Goal: Task Accomplishment & Management: Use online tool/utility

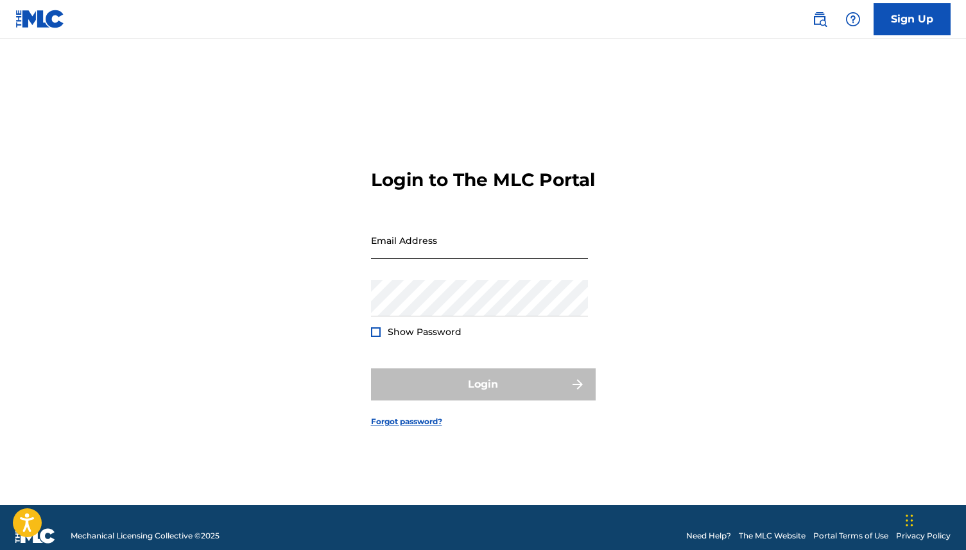
click at [408, 259] on input "Email Address" at bounding box center [479, 240] width 217 height 37
type input "[EMAIL_ADDRESS][DOMAIN_NAME]"
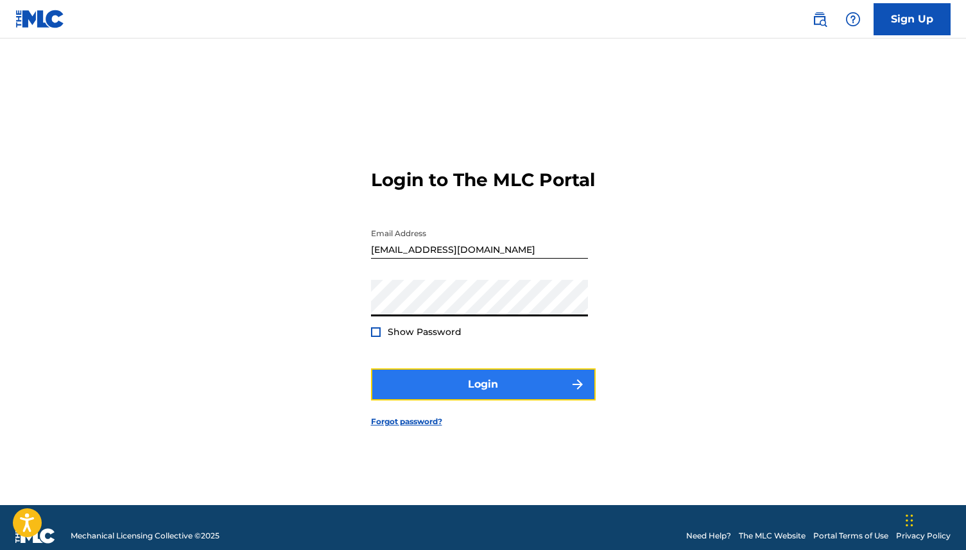
click at [486, 401] on button "Login" at bounding box center [483, 384] width 225 height 32
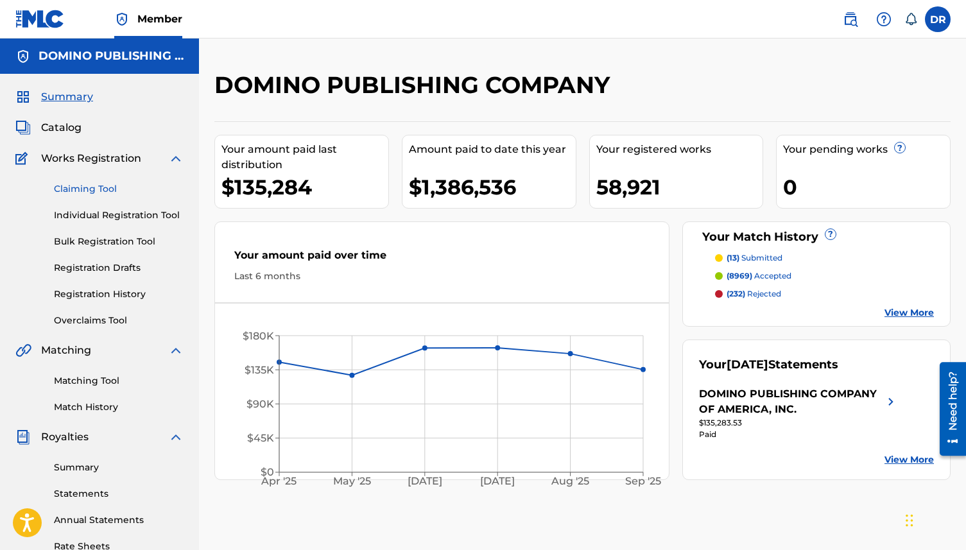
click at [107, 194] on link "Claiming Tool" at bounding box center [119, 188] width 130 height 13
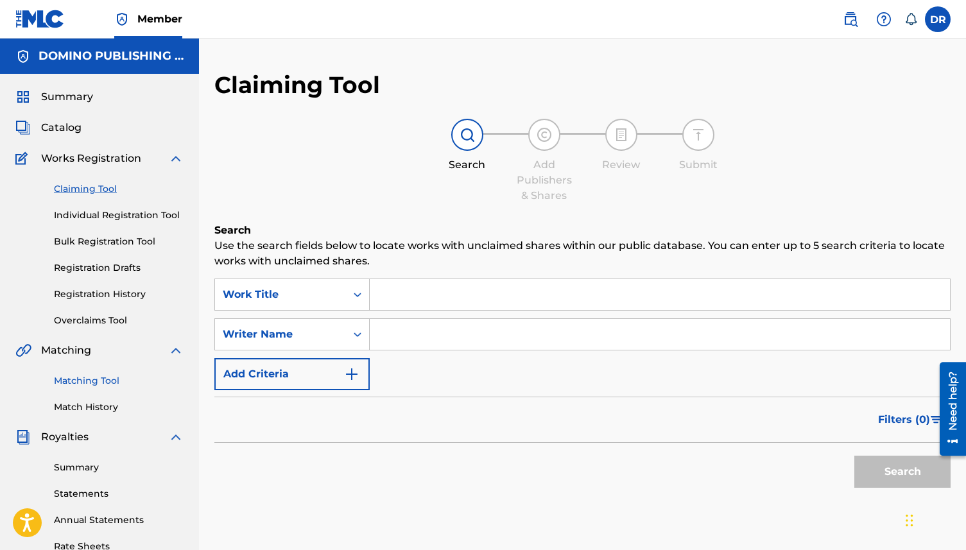
click at [85, 383] on link "Matching Tool" at bounding box center [119, 380] width 130 height 13
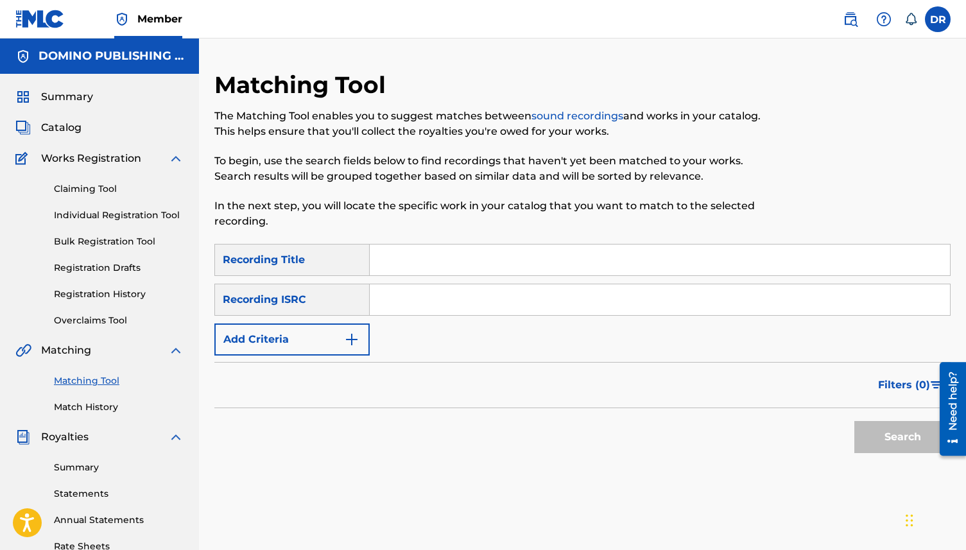
click at [410, 263] on input "Search Form" at bounding box center [660, 260] width 580 height 31
paste input "MOONLIGHT MILE ([PERSON_NAME]/[PERSON_NAME]/[PERSON_NAME]/[PERSON_NAME])"
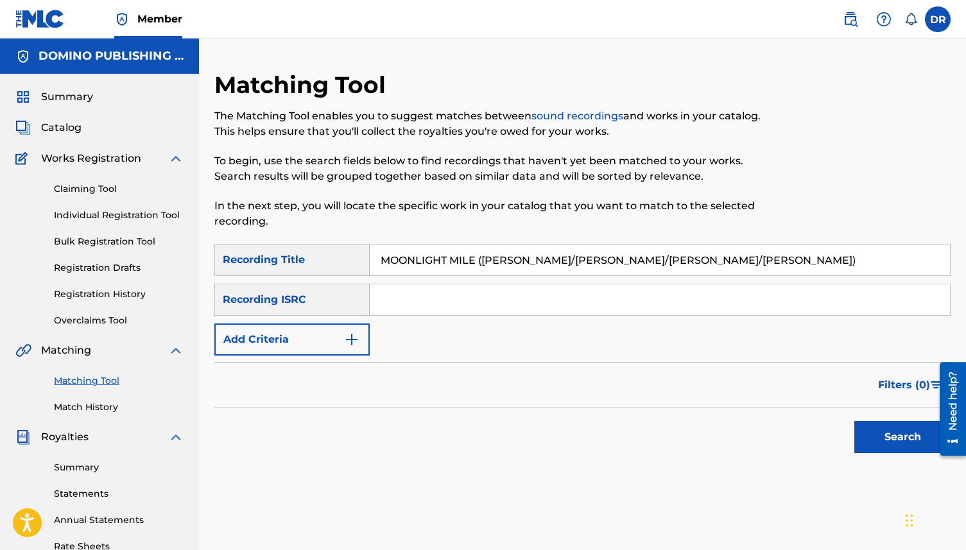
drag, startPoint x: 763, startPoint y: 268, endPoint x: 478, endPoint y: 261, distance: 284.4
click at [478, 261] on input "MOONLIGHT MILE ([PERSON_NAME]/[PERSON_NAME]/[PERSON_NAME]/[PERSON_NAME])" at bounding box center [660, 260] width 580 height 31
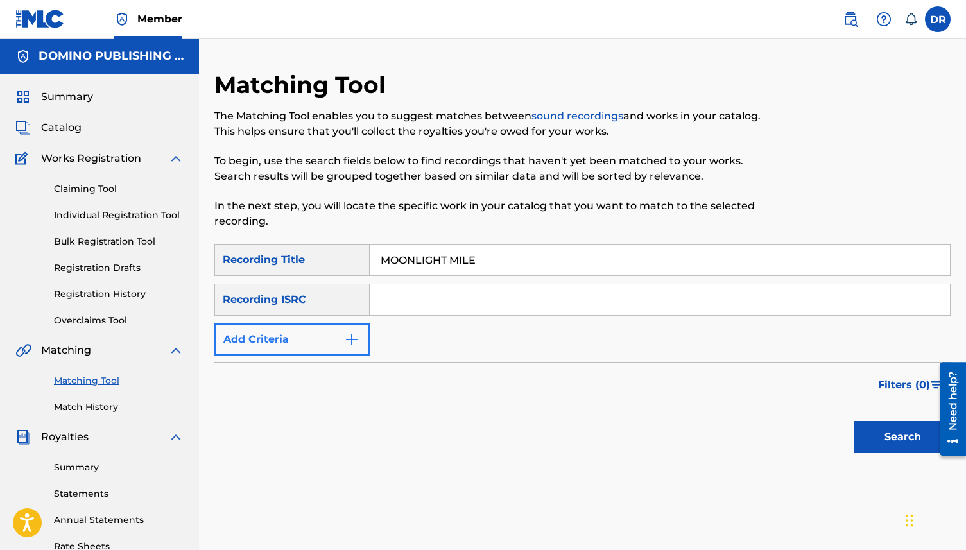
type input "MOONLIGHT MILE"
click at [340, 344] on button "Add Criteria" at bounding box center [291, 339] width 155 height 32
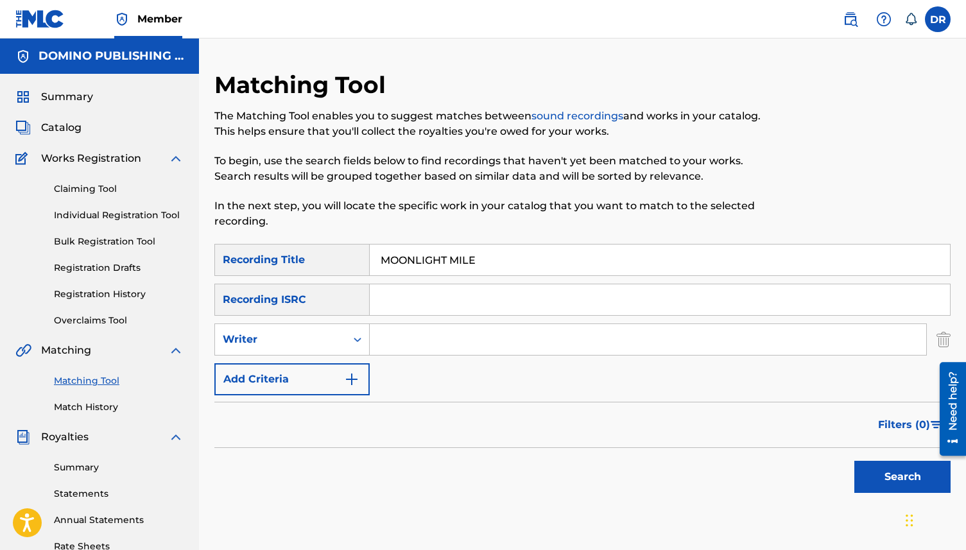
click at [413, 350] on input "Search Form" at bounding box center [648, 339] width 556 height 31
paste input "MOONLIGHT MILE ([PERSON_NAME]/[PERSON_NAME]/[PERSON_NAME]/[PERSON_NAME])"
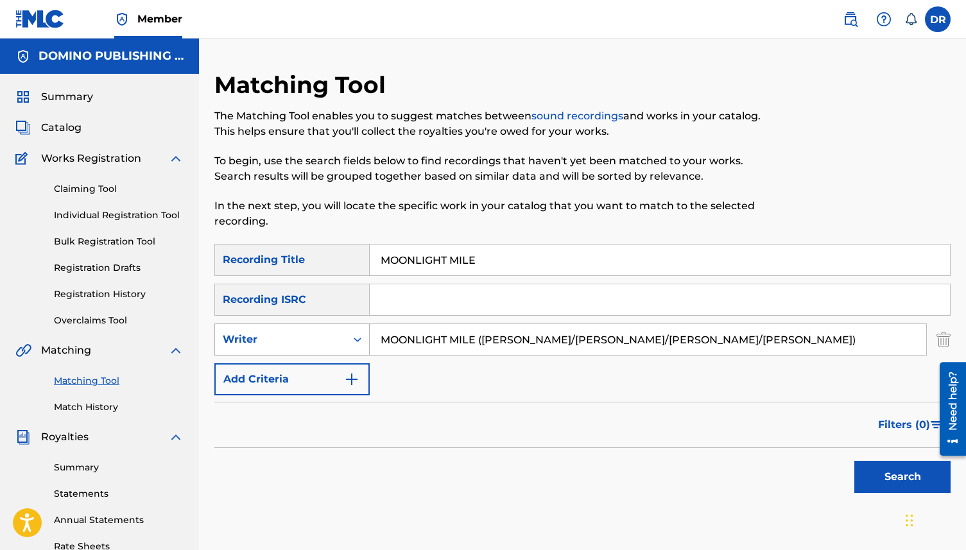
drag, startPoint x: 485, startPoint y: 340, endPoint x: 366, endPoint y: 340, distance: 118.1
click at [366, 340] on div "SearchWithCriteria2660396a-5f83-4754-be80-4f0c43373012 Writer MOONLIGHT MILE ([…" at bounding box center [582, 339] width 736 height 32
drag, startPoint x: 638, startPoint y: 349, endPoint x: 449, endPoint y: 349, distance: 189.3
click at [448, 349] on input "[PERSON_NAME]/[PERSON_NAME]/[PERSON_NAME]/[PERSON_NAME])" at bounding box center [648, 339] width 556 height 31
drag, startPoint x: 461, startPoint y: 334, endPoint x: 671, endPoint y: 349, distance: 210.4
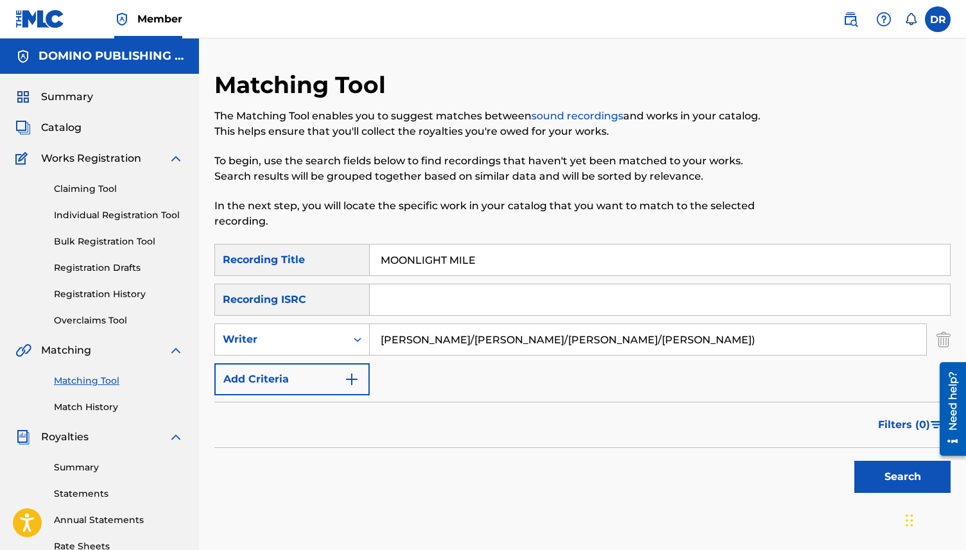
click at [671, 349] on input "[PERSON_NAME]/[PERSON_NAME]/[PERSON_NAME]/[PERSON_NAME])" at bounding box center [648, 339] width 556 height 31
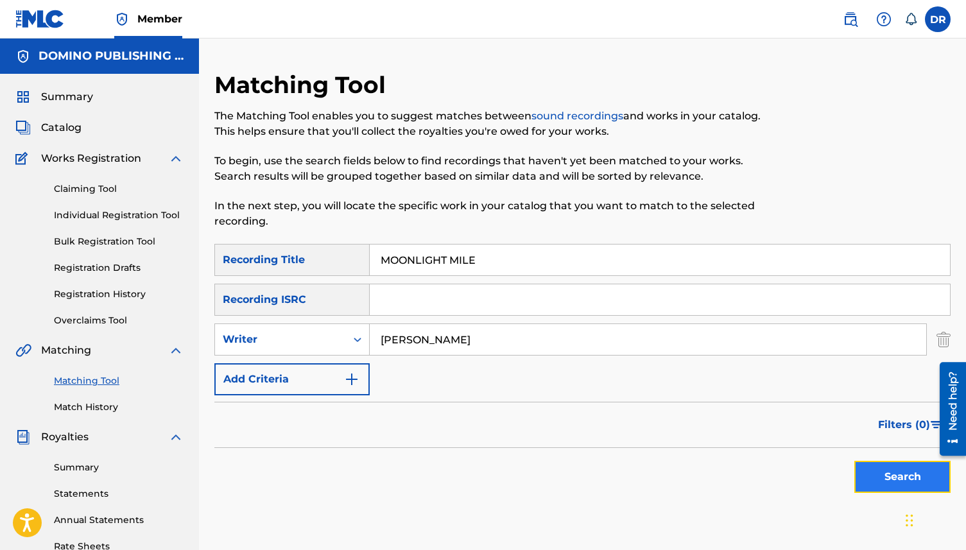
click at [898, 478] on button "Search" at bounding box center [902, 477] width 96 height 32
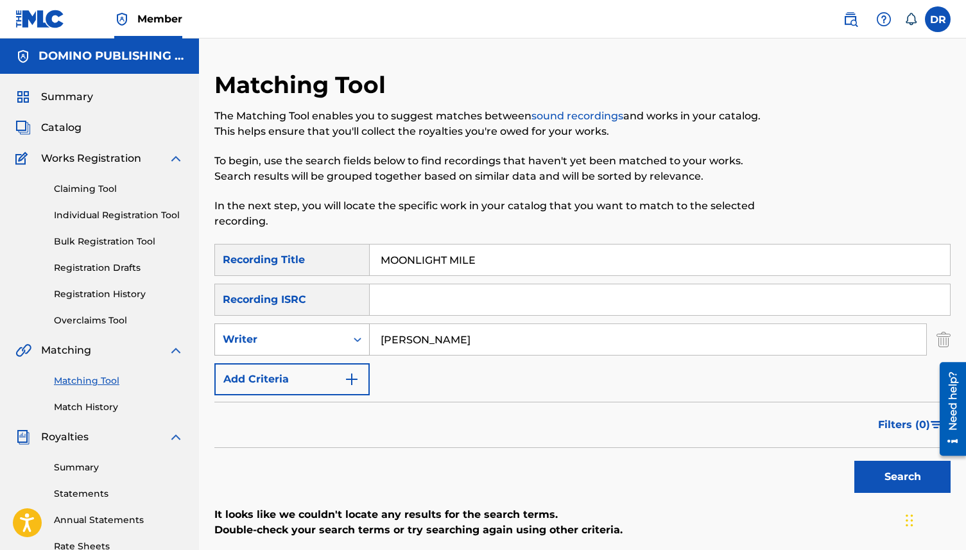
drag, startPoint x: 492, startPoint y: 346, endPoint x: 316, endPoint y: 345, distance: 176.5
click at [316, 345] on div "SearchWithCriteria2660396a-5f83-4754-be80-4f0c43373012 Writer [PERSON_NAME]" at bounding box center [582, 339] width 736 height 32
paste input "MOONLIGHT MILE ([PERSON_NAME]/[PERSON_NAME]/[PERSON_NAME]/[PERSON_NAME])"
drag, startPoint x: 571, startPoint y: 343, endPoint x: 376, endPoint y: 341, distance: 194.5
click at [376, 341] on input "MOONLIGHT MILE ([PERSON_NAME]/[PERSON_NAME]/[PERSON_NAME]/[PERSON_NAME])" at bounding box center [648, 339] width 556 height 31
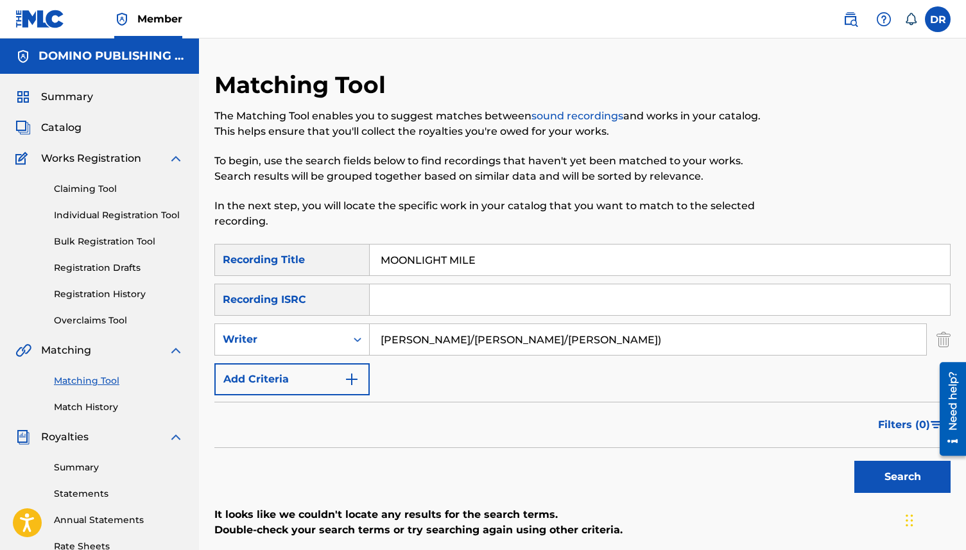
drag, startPoint x: 569, startPoint y: 336, endPoint x: 436, endPoint y: 338, distance: 133.5
click at [436, 338] on input "[PERSON_NAME]/[PERSON_NAME]/[PERSON_NAME])" at bounding box center [648, 339] width 556 height 31
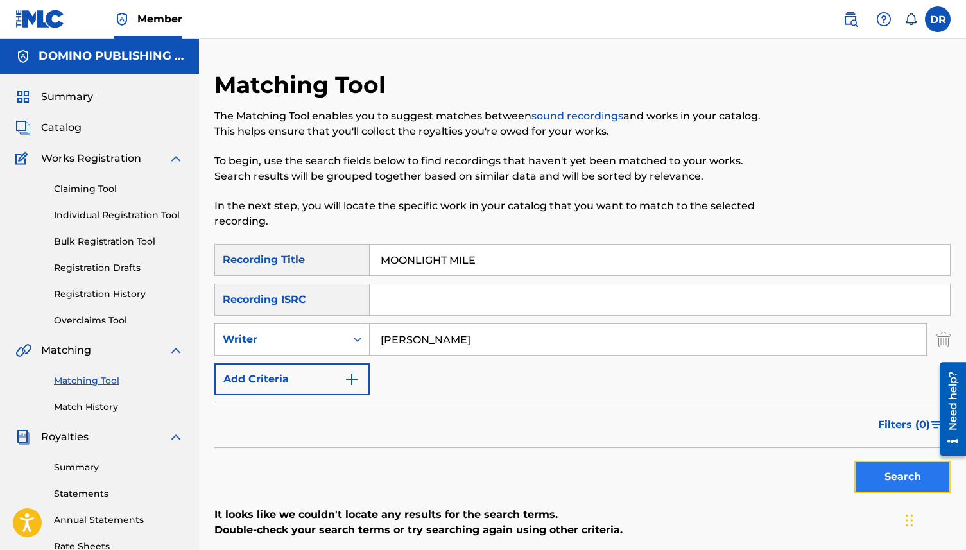
click at [874, 469] on button "Search" at bounding box center [902, 477] width 96 height 32
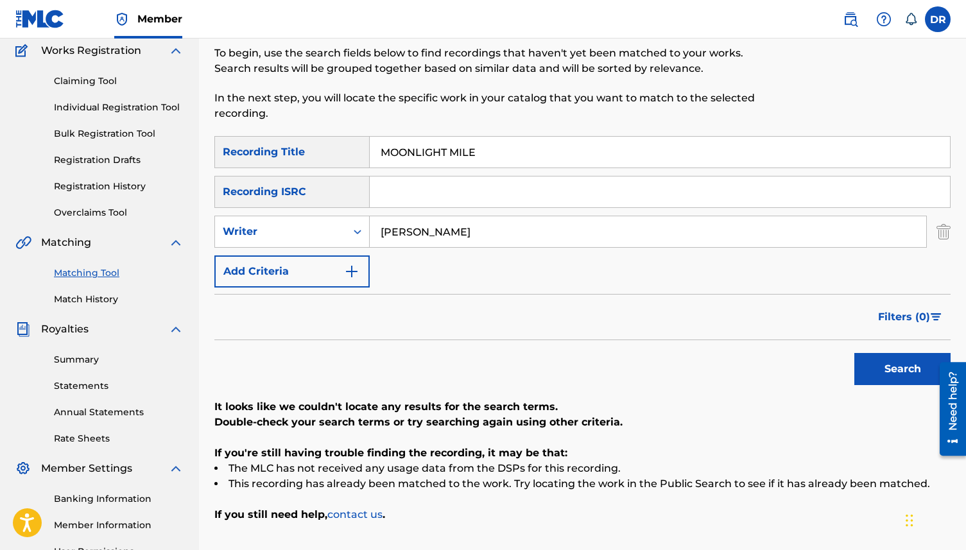
scroll to position [107, 0]
drag, startPoint x: 445, startPoint y: 235, endPoint x: 337, endPoint y: 235, distance: 107.8
click at [337, 235] on div "SearchWithCriteria2660396a-5f83-4754-be80-4f0c43373012 Writer [PERSON_NAME]" at bounding box center [582, 232] width 736 height 32
click at [854, 354] on button "Search" at bounding box center [902, 370] width 96 height 32
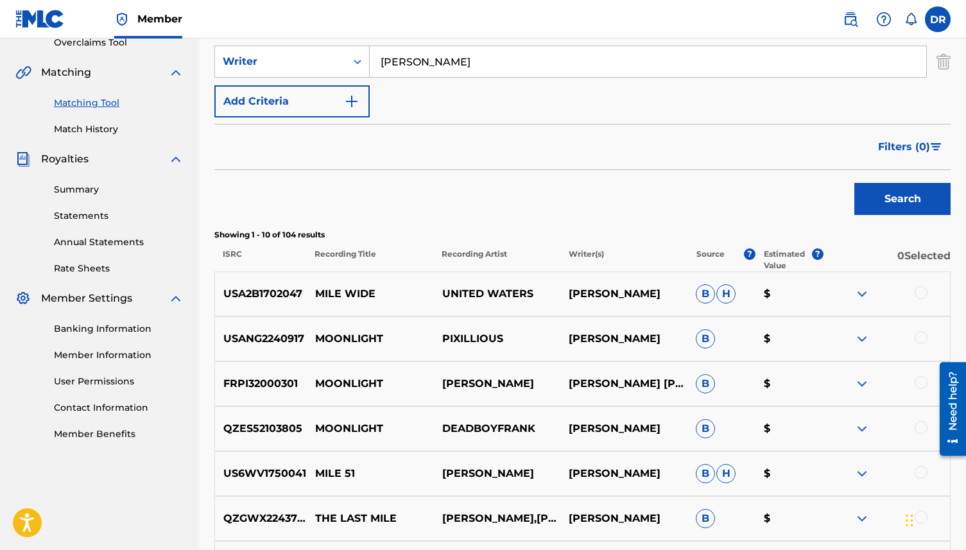
scroll to position [104, 0]
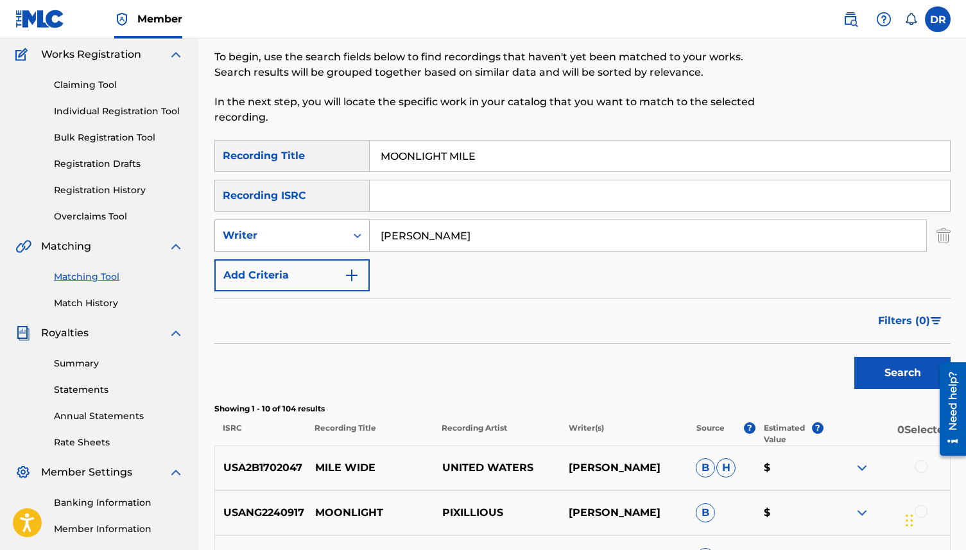
drag, startPoint x: 446, startPoint y: 244, endPoint x: 343, endPoint y: 243, distance: 102.7
click at [343, 243] on div "SearchWithCriteria2660396a-5f83-4754-be80-4f0c43373012 Writer [PERSON_NAME]" at bounding box center [582, 236] width 736 height 32
drag, startPoint x: 460, startPoint y: 245, endPoint x: 364, endPoint y: 245, distance: 95.6
click at [364, 245] on div "SearchWithCriteria2660396a-5f83-4754-be80-4f0c43373012 Writer [PERSON_NAME]" at bounding box center [582, 236] width 736 height 32
drag, startPoint x: 445, startPoint y: 232, endPoint x: 350, endPoint y: 237, distance: 95.1
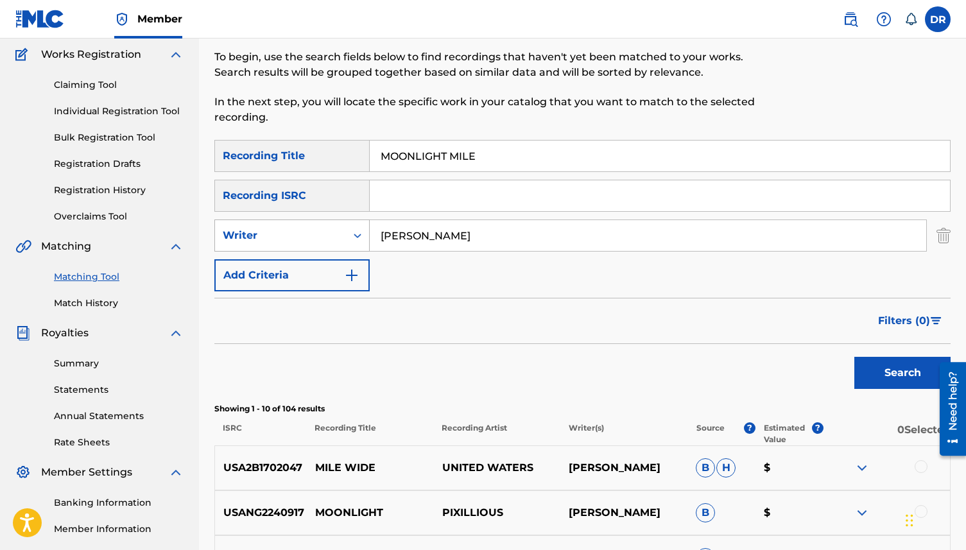
click at [350, 237] on div "SearchWithCriteria2660396a-5f83-4754-be80-4f0c43373012 Writer [PERSON_NAME]" at bounding box center [582, 236] width 736 height 32
paste input "MOONLIGHT MILE ([PERSON_NAME]/[PERSON_NAME]/[PERSON_NAME]/[PERSON_NAME])"
drag, startPoint x: 687, startPoint y: 236, endPoint x: 347, endPoint y: 243, distance: 340.3
click at [347, 243] on div "SearchWithCriteria2660396a-5f83-4754-be80-4f0c43373012 Writer MOONLIGHT MILE ([…" at bounding box center [582, 236] width 736 height 32
click at [689, 234] on input "MOONLIGHT MILE ([PERSON_NAME]/[PERSON_NAME]/[PERSON_NAME]/[PERSON_NAME])" at bounding box center [648, 235] width 556 height 31
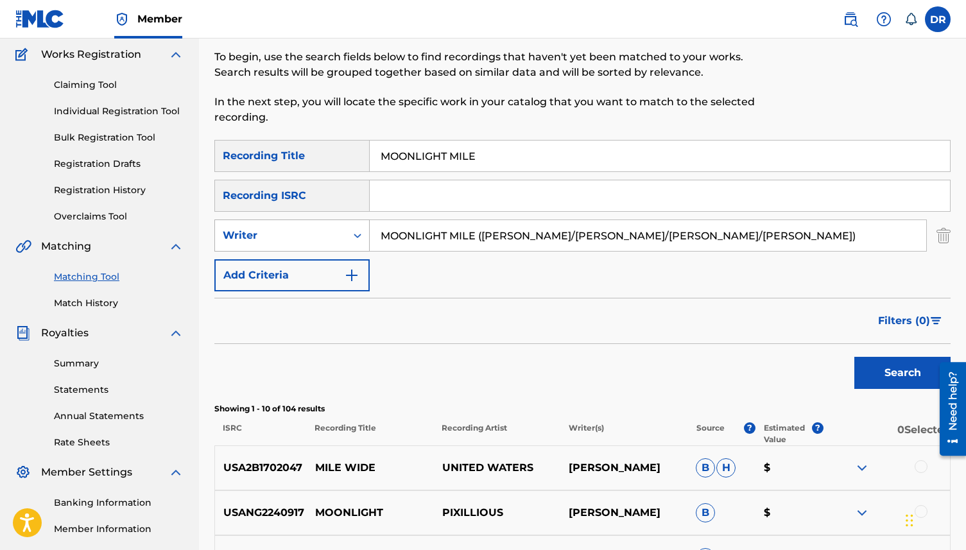
drag, startPoint x: 682, startPoint y: 236, endPoint x: 358, endPoint y: 236, distance: 324.1
click at [358, 236] on div "SearchWithCriteria2660396a-5f83-4754-be80-4f0c43373012 Writer MOONLIGHT MILE ([…" at bounding box center [582, 236] width 736 height 32
click at [474, 240] on input "[PERSON_NAME])" at bounding box center [648, 235] width 556 height 31
type input "[PERSON_NAME]"
click at [854, 357] on button "Search" at bounding box center [902, 373] width 96 height 32
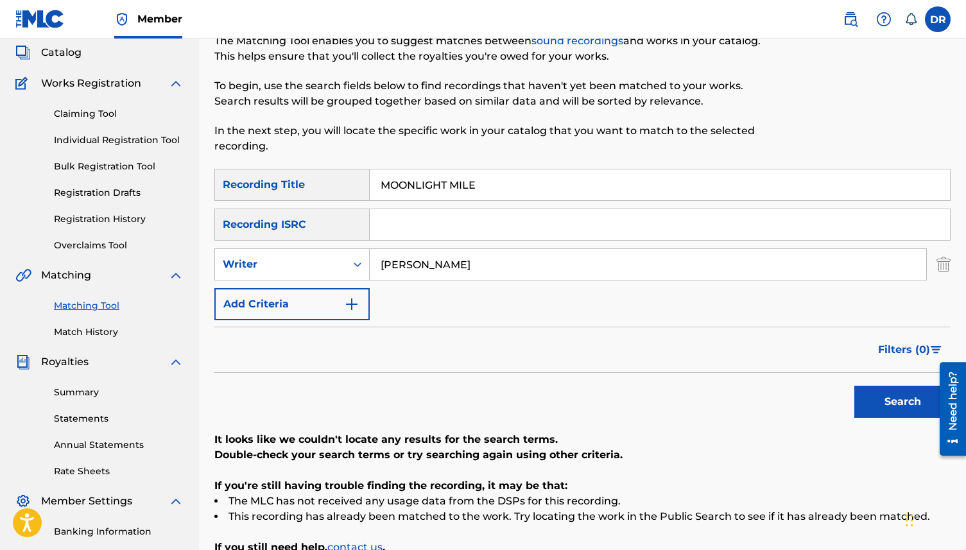
scroll to position [0, 0]
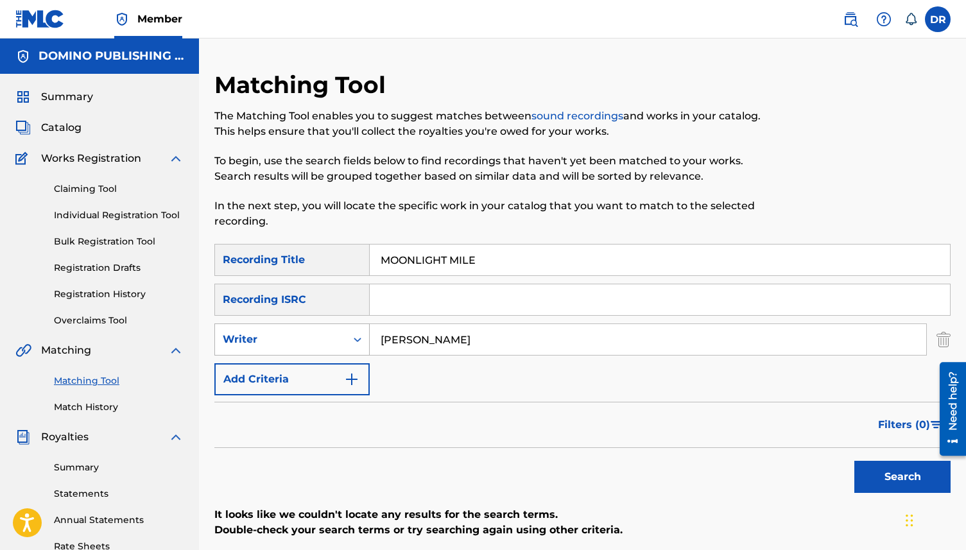
drag, startPoint x: 439, startPoint y: 343, endPoint x: 365, endPoint y: 343, distance: 74.5
click at [365, 343] on div "SearchWithCriteria2660396a-5f83-4754-be80-4f0c43373012 Writer [PERSON_NAME]" at bounding box center [582, 339] width 736 height 32
click at [880, 481] on button "Search" at bounding box center [902, 477] width 96 height 32
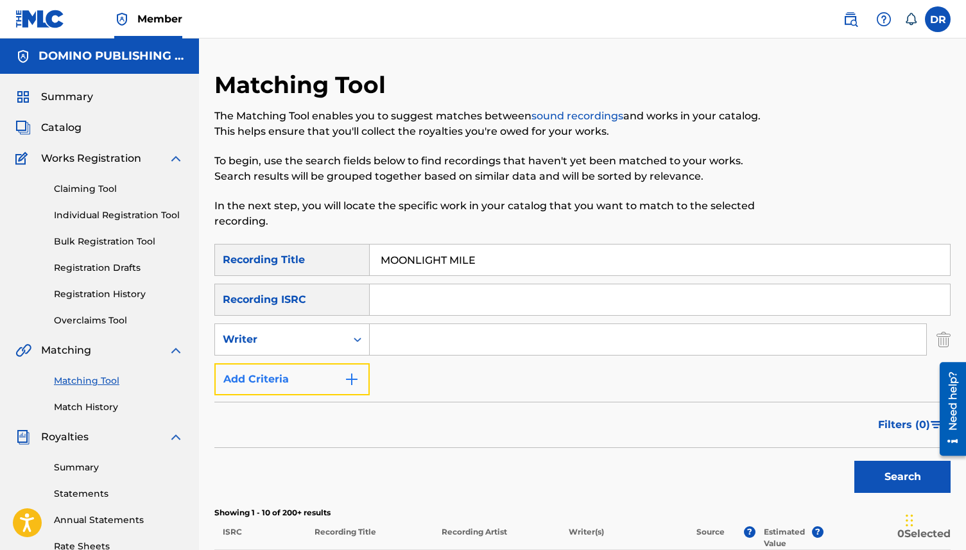
click at [293, 384] on button "Add Criteria" at bounding box center [291, 379] width 155 height 32
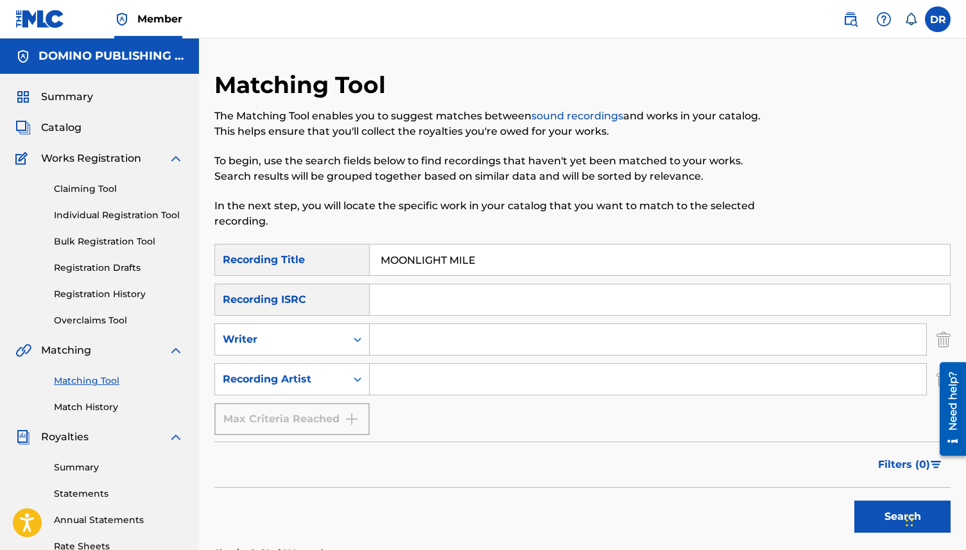
click at [434, 379] on input "Search Form" at bounding box center [648, 379] width 556 height 31
type input "THE BABIES"
click at [854, 501] on button "Search" at bounding box center [902, 517] width 96 height 32
click at [416, 304] on input "Search Form" at bounding box center [660, 299] width 580 height 31
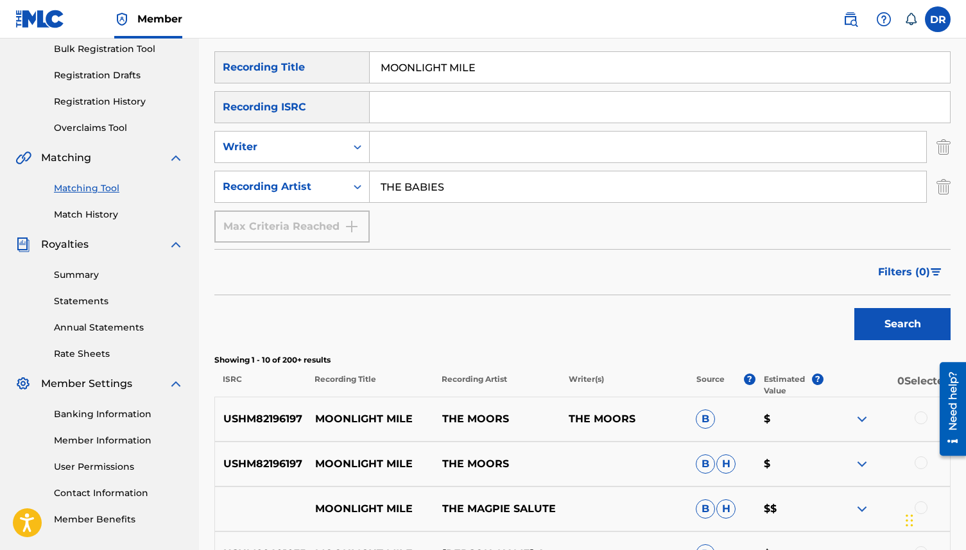
scroll to position [192, 0]
drag, startPoint x: 505, startPoint y: 187, endPoint x: 302, endPoint y: 186, distance: 202.8
click at [302, 186] on div "SearchWithCriteria6050d6d0-fb8d-4cd8-ae78-ea8664c632e1 Recording Artist THE BAB…" at bounding box center [582, 187] width 736 height 32
click at [857, 332] on button "Search" at bounding box center [902, 325] width 96 height 32
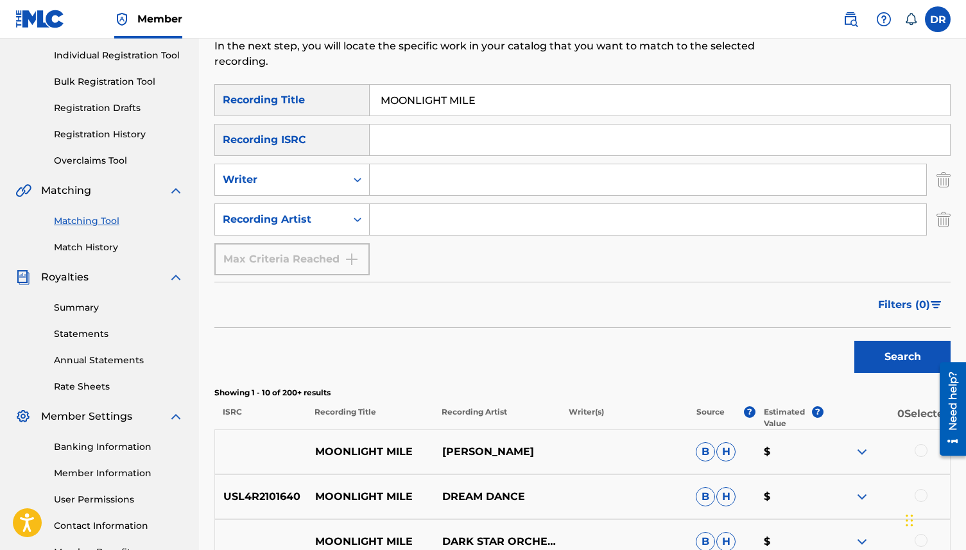
scroll to position [161, 0]
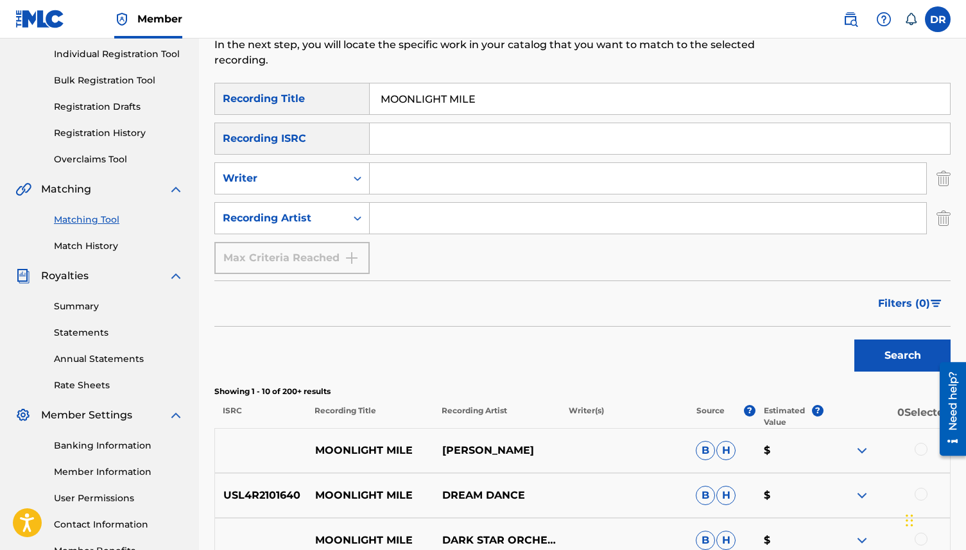
drag, startPoint x: 492, startPoint y: 92, endPoint x: 362, endPoint y: 89, distance: 130.4
click at [362, 89] on div "SearchWithCriteria68b95780-adb4-4af8-8f2a-e2510ed86a42 Recording Title MOONLIGH…" at bounding box center [582, 99] width 736 height 32
drag, startPoint x: 498, startPoint y: 99, endPoint x: 321, endPoint y: 96, distance: 177.2
click at [321, 96] on div "SearchWithCriteria68b95780-adb4-4af8-8f2a-e2510ed86a42 Recording Title MOONLIGH…" at bounding box center [582, 99] width 736 height 32
paste input "KEEP OR DELETE ([PERSON_NAME]/[PERSON_NAME]/[PERSON_NAME]/[PERSON_NAME]/SUDDERS)"
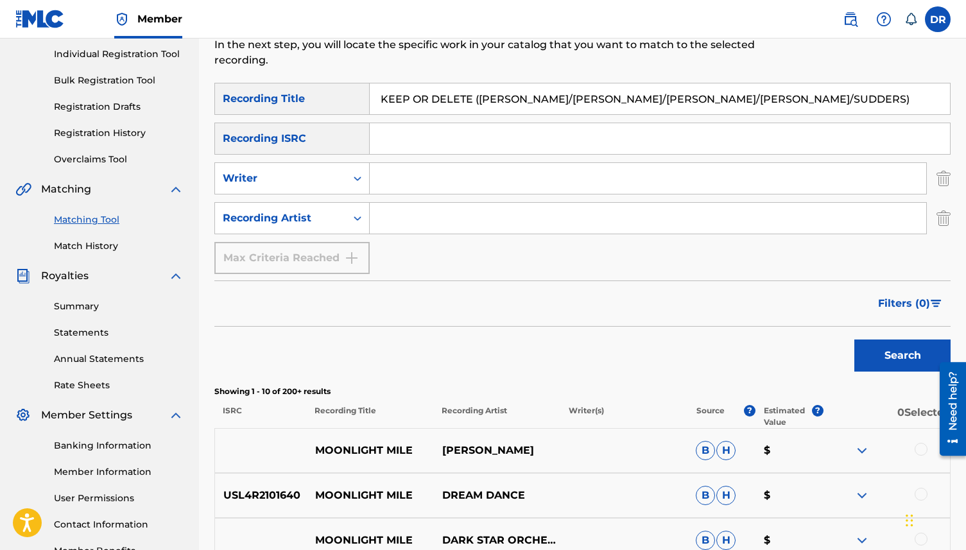
drag, startPoint x: 474, startPoint y: 99, endPoint x: 742, endPoint y: 99, distance: 268.3
click at [742, 99] on input "KEEP OR DELETE ([PERSON_NAME]/[PERSON_NAME]/[PERSON_NAME]/[PERSON_NAME]/SUDDERS)" at bounding box center [660, 98] width 580 height 31
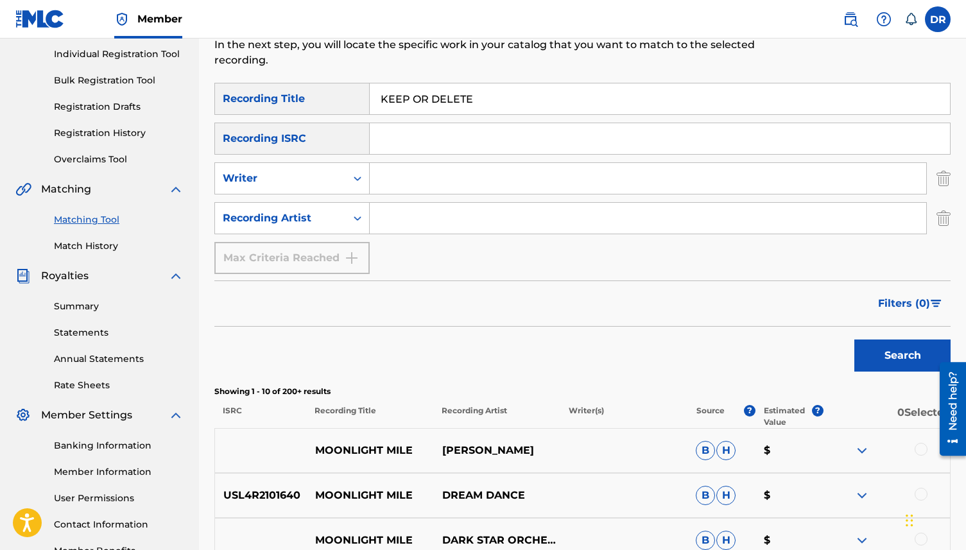
type input "KEEP OR DELETE"
click at [403, 186] on input "Search Form" at bounding box center [648, 178] width 556 height 31
type input "[PERSON_NAME]"
click at [854, 340] on button "Search" at bounding box center [902, 356] width 96 height 32
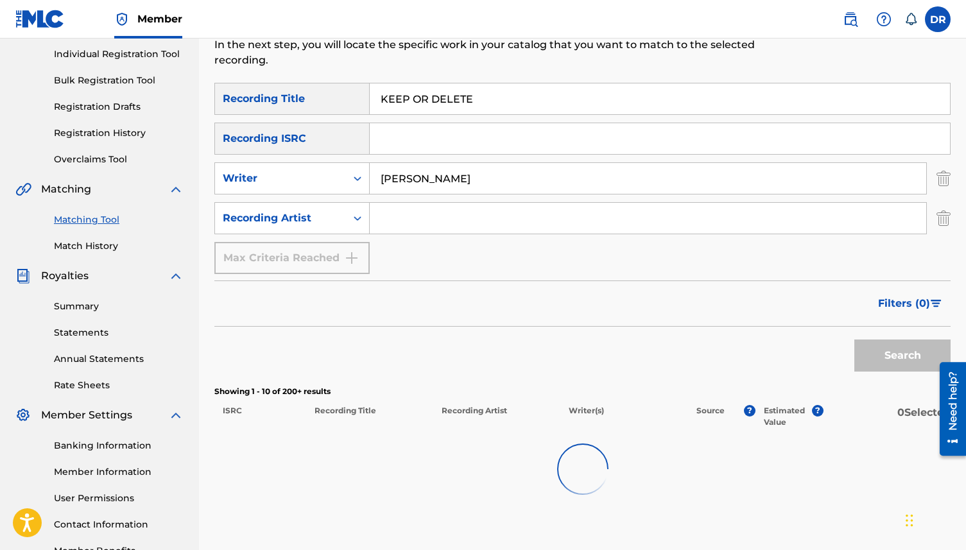
scroll to position [239, 0]
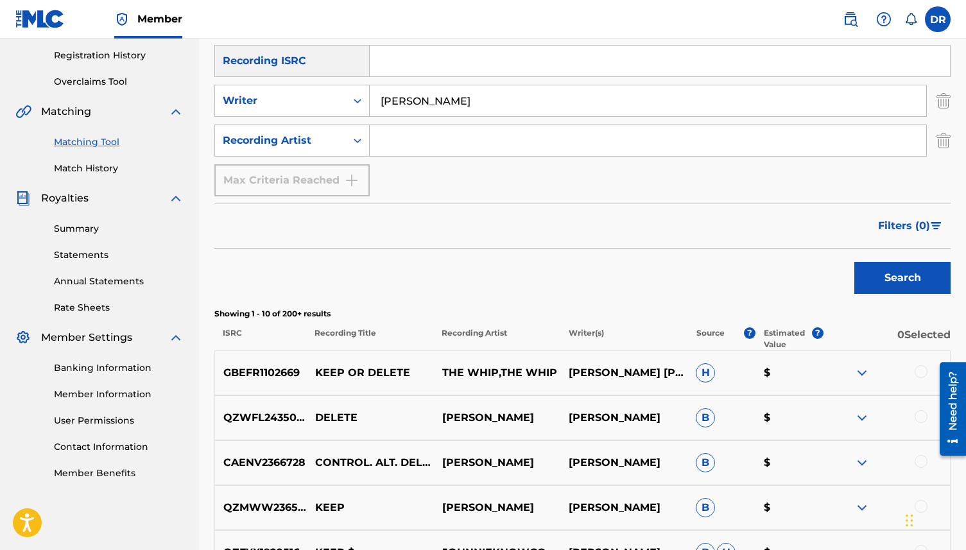
click at [923, 372] on div at bounding box center [921, 371] width 13 height 13
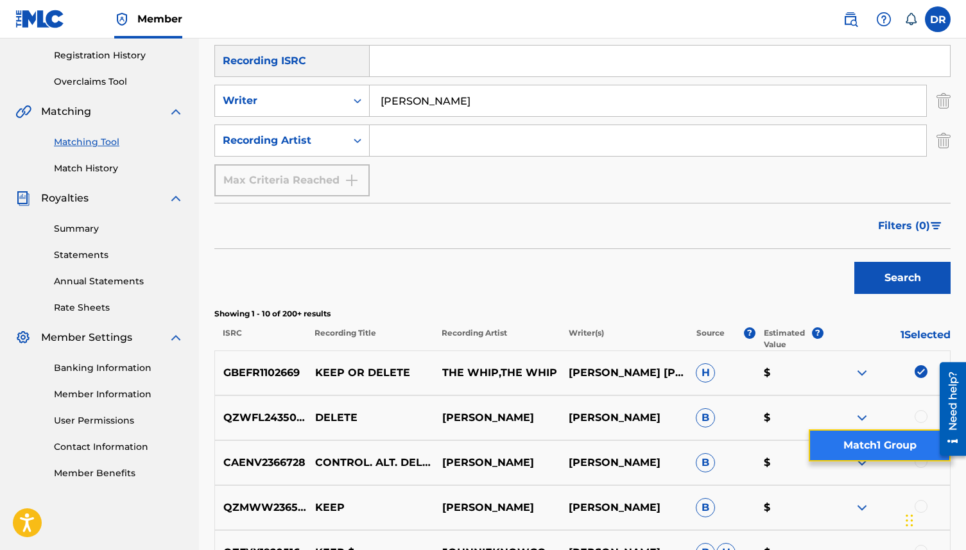
click at [855, 444] on button "Match 1 Group" at bounding box center [880, 445] width 142 height 32
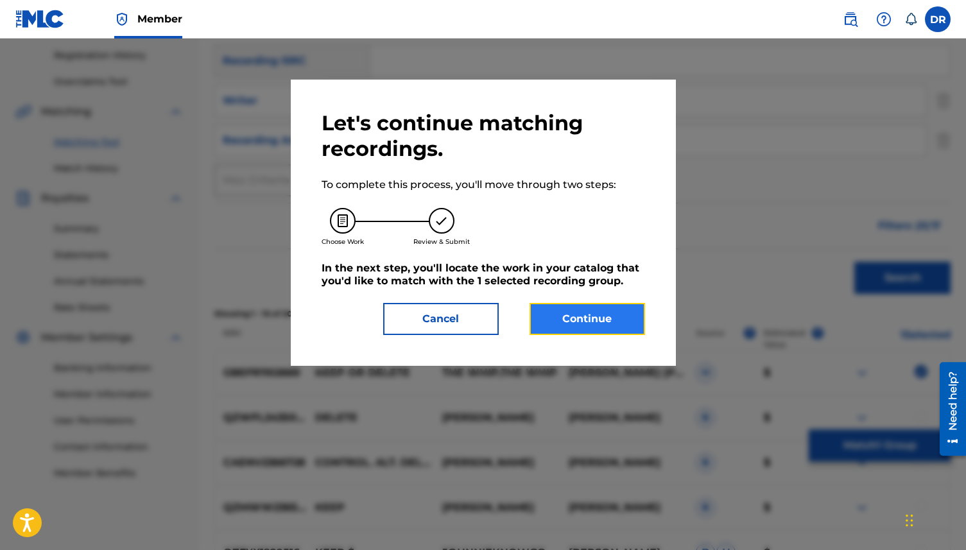
click at [587, 320] on button "Continue" at bounding box center [588, 319] width 116 height 32
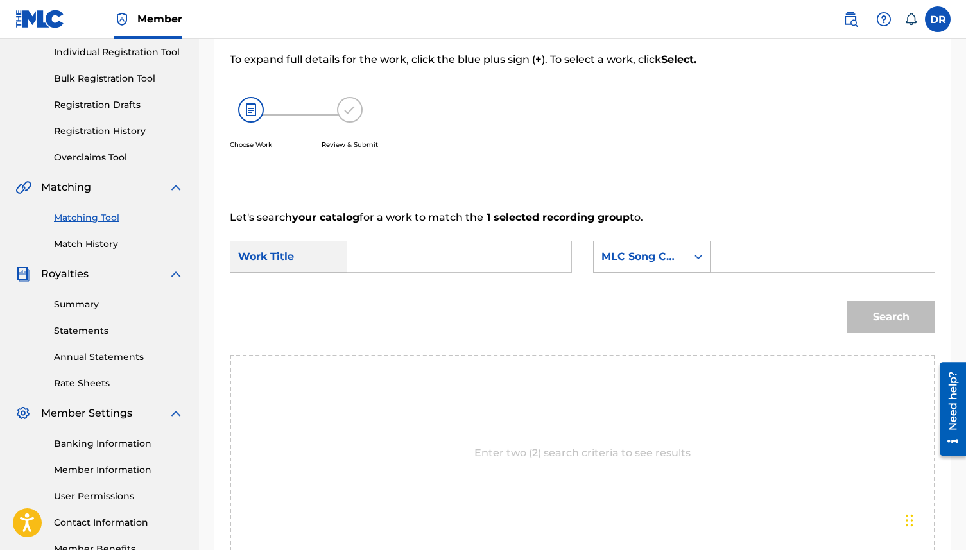
scroll to position [160, 0]
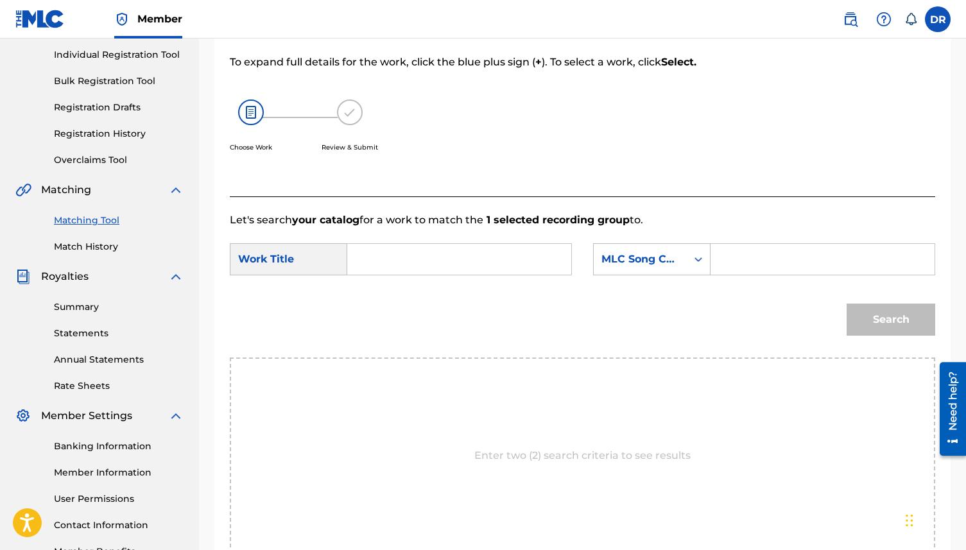
click at [446, 258] on input "Search Form" at bounding box center [459, 259] width 202 height 31
paste input "KEEP OR DELETE ([PERSON_NAME]/[PERSON_NAME]/[PERSON_NAME]/[PERSON_NAME]/SUDDERS)"
drag, startPoint x: 554, startPoint y: 260, endPoint x: 461, endPoint y: 261, distance: 92.4
click at [461, 261] on input "KEEP OR DELETE ([PERSON_NAME]/[PERSON_NAME]/[PERSON_NAME]/[PERSON_NAME]/SUDDERS)" at bounding box center [459, 259] width 202 height 31
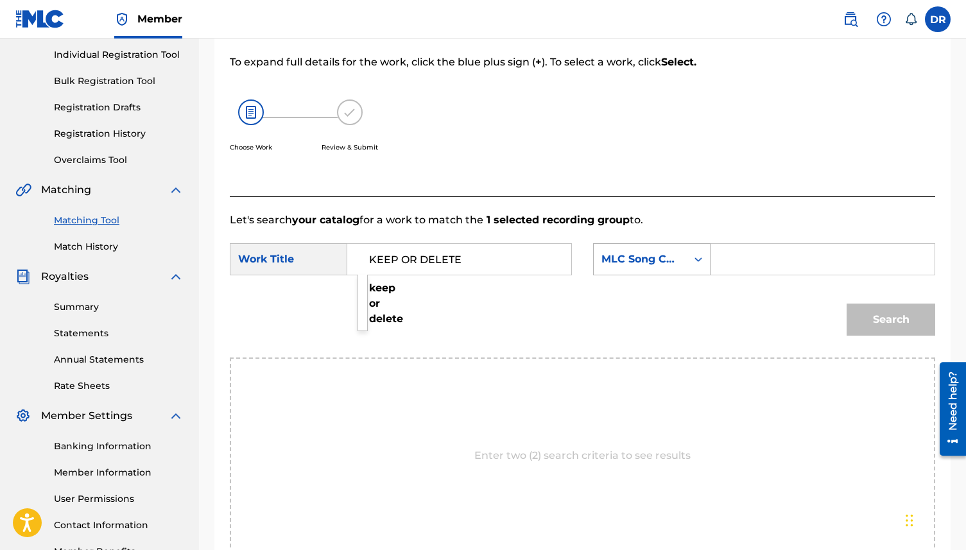
type input "KEEP OR DELETE"
click at [657, 257] on div "MLC Song Code" at bounding box center [640, 259] width 78 height 15
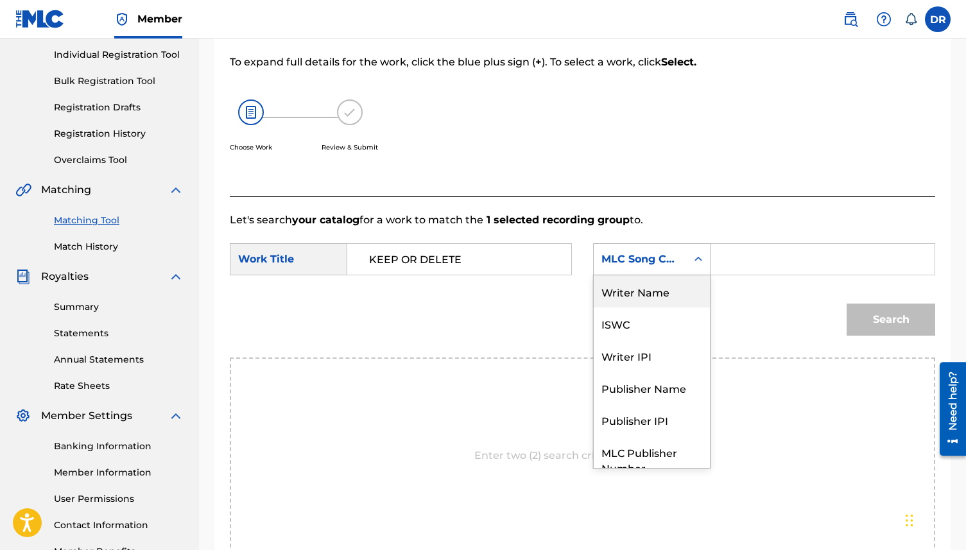
click at [644, 291] on div "Writer Name" at bounding box center [652, 291] width 116 height 32
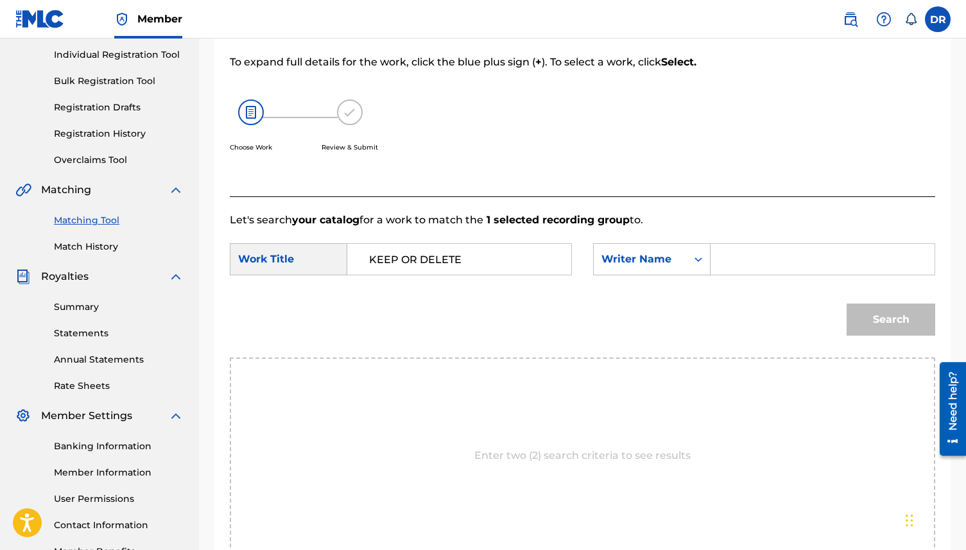
click at [735, 265] on input "Search Form" at bounding box center [822, 259] width 202 height 31
type input "[PERSON_NAME]"
click at [847, 304] on button "Search" at bounding box center [891, 320] width 89 height 32
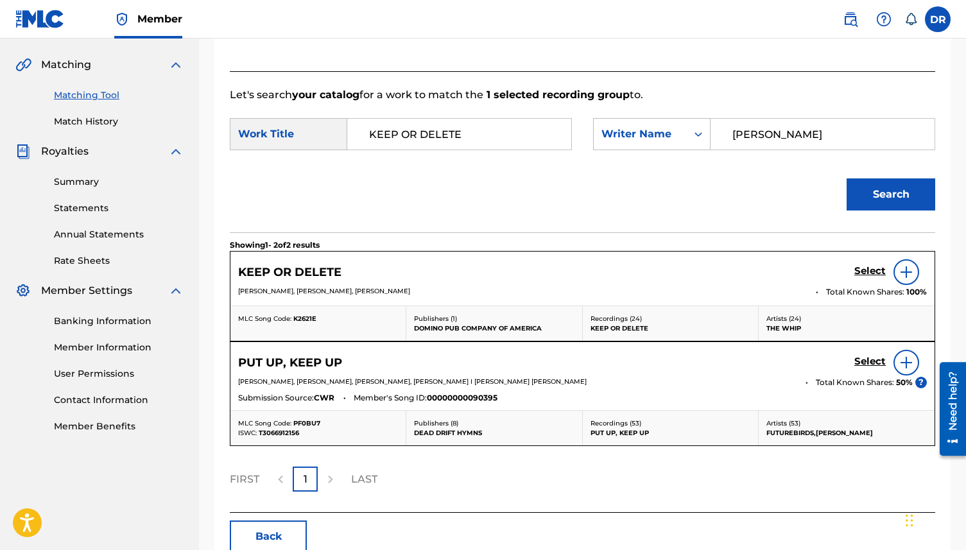
scroll to position [295, 0]
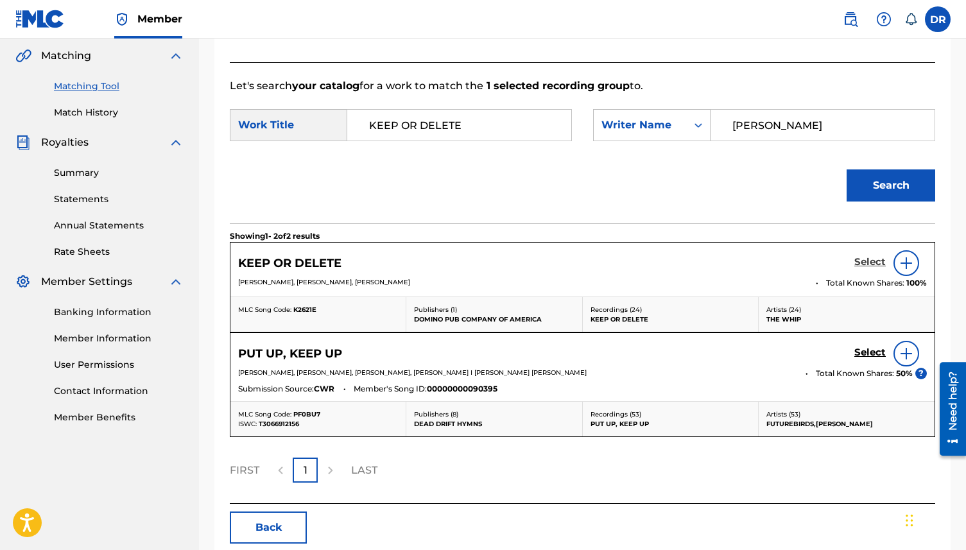
click at [866, 264] on h5 "Select" at bounding box center [869, 262] width 31 height 12
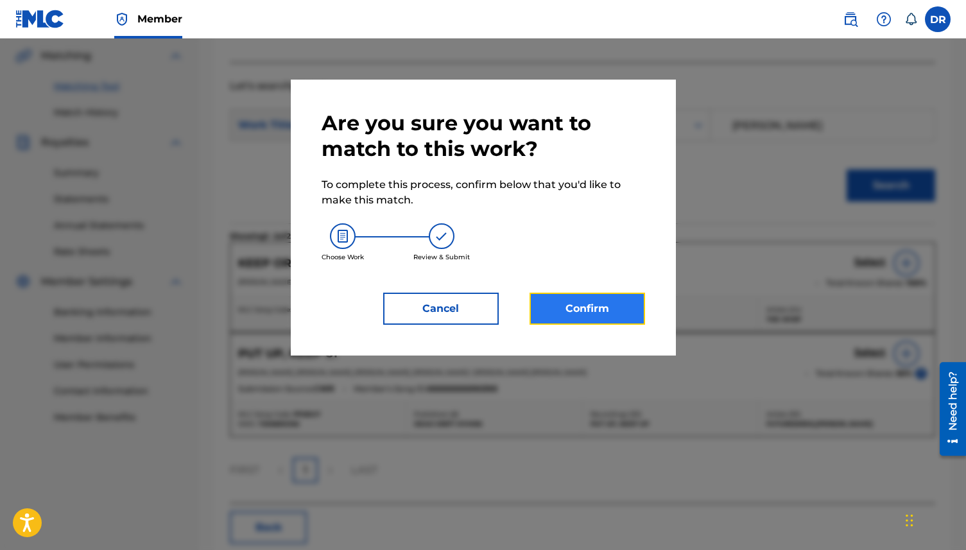
click at [549, 295] on button "Confirm" at bounding box center [588, 309] width 116 height 32
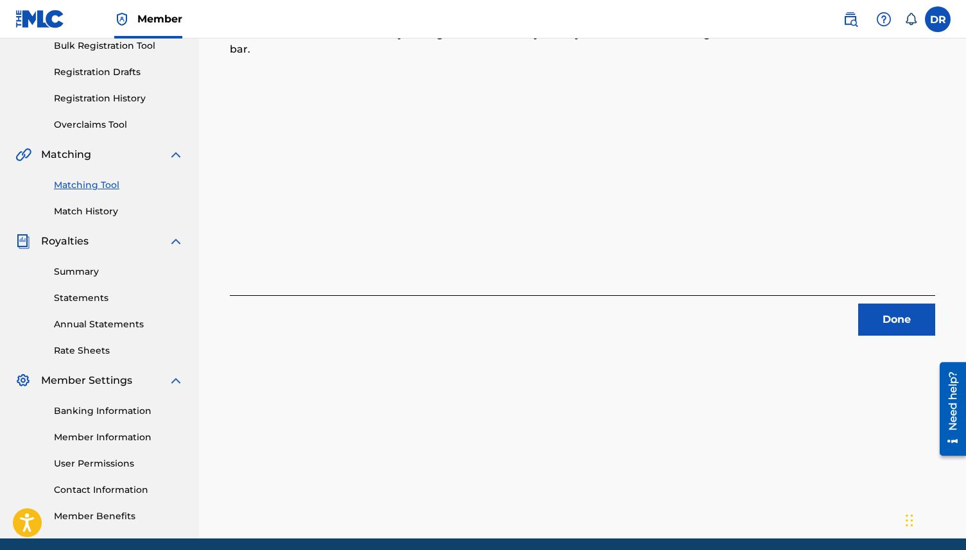
scroll to position [246, 0]
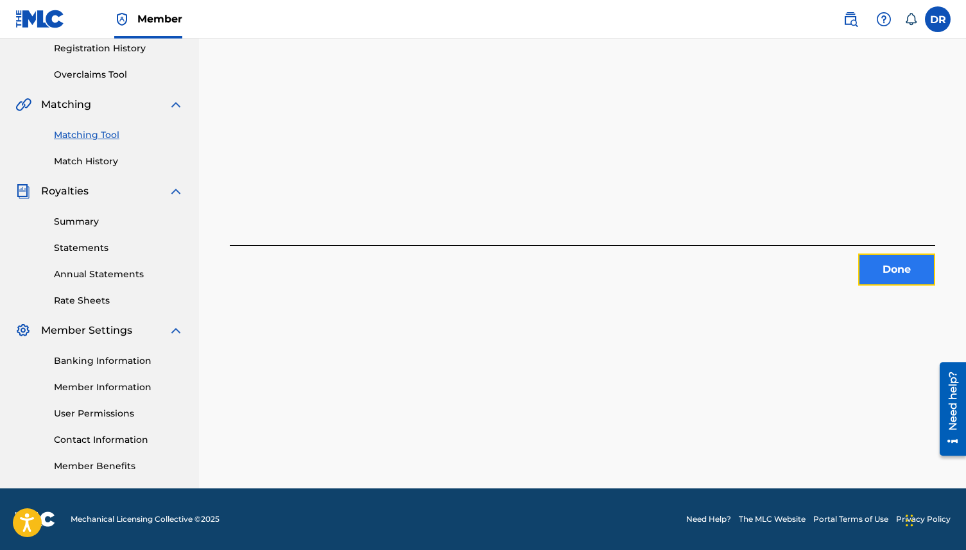
click at [884, 268] on button "Done" at bounding box center [896, 270] width 77 height 32
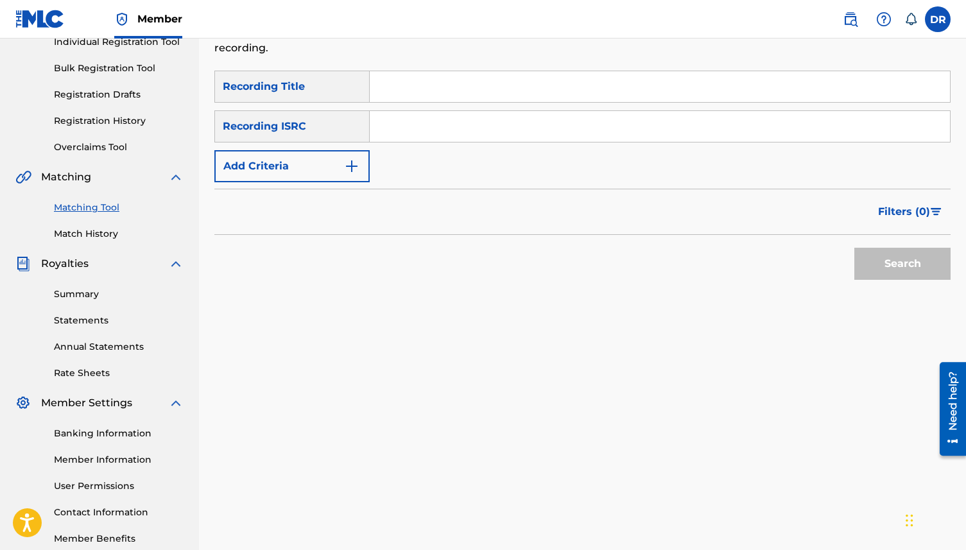
scroll to position [0, 0]
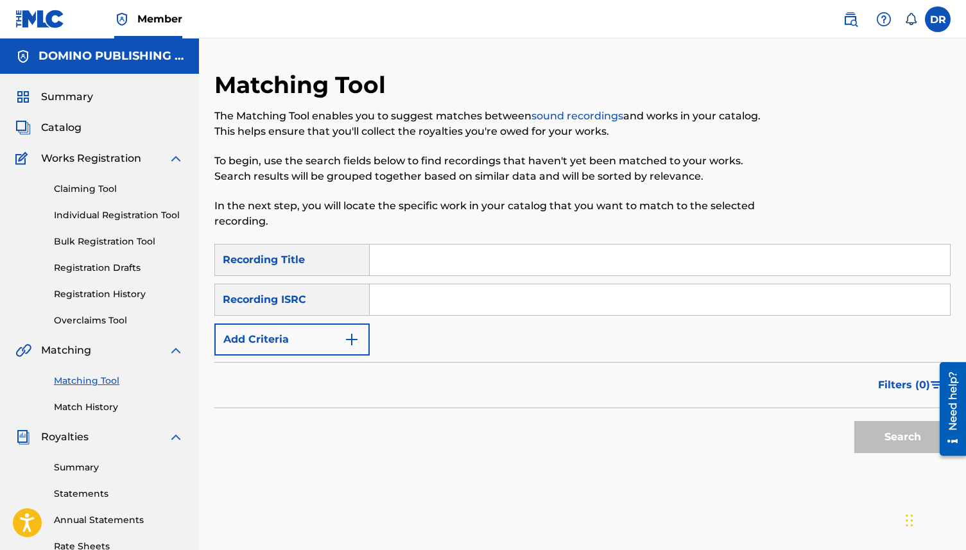
click at [384, 268] on input "Search Form" at bounding box center [660, 260] width 580 height 31
paste input "JUMBO'S ([PERSON_NAME]/[PERSON_NAME]/[PERSON_NAME]/[PERSON_NAME])"
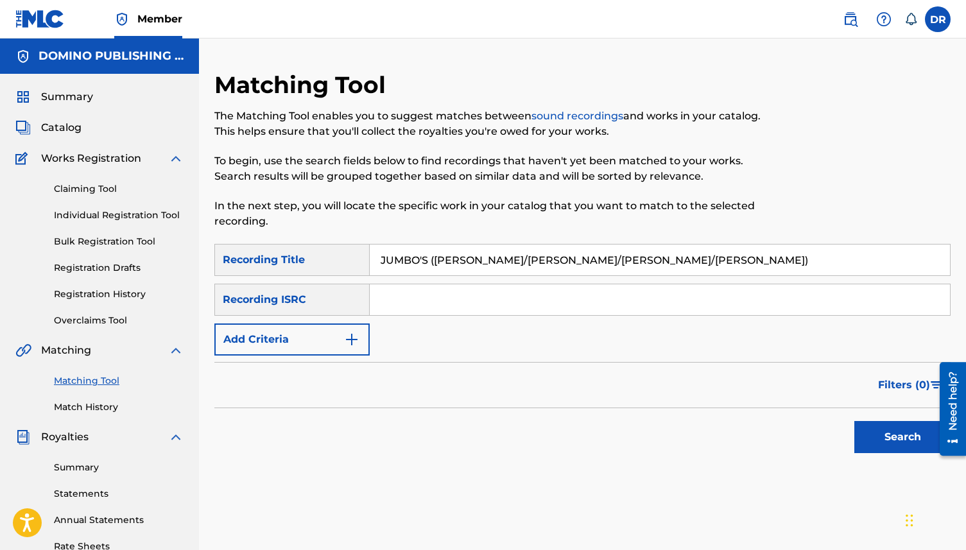
drag, startPoint x: 641, startPoint y: 268, endPoint x: 428, endPoint y: 264, distance: 212.5
click at [428, 264] on input "JUMBO'S ([PERSON_NAME]/[PERSON_NAME]/[PERSON_NAME]/[PERSON_NAME])" at bounding box center [660, 260] width 580 height 31
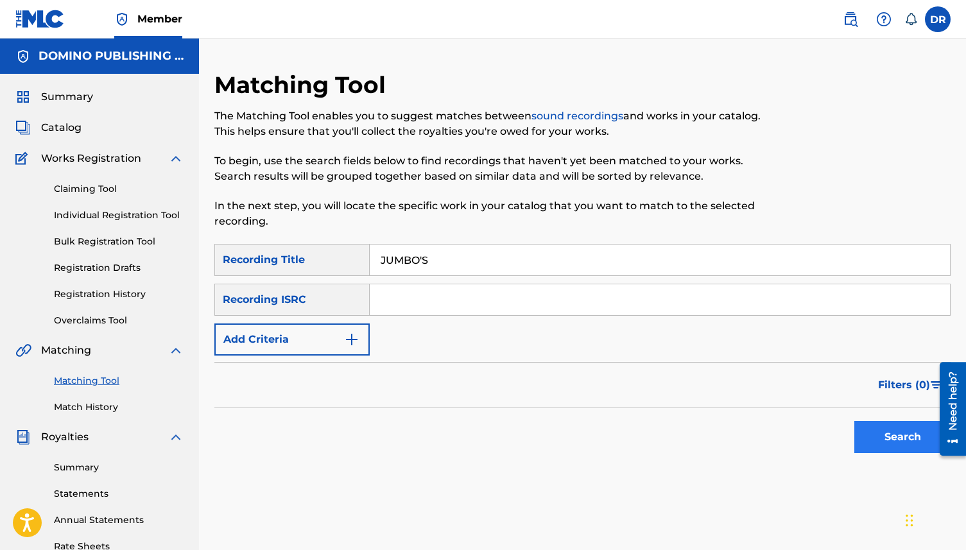
type input "JUMBO'S"
click at [861, 447] on button "Search" at bounding box center [902, 437] width 96 height 32
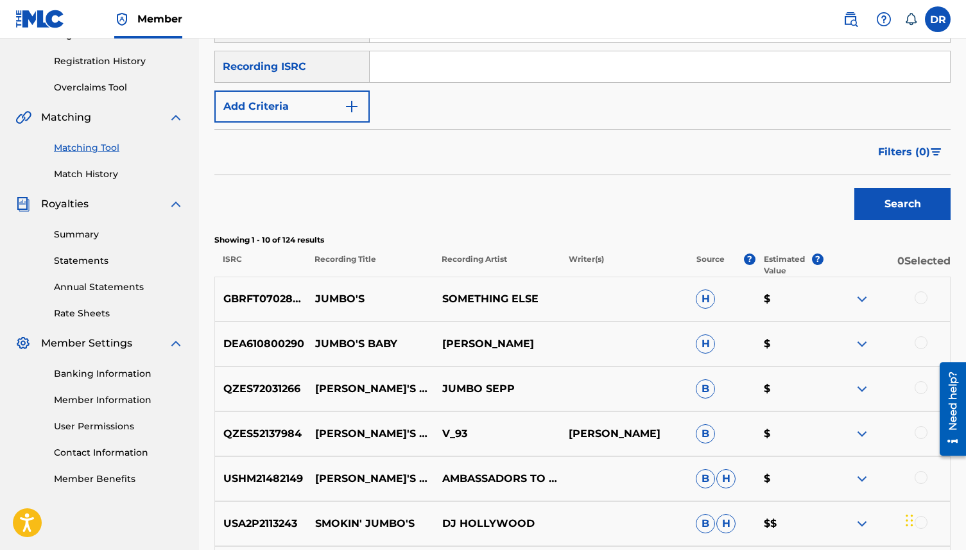
scroll to position [180, 0]
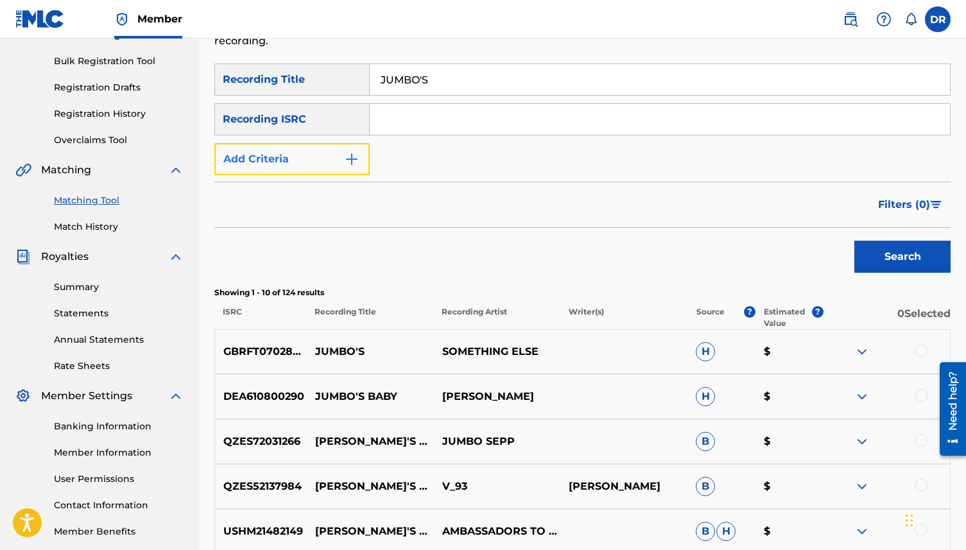
click at [337, 155] on button "Add Criteria" at bounding box center [291, 159] width 155 height 32
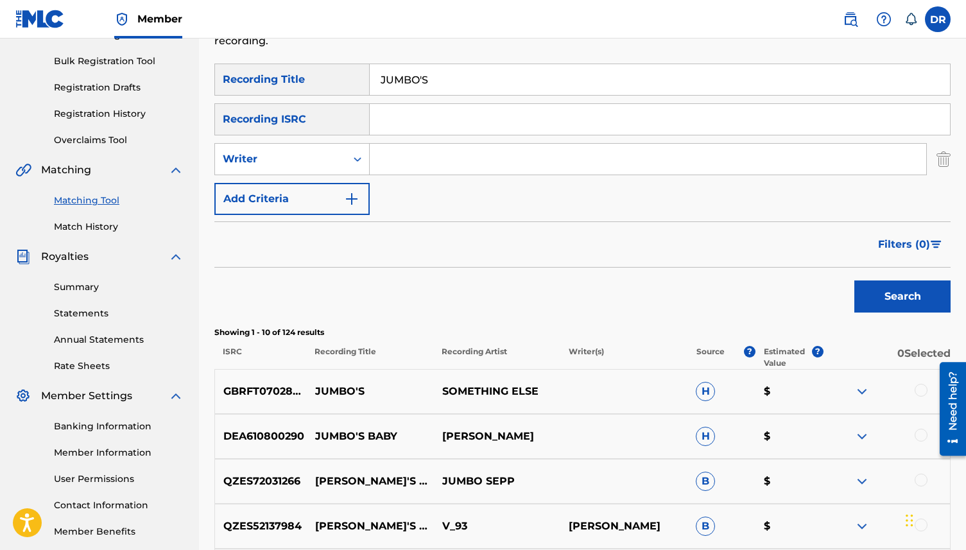
click at [430, 166] on input "Search Form" at bounding box center [648, 159] width 556 height 31
click at [292, 211] on button "Add Criteria" at bounding box center [291, 199] width 155 height 32
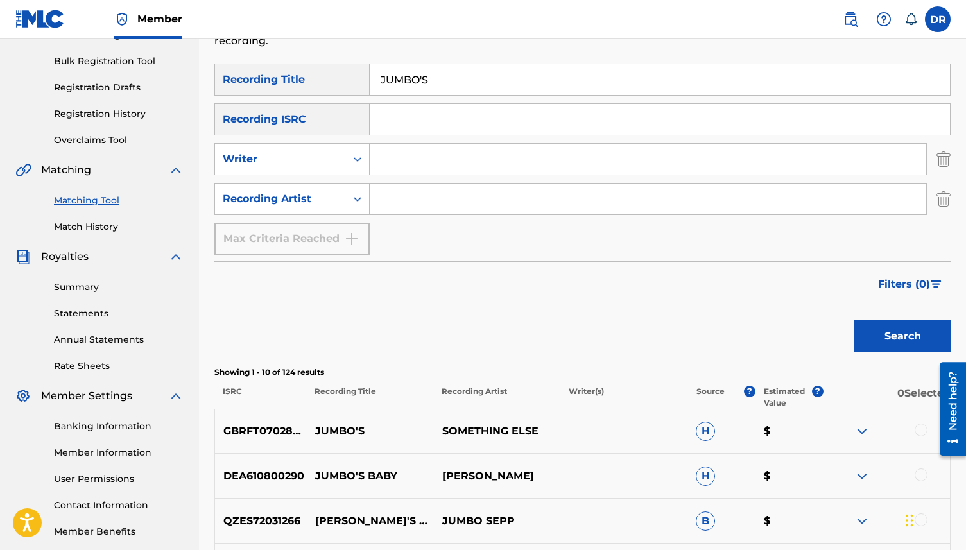
click at [470, 186] on input "Search Form" at bounding box center [648, 199] width 556 height 31
type input "PROTOMARTYR"
click at [854, 320] on button "Search" at bounding box center [902, 336] width 96 height 32
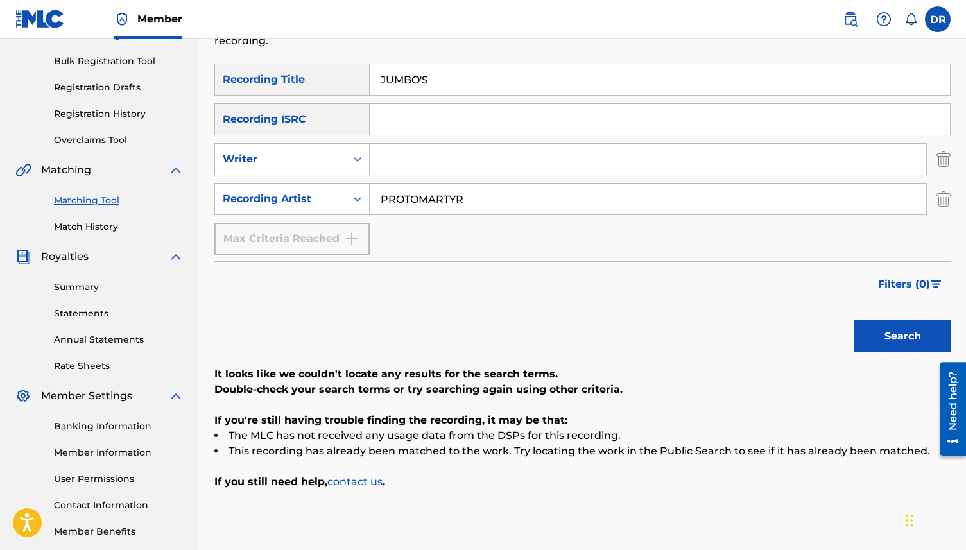
drag, startPoint x: 481, startPoint y: 196, endPoint x: 370, endPoint y: 191, distance: 111.2
click at [372, 191] on input "PROTOMARTYR" at bounding box center [648, 199] width 556 height 31
click at [418, 178] on div "SearchWithCriteria68b95780-adb4-4af8-8f2a-e2510ed86a42 Recording Title JUMBO'S …" at bounding box center [582, 159] width 736 height 191
drag, startPoint x: 462, startPoint y: 83, endPoint x: 377, endPoint y: 82, distance: 84.7
click at [377, 82] on input "JUMBO'S" at bounding box center [660, 79] width 580 height 31
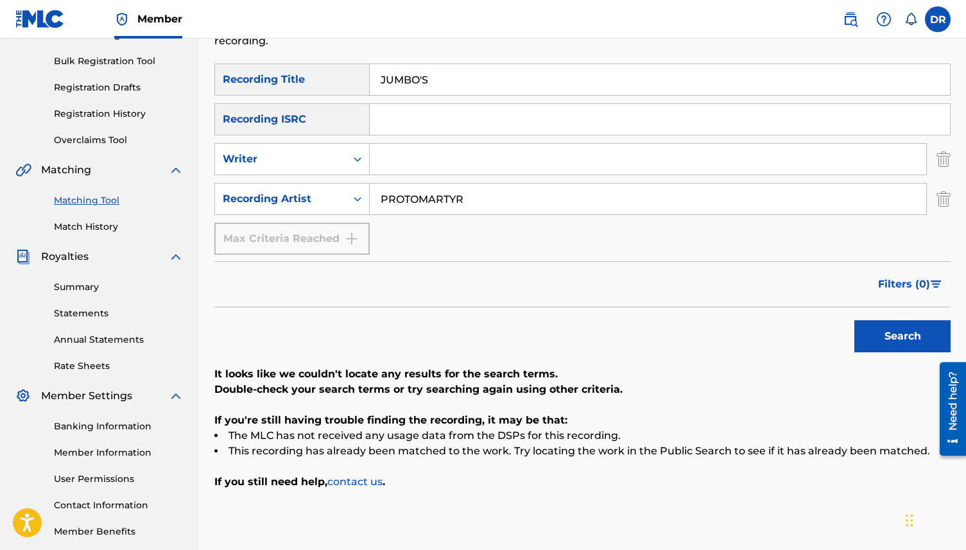
paste input "SKIN (SEVERIN/[PERSON_NAME])"
drag, startPoint x: 527, startPoint y: 84, endPoint x: 407, endPoint y: 83, distance: 120.0
click at [407, 83] on input "SKIN (SEVERIN/[PERSON_NAME])" at bounding box center [660, 79] width 580 height 31
type input "SKIN"
drag, startPoint x: 512, startPoint y: 196, endPoint x: 348, endPoint y: 197, distance: 163.7
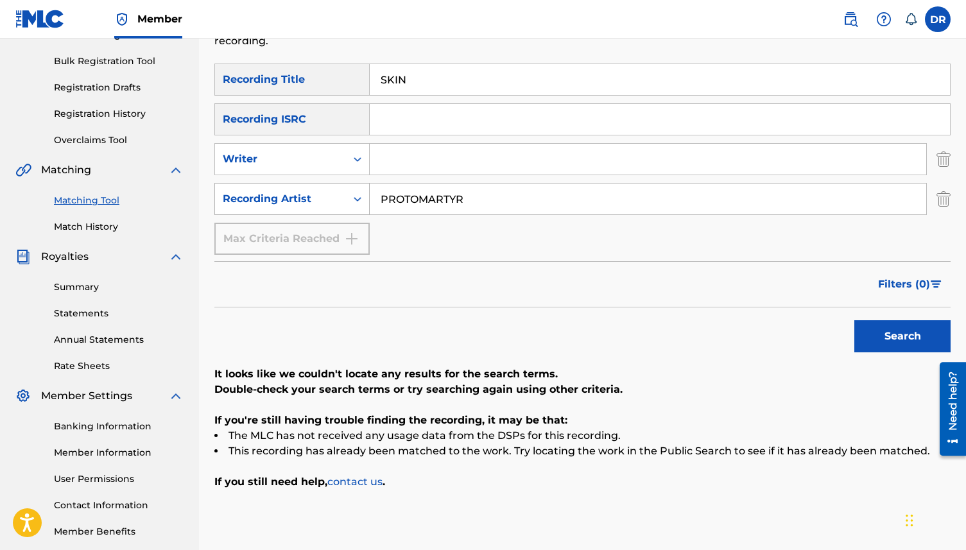
click at [348, 197] on div "SearchWithCriteria6050d6d0-fb8d-4cd8-ae78-ea8664c632e1 Recording Artist PROTOMA…" at bounding box center [582, 199] width 736 height 32
click at [423, 172] on input "Search Form" at bounding box center [648, 159] width 556 height 31
click at [854, 320] on button "Search" at bounding box center [902, 336] width 96 height 32
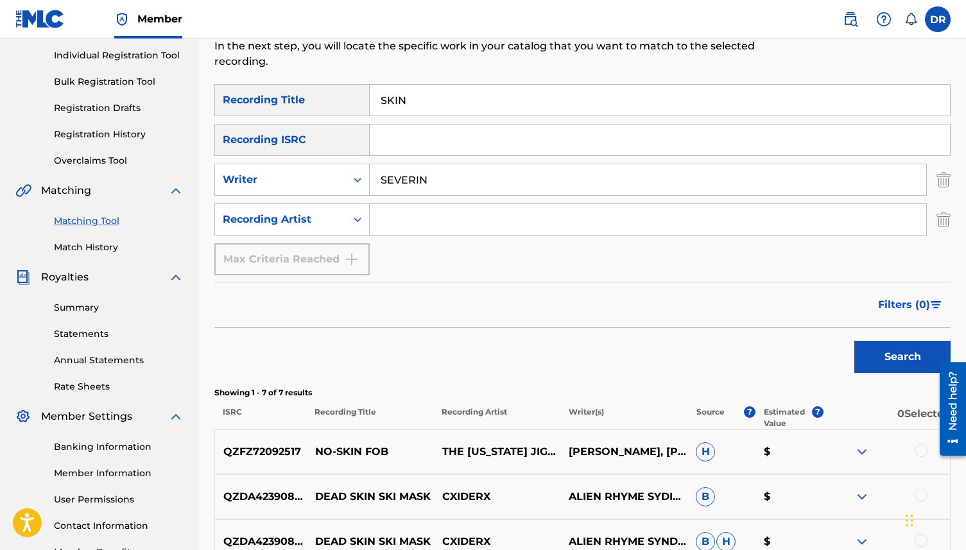
scroll to position [69, 0]
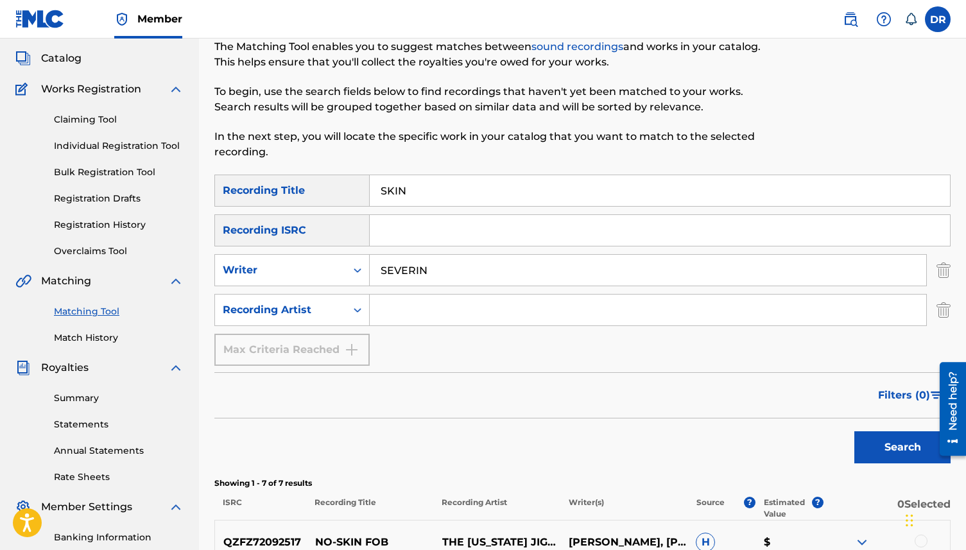
drag, startPoint x: 436, startPoint y: 273, endPoint x: 389, endPoint y: 273, distance: 47.5
click at [389, 273] on input "SEVERIN" at bounding box center [648, 270] width 556 height 31
type input "SIOUXSIE"
click at [877, 456] on button "Search" at bounding box center [902, 447] width 96 height 32
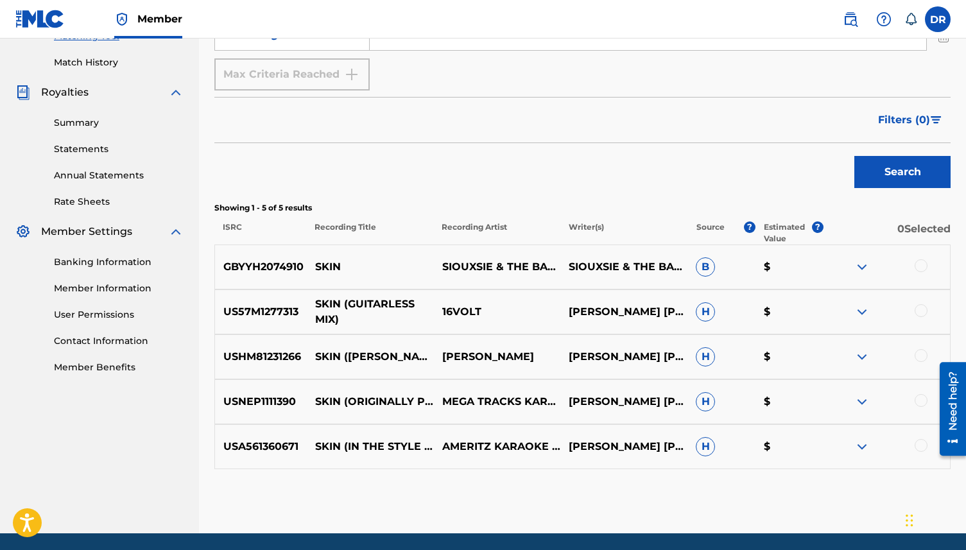
scroll to position [343, 0]
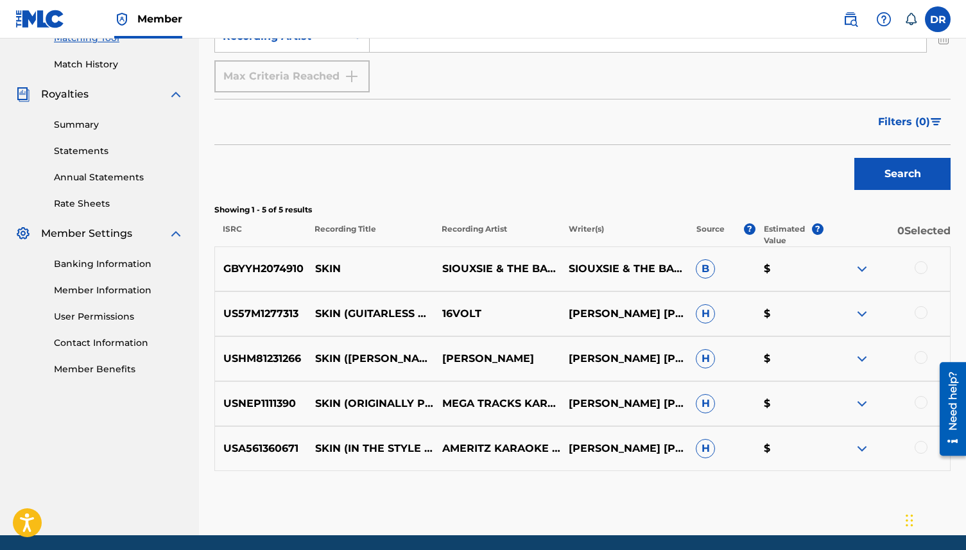
click at [918, 268] on div at bounding box center [921, 267] width 13 height 13
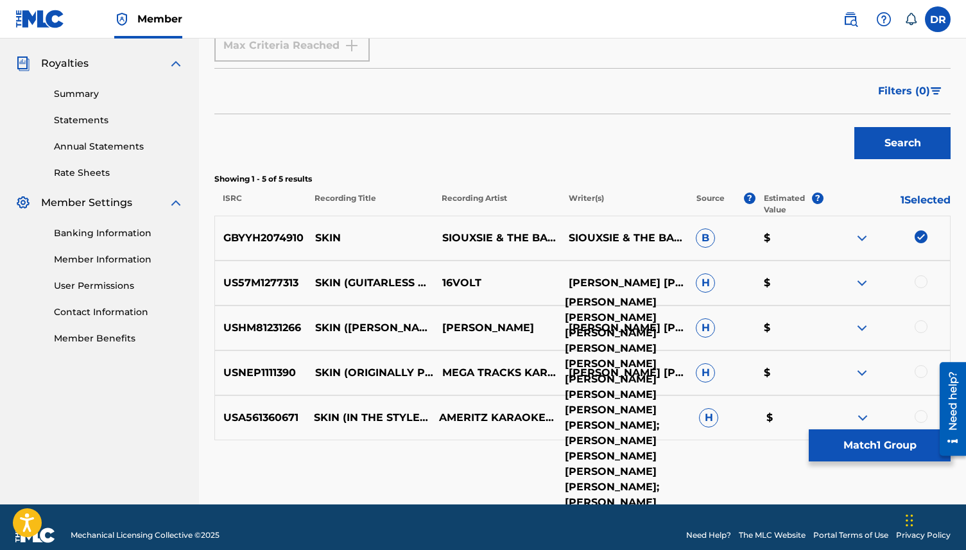
scroll to position [390, 0]
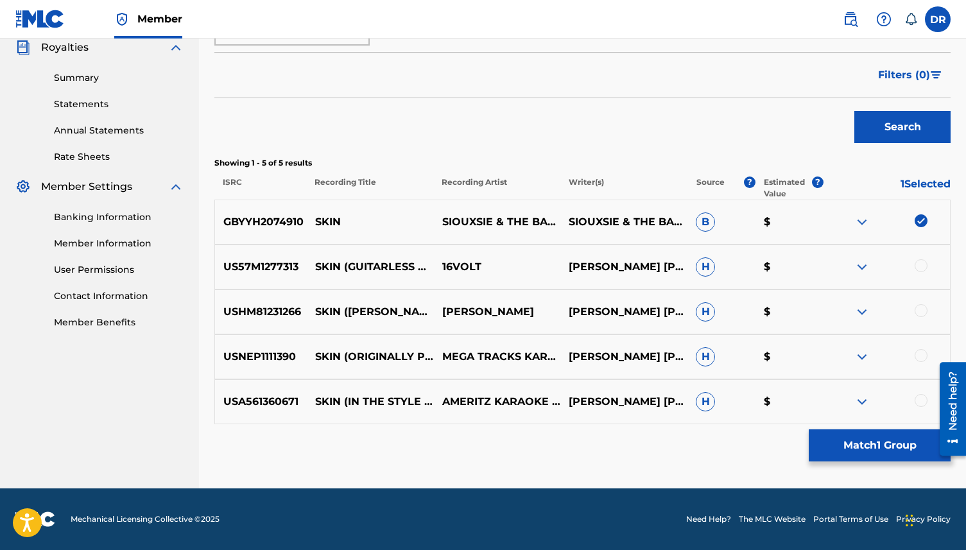
click at [913, 397] on div at bounding box center [886, 401] width 127 height 15
click at [922, 399] on div at bounding box center [921, 400] width 13 height 13
click at [921, 363] on div at bounding box center [886, 356] width 127 height 15
click at [921, 352] on div at bounding box center [921, 355] width 13 height 13
click at [922, 310] on div at bounding box center [921, 310] width 13 height 13
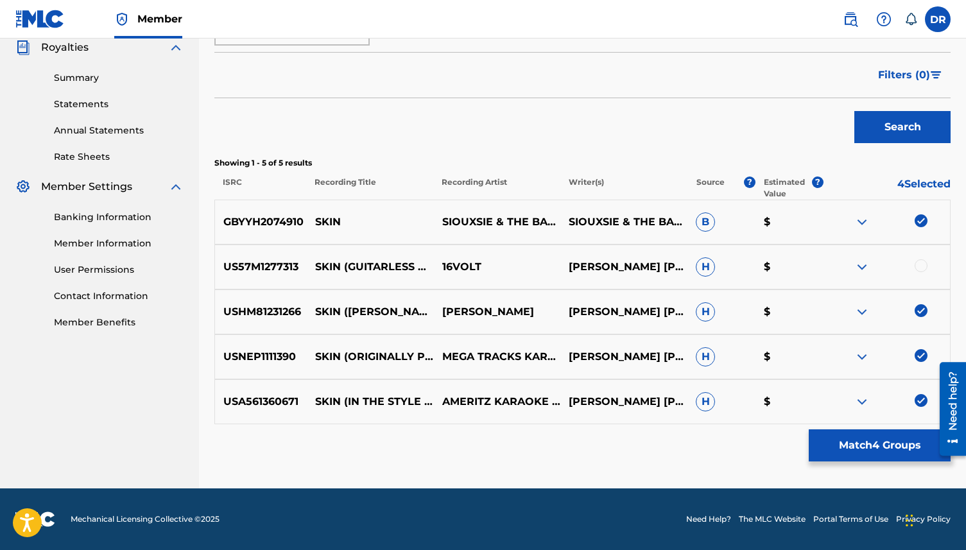
click at [919, 261] on div at bounding box center [921, 265] width 13 height 13
click at [827, 443] on button "Match 5 Groups" at bounding box center [880, 445] width 142 height 32
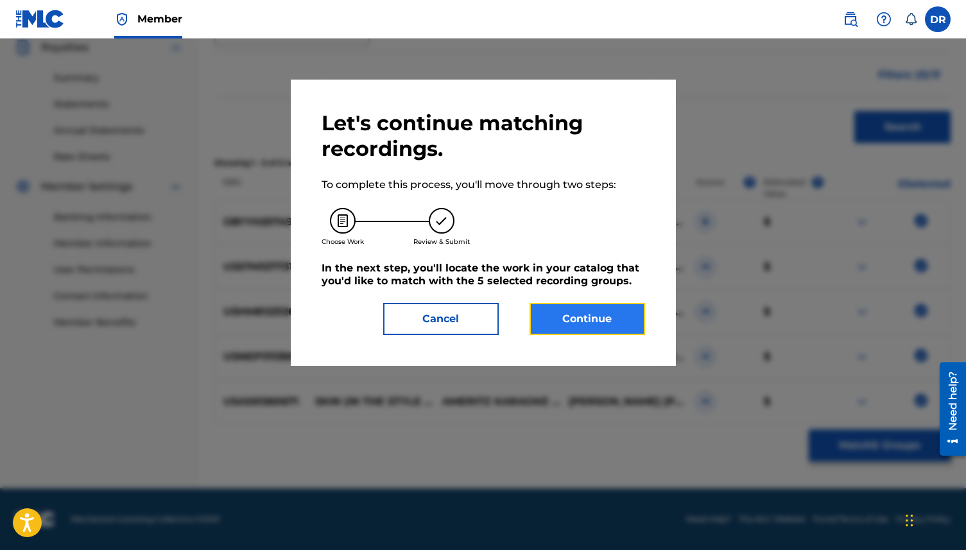
click at [565, 315] on button "Continue" at bounding box center [588, 319] width 116 height 32
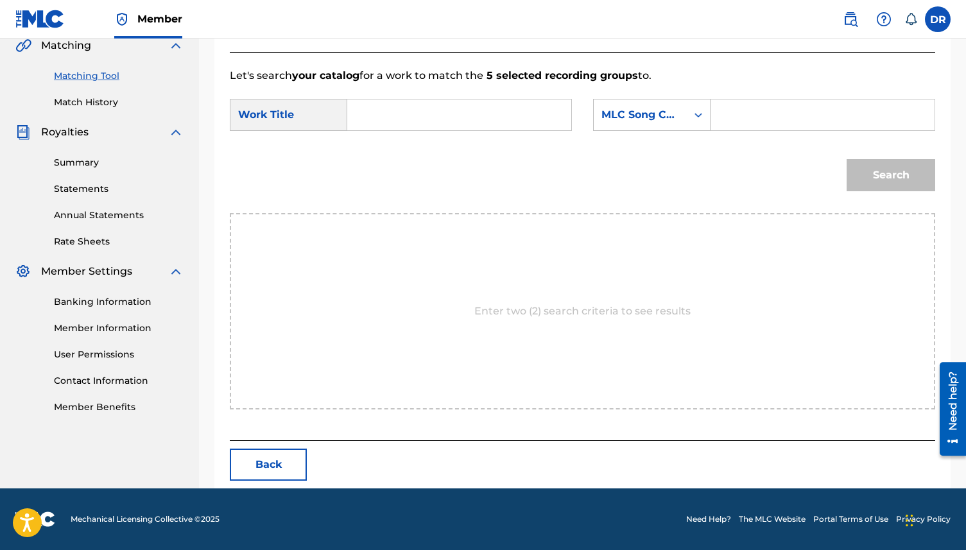
click at [386, 110] on input "Search Form" at bounding box center [459, 114] width 202 height 31
paste input "SKIN (SEVERIN/[PERSON_NAME])"
drag, startPoint x: 497, startPoint y: 119, endPoint x: 393, endPoint y: 120, distance: 103.3
click at [393, 120] on input "SKIN (SEVERIN/[PERSON_NAME])" at bounding box center [459, 114] width 202 height 31
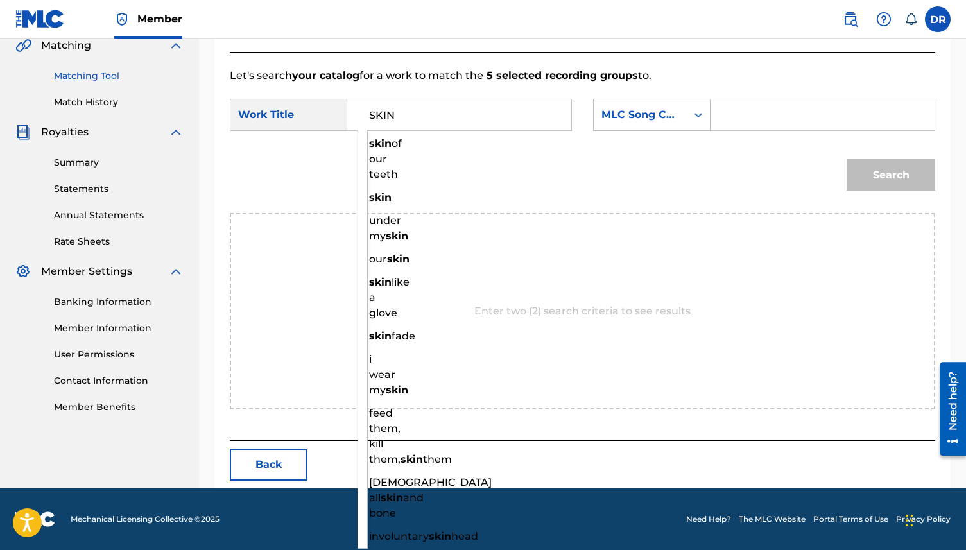
type input "SKIN"
click at [737, 132] on div "SearchWithCriteriad51498e3-1eb3-4d28-bd3a-e5c4fd2fcd95 Work Title SKIN skin of …" at bounding box center [582, 119] width 705 height 40
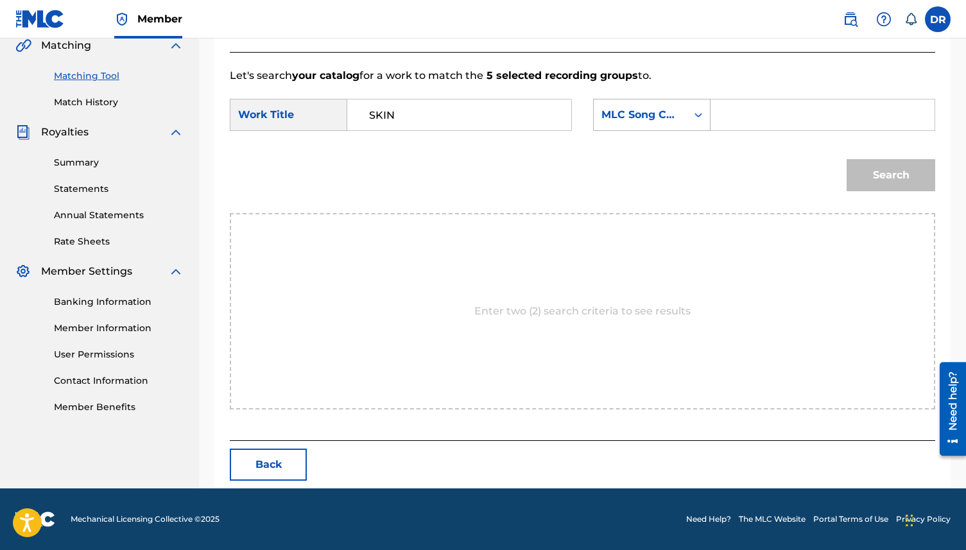
click at [687, 117] on div "Search Form" at bounding box center [698, 114] width 23 height 23
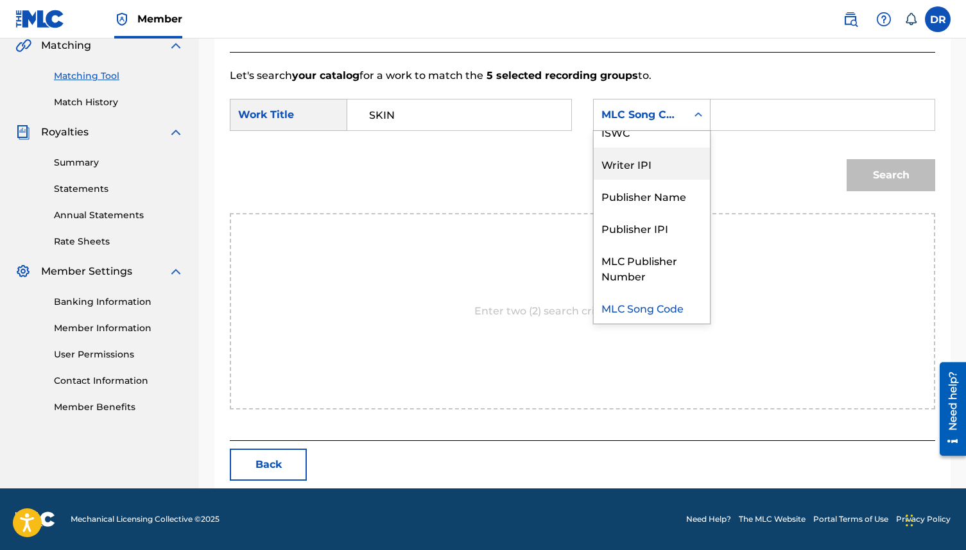
scroll to position [0, 0]
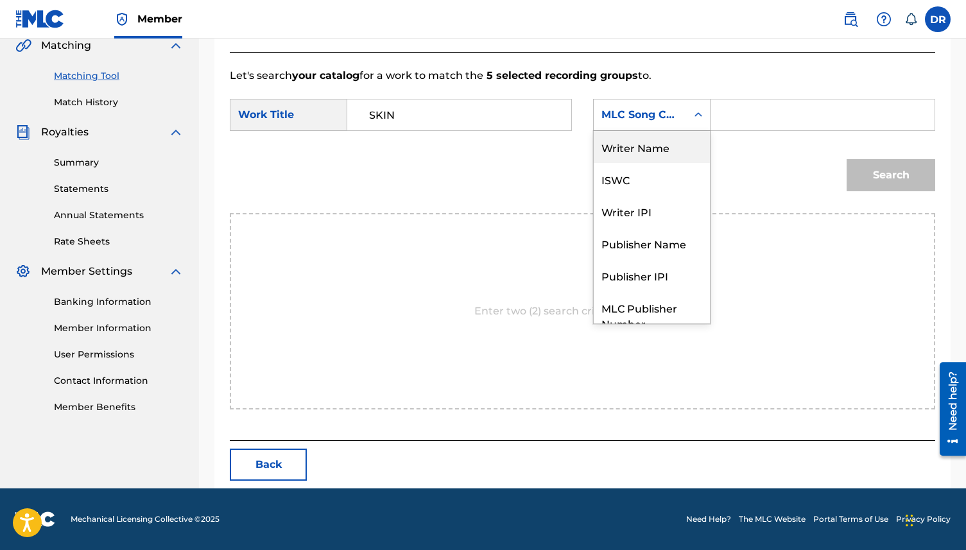
click at [651, 147] on div "Writer Name" at bounding box center [652, 147] width 116 height 32
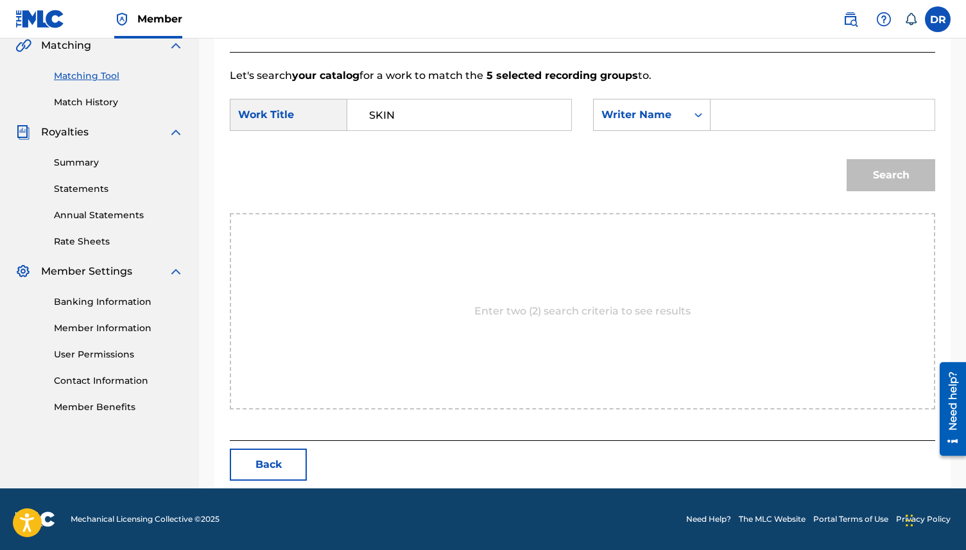
click at [725, 110] on input "Search Form" at bounding box center [822, 114] width 202 height 31
paste input "SKIN (SEVERIN/[PERSON_NAME])"
drag, startPoint x: 815, startPoint y: 116, endPoint x: 732, endPoint y: 118, distance: 82.8
click at [732, 118] on input "SKIN (SEVERIN/[PERSON_NAME])" at bounding box center [822, 114] width 202 height 31
click at [786, 119] on input "SIOUX)" at bounding box center [822, 114] width 202 height 31
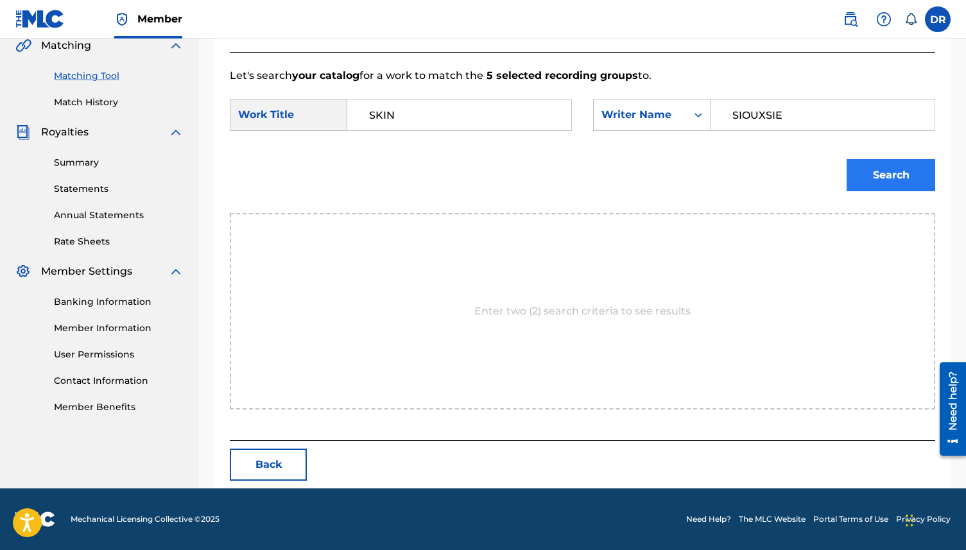
type input "SIOUXSIE"
click at [919, 178] on button "Search" at bounding box center [891, 175] width 89 height 32
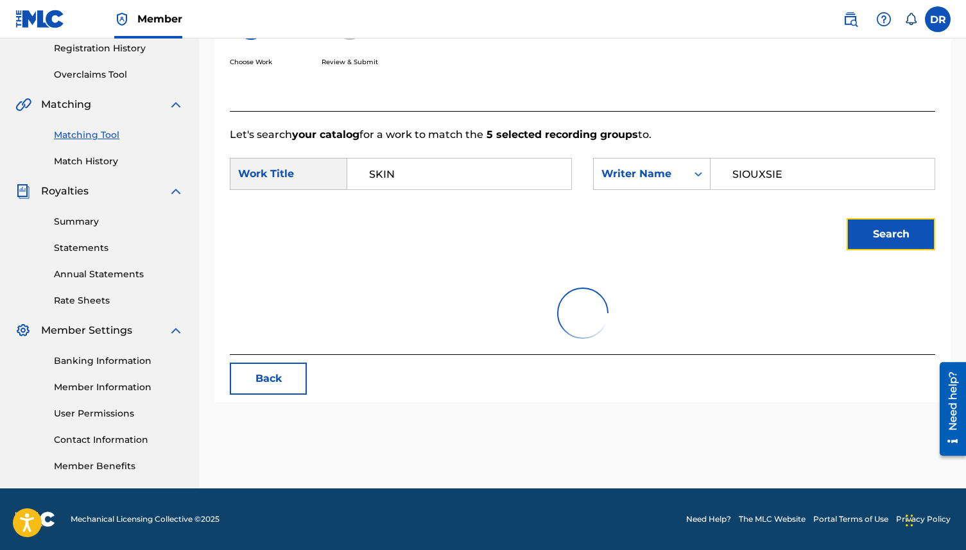
scroll to position [267, 0]
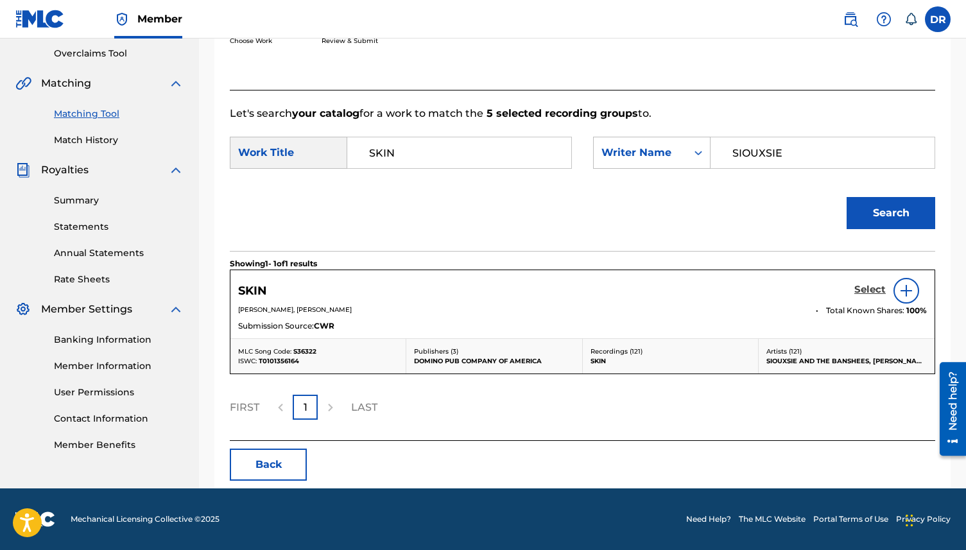
click at [870, 292] on h5 "Select" at bounding box center [869, 290] width 31 height 12
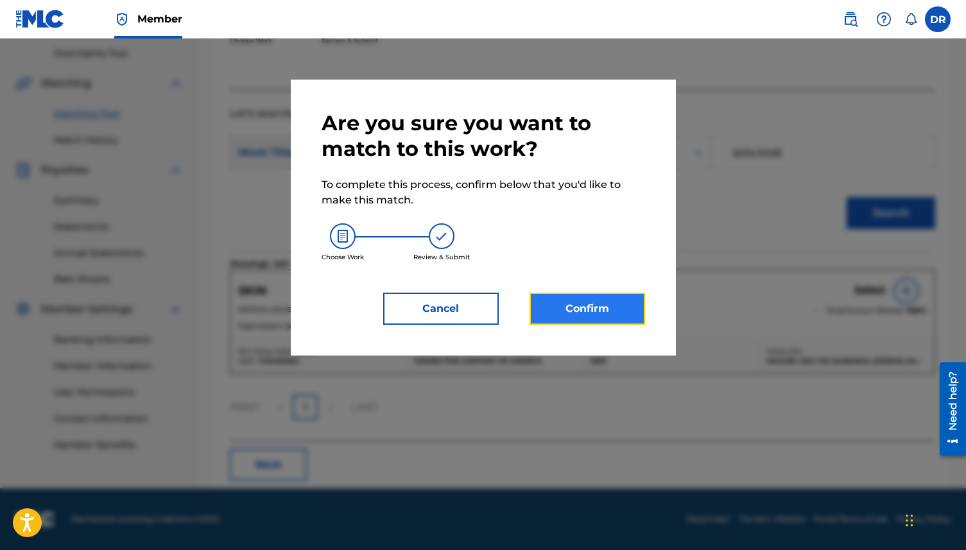
click at [574, 311] on button "Confirm" at bounding box center [588, 309] width 116 height 32
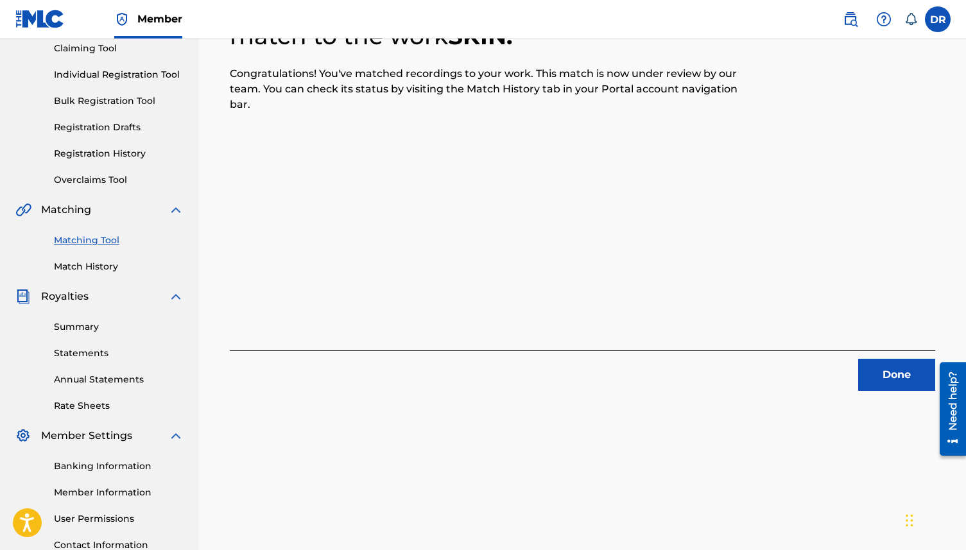
scroll to position [0, 0]
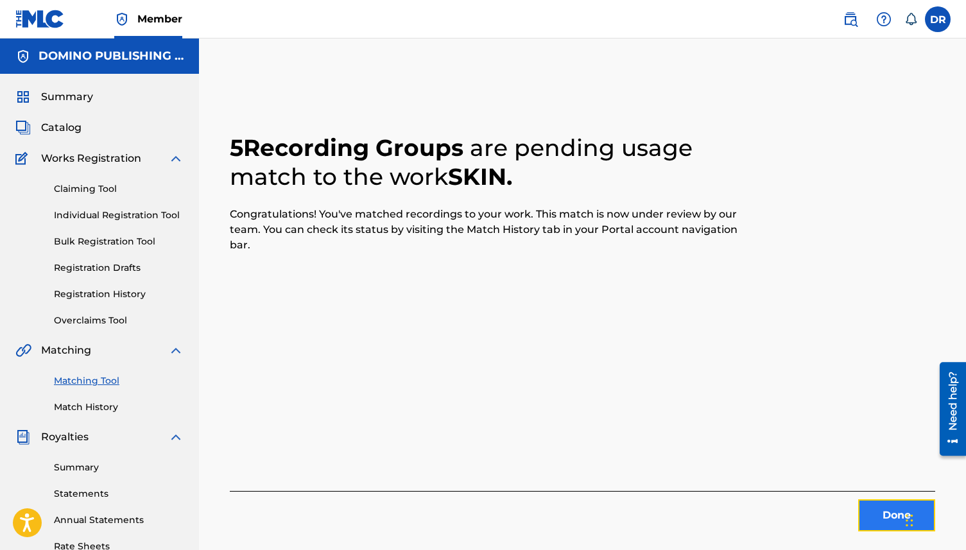
click at [870, 515] on button "Done" at bounding box center [896, 515] width 77 height 32
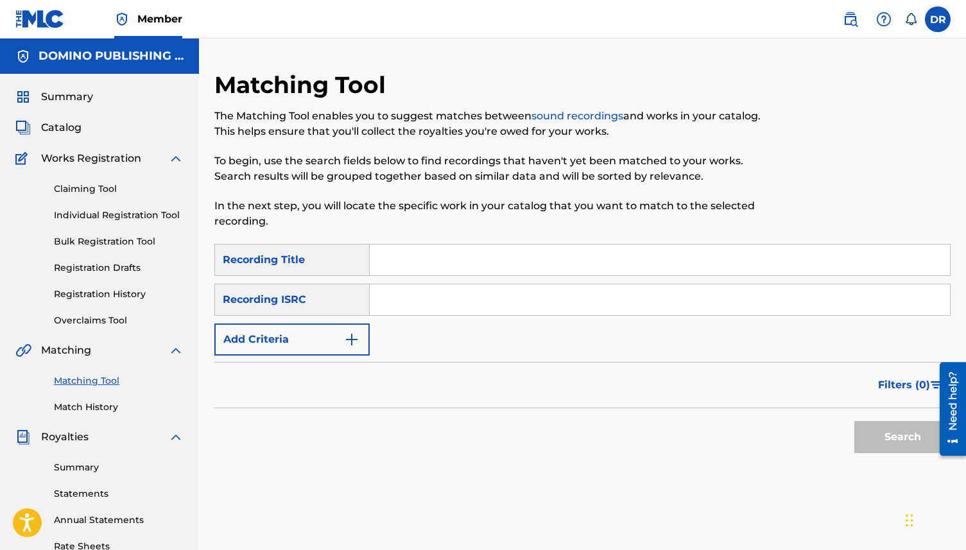
click at [426, 254] on input "Search Form" at bounding box center [660, 260] width 580 height 31
paste input "THIN ROPE ([PERSON_NAME]/VERWIJNEN)"
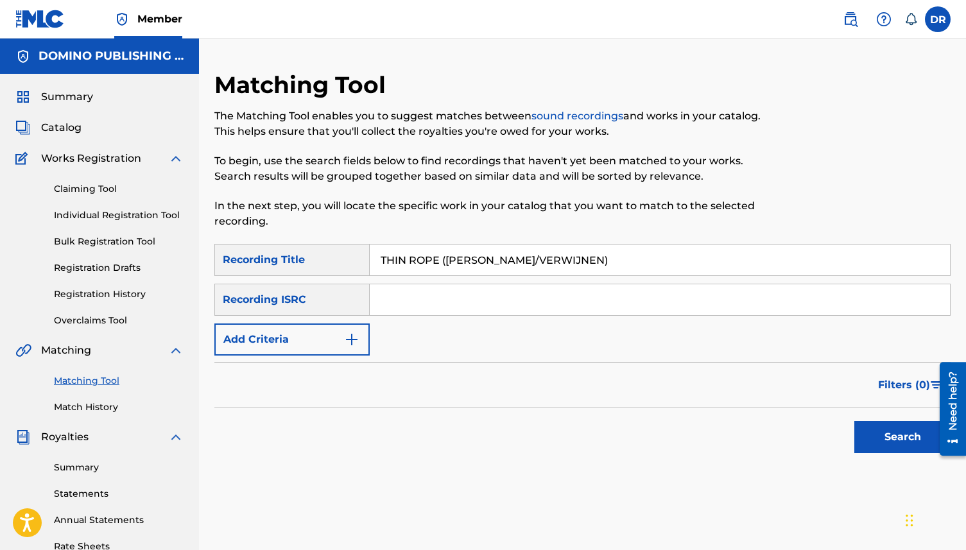
drag, startPoint x: 587, startPoint y: 261, endPoint x: 442, endPoint y: 264, distance: 145.7
click at [442, 264] on input "THIN ROPE ([PERSON_NAME]/VERWIJNEN)" at bounding box center [660, 260] width 580 height 31
type input "THIN ROPE"
click at [329, 347] on button "Add Criteria" at bounding box center [291, 339] width 155 height 32
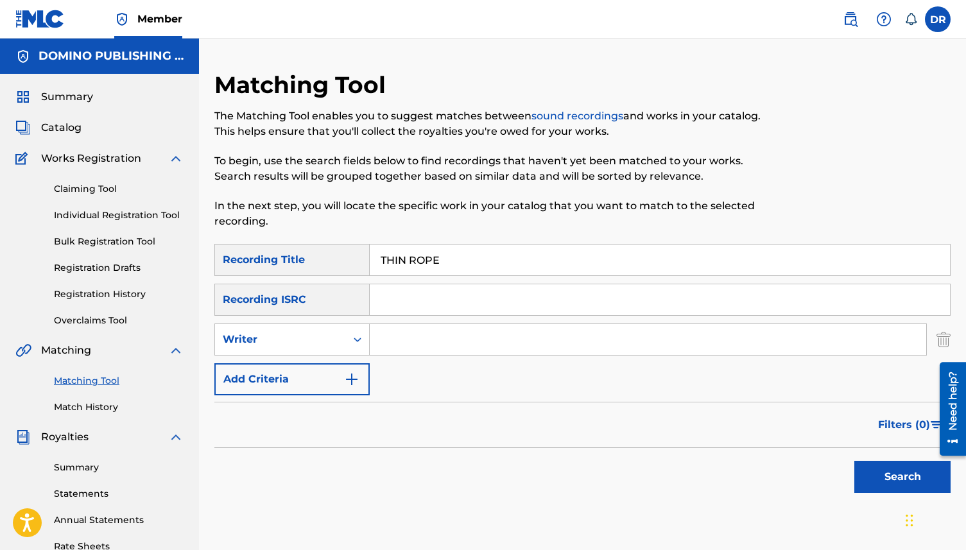
click at [401, 347] on input "Search Form" at bounding box center [648, 339] width 556 height 31
paste input "THIN ROPE ([PERSON_NAME]/VERWIJNEN)"
drag, startPoint x: 445, startPoint y: 339, endPoint x: 359, endPoint y: 332, distance: 86.3
click at [359, 332] on div "SearchWithCriteria2660396a-5f83-4754-be80-4f0c43373012 Writer THIN ROPE (TODORO…" at bounding box center [582, 339] width 736 height 32
drag, startPoint x: 513, startPoint y: 343, endPoint x: 483, endPoint y: 342, distance: 30.2
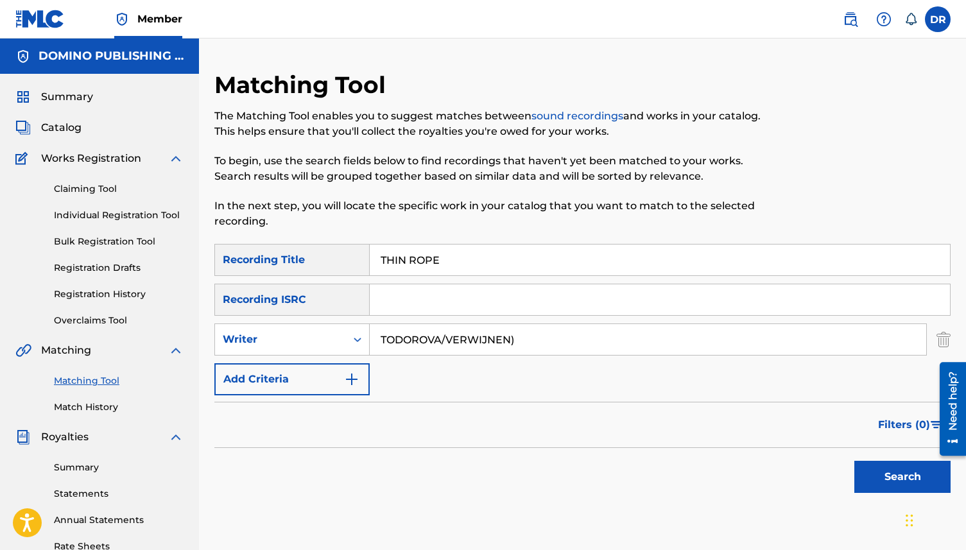
click at [483, 342] on input "TODOROVA/VERWIJNEN)" at bounding box center [648, 339] width 556 height 31
click at [498, 336] on input "TODOROVA)" at bounding box center [648, 339] width 556 height 31
type input "TODOROVA"
click at [872, 470] on button "Search" at bounding box center [902, 477] width 96 height 32
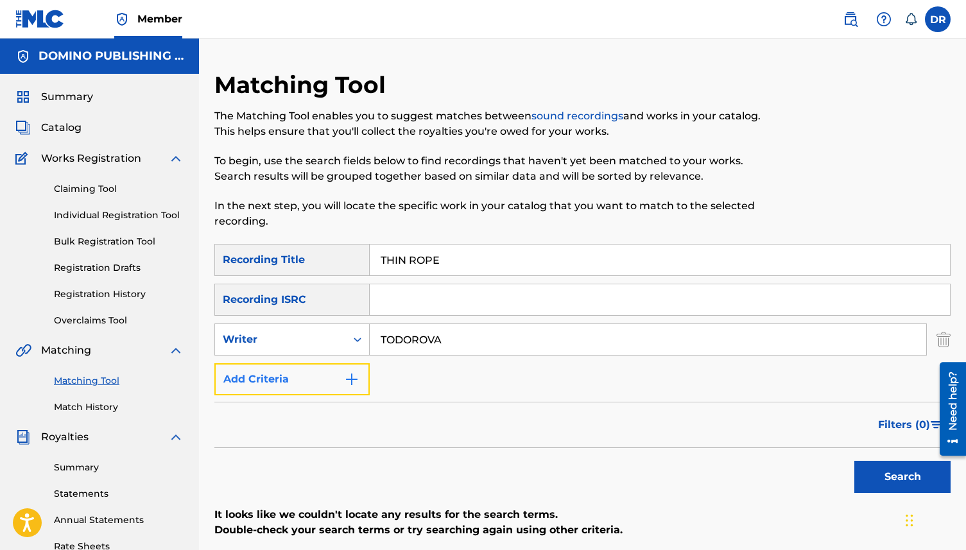
click at [320, 378] on button "Add Criteria" at bounding box center [291, 379] width 155 height 32
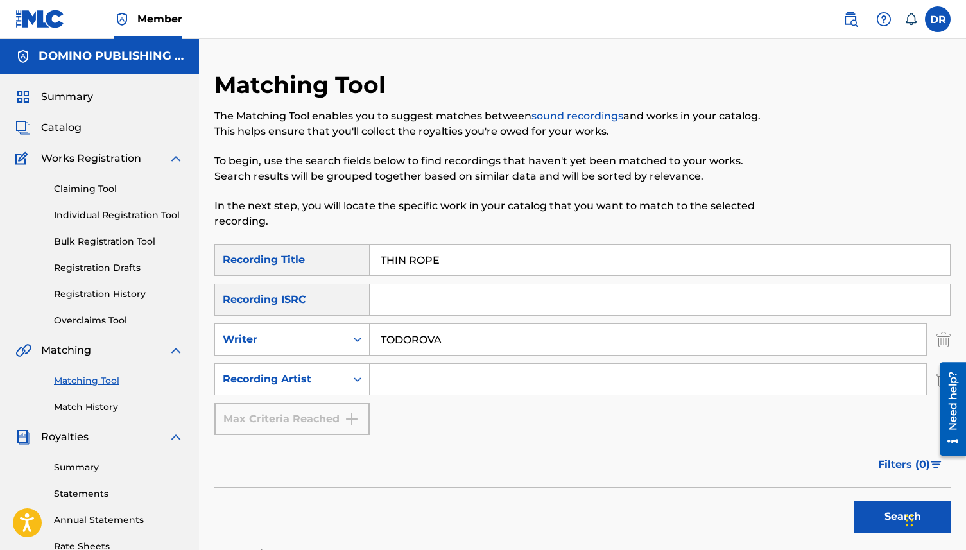
click at [446, 383] on input "Search Form" at bounding box center [648, 379] width 556 height 31
drag, startPoint x: 463, startPoint y: 343, endPoint x: 324, endPoint y: 342, distance: 138.6
click at [324, 342] on div "SearchWithCriteria2660396a-5f83-4754-be80-4f0c43373012 Writer TODOROVA" at bounding box center [582, 339] width 736 height 32
click at [428, 384] on input "Search Form" at bounding box center [648, 379] width 556 height 31
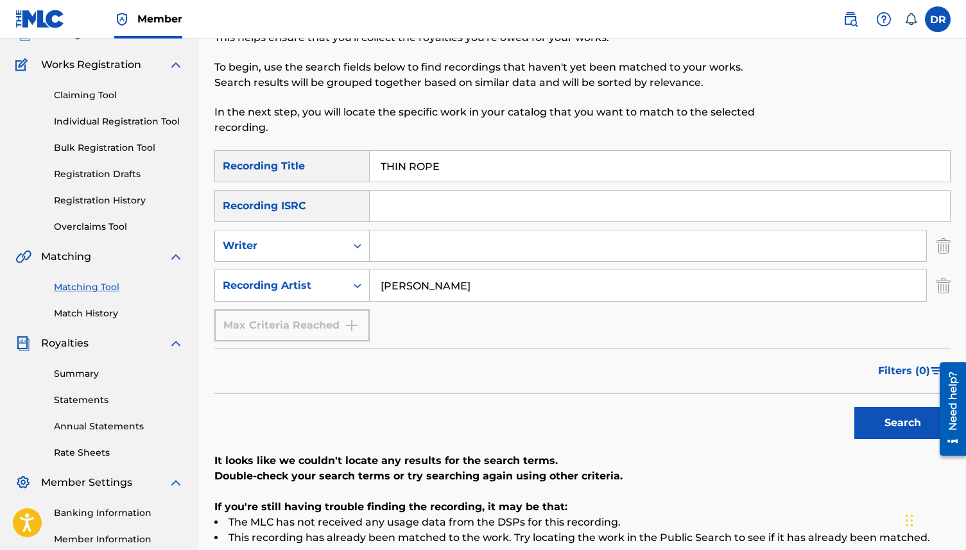
scroll to position [121, 0]
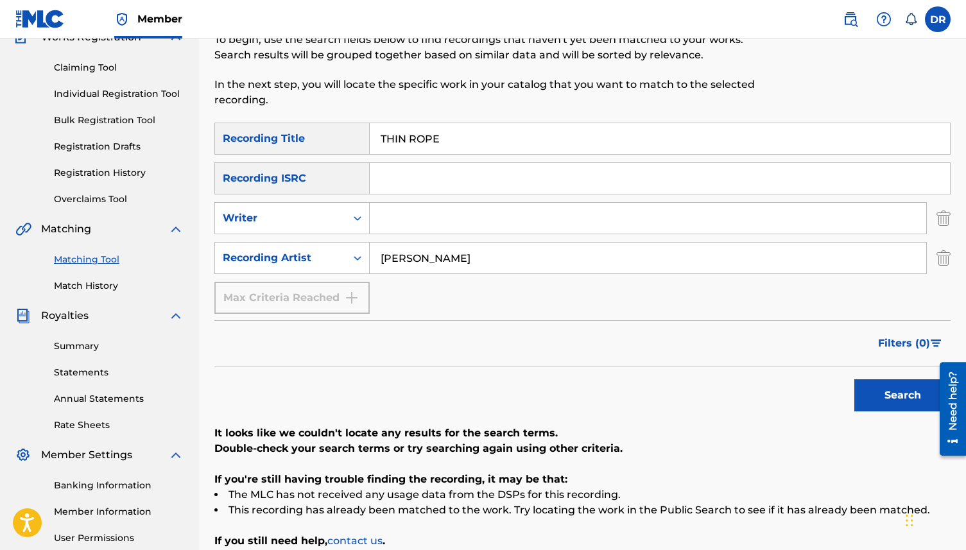
type input "[PERSON_NAME]"
click at [874, 415] on div "Search" at bounding box center [899, 391] width 103 height 51
click at [874, 399] on button "Search" at bounding box center [902, 395] width 96 height 32
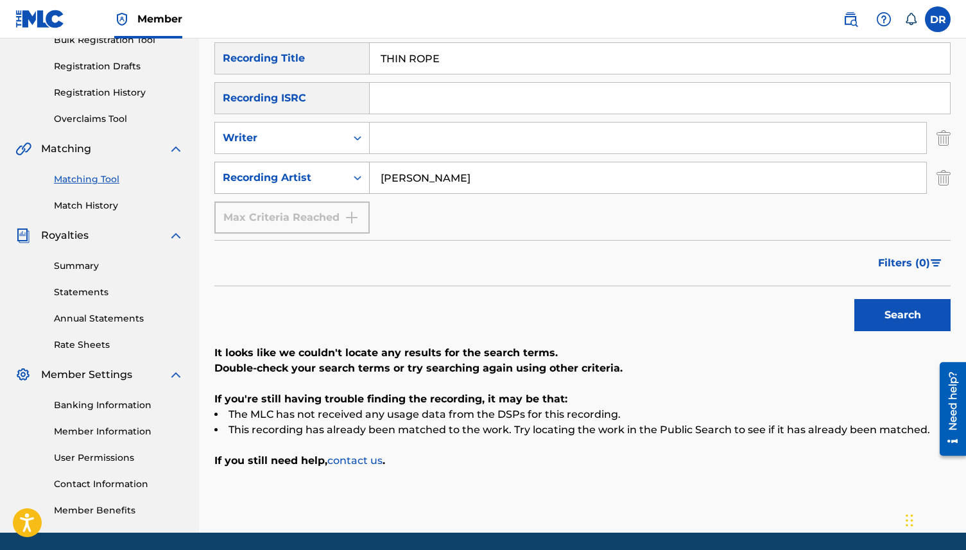
scroll to position [201, 0]
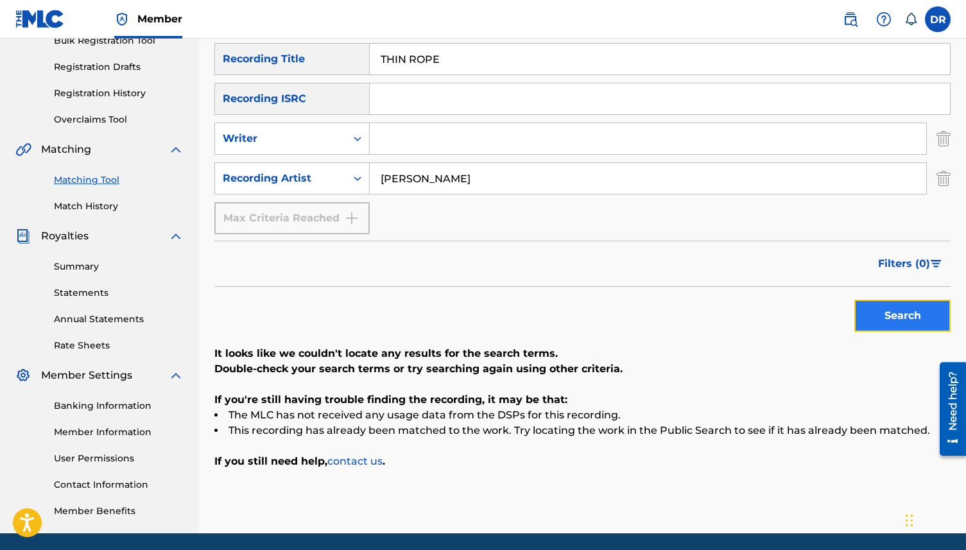
click at [887, 321] on button "Search" at bounding box center [902, 316] width 96 height 32
drag, startPoint x: 465, startPoint y: 49, endPoint x: 406, endPoint y: 50, distance: 58.4
click at [406, 50] on input "THIN ROPE" at bounding box center [660, 59] width 580 height 31
drag, startPoint x: 465, startPoint y: 58, endPoint x: 363, endPoint y: 58, distance: 102.1
click at [363, 58] on div "SearchWithCriteria68b95780-adb4-4af8-8f2a-e2510ed86a42 Recording Title THIN ROPE" at bounding box center [582, 59] width 736 height 32
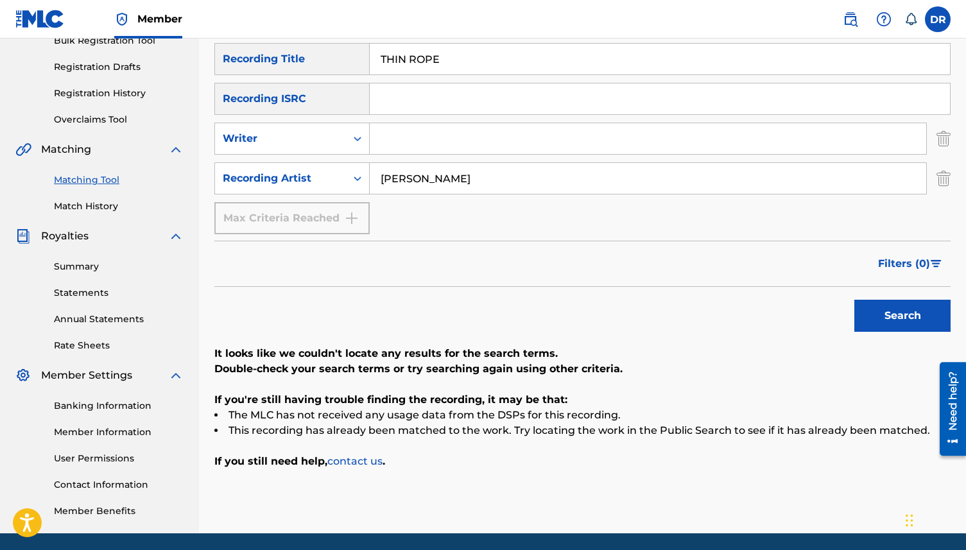
paste input "IT'S NOT FUN ([PERSON_NAME])"
drag, startPoint x: 531, startPoint y: 62, endPoint x: 450, endPoint y: 64, distance: 81.6
click at [450, 64] on input "IT'S NOT FUN ([PERSON_NAME])" at bounding box center [660, 59] width 580 height 31
type input "IT'S NOT FUN"
click at [418, 154] on div "Search Form" at bounding box center [648, 139] width 557 height 32
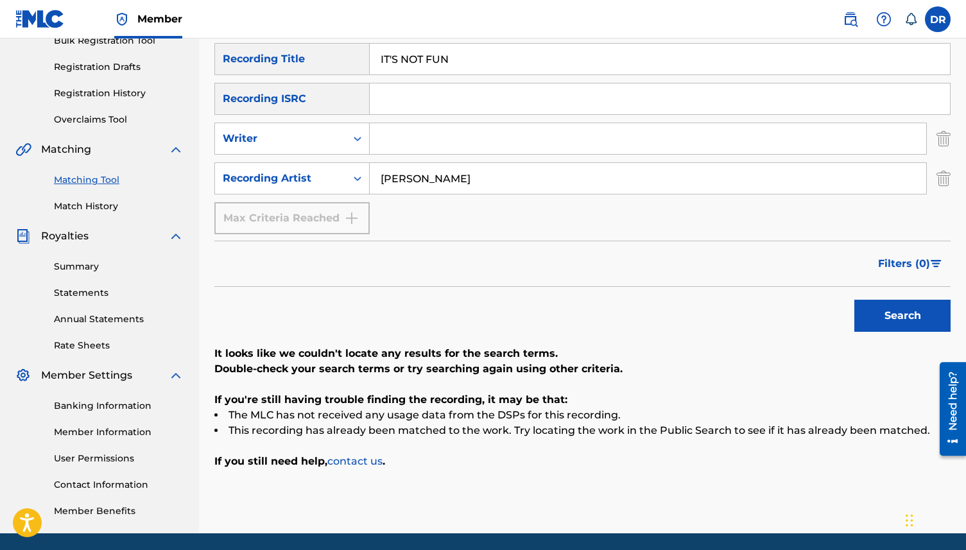
click at [407, 126] on input "Search Form" at bounding box center [648, 138] width 556 height 31
type input "[PERSON_NAME]"
drag, startPoint x: 487, startPoint y: 184, endPoint x: 327, endPoint y: 185, distance: 159.2
click at [327, 185] on div "SearchWithCriteria6050d6d0-fb8d-4cd8-ae78-ea8664c632e1 Recording Artist [PERSON…" at bounding box center [582, 178] width 736 height 32
drag, startPoint x: 433, startPoint y: 185, endPoint x: 345, endPoint y: 184, distance: 87.9
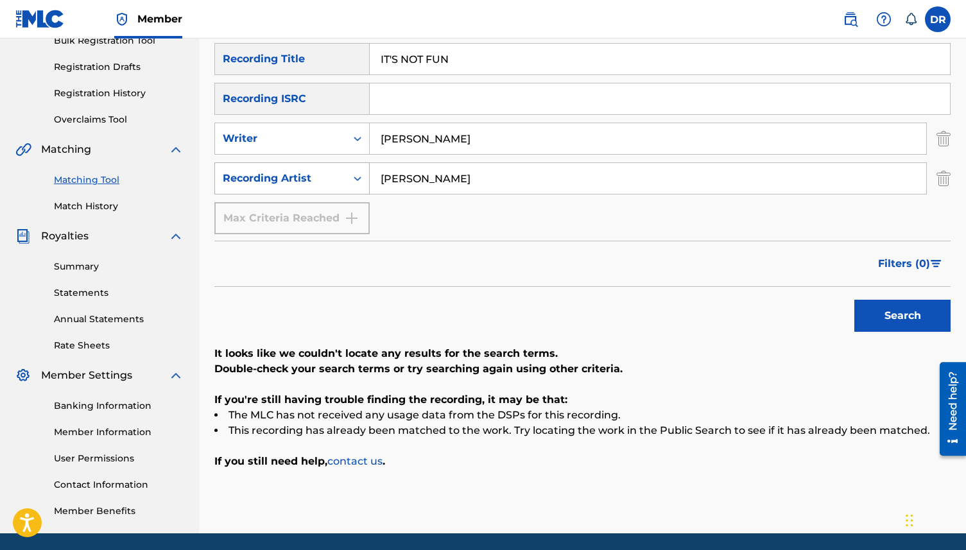
click at [345, 184] on div "SearchWithCriteria6050d6d0-fb8d-4cd8-ae78-ea8664c632e1 Recording Artist [PERSON…" at bounding box center [582, 178] width 736 height 32
click at [896, 316] on button "Search" at bounding box center [902, 316] width 96 height 32
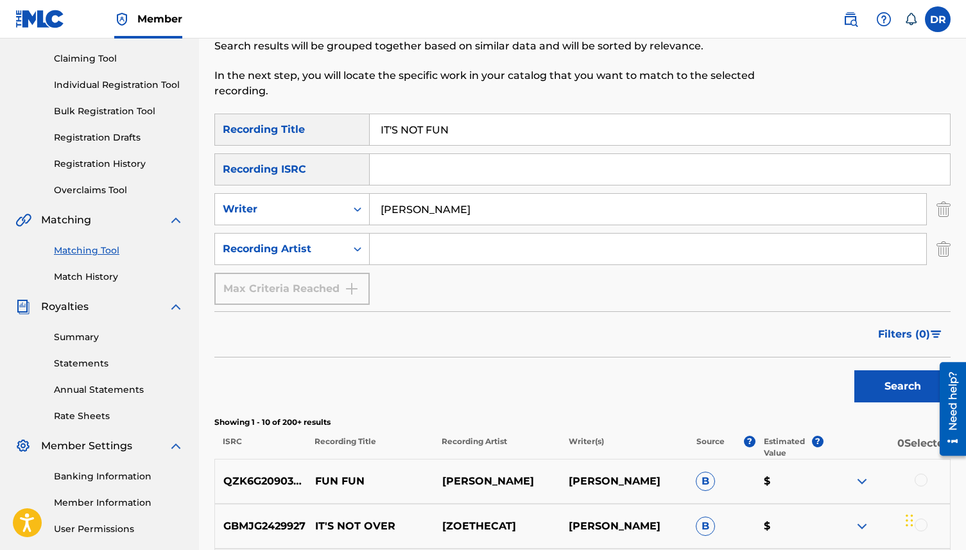
scroll to position [0, 0]
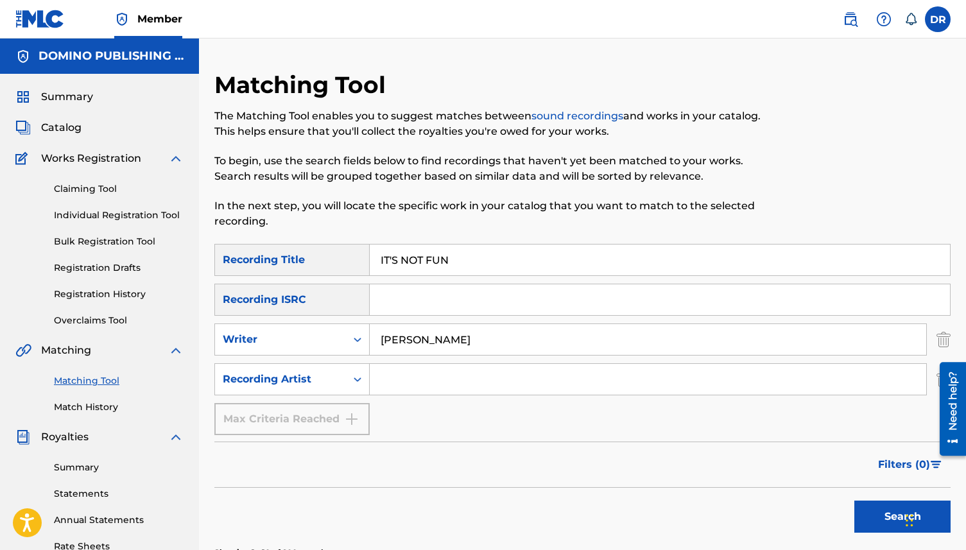
drag, startPoint x: 474, startPoint y: 341, endPoint x: 380, endPoint y: 340, distance: 93.7
click at [380, 340] on input "[PERSON_NAME]" at bounding box center [648, 339] width 556 height 31
click at [390, 389] on input "Search Form" at bounding box center [648, 379] width 556 height 31
type input "WET LEG"
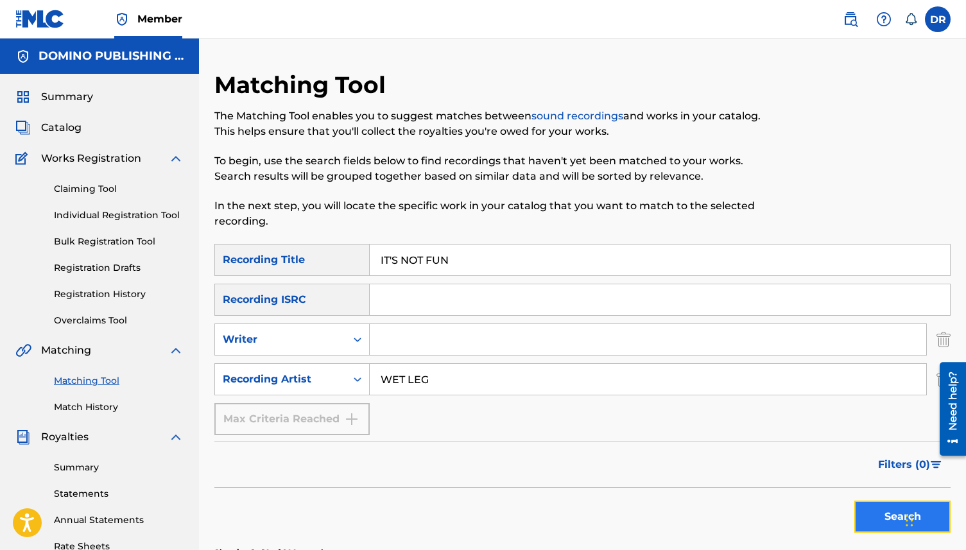
click at [882, 514] on button "Search" at bounding box center [902, 517] width 96 height 32
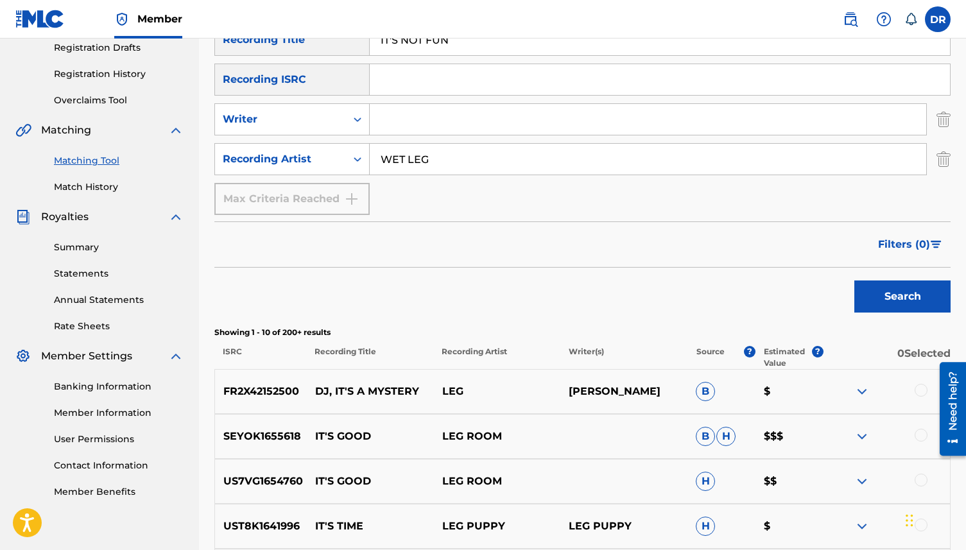
scroll to position [135, 0]
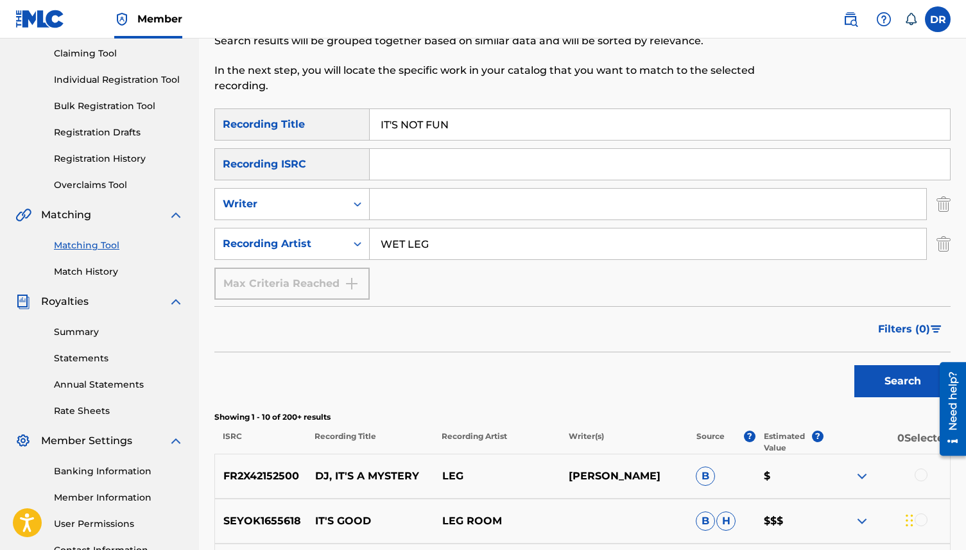
click at [424, 125] on input "IT'S NOT FUN" at bounding box center [660, 124] width 580 height 31
click at [854, 365] on button "Search" at bounding box center [902, 381] width 96 height 32
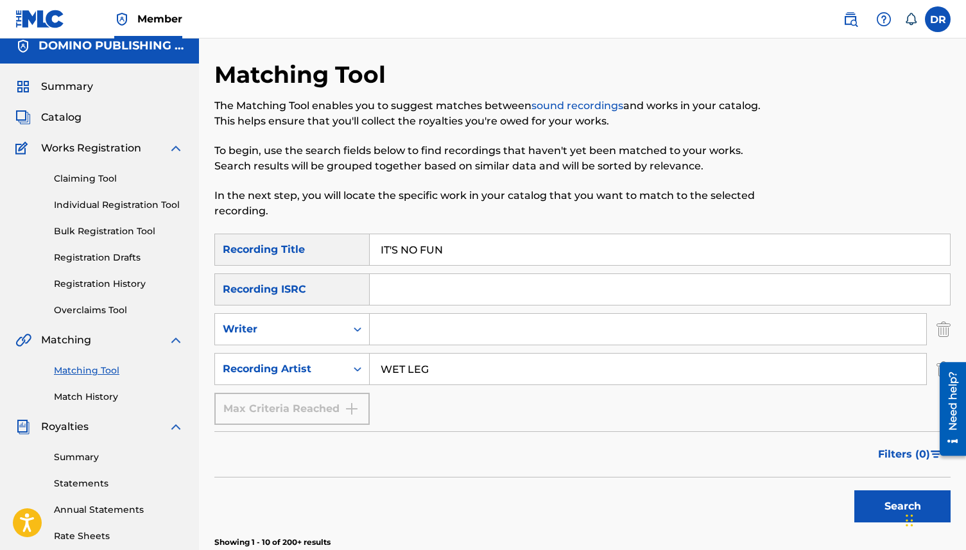
scroll to position [0, 0]
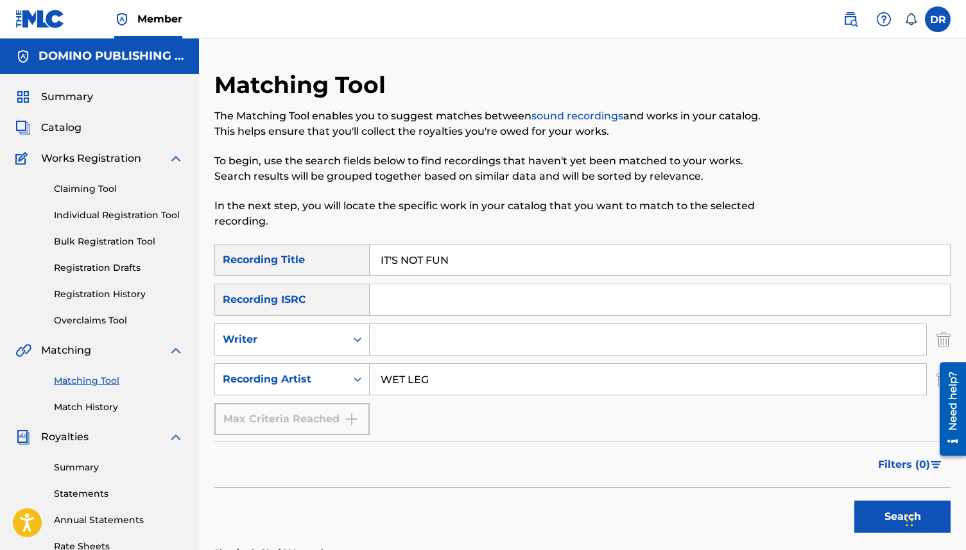
click at [854, 501] on button "Search" at bounding box center [902, 517] width 96 height 32
drag, startPoint x: 461, startPoint y: 263, endPoint x: 318, endPoint y: 261, distance: 143.1
click at [318, 261] on div "SearchWithCriteria68b95780-adb4-4af8-8f2a-e2510ed86a42 Recording Title IT'S NOT…" at bounding box center [582, 260] width 736 height 32
paste input "CALLOUS ([PERSON_NAME])"
drag, startPoint x: 514, startPoint y: 264, endPoint x: 432, endPoint y: 266, distance: 82.2
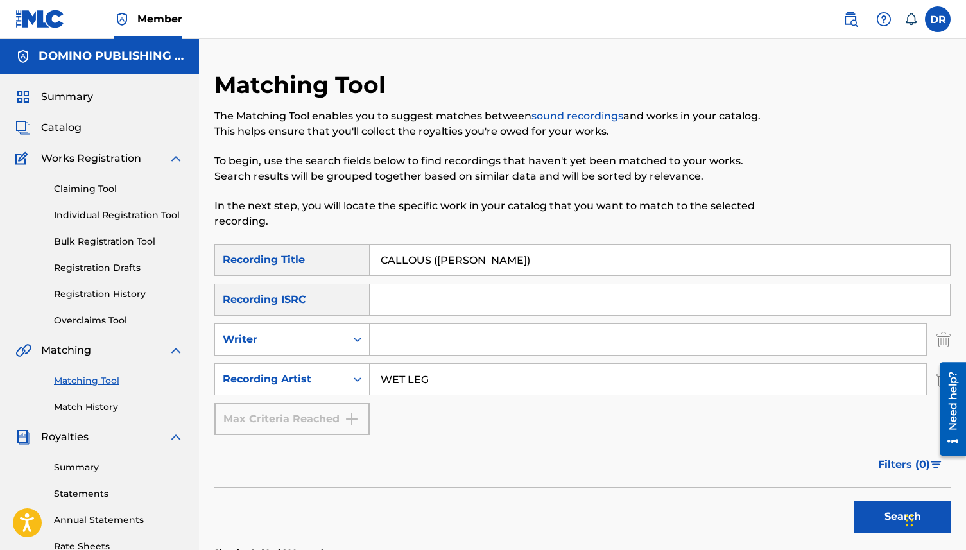
click at [432, 266] on input "CALLOUS ([PERSON_NAME])" at bounding box center [660, 260] width 580 height 31
type input "CALLOUS"
drag, startPoint x: 447, startPoint y: 383, endPoint x: 343, endPoint y: 382, distance: 103.3
click at [343, 382] on div "SearchWithCriteria6050d6d0-fb8d-4cd8-ae78-ea8664c632e1 Recording Artist WET LEG" at bounding box center [582, 379] width 736 height 32
click at [414, 345] on input "Search Form" at bounding box center [648, 339] width 556 height 31
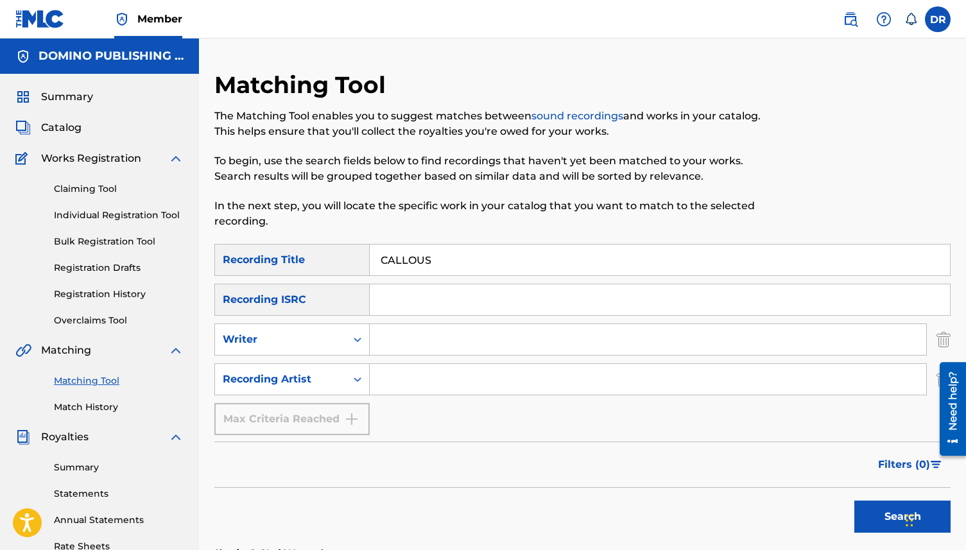
paste input "CALLOUS ([PERSON_NAME])"
drag, startPoint x: 438, startPoint y: 338, endPoint x: 351, endPoint y: 340, distance: 86.7
click at [351, 340] on div "SearchWithCriteria2660396a-5f83-4754-be80-4f0c43373012 Writer CALLOUS ([PERSON_…" at bounding box center [582, 339] width 736 height 32
click at [460, 346] on input "[PERSON_NAME])" at bounding box center [648, 339] width 556 height 31
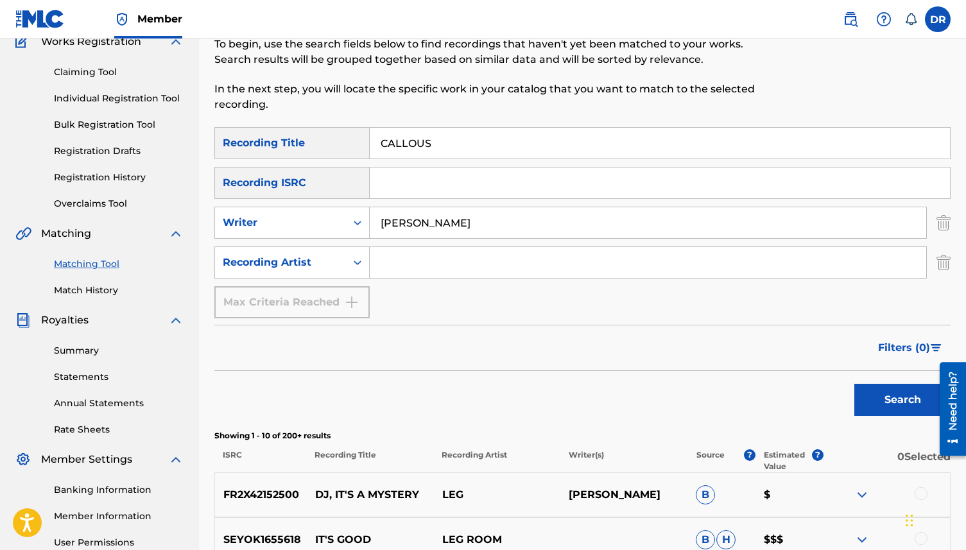
scroll to position [139, 0]
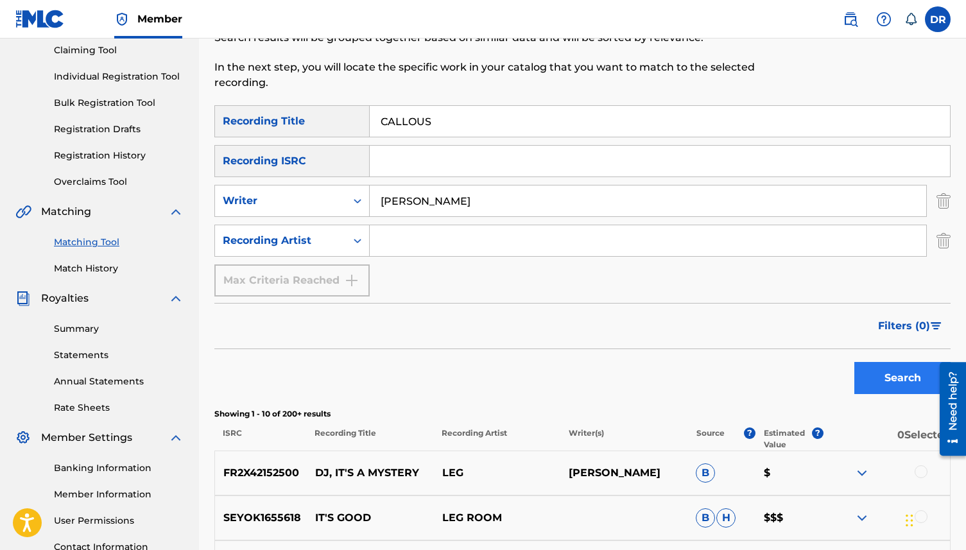
type input "[PERSON_NAME]"
click at [902, 369] on button "Search" at bounding box center [902, 378] width 96 height 32
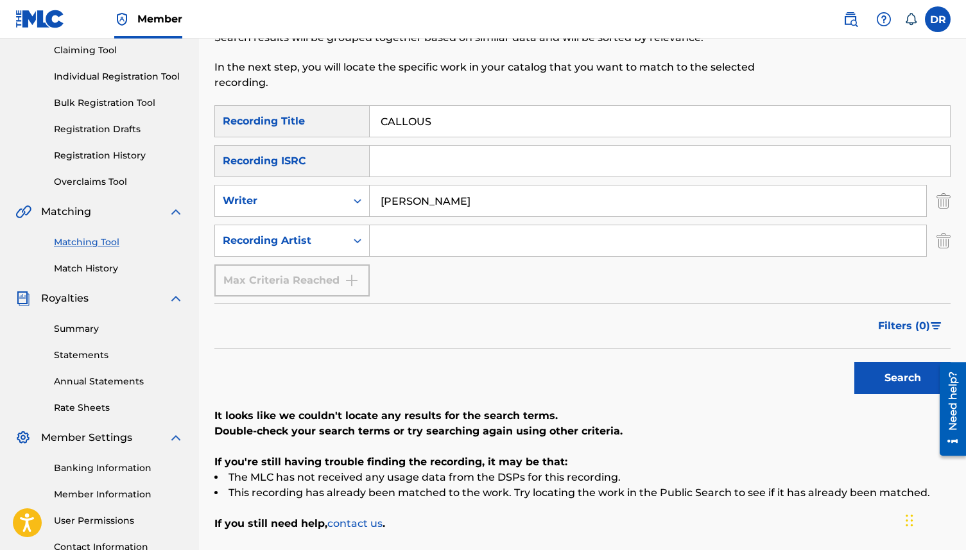
scroll to position [0, 0]
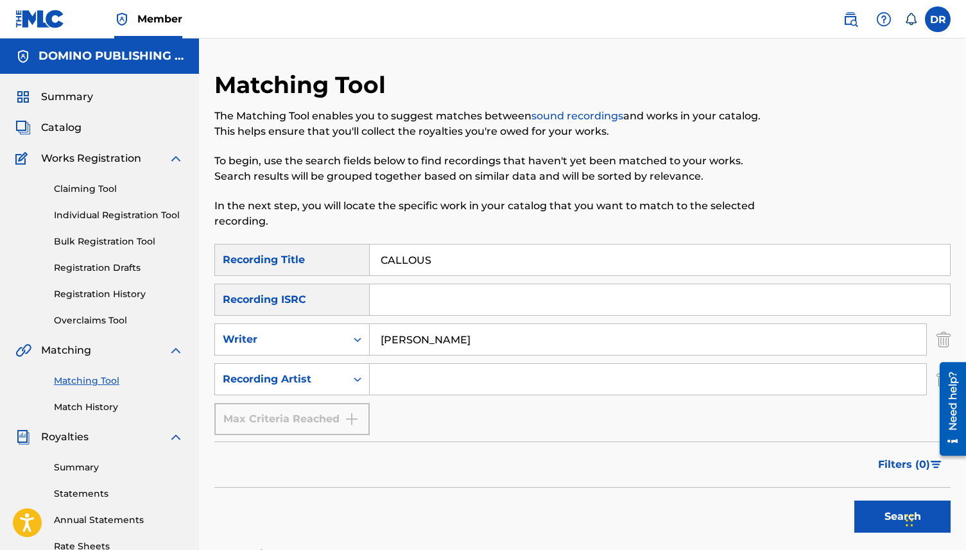
click at [412, 393] on input "Search Form" at bounding box center [648, 379] width 556 height 31
type input "SASAMI"
drag, startPoint x: 496, startPoint y: 334, endPoint x: 370, endPoint y: 340, distance: 125.3
click at [370, 340] on input "[PERSON_NAME]" at bounding box center [648, 339] width 556 height 31
click at [854, 501] on button "Search" at bounding box center [902, 517] width 96 height 32
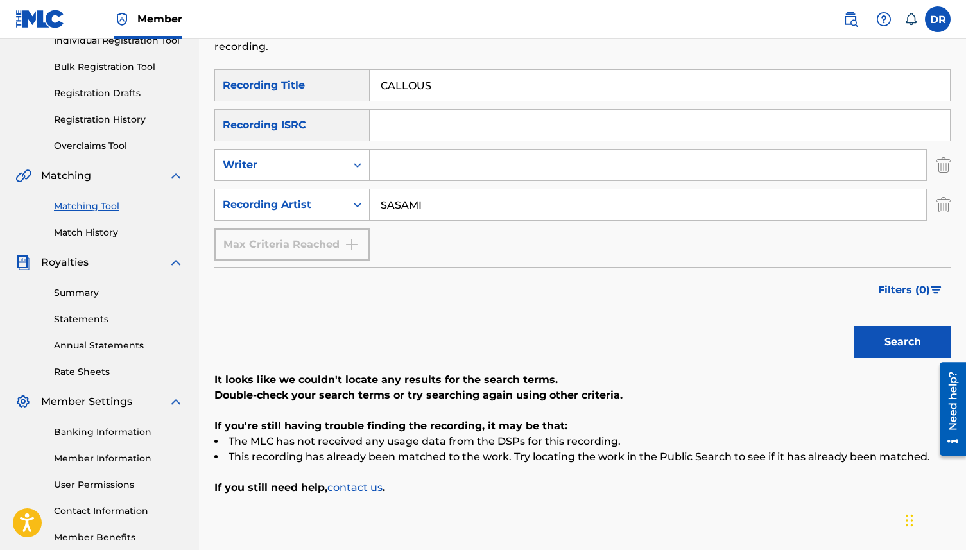
scroll to position [214, 0]
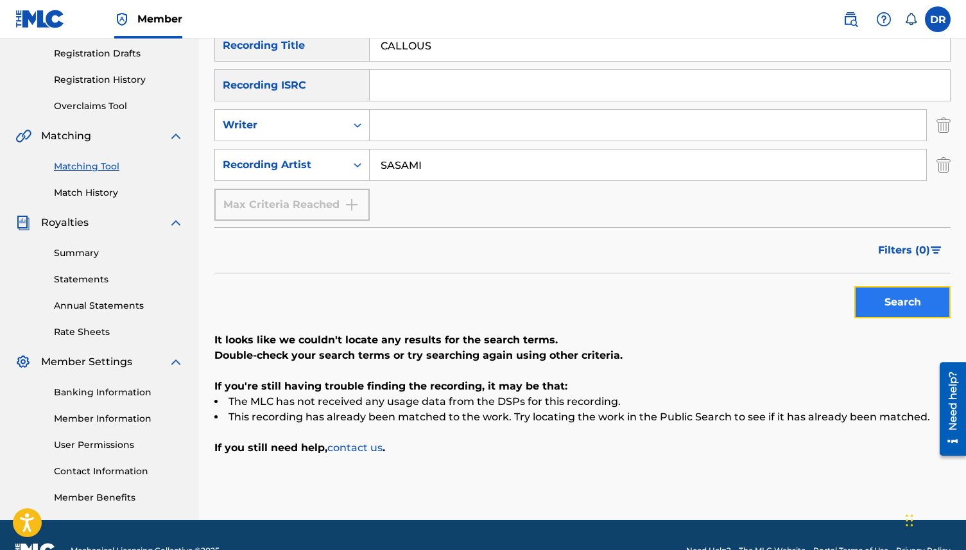
click at [913, 290] on button "Search" at bounding box center [902, 302] width 96 height 32
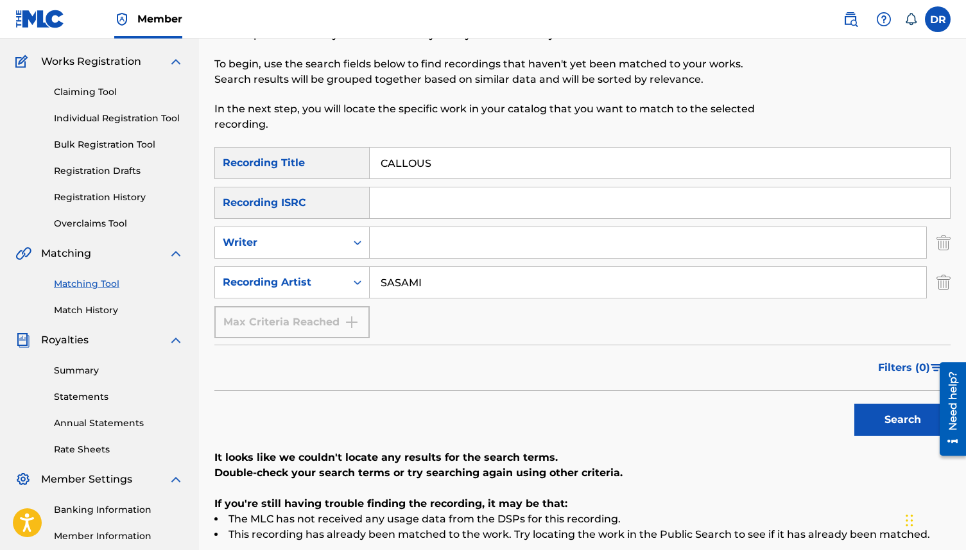
scroll to position [82, 0]
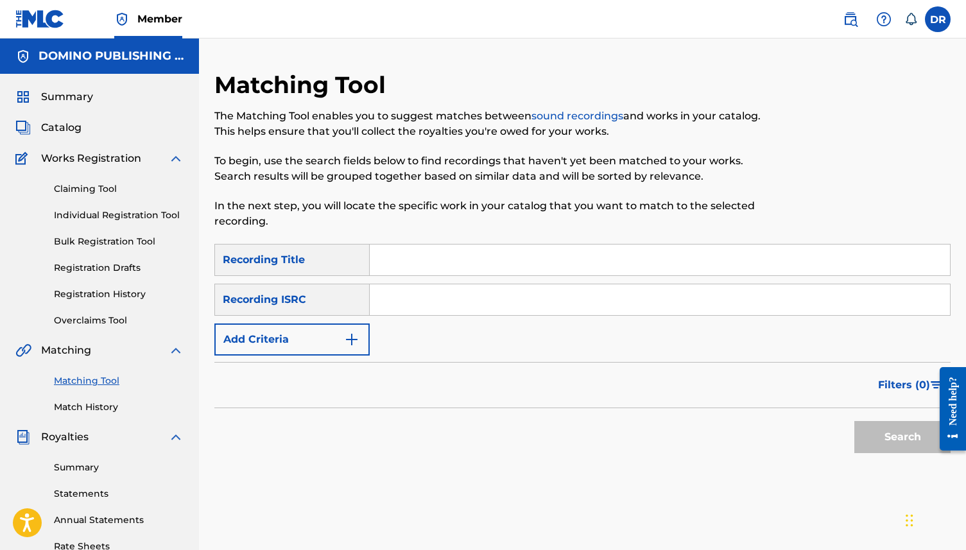
click at [427, 264] on input "Search Form" at bounding box center [660, 260] width 580 height 31
type input "CALLOUS"
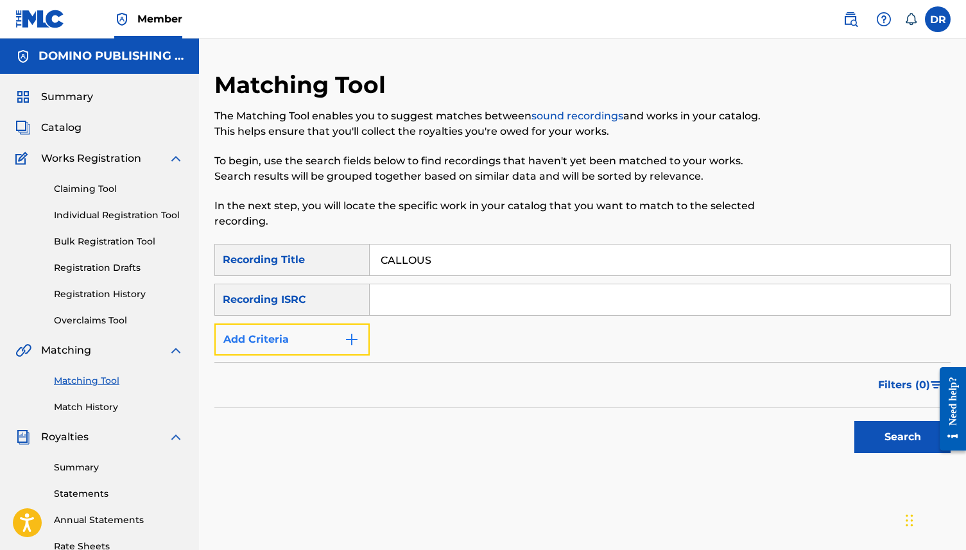
click at [337, 336] on button "Add Criteria" at bounding box center [291, 339] width 155 height 32
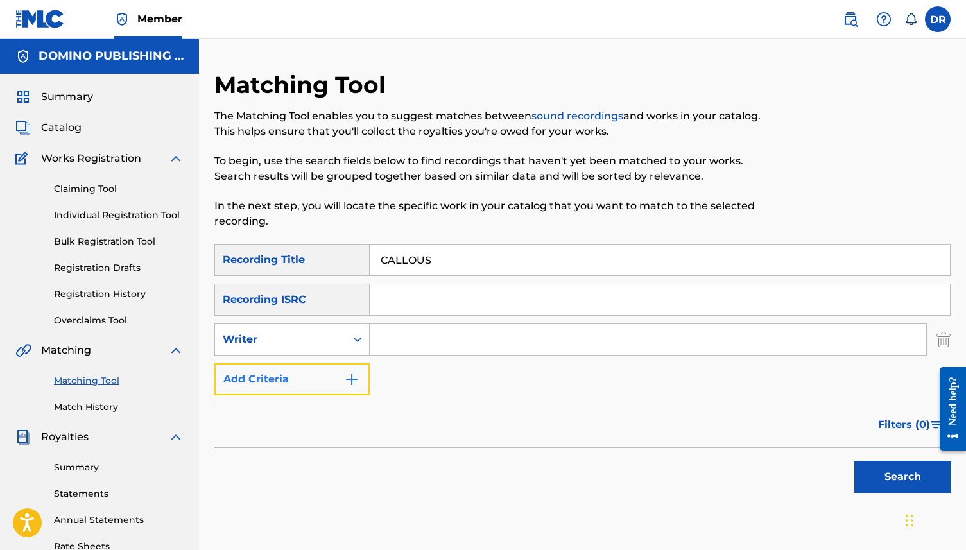
click at [327, 375] on button "Add Criteria" at bounding box center [291, 379] width 155 height 32
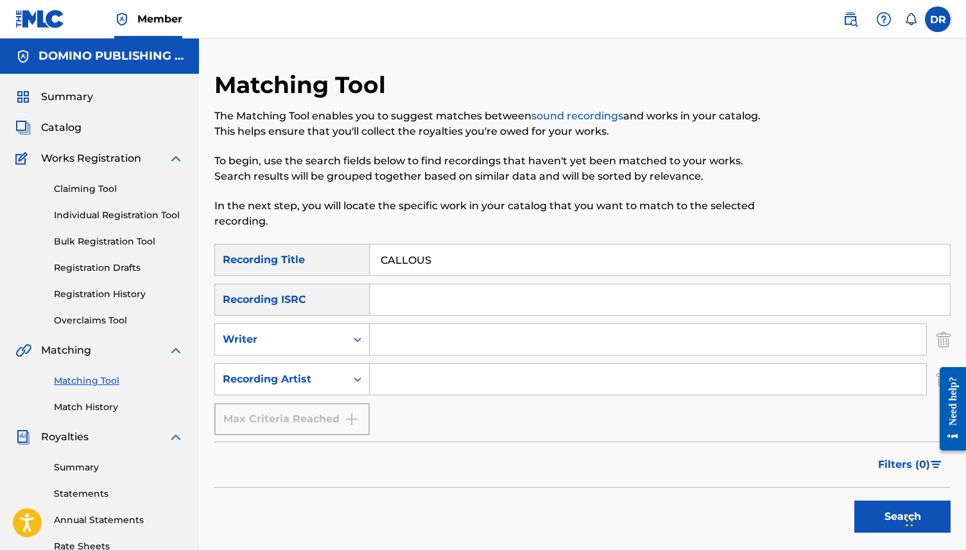
click at [380, 384] on input "Search Form" at bounding box center [648, 379] width 556 height 31
type input "SASAMI"
click at [877, 504] on button "Search" at bounding box center [902, 517] width 96 height 32
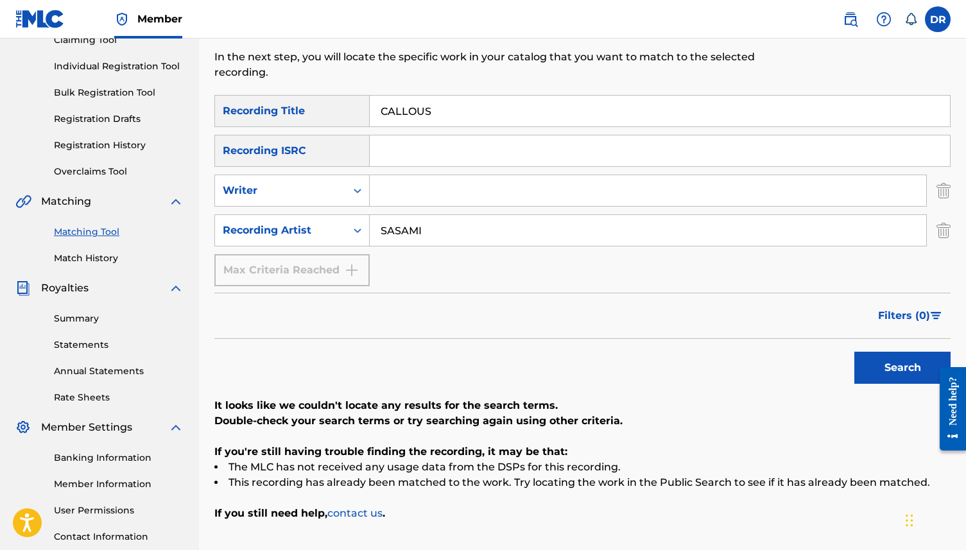
scroll to position [150, 0]
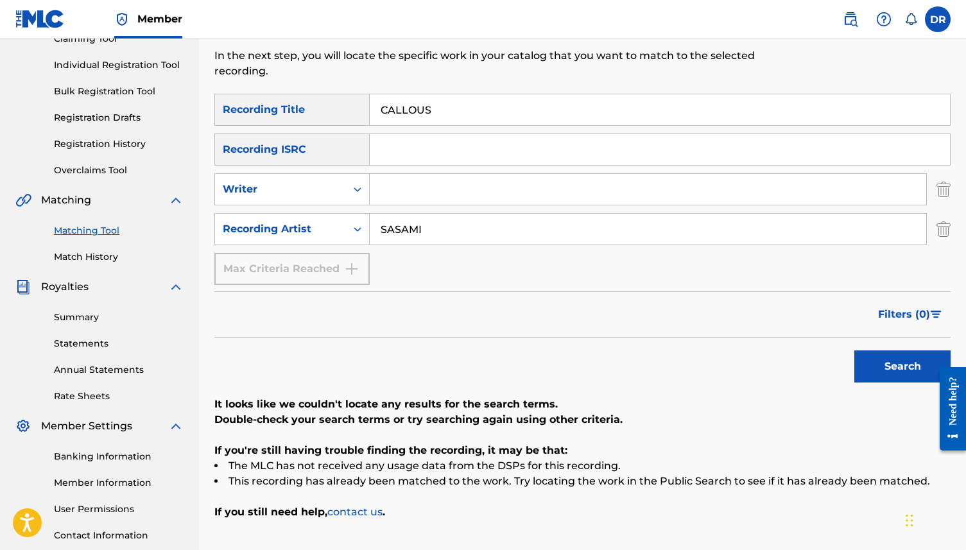
click at [902, 383] on div "Search" at bounding box center [899, 363] width 103 height 51
click at [886, 349] on div "Search" at bounding box center [899, 363] width 103 height 51
drag, startPoint x: 440, startPoint y: 110, endPoint x: 343, endPoint y: 110, distance: 96.9
click at [343, 110] on div "SearchWithCriteriab118a4ff-1be9-45a2-b570-8741a7455e22 Recording Title CALLOUS" at bounding box center [582, 110] width 736 height 32
paste input "FORTUNA (KING)"
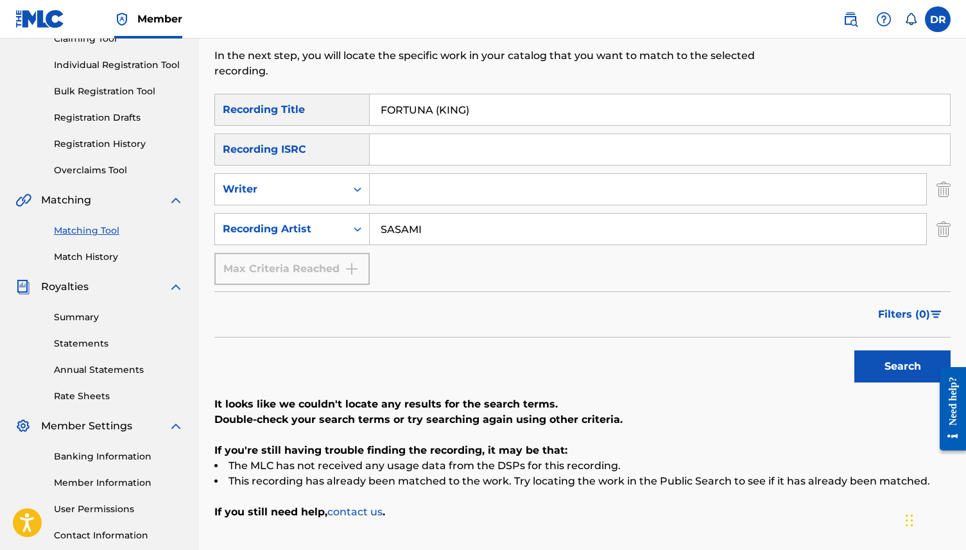
drag, startPoint x: 507, startPoint y: 120, endPoint x: 431, endPoint y: 114, distance: 76.0
click at [431, 114] on input "FORTUNA (KING)" at bounding box center [660, 109] width 580 height 31
type input "FORTUNA"
drag, startPoint x: 441, startPoint y: 234, endPoint x: 320, endPoint y: 234, distance: 121.3
click at [320, 234] on div "SearchWithCriteria3b3d4180-3b16-4b53-8a7d-822c89288002 Recording Artist SASAMI" at bounding box center [582, 229] width 736 height 32
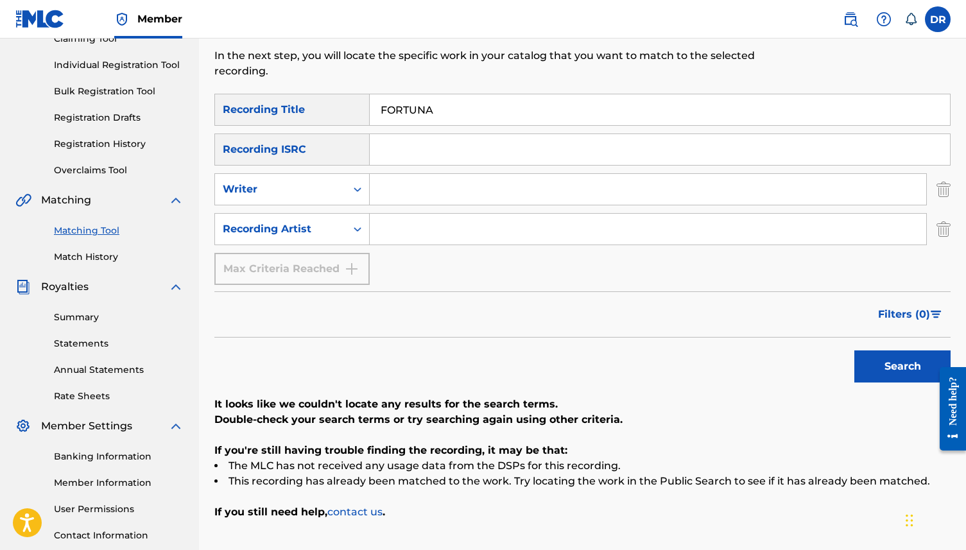
click at [374, 193] on input "Search Form" at bounding box center [648, 189] width 556 height 31
type input "KING"
click at [854, 350] on button "Search" at bounding box center [902, 366] width 96 height 32
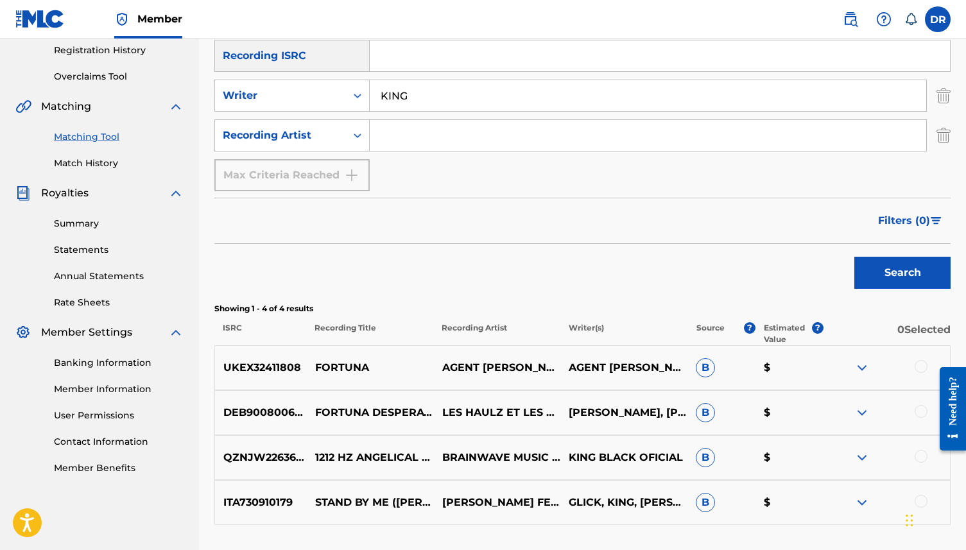
scroll to position [243, 0]
click at [918, 366] on div at bounding box center [921, 367] width 13 height 13
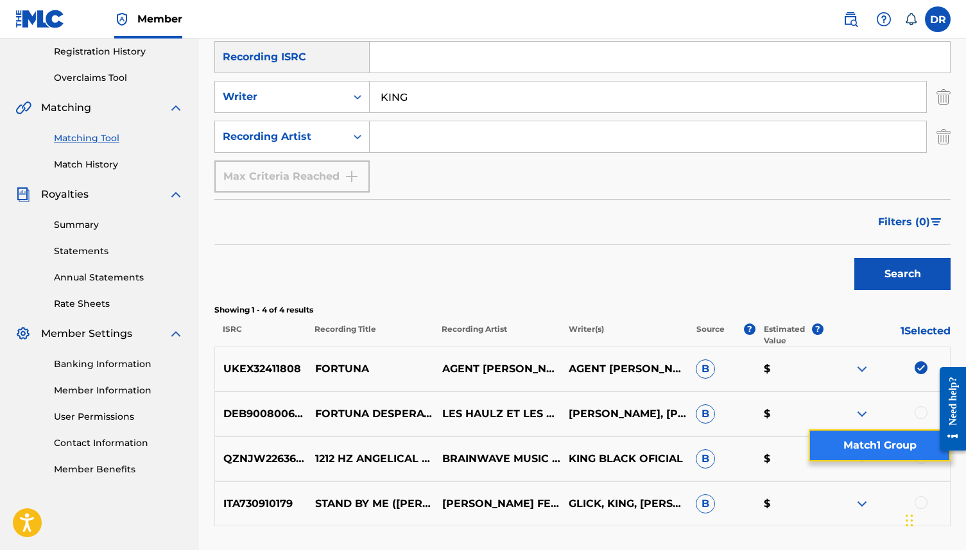
click at [849, 441] on button "Match 1 Group" at bounding box center [880, 445] width 142 height 32
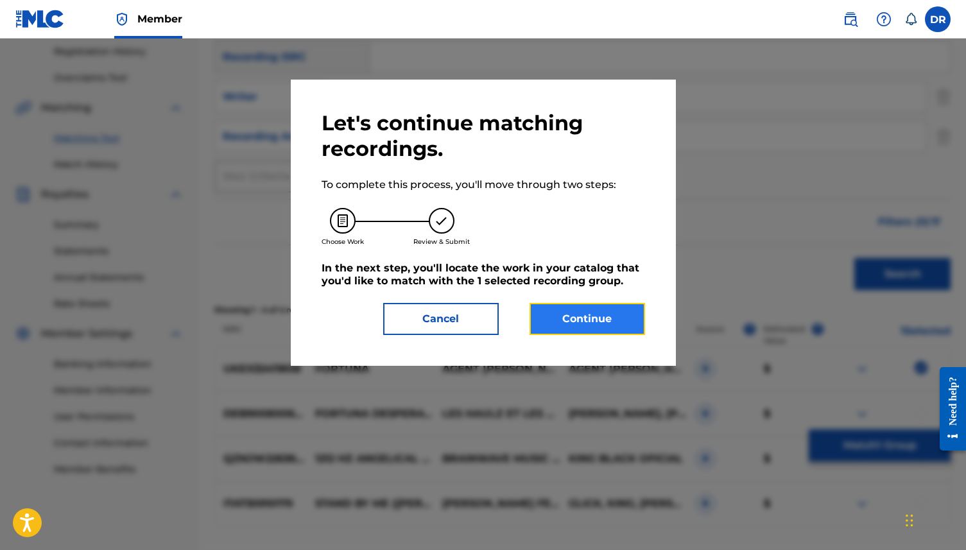
click at [576, 315] on button "Continue" at bounding box center [588, 319] width 116 height 32
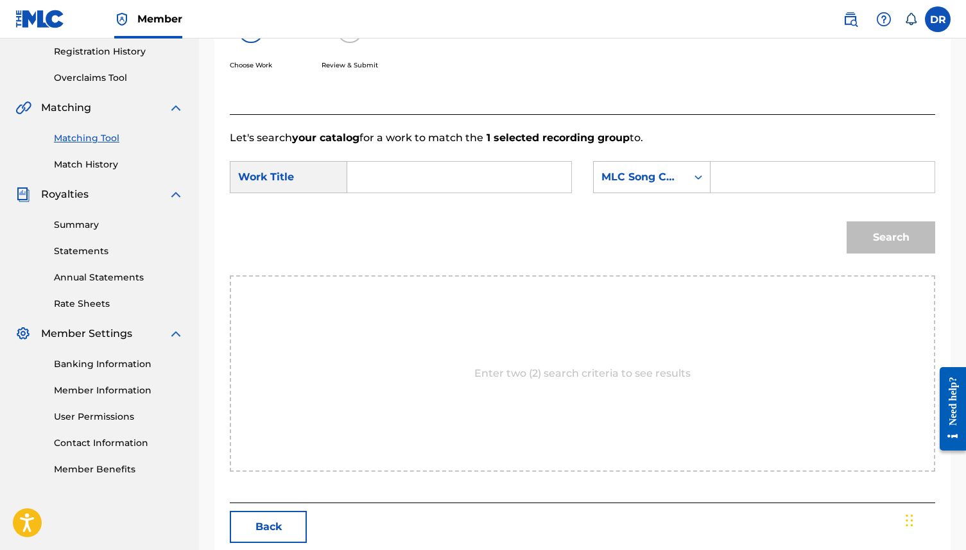
click at [470, 174] on input "Search Form" at bounding box center [459, 177] width 202 height 31
paste input "FORTUNA (KING)"
drag, startPoint x: 474, startPoint y: 177, endPoint x: 421, endPoint y: 177, distance: 52.6
click at [421, 177] on input "FORTUNA (KING)" at bounding box center [459, 177] width 202 height 31
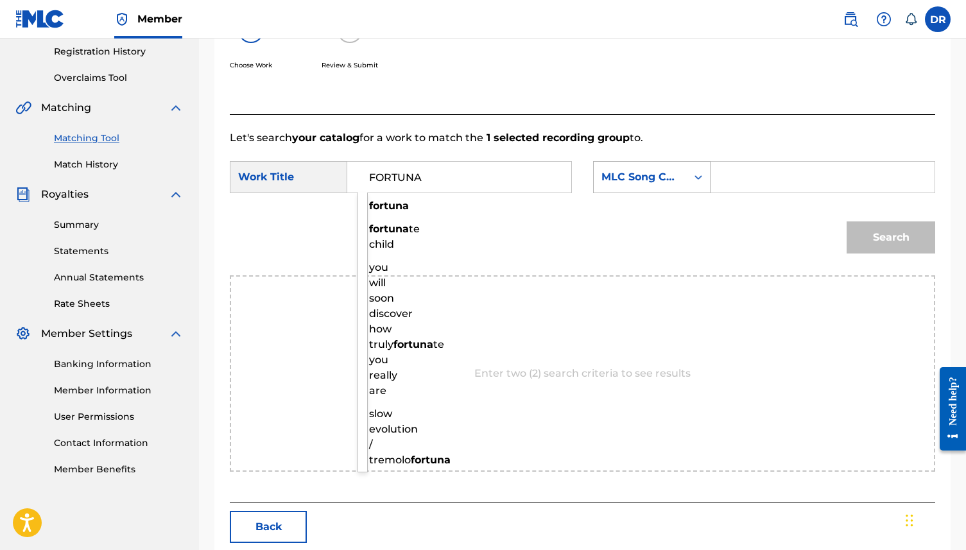
type input "FORTUNA"
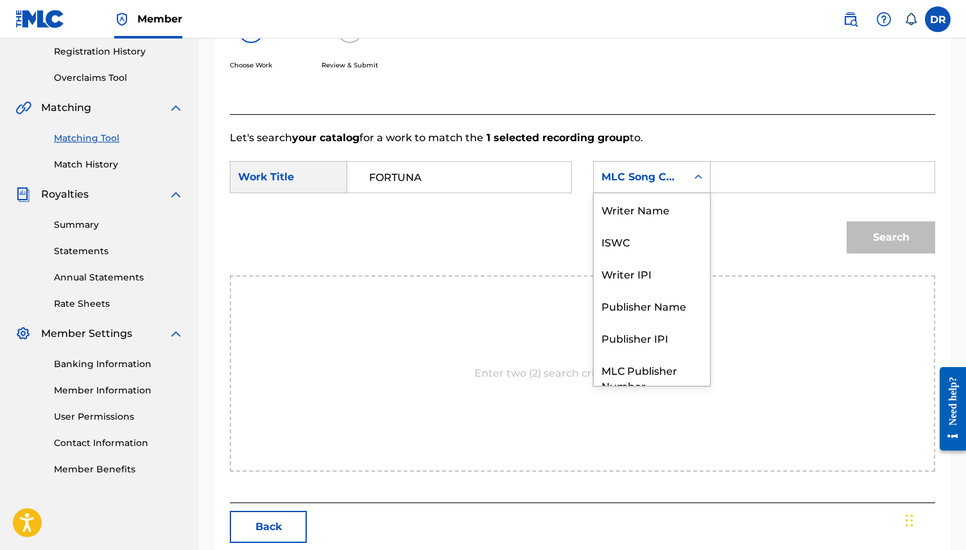
click at [623, 175] on div "MLC Song Code" at bounding box center [640, 176] width 78 height 15
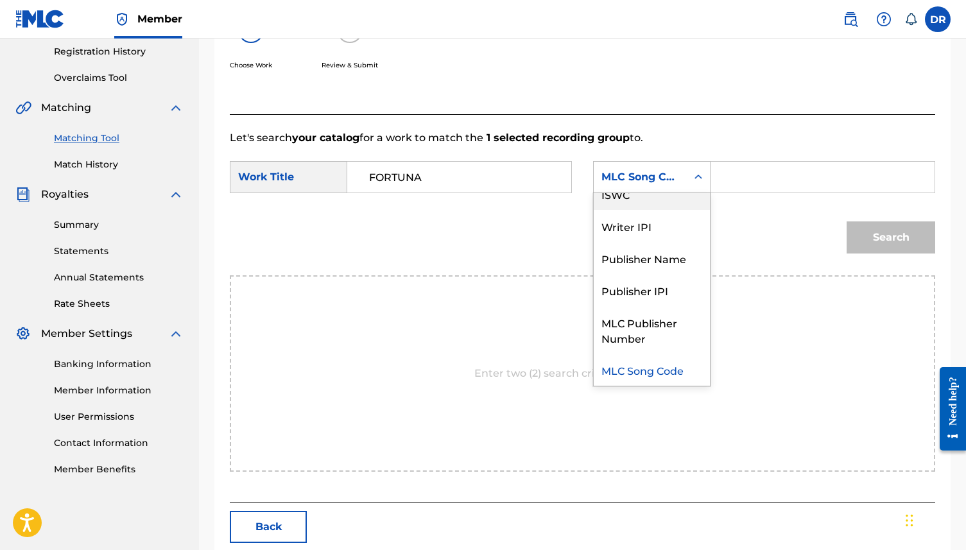
scroll to position [0, 0]
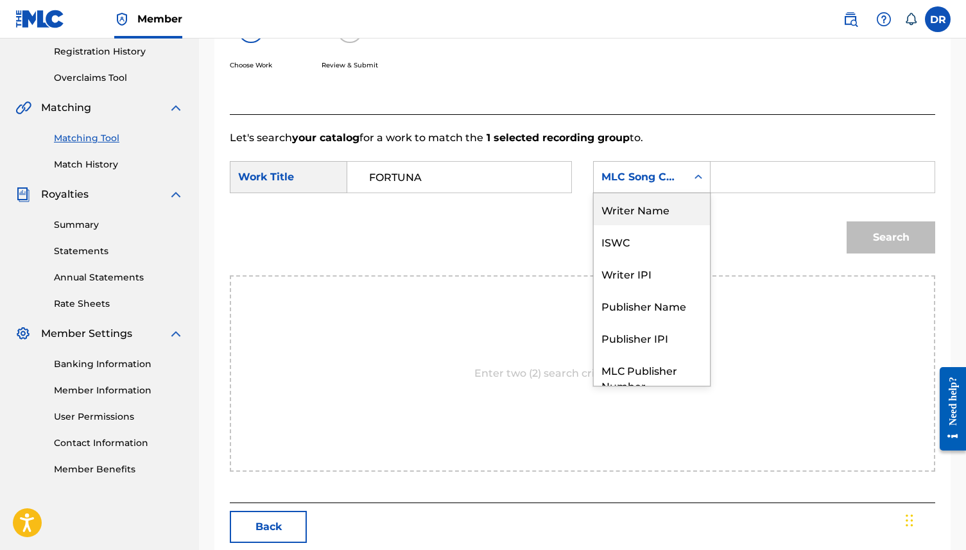
click at [632, 202] on div "Writer Name" at bounding box center [652, 209] width 116 height 32
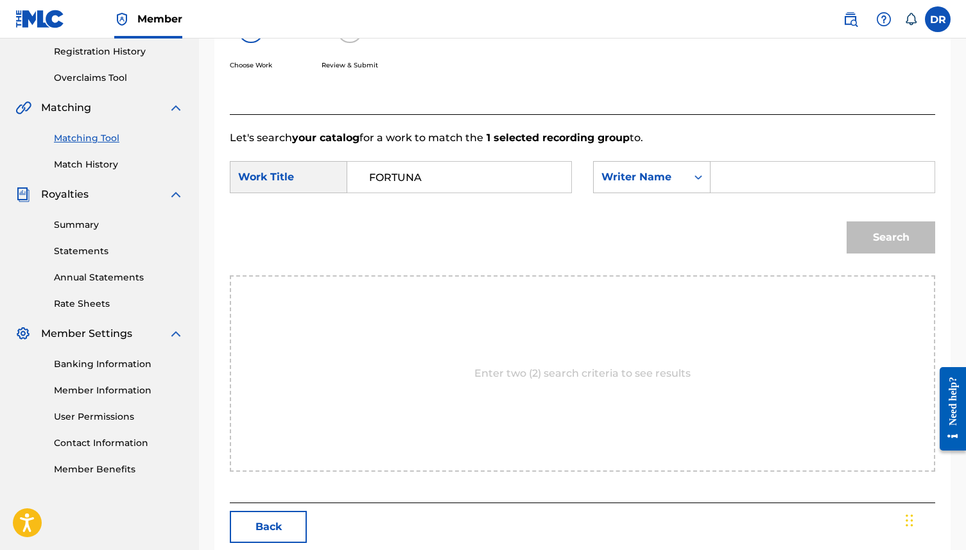
click at [732, 182] on input "Search Form" at bounding box center [822, 177] width 202 height 31
type input "k"
type input "King"
click at [847, 221] on button "Search" at bounding box center [891, 237] width 89 height 32
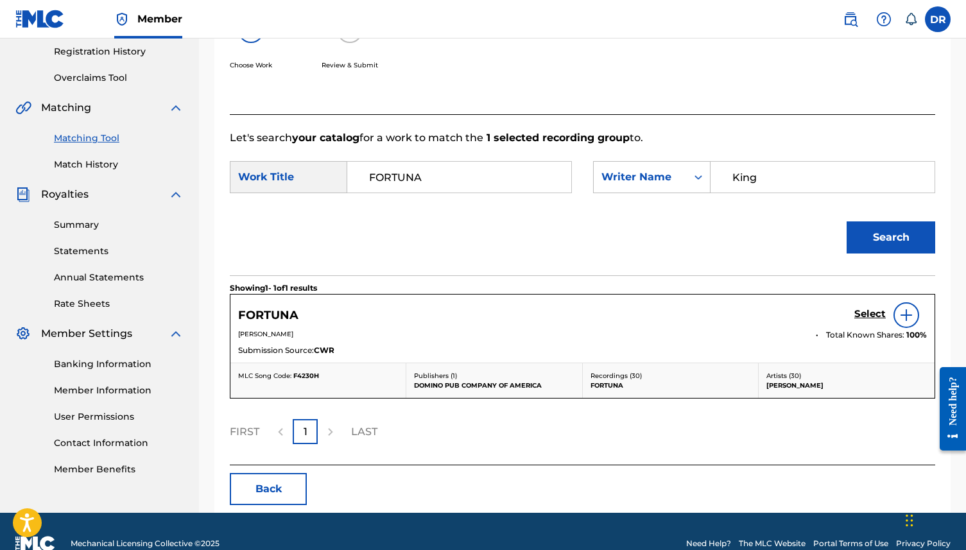
click at [908, 313] on img at bounding box center [906, 314] width 15 height 15
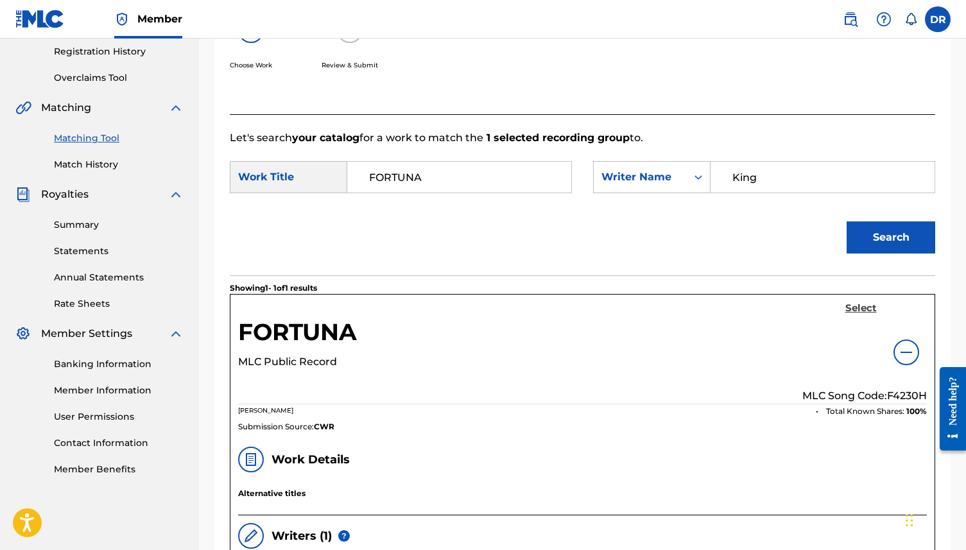
click at [857, 311] on h5 "Select" at bounding box center [860, 308] width 31 height 12
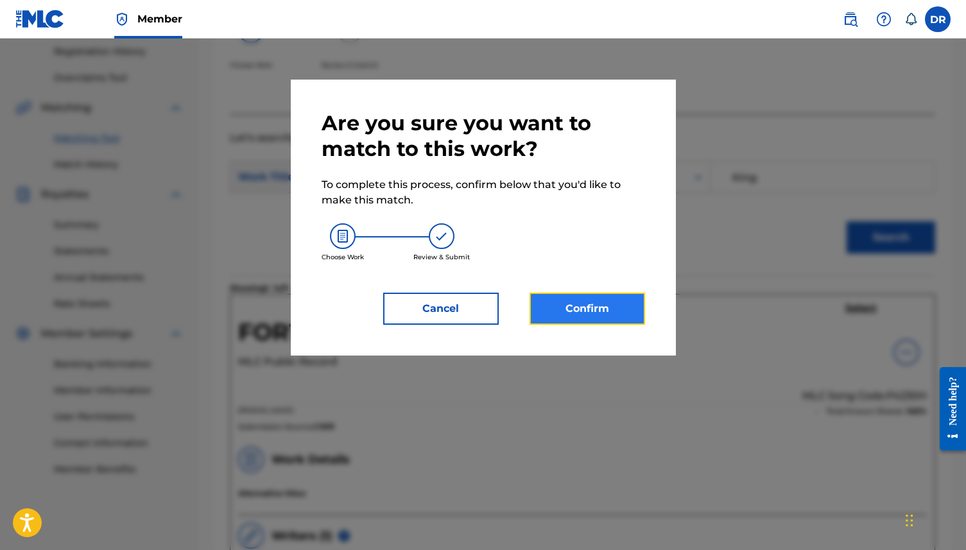
click at [591, 309] on button "Confirm" at bounding box center [588, 309] width 116 height 32
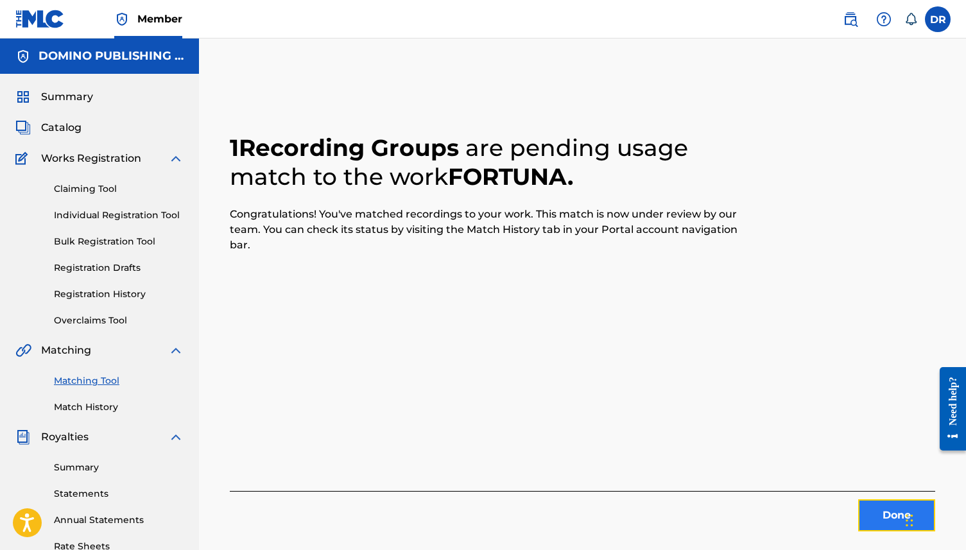
click at [891, 522] on button "Done" at bounding box center [896, 515] width 77 height 32
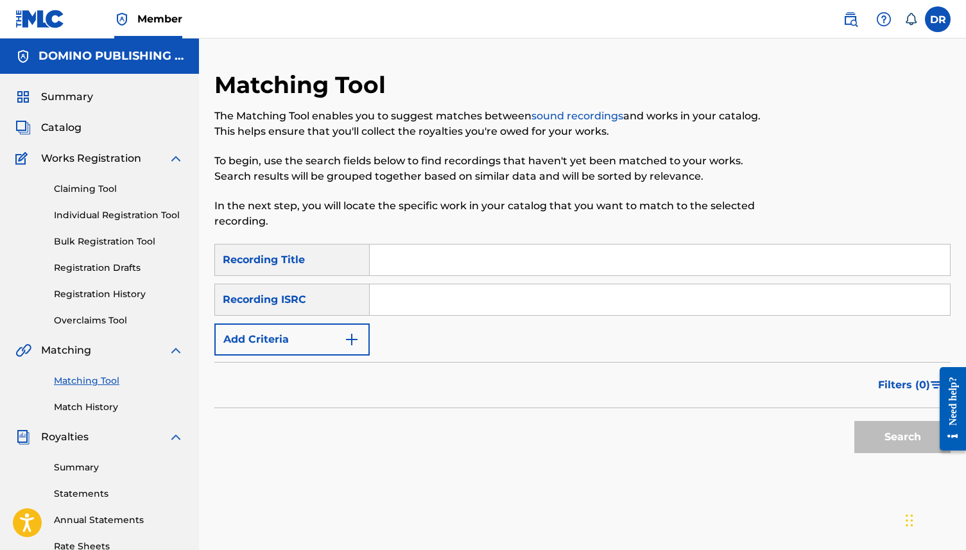
click at [481, 260] on input "Search Form" at bounding box center [660, 260] width 580 height 31
paste input "BEYOND THE SUN (SKELLY)"
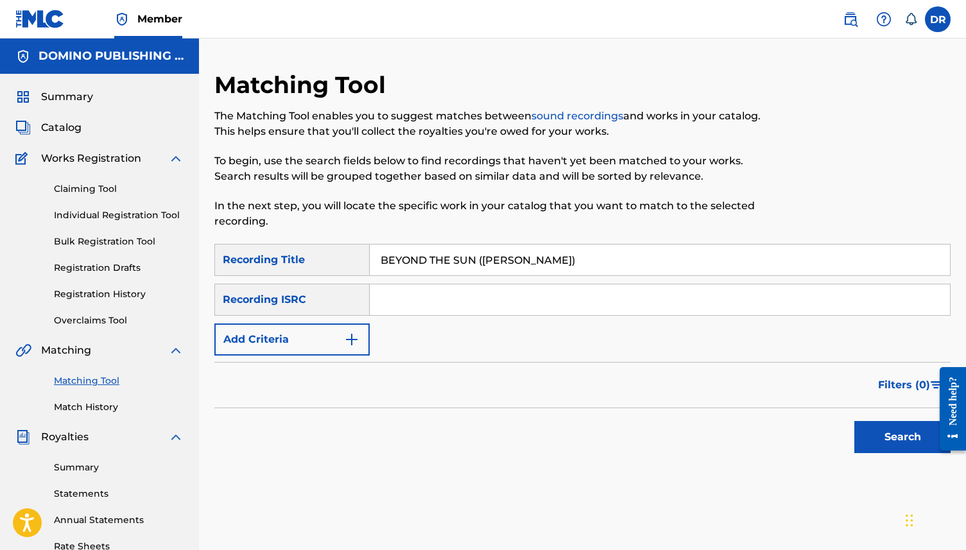
drag, startPoint x: 539, startPoint y: 264, endPoint x: 476, endPoint y: 263, distance: 62.9
click at [476, 263] on input "BEYOND THE SUN (SKELLY)" at bounding box center [660, 260] width 580 height 31
type input "BEYOND THE SUN"
click at [437, 299] on input "Search Form" at bounding box center [660, 299] width 580 height 31
click at [327, 341] on button "Add Criteria" at bounding box center [291, 339] width 155 height 32
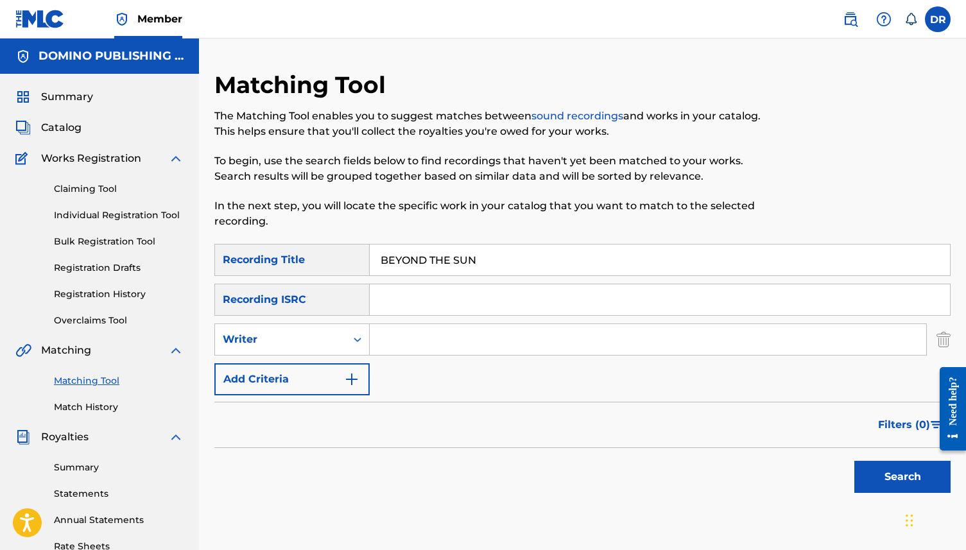
click at [423, 343] on input "Search Form" at bounding box center [648, 339] width 556 height 31
type input "s"
type input "SKELLY"
click at [881, 466] on button "Search" at bounding box center [902, 477] width 96 height 32
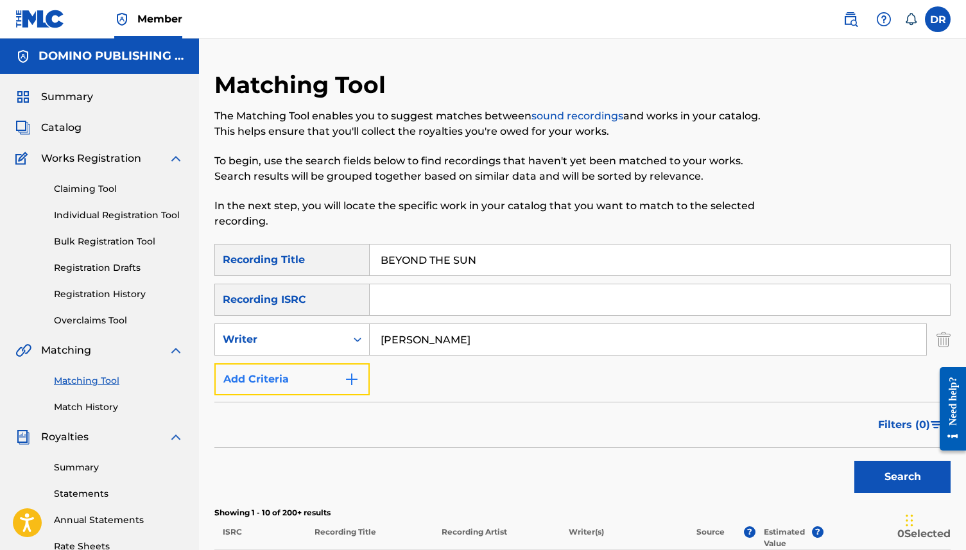
click at [293, 384] on button "Add Criteria" at bounding box center [291, 379] width 155 height 32
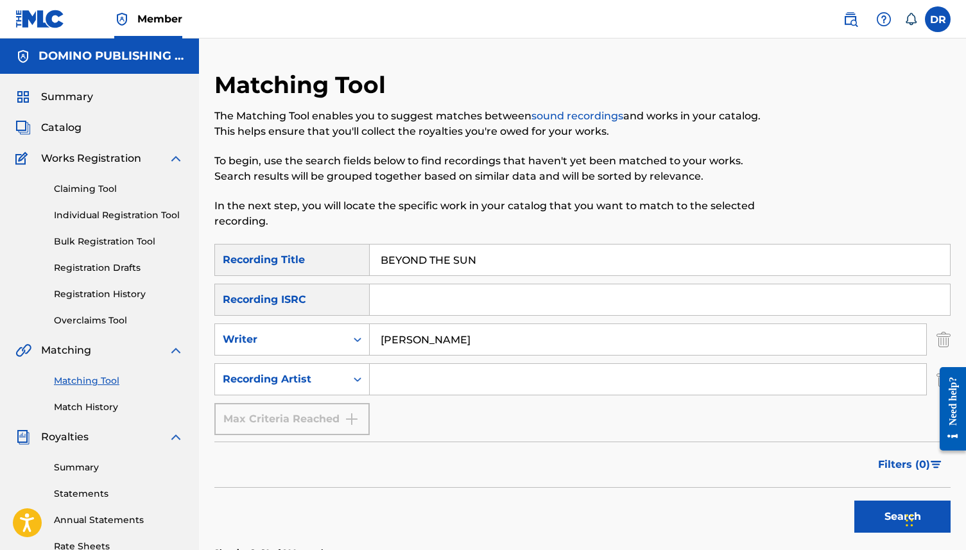
click at [451, 393] on input "Search Form" at bounding box center [648, 379] width 556 height 31
type input "THE CORAL"
click at [528, 332] on input "SKELLY" at bounding box center [648, 339] width 556 height 31
drag, startPoint x: 452, startPoint y: 343, endPoint x: 352, endPoint y: 341, distance: 100.2
click at [352, 341] on div "SearchWithCriteria9124ec1c-a726-4126-a2a4-326e5eda4ad3 Writer SKELLY" at bounding box center [582, 339] width 736 height 32
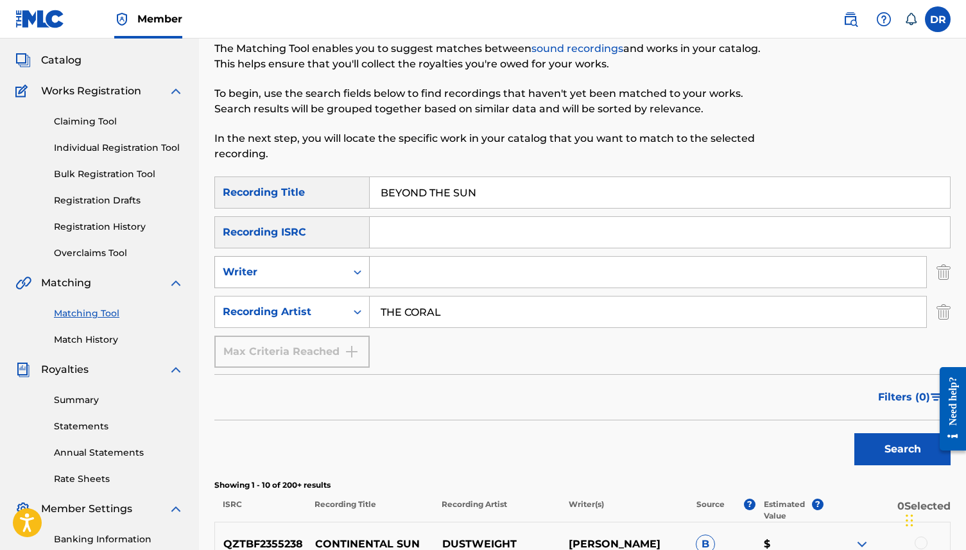
scroll to position [87, 0]
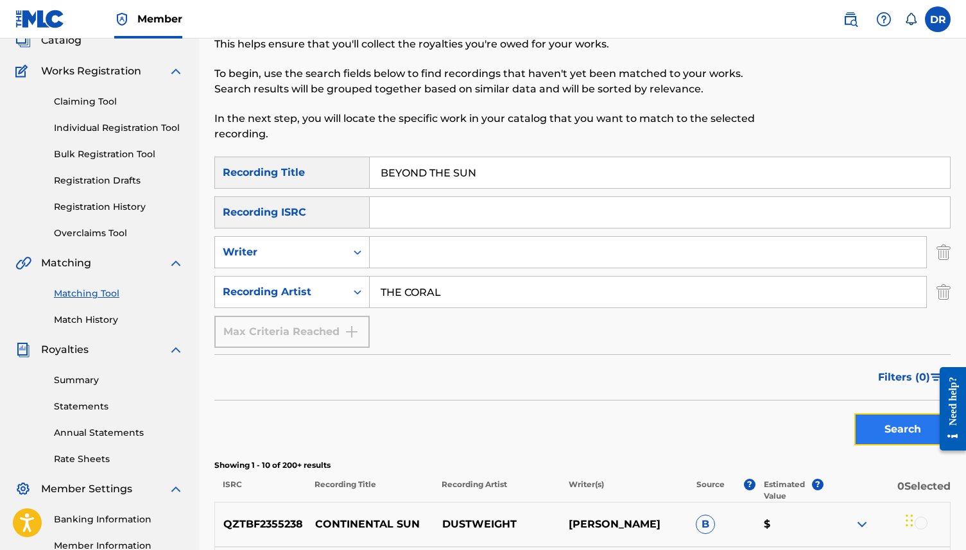
click at [872, 429] on button "Search" at bounding box center [902, 429] width 96 height 32
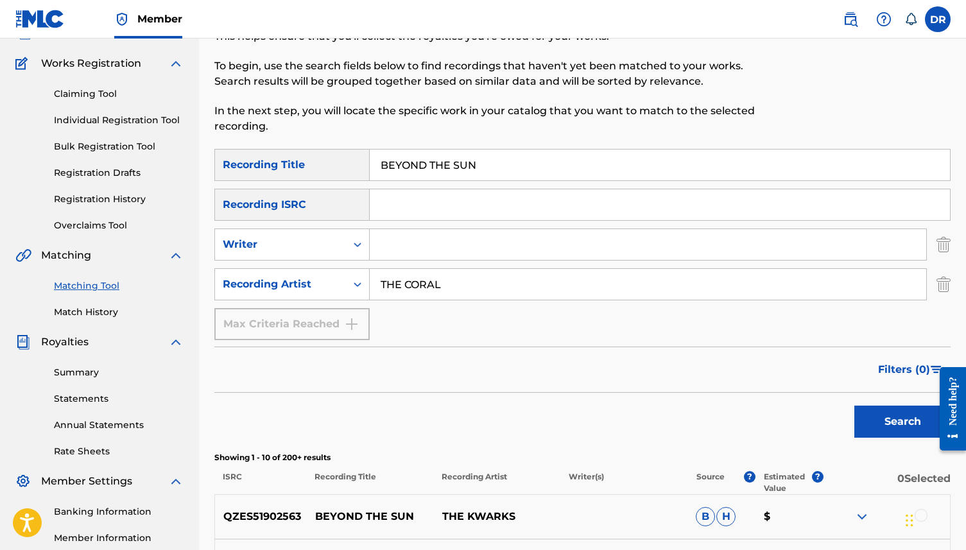
scroll to position [94, 0]
drag, startPoint x: 463, startPoint y: 289, endPoint x: 359, endPoint y: 289, distance: 104.6
click at [359, 289] on div "SearchWithCriteria3b3d4180-3b16-4b53-8a7d-822c89288002 Recording Artist THE COR…" at bounding box center [582, 286] width 736 height 32
type input "The Coral"
click at [883, 406] on div "Search" at bounding box center [899, 419] width 103 height 51
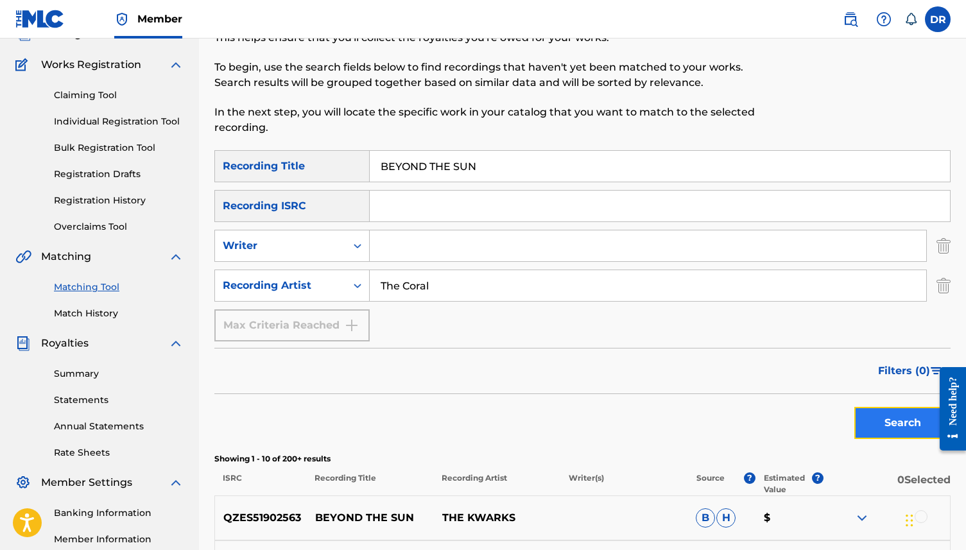
click at [879, 408] on button "Search" at bounding box center [902, 423] width 96 height 32
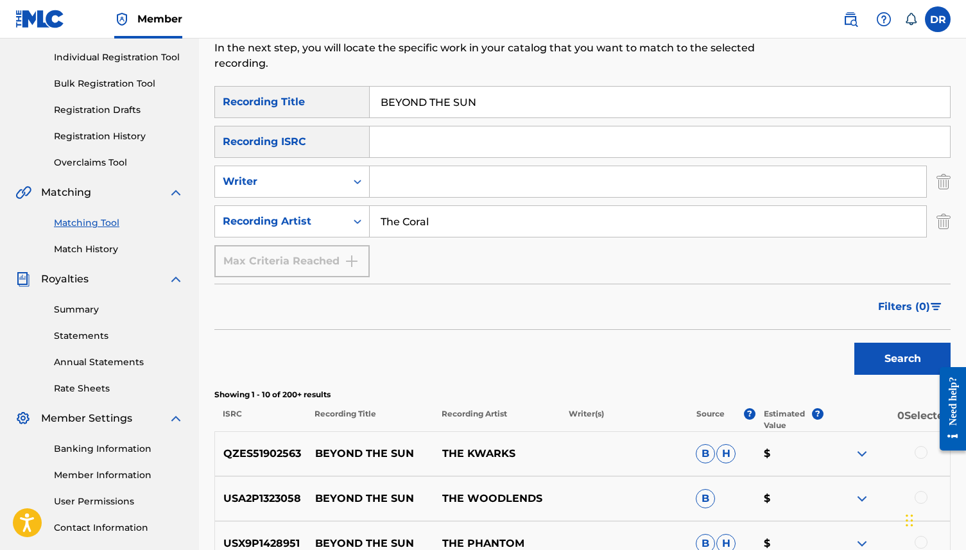
scroll to position [24, 0]
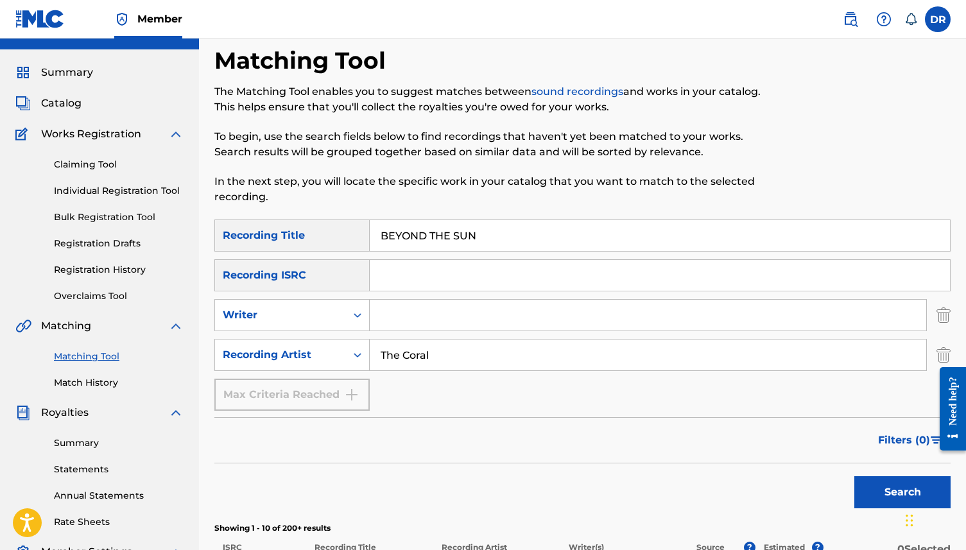
drag, startPoint x: 504, startPoint y: 237, endPoint x: 368, endPoint y: 237, distance: 135.4
click at [368, 237] on div "SearchWithCriteriab118a4ff-1be9-45a2-b570-8741a7455e22 Recording Title BEYOND T…" at bounding box center [582, 236] width 736 height 32
paste input "RECENT BEDROOM (COX)"
drag, startPoint x: 546, startPoint y: 233, endPoint x: 485, endPoint y: 237, distance: 61.7
click at [485, 237] on input "RECENT BEDROOM (COX)" at bounding box center [660, 235] width 580 height 31
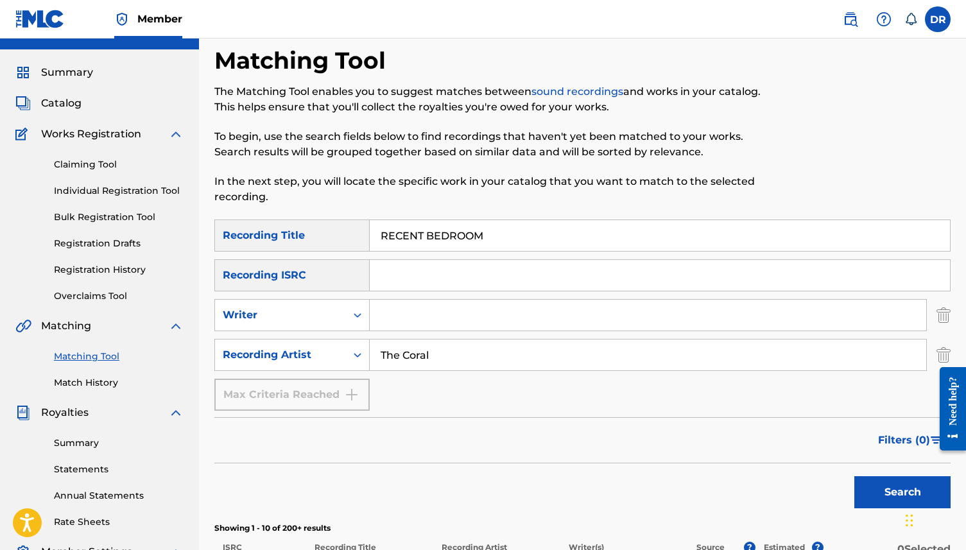
type input "RECENT BEDROOM"
drag, startPoint x: 452, startPoint y: 354, endPoint x: 349, endPoint y: 364, distance: 103.2
click at [349, 364] on div "SearchWithCriteria3b3d4180-3b16-4b53-8a7d-822c89288002 Recording Artist The Cor…" at bounding box center [582, 355] width 736 height 32
type input "T"
click at [395, 320] on input "Search Form" at bounding box center [648, 315] width 556 height 31
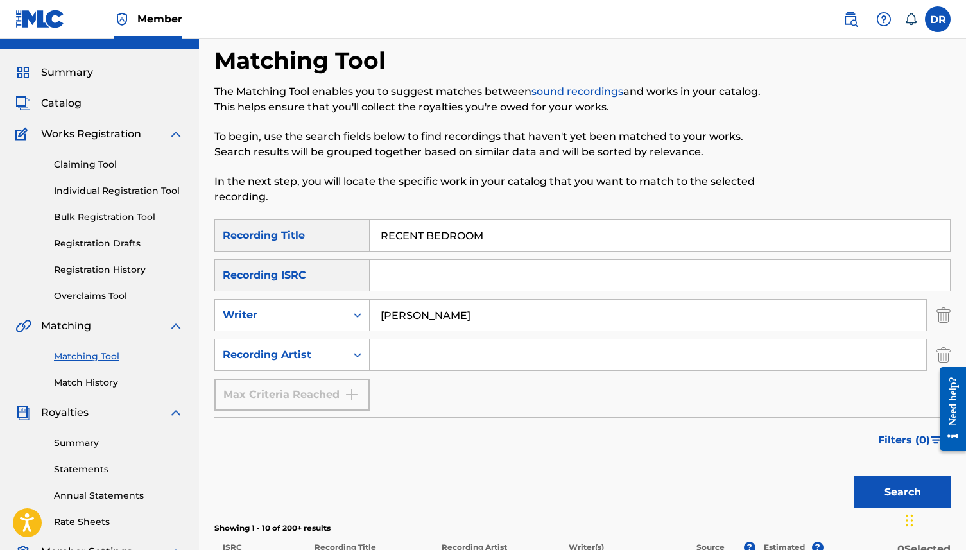
type input "COX"
click at [864, 510] on div "Search" at bounding box center [899, 488] width 103 height 51
click at [866, 474] on div "Search" at bounding box center [899, 488] width 103 height 51
click at [861, 481] on button "Search" at bounding box center [902, 492] width 96 height 32
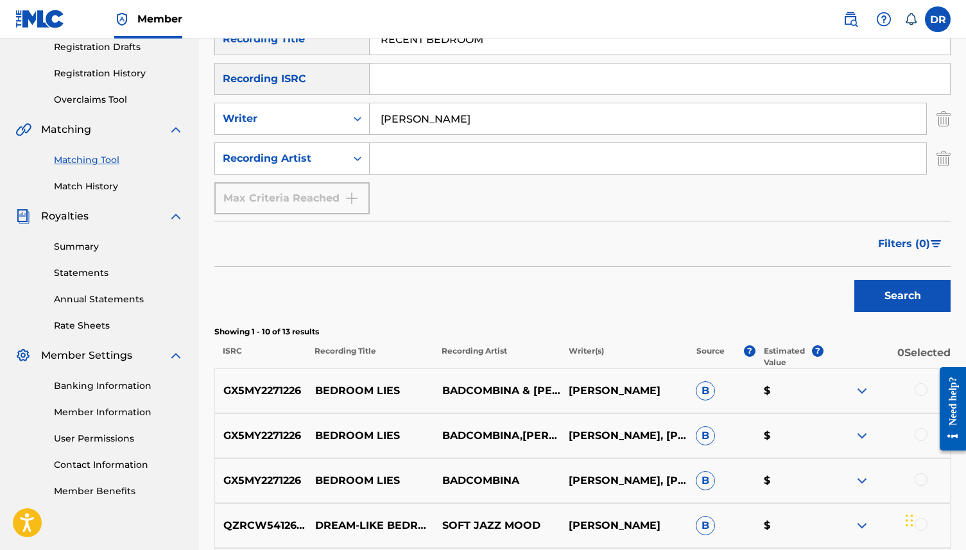
scroll to position [159, 0]
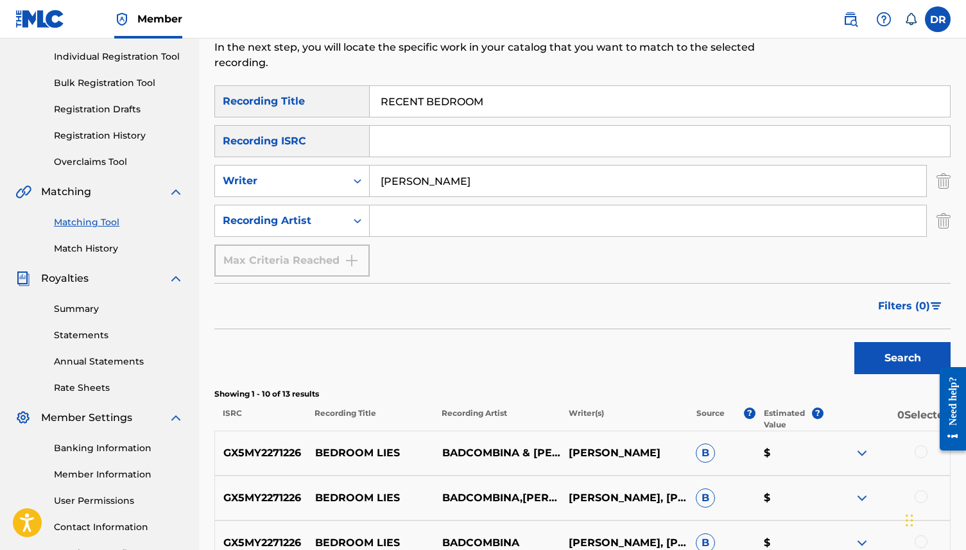
drag, startPoint x: 416, startPoint y: 183, endPoint x: 371, endPoint y: 182, distance: 44.9
click at [371, 182] on input "COX" at bounding box center [648, 181] width 556 height 31
click at [411, 233] on input "Search Form" at bounding box center [648, 220] width 556 height 31
type input "S"
type input "ATLAS SOUND"
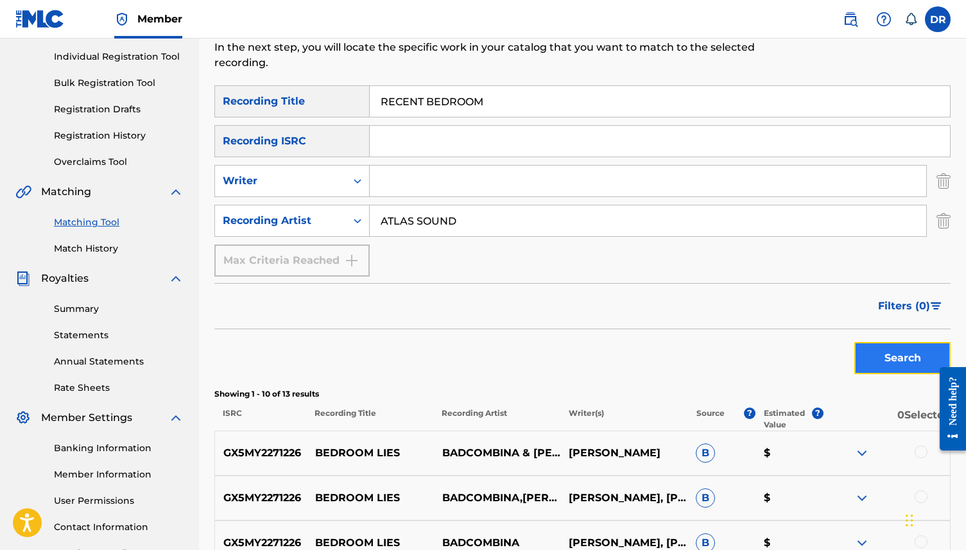
click at [886, 370] on button "Search" at bounding box center [902, 358] width 96 height 32
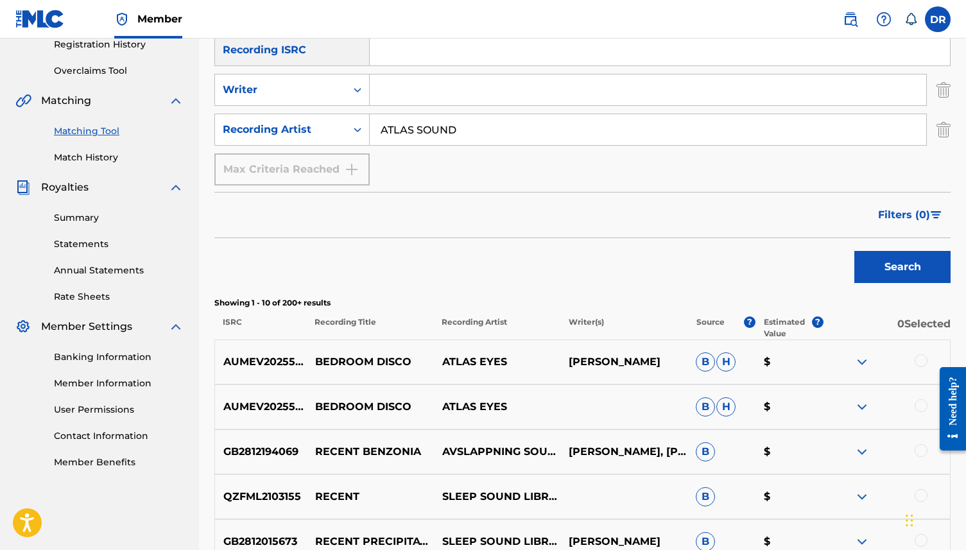
scroll to position [254, 0]
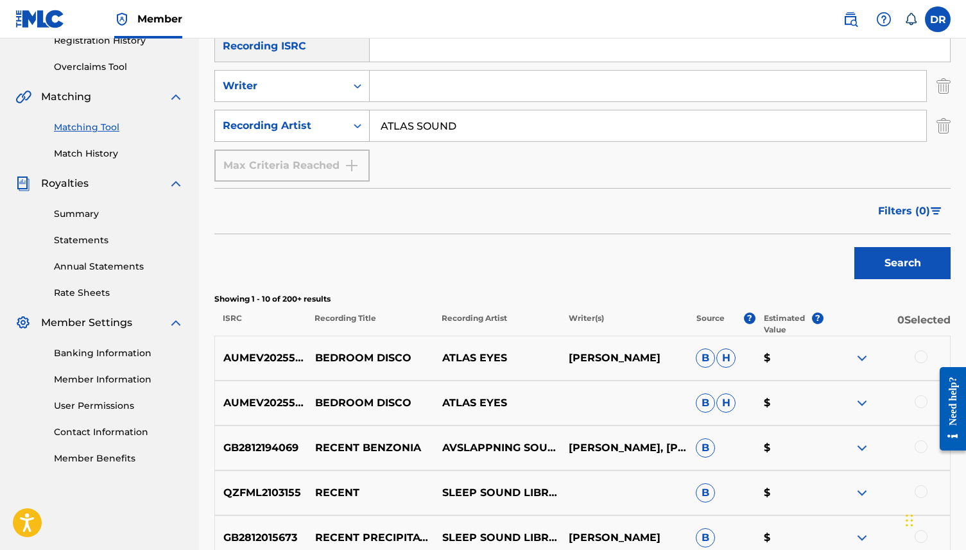
drag, startPoint x: 471, startPoint y: 128, endPoint x: 363, endPoint y: 126, distance: 108.5
click at [363, 126] on div "SearchWithCriteria3b3d4180-3b16-4b53-8a7d-822c89288002 Recording Artist ATLAS S…" at bounding box center [582, 126] width 736 height 32
click at [854, 247] on button "Search" at bounding box center [902, 263] width 96 height 32
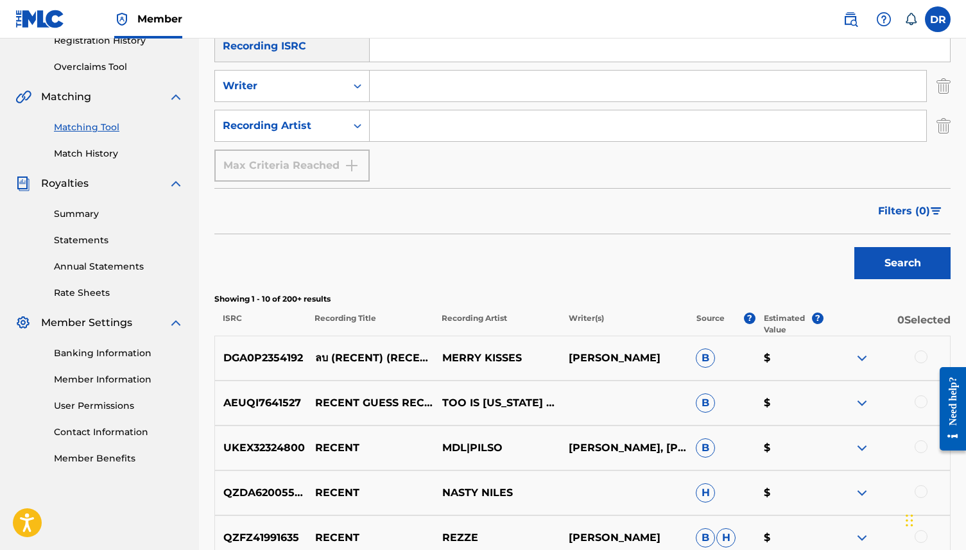
click at [405, 142] on div "SearchWithCriteriab118a4ff-1be9-45a2-b570-8741a7455e22 Recording Title RECENT B…" at bounding box center [582, 85] width 736 height 191
click at [407, 136] on input "Search Form" at bounding box center [648, 125] width 556 height 31
click at [854, 247] on button "Search" at bounding box center [902, 263] width 96 height 32
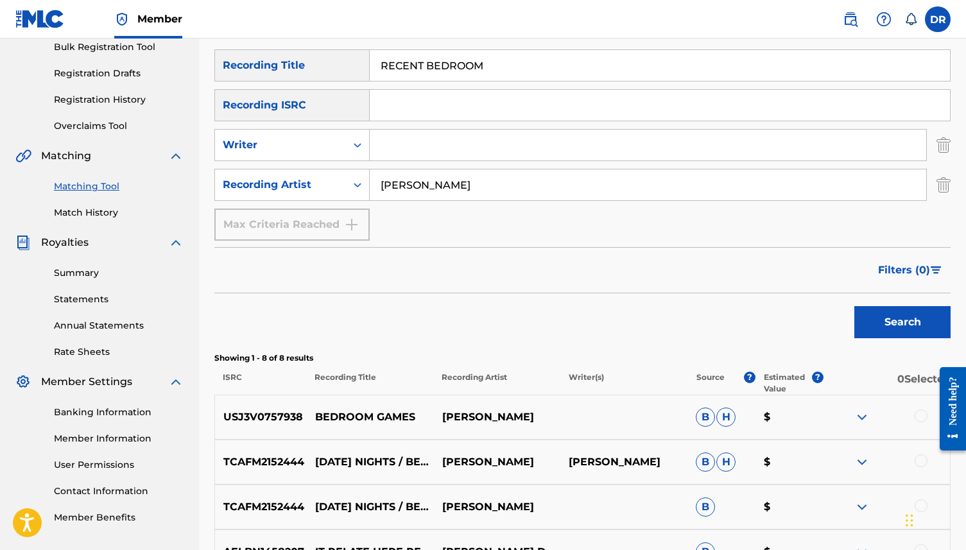
scroll to position [179, 0]
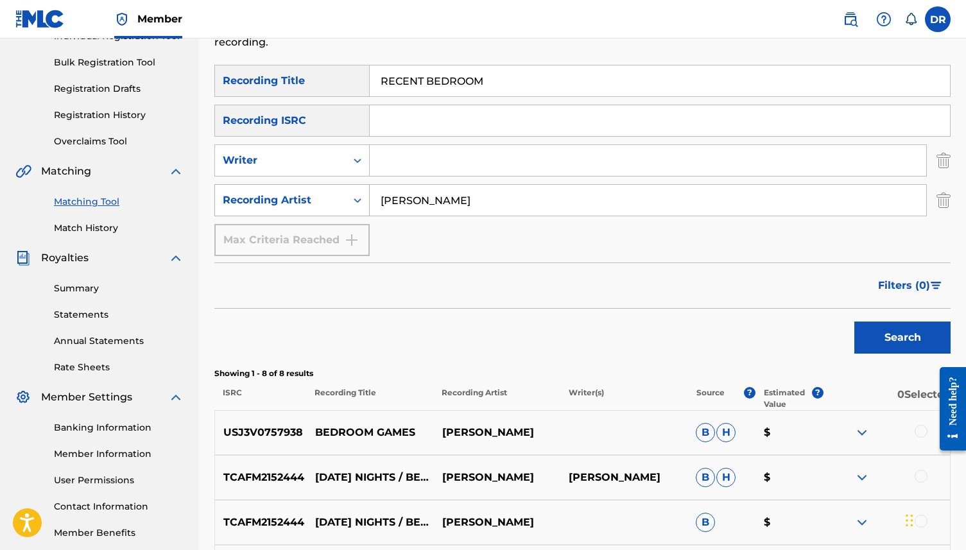
drag, startPoint x: 460, startPoint y: 202, endPoint x: 362, endPoint y: 205, distance: 97.6
click at [362, 205] on div "SearchWithCriteria3b3d4180-3b16-4b53-8a7d-822c89288002 Recording Artist Bradfor…" at bounding box center [582, 200] width 736 height 32
click at [427, 207] on input "Bradford Cox" at bounding box center [648, 200] width 556 height 31
click at [427, 197] on input "Bradford Cox" at bounding box center [648, 200] width 556 height 31
type input "Bradford james Cox"
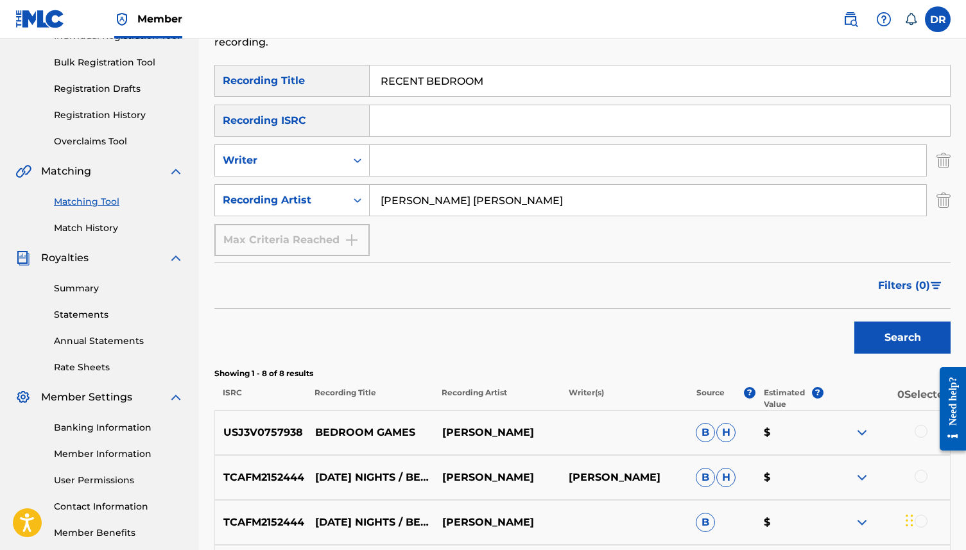
click at [854, 322] on button "Search" at bounding box center [902, 338] width 96 height 32
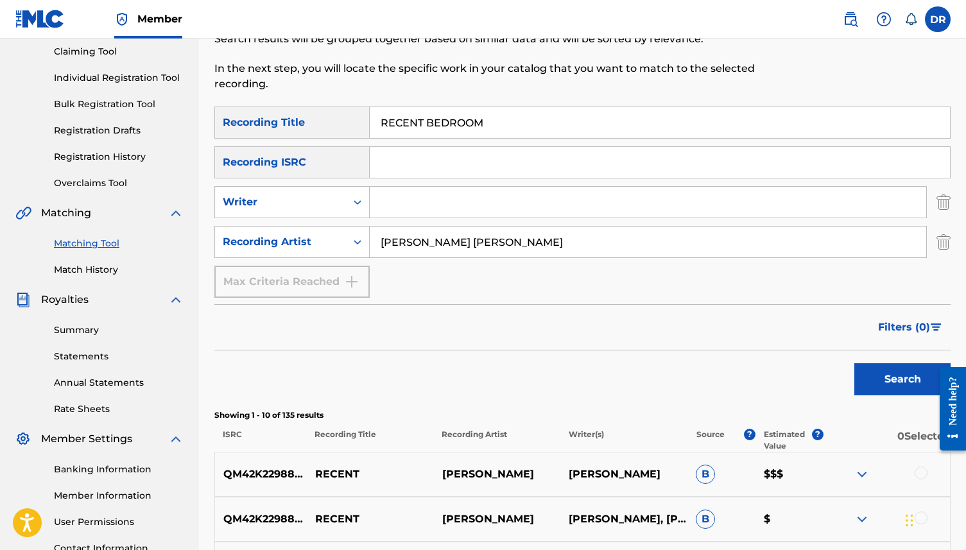
scroll to position [38, 0]
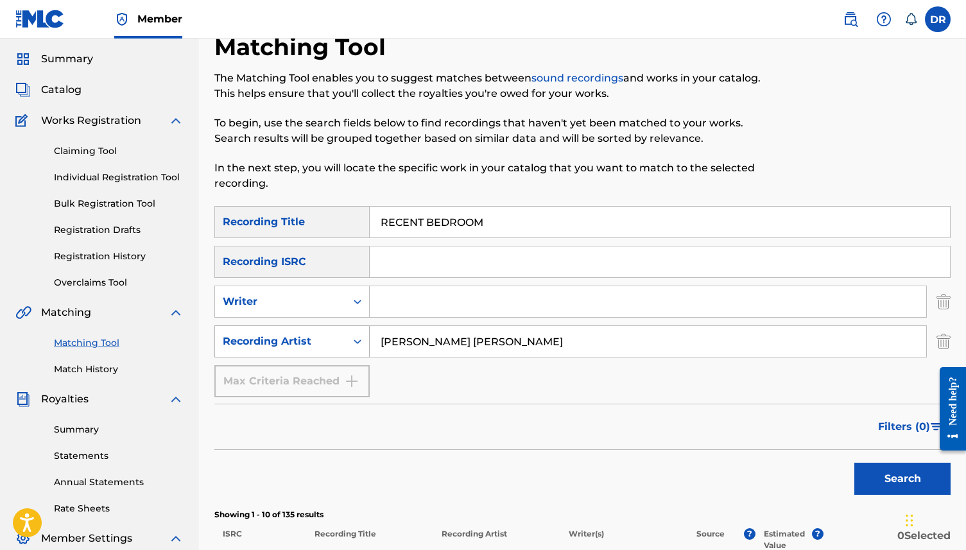
drag, startPoint x: 503, startPoint y: 341, endPoint x: 344, endPoint y: 341, distance: 159.2
click at [344, 341] on div "SearchWithCriteria3b3d4180-3b16-4b53-8a7d-822c89288002 Recording Artist Bradfor…" at bounding box center [582, 341] width 736 height 32
click at [395, 291] on input "Search Form" at bounding box center [648, 301] width 556 height 31
type input "cox"
click at [854, 463] on button "Search" at bounding box center [902, 479] width 96 height 32
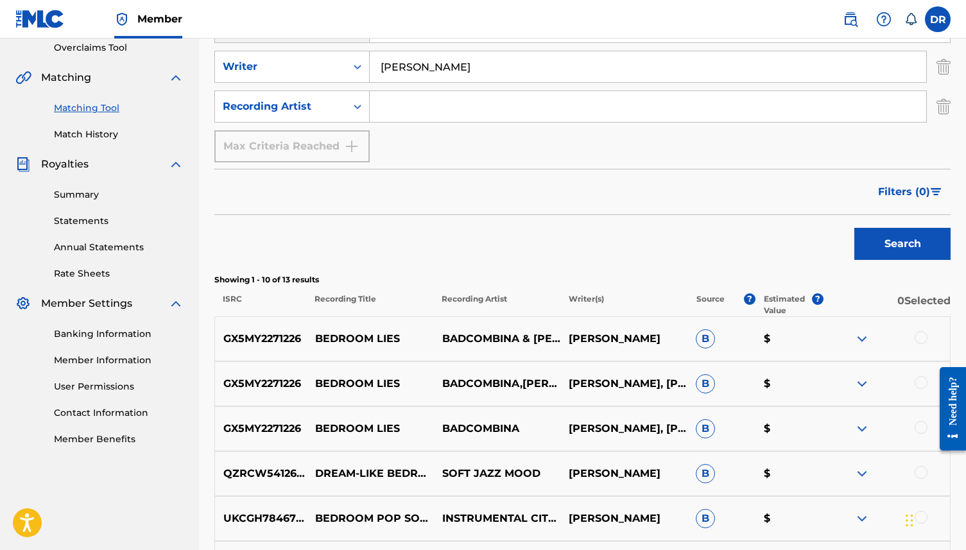
scroll to position [274, 0]
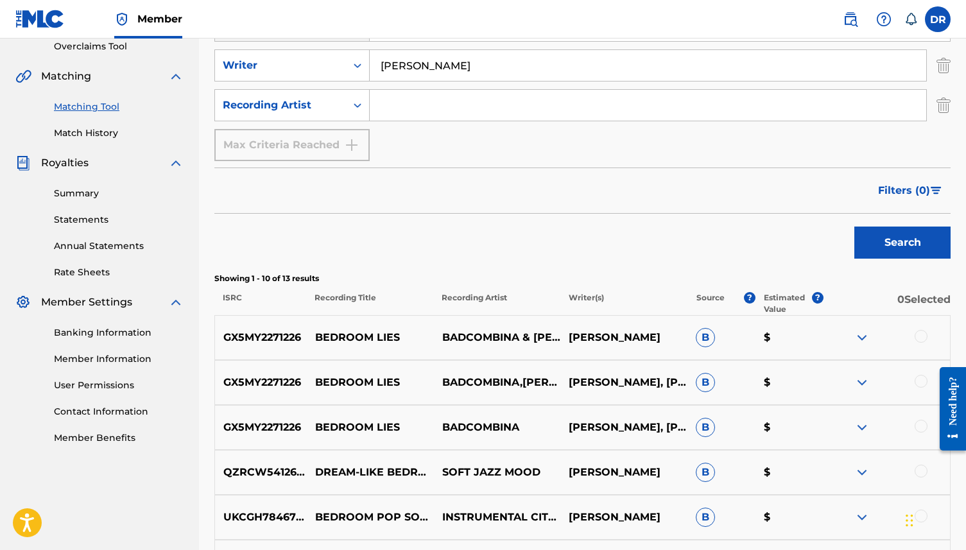
click at [434, 93] on input "Search Form" at bounding box center [648, 105] width 556 height 31
click at [854, 227] on button "Search" at bounding box center [902, 243] width 96 height 32
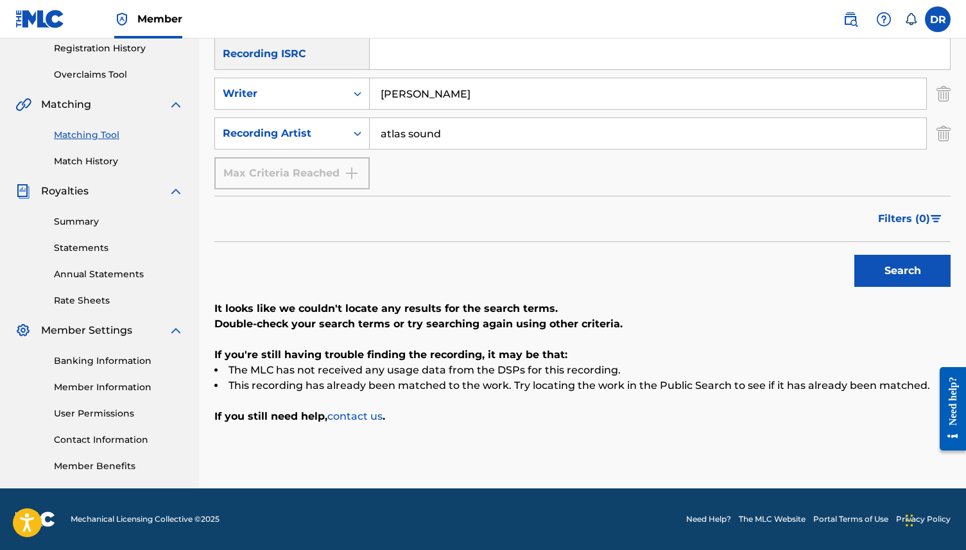
scroll to position [246, 0]
drag, startPoint x: 451, startPoint y: 137, endPoint x: 328, endPoint y: 137, distance: 123.2
click at [328, 137] on div "SearchWithCriteria3b3d4180-3b16-4b53-8a7d-822c89288002 Recording Artist atlas s…" at bounding box center [582, 133] width 736 height 32
type input "bradford cox"
click at [854, 255] on button "Search" at bounding box center [902, 271] width 96 height 32
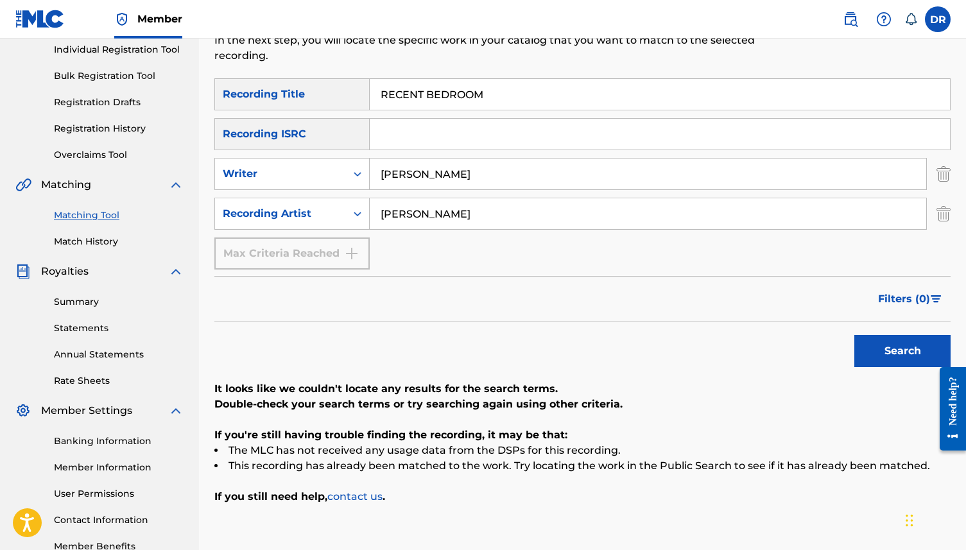
scroll to position [0, 0]
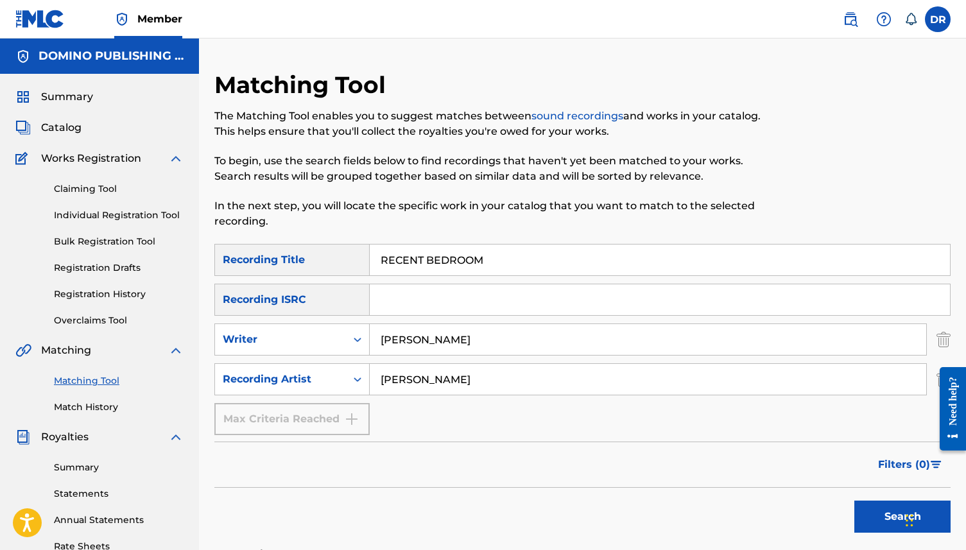
drag, startPoint x: 510, startPoint y: 262, endPoint x: 336, endPoint y: 253, distance: 174.8
click at [336, 253] on div "SearchWithCriteriab118a4ff-1be9-45a2-b570-8741a7455e22 Recording Title RECENT B…" at bounding box center [582, 260] width 736 height 32
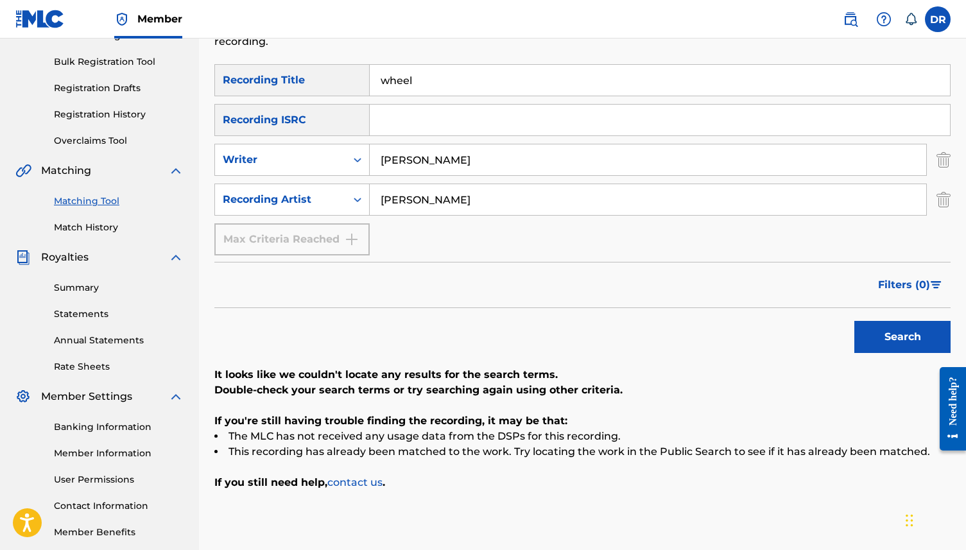
scroll to position [211, 0]
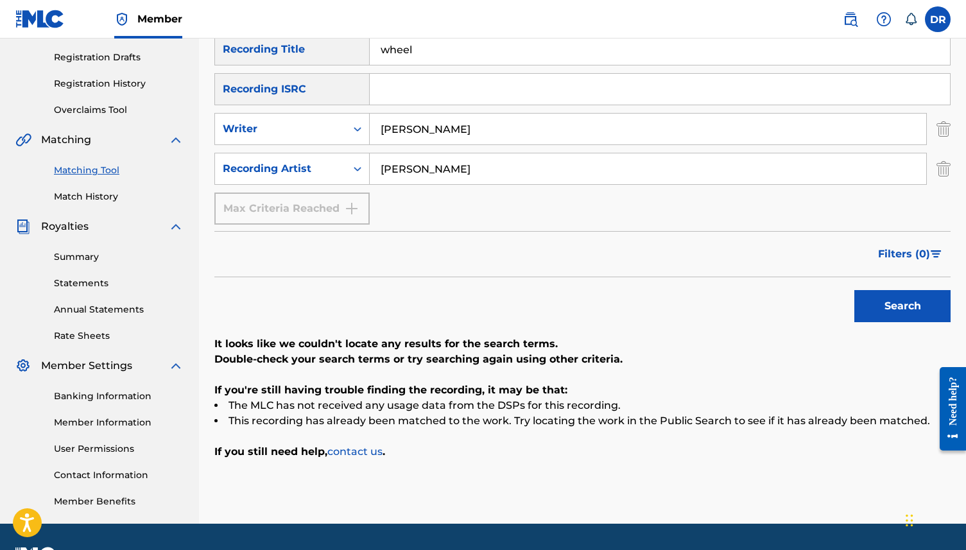
type input "wheel"
drag, startPoint x: 406, startPoint y: 124, endPoint x: 343, endPoint y: 126, distance: 62.3
click at [343, 126] on div "SearchWithCriteria9124ec1c-a726-4126-a2a4-326e5eda4ad3 Writer cox" at bounding box center [582, 129] width 736 height 32
type input "le bon"
click at [479, 184] on div "bradford cox" at bounding box center [648, 169] width 557 height 32
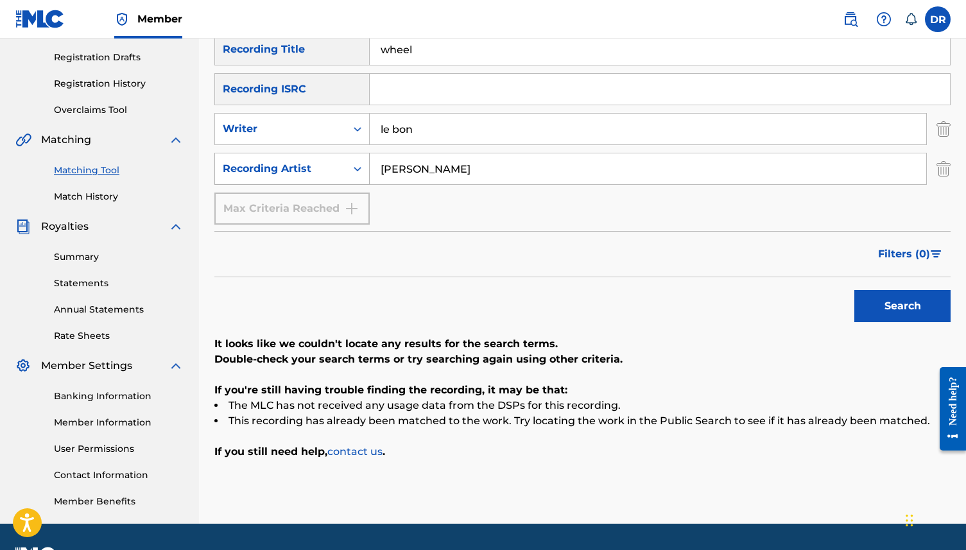
drag, startPoint x: 472, startPoint y: 169, endPoint x: 343, endPoint y: 173, distance: 129.1
click at [343, 173] on div "SearchWithCriteria3b3d4180-3b16-4b53-8a7d-822c89288002 Recording Artist bradfor…" at bounding box center [582, 169] width 736 height 32
click at [854, 290] on button "Search" at bounding box center [902, 306] width 96 height 32
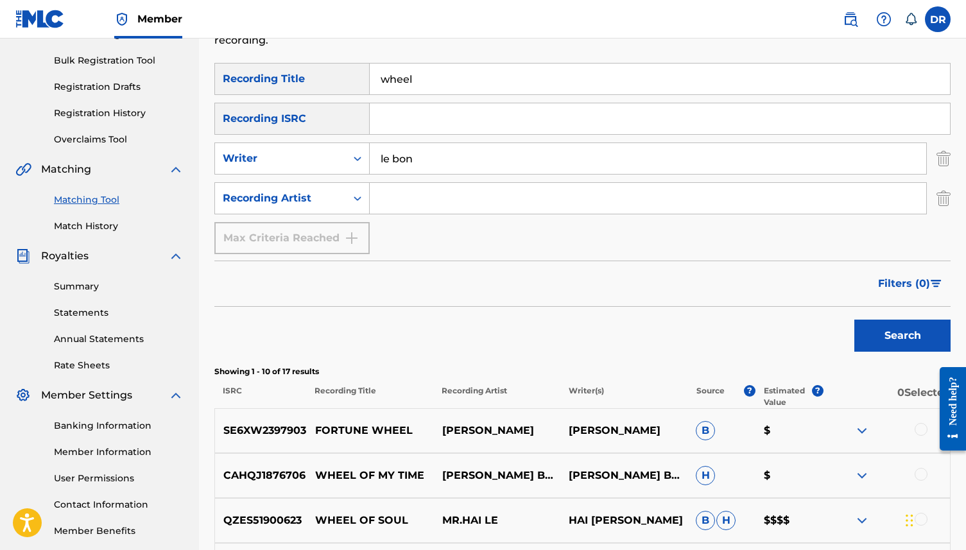
scroll to position [180, 0]
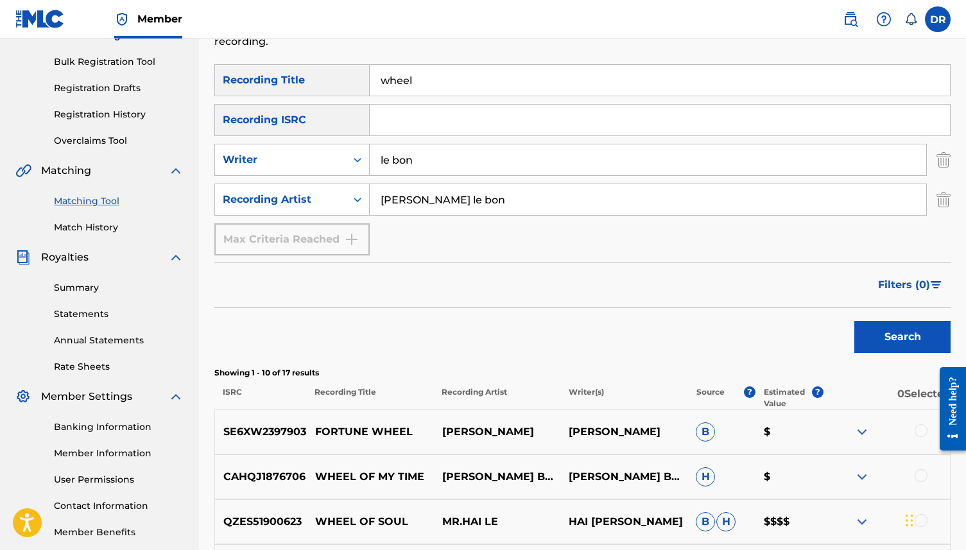
click at [854, 321] on button "Search" at bounding box center [902, 337] width 96 height 32
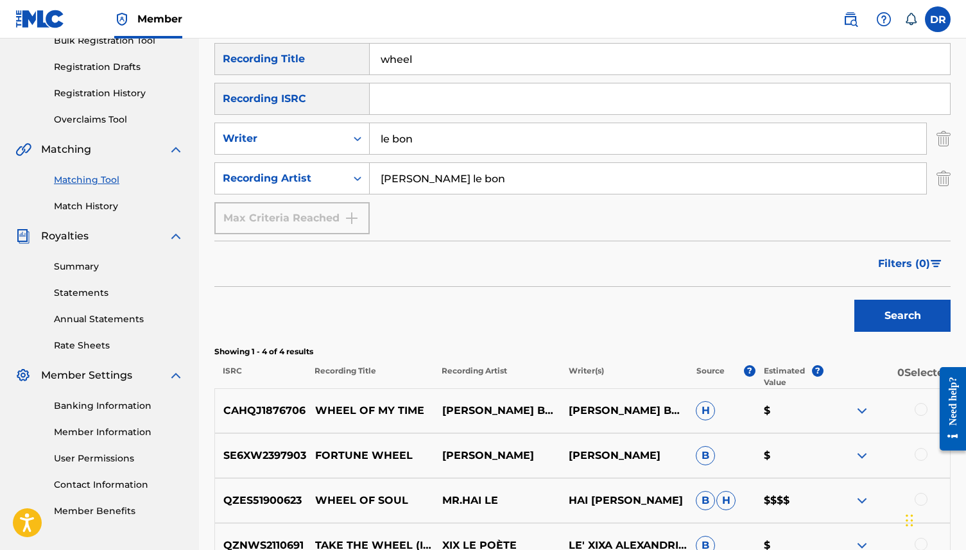
scroll to position [174, 0]
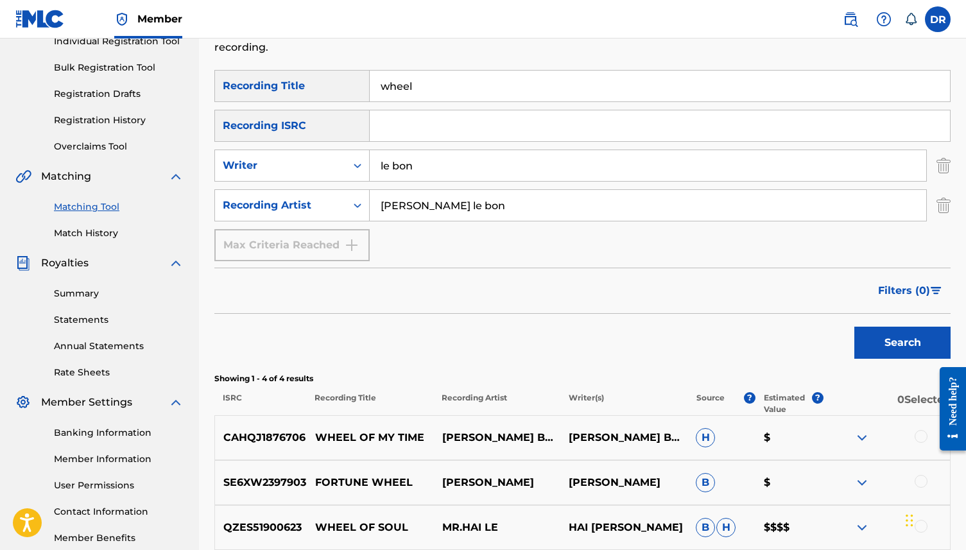
click at [384, 210] on input "kate le bon" at bounding box center [648, 205] width 556 height 31
type input "cate le bon"
click at [854, 327] on button "Search" at bounding box center [902, 343] width 96 height 32
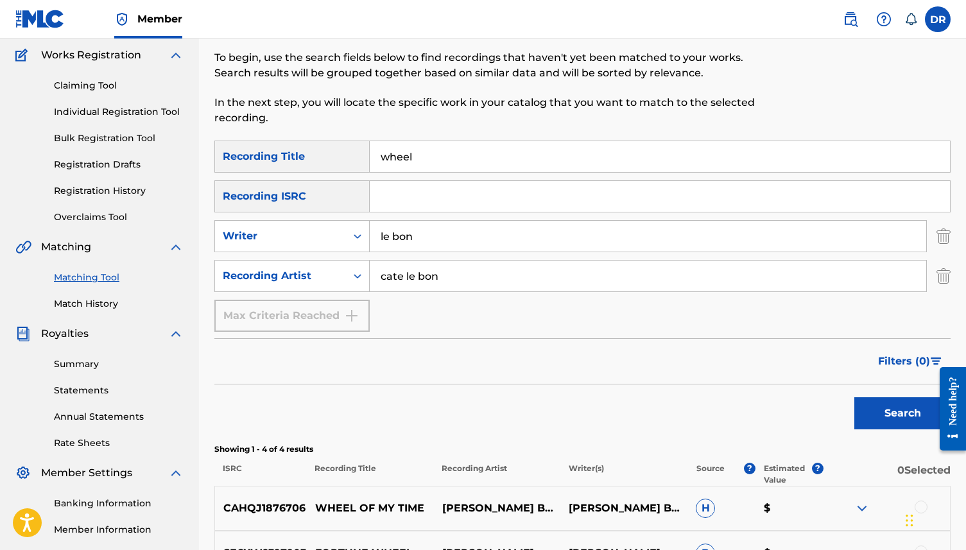
scroll to position [15, 0]
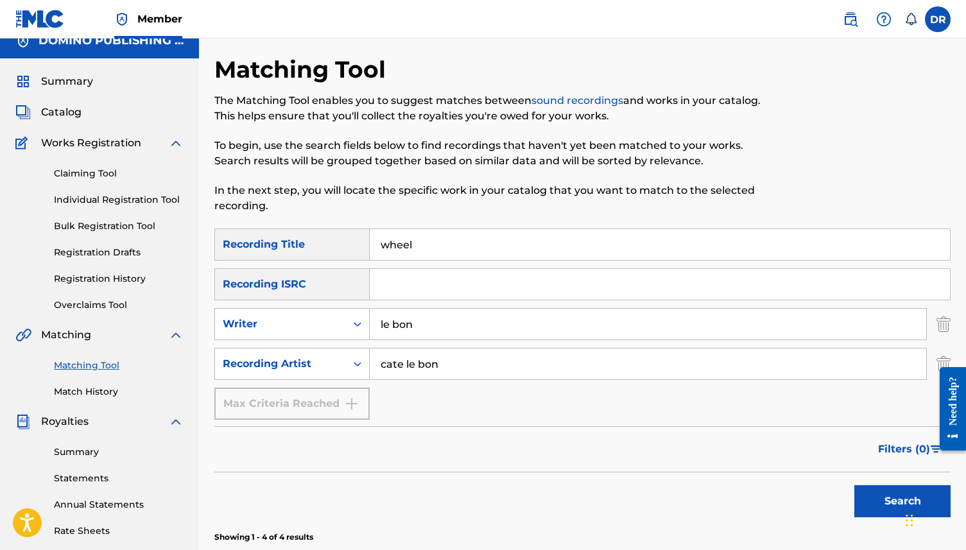
drag, startPoint x: 420, startPoint y: 329, endPoint x: 374, endPoint y: 329, distance: 45.6
click at [374, 329] on input "le bon" at bounding box center [648, 324] width 556 height 31
click at [854, 485] on button "Search" at bounding box center [902, 501] width 96 height 32
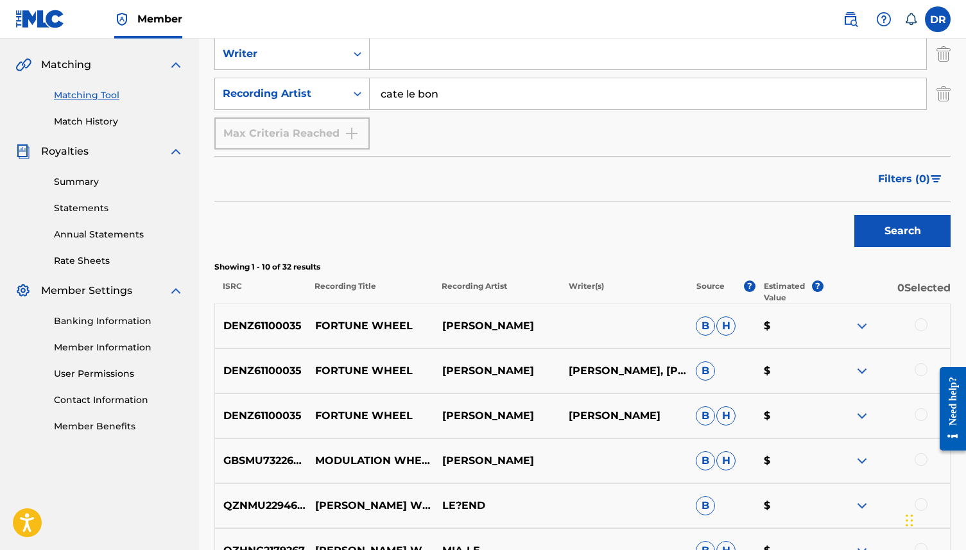
scroll to position [10, 0]
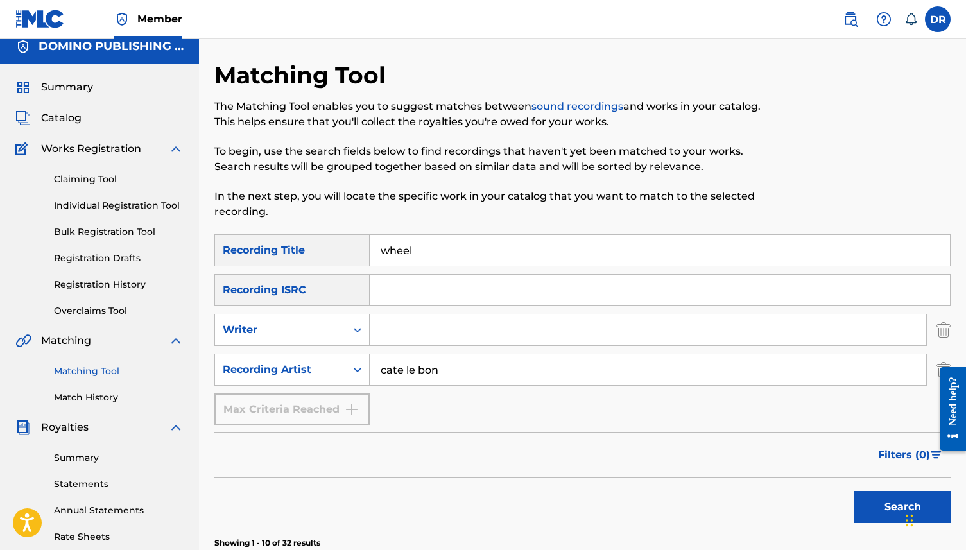
drag, startPoint x: 431, startPoint y: 248, endPoint x: 311, endPoint y: 254, distance: 119.5
click at [311, 254] on div "SearchWithCriteriab118a4ff-1be9-45a2-b570-8741a7455e22 Recording Title wheel" at bounding box center [582, 250] width 736 height 32
type input "WHEEL"
drag, startPoint x: 449, startPoint y: 370, endPoint x: 337, endPoint y: 384, distance: 113.2
click at [337, 384] on div "SearchWithCriteria3b3d4180-3b16-4b53-8a7d-822c89288002 Recording Artist cate le…" at bounding box center [582, 370] width 736 height 32
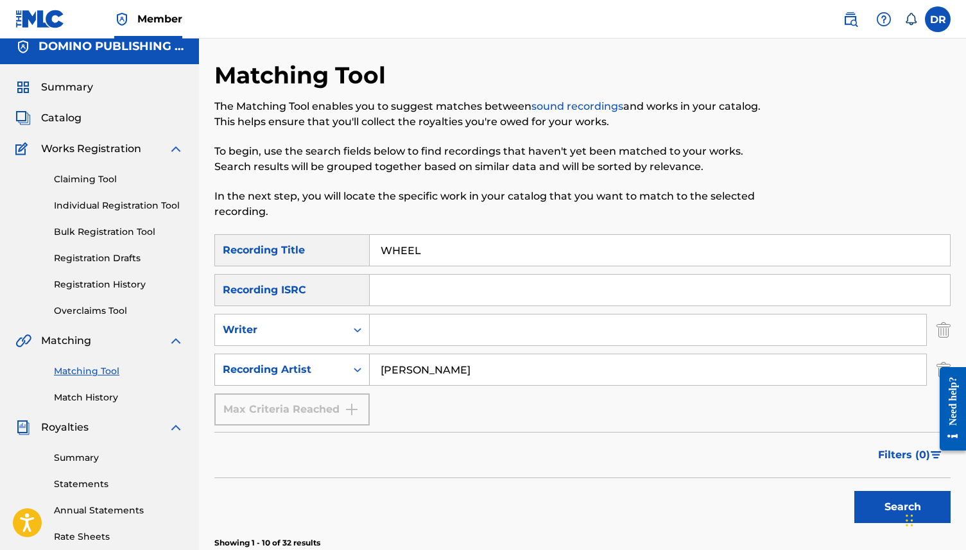
drag, startPoint x: 458, startPoint y: 379, endPoint x: 359, endPoint y: 375, distance: 98.9
click at [359, 375] on div "SearchWithCriteria3b3d4180-3b16-4b53-8a7d-822c89288002 Recording Artist cate le…" at bounding box center [582, 370] width 736 height 32
type input "CATE LE BON"
click at [854, 491] on button "Search" at bounding box center [902, 507] width 96 height 32
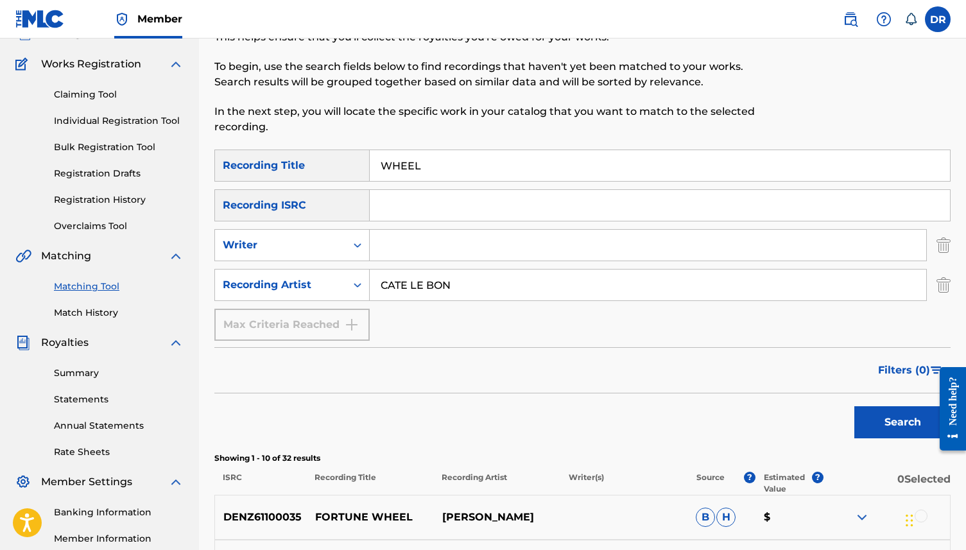
scroll to position [98, 0]
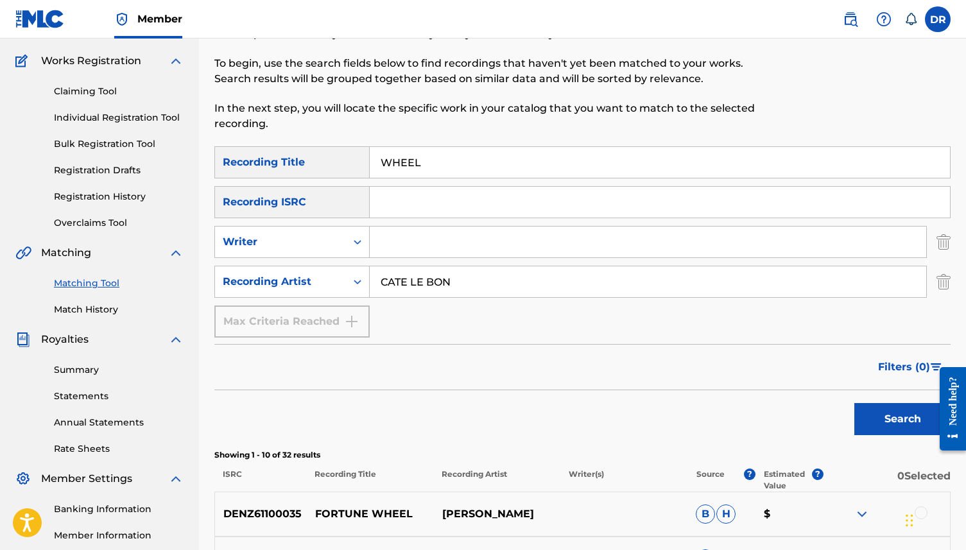
drag, startPoint x: 450, startPoint y: 158, endPoint x: 341, endPoint y: 159, distance: 108.5
click at [341, 159] on div "SearchWithCriteriab118a4ff-1be9-45a2-b570-8741a7455e22 Recording Title WHEEL" at bounding box center [582, 162] width 736 height 32
paste input "BULLSHIT (CHERRY/MCVEY/TEERLINCK)"
type input "BULLSHIT (CHERRY/MCVEY/TEERLINCK)"
drag, startPoint x: 488, startPoint y: 284, endPoint x: 360, endPoint y: 284, distance: 128.4
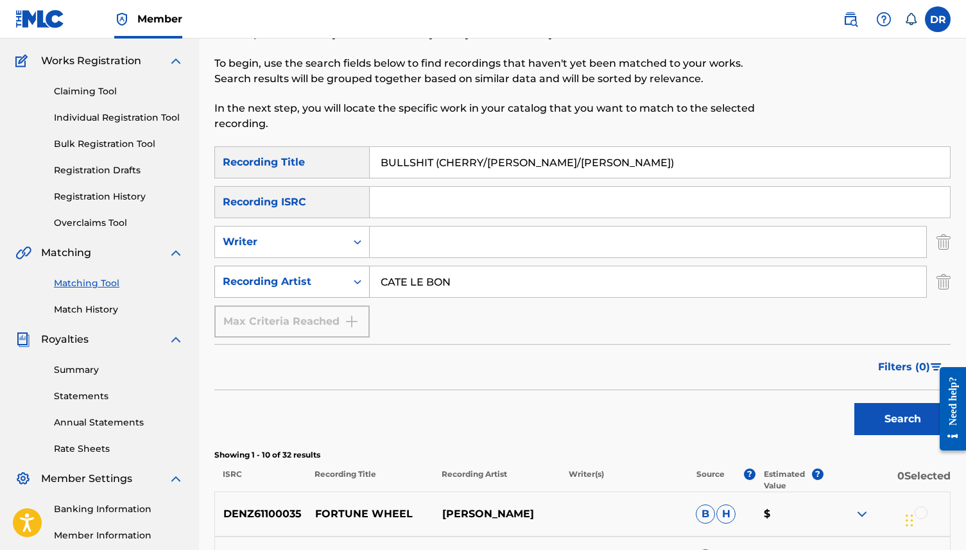
click at [361, 284] on div "SearchWithCriteria3b3d4180-3b16-4b53-8a7d-822c89288002 Recording Artist CATE LE…" at bounding box center [582, 282] width 736 height 32
drag, startPoint x: 629, startPoint y: 162, endPoint x: 433, endPoint y: 162, distance: 195.8
click at [433, 162] on input "BULLSHIT (CHERRY/MCVEY/TEERLINCK)" at bounding box center [660, 162] width 580 height 31
type input "BULLSHIT"
click at [415, 242] on input "Search Form" at bounding box center [648, 242] width 556 height 31
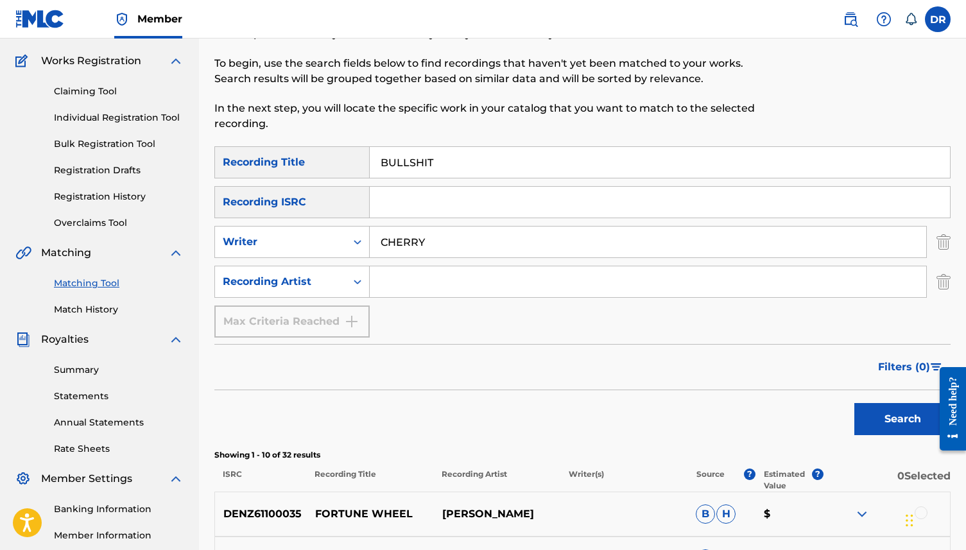
type input "CHERRY"
click at [854, 403] on button "Search" at bounding box center [902, 419] width 96 height 32
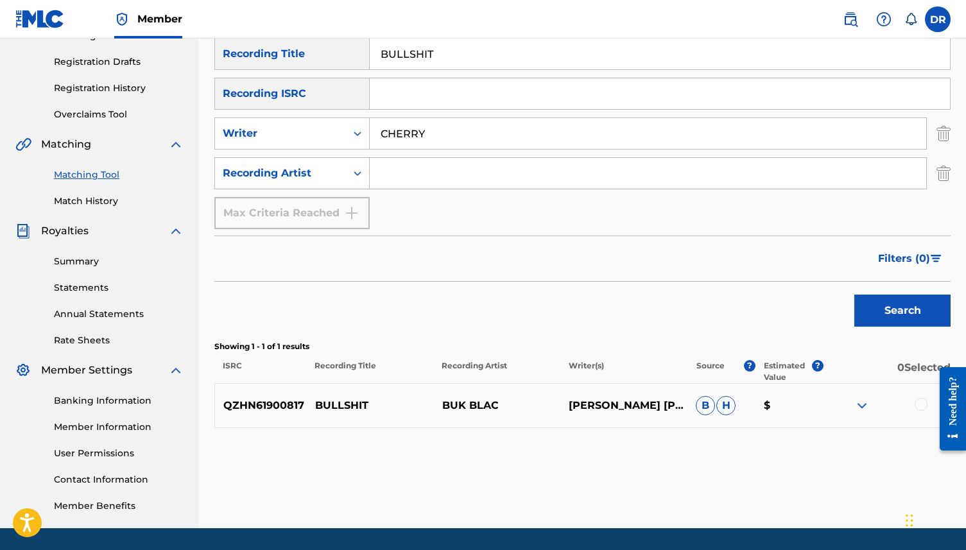
scroll to position [172, 0]
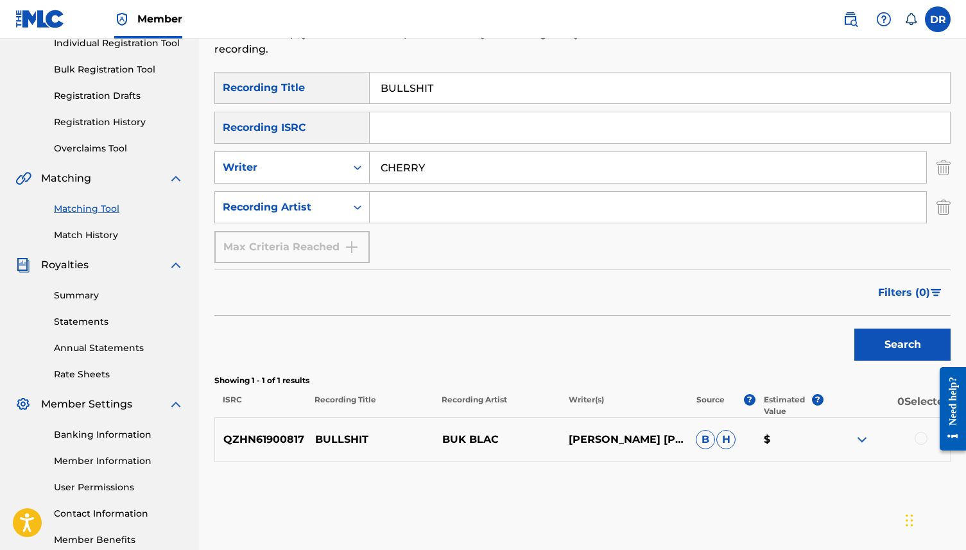
drag, startPoint x: 431, startPoint y: 175, endPoint x: 358, endPoint y: 172, distance: 73.2
click at [358, 172] on div "SearchWithCriteria9124ec1c-a726-4126-a2a4-326e5eda4ad3 Writer CHERRY" at bounding box center [582, 167] width 736 height 32
click at [420, 213] on input "Search Form" at bounding box center [648, 207] width 556 height 31
type input "NENEH CHERRY"
click at [854, 329] on button "Search" at bounding box center [902, 345] width 96 height 32
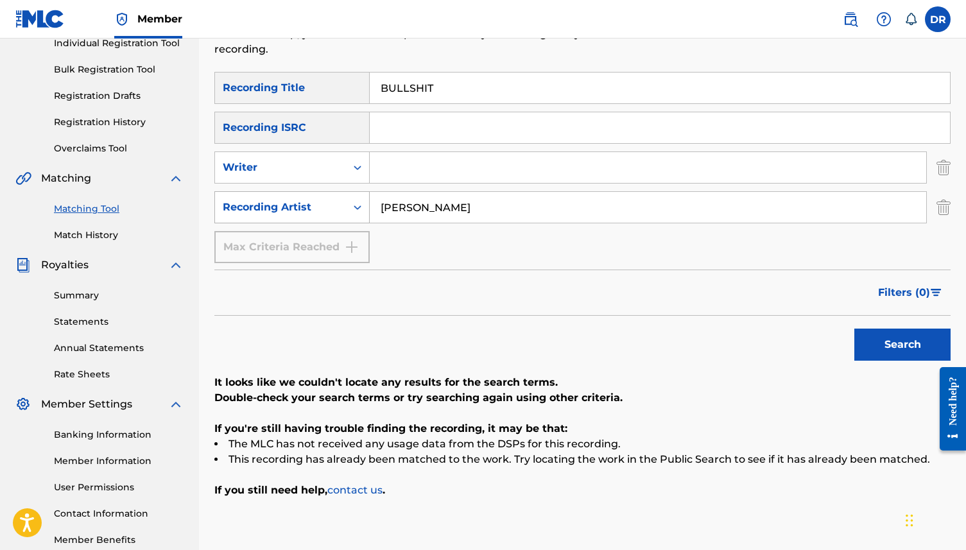
drag, startPoint x: 482, startPoint y: 205, endPoint x: 355, endPoint y: 211, distance: 127.2
click at [355, 211] on div "SearchWithCriteria3b3d4180-3b16-4b53-8a7d-822c89288002 Recording Artist NENEH C…" at bounding box center [582, 207] width 736 height 32
click at [419, 175] on input "Search Form" at bounding box center [648, 167] width 556 height 31
type input "CHERRY"
click at [854, 329] on button "Search" at bounding box center [902, 345] width 96 height 32
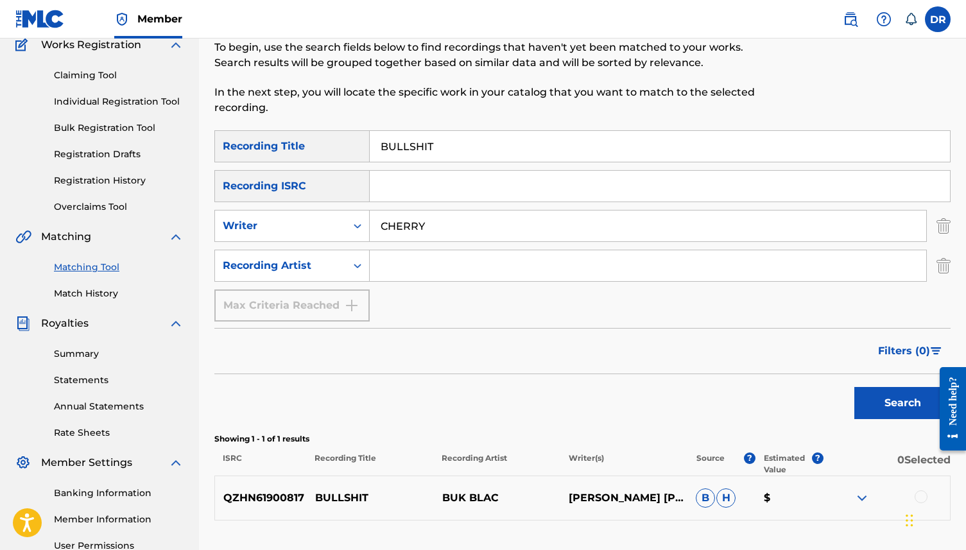
scroll to position [0, 0]
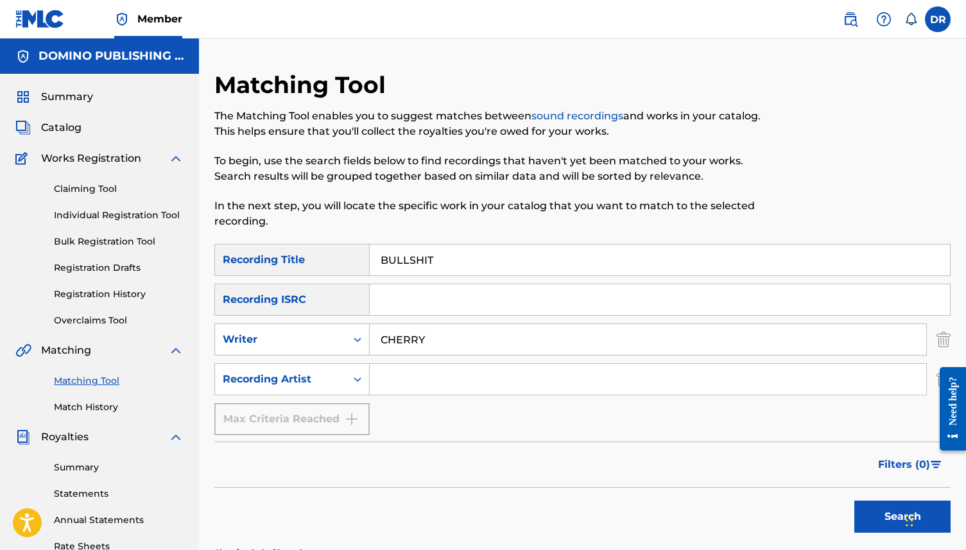
drag, startPoint x: 419, startPoint y: 261, endPoint x: 349, endPoint y: 261, distance: 70.6
click at [349, 261] on div "SearchWithCriteriab118a4ff-1be9-45a2-b570-8741a7455e22 Recording Title BULLSHIT" at bounding box center [582, 260] width 736 height 32
paste input "POISON (CRUTCHFIELD)"
drag, startPoint x: 522, startPoint y: 263, endPoint x: 421, endPoint y: 263, distance: 101.4
click at [421, 263] on input "POISON (CRUTCHFIELD)" at bounding box center [660, 260] width 580 height 31
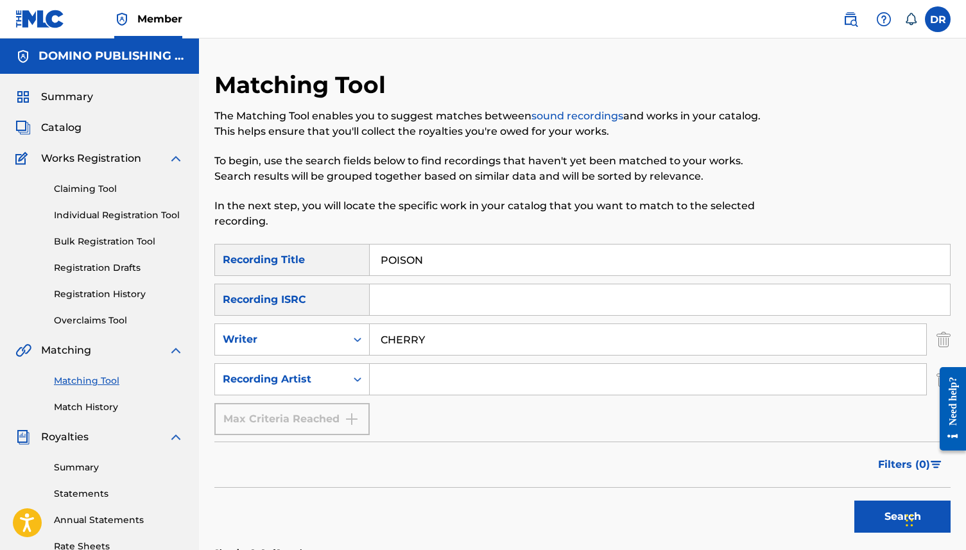
type input "POISON"
drag, startPoint x: 439, startPoint y: 345, endPoint x: 352, endPoint y: 338, distance: 87.6
click at [352, 338] on div "SearchWithCriteria9124ec1c-a726-4126-a2a4-326e5eda4ad3 Writer CHERRY" at bounding box center [582, 339] width 736 height 32
paste input "POISON (CRUTCHFIELD)"
drag, startPoint x: 428, startPoint y: 339, endPoint x: 377, endPoint y: 342, distance: 51.4
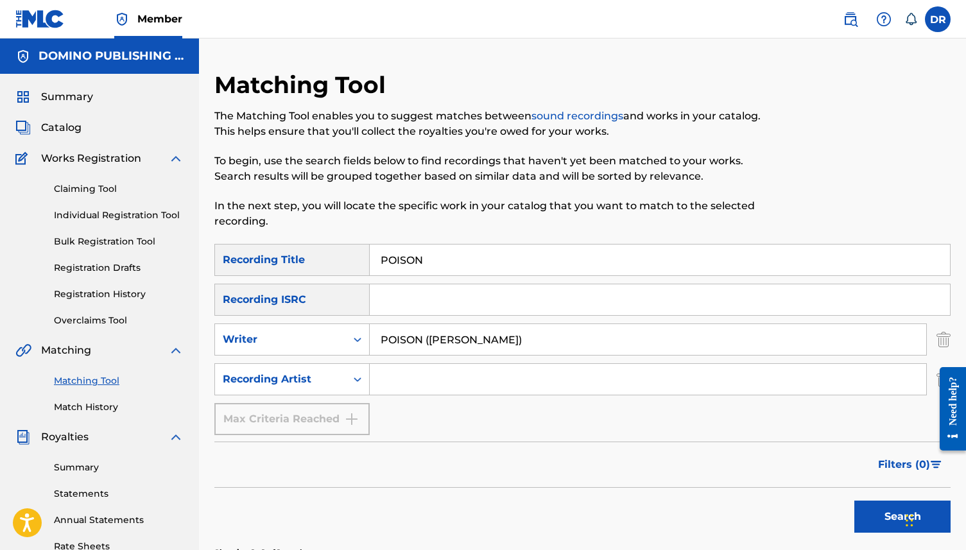
click at [377, 342] on input "POISON (CRUTCHFIELD)" at bounding box center [648, 339] width 556 height 31
click at [475, 332] on input "CRUTCHFIELD)" at bounding box center [648, 339] width 556 height 31
click at [473, 339] on input "CRUTCHFIELD)" at bounding box center [648, 339] width 556 height 31
type input "CRUTCHFIELD"
click at [854, 501] on button "Search" at bounding box center [902, 517] width 96 height 32
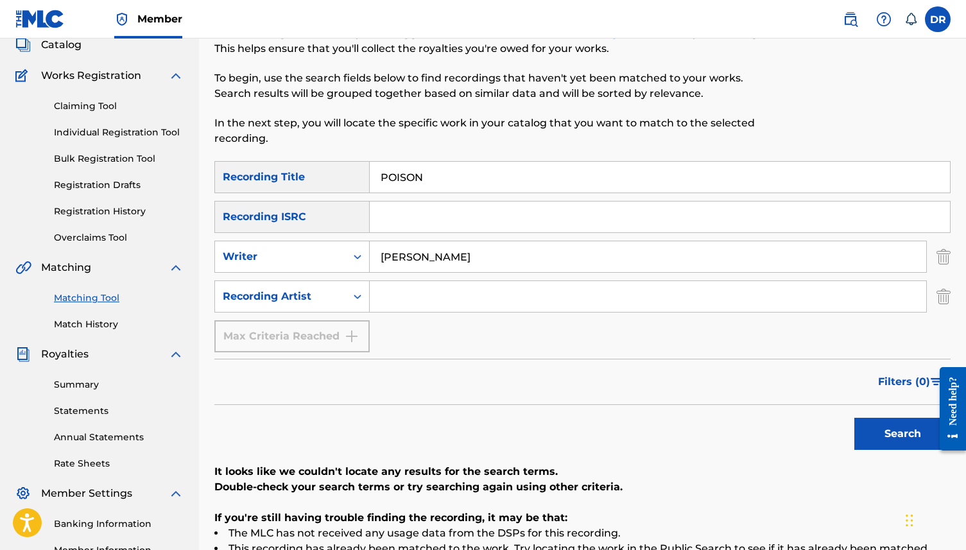
scroll to position [79, 0]
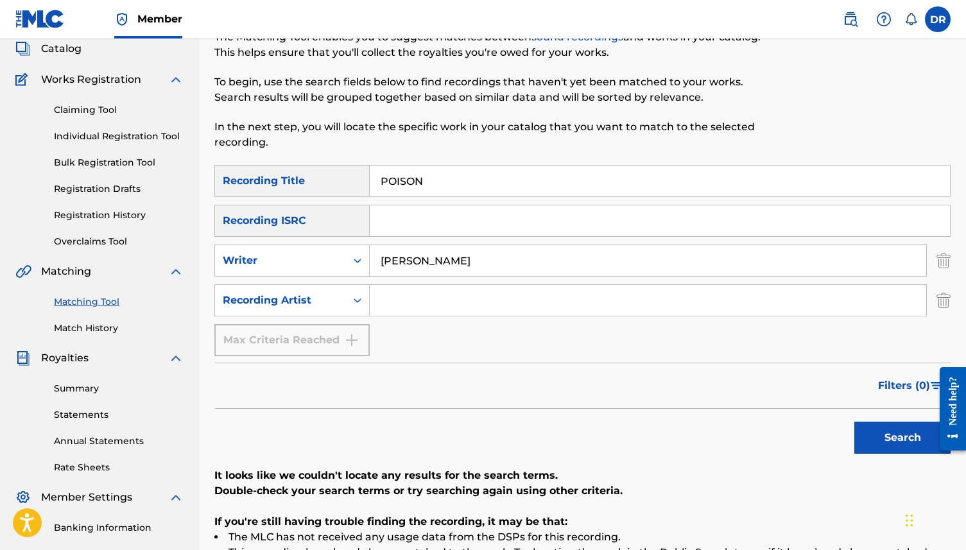
click at [408, 309] on input "Search Form" at bounding box center [648, 300] width 556 height 31
type input "WAXAHATCHEE"
drag, startPoint x: 500, startPoint y: 267, endPoint x: 369, endPoint y: 266, distance: 130.9
click at [370, 267] on input "CRUTCHFIELD" at bounding box center [648, 260] width 556 height 31
drag, startPoint x: 458, startPoint y: 255, endPoint x: 340, endPoint y: 257, distance: 118.8
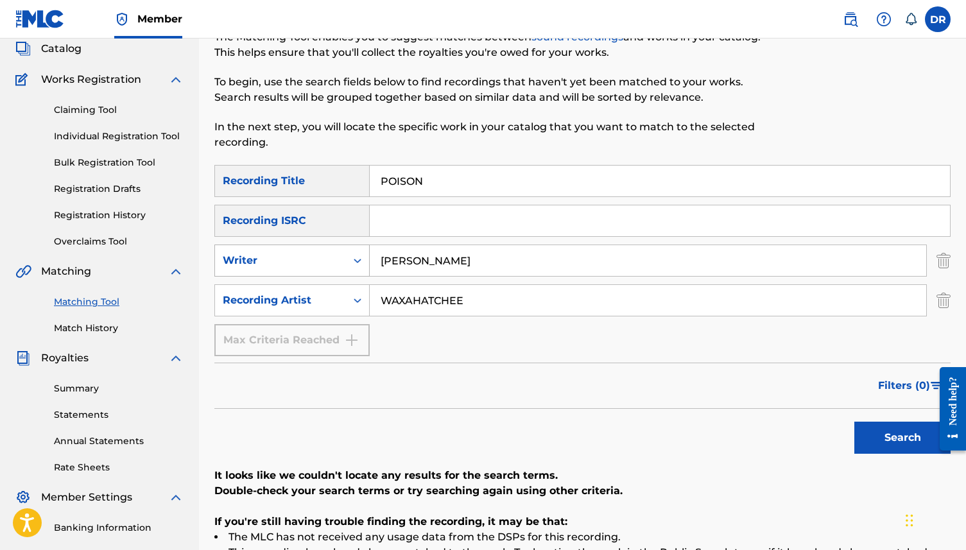
click at [340, 257] on div "SearchWithCriteria9124ec1c-a726-4126-a2a4-326e5eda4ad3 Writer CRUTCHFIELD" at bounding box center [582, 261] width 736 height 32
click at [854, 422] on button "Search" at bounding box center [902, 438] width 96 height 32
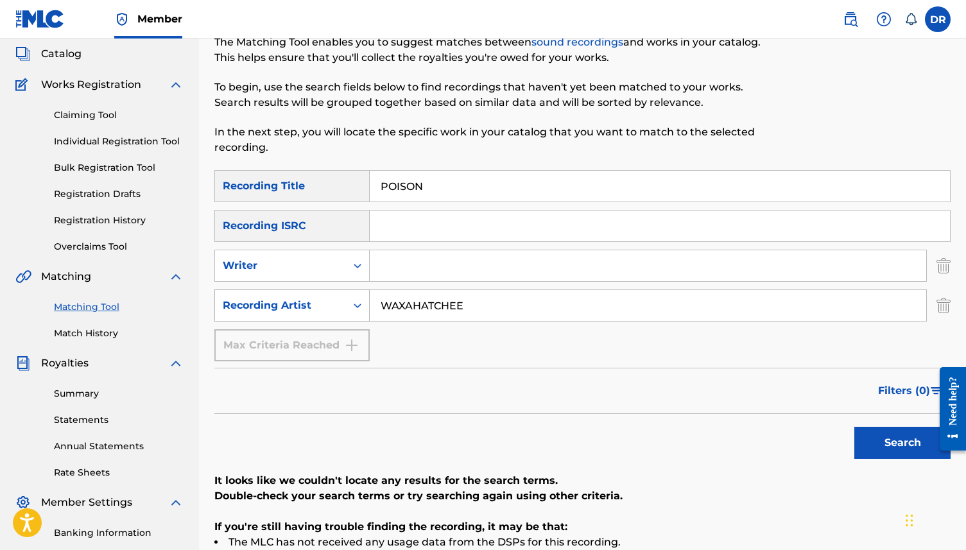
scroll to position [73, 0]
drag, startPoint x: 488, startPoint y: 302, endPoint x: 369, endPoint y: 302, distance: 118.7
click at [370, 302] on input "WAXAHATCHEE" at bounding box center [648, 306] width 556 height 31
click at [854, 427] on button "Search" at bounding box center [902, 443] width 96 height 32
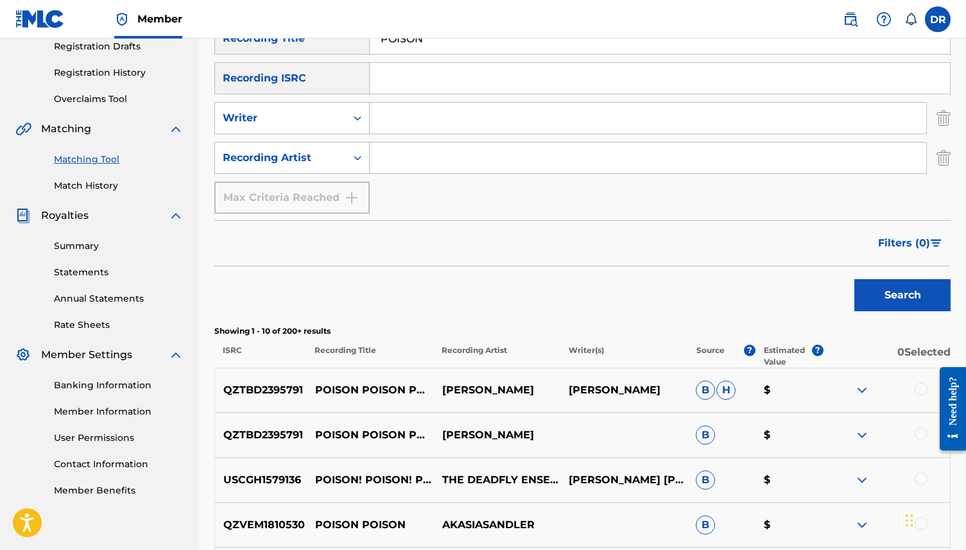
scroll to position [0, 0]
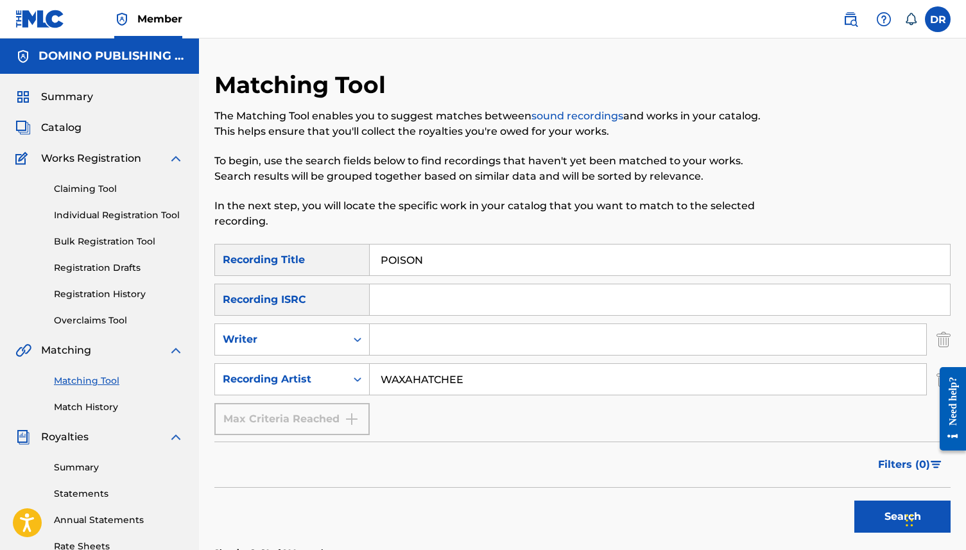
type input "WAXAHATCHEE"
click at [854, 501] on button "Search" at bounding box center [902, 517] width 96 height 32
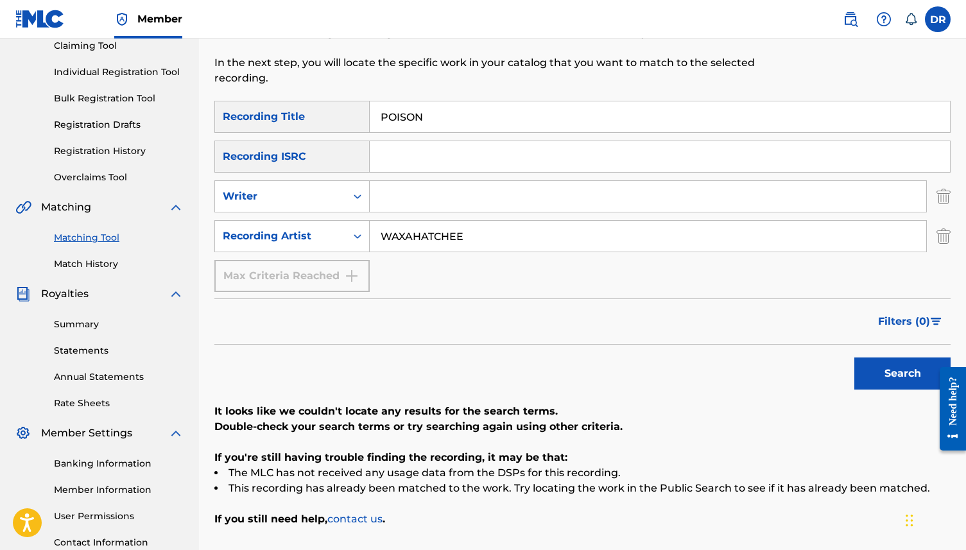
scroll to position [137, 0]
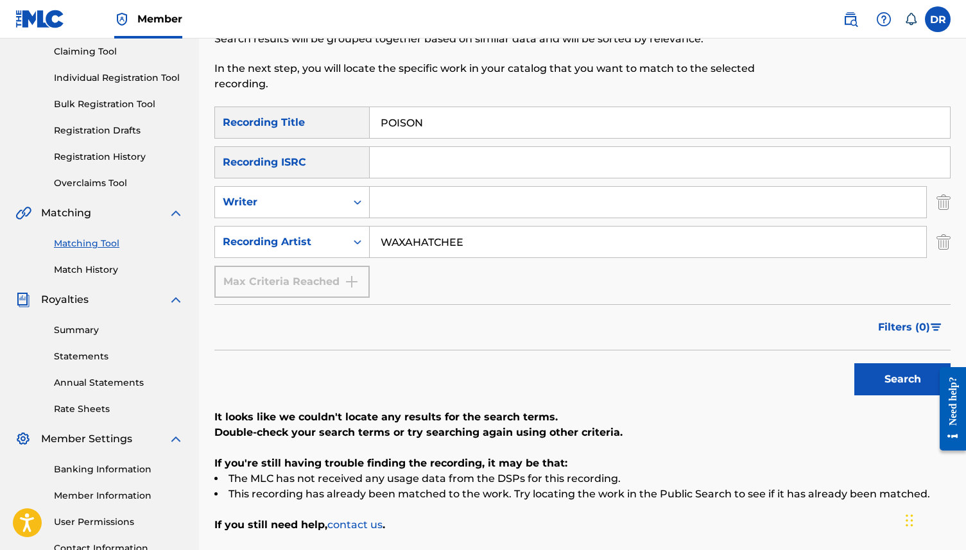
drag, startPoint x: 449, startPoint y: 130, endPoint x: 370, endPoint y: 126, distance: 79.0
click at [370, 126] on input "POISON" at bounding box center [660, 122] width 580 height 31
paste input "I AM REAL PUNK (ABBOTT/DICKER)"
drag, startPoint x: 601, startPoint y: 126, endPoint x: 460, endPoint y: 125, distance: 141.2
click at [460, 125] on input "I AM REAL PUNK (ABBOTT/DICKER)" at bounding box center [660, 122] width 580 height 31
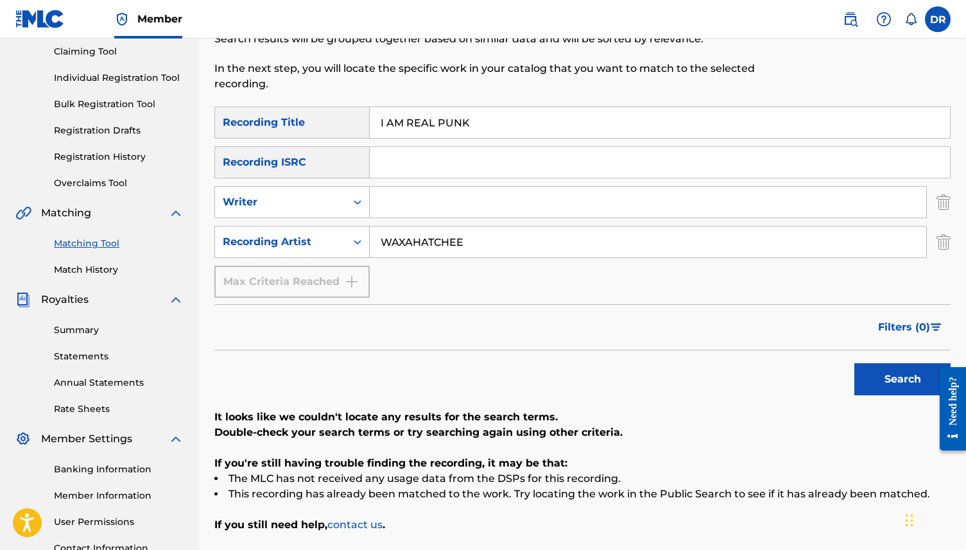
type input "I AM REAL PUNK"
drag, startPoint x: 490, startPoint y: 246, endPoint x: 355, endPoint y: 242, distance: 134.8
click at [353, 243] on div "SearchWithCriteria3b3d4180-3b16-4b53-8a7d-822c89288002 Recording Artist WAXAHAT…" at bounding box center [582, 242] width 736 height 32
click at [411, 205] on input "Search Form" at bounding box center [648, 202] width 556 height 31
paste input "I AM REAL PUNK (ABBOTT/DICKER)"
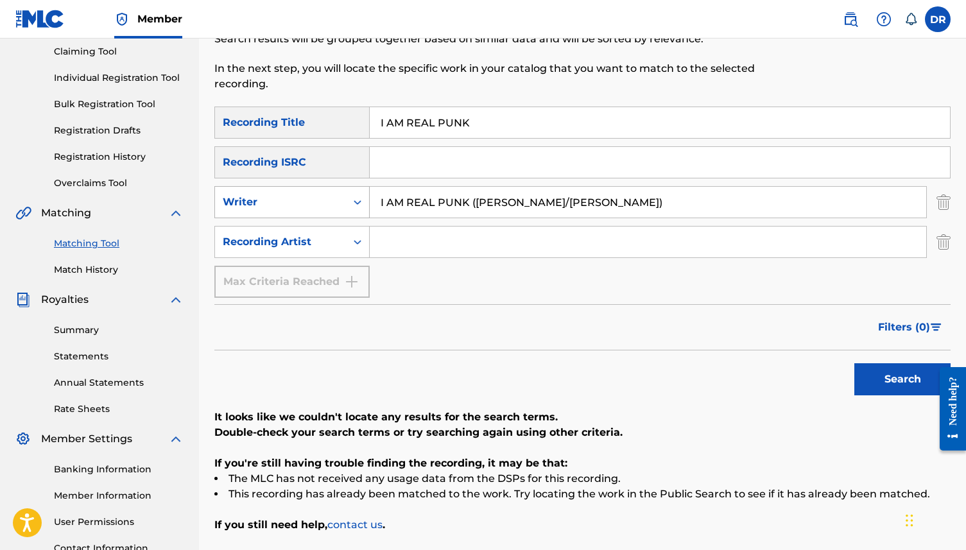
drag, startPoint x: 476, startPoint y: 202, endPoint x: 332, endPoint y: 209, distance: 143.9
click at [332, 209] on div "SearchWithCriteria9124ec1c-a726-4126-a2a4-326e5eda4ad3 Writer I AM REAL PUNK (A…" at bounding box center [582, 202] width 736 height 32
click at [594, 142] on div "SearchWithCriteriab118a4ff-1be9-45a2-b570-8741a7455e22 Recording Title I AM REA…" at bounding box center [582, 202] width 736 height 191
drag, startPoint x: 477, startPoint y: 204, endPoint x: 367, endPoint y: 204, distance: 109.8
click at [367, 204] on div "SearchWithCriteria9124ec1c-a726-4126-a2a4-326e5eda4ad3 Writer I AM REAL PUNK (A…" at bounding box center [582, 202] width 736 height 32
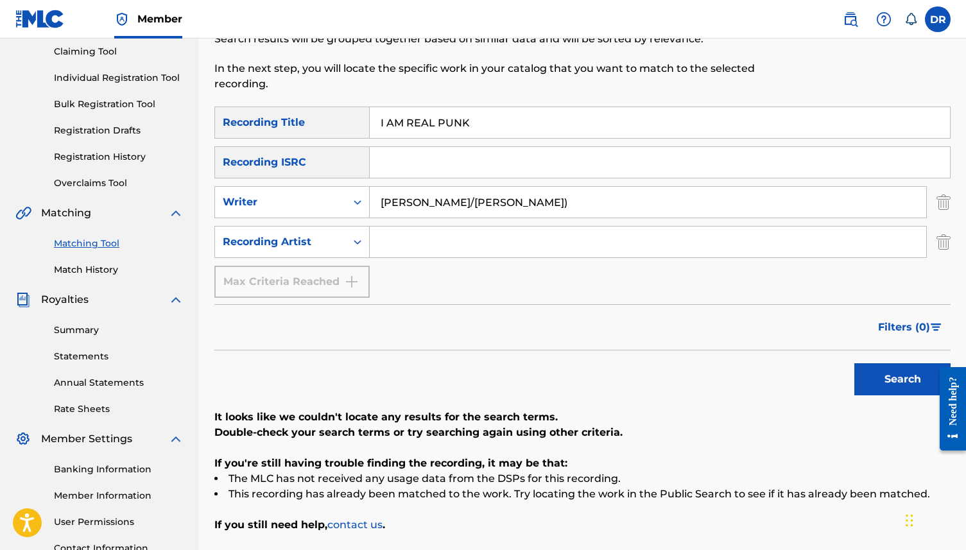
drag, startPoint x: 499, startPoint y: 194, endPoint x: 418, endPoint y: 203, distance: 80.7
click at [418, 203] on input "ABBOTT/DICKER)" at bounding box center [648, 202] width 556 height 31
drag, startPoint x: 427, startPoint y: 202, endPoint x: 488, endPoint y: 202, distance: 61.0
click at [488, 202] on input "ABBOTT/DICKER)" at bounding box center [648, 202] width 556 height 31
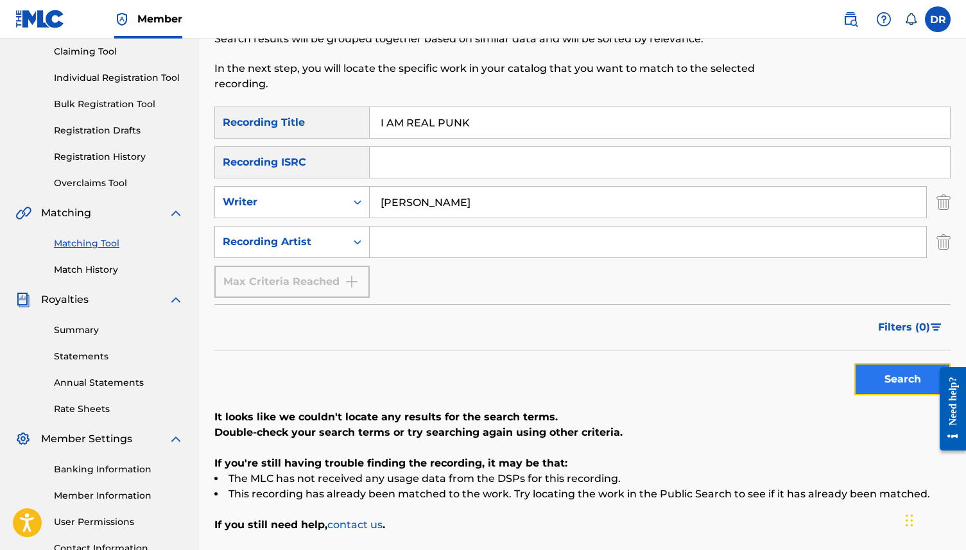
click at [873, 374] on button "Search" at bounding box center [902, 379] width 96 height 32
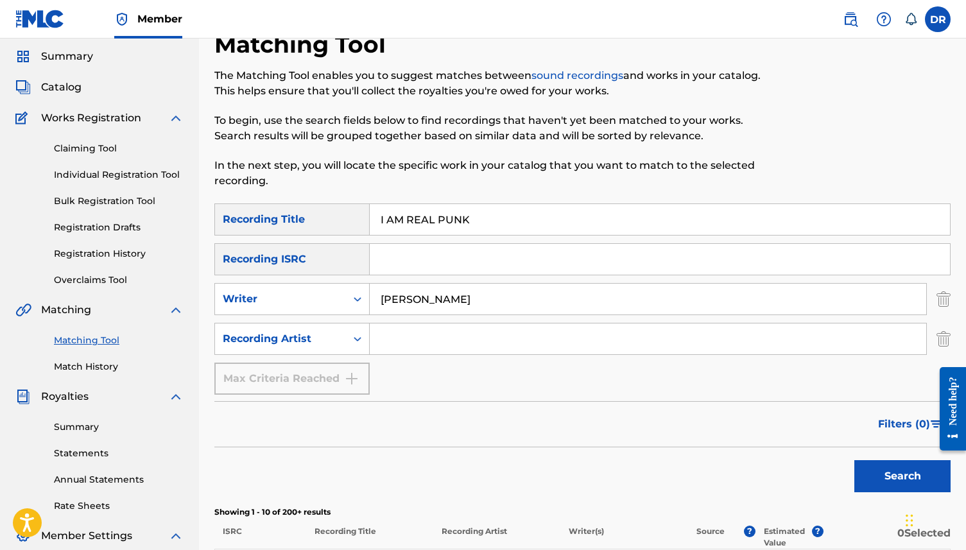
scroll to position [0, 0]
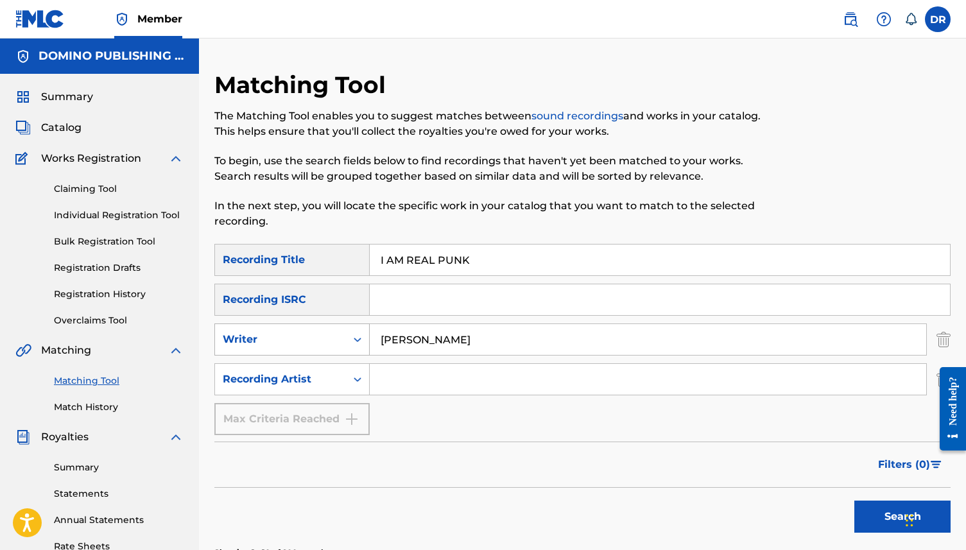
drag, startPoint x: 433, startPoint y: 341, endPoint x: 366, endPoint y: 341, distance: 66.8
click at [366, 341] on div "SearchWithCriteria9124ec1c-a726-4126-a2a4-326e5eda4ad3 Writer ABBOTT" at bounding box center [582, 339] width 736 height 32
type input "\"
click at [398, 386] on input "Search Form" at bounding box center [648, 379] width 556 height 31
click at [854, 501] on button "Search" at bounding box center [902, 517] width 96 height 32
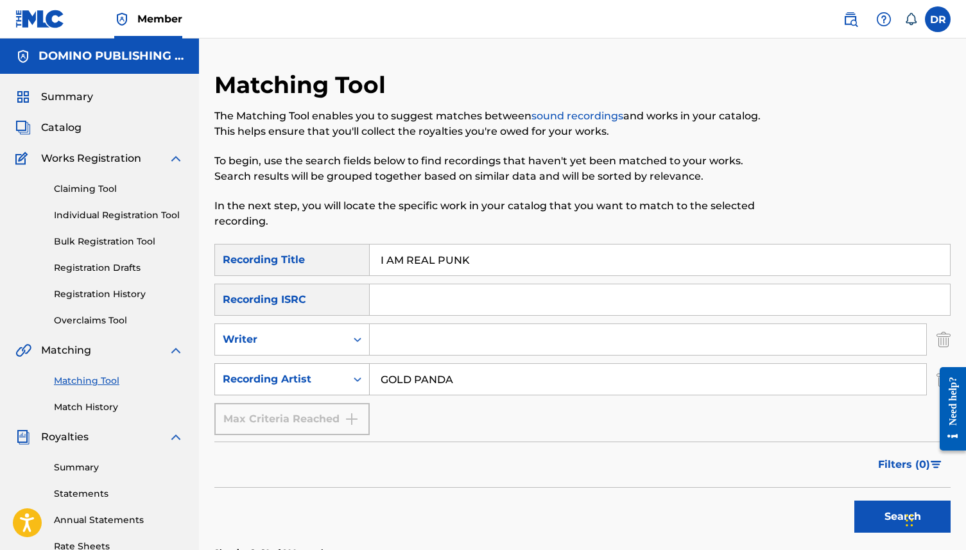
drag, startPoint x: 472, startPoint y: 387, endPoint x: 367, endPoint y: 370, distance: 106.0
click at [367, 370] on div "SearchWithCriteria3b3d4180-3b16-4b53-8a7d-822c89288002 Recording Artist GOLD PA…" at bounding box center [582, 379] width 736 height 32
type input "="
click at [854, 501] on button "Search" at bounding box center [902, 517] width 96 height 32
click at [420, 374] on input "=" at bounding box center [648, 379] width 556 height 31
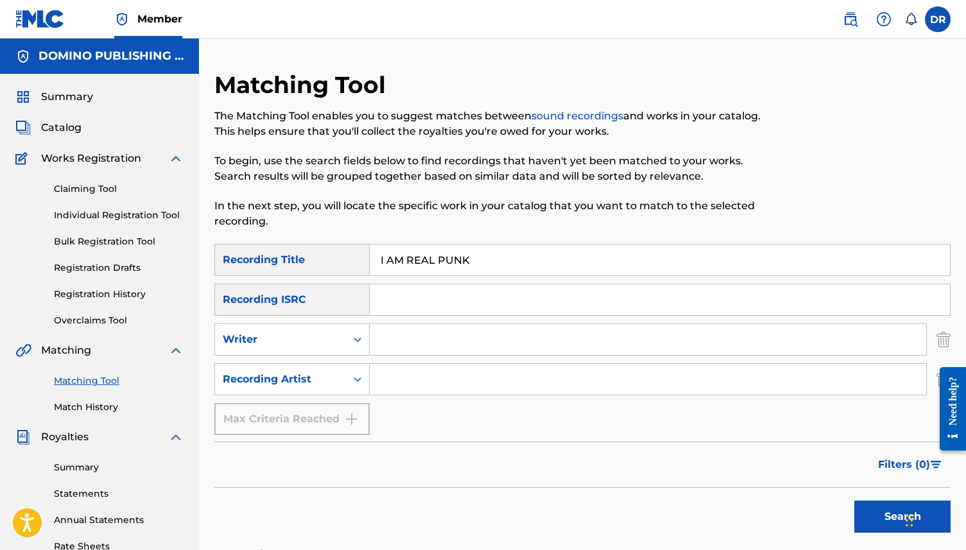
click at [854, 501] on button "Search" at bounding box center [902, 517] width 96 height 32
drag, startPoint x: 476, startPoint y: 263, endPoint x: 371, endPoint y: 262, distance: 104.6
click at [371, 262] on input "I AM REAL PUNK" at bounding box center [660, 260] width 580 height 31
paste input "RULES OF ENGAGEMENT (ANDERSON)"
drag, startPoint x: 601, startPoint y: 256, endPoint x: 513, endPoint y: 259, distance: 88.0
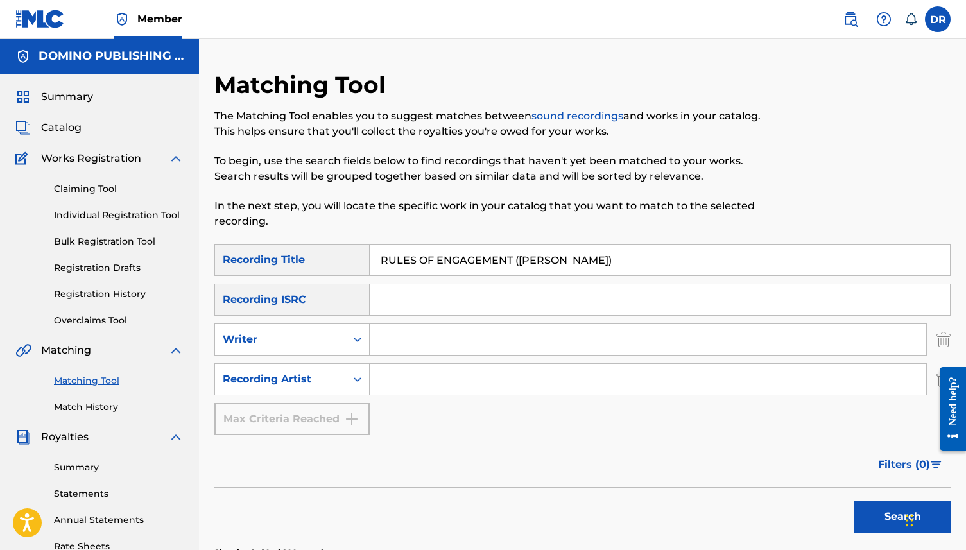
click at [513, 259] on input "RULES OF ENGAGEMENT (ANDERSON)" at bounding box center [660, 260] width 580 height 31
type input "RULES OF ENGAGEMENT"
click at [431, 345] on input "Search Form" at bounding box center [648, 339] width 556 height 31
type input "ANDERSON"
click at [854, 501] on button "Search" at bounding box center [902, 517] width 96 height 32
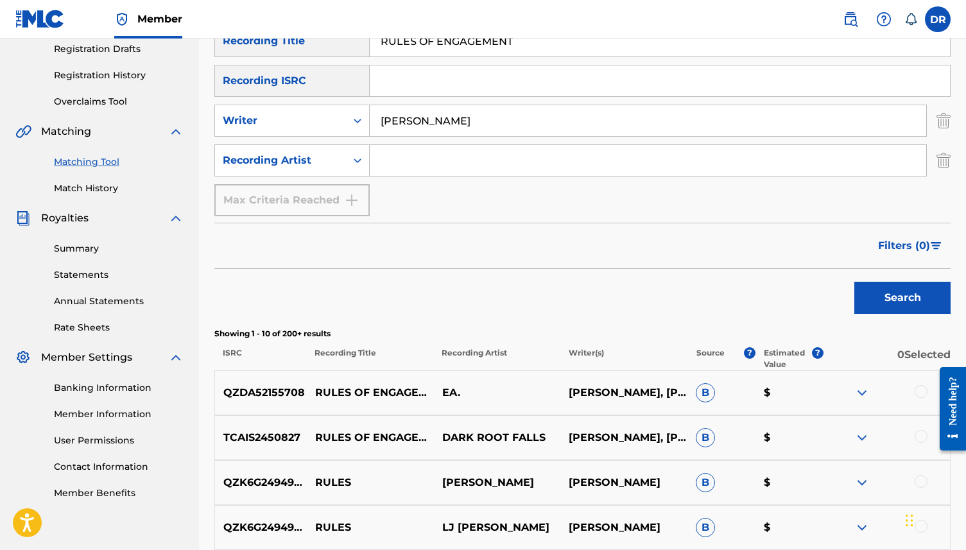
scroll to position [200, 0]
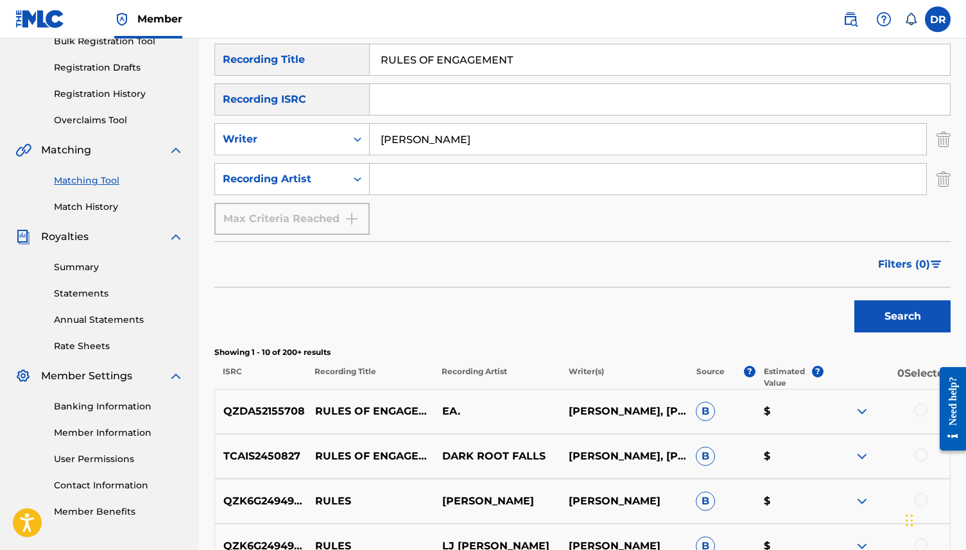
drag, startPoint x: 479, startPoint y: 136, endPoint x: 377, endPoint y: 135, distance: 102.1
click at [377, 135] on input "ANDERSON" at bounding box center [648, 139] width 556 height 31
click at [438, 193] on input "Search Form" at bounding box center [648, 179] width 556 height 31
type input "LUSH"
click at [854, 300] on button "Search" at bounding box center [902, 316] width 96 height 32
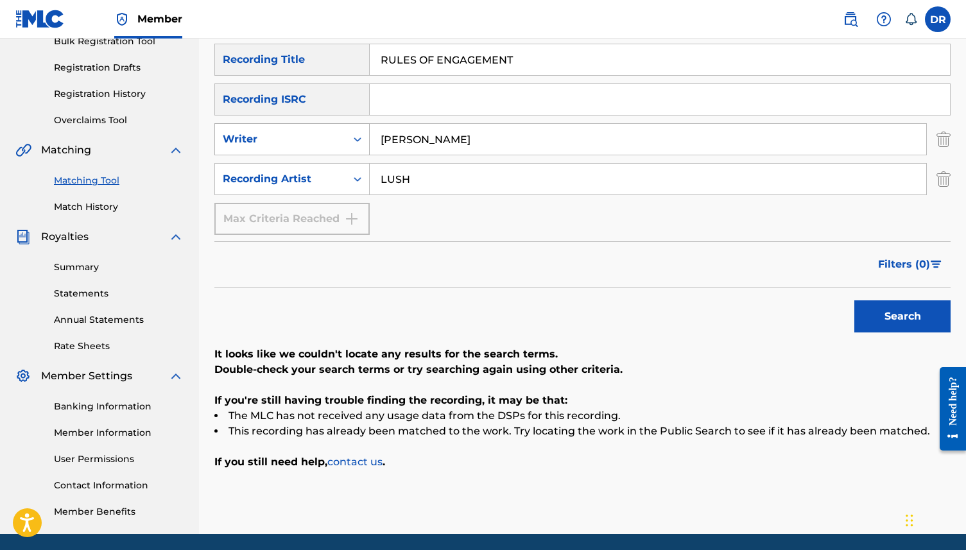
drag, startPoint x: 472, startPoint y: 141, endPoint x: 332, endPoint y: 139, distance: 139.3
click at [332, 139] on div "SearchWithCriteria9124ec1c-a726-4126-a2a4-326e5eda4ad3 Writer ANDERSON" at bounding box center [582, 139] width 736 height 32
click at [854, 300] on button "Search" at bounding box center [902, 316] width 96 height 32
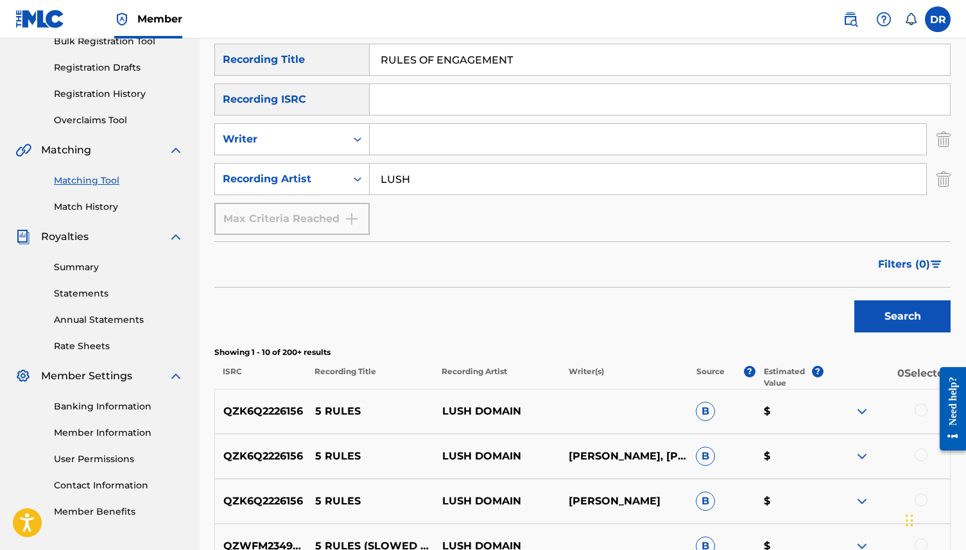
drag, startPoint x: 427, startPoint y: 173, endPoint x: 369, endPoint y: 176, distance: 57.8
click at [370, 176] on input "LUSH" at bounding box center [648, 179] width 556 height 31
click at [854, 300] on button "Search" at bounding box center [902, 316] width 96 height 32
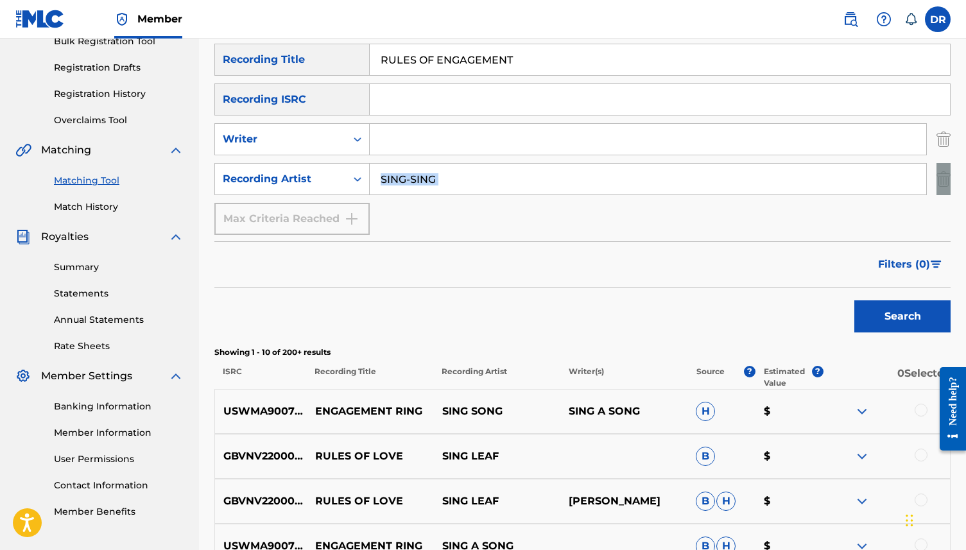
drag, startPoint x: 452, startPoint y: 197, endPoint x: 401, endPoint y: 169, distance: 58.0
click at [401, 169] on div "SearchWithCriteriab118a4ff-1be9-45a2-b570-8741a7455e22 Recording Title RULES OF…" at bounding box center [582, 139] width 736 height 191
click at [447, 189] on input "SING-SING" at bounding box center [648, 179] width 556 height 31
drag, startPoint x: 453, startPoint y: 187, endPoint x: 379, endPoint y: 185, distance: 73.9
click at [379, 185] on input "SING-SING" at bounding box center [648, 179] width 556 height 31
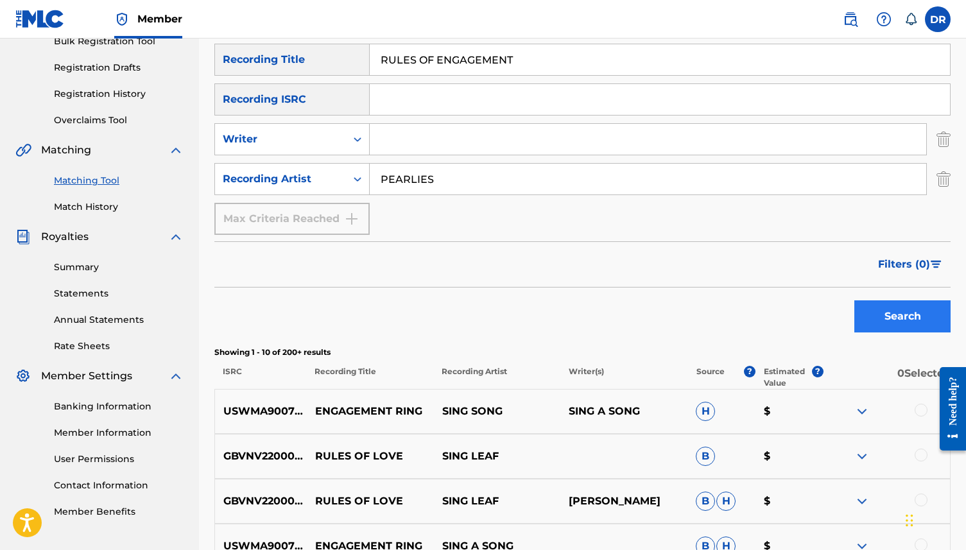
type input "PEARLIES"
click at [893, 302] on button "Search" at bounding box center [902, 316] width 96 height 32
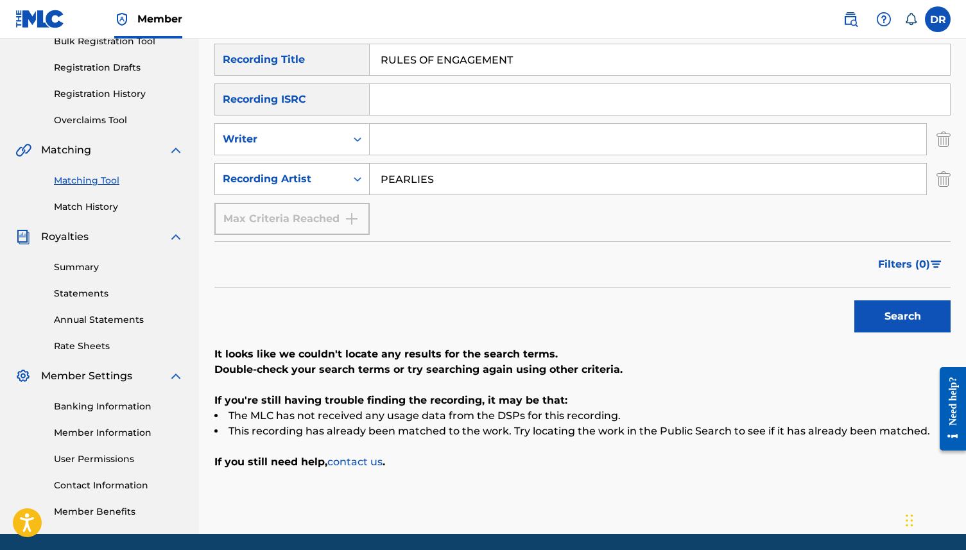
drag, startPoint x: 471, startPoint y: 177, endPoint x: 323, endPoint y: 194, distance: 148.6
click at [323, 194] on div "SearchWithCriteria3b3d4180-3b16-4b53-8a7d-822c89288002 Recording Artist PEARLIES" at bounding box center [582, 179] width 736 height 32
drag, startPoint x: 453, startPoint y: 175, endPoint x: 367, endPoint y: 174, distance: 85.4
click at [367, 174] on div "SearchWithCriteria3b3d4180-3b16-4b53-8a7d-822c89288002 Recording Artist PEARLIES" at bounding box center [582, 179] width 736 height 32
type input "PEARLIES"
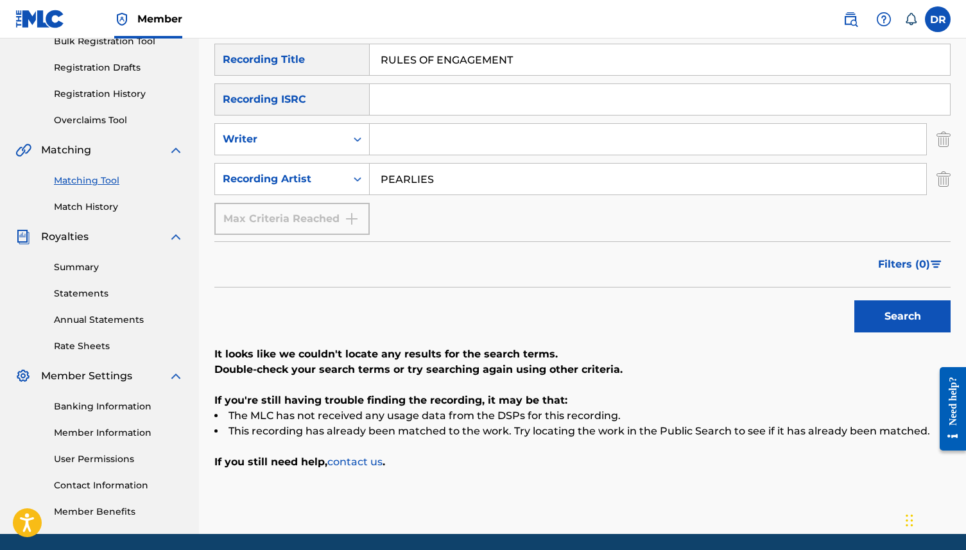
click at [854, 300] on button "Search" at bounding box center [902, 316] width 96 height 32
drag, startPoint x: 454, startPoint y: 188, endPoint x: 364, endPoint y: 188, distance: 90.5
click at [364, 188] on div "SearchWithCriteria3b3d4180-3b16-4b53-8a7d-822c89288002 Recording Artist PEARLIES" at bounding box center [582, 179] width 736 height 32
drag, startPoint x: 444, startPoint y: 177, endPoint x: 355, endPoint y: 177, distance: 88.6
click at [355, 177] on div "SearchWithCriteria3b3d4180-3b16-4b53-8a7d-822c89288002 Recording Artist PEARLIES" at bounding box center [582, 179] width 736 height 32
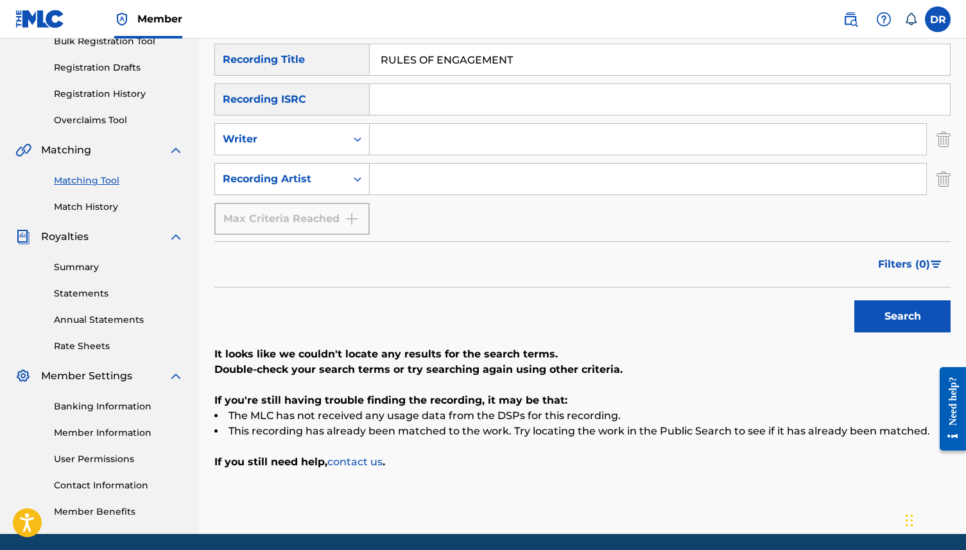
click at [854, 300] on button "Search" at bounding box center [902, 316] width 96 height 32
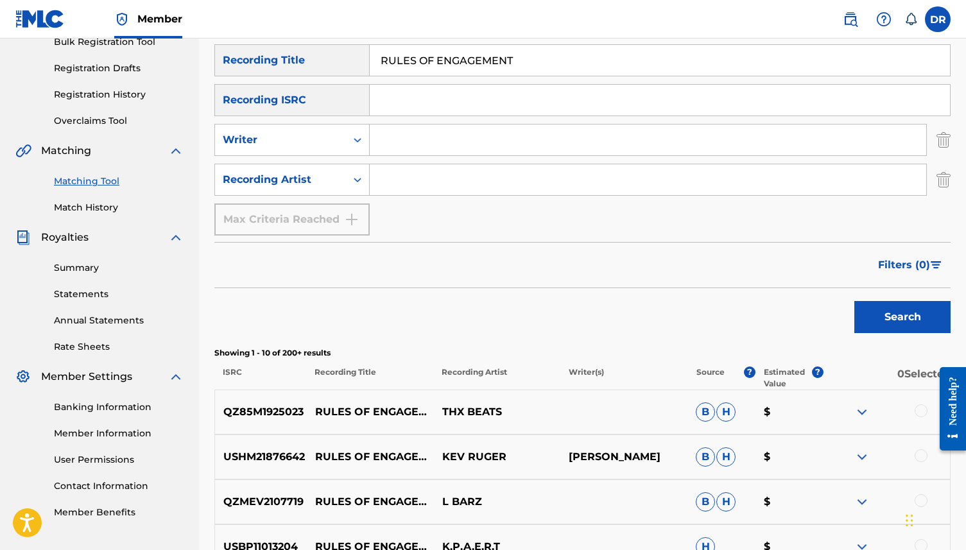
scroll to position [0, 0]
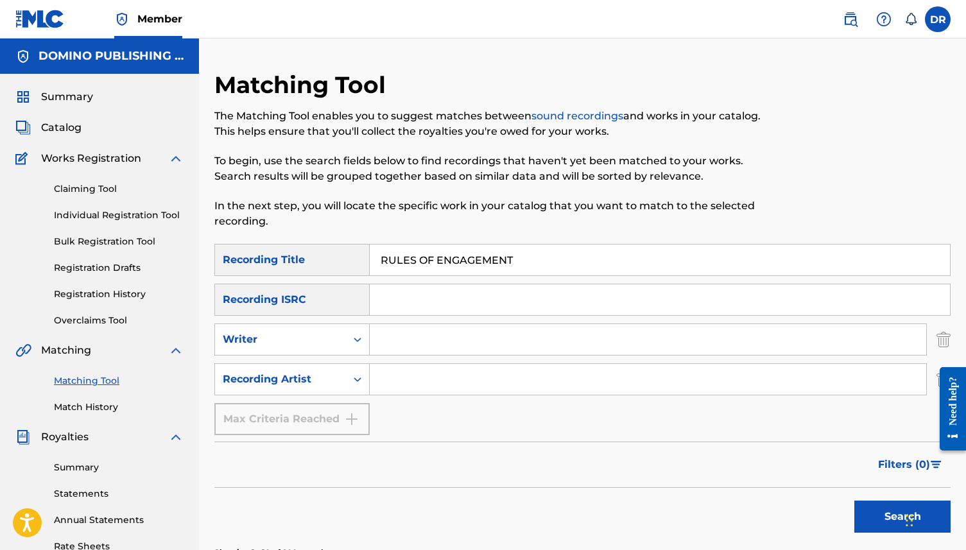
click at [447, 338] on input "Search Form" at bounding box center [648, 339] width 556 height 31
type input "ANDERSON"
click at [854, 501] on button "Search" at bounding box center [902, 517] width 96 height 32
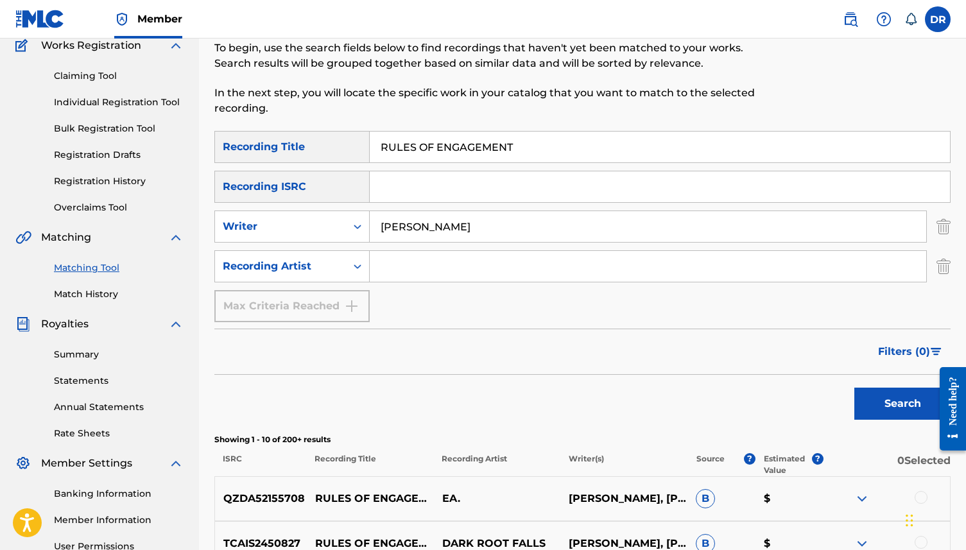
scroll to position [109, 0]
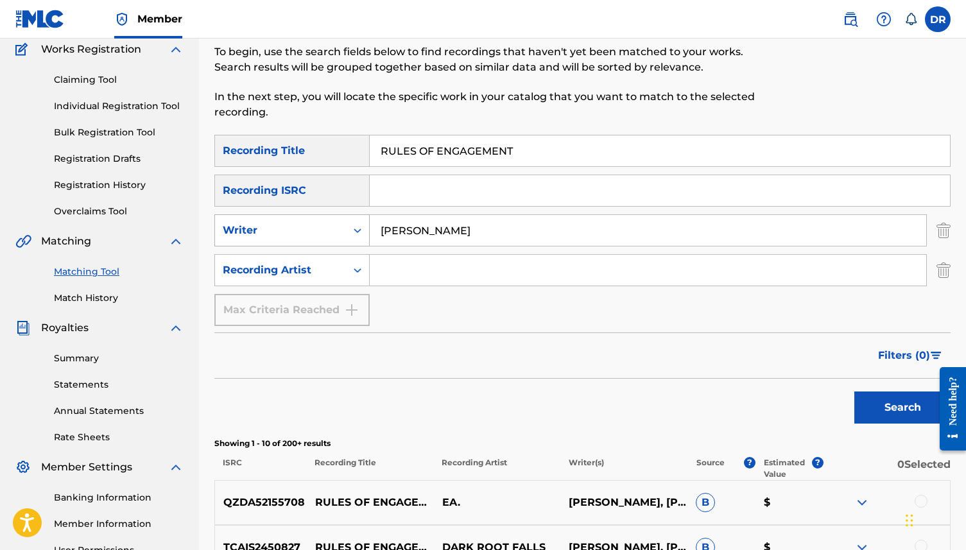
drag, startPoint x: 489, startPoint y: 240, endPoint x: 366, endPoint y: 232, distance: 123.5
click at [366, 232] on div "SearchWithCriteria9124ec1c-a726-4126-a2a4-326e5eda4ad3 Writer ANDERSON" at bounding box center [582, 230] width 736 height 32
click at [436, 273] on input "Search Form" at bounding box center [648, 270] width 556 height 31
click at [854, 392] on button "Search" at bounding box center [902, 408] width 96 height 32
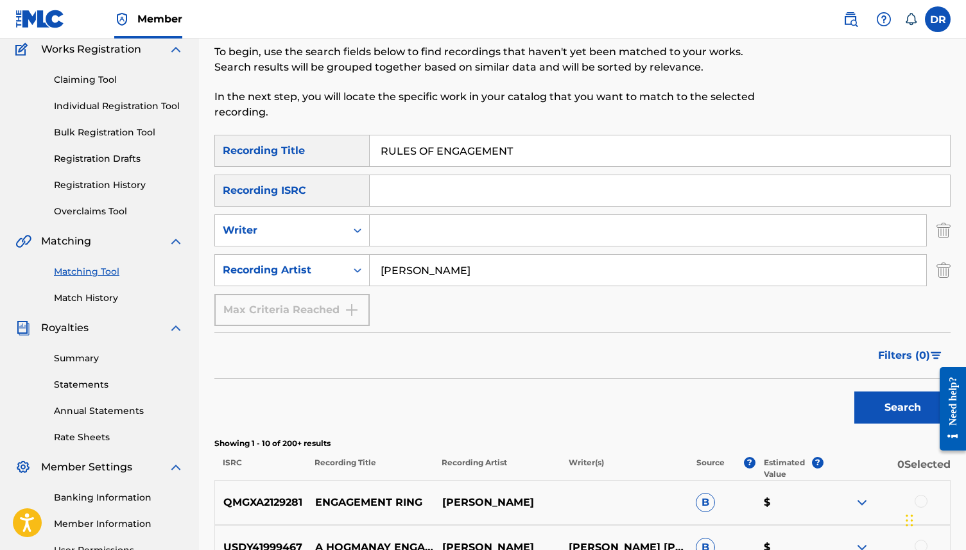
drag, startPoint x: 481, startPoint y: 268, endPoint x: 391, endPoint y: 268, distance: 89.9
click at [391, 268] on input "ERIC ANDERSON" at bounding box center [648, 270] width 556 height 31
type input "E"
click at [406, 231] on input "Search Form" at bounding box center [648, 230] width 556 height 31
type input "ANDERSON"
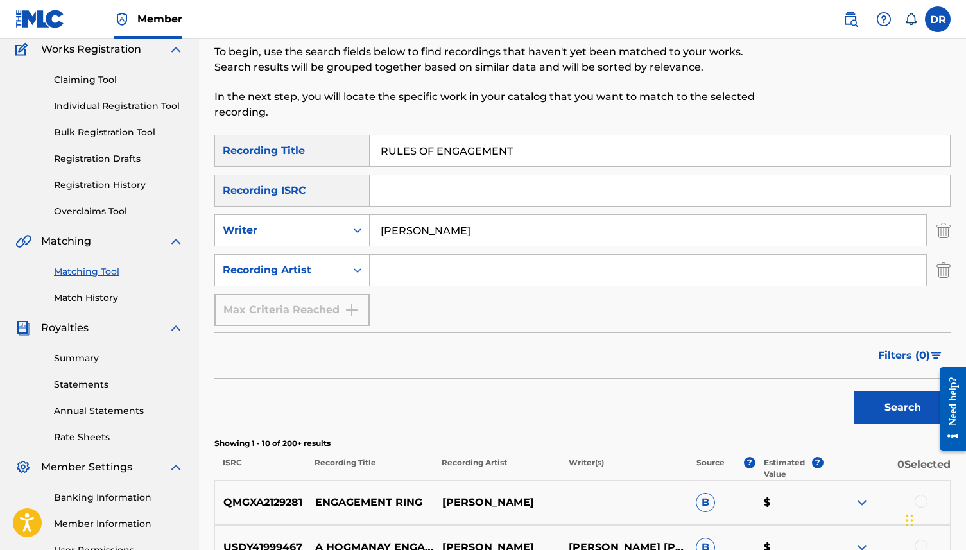
click at [854, 392] on button "Search" at bounding box center [902, 408] width 96 height 32
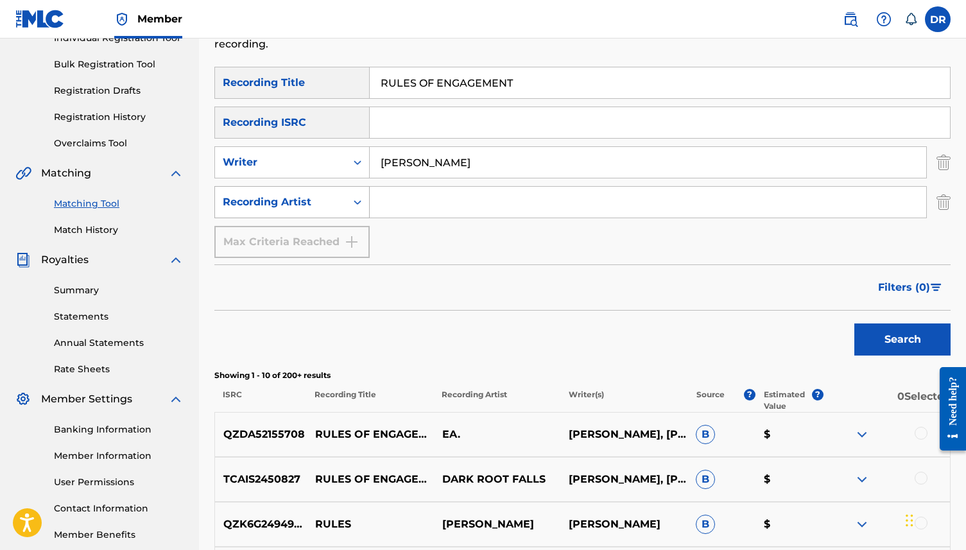
scroll to position [166, 0]
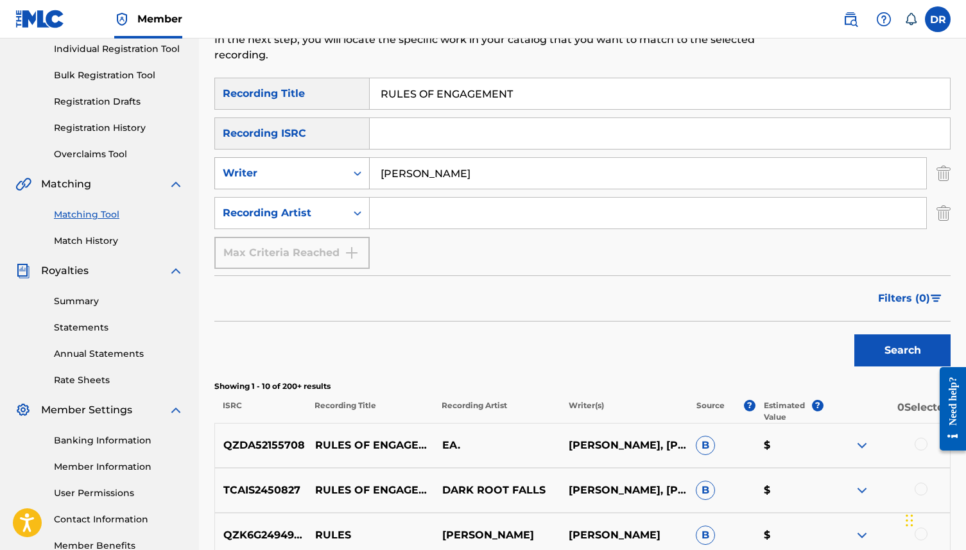
drag, startPoint x: 508, startPoint y: 175, endPoint x: 330, endPoint y: 178, distance: 177.8
click at [330, 178] on div "SearchWithCriteria9124ec1c-a726-4126-a2a4-326e5eda4ad3 Writer ANDERSON" at bounding box center [582, 173] width 736 height 32
drag, startPoint x: 540, startPoint y: 105, endPoint x: 343, endPoint y: 96, distance: 197.3
click at [343, 96] on div "SearchWithCriteriab118a4ff-1be9-45a2-b570-8741a7455e22 Recording Title RULES OF…" at bounding box center [582, 94] width 736 height 32
paste input "YOGA V1 (MICAY)"
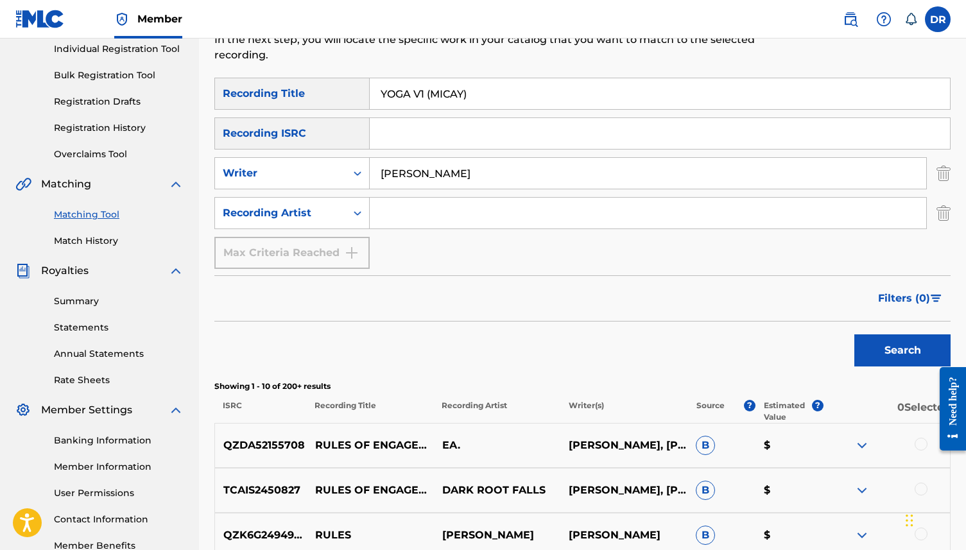
drag, startPoint x: 507, startPoint y: 99, endPoint x: 423, endPoint y: 97, distance: 84.1
click at [423, 97] on input "YOGA V1 (MICAY)" at bounding box center [660, 93] width 580 height 31
click at [467, 89] on input "YOGA V1 (MICAY)" at bounding box center [660, 93] width 580 height 31
drag, startPoint x: 474, startPoint y: 92, endPoint x: 425, endPoint y: 93, distance: 48.8
click at [425, 93] on input "YOGA V1 (MICAY)" at bounding box center [660, 93] width 580 height 31
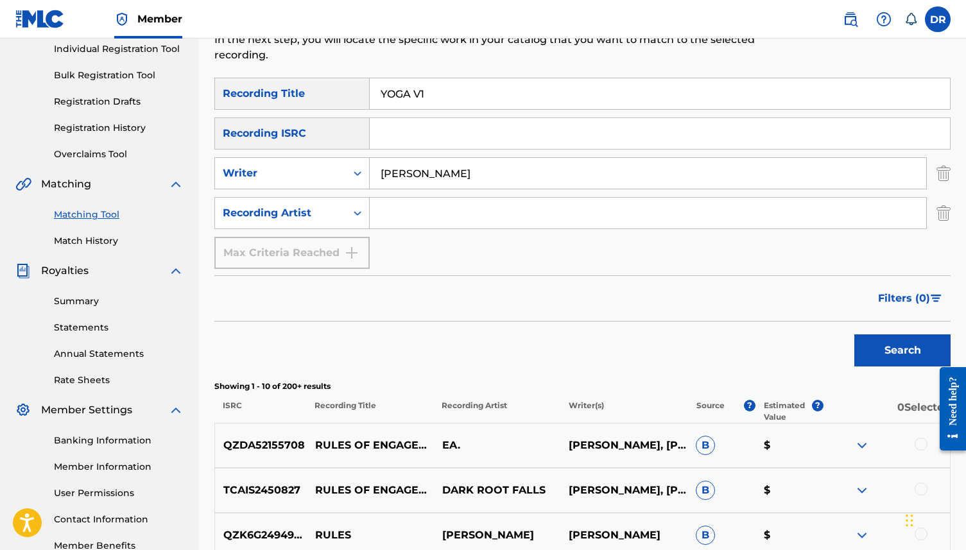
type input "YOGA V1"
drag, startPoint x: 458, startPoint y: 178, endPoint x: 355, endPoint y: 172, distance: 102.9
click at [355, 172] on div "SearchWithCriteria9124ec1c-a726-4126-a2a4-326e5eda4ad3 Writer ANDERSON" at bounding box center [582, 173] width 736 height 32
type input "MICAY"
click at [854, 334] on button "Search" at bounding box center [902, 350] width 96 height 32
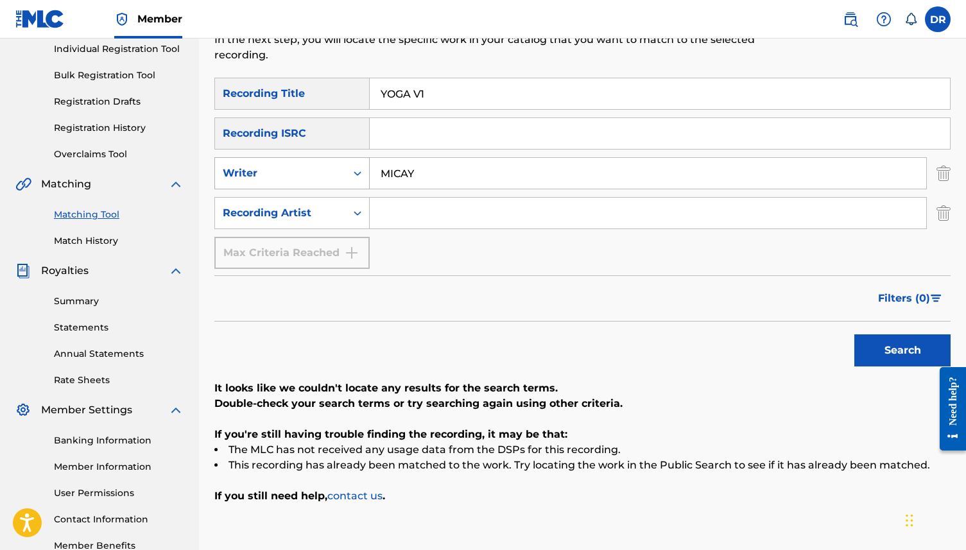
drag, startPoint x: 434, startPoint y: 173, endPoint x: 352, endPoint y: 172, distance: 82.2
click at [352, 172] on div "SearchWithCriteria9124ec1c-a726-4126-a2a4-326e5eda4ad3 Writer MICAY" at bounding box center [582, 173] width 736 height 32
click at [404, 232] on div "SearchWithCriteriab118a4ff-1be9-45a2-b570-8741a7455e22 Recording Title YOGA V1 …" at bounding box center [582, 173] width 736 height 191
click at [404, 218] on input "Search Form" at bounding box center [648, 213] width 556 height 31
type input "NATHAN MICAY"
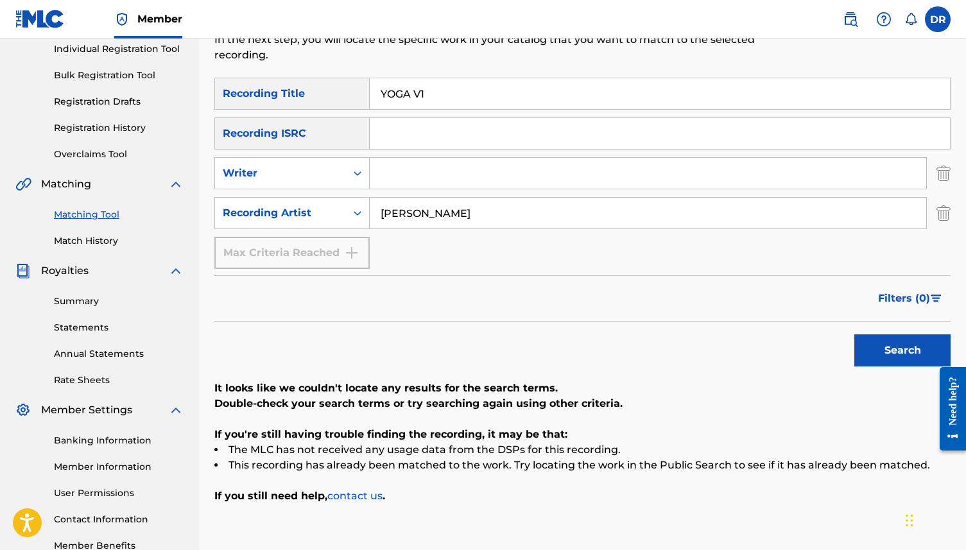
click at [854, 334] on button "Search" at bounding box center [902, 350] width 96 height 32
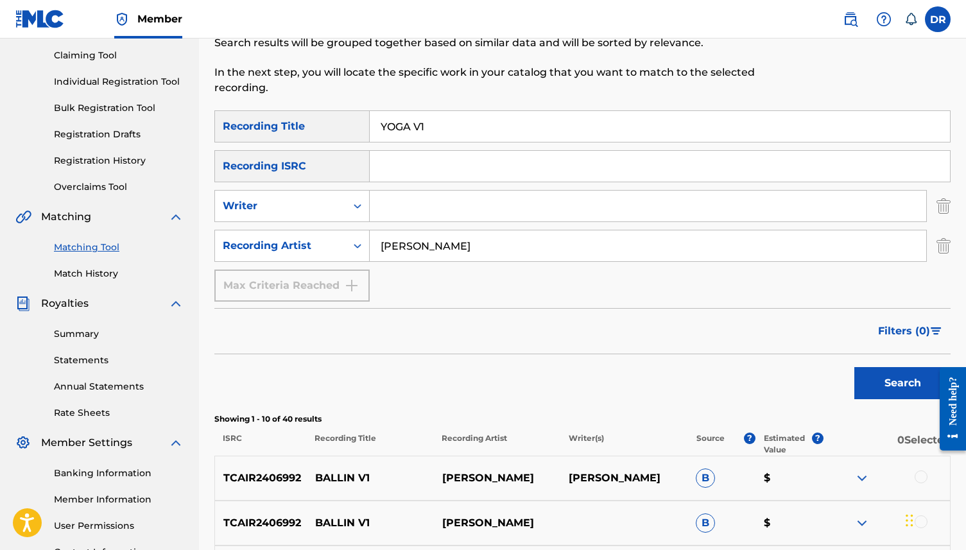
scroll to position [133, 0]
click at [445, 134] on input "YOGA V1" at bounding box center [660, 127] width 580 height 31
type input "YOGA"
click at [854, 368] on button "Search" at bounding box center [902, 384] width 96 height 32
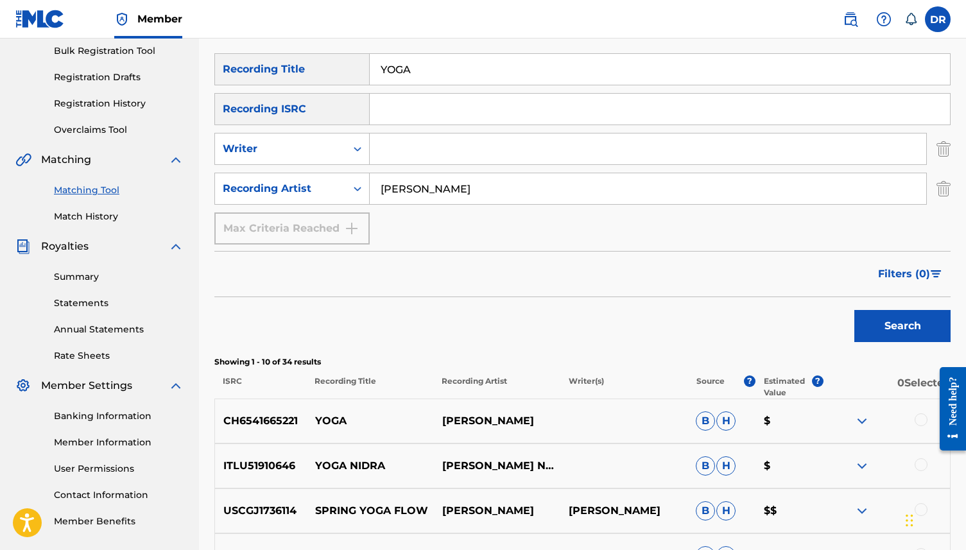
scroll to position [110, 0]
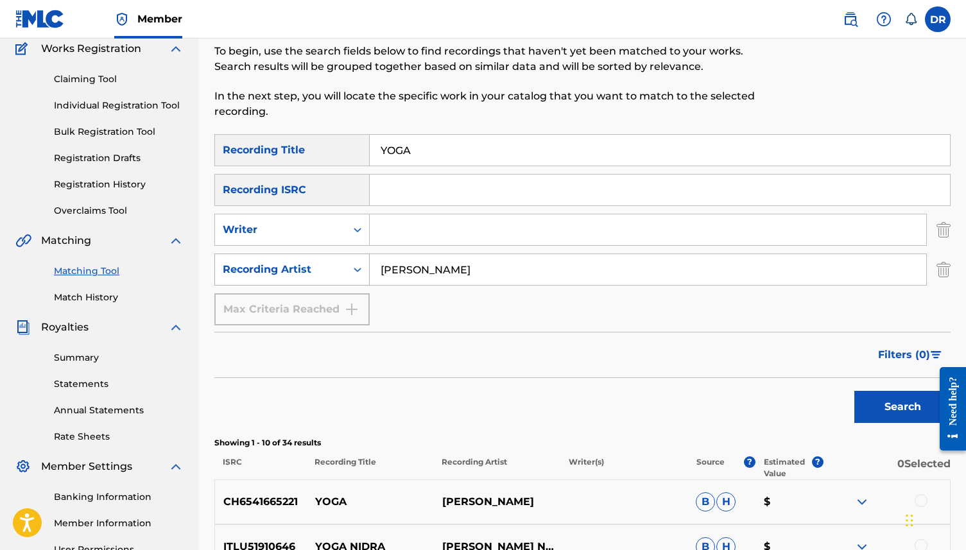
drag, startPoint x: 479, startPoint y: 269, endPoint x: 320, endPoint y: 267, distance: 158.5
click at [320, 267] on div "SearchWithCriteria3b3d4180-3b16-4b53-8a7d-822c89288002 Recording Artist NATHAN …" at bounding box center [582, 270] width 736 height 32
click at [434, 236] on input "Search Form" at bounding box center [648, 229] width 556 height 31
type input "MICAY"
click at [854, 391] on button "Search" at bounding box center [902, 407] width 96 height 32
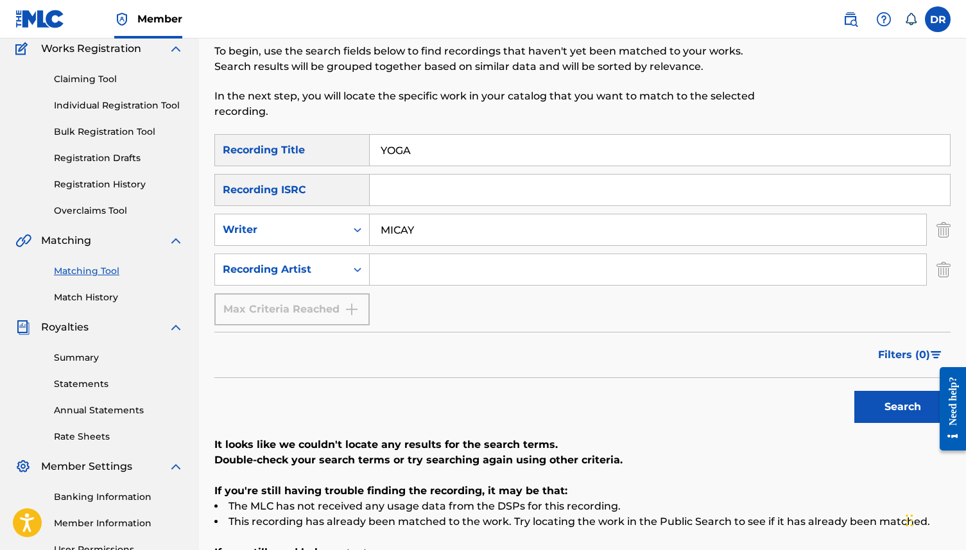
drag, startPoint x: 427, startPoint y: 144, endPoint x: 366, endPoint y: 142, distance: 61.6
click at [366, 142] on div "SearchWithCriteriab118a4ff-1be9-45a2-b570-8741a7455e22 Recording Title YOGA" at bounding box center [582, 150] width 736 height 32
type input "M"
paste input "MOTHER'S DAUGHTER (GENDERS/LINDSAY)"
drag, startPoint x: 624, startPoint y: 158, endPoint x: 499, endPoint y: 153, distance: 124.6
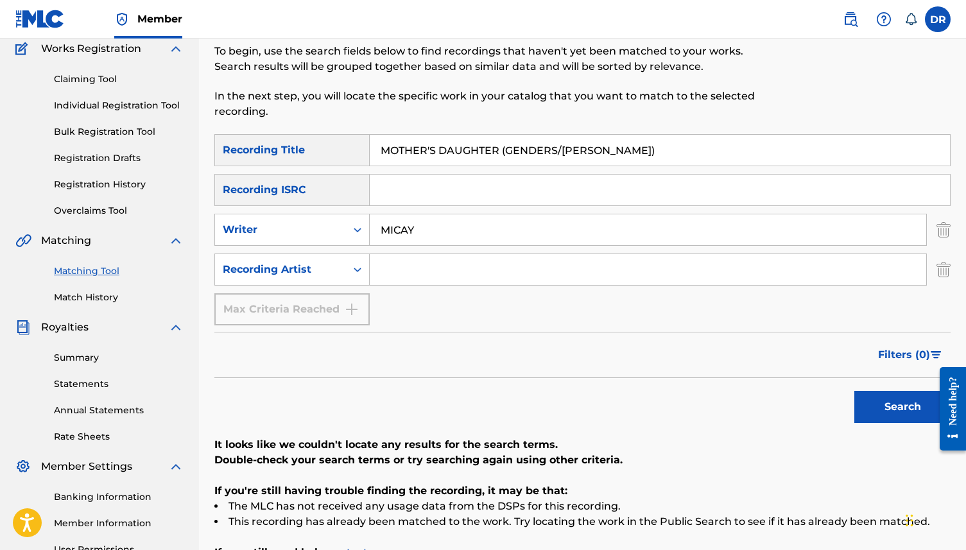
click at [499, 153] on input "MOTHER'S DAUGHTER (GENDERS/LINDSAY)" at bounding box center [660, 150] width 580 height 31
type input "MOTHER'S DAUGHTER"
drag, startPoint x: 450, startPoint y: 234, endPoint x: 356, endPoint y: 233, distance: 93.7
click at [356, 233] on div "SearchWithCriteria9124ec1c-a726-4126-a2a4-326e5eda4ad3 Writer MICAY" at bounding box center [582, 230] width 736 height 32
click at [854, 391] on button "Search" at bounding box center [902, 407] width 96 height 32
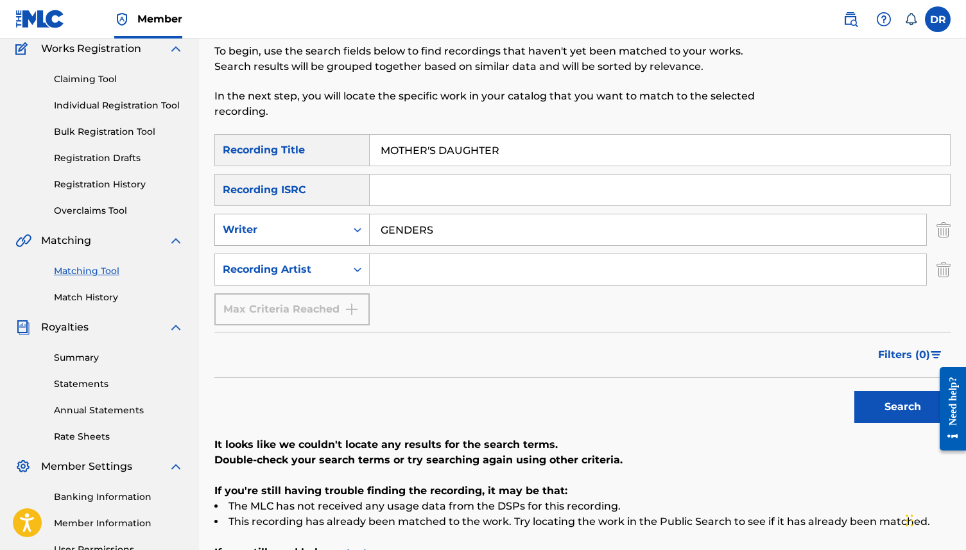
drag, startPoint x: 460, startPoint y: 236, endPoint x: 335, endPoint y: 229, distance: 124.7
click at [335, 229] on div "SearchWithCriteria9124ec1c-a726-4126-a2a4-326e5eda4ad3 Writer GENDERS" at bounding box center [582, 230] width 736 height 32
type input "LINDSAY"
click at [854, 391] on button "Search" at bounding box center [902, 407] width 96 height 32
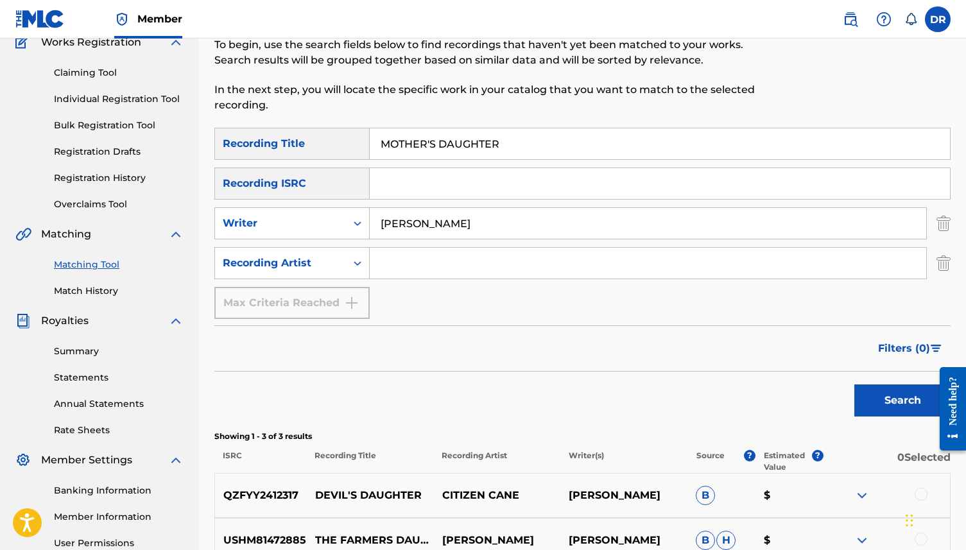
scroll to position [114, 0]
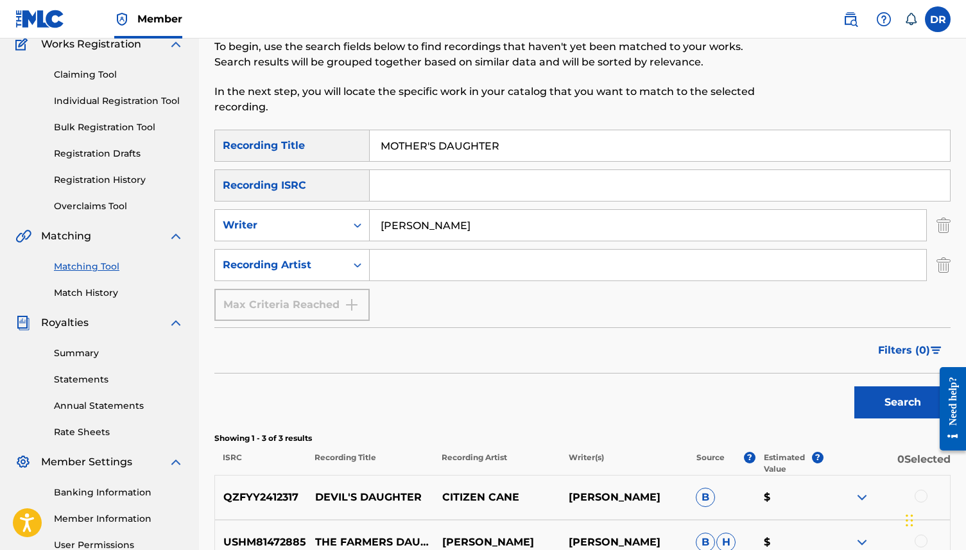
click at [465, 244] on div "SearchWithCriteriab118a4ff-1be9-45a2-b570-8741a7455e22 Recording Title MOTHER'S…" at bounding box center [582, 225] width 736 height 191
drag, startPoint x: 434, startPoint y: 227, endPoint x: 322, endPoint y: 225, distance: 112.3
click at [322, 225] on div "SearchWithCriteria9124ec1c-a726-4126-a2a4-326e5eda4ad3 Writer LINDSAY" at bounding box center [582, 225] width 736 height 32
click at [405, 270] on input "Search Form" at bounding box center [648, 265] width 556 height 31
type input "TUNNG"
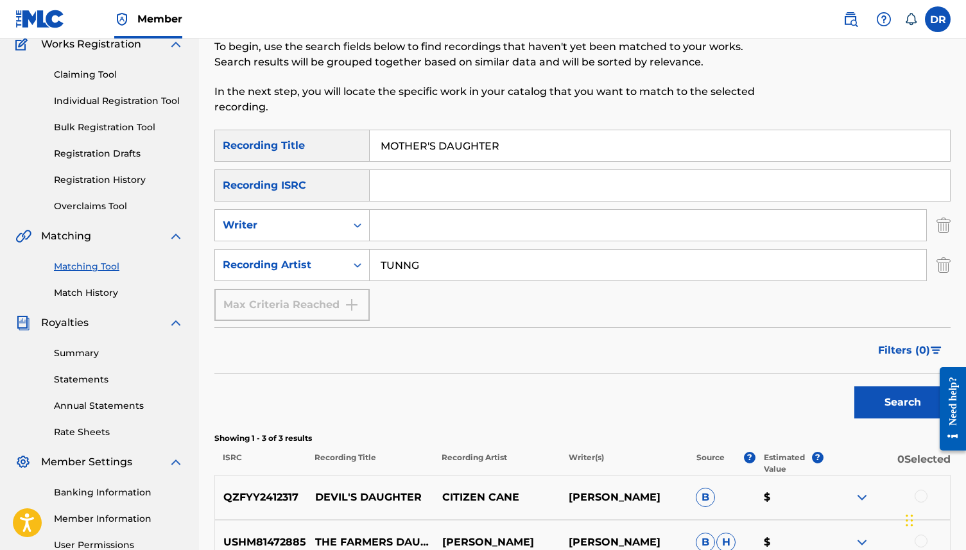
click at [854, 386] on button "Search" at bounding box center [902, 402] width 96 height 32
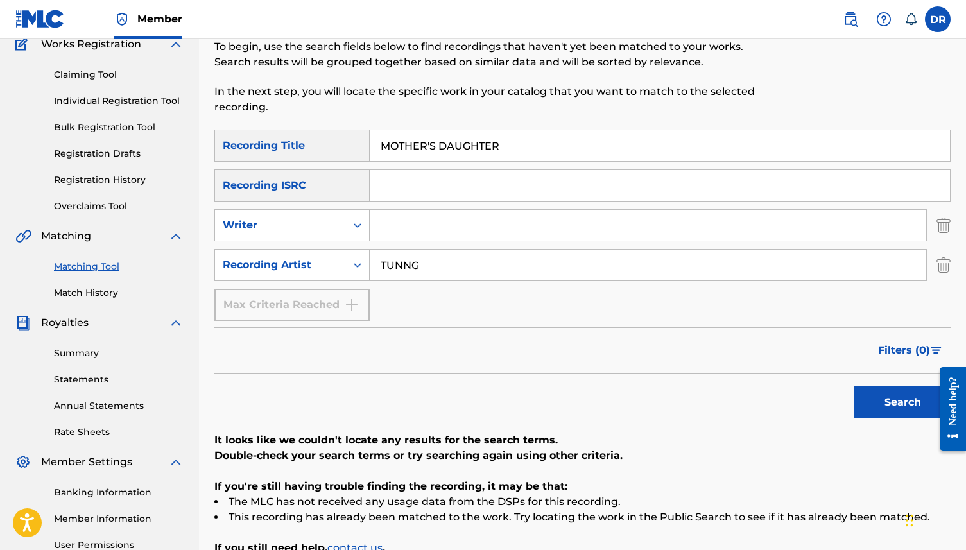
click at [430, 146] on input "MOTHER'S DAUGHTER" at bounding box center [660, 145] width 580 height 31
drag, startPoint x: 442, startPoint y: 269, endPoint x: 368, endPoint y: 268, distance: 73.2
click at [368, 268] on div "SearchWithCriteria3b3d4180-3b16-4b53-8a7d-822c89288002 Recording Artist TUNNG" at bounding box center [582, 265] width 736 height 32
click at [418, 227] on input "Search Form" at bounding box center [648, 225] width 556 height 31
type input "G"
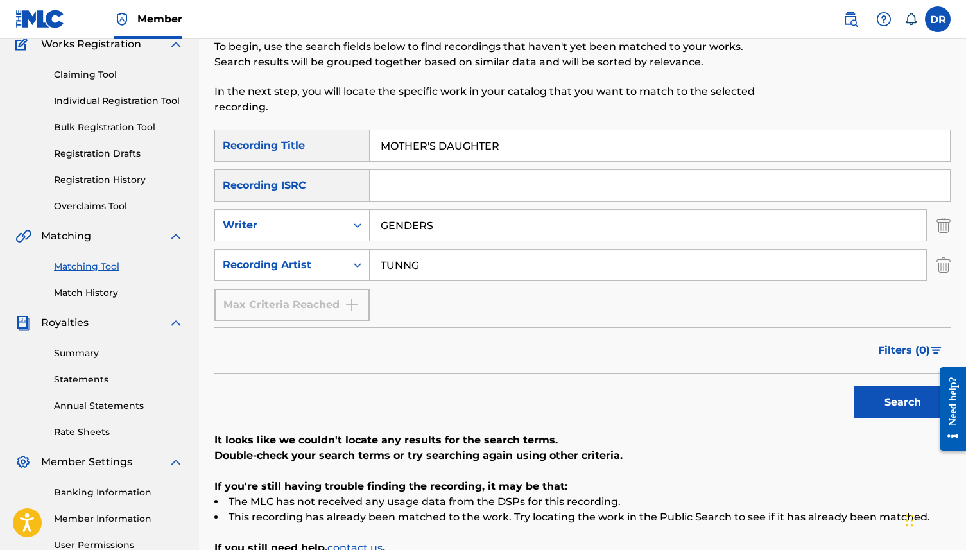
click at [854, 386] on button "Search" at bounding box center [902, 402] width 96 height 32
type input "G"
type input "I"
type input "LINDSAY"
click at [854, 386] on button "Search" at bounding box center [902, 402] width 96 height 32
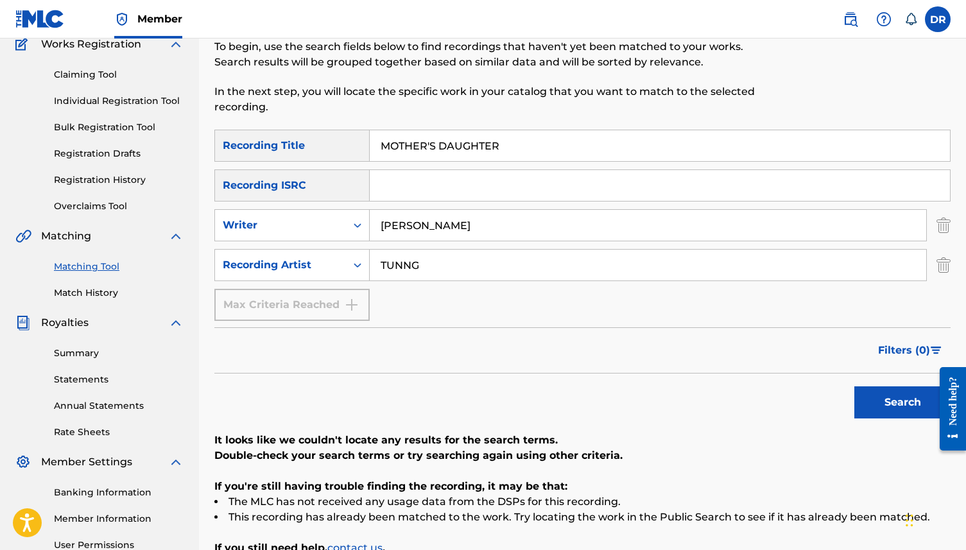
drag, startPoint x: 423, startPoint y: 264, endPoint x: 373, endPoint y: 264, distance: 50.1
click at [373, 264] on input "TUNNG" at bounding box center [648, 265] width 556 height 31
click at [854, 386] on button "Search" at bounding box center [902, 402] width 96 height 32
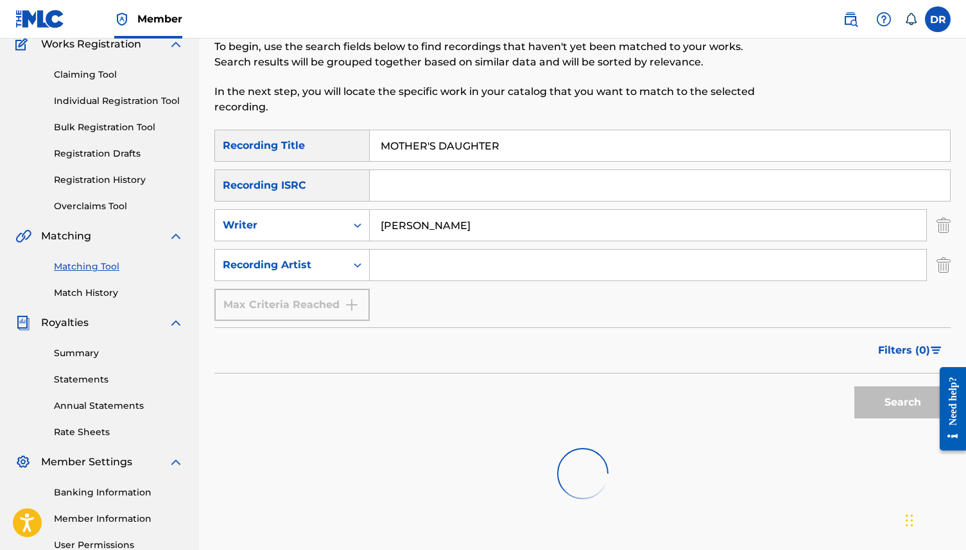
click at [854, 386] on button "Search" at bounding box center [902, 402] width 96 height 32
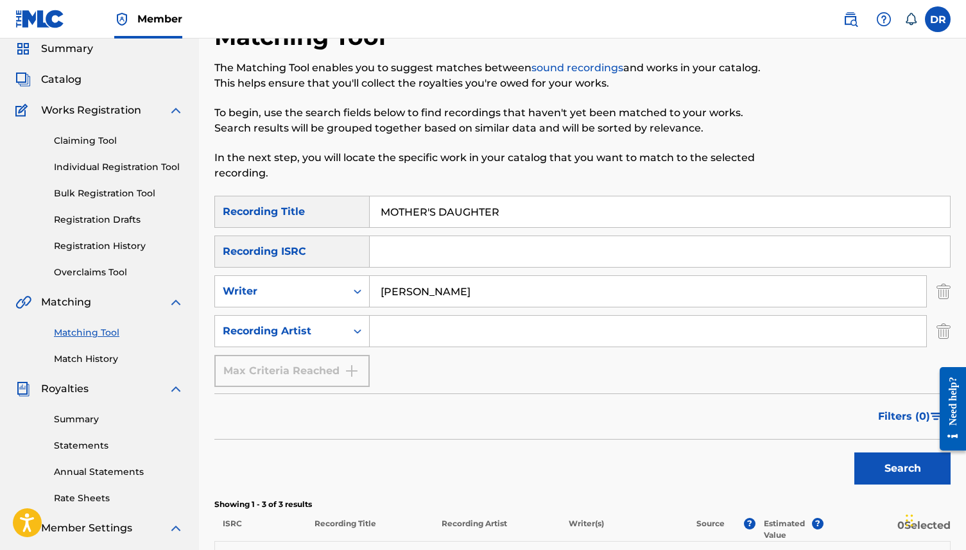
scroll to position [0, 0]
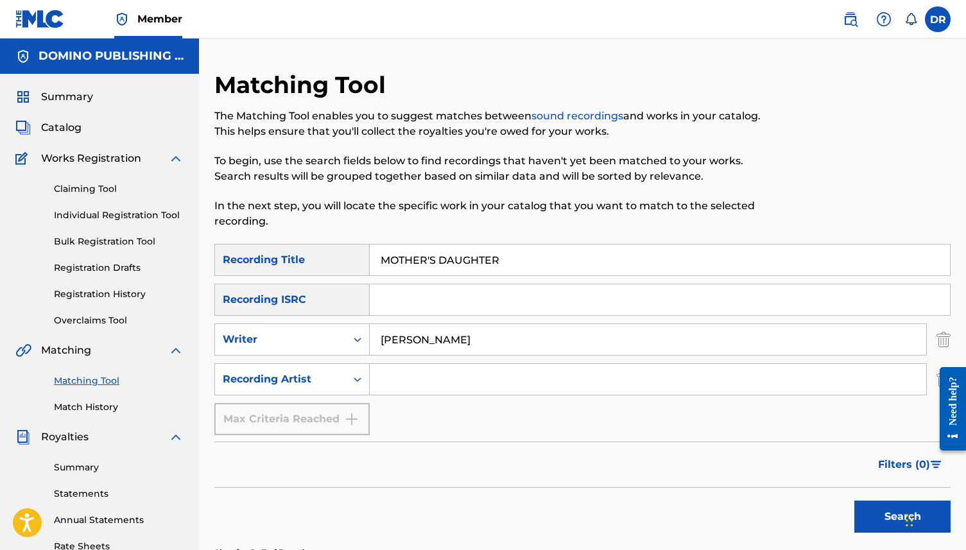
drag, startPoint x: 521, startPoint y: 263, endPoint x: 356, endPoint y: 260, distance: 165.0
click at [356, 260] on div "SearchWithCriteriab118a4ff-1be9-45a2-b570-8741a7455e22 Recording Title MOTHER'S…" at bounding box center [582, 260] width 736 height 32
paste input "BREATHE THIS AIR (ASLEEP VERSION) (HOPKINS/JAMES)"
drag, startPoint x: 703, startPoint y: 264, endPoint x: 580, endPoint y: 263, distance: 123.9
click at [580, 263] on input "BREATHE THIS AIR (ASLEEP VERSION) (HOPKINS/JAMES)" at bounding box center [660, 260] width 580 height 31
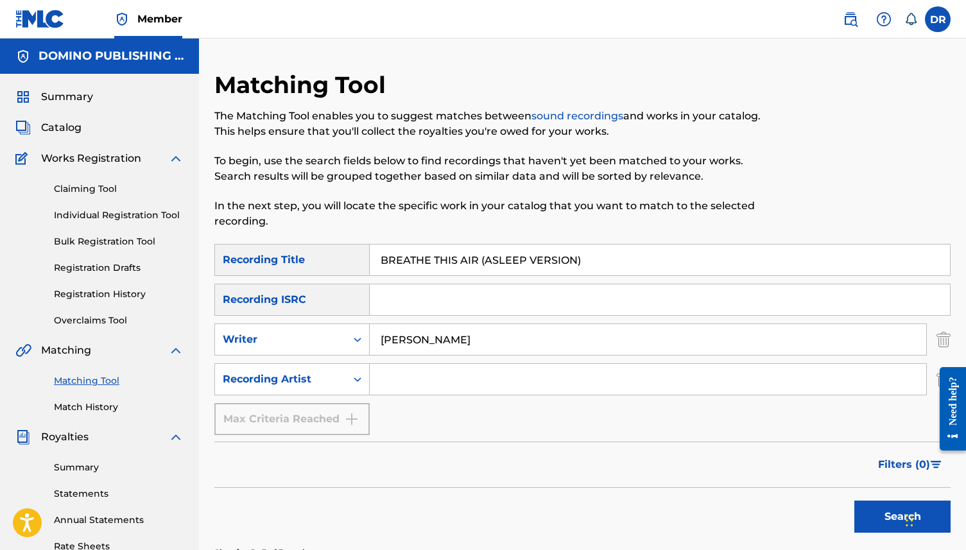
type input "BREATHE THIS AIR (ASLEEP VERSION)"
drag, startPoint x: 495, startPoint y: 347, endPoint x: 286, endPoint y: 345, distance: 209.3
click at [286, 345] on div "SearchWithCriteria9124ec1c-a726-4126-a2a4-326e5eda4ad3 Writer LINDSAY" at bounding box center [582, 339] width 736 height 32
click at [854, 501] on button "Search" at bounding box center [902, 517] width 96 height 32
drag, startPoint x: 460, startPoint y: 347, endPoint x: 364, endPoint y: 331, distance: 97.0
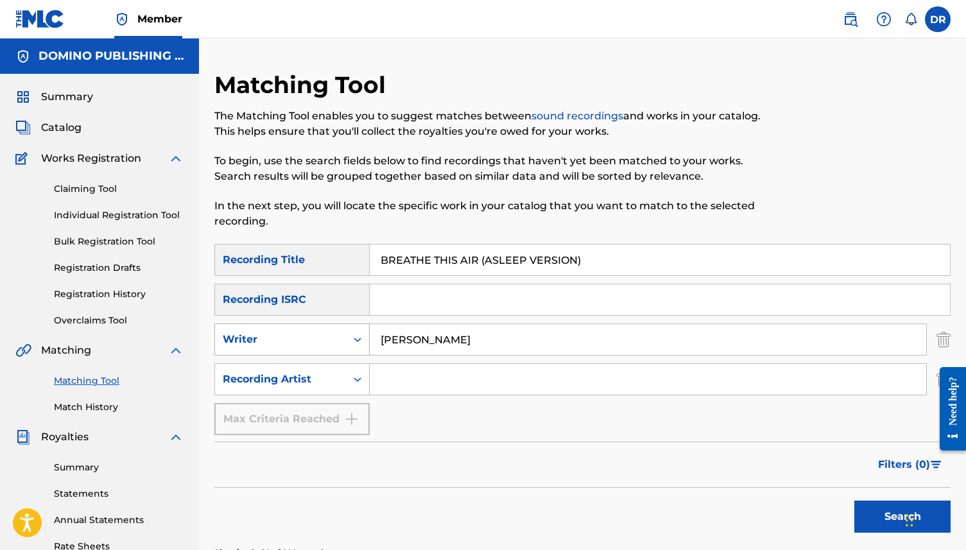
click at [364, 331] on div "SearchWithCriteria9124ec1c-a726-4126-a2a4-326e5eda4ad3 Writer HOPKINS" at bounding box center [582, 339] width 736 height 32
type input "JAMES"
click at [854, 501] on button "Search" at bounding box center [902, 517] width 96 height 32
drag, startPoint x: 455, startPoint y: 354, endPoint x: 362, endPoint y: 329, distance: 96.4
click at [362, 329] on div "SearchWithCriteria9124ec1c-a726-4126-a2a4-326e5eda4ad3 Writer JAMES" at bounding box center [582, 339] width 736 height 32
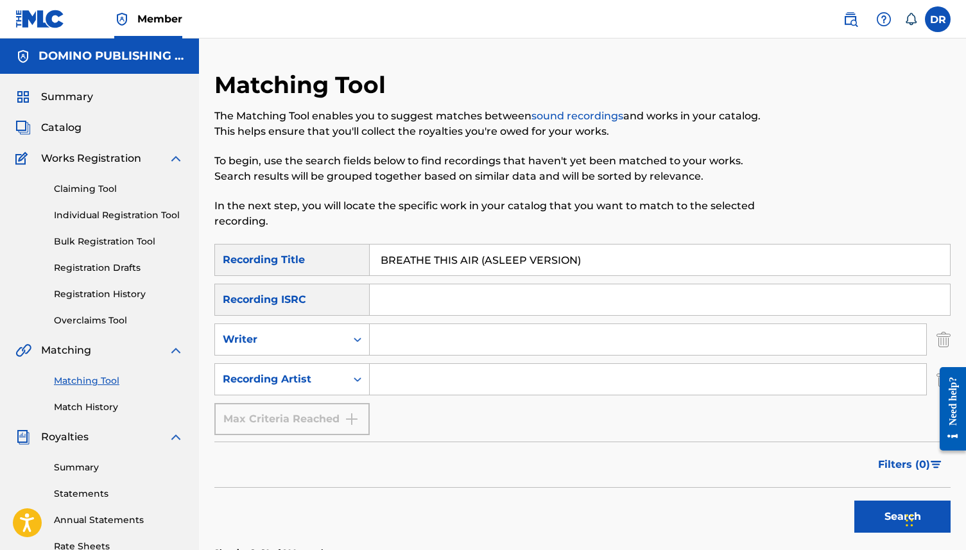
click at [420, 393] on input "Search Form" at bounding box center [648, 379] width 556 height 31
type input "JON HOPKINS"
drag, startPoint x: 627, startPoint y: 255, endPoint x: 478, endPoint y: 261, distance: 149.7
click at [478, 261] on input "BREATHE THIS AIR (ASLEEP VERSION)" at bounding box center [660, 260] width 580 height 31
click at [854, 501] on button "Search" at bounding box center [902, 517] width 96 height 32
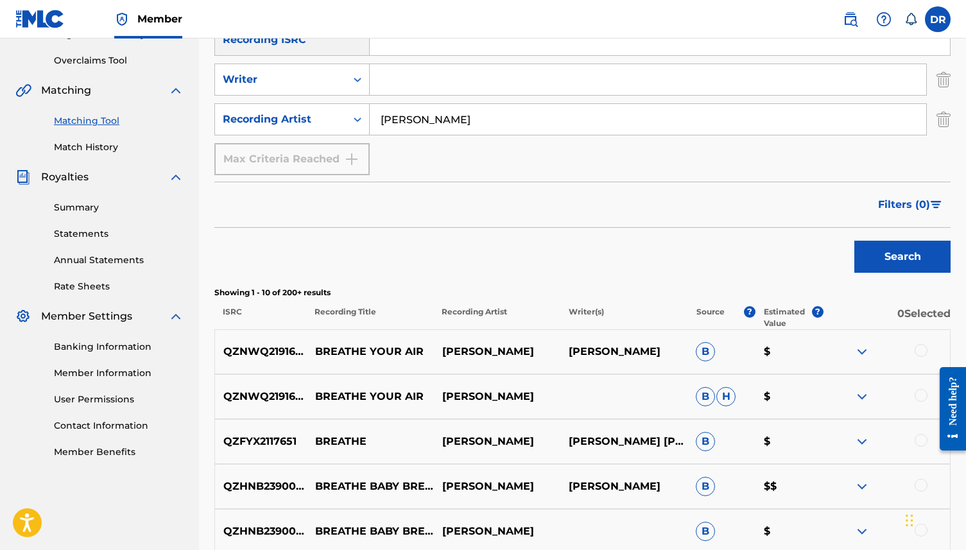
scroll to position [144, 0]
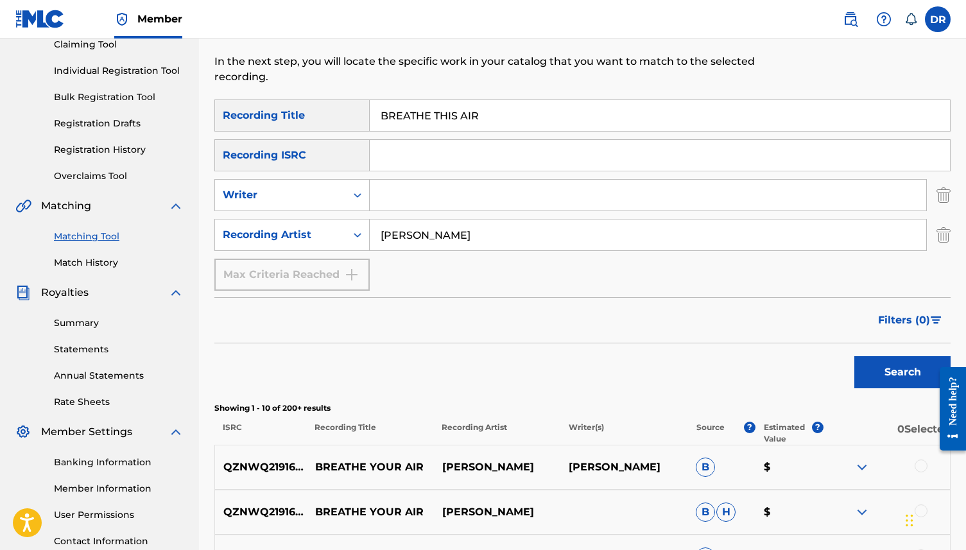
drag, startPoint x: 490, startPoint y: 117, endPoint x: 353, endPoint y: 117, distance: 137.4
click at [353, 117] on div "SearchWithCriteriab118a4ff-1be9-45a2-b570-8741a7455e22 Recording Title BREATHE …" at bounding box center [582, 115] width 736 height 32
paste input "ANIMAL/HUMAN (BLACKBURN/CAMPBELL/HARTLEY/TURNEY)"
drag, startPoint x: 730, startPoint y: 117, endPoint x: 468, endPoint y: 117, distance: 261.9
click at [468, 117] on input "ANIMAL/HUMAN (BLACKBURN/CAMPBELL/HARTLEY/TURNEY)" at bounding box center [660, 115] width 580 height 31
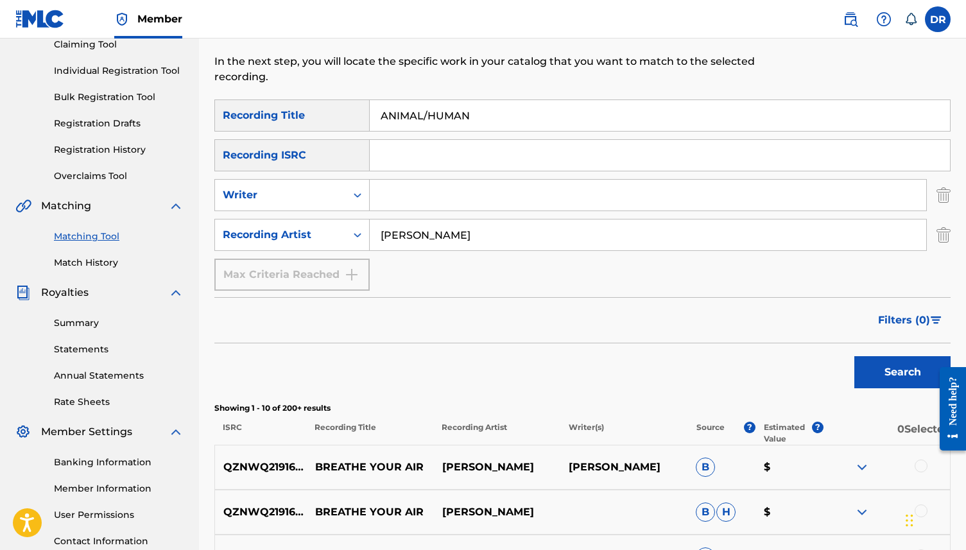
type input "ANIMAL/HUMAN"
drag, startPoint x: 476, startPoint y: 240, endPoint x: 345, endPoint y: 237, distance: 131.0
click at [345, 237] on div "SearchWithCriteria3b3d4180-3b16-4b53-8a7d-822c89288002 Recording Artist JON HOP…" at bounding box center [582, 235] width 736 height 32
click at [393, 196] on input "Search Form" at bounding box center [648, 195] width 556 height 31
type input "BLACKBURN"
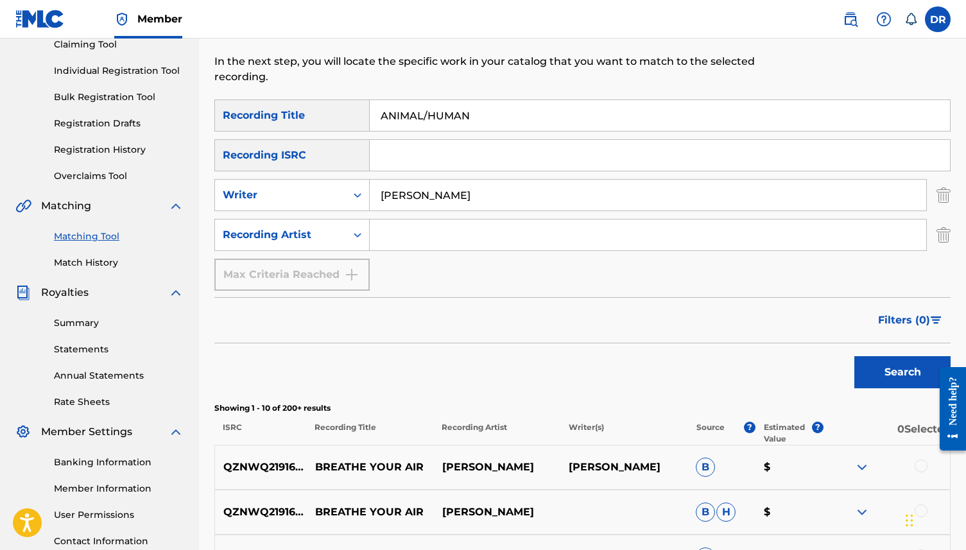
click at [854, 356] on button "Search" at bounding box center [902, 372] width 96 height 32
drag, startPoint x: 473, startPoint y: 206, endPoint x: 368, endPoint y: 200, distance: 105.5
click at [368, 200] on div "SearchWithCriteria9124ec1c-a726-4126-a2a4-326e5eda4ad3 Writer BLACKBURN" at bounding box center [582, 195] width 736 height 32
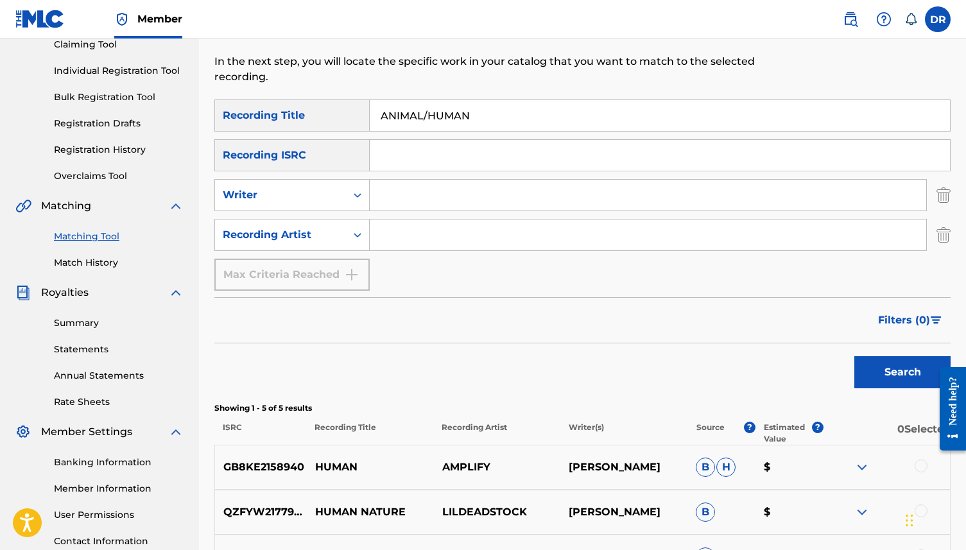
click at [408, 246] on input "Search Form" at bounding box center [648, 235] width 556 height 31
type input "CLINIC"
click at [854, 356] on button "Search" at bounding box center [902, 372] width 96 height 32
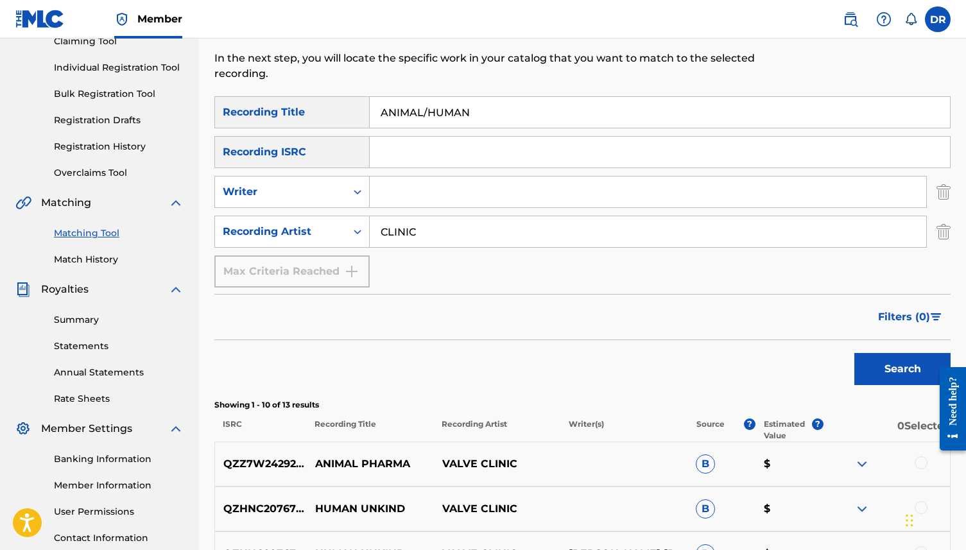
scroll to position [146, 0]
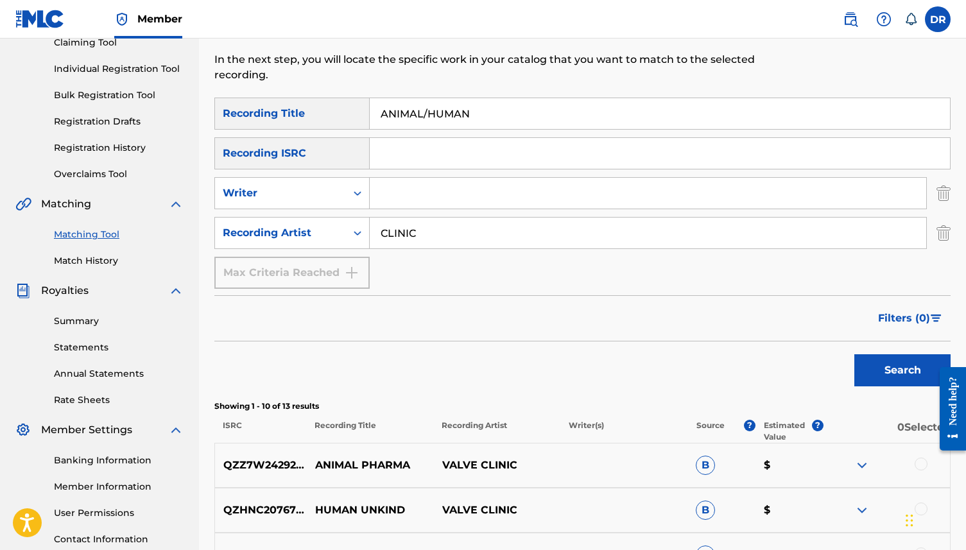
click at [517, 135] on div "SearchWithCriteriab118a4ff-1be9-45a2-b570-8741a7455e22 Recording Title ANIMAL/H…" at bounding box center [582, 193] width 736 height 191
drag, startPoint x: 490, startPoint y: 116, endPoint x: 348, endPoint y: 116, distance: 142.5
click at [348, 116] on div "SearchWithCriteriab118a4ff-1be9-45a2-b570-8741a7455e22 Recording Title ANIMAL/H…" at bounding box center [582, 114] width 736 height 32
paste input "EVERYTHING (CROCKER/HARRIS/HENRY/LOWE/WHALLEY/WILTSHIRE)"
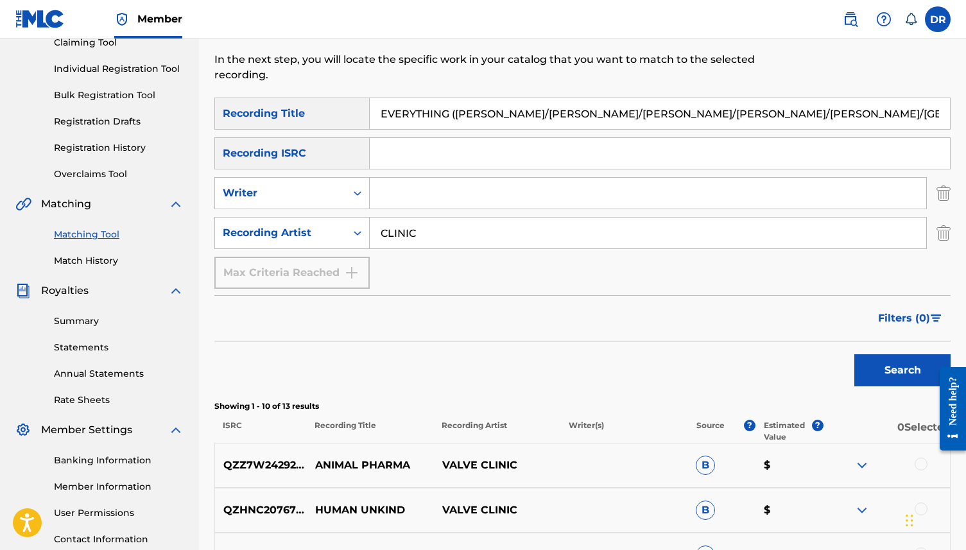
click at [854, 354] on button "Search" at bounding box center [902, 370] width 96 height 32
drag, startPoint x: 790, startPoint y: 120, endPoint x: 453, endPoint y: 116, distance: 337.6
click at [453, 116] on input "EVERYTHING (CROCKER/HARRIS/HENRY/LOWE/WHALLEY/WILTSHIRE)" at bounding box center [660, 113] width 580 height 31
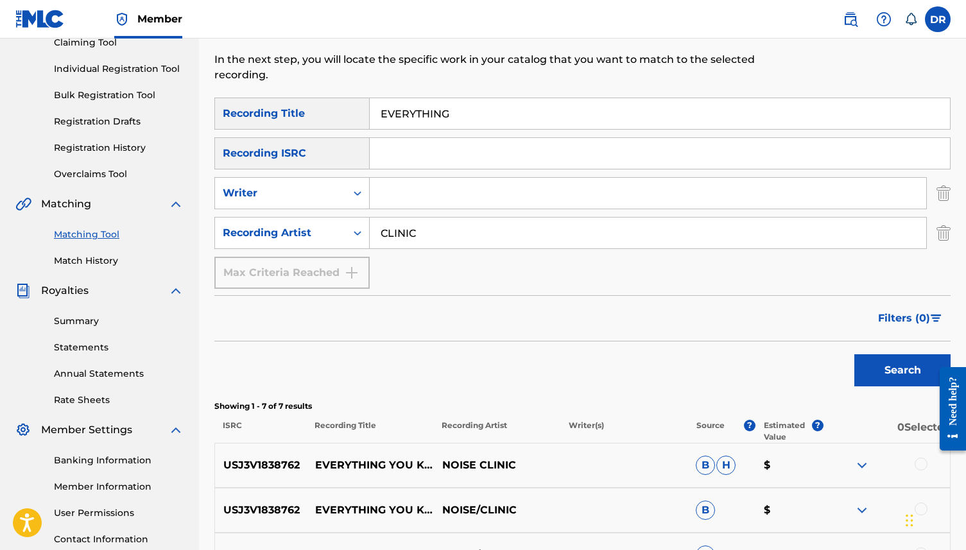
type input "EVERYTHING"
click at [449, 205] on input "Search Form" at bounding box center [648, 193] width 556 height 31
paste input "EVERYTHING (CROCKER/HARRIS/HENRY/LOWE/WHALLEY/WILTSHIRE)"
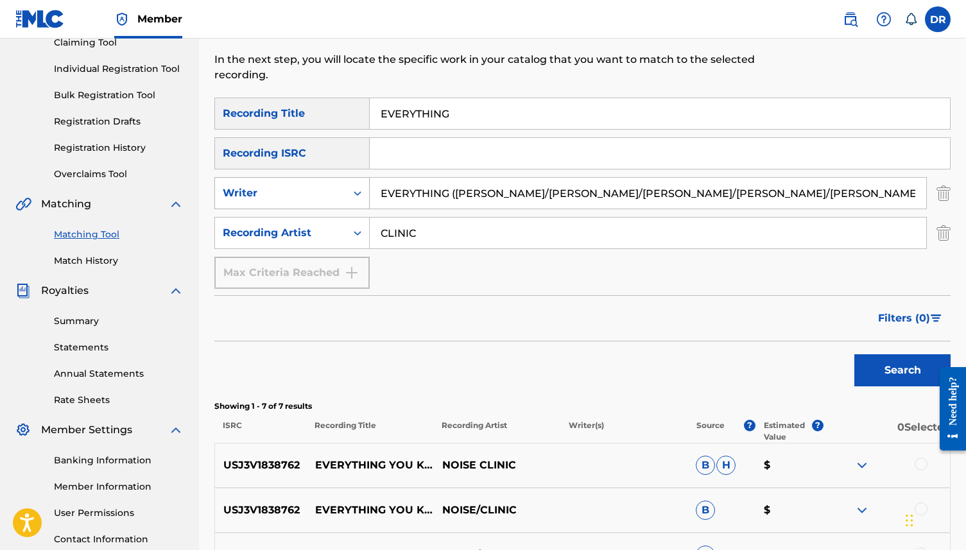
drag, startPoint x: 459, startPoint y: 188, endPoint x: 359, endPoint y: 189, distance: 99.5
click at [359, 189] on div "SearchWithCriteria9124ec1c-a726-4126-a2a4-326e5eda4ad3 Writer EVERYTHING (CROCK…" at bounding box center [582, 193] width 736 height 32
click at [440, 202] on input "EVERYTHING (CROCKER/HARRIS/HENRY/LOWE/WHALLEY/WILTSHIRE)" at bounding box center [648, 193] width 556 height 31
drag, startPoint x: 599, startPoint y: 195, endPoint x: 366, endPoint y: 179, distance: 233.5
click at [366, 179] on div "SearchWithCriteria9124ec1c-a726-4126-a2a4-326e5eda4ad3 Writer EVERYTHING (CROCK…" at bounding box center [582, 193] width 736 height 32
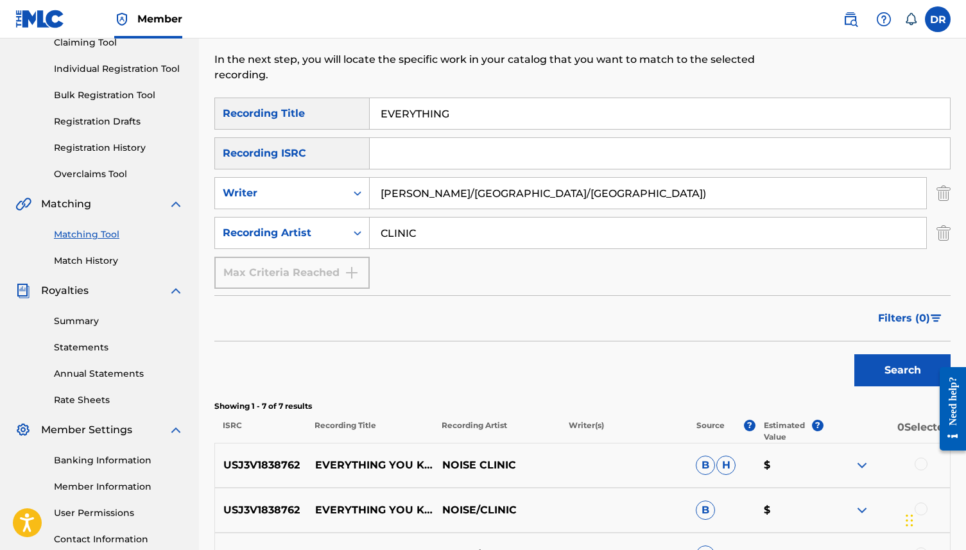
drag, startPoint x: 567, startPoint y: 201, endPoint x: 414, endPoint y: 191, distance: 153.1
click at [414, 191] on input "LOWE/WHALLEY/WILTSHIRE)" at bounding box center [648, 193] width 556 height 31
type input "LOWE"
drag, startPoint x: 429, startPoint y: 233, endPoint x: 349, endPoint y: 233, distance: 80.9
click at [349, 233] on div "SearchWithCriteria3b3d4180-3b16-4b53-8a7d-822c89288002 Recording Artist CLINIC" at bounding box center [582, 233] width 736 height 32
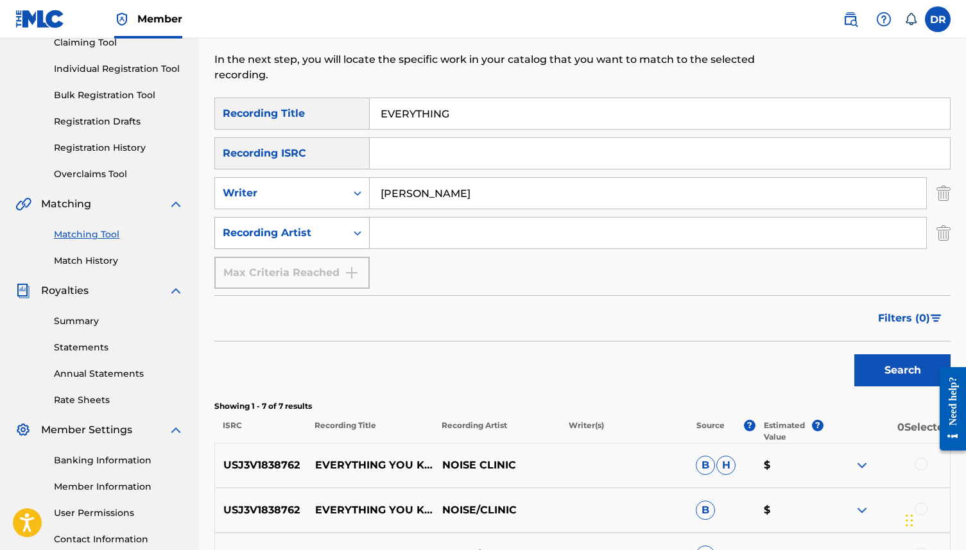
click at [854, 354] on button "Search" at bounding box center [902, 370] width 96 height 32
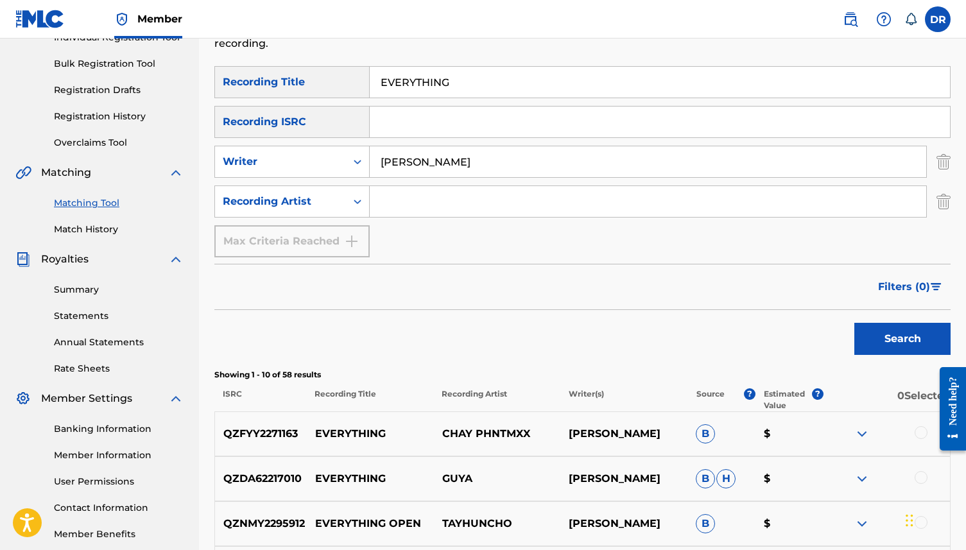
scroll to position [179, 0]
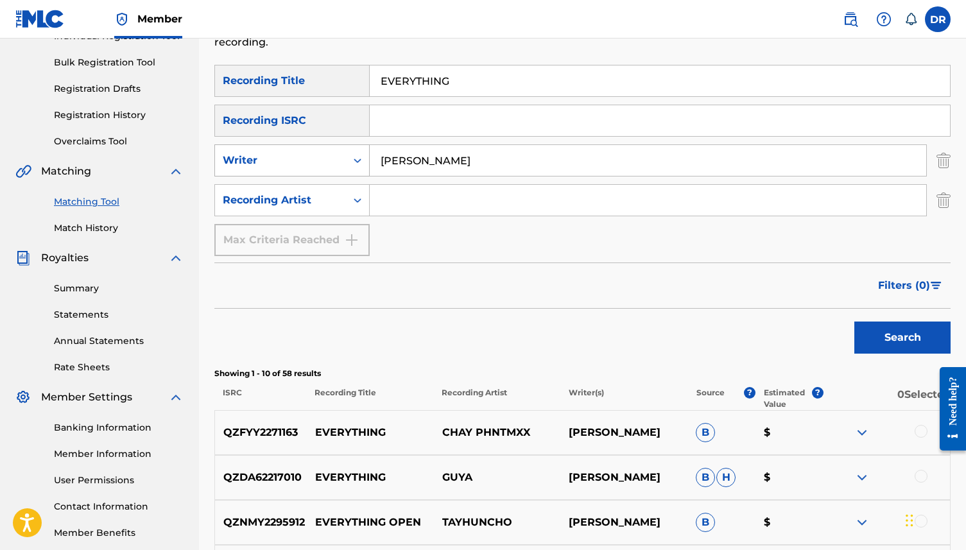
drag, startPoint x: 435, startPoint y: 166, endPoint x: 338, endPoint y: 163, distance: 97.6
click at [338, 163] on div "SearchWithCriteria9124ec1c-a726-4126-a2a4-326e5eda4ad3 Writer LOWE" at bounding box center [582, 160] width 736 height 32
click at [412, 197] on input "Search Form" at bounding box center [648, 200] width 556 height 31
type input "GOTTS STREET PARK"
click at [854, 322] on button "Search" at bounding box center [902, 338] width 96 height 32
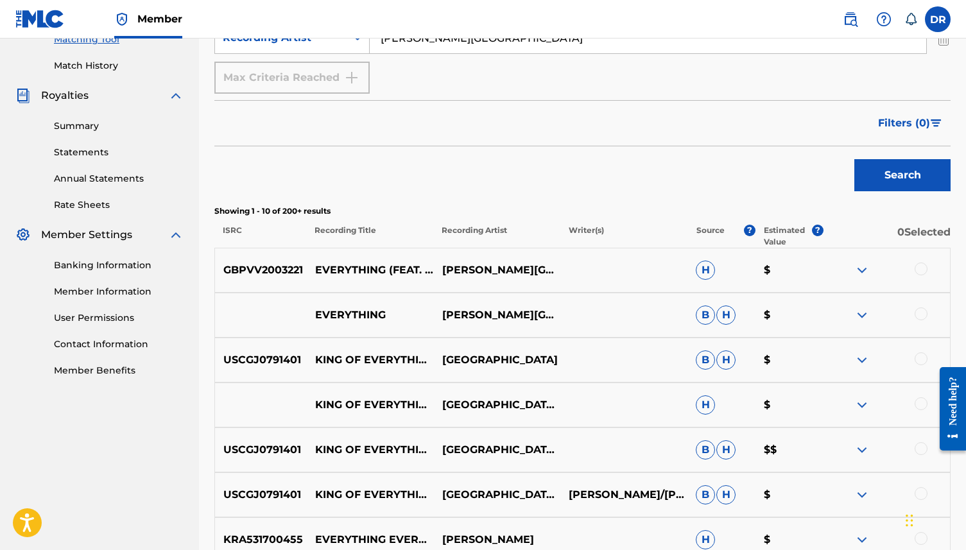
scroll to position [342, 0]
click at [922, 266] on div at bounding box center [921, 268] width 13 height 13
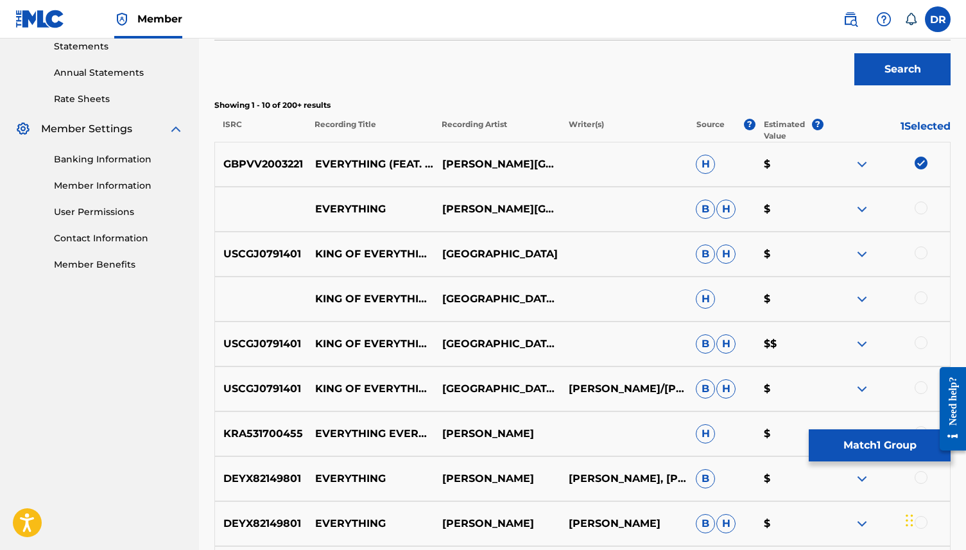
scroll to position [450, 0]
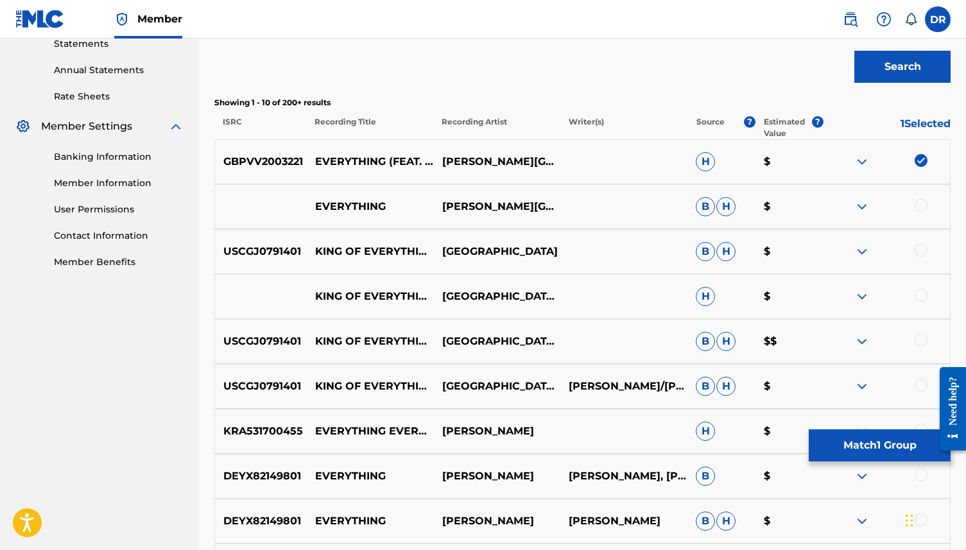
click at [919, 203] on div at bounding box center [921, 205] width 13 height 13
click at [829, 446] on button "Match 2 Groups" at bounding box center [880, 445] width 142 height 32
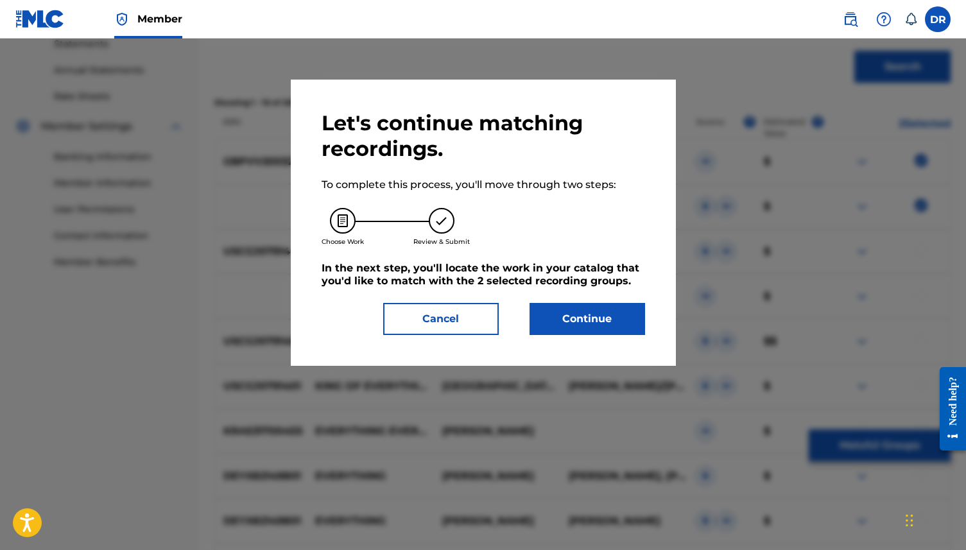
click at [569, 301] on div "Let's continue matching recordings. To complete this process, you'll move throu…" at bounding box center [483, 222] width 323 height 225
click at [558, 321] on button "Continue" at bounding box center [588, 319] width 116 height 32
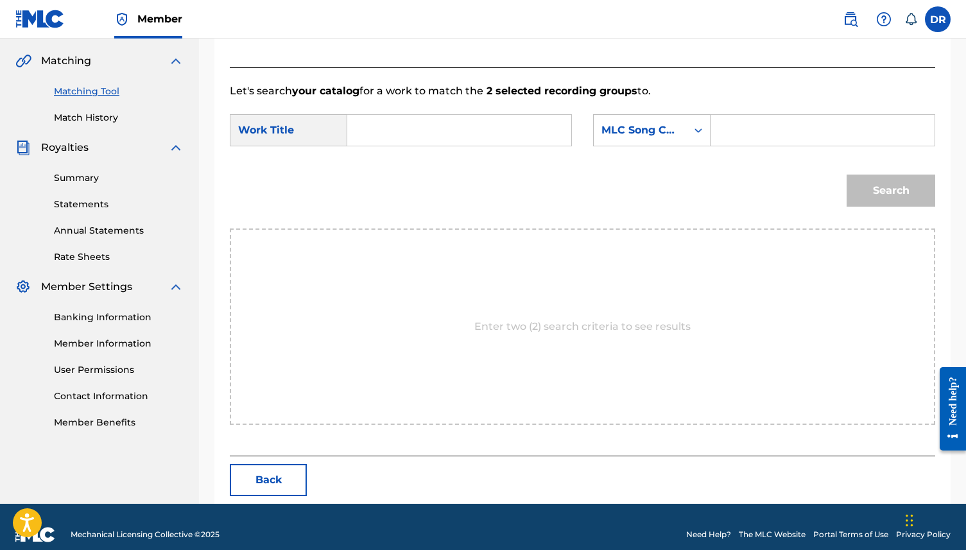
scroll to position [305, 0]
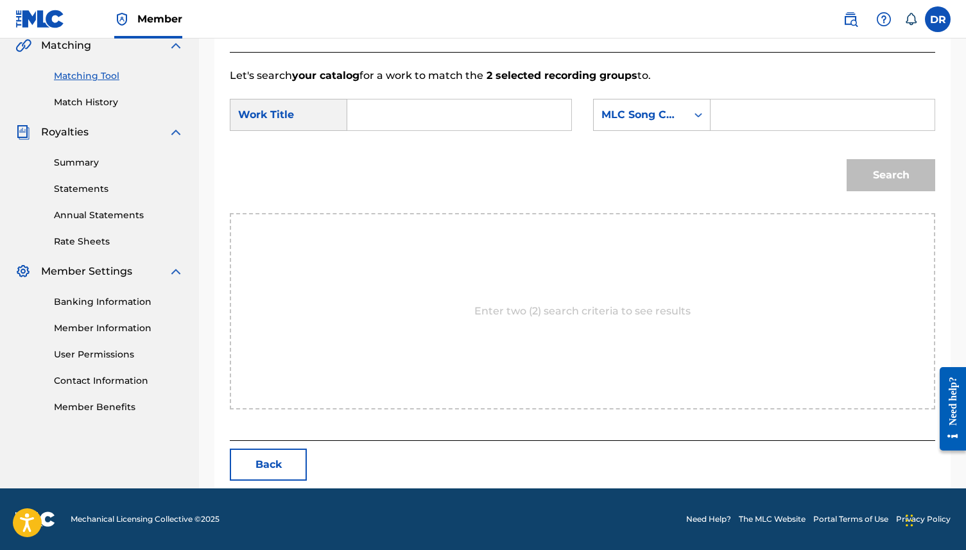
click at [405, 121] on input "Search Form" at bounding box center [459, 114] width 202 height 31
paste input "EVERYTHING (CROCKER/HARRIS/HENRY/LOWE/WHALLEY/WILTSHIRE)"
drag, startPoint x: 555, startPoint y: 120, endPoint x: 441, endPoint y: 118, distance: 113.6
click at [441, 118] on input "EVERYTHING (CROCKER/HARRIS/HENRY/LOWE/WHALLEY/WILTSHIRE)" at bounding box center [459, 114] width 202 height 31
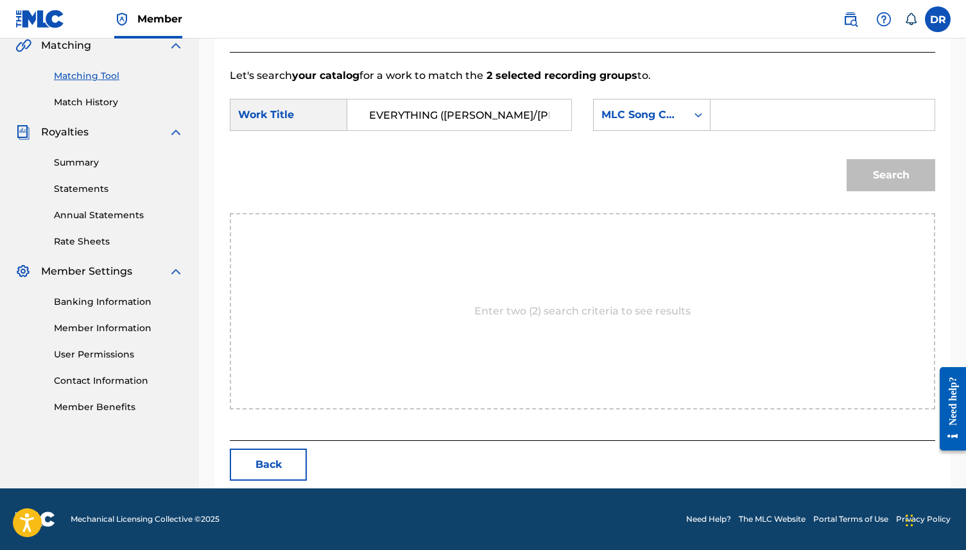
click at [441, 118] on input "EVERYTHING (CROCKER/HARRIS/HENRY/LOWE/WHALLEY/WILTSHIRE)" at bounding box center [459, 114] width 202 height 31
drag, startPoint x: 436, startPoint y: 117, endPoint x: 571, endPoint y: 114, distance: 134.8
click at [571, 114] on div "EVERYTHING (CROCKER/HARRIS/HENRY/LOWE/WHALLEY/WILTSHIRE)" at bounding box center [459, 115] width 225 height 32
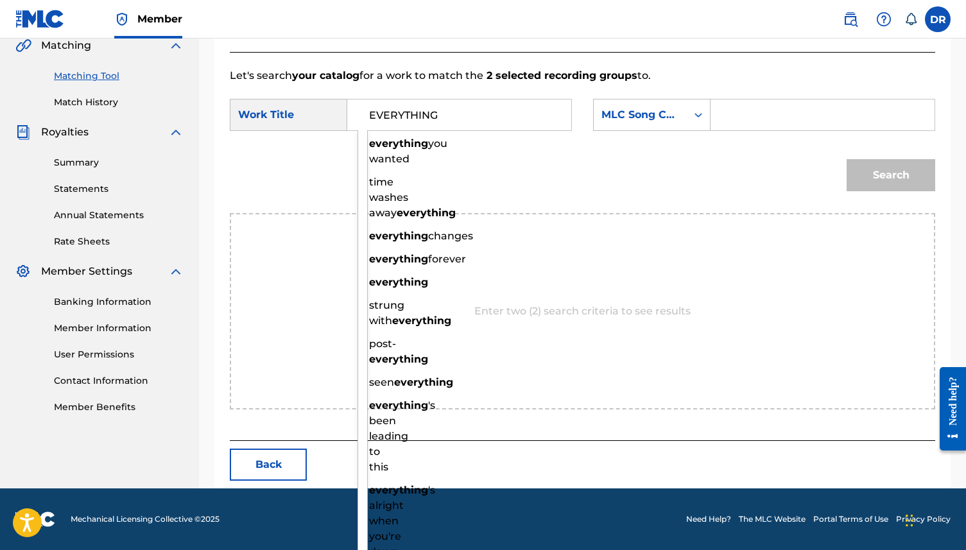
type input "EVERYTHING"
click at [725, 120] on input "Search Form" at bounding box center [822, 114] width 202 height 31
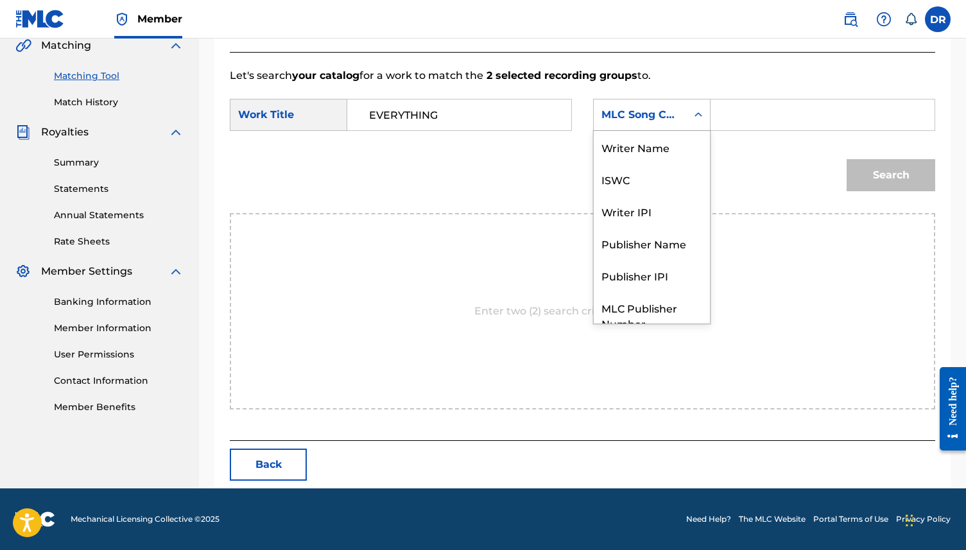
click at [669, 117] on div "MLC Song Code" at bounding box center [640, 114] width 78 height 15
click at [661, 157] on div "Writer Name" at bounding box center [652, 147] width 116 height 32
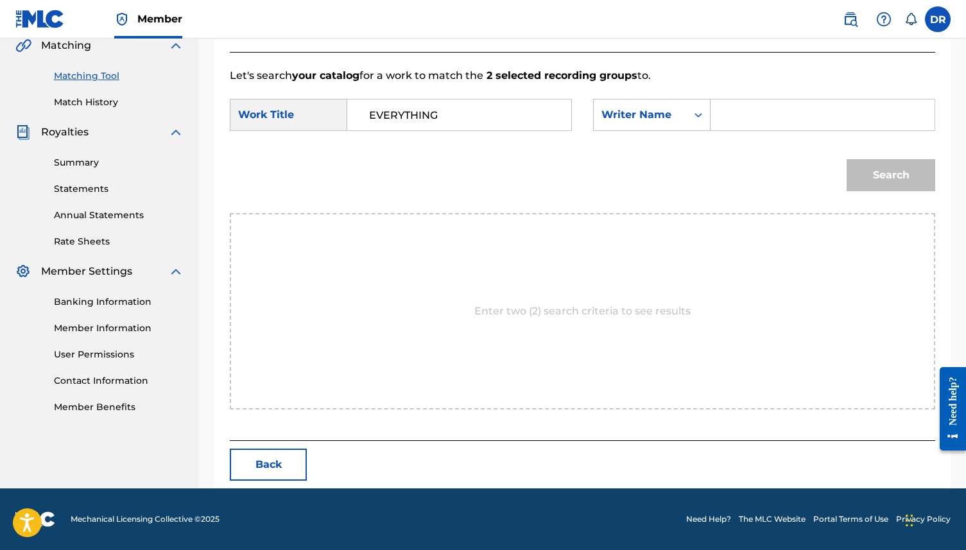
click at [741, 115] on input "Search Form" at bounding box center [822, 114] width 202 height 31
type input "LOWE"
click at [847, 159] on button "Search" at bounding box center [891, 175] width 89 height 32
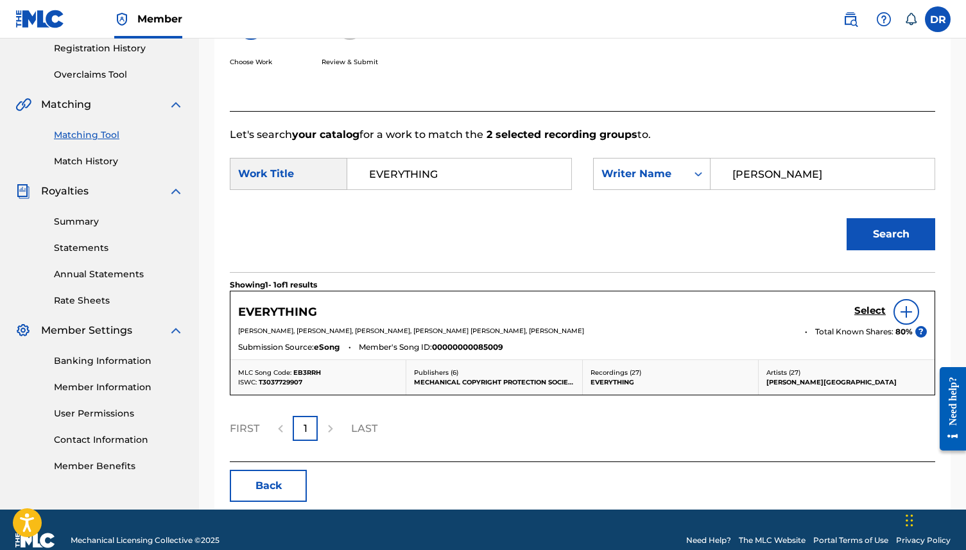
scroll to position [267, 0]
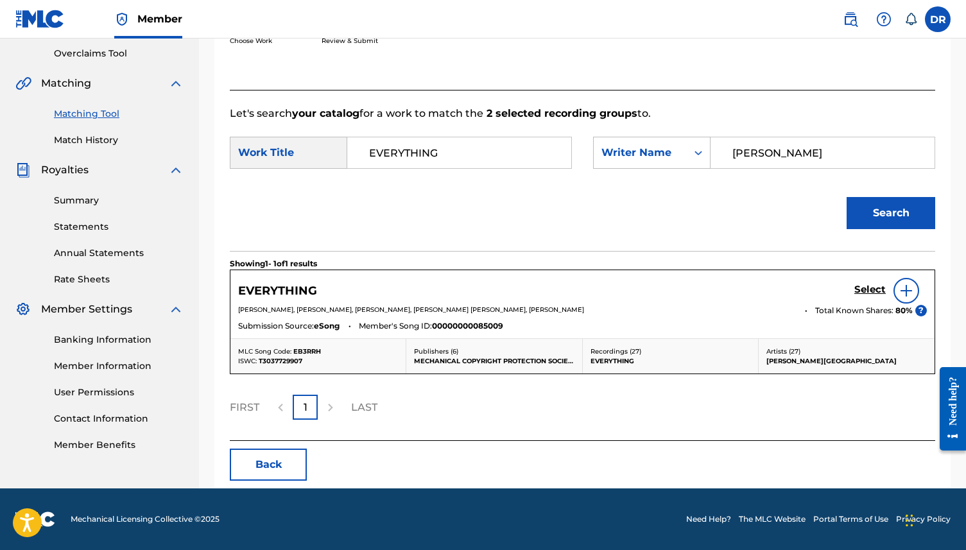
click at [902, 290] on img at bounding box center [906, 290] width 15 height 15
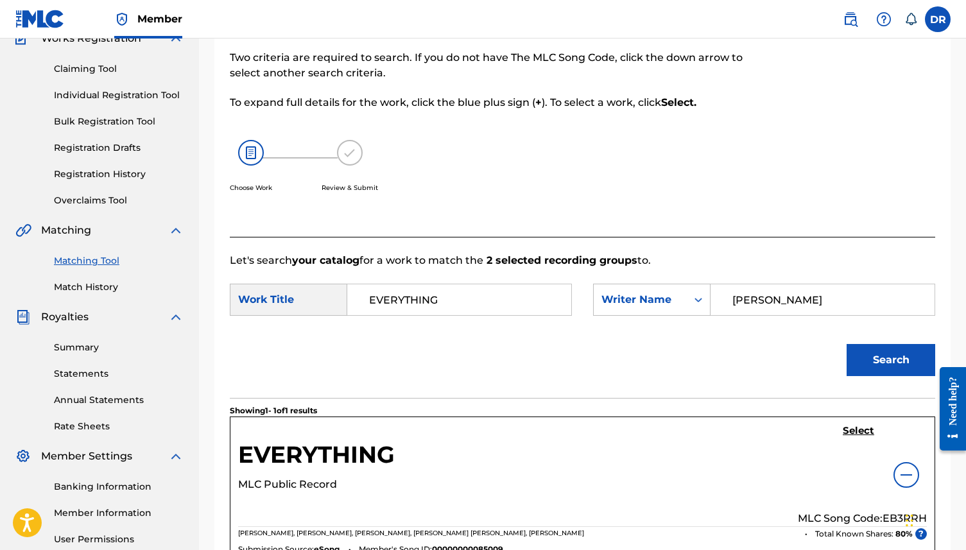
scroll to position [104, 0]
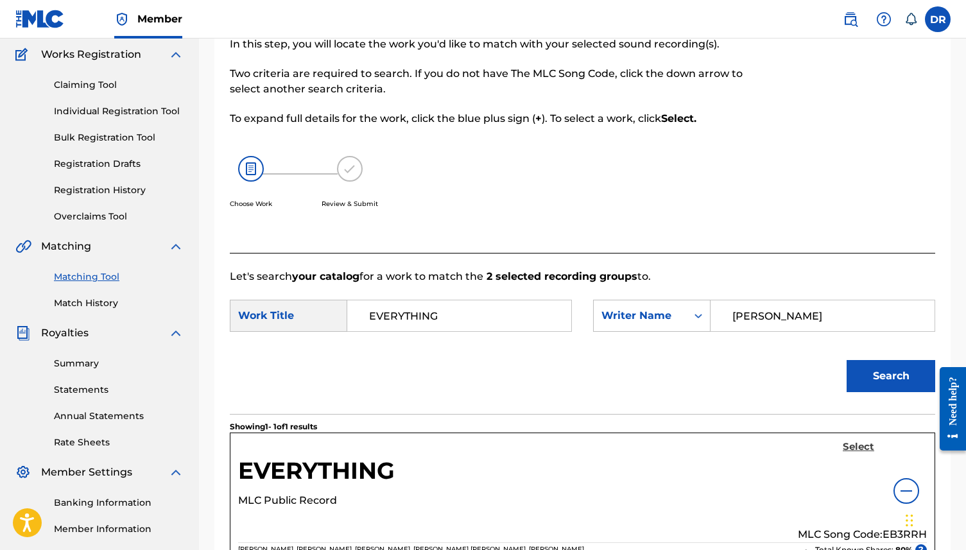
click at [859, 442] on h5 "Select" at bounding box center [858, 447] width 31 height 12
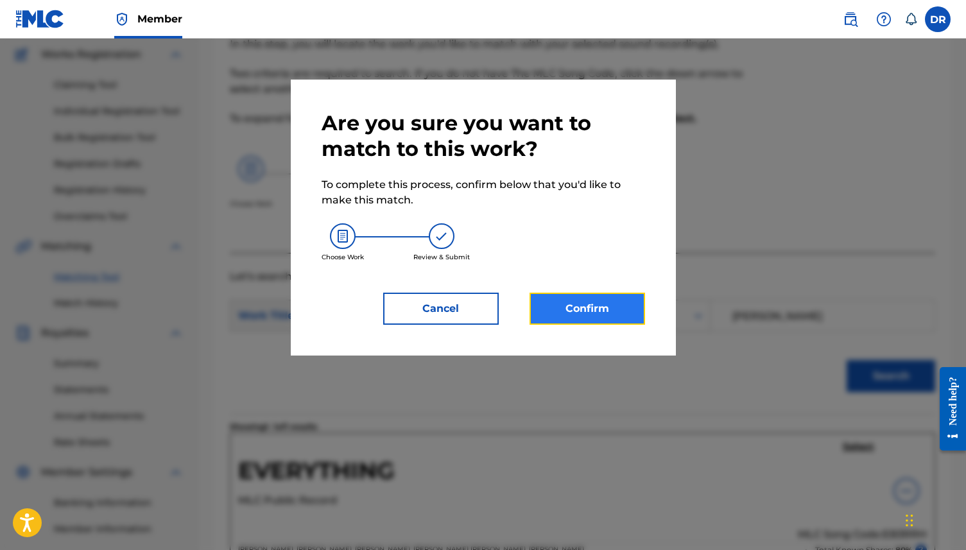
click at [569, 306] on button "Confirm" at bounding box center [588, 309] width 116 height 32
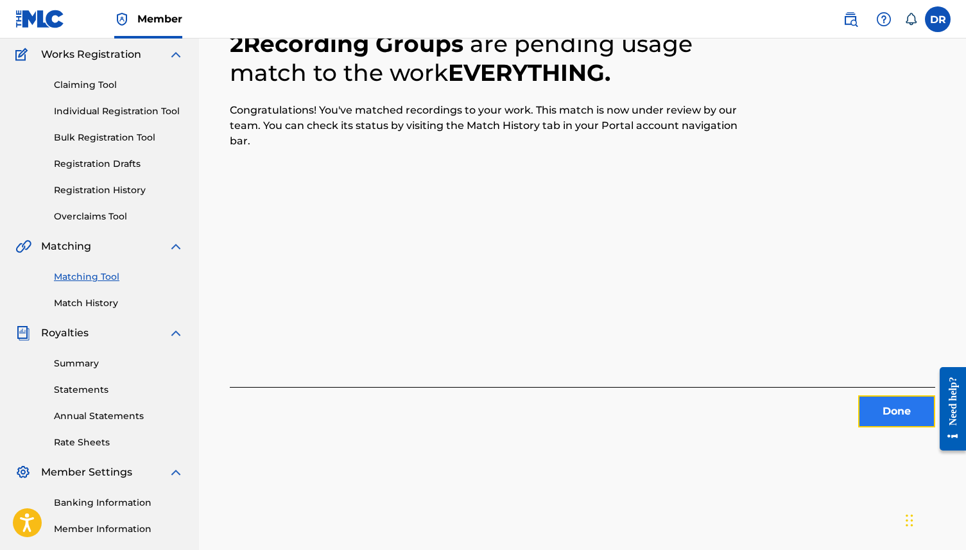
click at [886, 406] on button "Done" at bounding box center [896, 411] width 77 height 32
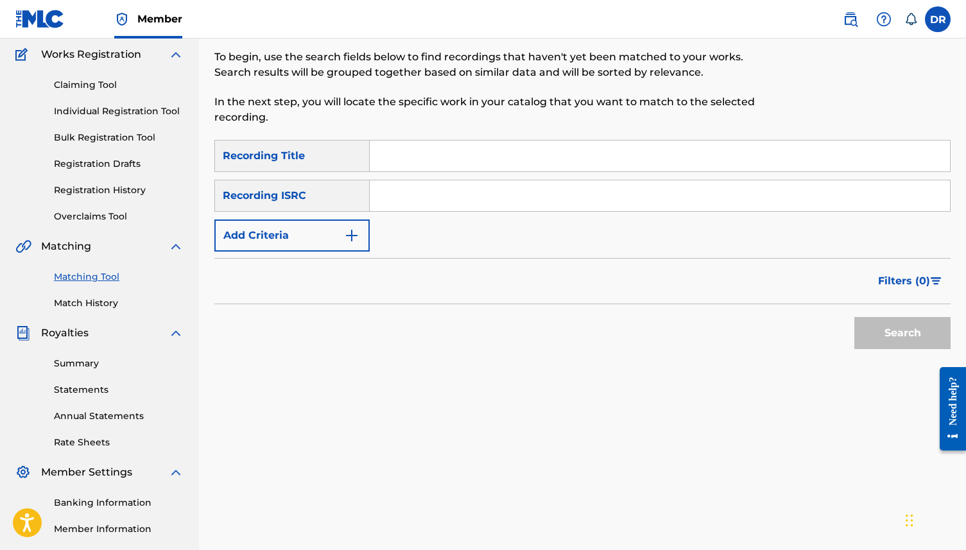
click at [449, 160] on input "Search Form" at bounding box center [660, 156] width 580 height 31
paste input "SCARECROW (ARREGUIN/BURROWS/CODY/HANSON/LANDEY)"
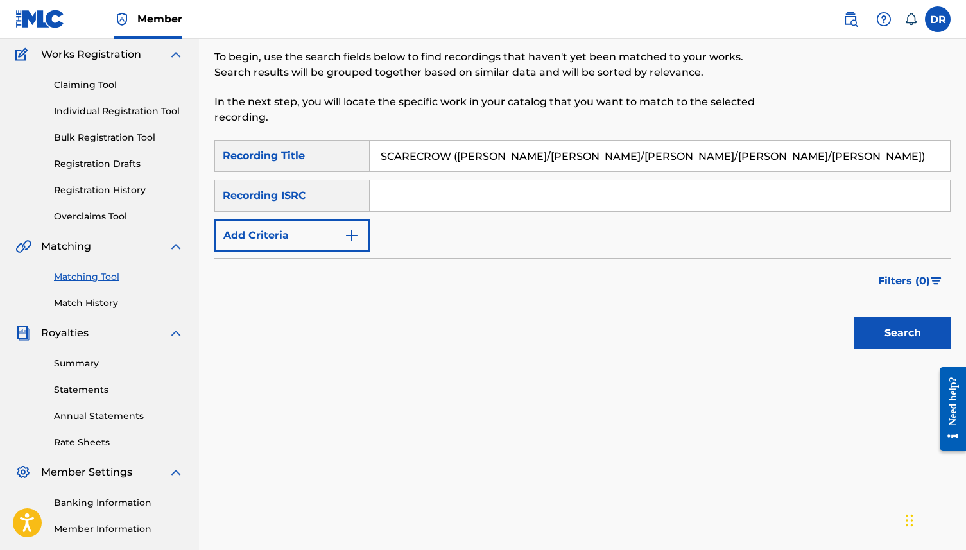
drag, startPoint x: 789, startPoint y: 161, endPoint x: 449, endPoint y: 160, distance: 340.2
click at [449, 160] on input "SCARECROW (ARREGUIN/BURROWS/CODY/HANSON/LANDEY)" at bounding box center [660, 156] width 580 height 31
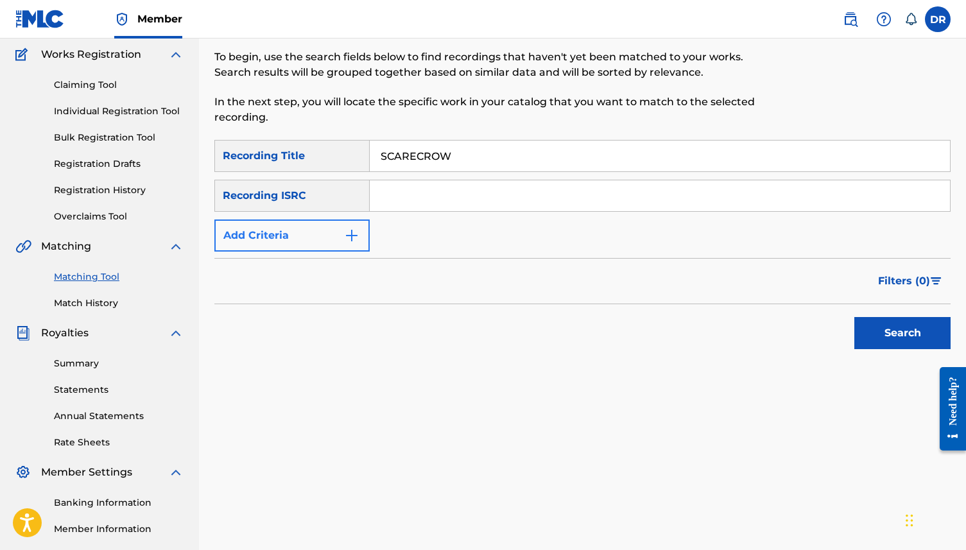
type input "SCARECROW"
click at [352, 237] on img "Search Form" at bounding box center [351, 235] width 15 height 15
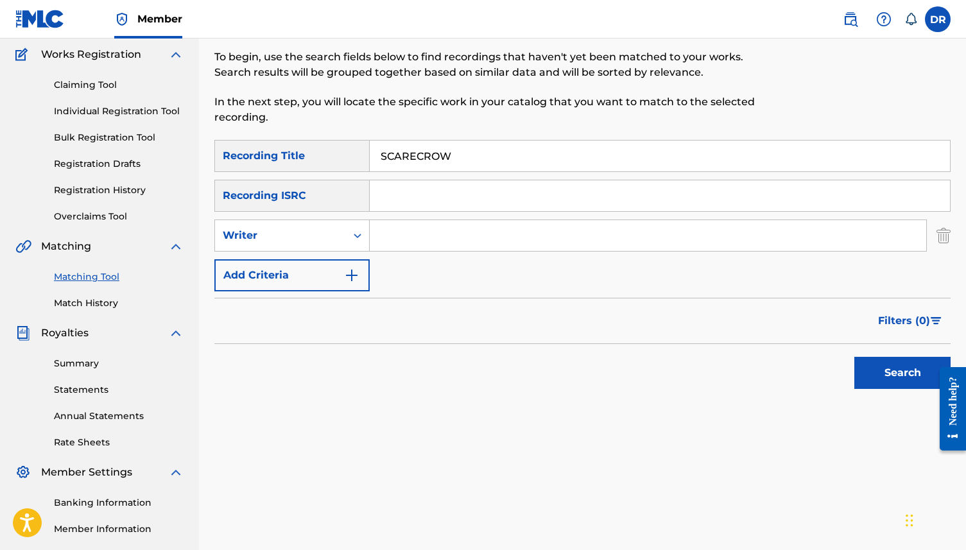
click at [440, 247] on input "Search Form" at bounding box center [648, 235] width 556 height 31
paste input "SCARECROW (ARREGUIN/BURROWS/CODY/HANSON/LANDEY)"
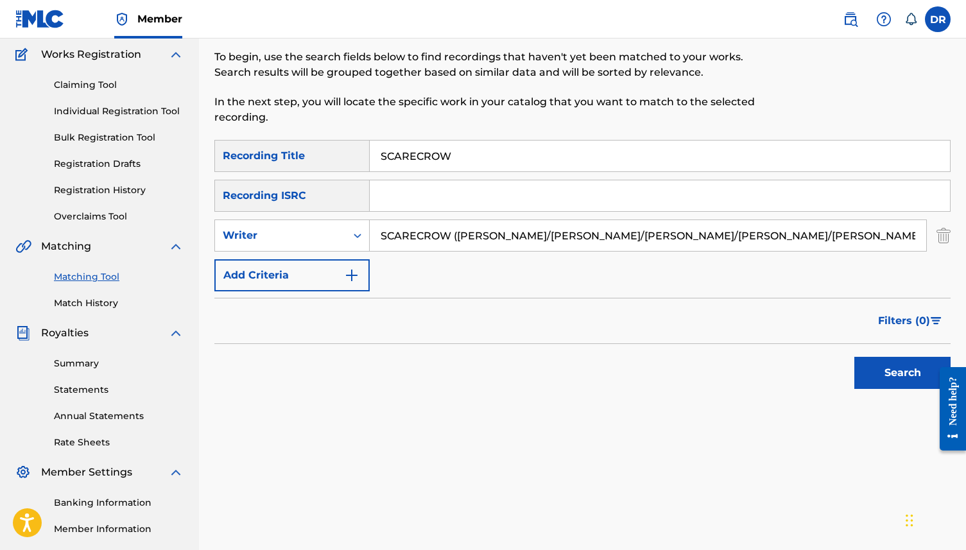
click at [453, 236] on input "SCARECROW (ARREGUIN/BURROWS/CODY/HANSON/LANDEY)" at bounding box center [648, 235] width 556 height 31
drag, startPoint x: 455, startPoint y: 236, endPoint x: 381, endPoint y: 239, distance: 74.5
click at [381, 239] on input "SCARECROW (ARREGUIN/BURROWS/CODY/HANSON/LANDEY)" at bounding box center [648, 235] width 556 height 31
click at [385, 237] on input "(ARREGUIN/BURROWS/CODY/HANSON/LANDEY)" at bounding box center [648, 235] width 556 height 31
drag, startPoint x: 655, startPoint y: 237, endPoint x: 437, endPoint y: 237, distance: 217.6
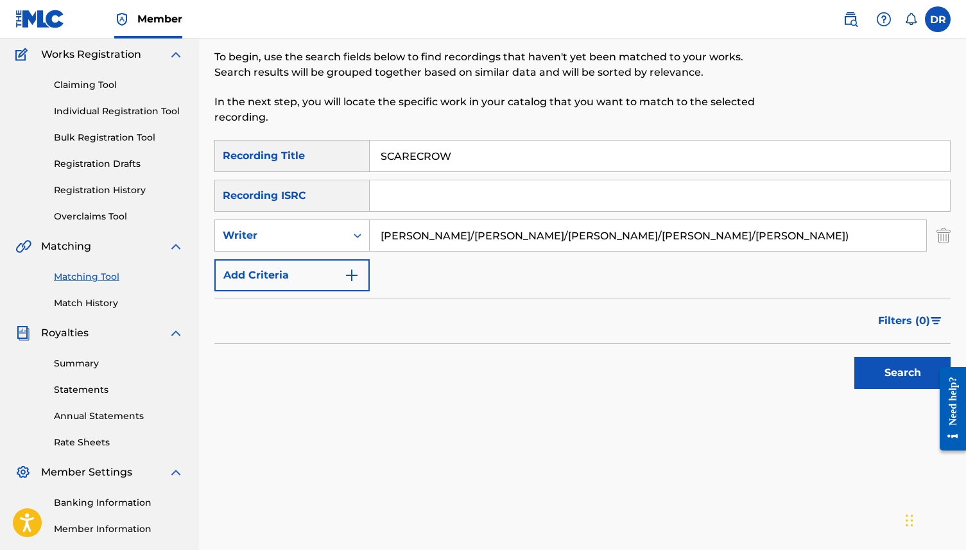
click at [437, 237] on input "ARREGUIN/BURROWS/CODY/HANSON/LANDEY)" at bounding box center [648, 235] width 556 height 31
click at [854, 357] on button "Search" at bounding box center [902, 373] width 96 height 32
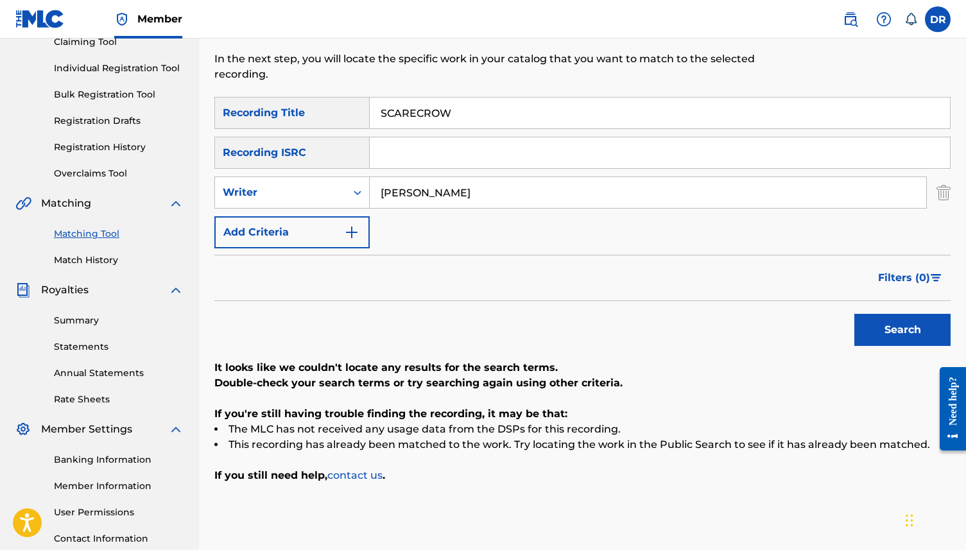
scroll to position [142, 0]
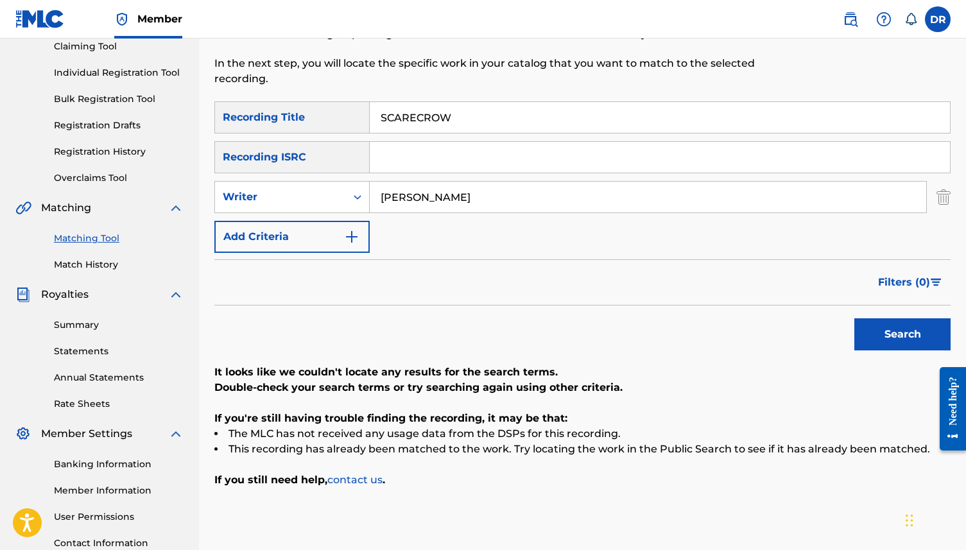
drag, startPoint x: 464, startPoint y: 192, endPoint x: 377, endPoint y: 193, distance: 87.3
click at [377, 193] on input "ARREGUIN" at bounding box center [648, 197] width 556 height 31
paste input "SCARECROW (ARREGUIN/BURROWS/CODY/HANSON/LANDEY)"
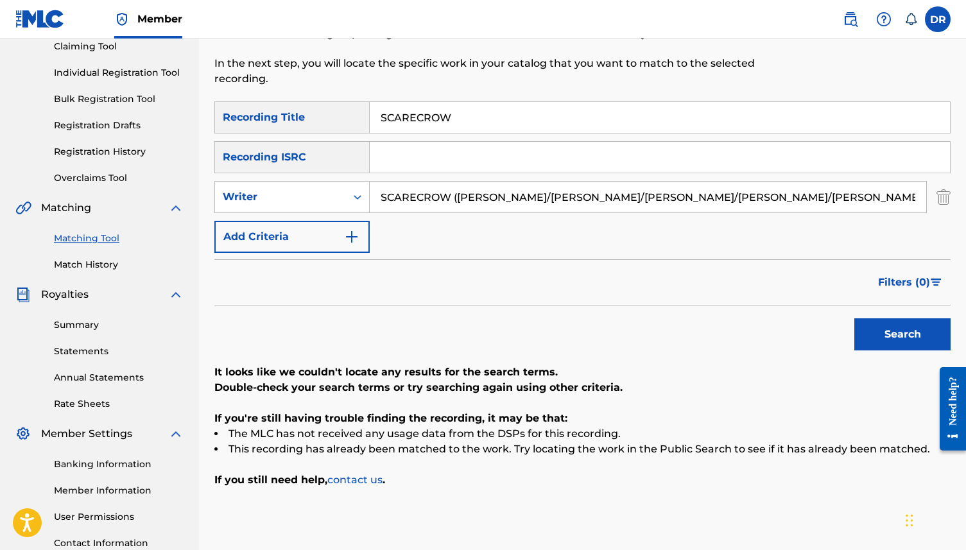
drag, startPoint x: 519, startPoint y: 199, endPoint x: 383, endPoint y: 197, distance: 136.7
click at [383, 197] on input "SCARECROW (ARREGUIN/BURROWS/CODY/HANSON/LANDEY)" at bounding box center [648, 197] width 556 height 31
drag, startPoint x: 628, startPoint y: 200, endPoint x: 437, endPoint y: 199, distance: 190.6
click at [437, 199] on input "BURROWS/CODY/HANSON/LANDEY)" at bounding box center [648, 197] width 556 height 31
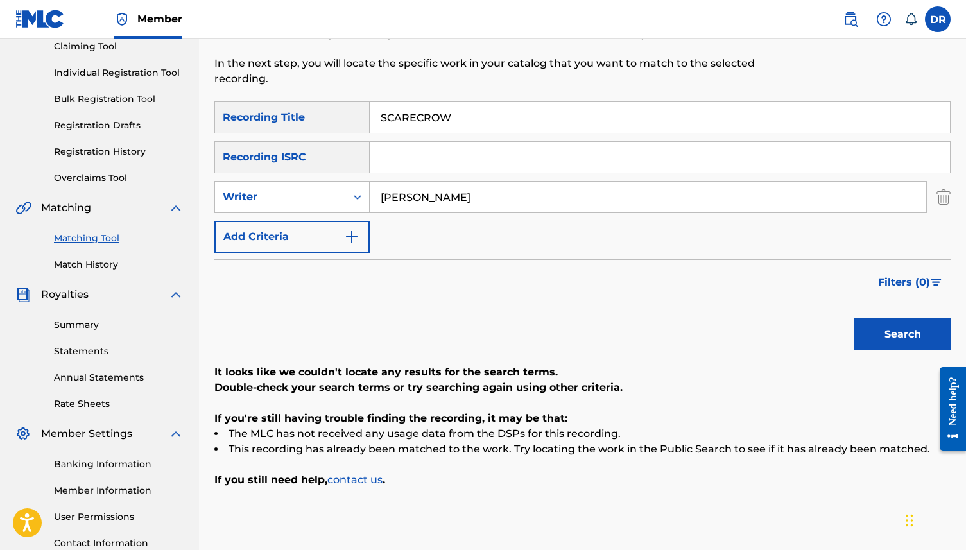
type input "BURROWS"
click at [854, 318] on button "Search" at bounding box center [902, 334] width 96 height 32
drag, startPoint x: 445, startPoint y: 205, endPoint x: 350, endPoint y: 201, distance: 95.7
click at [350, 201] on div "SearchWithCriteria9124ec1c-a726-4126-a2a4-326e5eda4ad3 Writer BURROWS" at bounding box center [582, 197] width 736 height 32
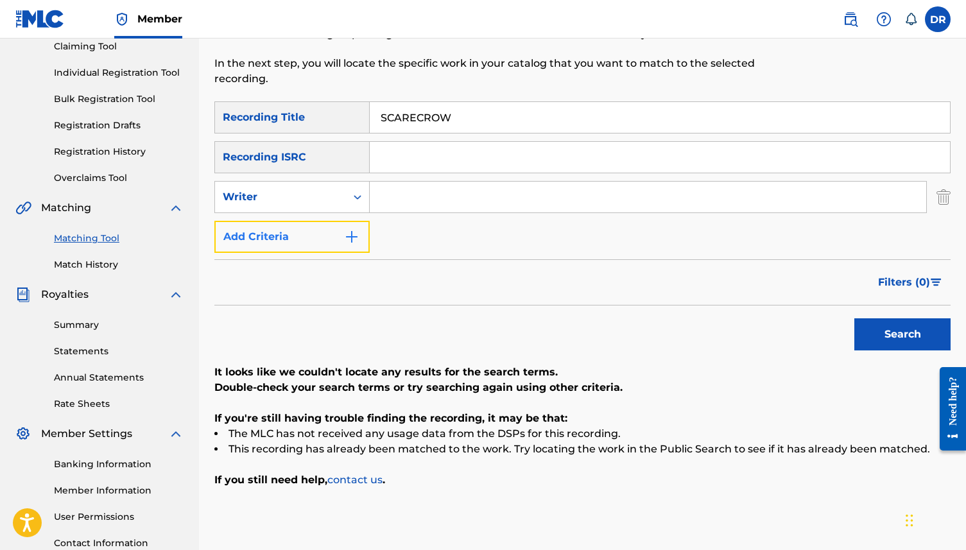
click at [332, 234] on button "Add Criteria" at bounding box center [291, 237] width 155 height 32
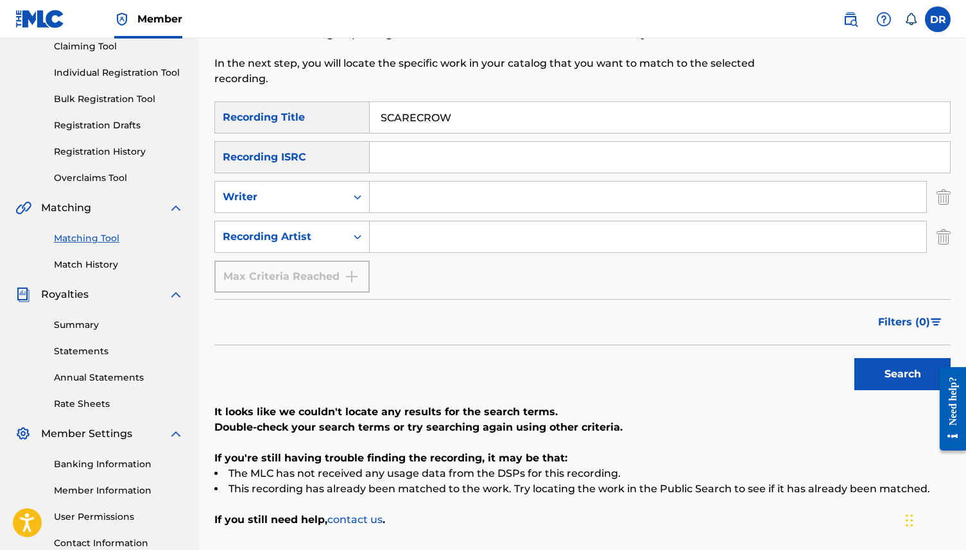
click at [383, 236] on input "Search Form" at bounding box center [648, 236] width 556 height 31
click at [854, 358] on button "Search" at bounding box center [902, 374] width 96 height 32
drag, startPoint x: 460, startPoint y: 241, endPoint x: 336, endPoint y: 239, distance: 124.5
click at [336, 239] on div "SearchWithCriteria3b3d4180-3b16-4b53-8a7d-822c89288002 Recording Artist wand" at bounding box center [582, 237] width 736 height 32
type input "WAND"
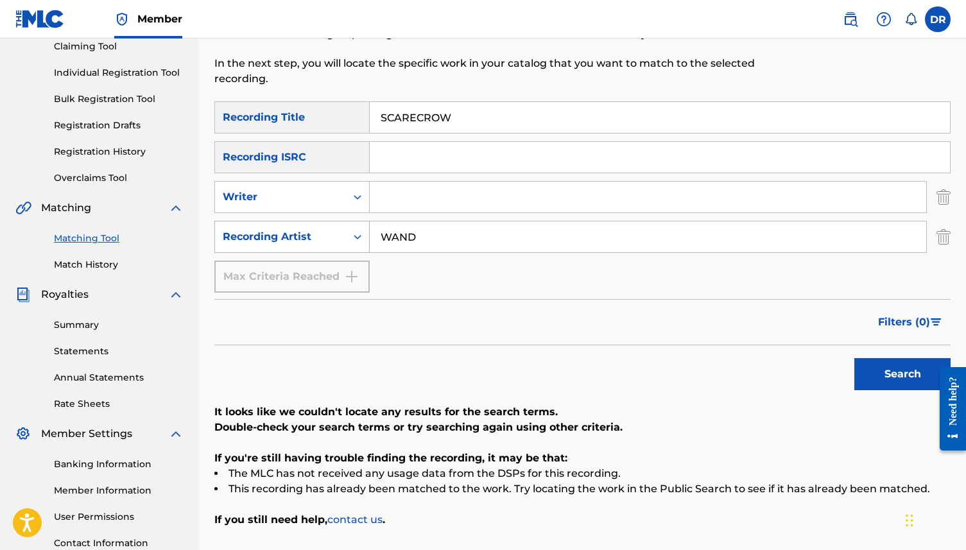
click at [854, 358] on button "Search" at bounding box center [902, 374] width 96 height 32
drag, startPoint x: 440, startPoint y: 240, endPoint x: 336, endPoint y: 240, distance: 104.0
click at [336, 240] on div "SearchWithCriteria3b3d4180-3b16-4b53-8a7d-822c89288002 Recording Artist WAND" at bounding box center [582, 237] width 736 height 32
click at [405, 205] on input "Search Form" at bounding box center [648, 197] width 556 height 31
type input "HANSON"
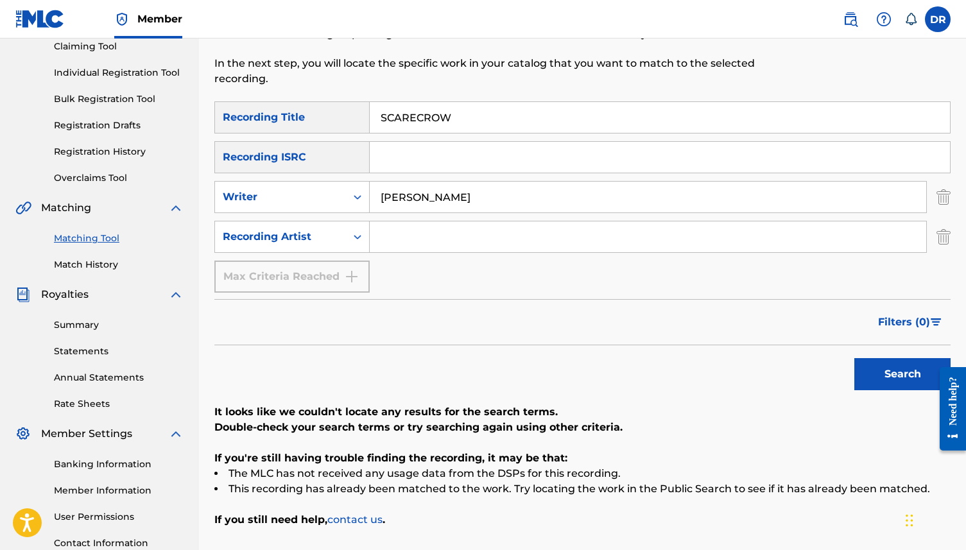
click at [854, 358] on button "Search" at bounding box center [902, 374] width 96 height 32
drag, startPoint x: 445, startPoint y: 203, endPoint x: 343, endPoint y: 201, distance: 102.1
click at [343, 201] on div "SearchWithCriteria9124ec1c-a726-4126-a2a4-326e5eda4ad3 Writer HANSON" at bounding box center [582, 197] width 736 height 32
click at [854, 358] on button "Search" at bounding box center [902, 374] width 96 height 32
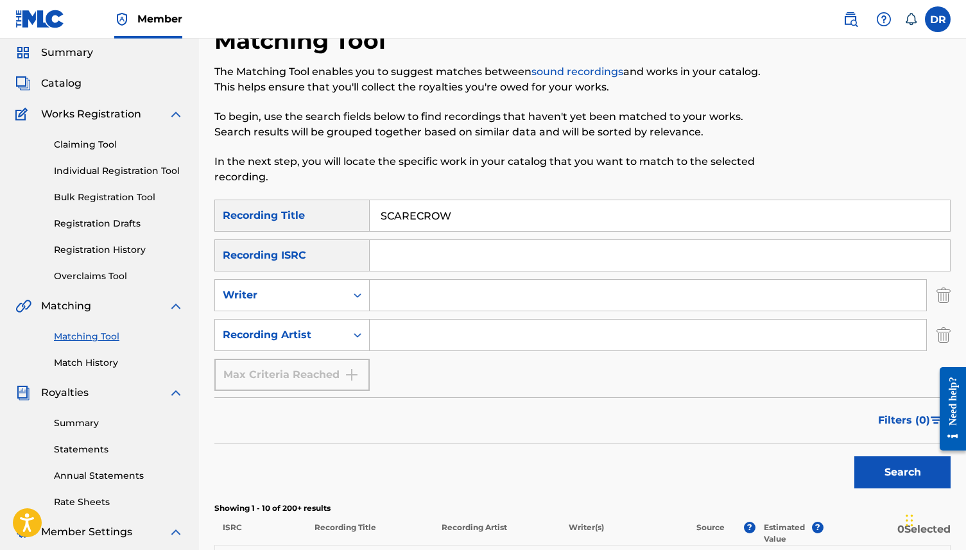
scroll to position [0, 0]
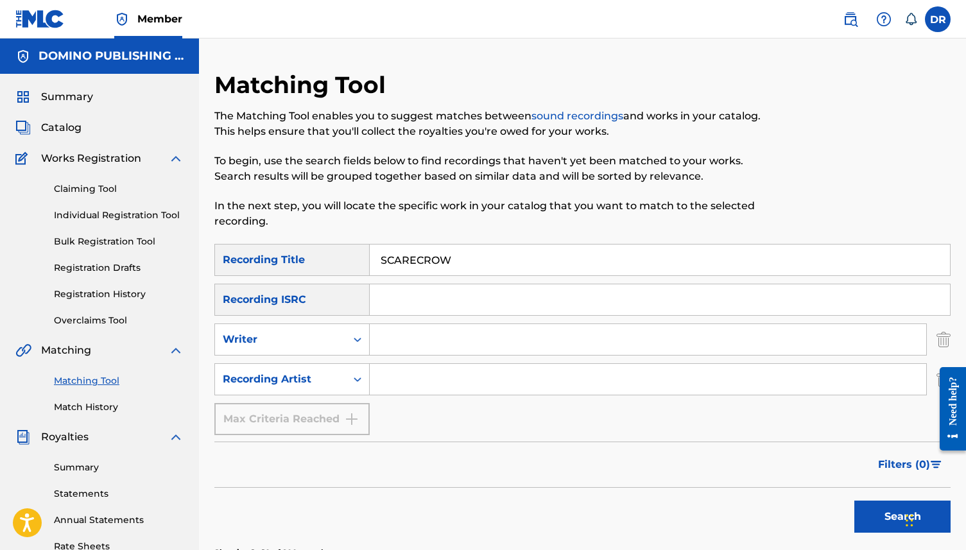
click at [395, 365] on input "Search Form" at bounding box center [648, 379] width 556 height 31
type input "WAND"
click at [854, 501] on button "Search" at bounding box center [902, 517] width 96 height 32
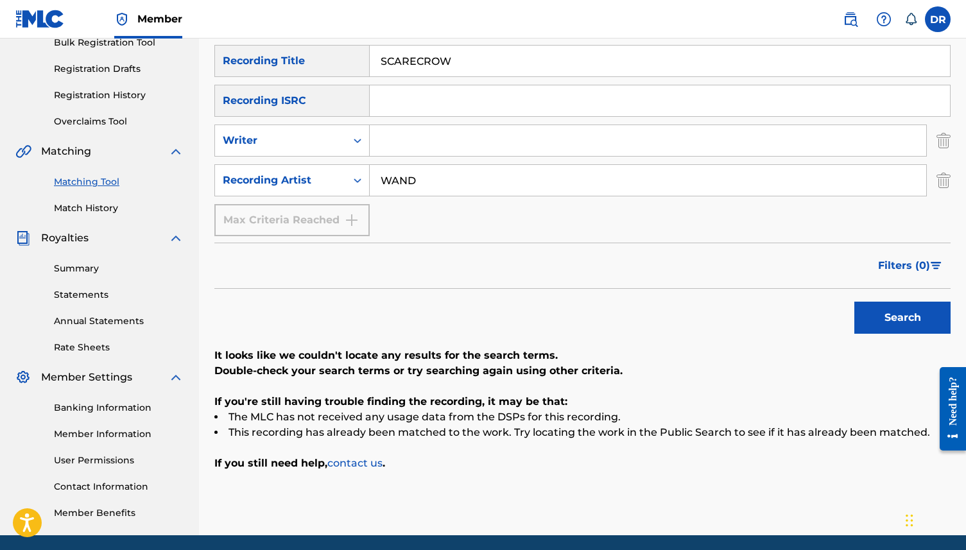
scroll to position [197, 0]
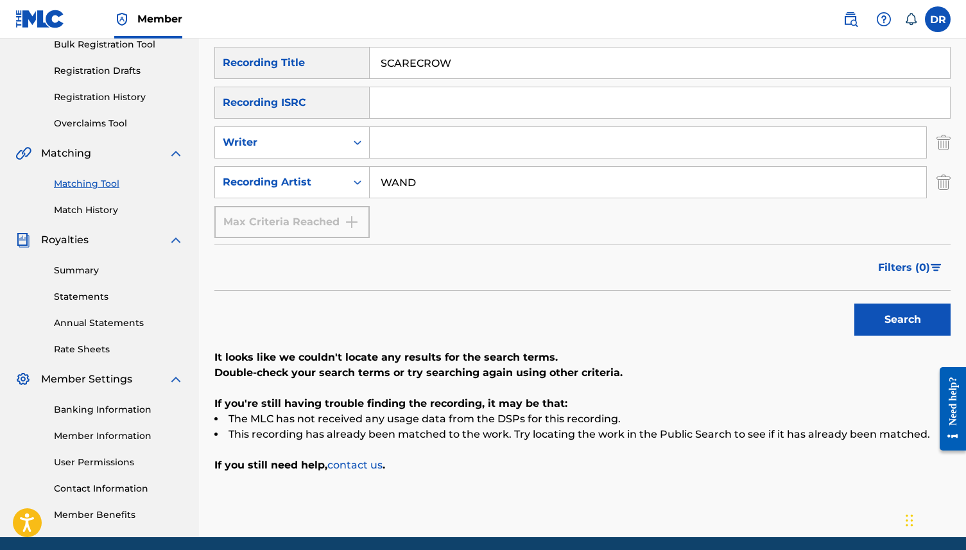
drag, startPoint x: 479, startPoint y: 65, endPoint x: 381, endPoint y: 64, distance: 98.9
click at [381, 64] on input "SCARECROW" at bounding box center [660, 62] width 580 height 31
paste input "TUNNEL UNDER MY STAIRS (GENDERS/LINDSAY)"
drag, startPoint x: 685, startPoint y: 66, endPoint x: 524, endPoint y: 64, distance: 160.5
click at [524, 64] on input "TUNNEL UNDER MY STAIRS (GENDERS/LINDSAY)" at bounding box center [660, 62] width 580 height 31
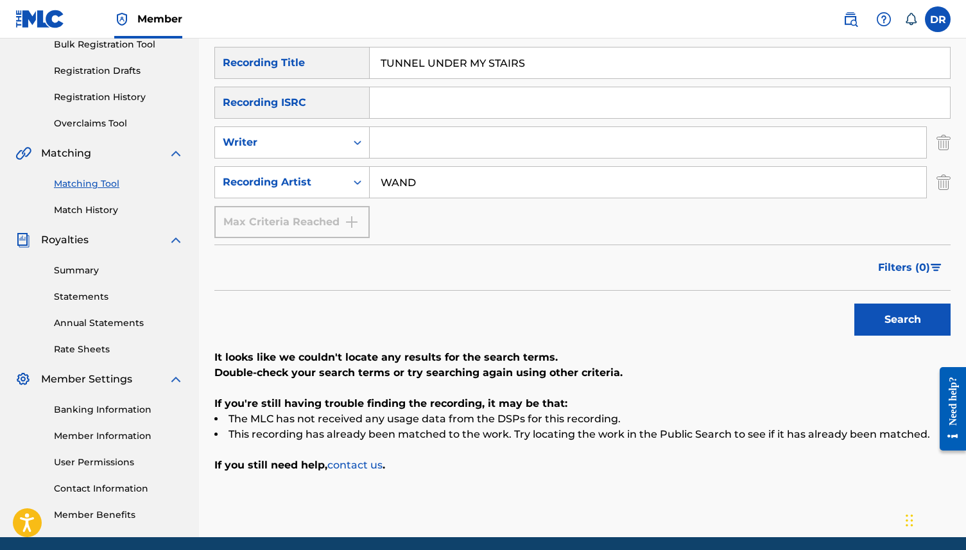
type input "TUNNEL UNDER MY STAIRS"
drag, startPoint x: 436, startPoint y: 180, endPoint x: 335, endPoint y: 176, distance: 100.8
click at [335, 176] on div "SearchWithCriteria3b3d4180-3b16-4b53-8a7d-822c89288002 Recording Artist WAND" at bounding box center [582, 182] width 736 height 32
type input "G"
click at [406, 125] on div "SearchWithCriteriab118a4ff-1be9-45a2-b570-8741a7455e22 Recording Title TUNNEL U…" at bounding box center [582, 142] width 736 height 191
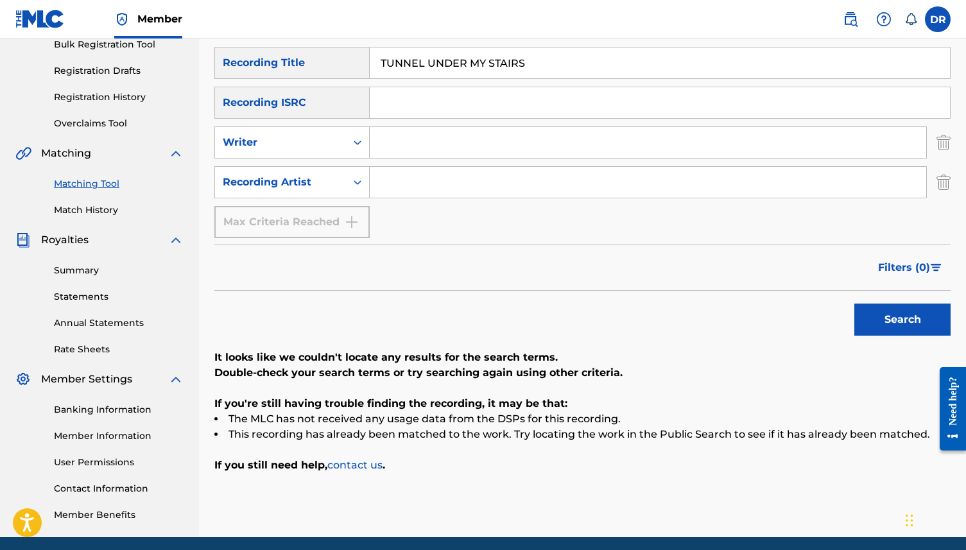
click at [398, 158] on div "Search Form" at bounding box center [648, 142] width 557 height 32
click at [396, 147] on input "Search Form" at bounding box center [648, 142] width 556 height 31
click at [854, 304] on button "Search" at bounding box center [902, 320] width 96 height 32
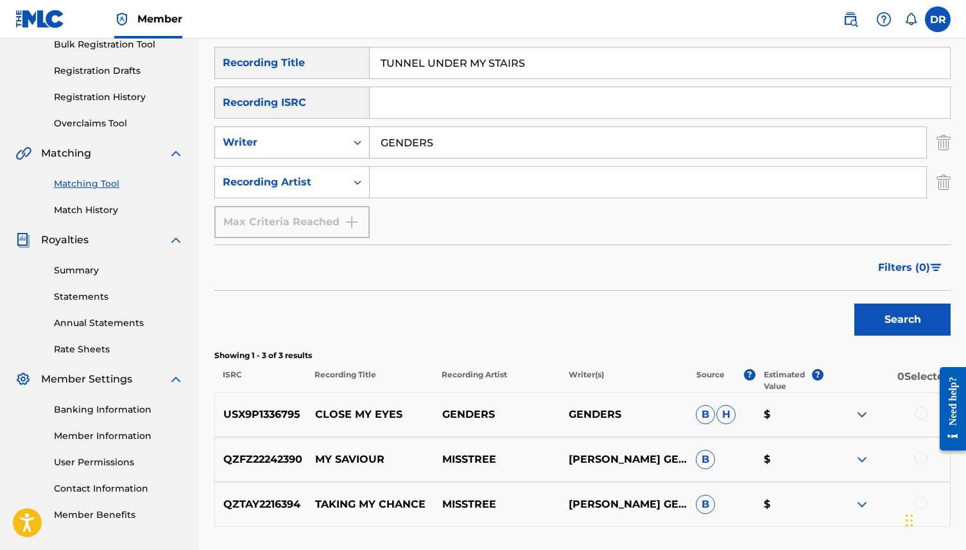
drag, startPoint x: 461, startPoint y: 141, endPoint x: 349, endPoint y: 142, distance: 111.7
click at [349, 142] on div "SearchWithCriteria9124ec1c-a726-4126-a2a4-326e5eda4ad3 Writer GENDERS" at bounding box center [582, 142] width 736 height 32
type input "LINDSAY"
click at [854, 304] on button "Search" at bounding box center [902, 320] width 96 height 32
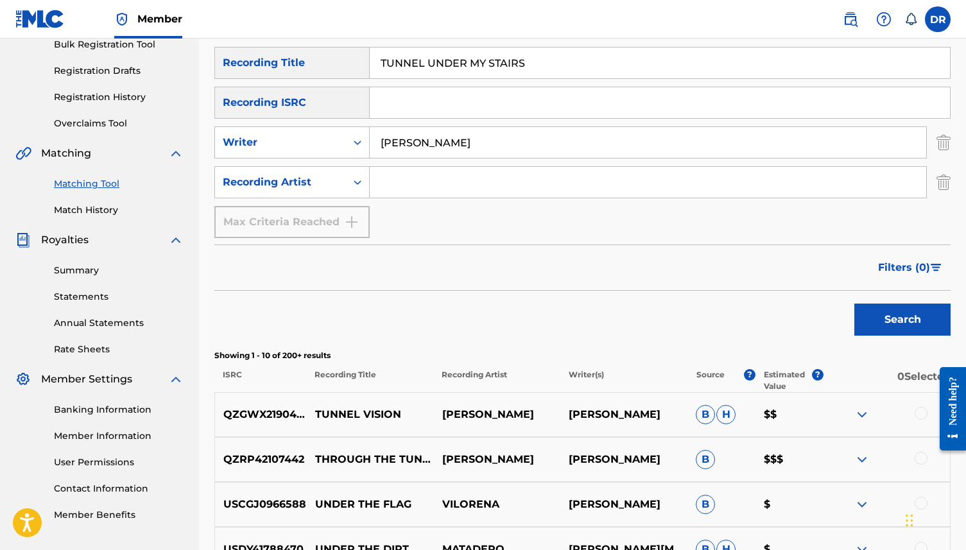
drag, startPoint x: 456, startPoint y: 155, endPoint x: 343, endPoint y: 123, distance: 117.6
click at [343, 123] on div "SearchWithCriteriab118a4ff-1be9-45a2-b570-8741a7455e22 Recording Title TUNNEL U…" at bounding box center [582, 142] width 736 height 191
click at [854, 304] on button "Search" at bounding box center [902, 320] width 96 height 32
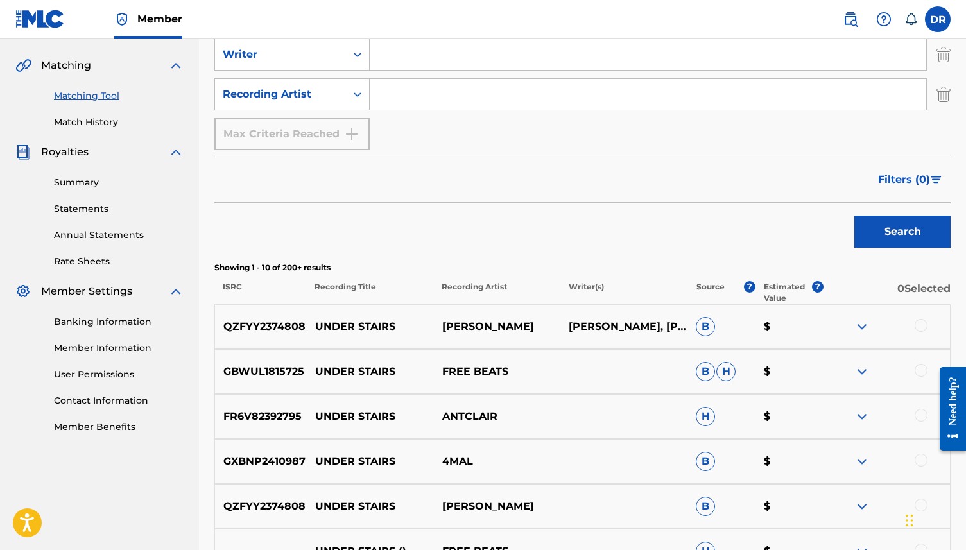
scroll to position [0, 0]
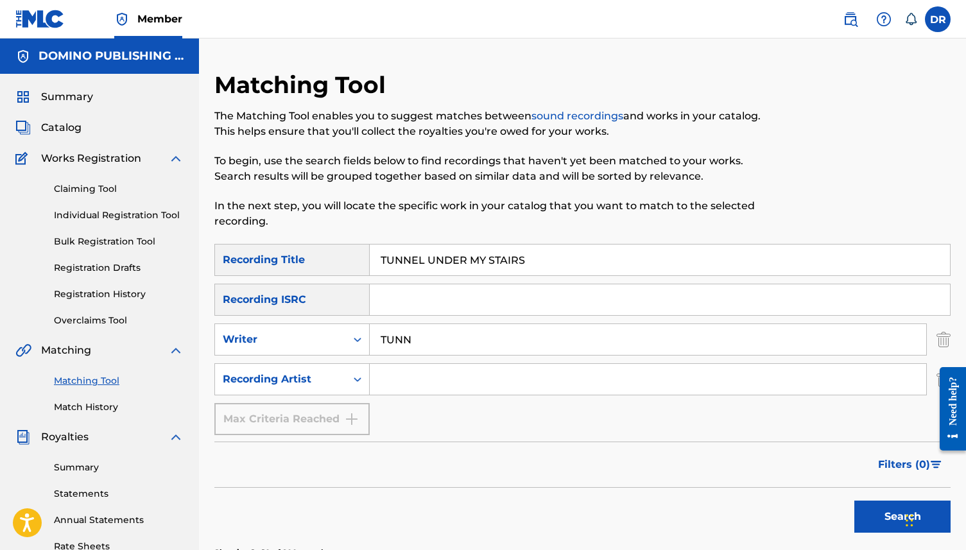
type input "TUNNG"
drag, startPoint x: 422, startPoint y: 340, endPoint x: 354, endPoint y: 340, distance: 68.0
click at [354, 340] on div "SearchWithCriteria9124ec1c-a726-4126-a2a4-326e5eda4ad3 Writer TUNNG" at bounding box center [582, 339] width 736 height 32
click at [393, 372] on input "Search Form" at bounding box center [648, 379] width 556 height 31
paste input "TUNNG"
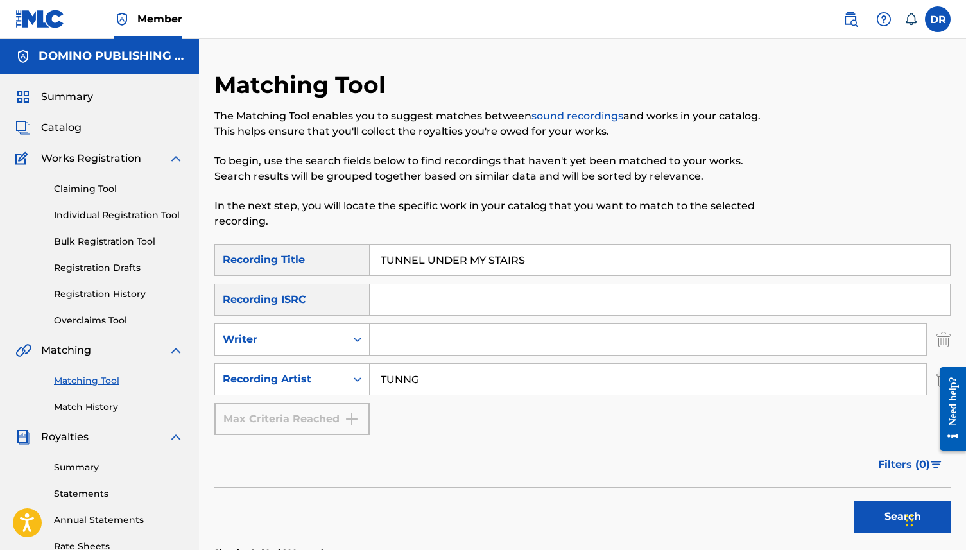
type input "TUNNG"
click at [854, 501] on button "Search" at bounding box center [902, 517] width 96 height 32
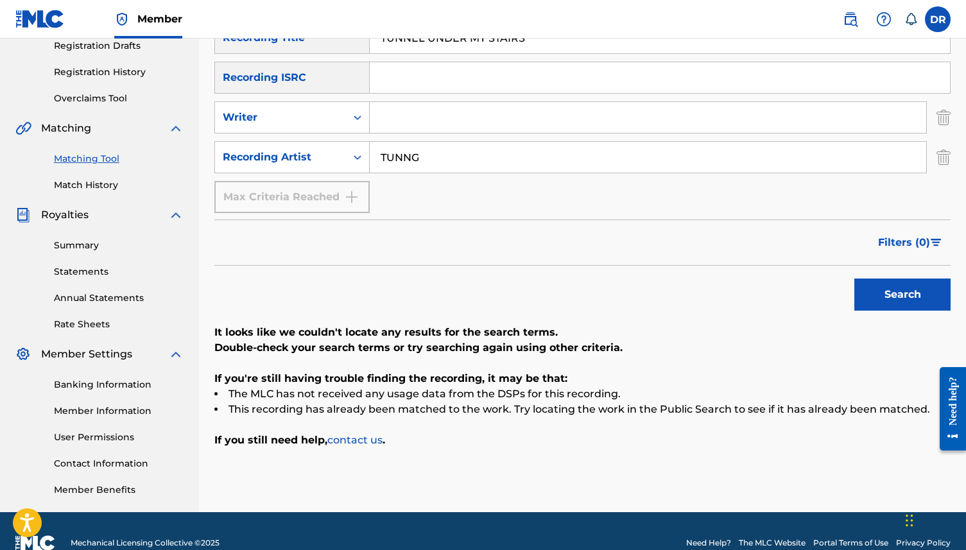
scroll to position [171, 0]
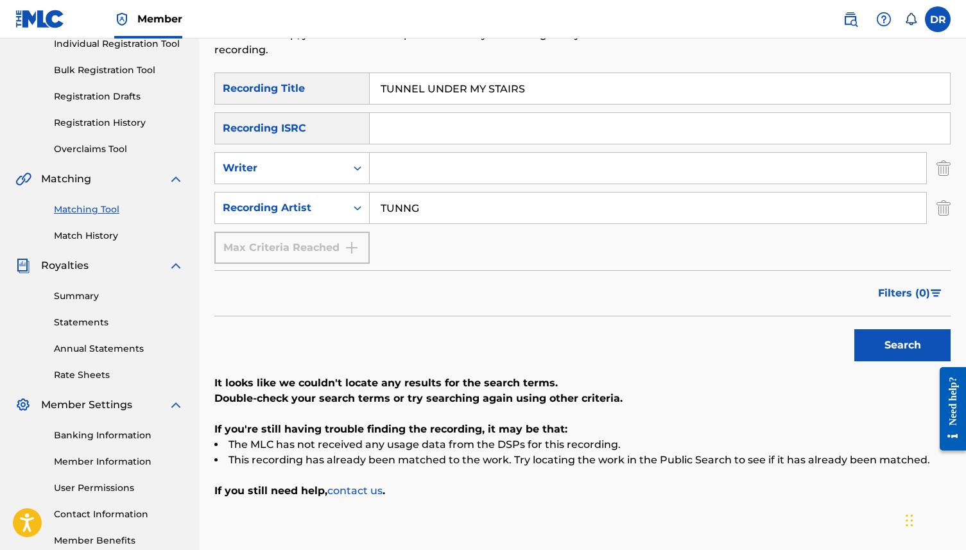
drag, startPoint x: 537, startPoint y: 94, endPoint x: 347, endPoint y: 94, distance: 189.3
click at [347, 94] on div "SearchWithCriteriab118a4ff-1be9-45a2-b570-8741a7455e22 Recording Title TUNNEL U…" at bounding box center [582, 89] width 736 height 32
paste input "BACKSPACE UNWIND (BARLOW/RHODES)"
drag, startPoint x: 629, startPoint y: 94, endPoint x: 495, endPoint y: 94, distance: 134.1
click at [495, 94] on input "BACKSPACE UNWIND (BARLOW/RHODES)" at bounding box center [660, 88] width 580 height 31
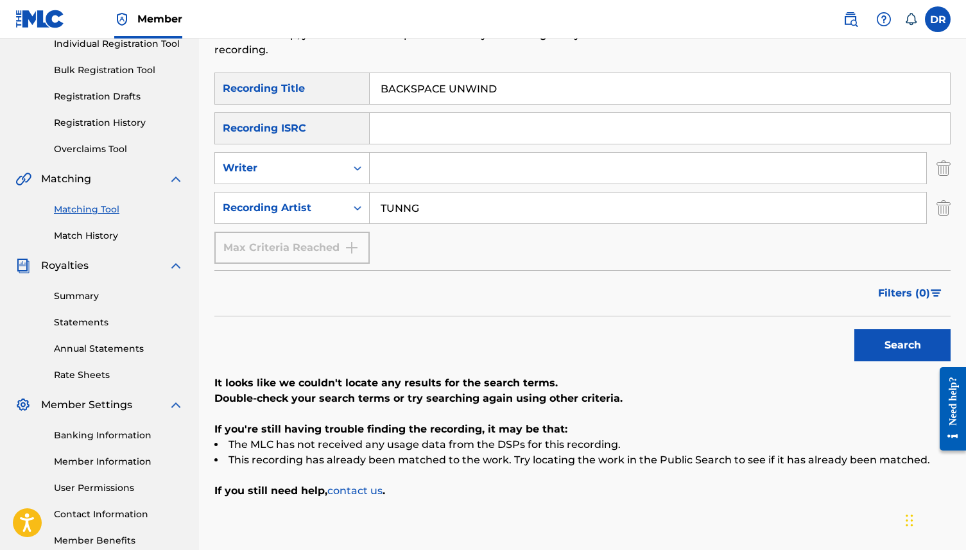
type input "BACKSPACE UNWIND"
click at [464, 166] on input "Search Form" at bounding box center [648, 168] width 556 height 31
type input "BARLOW"
drag, startPoint x: 458, startPoint y: 199, endPoint x: 340, endPoint y: 203, distance: 117.5
click at [340, 203] on div "SearchWithCriteria3b3d4180-3b16-4b53-8a7d-822c89288002 Recording Artist TUNNG" at bounding box center [582, 208] width 736 height 32
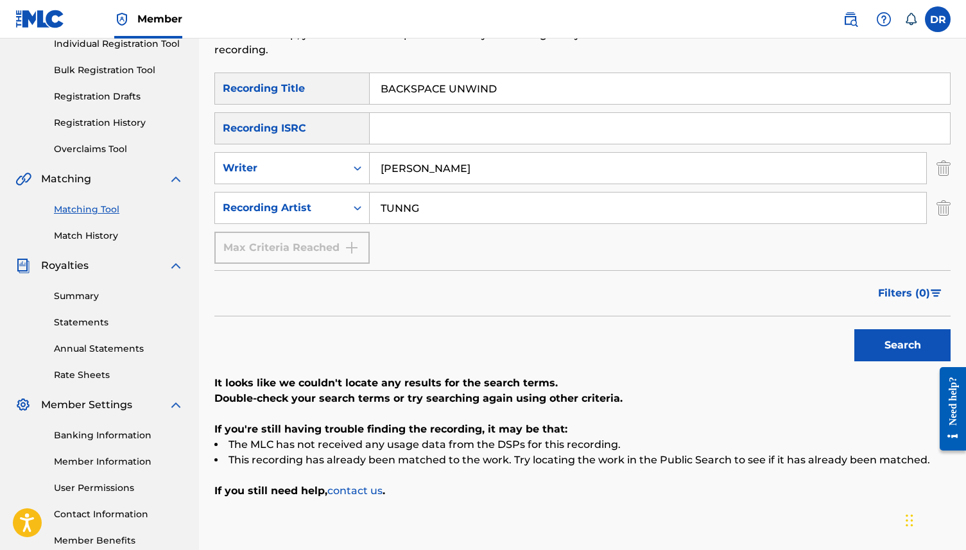
click at [388, 203] on input "TUNNG" at bounding box center [648, 208] width 556 height 31
click at [854, 329] on button "Search" at bounding box center [902, 345] width 96 height 32
drag, startPoint x: 459, startPoint y: 162, endPoint x: 332, endPoint y: 162, distance: 127.1
click at [332, 162] on div "SearchWithCriteria9124ec1c-a726-4126-a2a4-326e5eda4ad3 Writer BARLOW" at bounding box center [582, 168] width 736 height 32
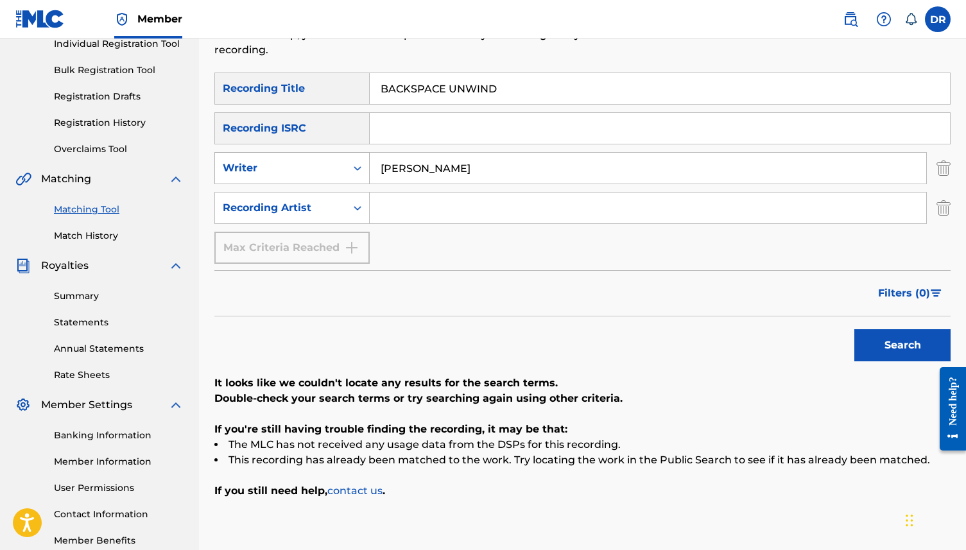
paste input "CKSPACE UNWIND (BARLOW/RHODES)"
drag, startPoint x: 554, startPoint y: 169, endPoint x: 356, endPoint y: 168, distance: 198.3
click at [356, 168] on div "SearchWithCriteria9124ec1c-a726-4126-a2a4-326e5eda4ad3 Writer BACKSPACE UNWIND …" at bounding box center [582, 168] width 736 height 32
click at [487, 181] on input "RHODES)" at bounding box center [648, 168] width 556 height 31
type input "RHODES"
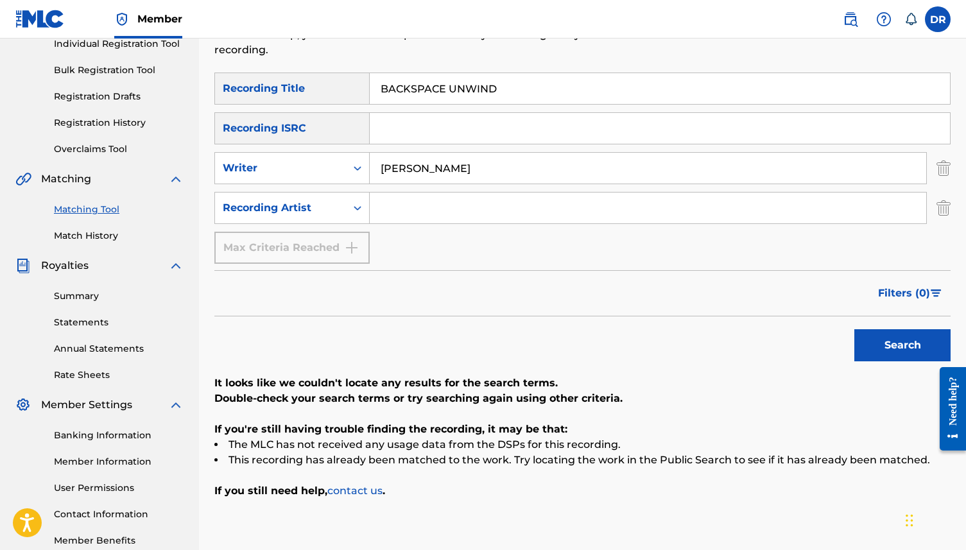
click at [854, 329] on button "Search" at bounding box center [902, 345] width 96 height 32
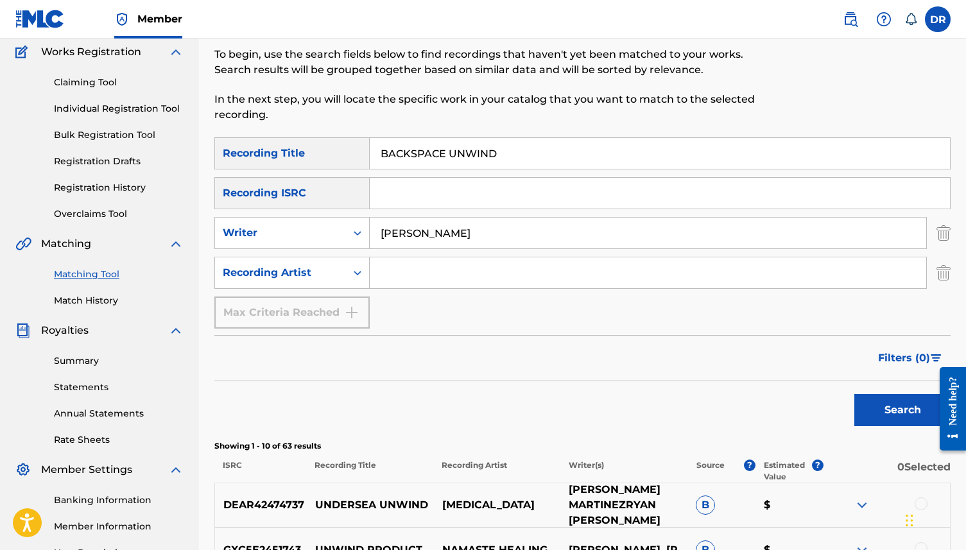
scroll to position [105, 0]
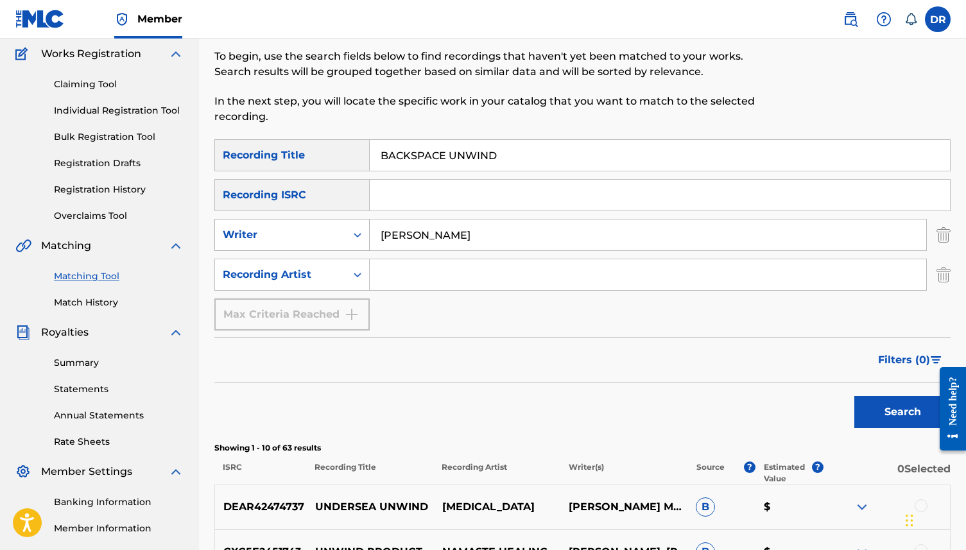
drag, startPoint x: 445, startPoint y: 230, endPoint x: 361, endPoint y: 231, distance: 83.4
click at [361, 231] on div "SearchWithCriteria9124ec1c-a726-4126-a2a4-326e5eda4ad3 Writer RHODES" at bounding box center [582, 235] width 736 height 32
click at [854, 396] on button "Search" at bounding box center [902, 412] width 96 height 32
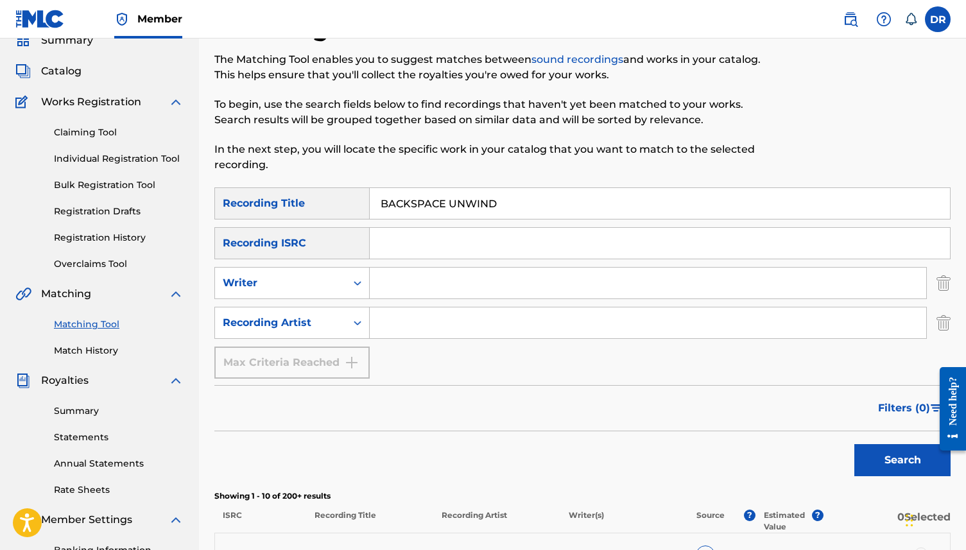
scroll to position [0, 0]
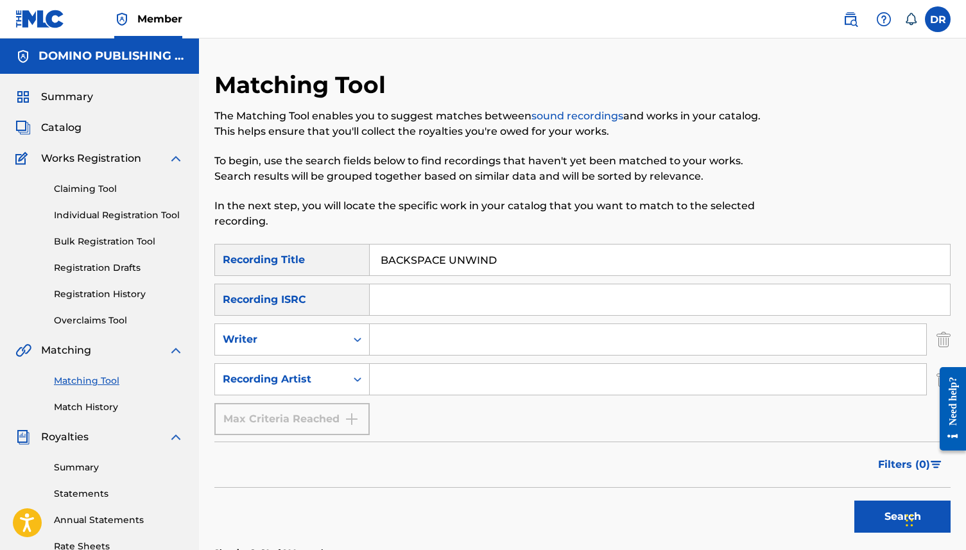
click at [374, 370] on input "Search Form" at bounding box center [648, 379] width 556 height 31
type input "LAMB"
click at [854, 501] on button "Search" at bounding box center [902, 517] width 96 height 32
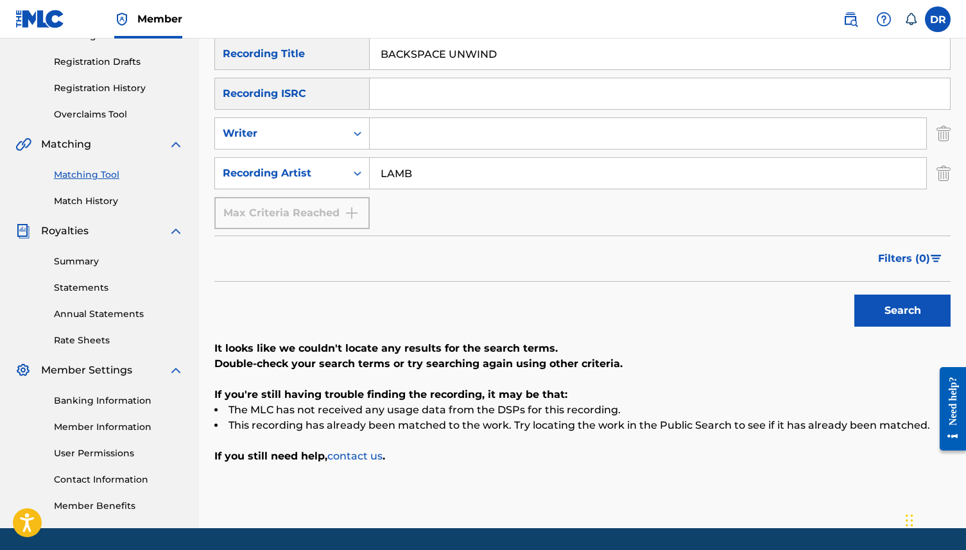
scroll to position [205, 0]
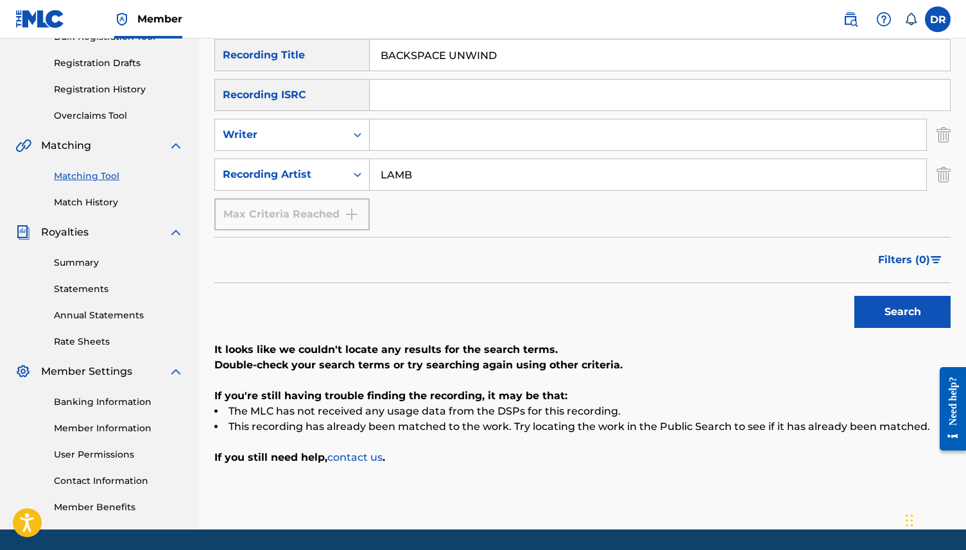
click at [943, 329] on div "Search" at bounding box center [899, 308] width 103 height 51
click at [915, 301] on button "Search" at bounding box center [902, 312] width 96 height 32
drag, startPoint x: 518, startPoint y: 56, endPoint x: 367, endPoint y: 56, distance: 150.8
click at [367, 56] on div "SearchWithCriteriab118a4ff-1be9-45a2-b570-8741a7455e22 Recording Title BACKSPAC…" at bounding box center [582, 55] width 736 height 32
paste input "STAGE OR SCREEN (NIELSON/NIELSON)"
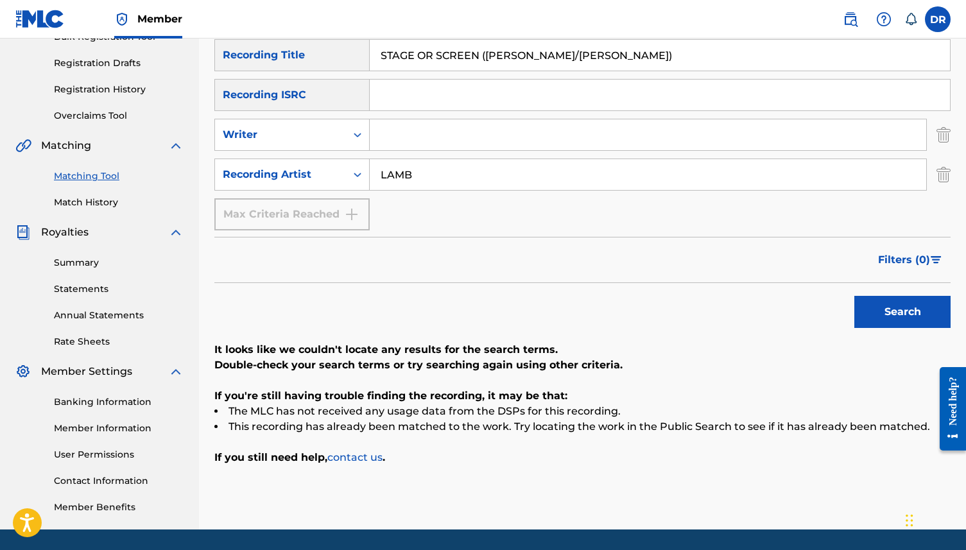
drag, startPoint x: 635, startPoint y: 64, endPoint x: 481, endPoint y: 58, distance: 154.8
click at [481, 58] on input "STAGE OR SCREEN (NIELSON/NIELSON)" at bounding box center [660, 55] width 580 height 31
type input "STAGE OR SCREEN"
drag, startPoint x: 442, startPoint y: 169, endPoint x: 331, endPoint y: 180, distance: 111.5
click at [331, 180] on div "SearchWithCriteria3b3d4180-3b16-4b53-8a7d-822c89288002 Recording Artist LAMB" at bounding box center [582, 175] width 736 height 32
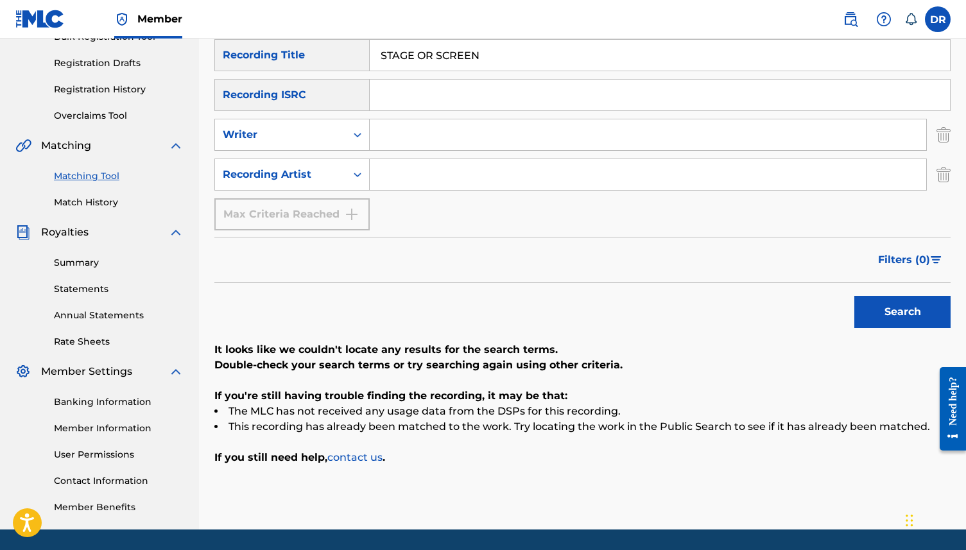
click at [418, 123] on input "Search Form" at bounding box center [648, 134] width 556 height 31
type input "NIELSON"
click at [854, 296] on button "Search" at bounding box center [902, 312] width 96 height 32
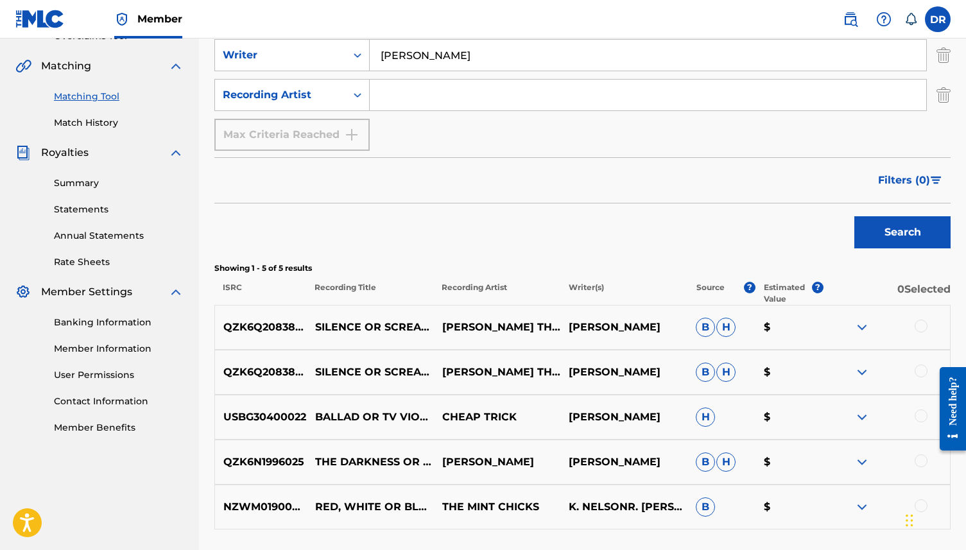
scroll to position [282, 0]
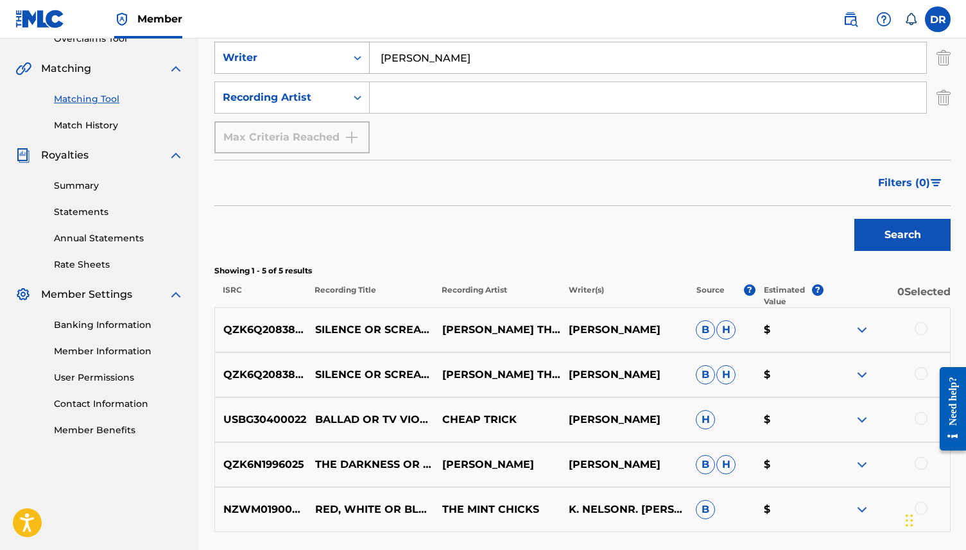
drag, startPoint x: 448, startPoint y: 56, endPoint x: 334, endPoint y: 56, distance: 114.2
click at [334, 56] on div "SearchWithCriteria9124ec1c-a726-4126-a2a4-326e5eda4ad3 Writer NIELSON" at bounding box center [582, 58] width 736 height 32
click at [854, 219] on button "Search" at bounding box center [902, 235] width 96 height 32
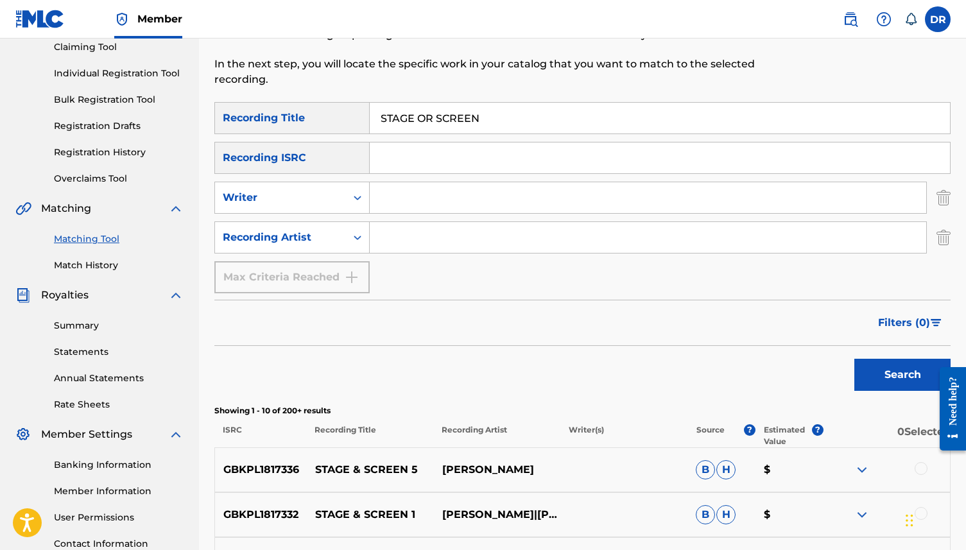
scroll to position [136, 0]
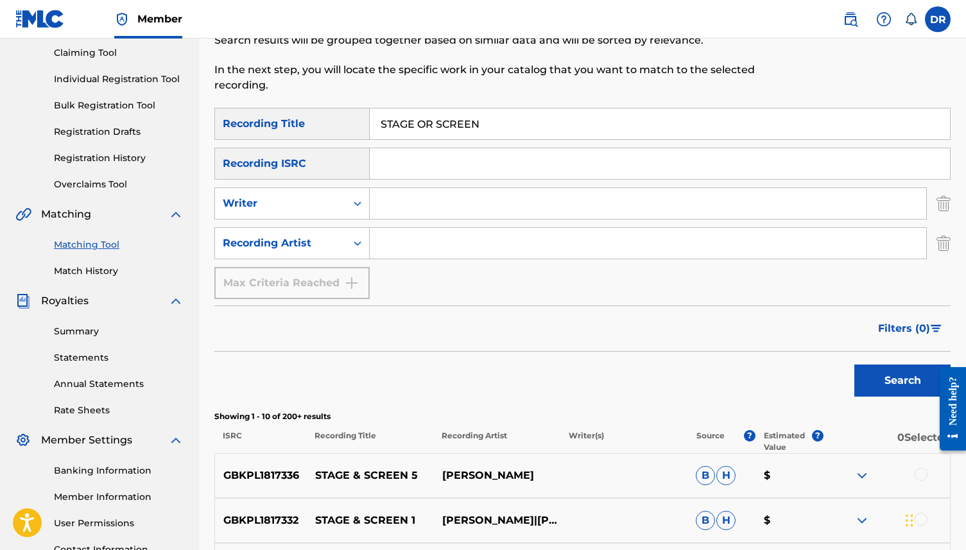
click at [386, 275] on div "SearchWithCriteriab118a4ff-1be9-45a2-b570-8741a7455e22 Recording Title STAGE OR…" at bounding box center [582, 203] width 736 height 191
click at [388, 247] on input "Search Form" at bounding box center [648, 243] width 556 height 31
type input "UNKNOWN MORTAL ORCHESTRA"
click at [854, 365] on button "Search" at bounding box center [902, 381] width 96 height 32
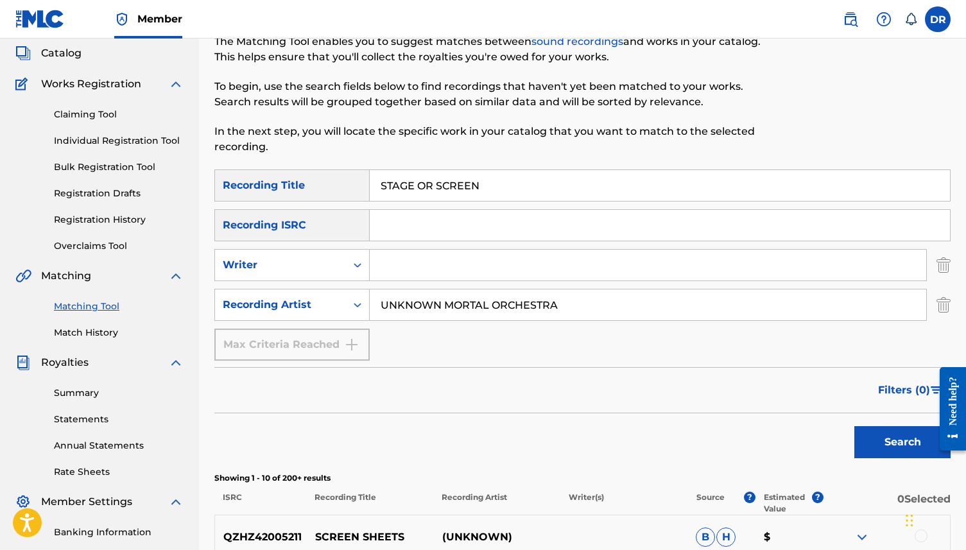
scroll to position [0, 0]
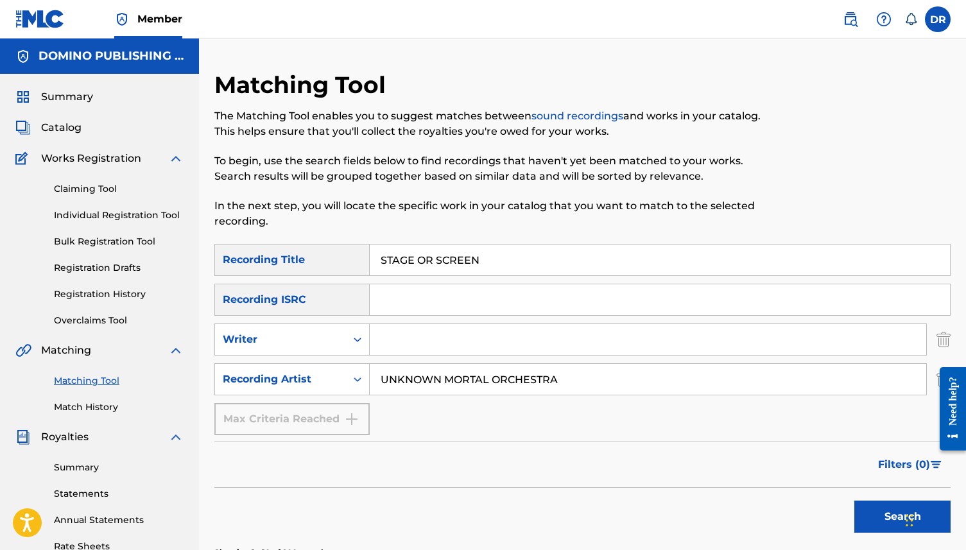
drag, startPoint x: 504, startPoint y: 253, endPoint x: 431, endPoint y: 252, distance: 73.8
click at [431, 252] on input "STAGE OR SCREEN" at bounding box center [660, 260] width 580 height 31
drag, startPoint x: 612, startPoint y: 388, endPoint x: 333, endPoint y: 386, distance: 279.2
click at [333, 386] on div "SearchWithCriteria3b3d4180-3b16-4b53-8a7d-822c89288002 Recording Artist UNKNOWN…" at bounding box center [582, 379] width 736 height 32
drag, startPoint x: 583, startPoint y: 385, endPoint x: 336, endPoint y: 381, distance: 247.1
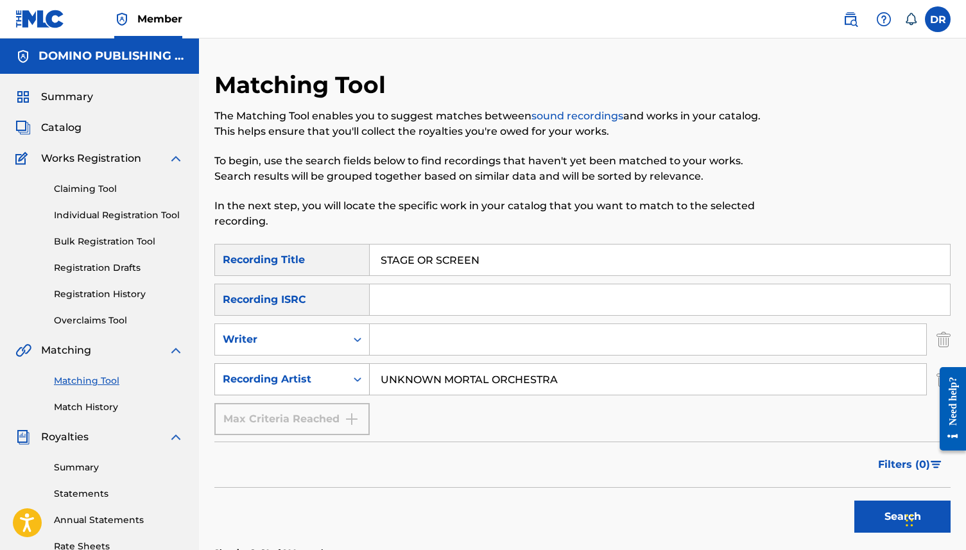
click at [336, 381] on div "SearchWithCriteria3b3d4180-3b16-4b53-8a7d-822c89288002 Recording Artist UNKNOWN…" at bounding box center [582, 379] width 736 height 32
type input "\"
click at [854, 501] on button "Search" at bounding box center [902, 517] width 96 height 32
click at [407, 379] on input "\" at bounding box center [648, 379] width 556 height 31
click at [854, 501] on button "Search" at bounding box center [902, 517] width 96 height 32
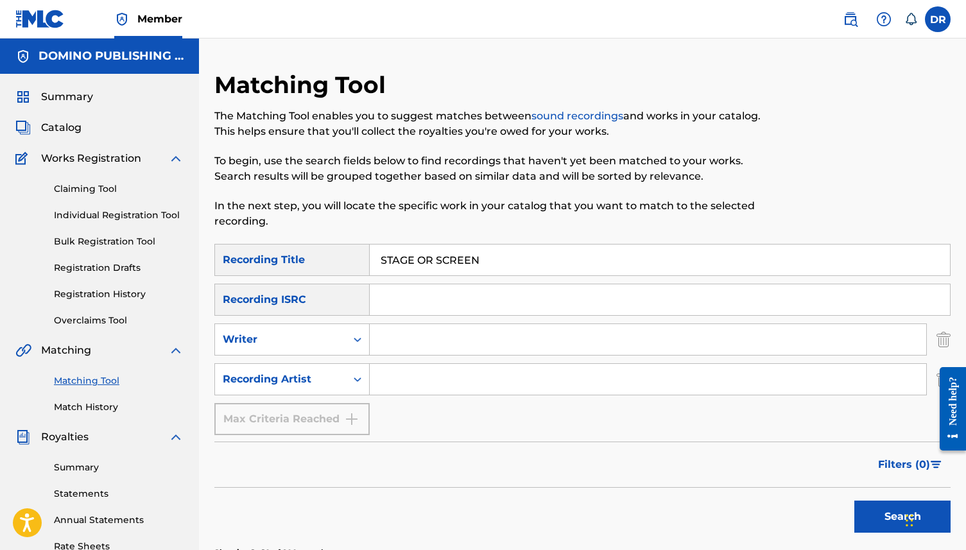
drag, startPoint x: 502, startPoint y: 264, endPoint x: 370, endPoint y: 267, distance: 131.6
click at [370, 267] on input "STAGE OR SCREEN" at bounding box center [660, 260] width 580 height 31
drag, startPoint x: 528, startPoint y: 255, endPoint x: 351, endPoint y: 255, distance: 177.2
click at [351, 255] on div "SearchWithCriteriab118a4ff-1be9-45a2-b570-8741a7455e22 Recording Title STAGE OR…" at bounding box center [582, 260] width 736 height 32
paste input "TESTIFYING TIME (BARCLAY/COOMBE/HUTCHINSON)"
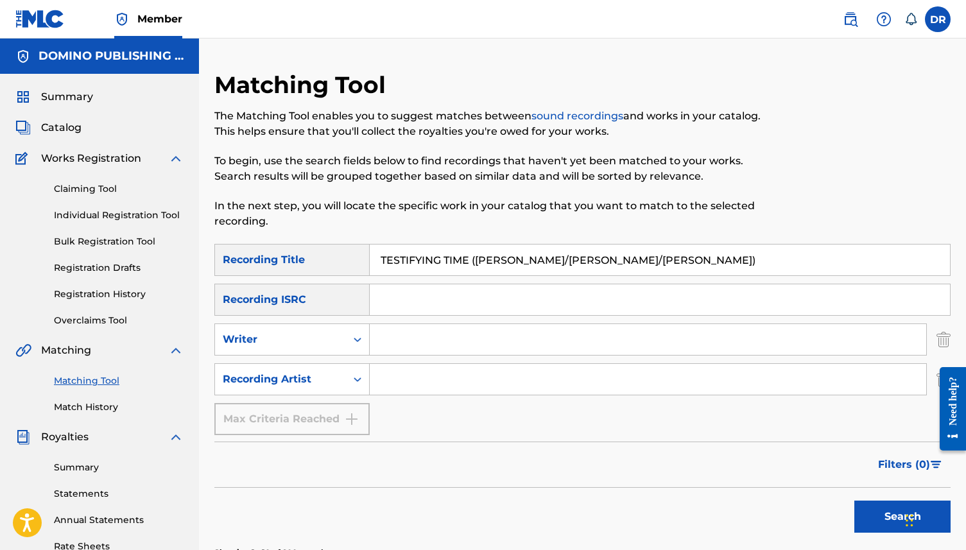
drag, startPoint x: 703, startPoint y: 264, endPoint x: 469, endPoint y: 266, distance: 234.3
click at [469, 266] on input "TESTIFYING TIME (BARCLAY/COOMBE/HUTCHINSON)" at bounding box center [660, 260] width 580 height 31
type input "TESTIFYING TIME"
click at [431, 343] on input "Search Form" at bounding box center [648, 339] width 556 height 31
type input "BARCLAY"
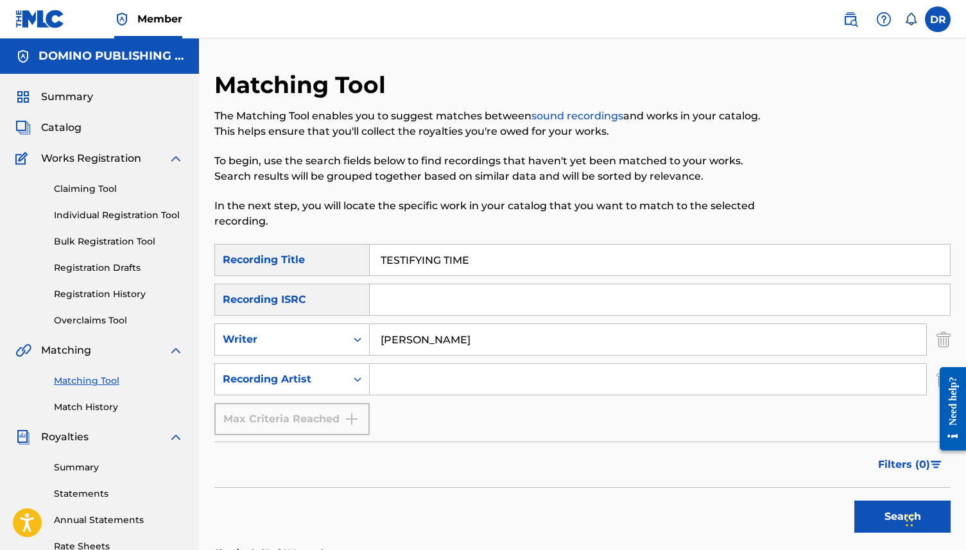
click at [854, 501] on button "Search" at bounding box center [902, 517] width 96 height 32
drag, startPoint x: 445, startPoint y: 348, endPoint x: 346, endPoint y: 343, distance: 99.6
click at [346, 343] on div "SearchWithCriteria9124ec1c-a726-4126-a2a4-326e5eda4ad3 Writer BARCLAY" at bounding box center [582, 339] width 736 height 32
click at [854, 501] on button "Search" at bounding box center [902, 517] width 96 height 32
click at [399, 375] on input "Search Form" at bounding box center [648, 379] width 556 height 31
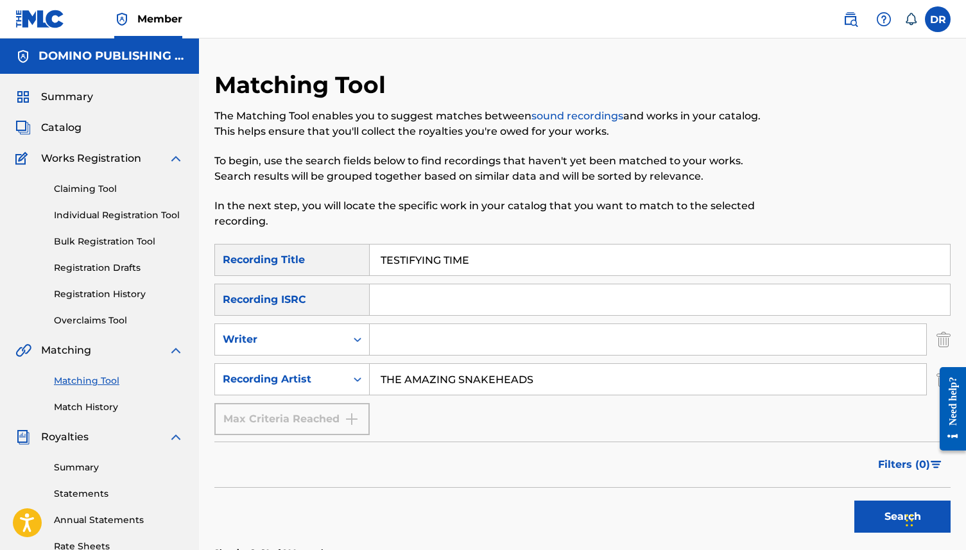
type input "THE AMAZING SNAKEHEADS"
click at [854, 501] on button "Search" at bounding box center [902, 517] width 96 height 32
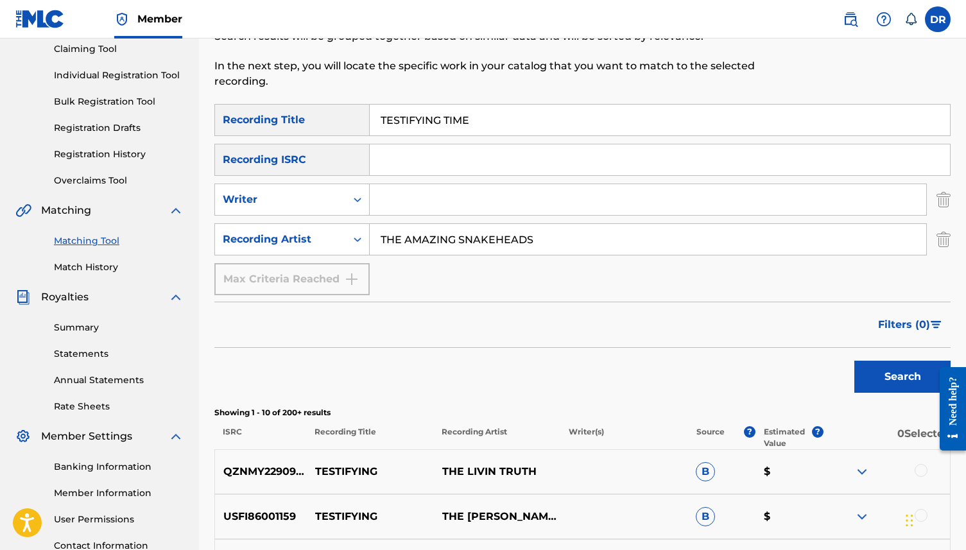
scroll to position [34, 0]
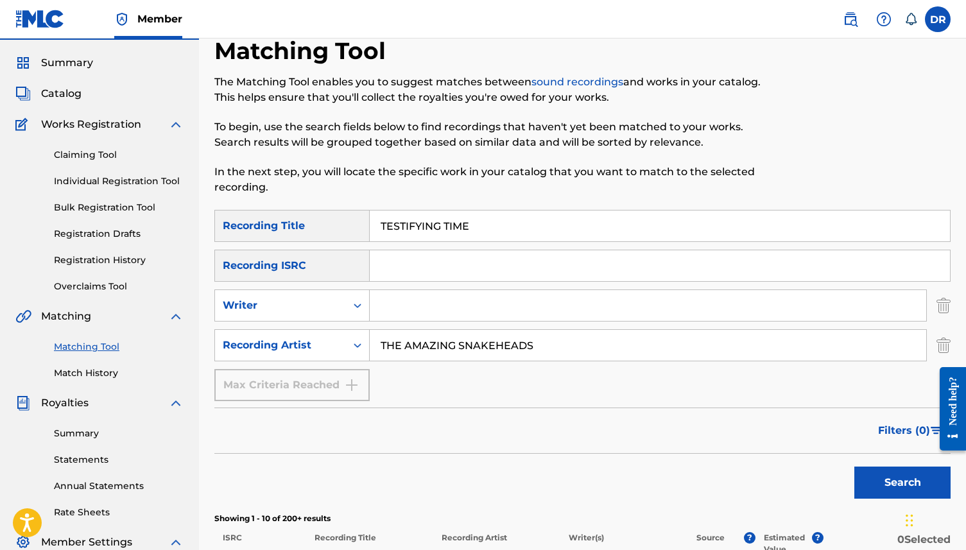
drag, startPoint x: 485, startPoint y: 225, endPoint x: 361, endPoint y: 224, distance: 123.9
click at [361, 224] on div "SearchWithCriteriab118a4ff-1be9-45a2-b570-8741a7455e22 Recording Title TESTIFYI…" at bounding box center [582, 226] width 736 height 32
paste input "OHIO RIVER BOAT SONG (OLDHAM)"
drag, startPoint x: 588, startPoint y: 229, endPoint x: 510, endPoint y: 228, distance: 77.7
click at [510, 229] on input "OHIO RIVER BOAT SONG (OLDHAM)" at bounding box center [660, 226] width 580 height 31
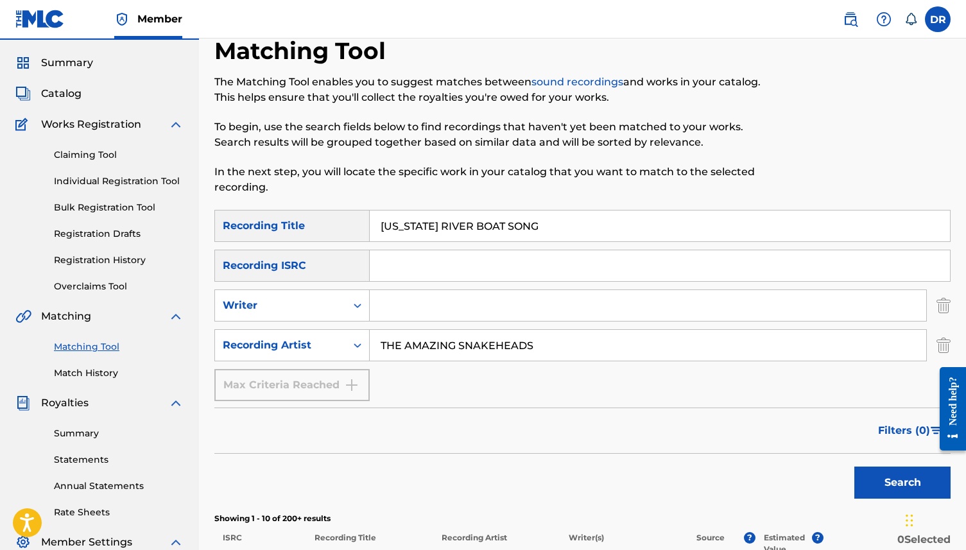
type input "OHIO RIVER BOAT SONG"
drag, startPoint x: 544, startPoint y: 343, endPoint x: 274, endPoint y: 351, distance: 269.7
click at [274, 351] on div "SearchWithCriteria3b3d4180-3b16-4b53-8a7d-822c89288002 Recording Artist THE AMA…" at bounding box center [582, 345] width 736 height 32
drag, startPoint x: 545, startPoint y: 349, endPoint x: 321, endPoint y: 348, distance: 224.0
click at [321, 348] on div "SearchWithCriteria3b3d4180-3b16-4b53-8a7d-822c89288002 Recording Artist THE AMA…" at bounding box center [582, 345] width 736 height 32
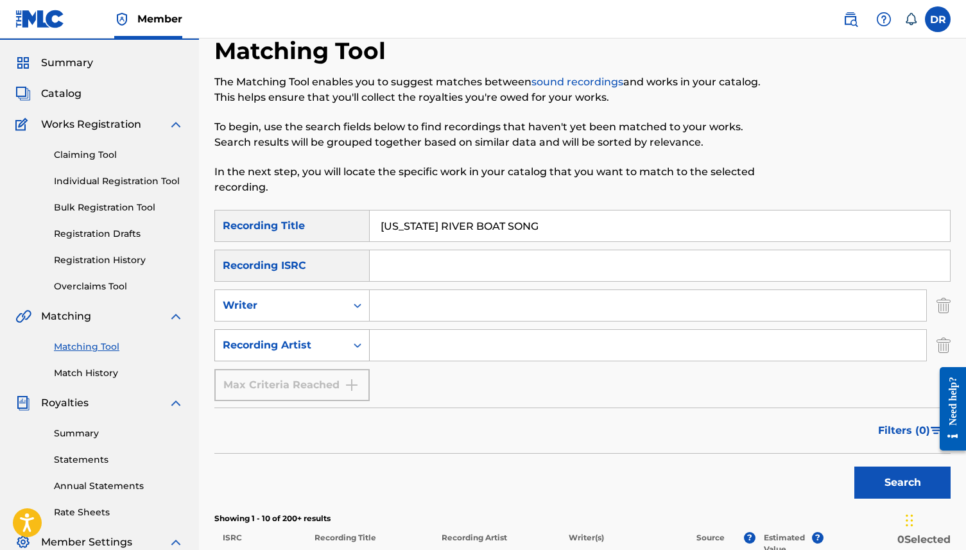
click at [854, 467] on button "Search" at bounding box center [902, 483] width 96 height 32
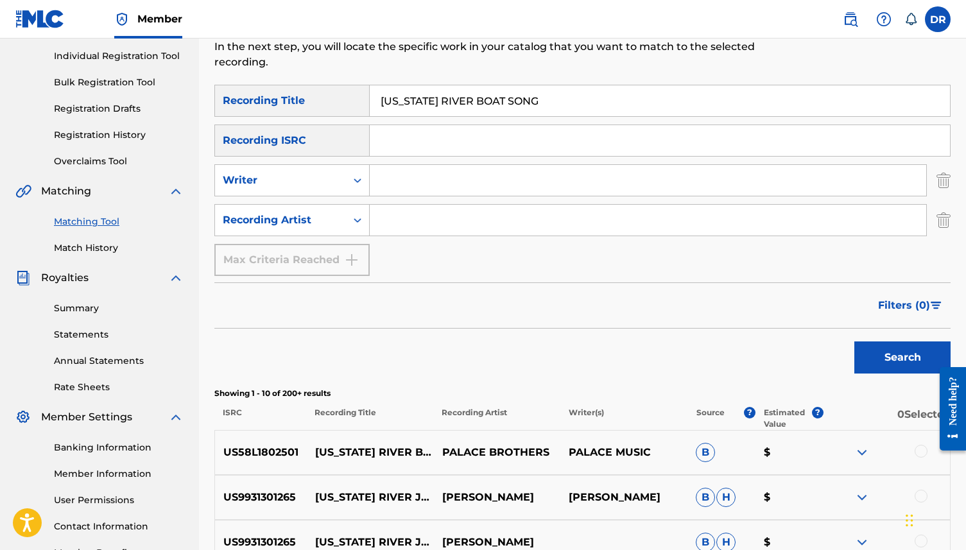
scroll to position [153, 0]
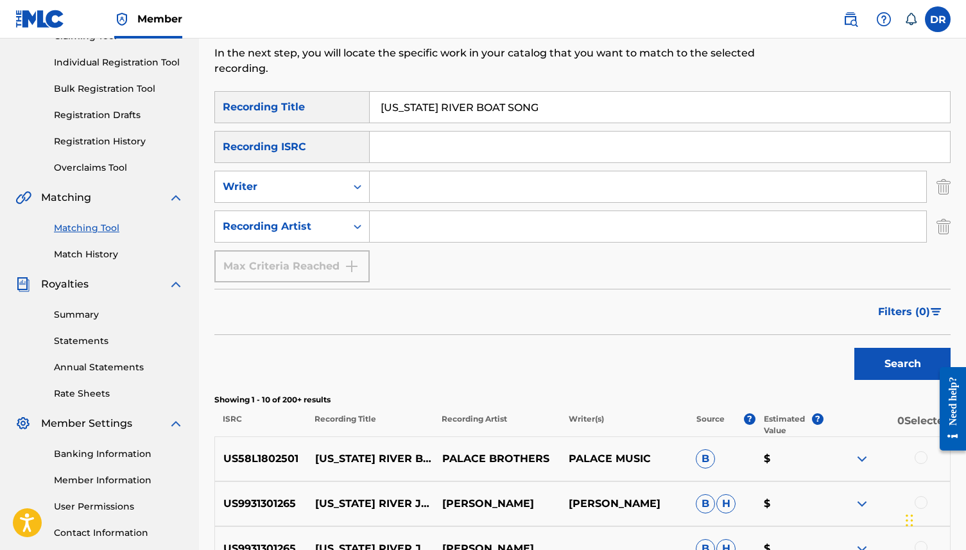
click at [395, 193] on input "Search Form" at bounding box center [648, 186] width 556 height 31
click at [387, 220] on input "Search Form" at bounding box center [648, 226] width 556 height 31
click at [854, 348] on button "Search" at bounding box center [902, 364] width 96 height 32
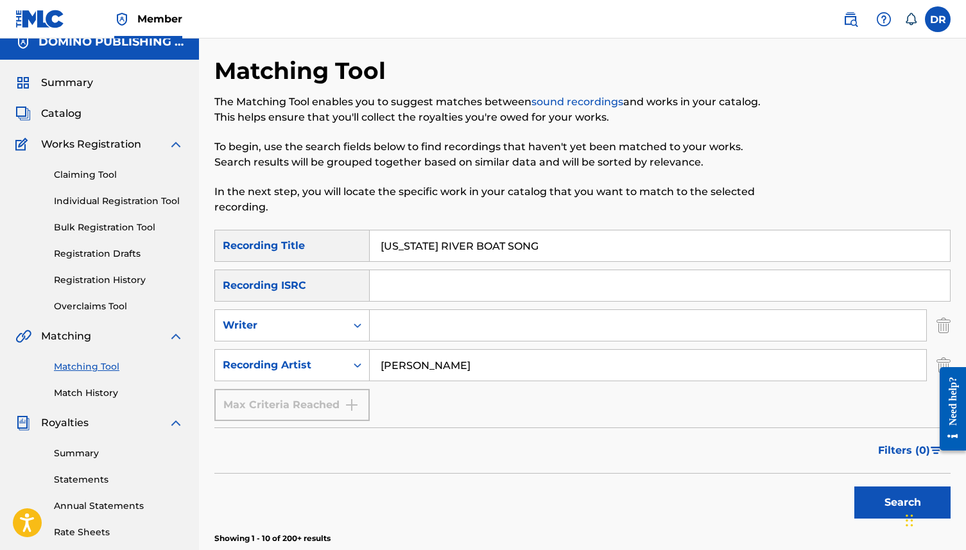
scroll to position [0, 0]
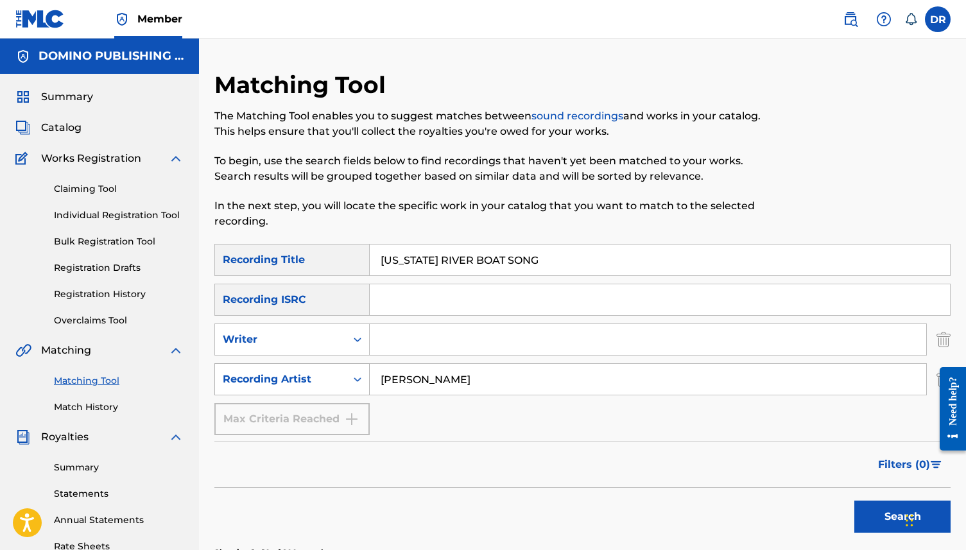
drag, startPoint x: 487, startPoint y: 386, endPoint x: 360, endPoint y: 384, distance: 127.1
click at [360, 384] on div "SearchWithCriteria3b3d4180-3b16-4b53-8a7d-822c89288002 Recording Artist WILL OL…" at bounding box center [582, 379] width 736 height 32
paste input "Bonnie "Prince" Billy"
type input "Bonnie "Prince" Billy"
click at [854, 501] on button "Search" at bounding box center [902, 517] width 96 height 32
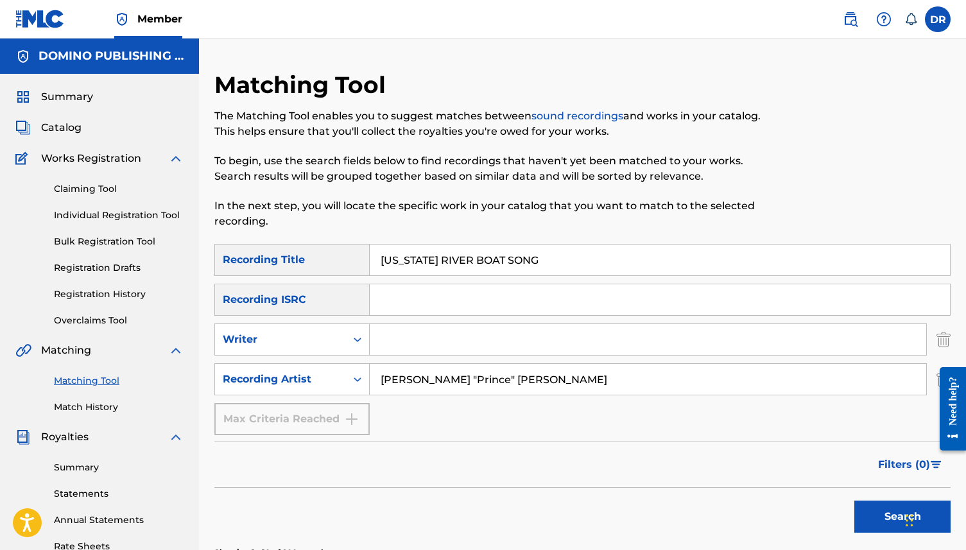
drag, startPoint x: 522, startPoint y: 260, endPoint x: 331, endPoint y: 269, distance: 190.8
click at [331, 269] on div "SearchWithCriteriab118a4ff-1be9-45a2-b570-8741a7455e22 Recording Title OHIO RIV…" at bounding box center [582, 260] width 736 height 32
click at [579, 248] on input "OHIO RIVER BOAT SONG" at bounding box center [660, 260] width 580 height 31
drag, startPoint x: 542, startPoint y: 255, endPoint x: 377, endPoint y: 255, distance: 165.6
click at [377, 255] on input "OHIO RIVER BOAT SONG" at bounding box center [660, 260] width 580 height 31
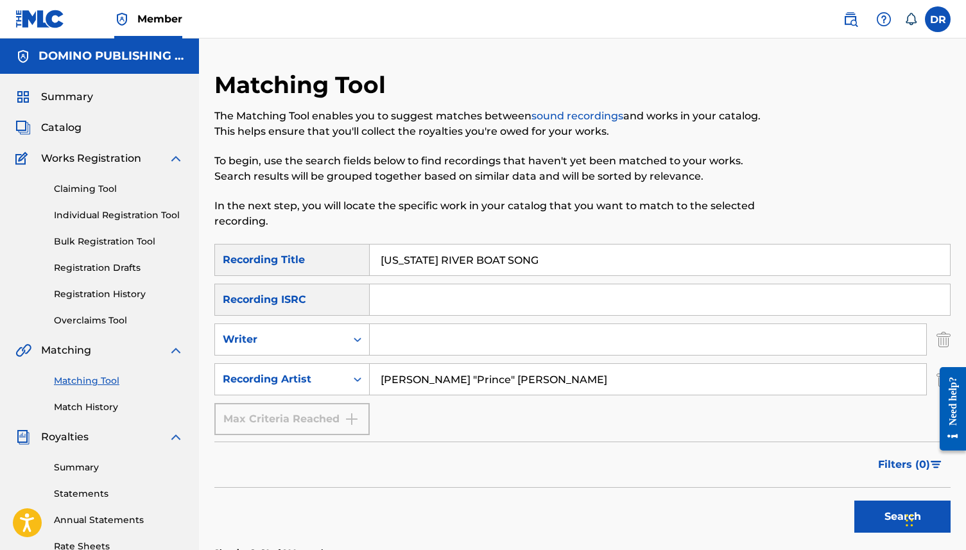
paste input "HOW MANY? (KRELL)"
drag, startPoint x: 499, startPoint y: 259, endPoint x: 451, endPoint y: 258, distance: 48.8
click at [451, 258] on input "HOW MANY? (KRELL)" at bounding box center [660, 260] width 580 height 31
type input "HOW MANY?"
click at [469, 335] on input "Search Form" at bounding box center [648, 339] width 556 height 31
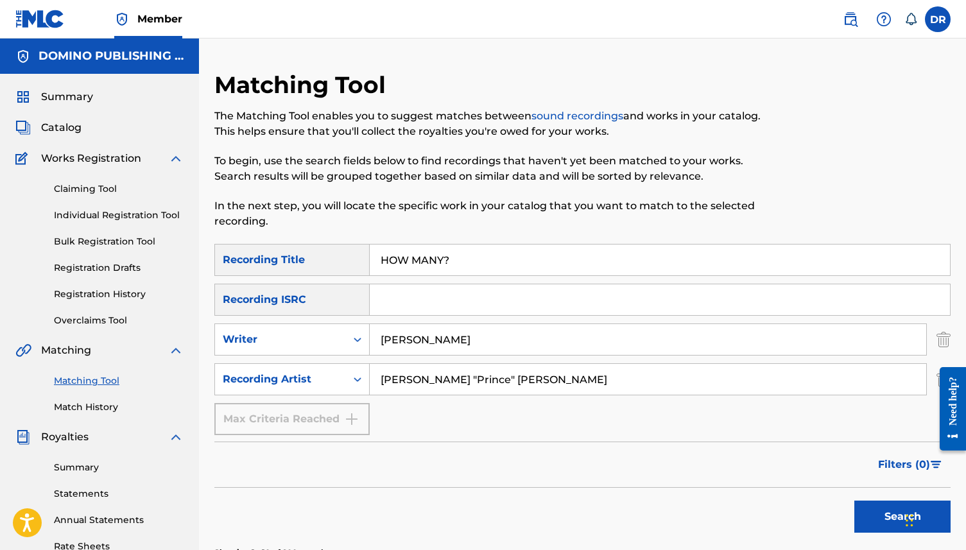
type input "KRELL"
drag, startPoint x: 544, startPoint y: 374, endPoint x: 330, endPoint y: 374, distance: 214.4
click at [330, 374] on div "SearchWithCriteria3b3d4180-3b16-4b53-8a7d-822c89288002 Recording Artist Bonnie …" at bounding box center [582, 379] width 736 height 32
click at [854, 501] on button "Search" at bounding box center [902, 517] width 96 height 32
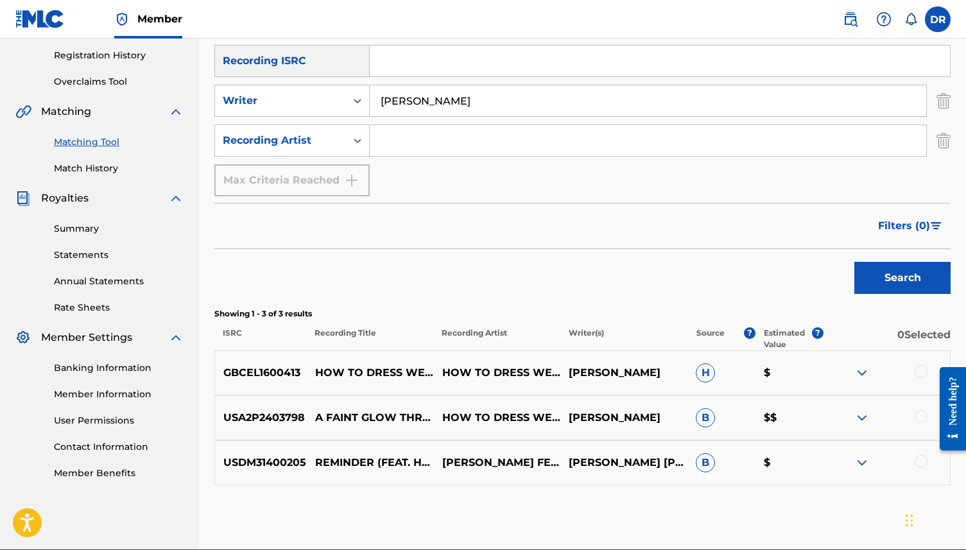
scroll to position [138, 0]
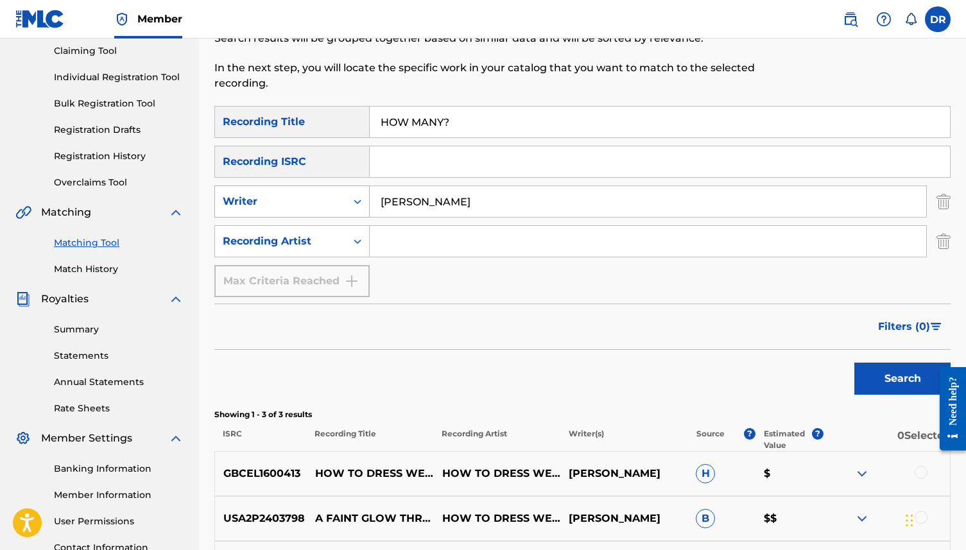
drag, startPoint x: 429, startPoint y: 200, endPoint x: 322, endPoint y: 200, distance: 107.2
click at [322, 200] on div "SearchWithCriteria9124ec1c-a726-4126-a2a4-326e5eda4ad3 Writer KRELL" at bounding box center [582, 201] width 736 height 32
click at [444, 261] on div "SearchWithCriteriab118a4ff-1be9-45a2-b570-8741a7455e22 Recording Title HOW MANY…" at bounding box center [582, 201] width 736 height 191
click at [409, 243] on input "Search Form" at bounding box center [648, 241] width 556 height 31
type input "HOW TO DRESS WELL"
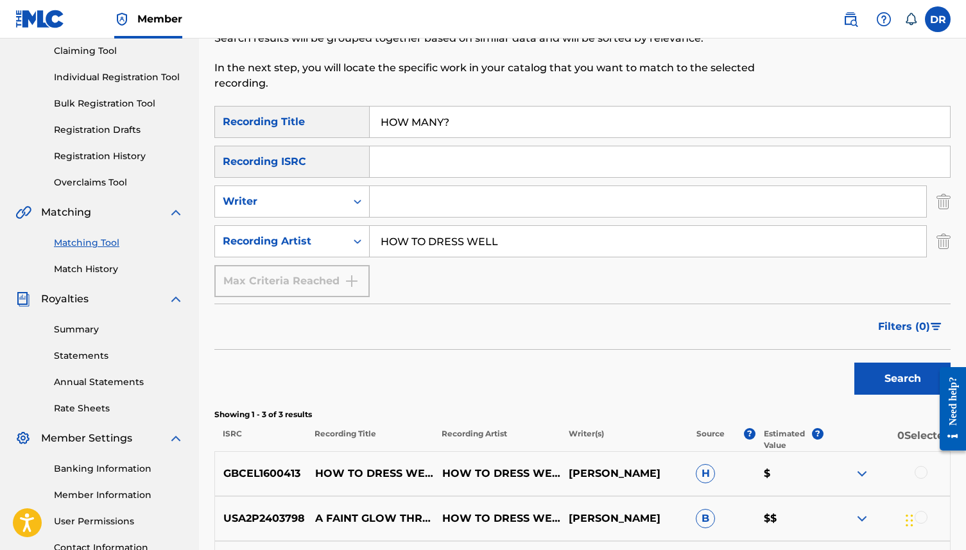
click at [854, 363] on button "Search" at bounding box center [902, 379] width 96 height 32
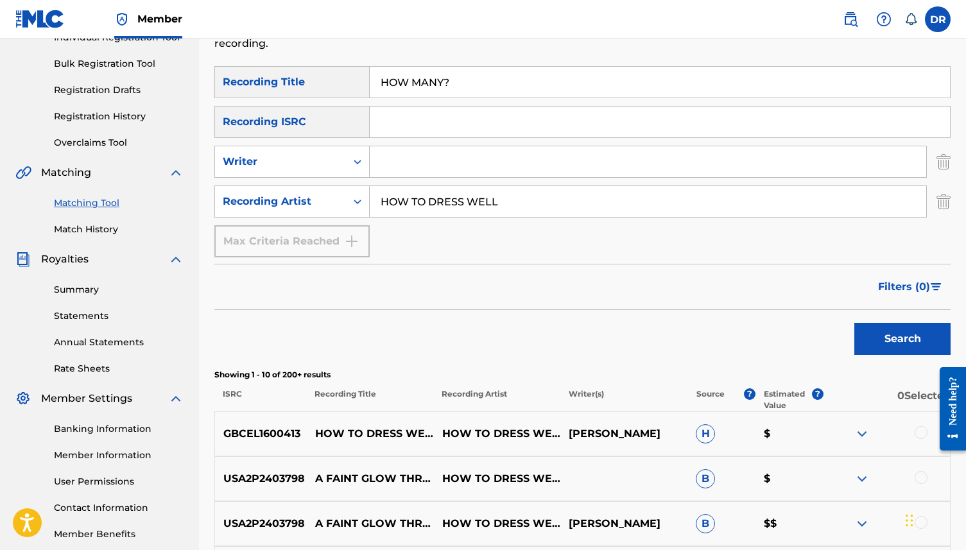
scroll to position [41, 0]
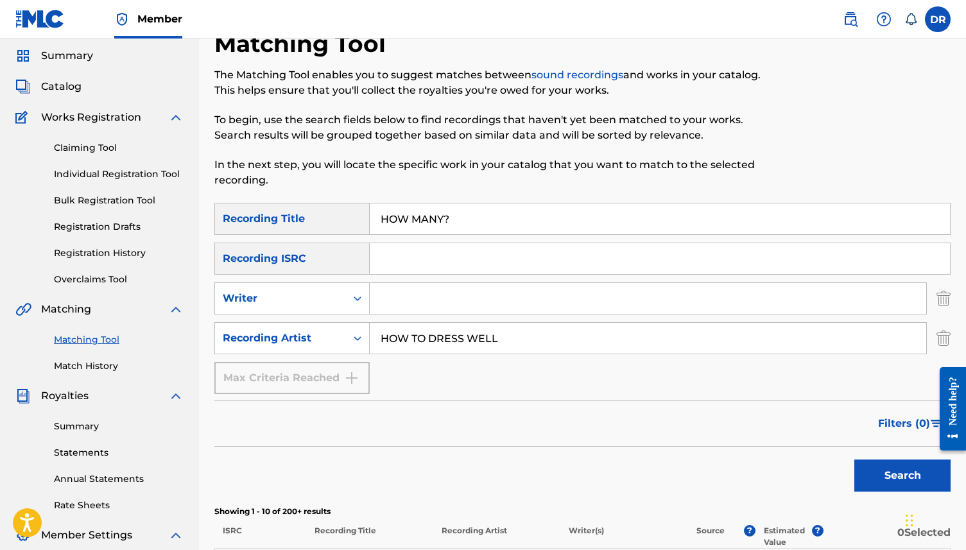
drag, startPoint x: 461, startPoint y: 220, endPoint x: 349, endPoint y: 216, distance: 111.7
click at [349, 216] on div "SearchWithCriteriab118a4ff-1be9-45a2-b570-8741a7455e22 Recording Title HOW MANY?" at bounding box center [582, 219] width 736 height 32
paste input "JUDGEMENT TRAIN (WEBB)"
drag, startPoint x: 543, startPoint y: 216, endPoint x: 483, endPoint y: 215, distance: 59.7
click at [483, 215] on input "JUDGEMENT TRAIN (WEBB)" at bounding box center [660, 218] width 580 height 31
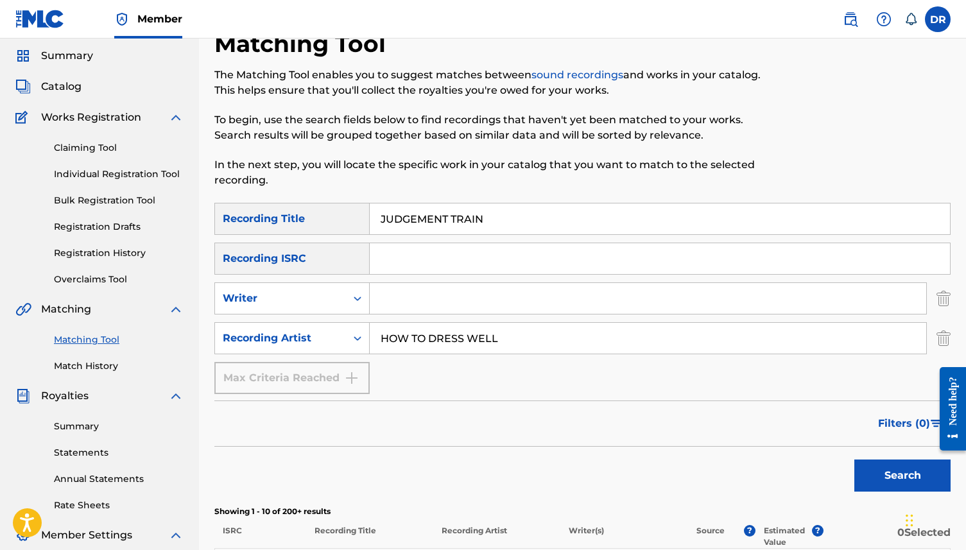
type input "JUDGEMENT TRAIN"
click at [454, 294] on input "Search Form" at bounding box center [648, 298] width 556 height 31
type input "WEBB"
drag, startPoint x: 571, startPoint y: 334, endPoint x: 320, endPoint y: 335, distance: 251.0
click at [320, 335] on div "SearchWithCriteria3b3d4180-3b16-4b53-8a7d-822c89288002 Recording Artist HOW TO …" at bounding box center [582, 338] width 736 height 32
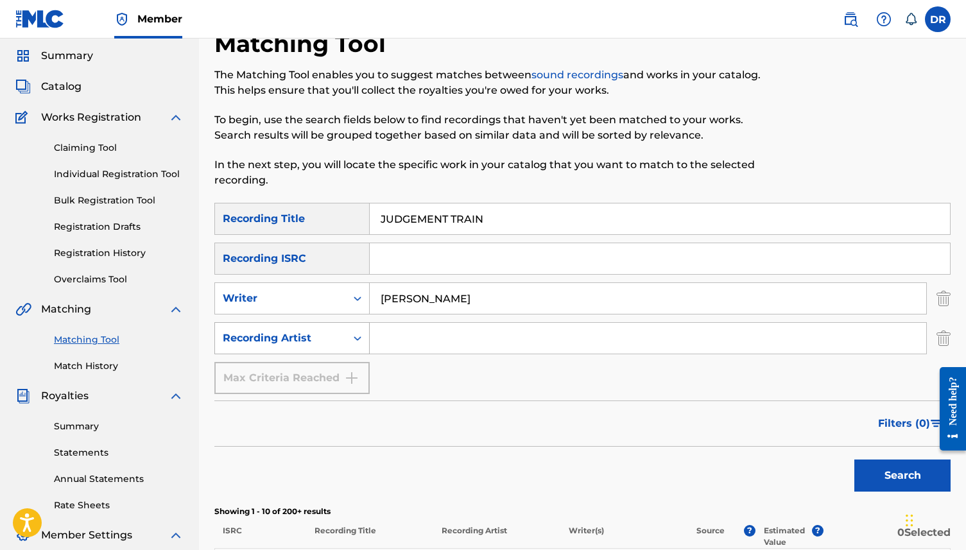
click at [854, 460] on button "Search" at bounding box center [902, 476] width 96 height 32
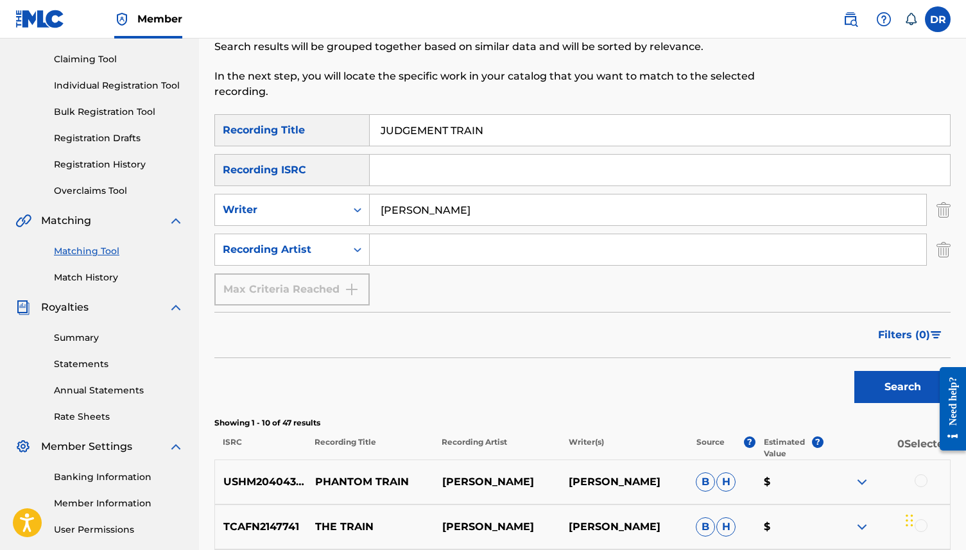
scroll to position [34, 0]
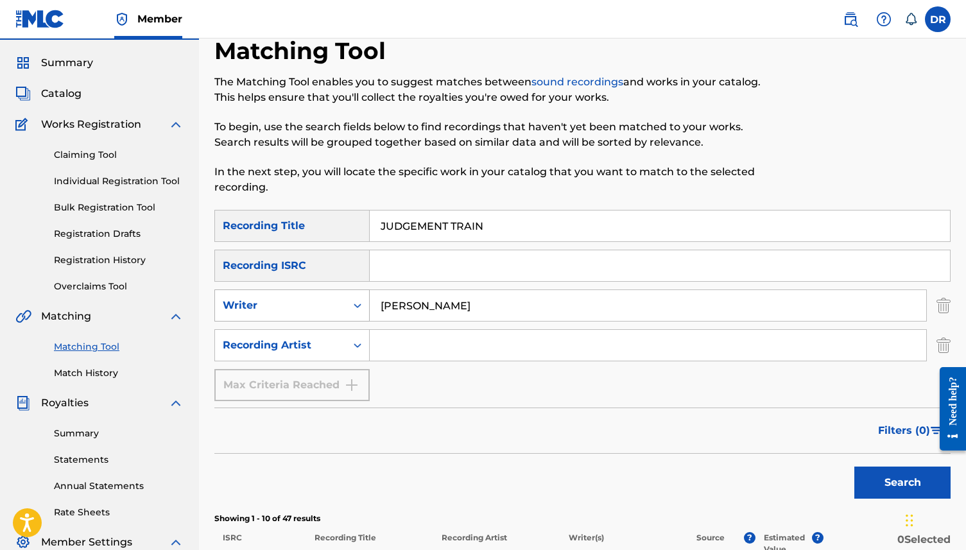
drag, startPoint x: 436, startPoint y: 300, endPoint x: 322, endPoint y: 300, distance: 114.9
click at [322, 300] on div "SearchWithCriteria9124ec1c-a726-4126-a2a4-326e5eda4ad3 Writer WEBB" at bounding box center [582, 305] width 736 height 32
click at [424, 349] on input "Search Form" at bounding box center [648, 345] width 556 height 31
click at [854, 467] on button "Search" at bounding box center [902, 483] width 96 height 32
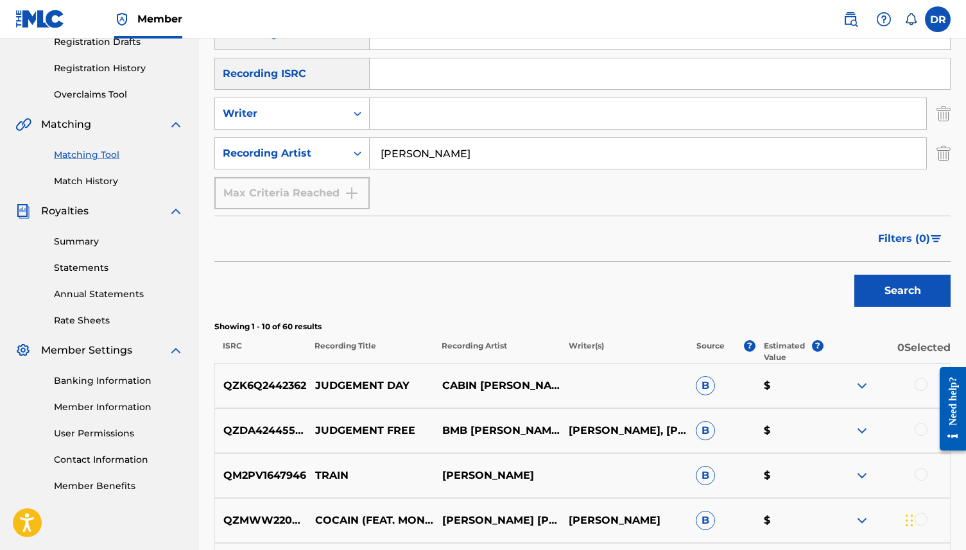
scroll to position [289, 0]
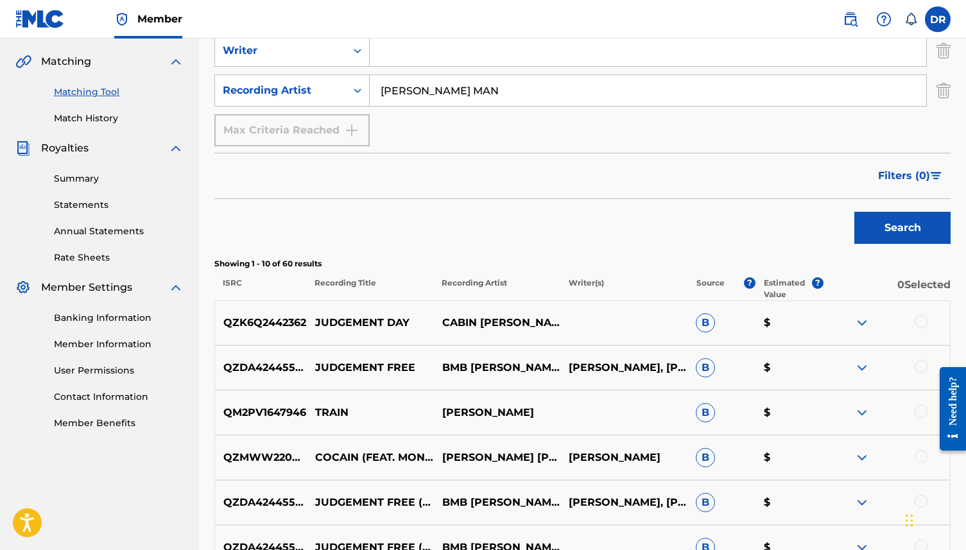
type input "RUSTIN MAN"
click at [854, 212] on button "Search" at bounding box center [902, 228] width 96 height 32
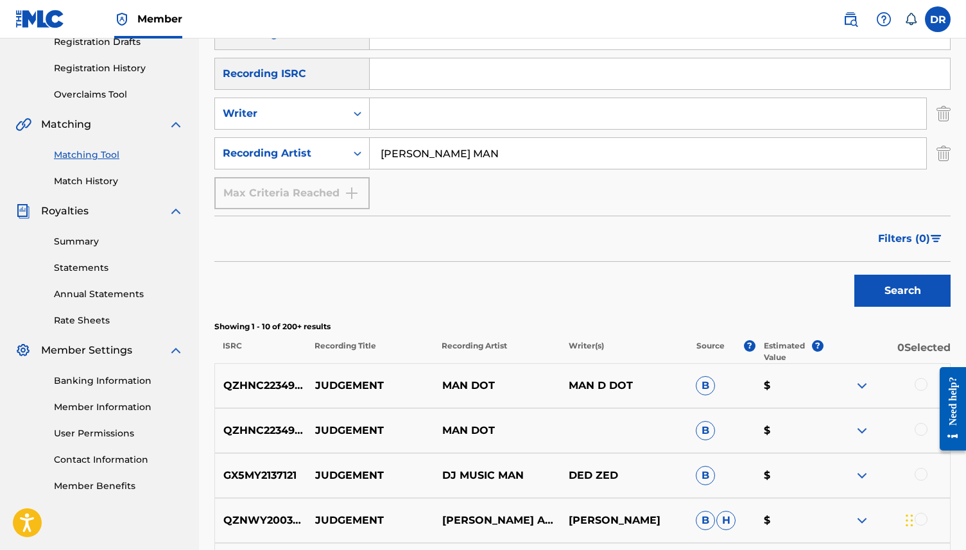
scroll to position [224, 0]
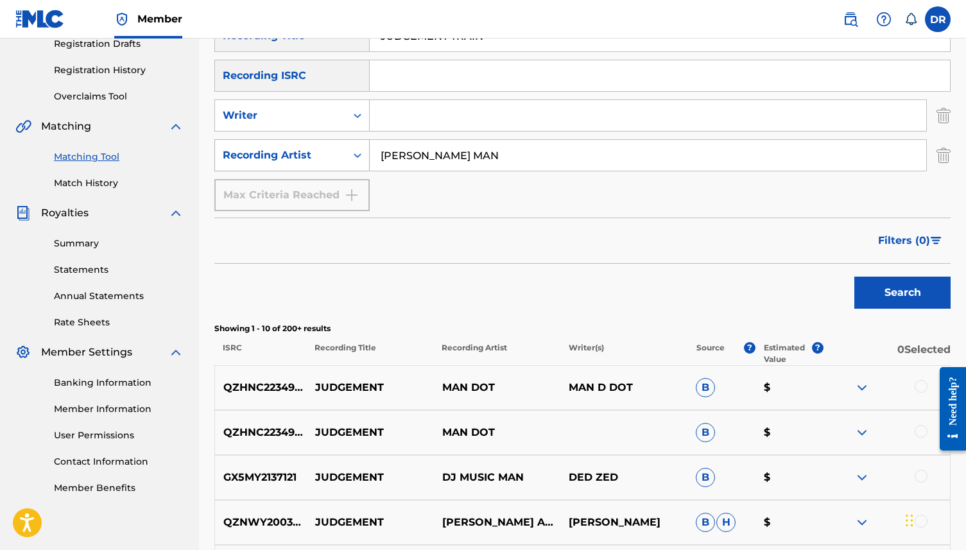
drag, startPoint x: 458, startPoint y: 157, endPoint x: 333, endPoint y: 159, distance: 124.5
click at [333, 159] on div "SearchWithCriteria3b3d4180-3b16-4b53-8a7d-822c89288002 Recording Artist RUSTIN …" at bounding box center [582, 155] width 736 height 32
click at [854, 277] on button "Search" at bounding box center [902, 293] width 96 height 32
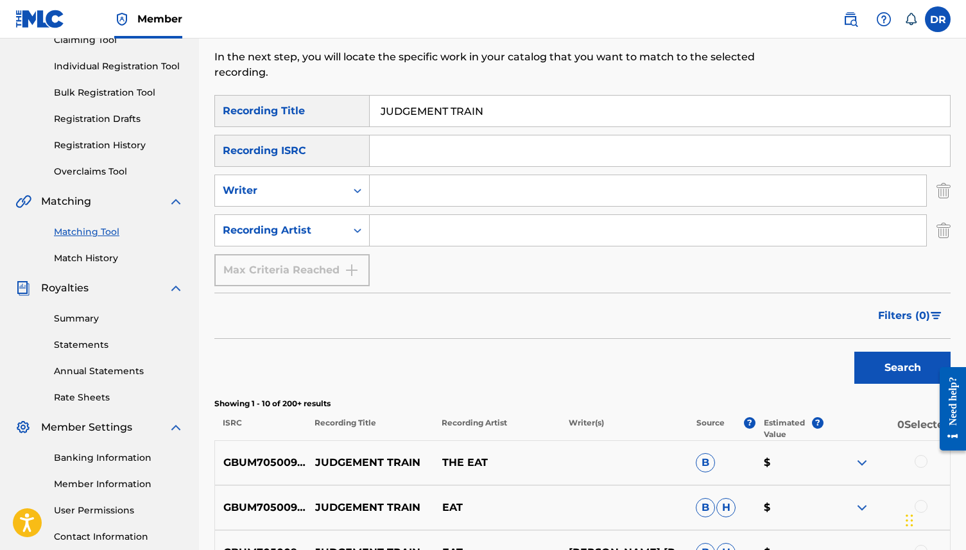
scroll to position [0, 0]
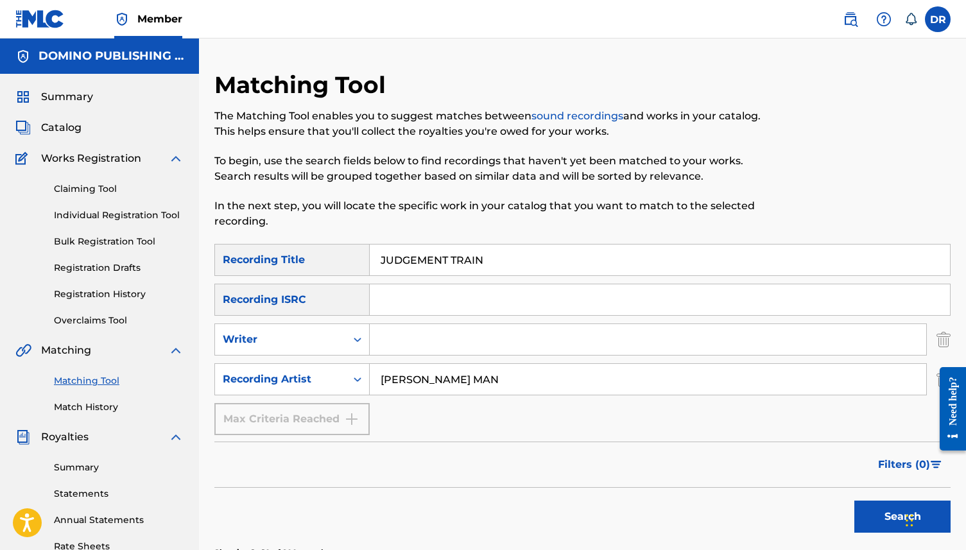
type input "RUSTIN MAN"
click at [854, 501] on button "Search" at bounding box center [902, 517] width 96 height 32
click at [422, 329] on input "Search Form" at bounding box center [648, 339] width 556 height 31
type input "WEBB"
click at [854, 501] on button "Search" at bounding box center [902, 517] width 96 height 32
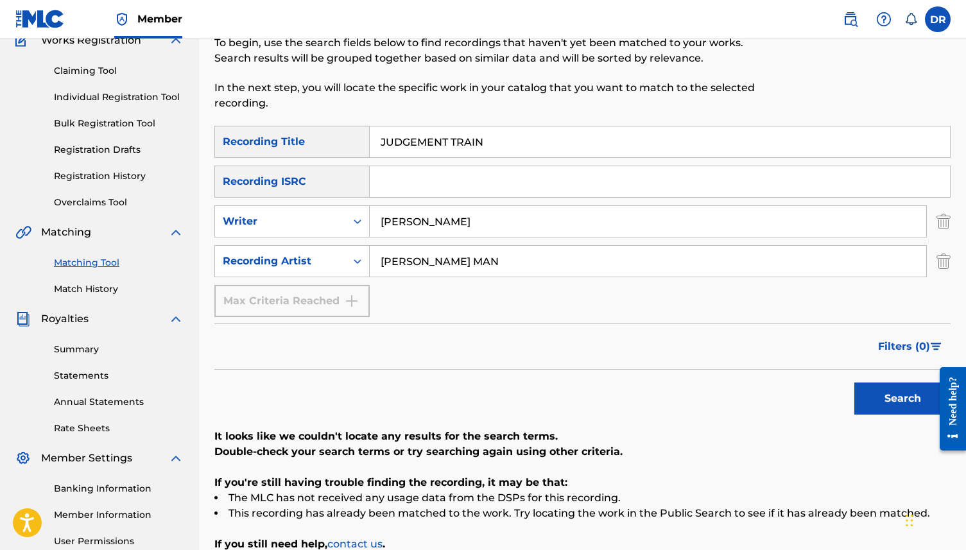
scroll to position [113, 0]
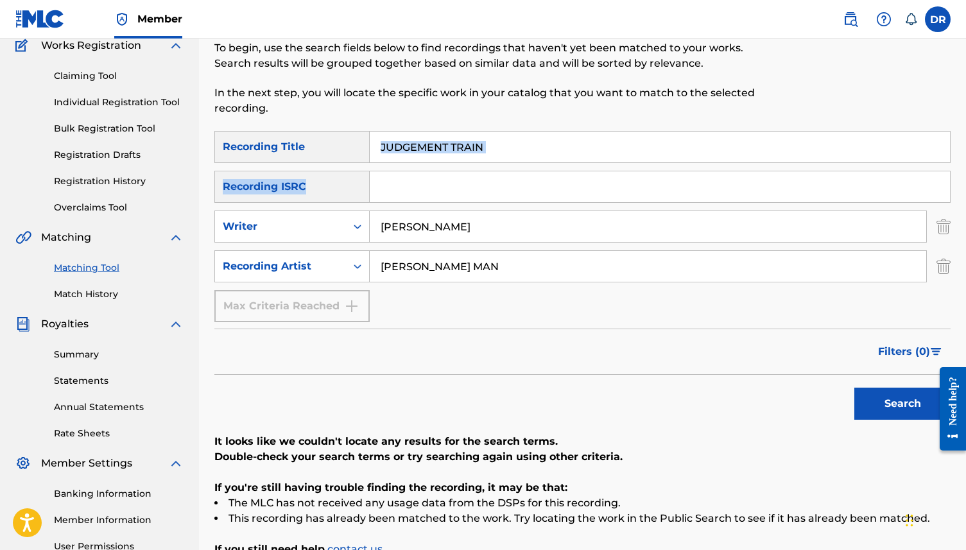
drag, startPoint x: 546, startPoint y: 164, endPoint x: 502, endPoint y: 148, distance: 47.1
click at [504, 148] on div "SearchWithCriteriab118a4ff-1be9-45a2-b570-8741a7455e22 Recording Title JUDGEMEN…" at bounding box center [582, 226] width 736 height 191
drag, startPoint x: 502, startPoint y: 148, endPoint x: 332, endPoint y: 147, distance: 169.4
click at [332, 147] on div "SearchWithCriteriab118a4ff-1be9-45a2-b570-8741a7455e22 Recording Title JUDGEMEN…" at bounding box center [582, 147] width 736 height 32
paste input "EMOTIONAL MUGGER, LEOPARD PRIESTESS (SEGALL)"
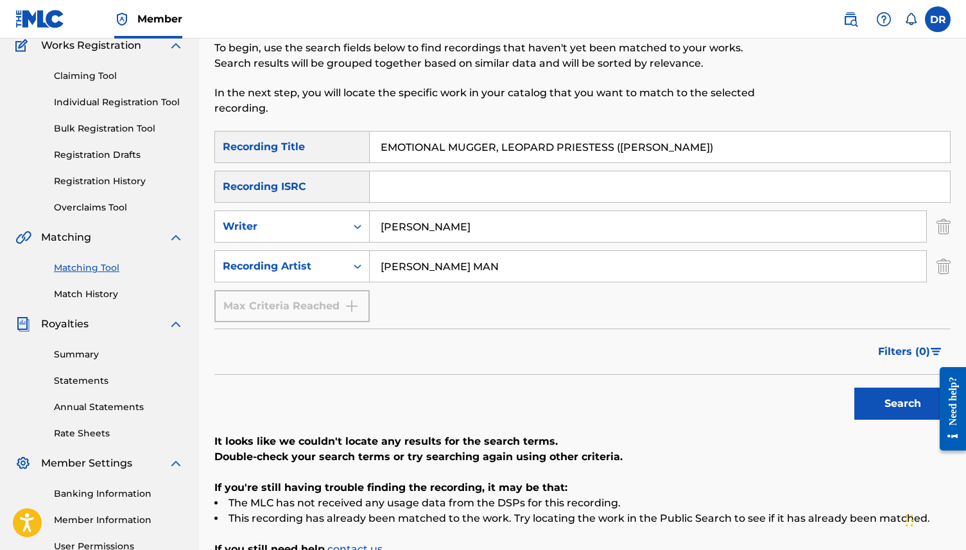
drag, startPoint x: 671, startPoint y: 151, endPoint x: 617, endPoint y: 151, distance: 54.6
click at [617, 151] on input "EMOTIONAL MUGGER, LEOPARD PRIESTESS (SEGALL)" at bounding box center [660, 147] width 580 height 31
type input "EMOTIONAL MUGGER, LEOPARD PRIESTESS"
drag, startPoint x: 460, startPoint y: 227, endPoint x: 339, endPoint y: 230, distance: 120.7
click at [339, 230] on div "SearchWithCriteria9124ec1c-a726-4126-a2a4-326e5eda4ad3 Writer WEBB" at bounding box center [582, 227] width 736 height 32
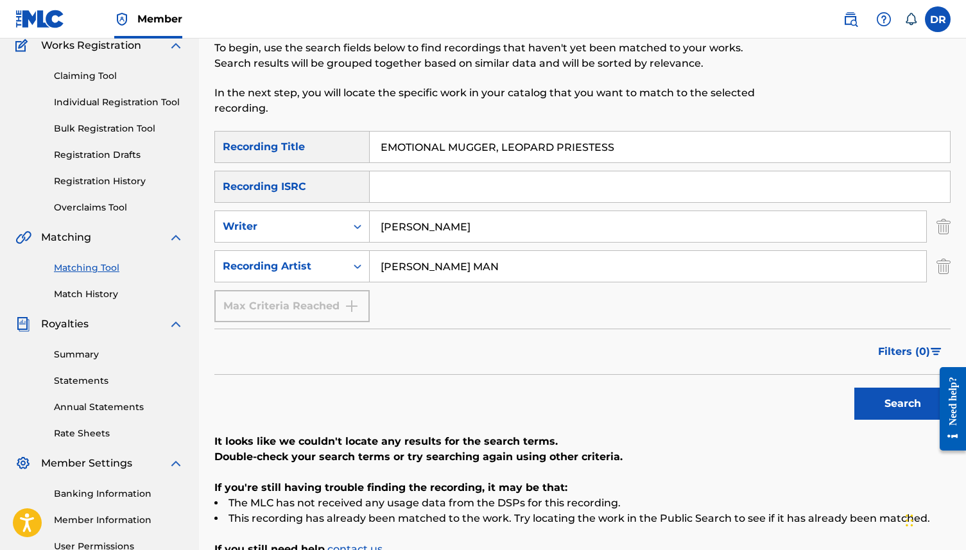
type input "SEGALL"
drag, startPoint x: 457, startPoint y: 272, endPoint x: 346, endPoint y: 270, distance: 111.1
click at [346, 270] on div "SearchWithCriteria3b3d4180-3b16-4b53-8a7d-822c89288002 Recording Artist RUSTIN …" at bounding box center [582, 266] width 736 height 32
click at [854, 388] on button "Search" at bounding box center [902, 404] width 96 height 32
drag, startPoint x: 434, startPoint y: 225, endPoint x: 323, endPoint y: 225, distance: 111.0
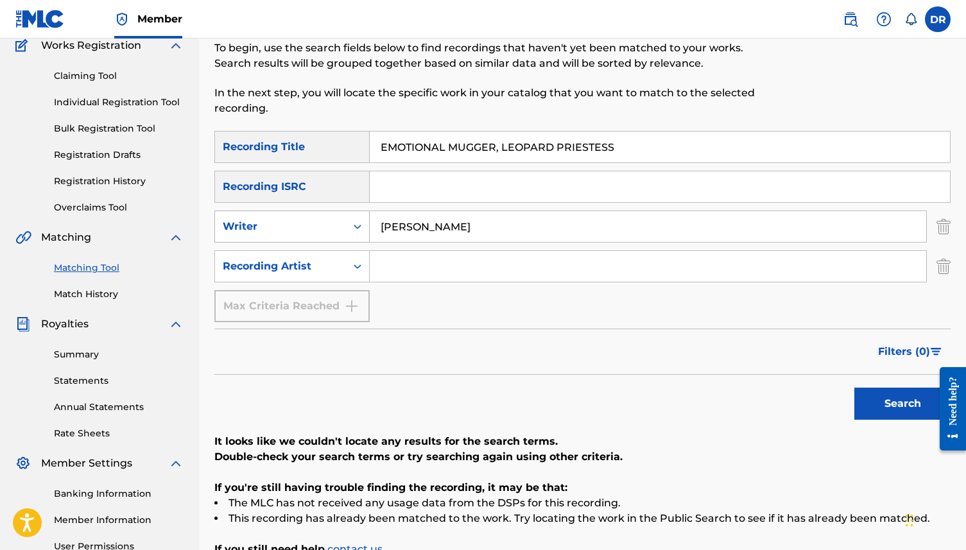
click at [323, 225] on div "SearchWithCriteria9124ec1c-a726-4126-a2a4-326e5eda4ad3 Writer SEGALL" at bounding box center [582, 227] width 736 height 32
click at [854, 388] on button "Search" at bounding box center [902, 404] width 96 height 32
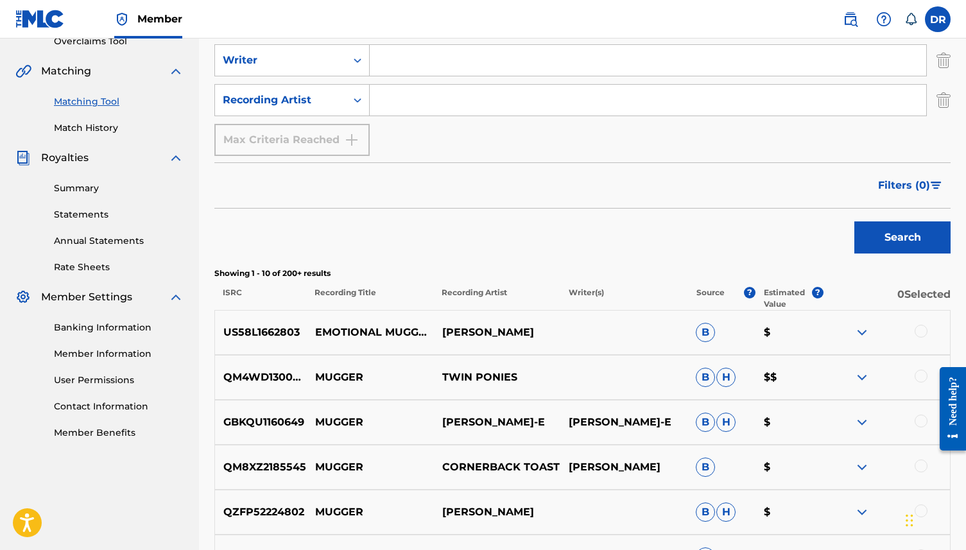
scroll to position [291, 0]
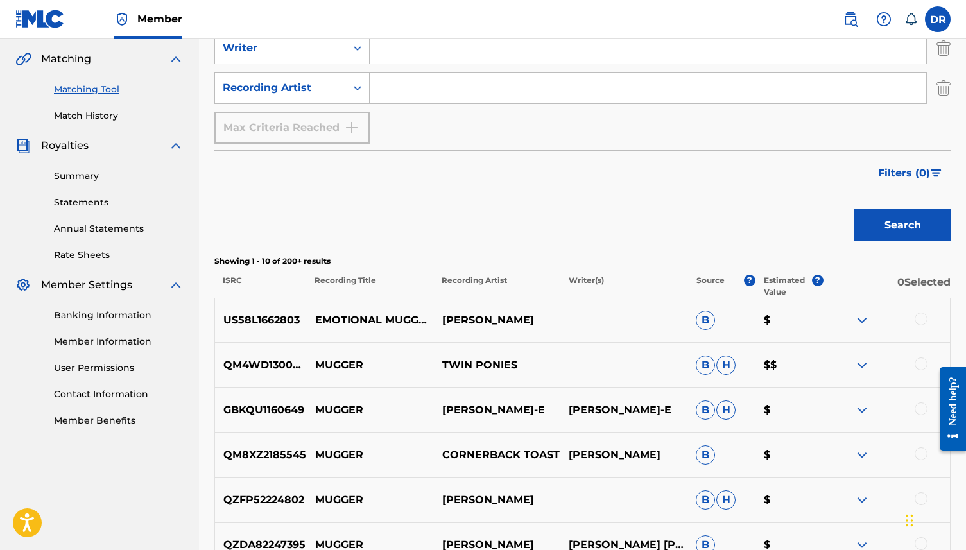
click at [919, 316] on div at bounding box center [921, 319] width 13 height 13
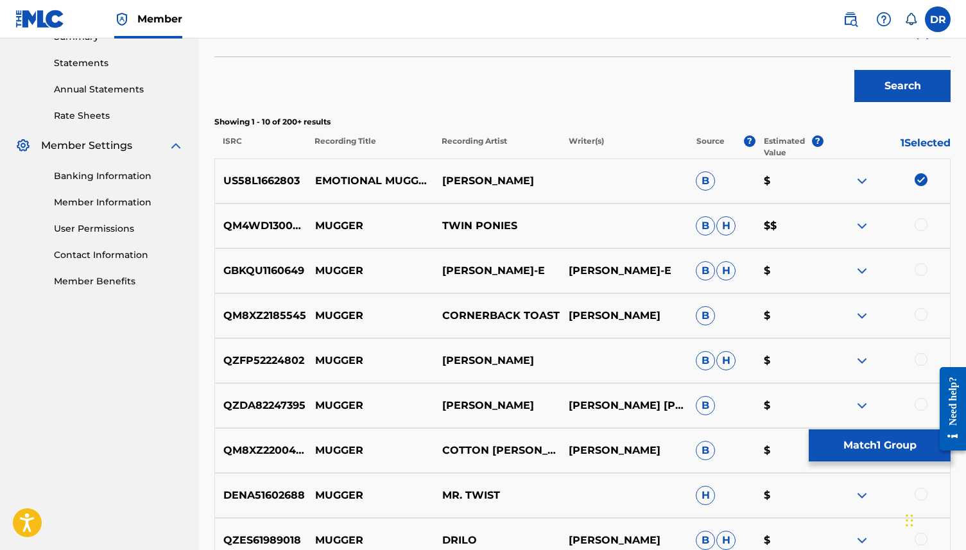
scroll to position [426, 0]
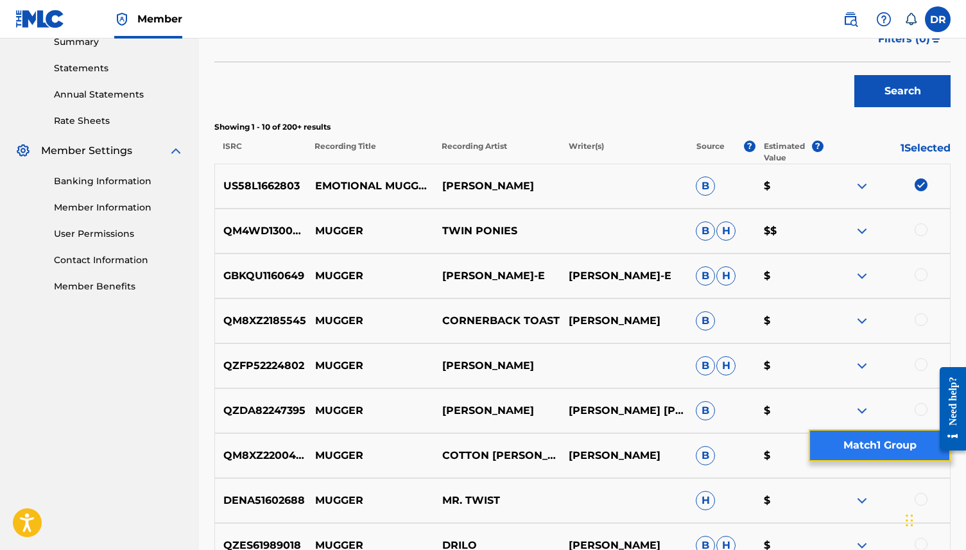
click at [874, 443] on button "Match 1 Group" at bounding box center [880, 445] width 142 height 32
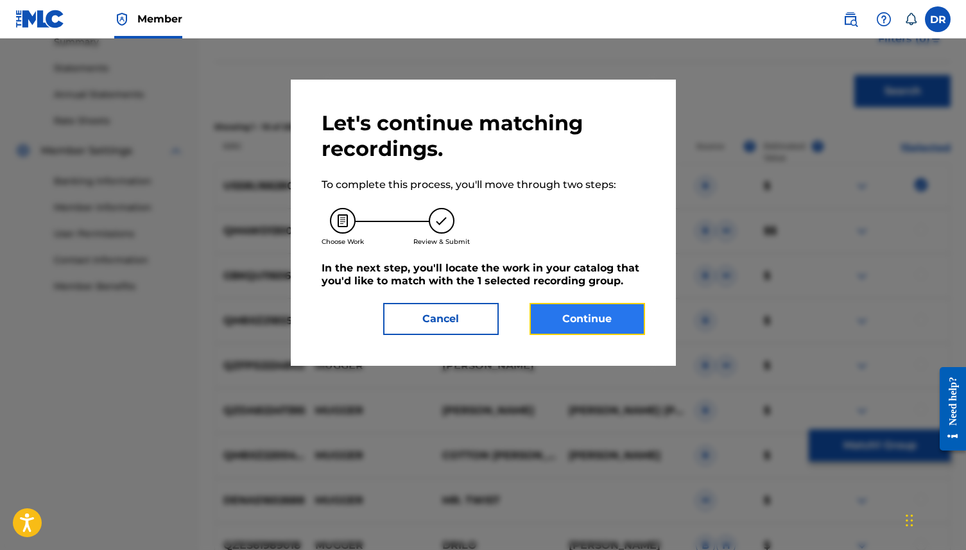
click at [557, 310] on button "Continue" at bounding box center [588, 319] width 116 height 32
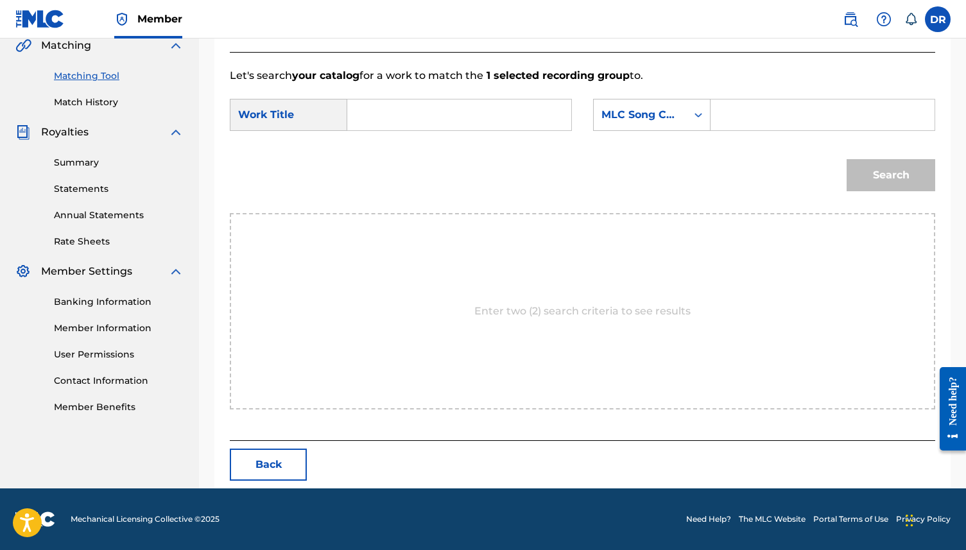
scroll to position [305, 0]
click at [366, 116] on input "Search Form" at bounding box center [459, 114] width 202 height 31
paste input "EMOTIONAL MUGGER, LEOPARD PRIESTESS (SEGALL)"
drag, startPoint x: 552, startPoint y: 117, endPoint x: 496, endPoint y: 118, distance: 55.8
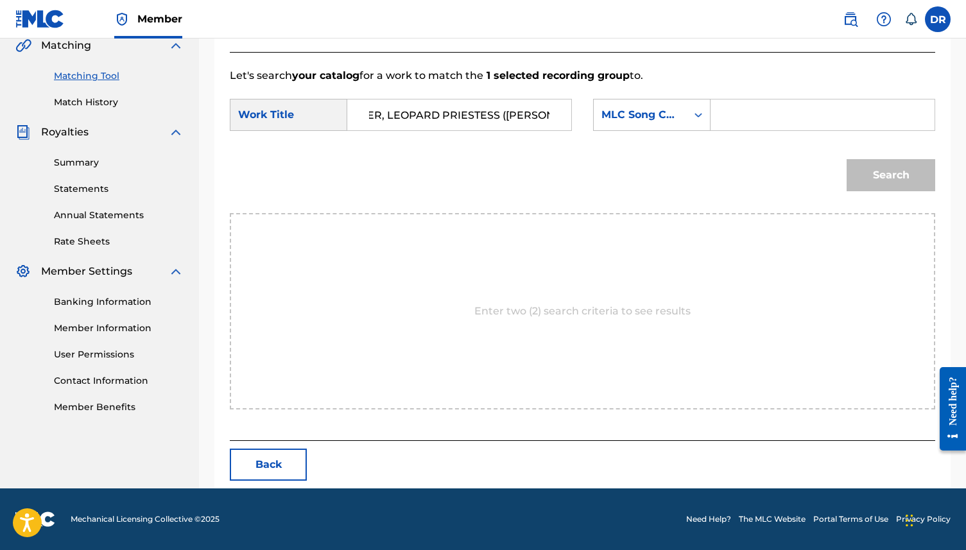
click at [496, 118] on input "EMOTIONAL MUGGER, LEOPARD PRIESTESS (SEGALL)" at bounding box center [459, 114] width 202 height 31
type input "EMOTIONAL MUGGER, LEOPARD PRIESTESS"
click at [632, 137] on div "SearchWithCriteria83ec7920-6125-4b0a-a44c-344b5e627df2 Work Title EMOTIONAL MUG…" at bounding box center [582, 119] width 705 height 40
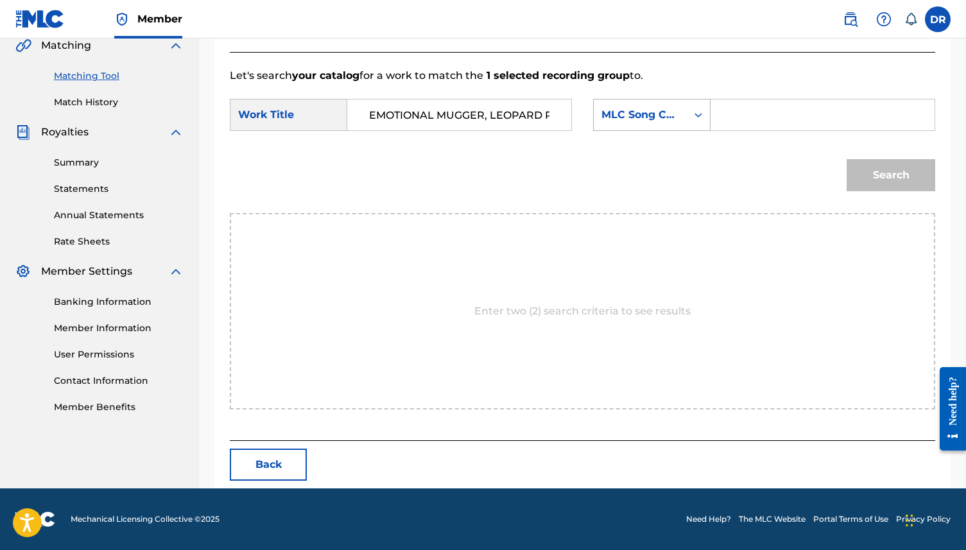
click at [629, 119] on div "MLC Song Code" at bounding box center [640, 114] width 78 height 15
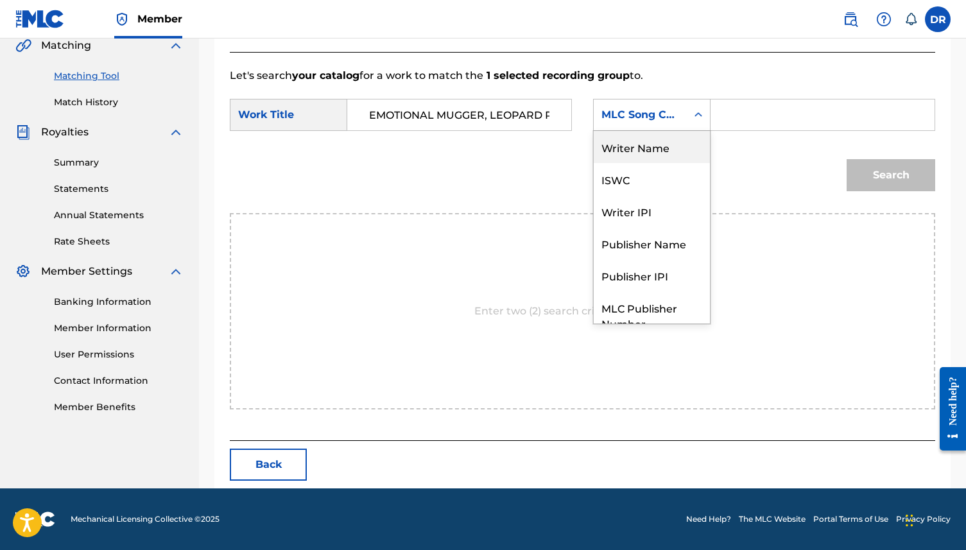
click at [641, 156] on div "Writer Name" at bounding box center [652, 147] width 116 height 32
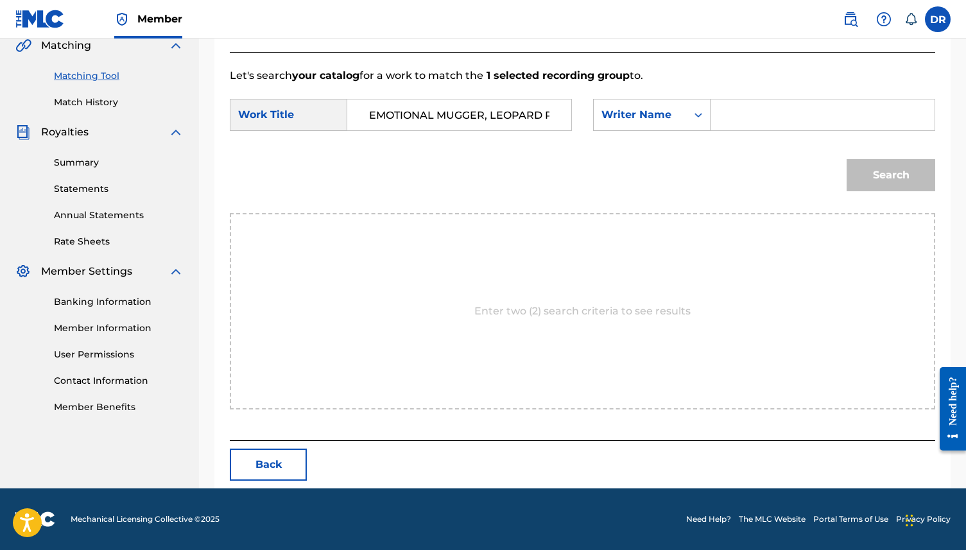
click at [733, 107] on input "Search Form" at bounding box center [822, 114] width 202 height 31
type input "SEGALL"
click at [847, 159] on button "Search" at bounding box center [891, 175] width 89 height 32
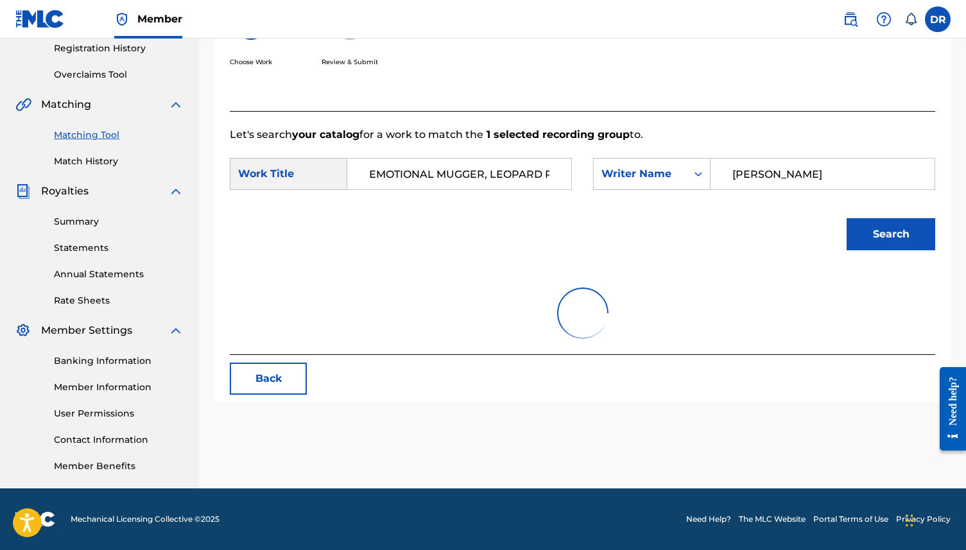
scroll to position [305, 0]
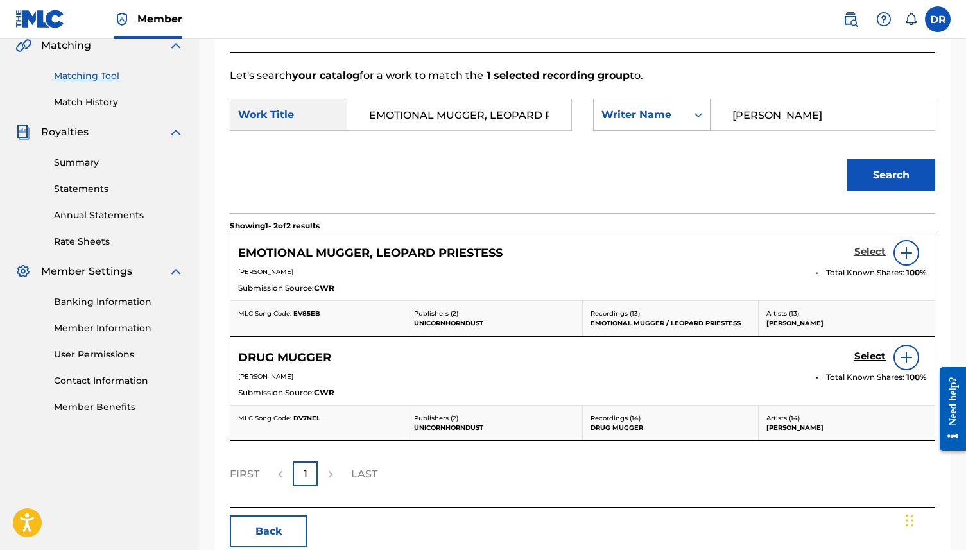
click at [872, 250] on h5 "Select" at bounding box center [869, 252] width 31 height 12
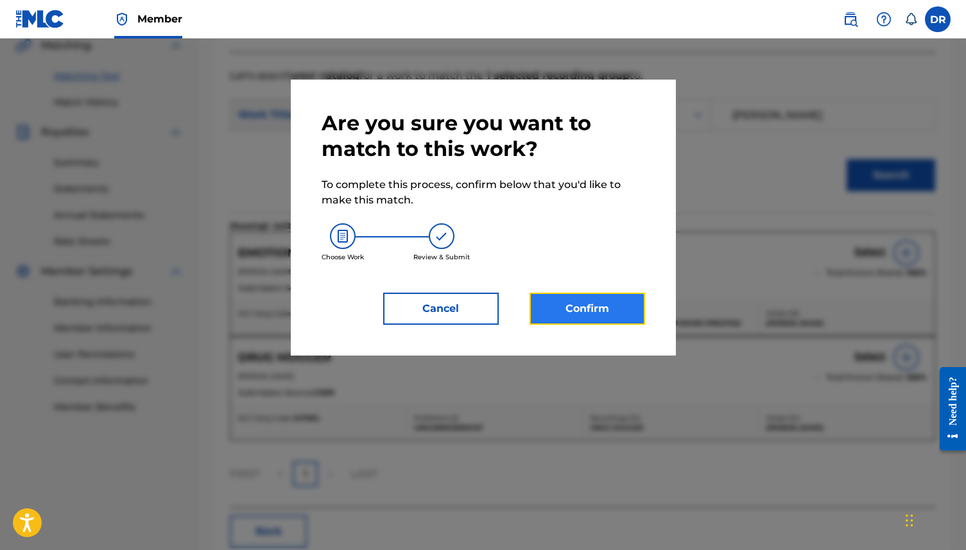
click at [568, 302] on button "Confirm" at bounding box center [588, 309] width 116 height 32
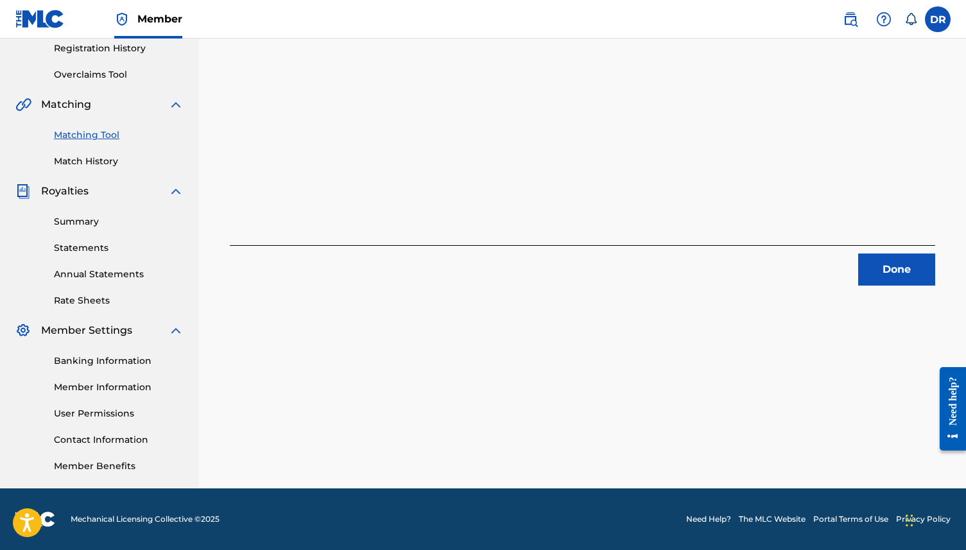
scroll to position [0, 0]
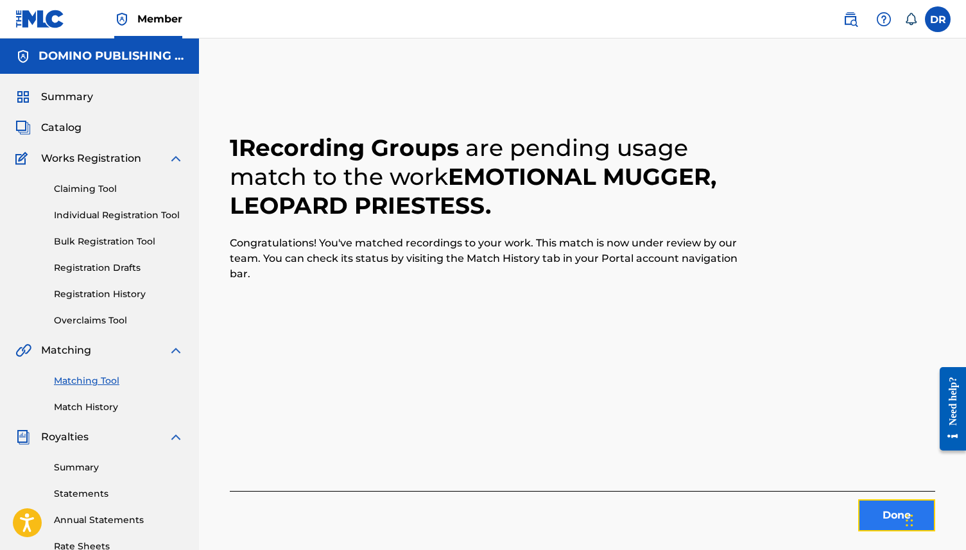
click at [870, 503] on button "Done" at bounding box center [896, 515] width 77 height 32
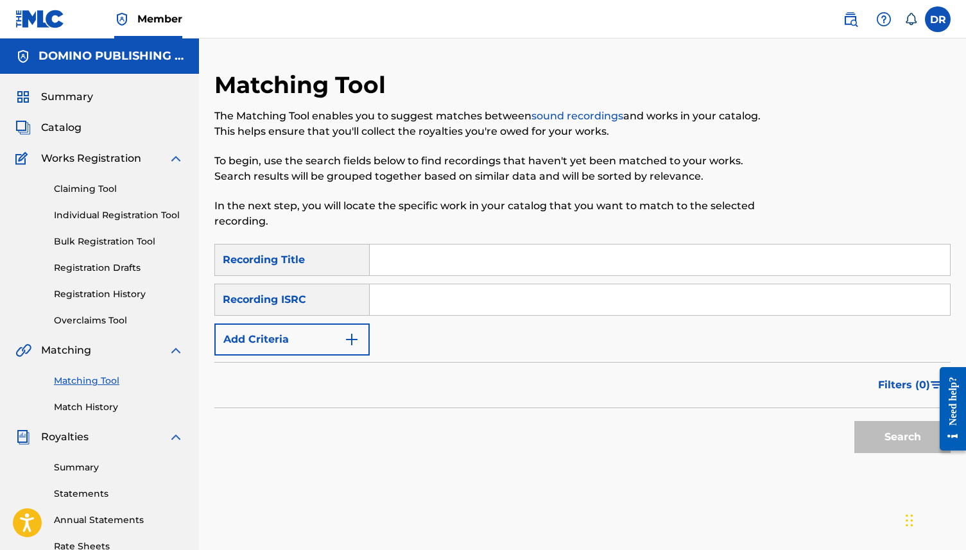
click at [399, 259] on input "Search Form" at bounding box center [660, 260] width 580 height 31
paste input "NIGHT RAVEN (RALFE)"
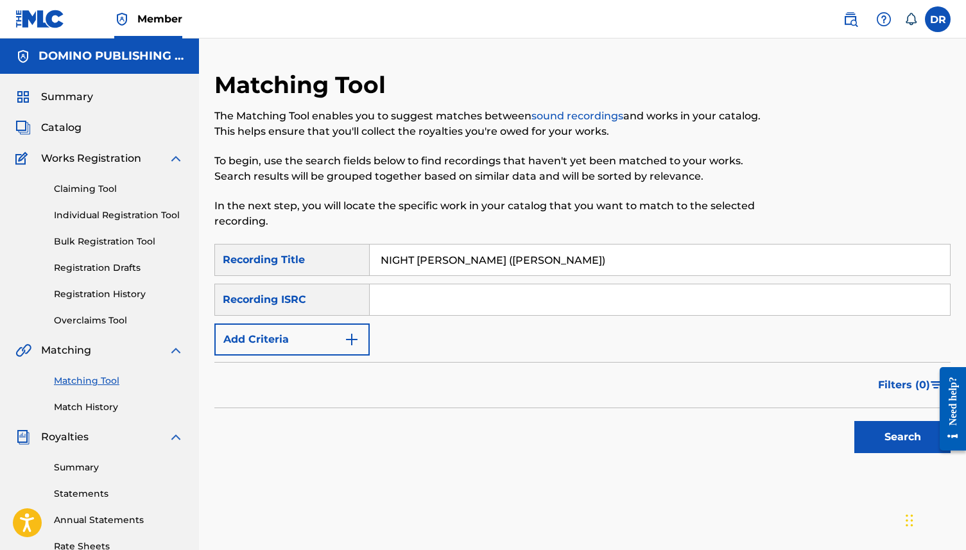
drag, startPoint x: 500, startPoint y: 263, endPoint x: 448, endPoint y: 261, distance: 52.0
click at [448, 261] on input "NIGHT RAVEN (RALFE)" at bounding box center [660, 260] width 580 height 31
type input "NIGHT RAVEN"
click at [334, 341] on button "Add Criteria" at bounding box center [291, 339] width 155 height 32
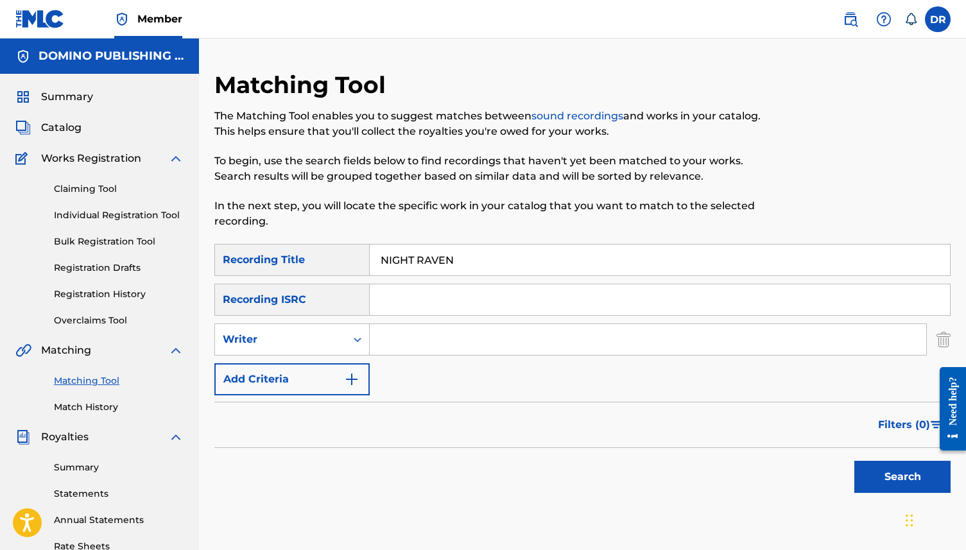
click at [411, 328] on input "Search Form" at bounding box center [648, 339] width 556 height 31
type input "RALFE"
click at [854, 461] on button "Search" at bounding box center [902, 477] width 96 height 32
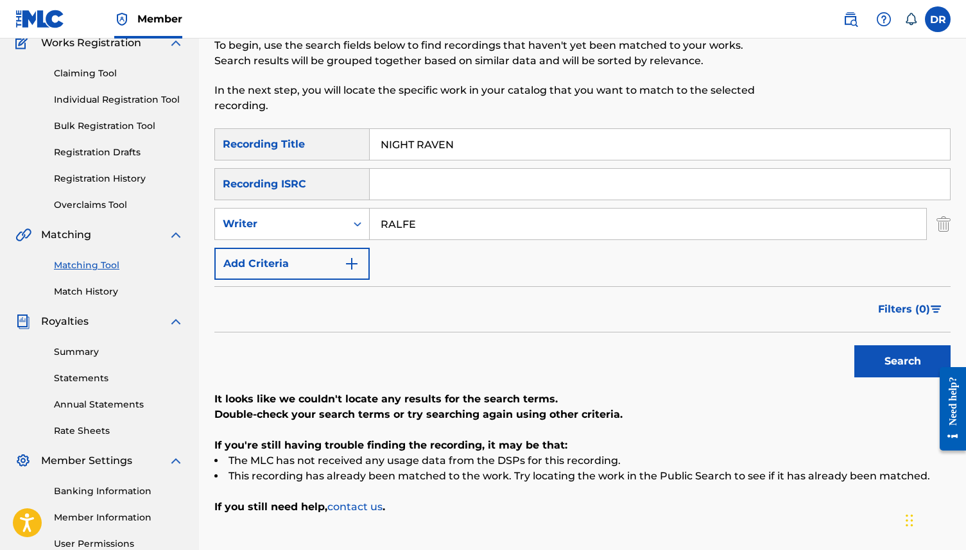
scroll to position [118, 0]
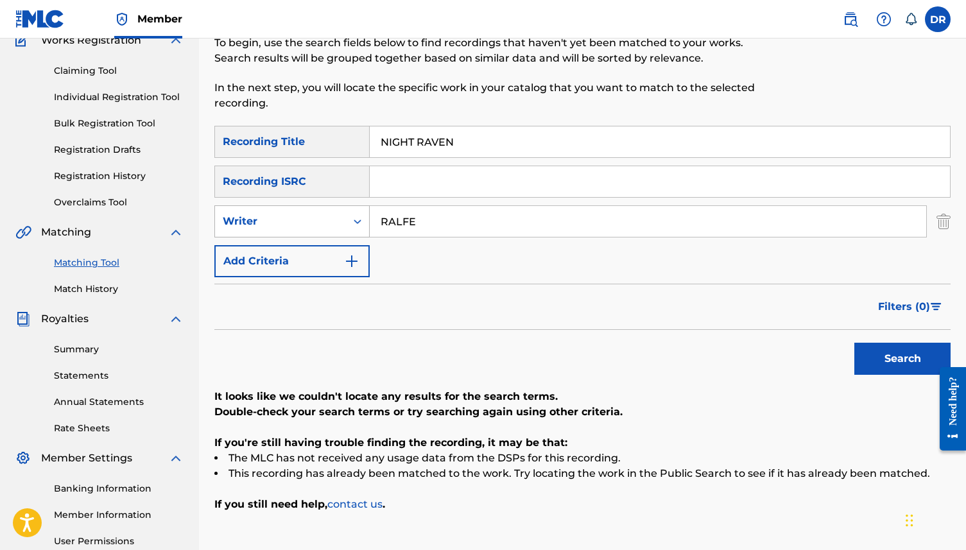
drag, startPoint x: 429, startPoint y: 227, endPoint x: 331, endPoint y: 221, distance: 98.3
click at [332, 222] on div "SearchWithCriteria9124ec1c-a726-4126-a2a4-326e5eda4ad3 Writer RALFE" at bounding box center [582, 221] width 736 height 32
click at [339, 275] on button "Add Criteria" at bounding box center [291, 261] width 155 height 32
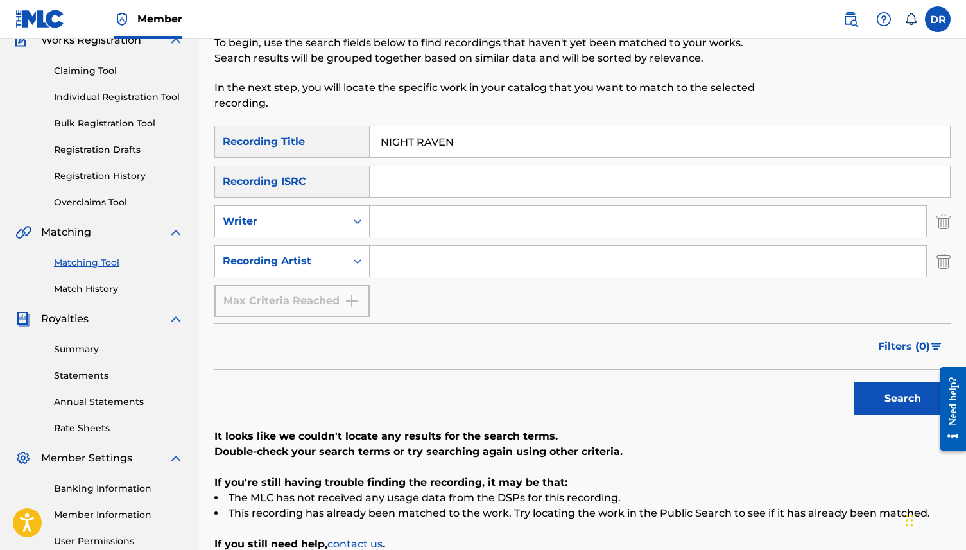
click at [389, 246] on input "Search Form" at bounding box center [648, 261] width 556 height 31
type input "OLY RALFE"
click at [854, 383] on button "Search" at bounding box center [902, 399] width 96 height 32
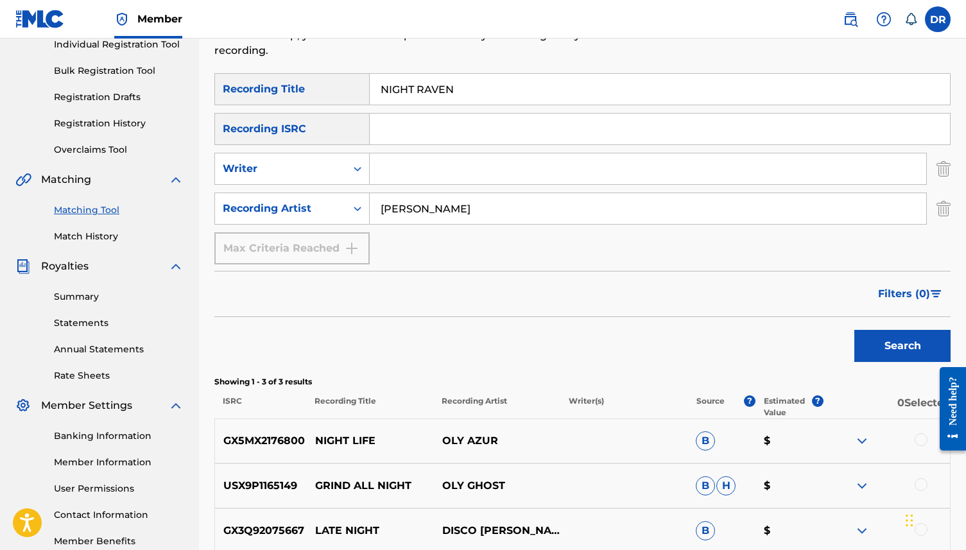
scroll to position [161, 0]
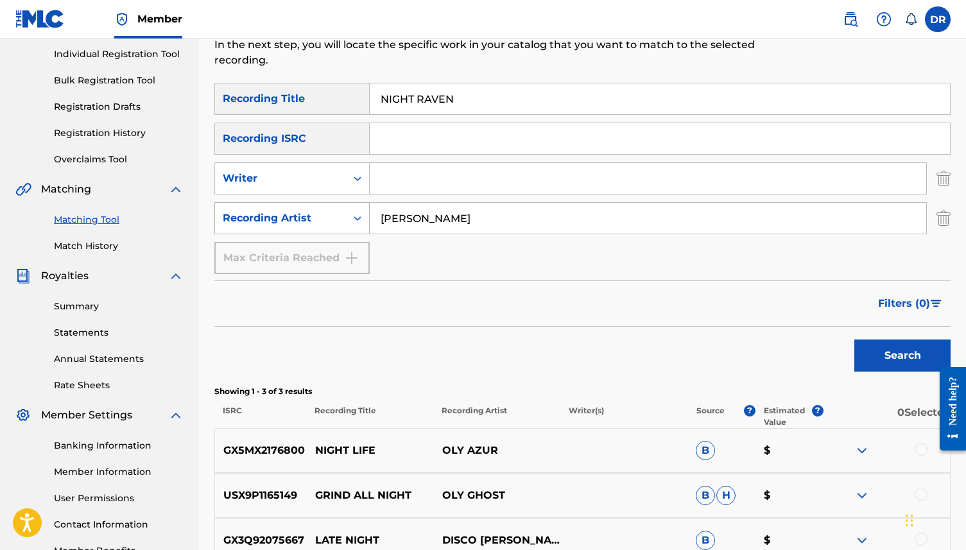
drag, startPoint x: 449, startPoint y: 221, endPoint x: 343, endPoint y: 218, distance: 105.3
click at [343, 218] on div "SearchWithCriteria3b3d4180-3b16-4b53-8a7d-822c89288002 Recording Artist OLY RAL…" at bounding box center [582, 218] width 736 height 32
click at [854, 340] on button "Search" at bounding box center [902, 356] width 96 height 32
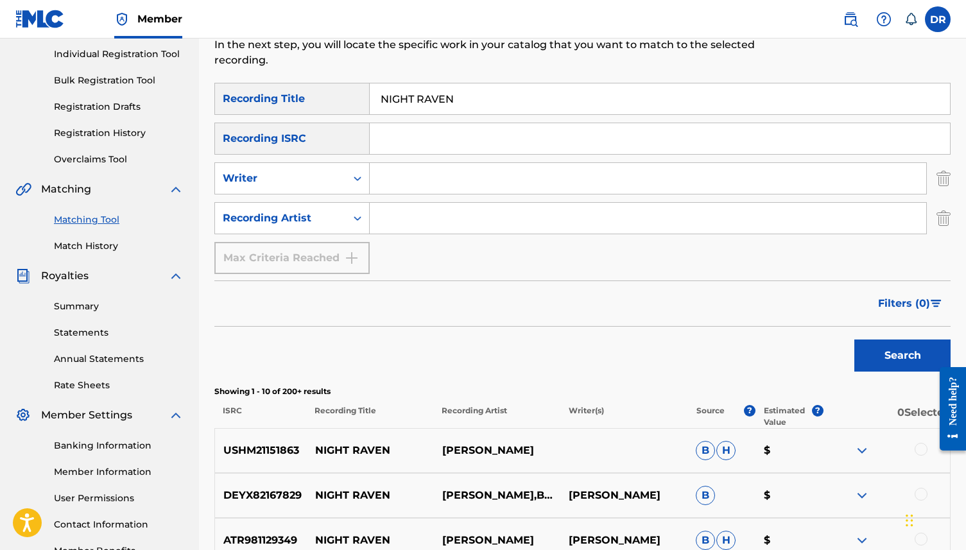
scroll to position [137, 0]
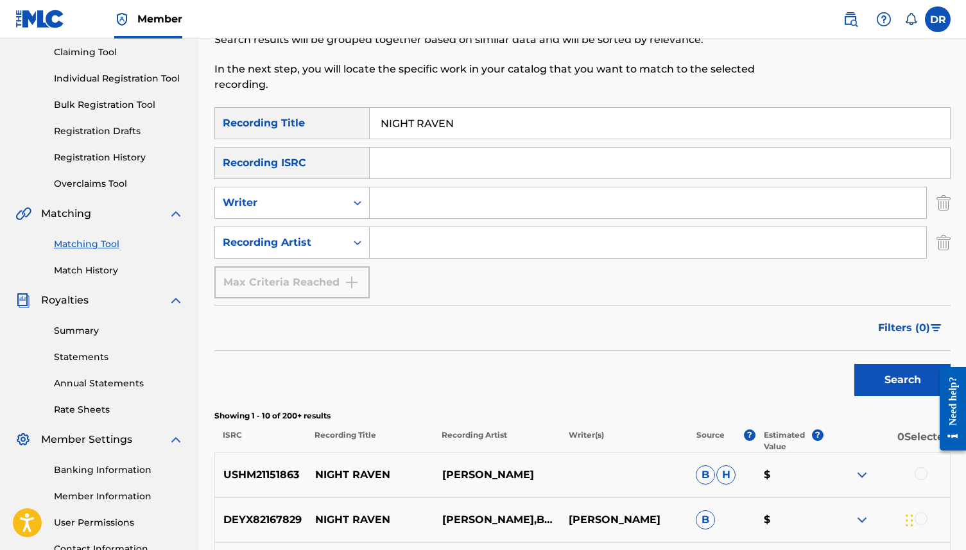
click at [404, 198] on input "Search Form" at bounding box center [648, 202] width 556 height 31
type input "RALFE"
click at [854, 364] on button "Search" at bounding box center [902, 380] width 96 height 32
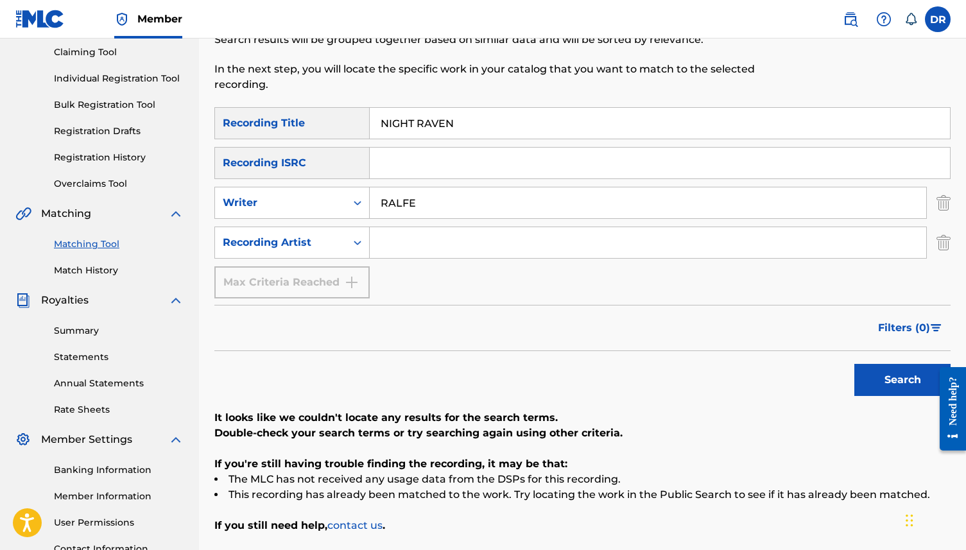
drag, startPoint x: 471, startPoint y: 139, endPoint x: 471, endPoint y: 125, distance: 14.1
click at [471, 138] on div "NIGHT RAVEN" at bounding box center [660, 123] width 581 height 32
drag, startPoint x: 471, startPoint y: 125, endPoint x: 334, endPoint y: 124, distance: 137.4
click at [334, 124] on div "SearchWithCriteriab118a4ff-1be9-45a2-b570-8741a7455e22 Recording Title NIGHT RA…" at bounding box center [582, 123] width 736 height 32
paste input "DANCE (GIKLING/O'FLYNN/SANTOS)"
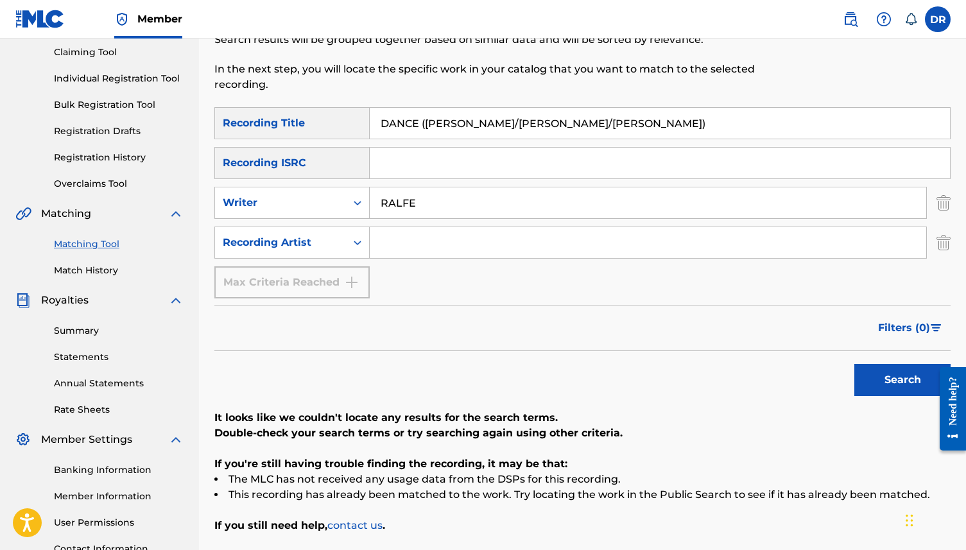
drag, startPoint x: 598, startPoint y: 126, endPoint x: 424, endPoint y: 126, distance: 173.3
click at [424, 126] on input "DANCE (GIKLING/O'FLYNN/SANTOS)" at bounding box center [660, 123] width 580 height 31
drag, startPoint x: 419, startPoint y: 125, endPoint x: 628, endPoint y: 132, distance: 208.7
click at [628, 132] on input "DANCE (GIKLING/O'FLYNN/SANTOS)" at bounding box center [660, 123] width 580 height 31
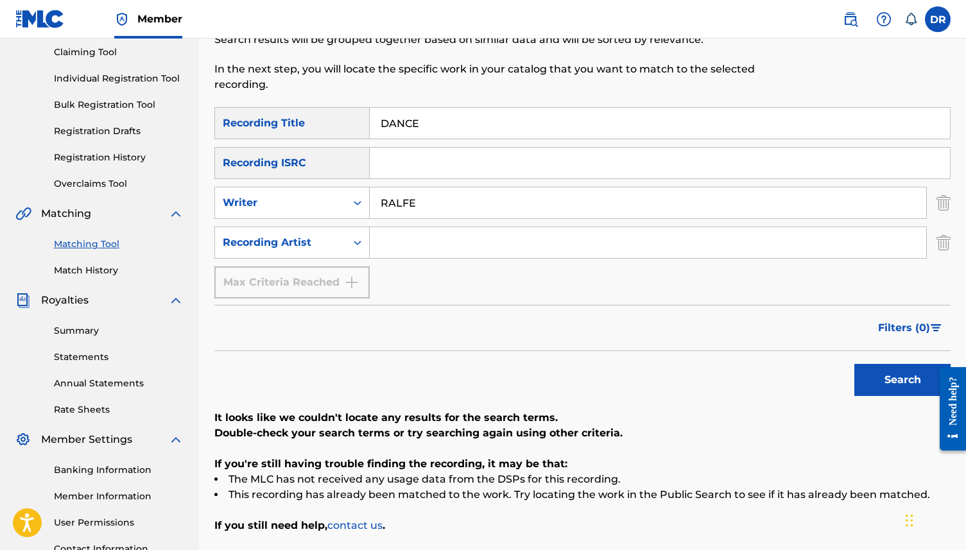
type input "DANCE"
drag, startPoint x: 481, startPoint y: 205, endPoint x: 319, endPoint y: 205, distance: 162.4
click at [319, 205] on div "SearchWithCriteria9124ec1c-a726-4126-a2a4-326e5eda4ad3 Writer RALFE" at bounding box center [582, 203] width 736 height 32
type input "G"
paste input "DANCE (GIKLING/O'FLYNN/SANTOS)"
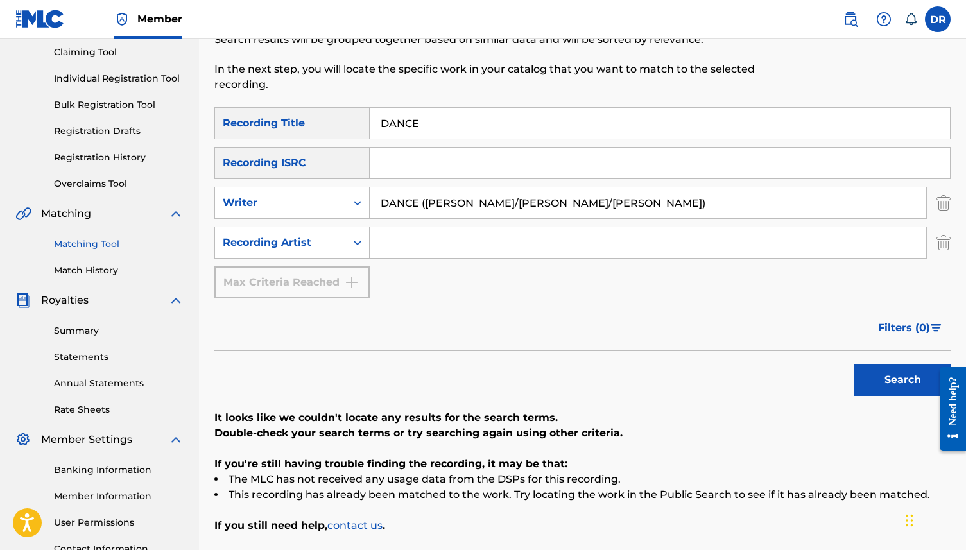
click at [424, 202] on input "DANCE (GIKLING/O'FLYNN/SANTOS)" at bounding box center [648, 202] width 556 height 31
drag, startPoint x: 424, startPoint y: 202, endPoint x: 362, endPoint y: 202, distance: 61.6
click at [362, 202] on div "SearchWithCriteria9124ec1c-a726-4126-a2a4-326e5eda4ad3 Writer DANCE (GIKLING/O'…" at bounding box center [582, 203] width 736 height 32
drag, startPoint x: 537, startPoint y: 208, endPoint x: 422, endPoint y: 208, distance: 114.9
click at [422, 208] on input "GIKLING/O'FLYNN/SANTOS)" at bounding box center [648, 202] width 556 height 31
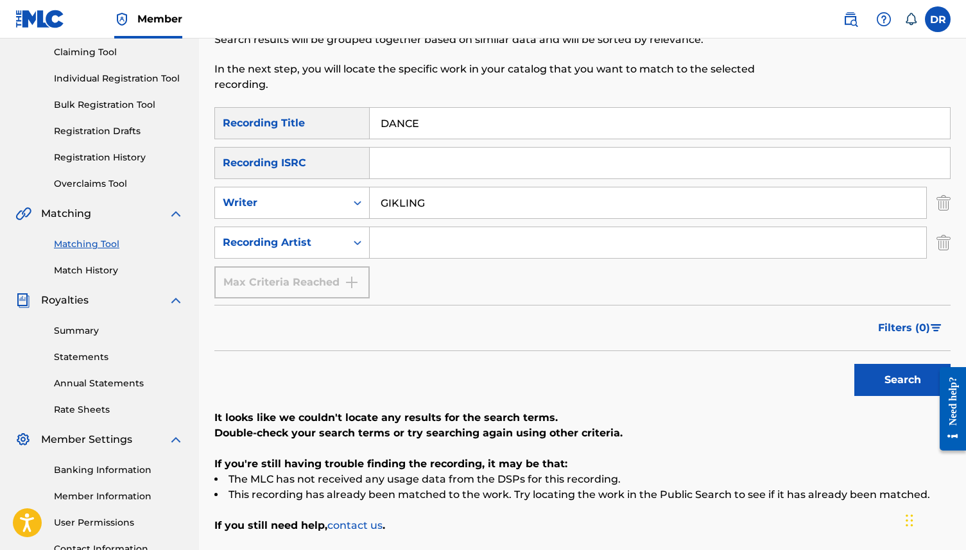
type input "GIKLING"
click at [854, 364] on button "Search" at bounding box center [902, 380] width 96 height 32
drag, startPoint x: 496, startPoint y: 204, endPoint x: 349, endPoint y: 204, distance: 146.3
click at [349, 204] on div "SearchWithCriteria9124ec1c-a726-4126-a2a4-326e5eda4ad3 Writer GIKLING" at bounding box center [582, 203] width 736 height 32
click at [396, 243] on input "Search Form" at bounding box center [648, 242] width 556 height 31
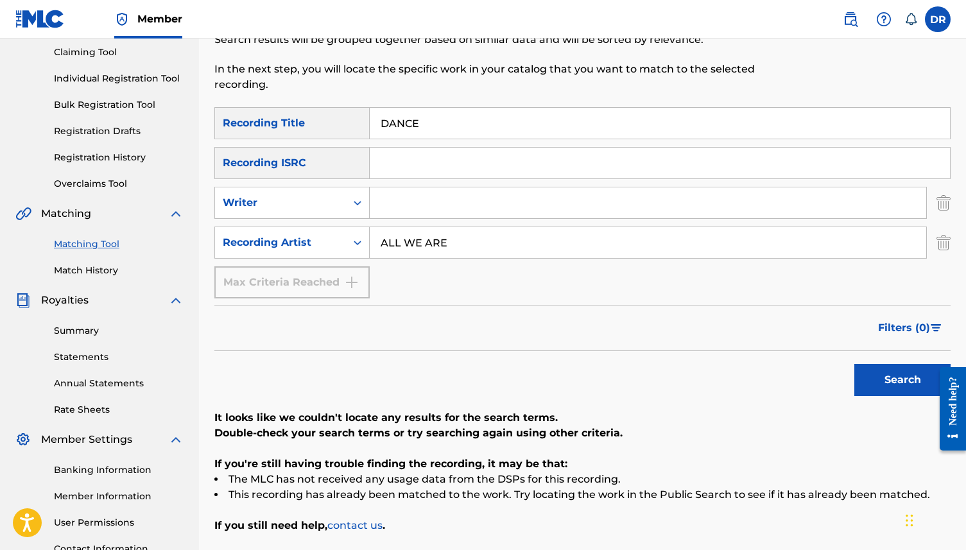
type input "ALL WE ARE"
click at [854, 364] on button "Search" at bounding box center [902, 380] width 96 height 32
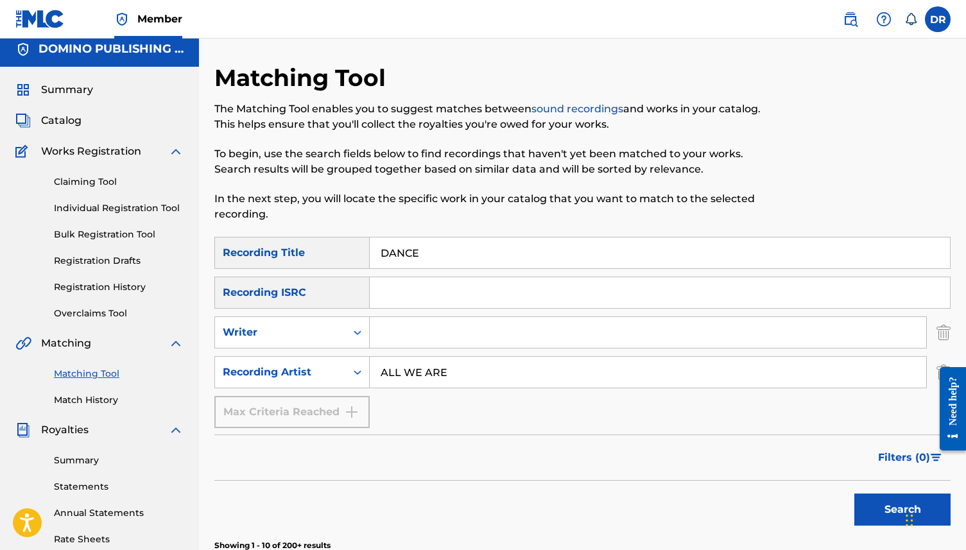
scroll to position [0, 0]
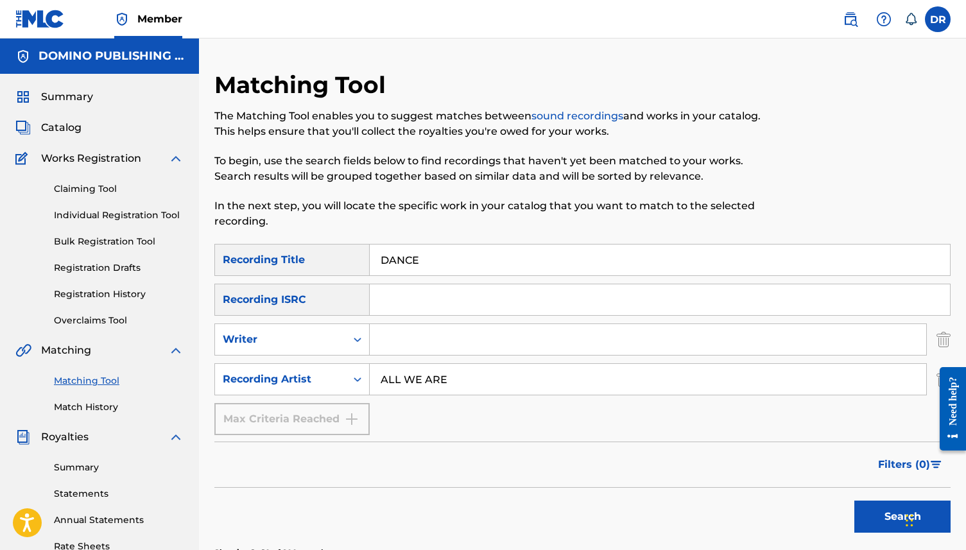
drag, startPoint x: 424, startPoint y: 260, endPoint x: 372, endPoint y: 260, distance: 52.6
click at [372, 260] on input "DANCE" at bounding box center [660, 260] width 580 height 31
paste input "STRESS POSITION (MASON)"
type input "STRESS POSITION (MASON)"
drag, startPoint x: 461, startPoint y: 378, endPoint x: 349, endPoint y: 375, distance: 113.0
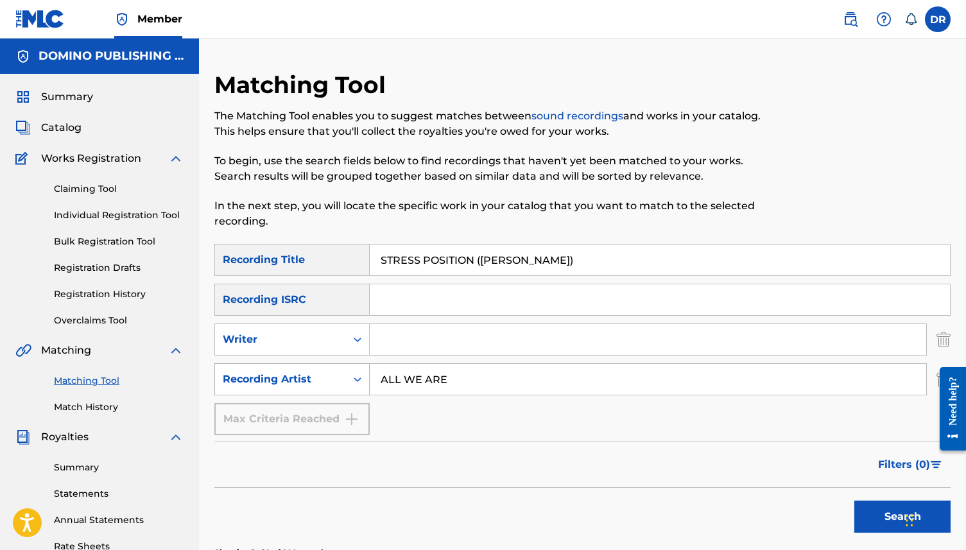
click at [349, 375] on div "SearchWithCriteria3b3d4180-3b16-4b53-8a7d-822c89288002 Recording Artist ALL WE …" at bounding box center [582, 379] width 736 height 32
click at [394, 332] on input "Search Form" at bounding box center [648, 339] width 556 height 31
type input "MASON"
drag, startPoint x: 549, startPoint y: 263, endPoint x: 476, endPoint y: 268, distance: 72.7
click at [476, 268] on input "STRESS POSITION (MASON)" at bounding box center [660, 260] width 580 height 31
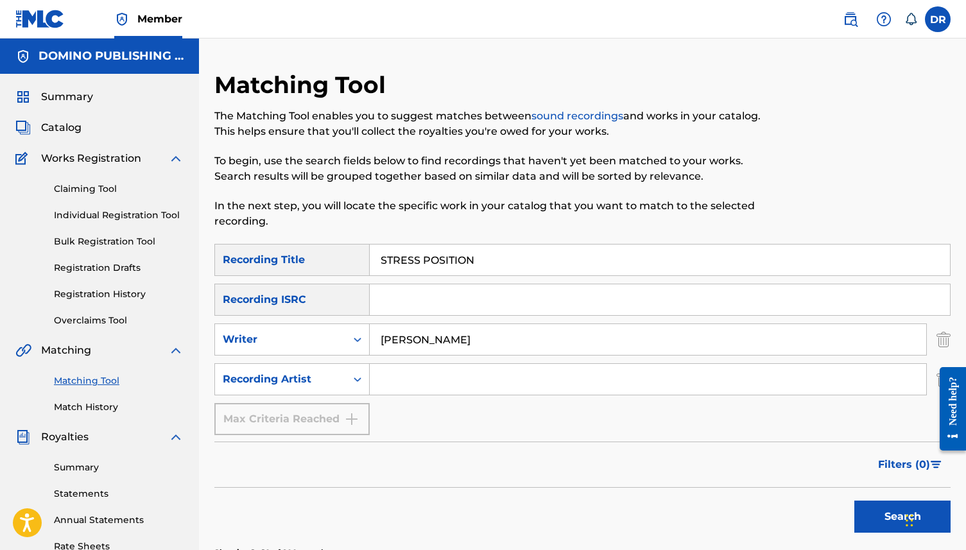
type input "STRESS POSITION"
drag, startPoint x: 462, startPoint y: 334, endPoint x: 311, endPoint y: 334, distance: 151.5
click at [311, 334] on div "SearchWithCriteria9124ec1c-a726-4126-a2a4-326e5eda4ad3 Writer MASON" at bounding box center [582, 339] width 736 height 32
click at [396, 383] on input "Search Form" at bounding box center [648, 379] width 556 height 31
click at [854, 501] on button "Search" at bounding box center [902, 517] width 96 height 32
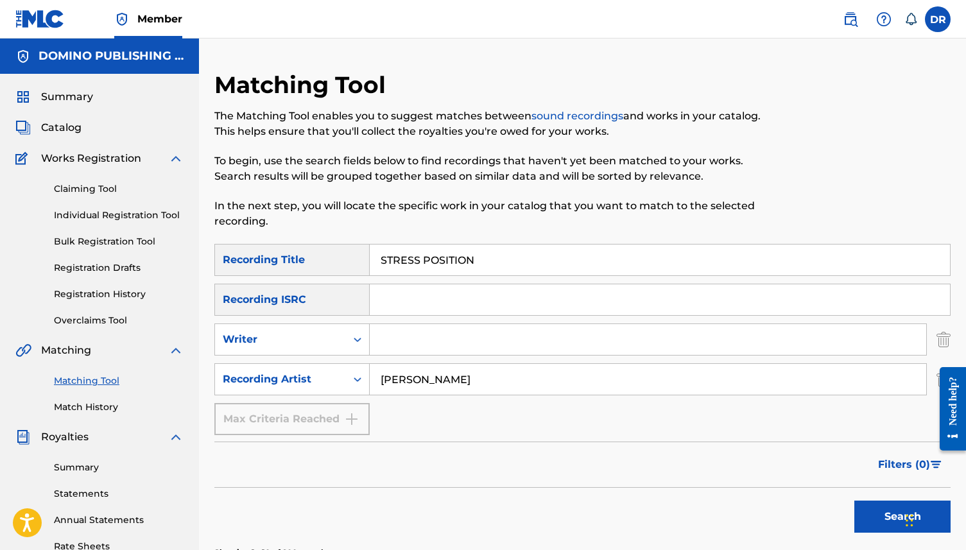
type input "STEVE MASON"
click at [854, 501] on button "Search" at bounding box center [902, 517] width 96 height 32
drag, startPoint x: 479, startPoint y: 269, endPoint x: 376, endPoint y: 252, distance: 104.0
click at [376, 252] on input "STRESS POSITION" at bounding box center [660, 260] width 580 height 31
paste input "PYRAMIDS IN THE CLOUDS (PROCHET/SWAHN/FISKE)"
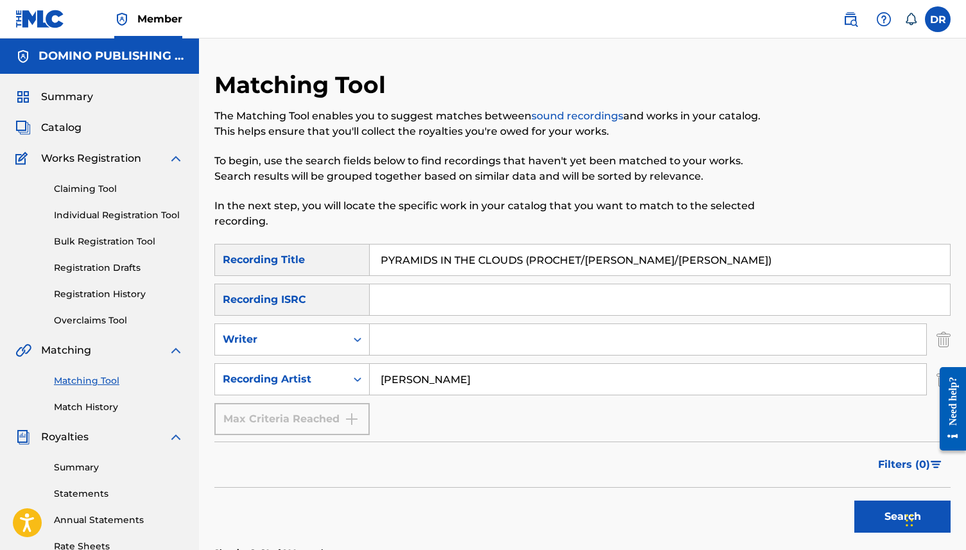
drag, startPoint x: 671, startPoint y: 259, endPoint x: 522, endPoint y: 266, distance: 149.7
click at [522, 266] on input "PYRAMIDS IN THE CLOUDS (PROCHET/SWAHN/FISKE)" at bounding box center [660, 260] width 580 height 31
type input "PYRAMIDS IN THE CLOUDS"
drag, startPoint x: 465, startPoint y: 389, endPoint x: 348, endPoint y: 389, distance: 117.5
click at [348, 389] on div "SearchWithCriteria3b3d4180-3b16-4b53-8a7d-822c89288002 Recording Artist STEVE M…" at bounding box center [582, 379] width 736 height 32
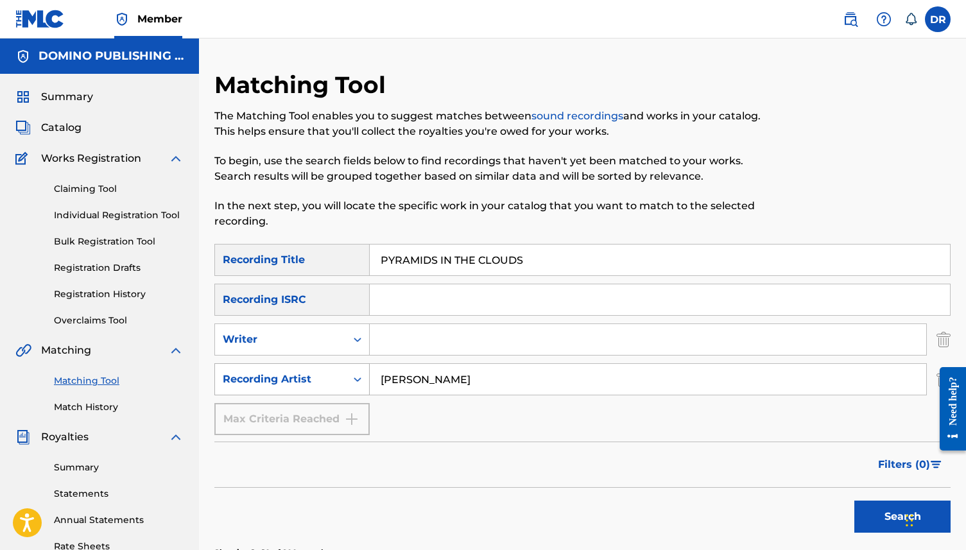
drag, startPoint x: 476, startPoint y: 379, endPoint x: 303, endPoint y: 379, distance: 172.7
click at [303, 379] on div "SearchWithCriteria3b3d4180-3b16-4b53-8a7d-822c89288002 Recording Artist STEVE M…" at bounding box center [582, 379] width 736 height 32
type input "MELODY'S ECHO CHAMBER"
click at [854, 501] on button "Search" at bounding box center [902, 517] width 96 height 32
drag, startPoint x: 526, startPoint y: 384, endPoint x: 367, endPoint y: 374, distance: 159.5
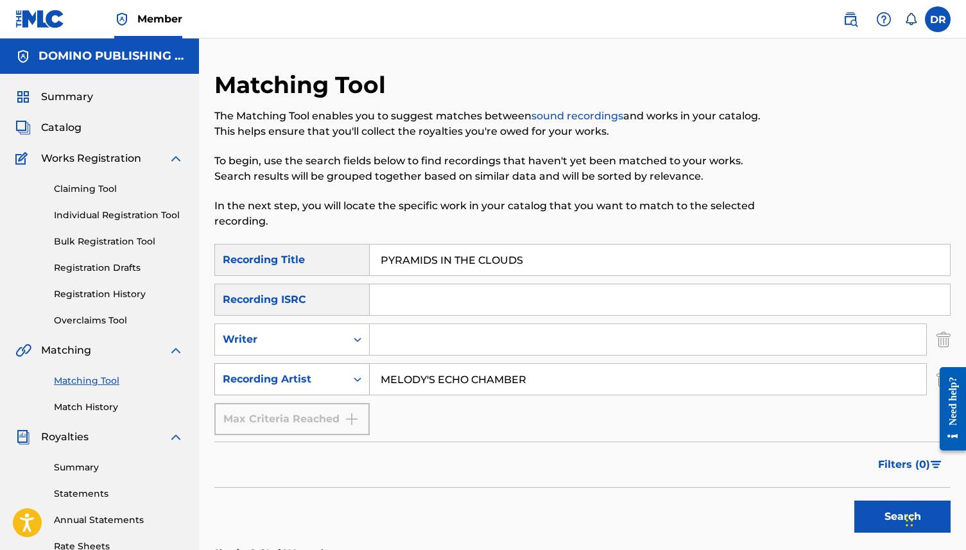
click at [367, 374] on div "SearchWithCriteria3b3d4180-3b16-4b53-8a7d-822c89288002 Recording Artist MELODY'…" at bounding box center [582, 379] width 736 height 32
click at [854, 501] on button "Search" at bounding box center [902, 517] width 96 height 32
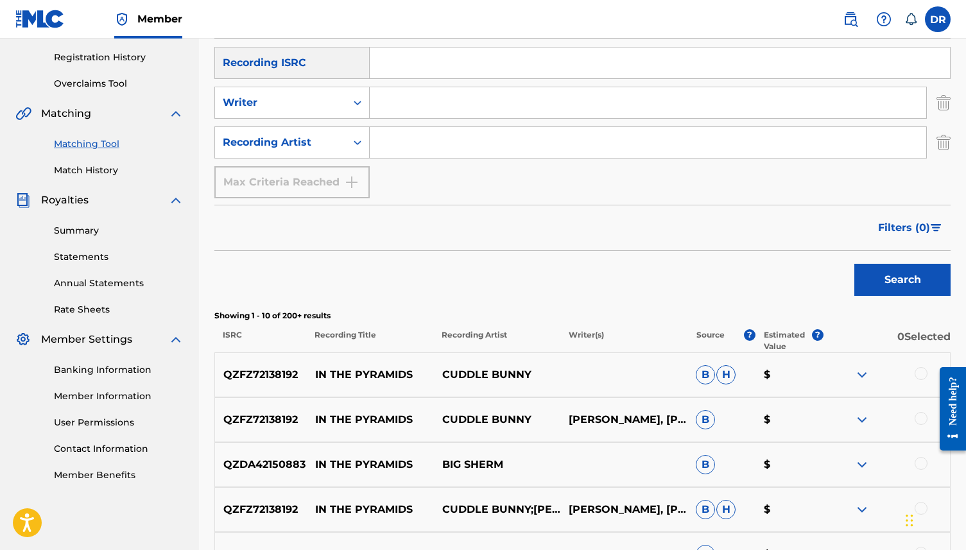
scroll to position [46, 0]
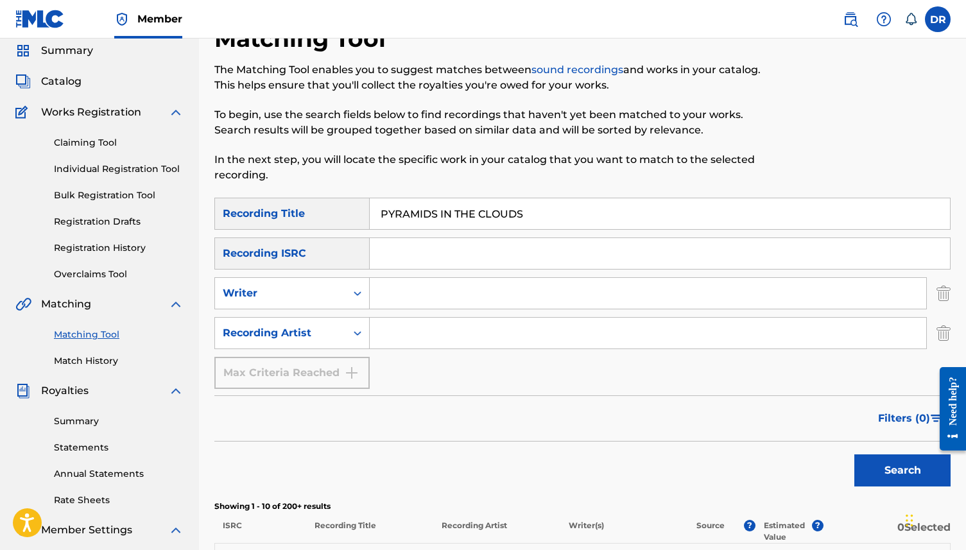
drag, startPoint x: 536, startPoint y: 225, endPoint x: 345, endPoint y: 215, distance: 190.9
click at [345, 215] on div "SearchWithCriteriab118a4ff-1be9-45a2-b570-8741a7455e22 Recording Title PYRAMIDS…" at bounding box center [582, 214] width 736 height 32
paste input "OLAR VORTEX (PALLETT)"
drag, startPoint x: 558, startPoint y: 215, endPoint x: 462, endPoint y: 216, distance: 96.3
click at [462, 216] on input "POLAR VORTEX (PALLETT)" at bounding box center [660, 213] width 580 height 31
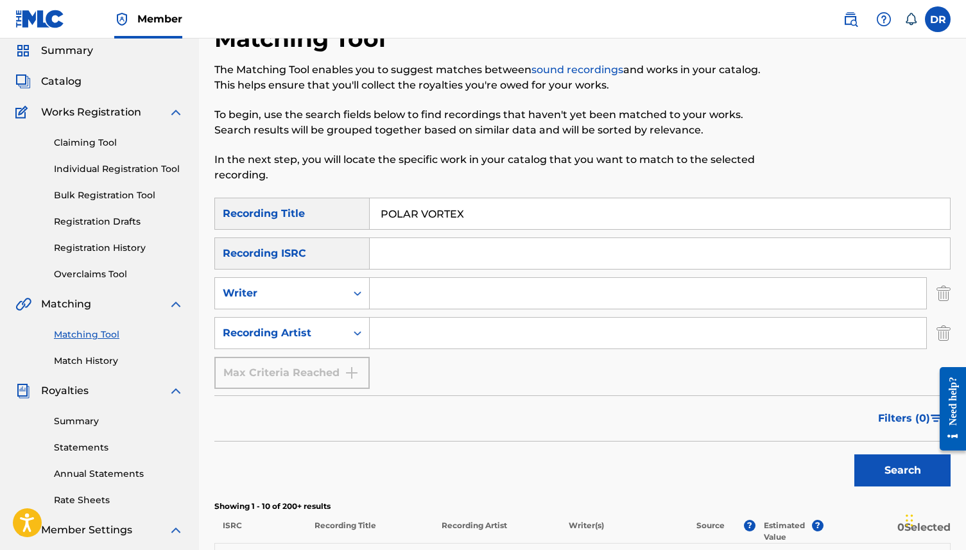
type input "POLAR VORTEX"
click at [409, 297] on input "Search Form" at bounding box center [648, 293] width 556 height 31
type input "PALLETT"
click at [854, 454] on button "Search" at bounding box center [902, 470] width 96 height 32
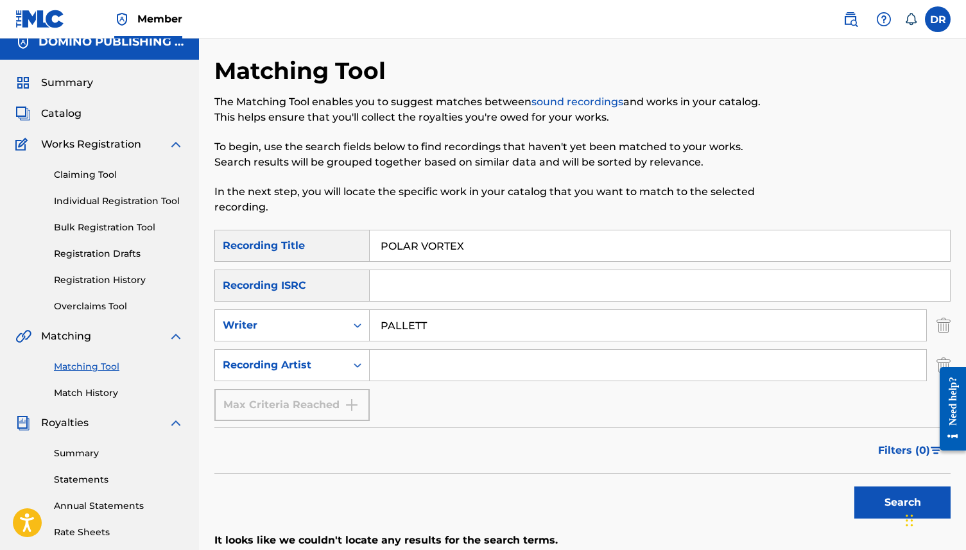
scroll to position [0, 0]
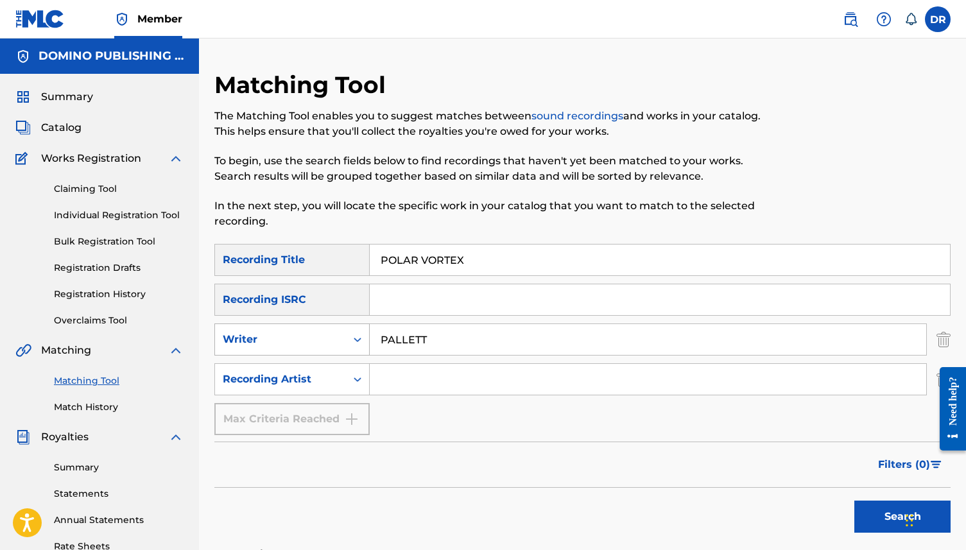
drag, startPoint x: 450, startPoint y: 341, endPoint x: 359, endPoint y: 340, distance: 91.2
click at [359, 340] on div "SearchWithCriteria9124ec1c-a726-4126-a2a4-326e5eda4ad3 Writer PALLETT" at bounding box center [582, 339] width 736 height 32
click at [393, 382] on input "Search Form" at bounding box center [648, 379] width 556 height 31
type input "OWEN PALLETT"
click at [854, 501] on button "Search" at bounding box center [902, 517] width 96 height 32
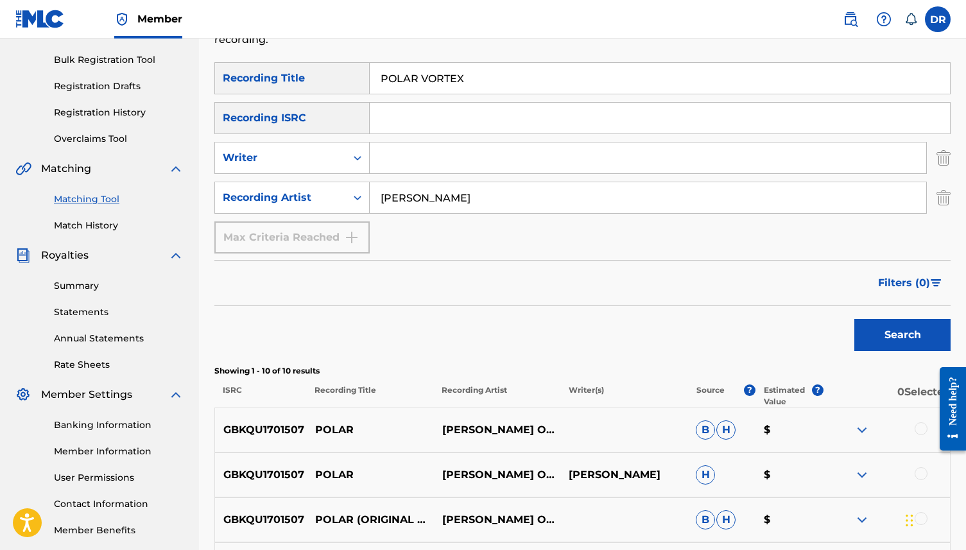
scroll to position [148, 0]
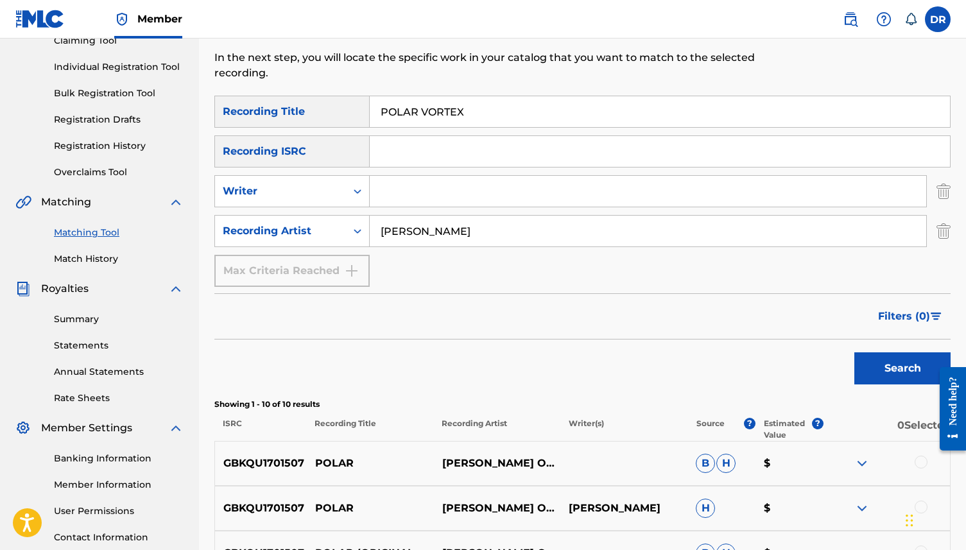
drag, startPoint x: 469, startPoint y: 118, endPoint x: 375, endPoint y: 115, distance: 93.1
click at [375, 115] on input "POLAR VORTEX" at bounding box center [660, 111] width 580 height 31
paste input "IS THIS INSANITY? (DEIJKERS/GORDON)"
drag, startPoint x: 602, startPoint y: 104, endPoint x: 488, endPoint y: 117, distance: 114.3
click at [488, 117] on input "IS THIS INSANITY? (DEIJKERS/GORDON)" at bounding box center [660, 111] width 580 height 31
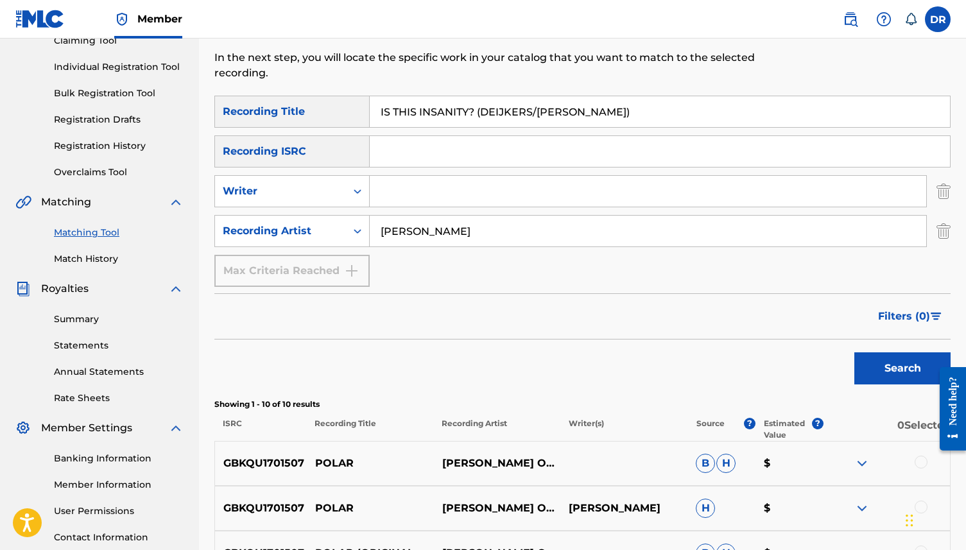
click at [488, 117] on input "IS THIS INSANITY? (DEIJKERS/GORDON)" at bounding box center [660, 111] width 580 height 31
drag, startPoint x: 472, startPoint y: 113, endPoint x: 605, endPoint y: 121, distance: 133.7
click at [605, 121] on input "IS THIS INSANITY? (DEIJKERS/GORDON)" at bounding box center [660, 111] width 580 height 31
drag, startPoint x: 605, startPoint y: 121, endPoint x: 477, endPoint y: 108, distance: 128.9
click at [477, 108] on input "IS THIS INSANITY? (DEIJKERS/GORDON)" at bounding box center [660, 111] width 580 height 31
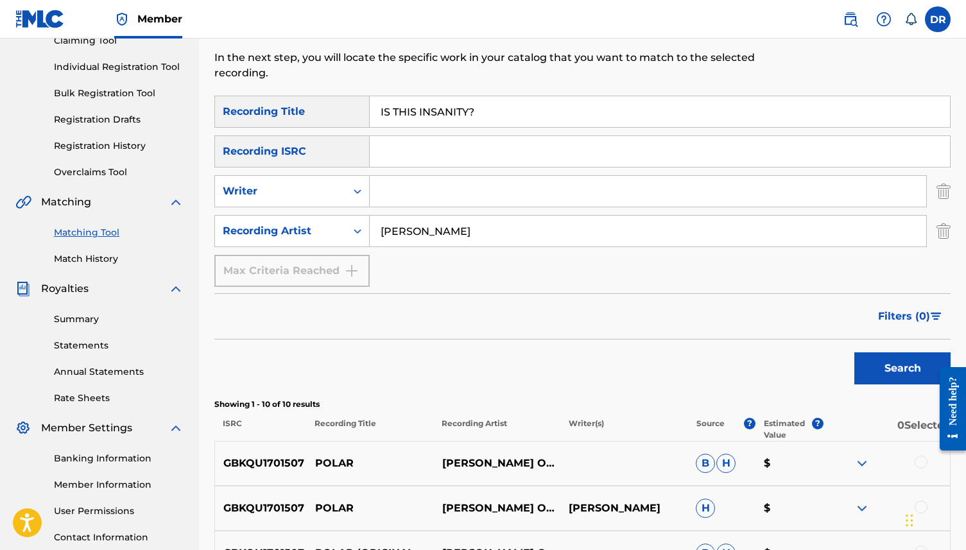
type input "IS THIS INSANITY?"
drag, startPoint x: 479, startPoint y: 223, endPoint x: 408, endPoint y: 227, distance: 71.3
click at [408, 227] on input "OWEN PALLETT" at bounding box center [648, 231] width 556 height 31
drag, startPoint x: 494, startPoint y: 226, endPoint x: 314, endPoint y: 225, distance: 180.4
click at [314, 225] on div "SearchWithCriteria3b3d4180-3b16-4b53-8a7d-822c89288002 Recording Artist OWEN PA…" at bounding box center [582, 231] width 736 height 32
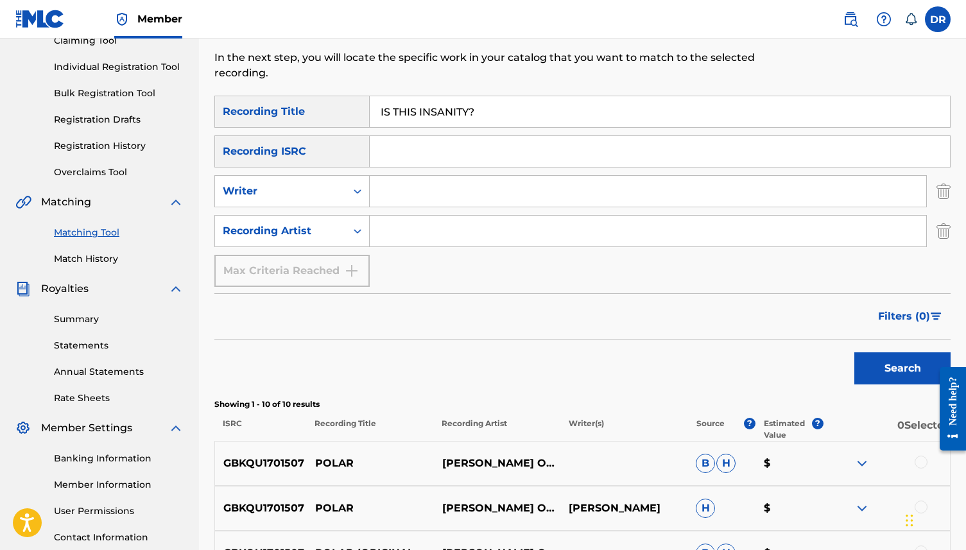
click at [392, 196] on input "Search Form" at bounding box center [648, 191] width 556 height 31
type input "GORDON"
click at [854, 352] on button "Search" at bounding box center [902, 368] width 96 height 32
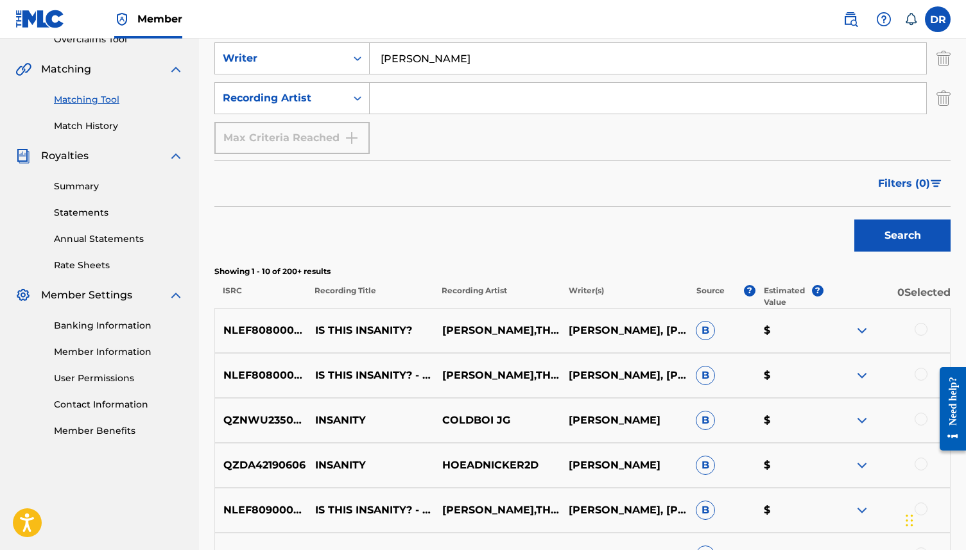
scroll to position [284, 0]
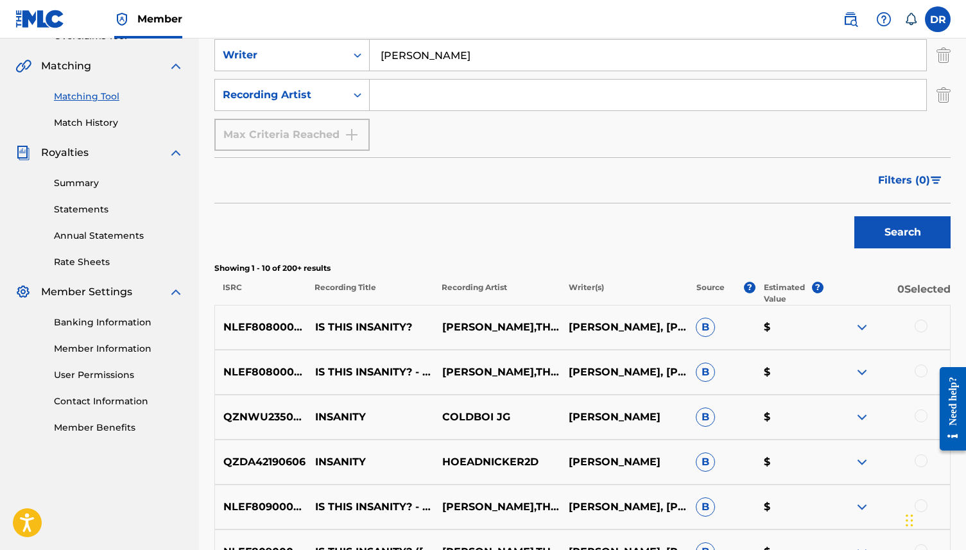
click at [929, 327] on div at bounding box center [886, 327] width 127 height 15
click at [920, 327] on div at bounding box center [921, 326] width 13 height 13
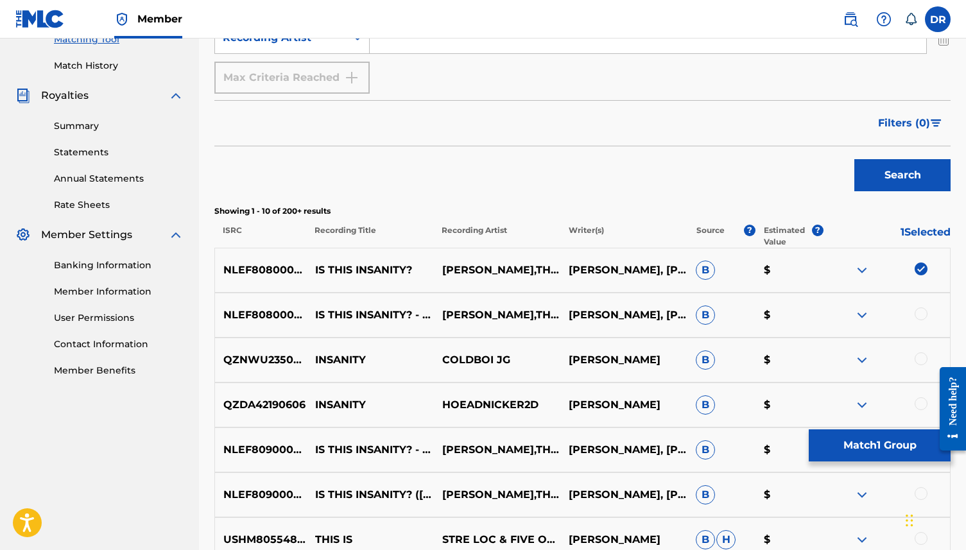
scroll to position [342, 0]
click at [924, 309] on div at bounding box center [921, 313] width 13 height 13
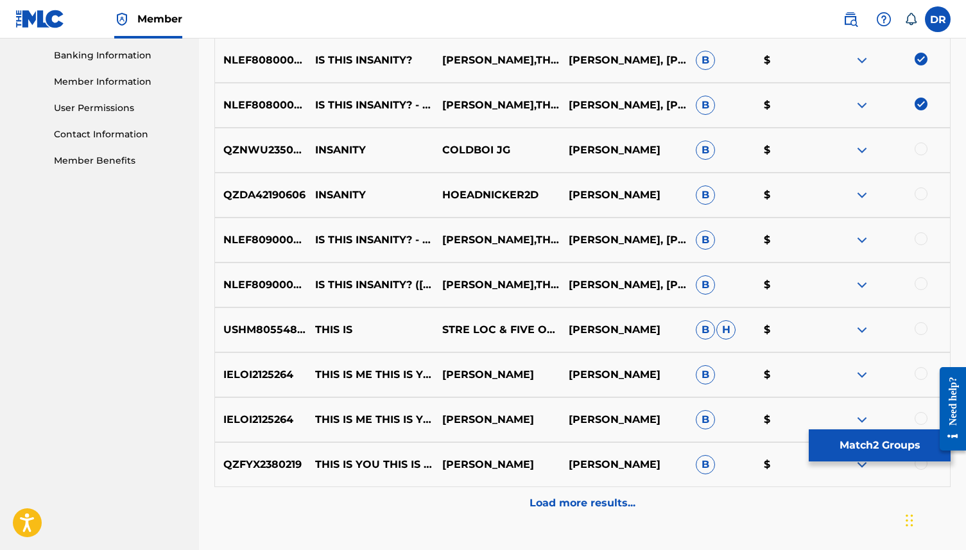
scroll to position [552, 0]
click at [923, 283] on div at bounding box center [921, 283] width 13 height 13
click at [914, 243] on div at bounding box center [886, 239] width 127 height 15
click at [919, 237] on div at bounding box center [921, 238] width 13 height 13
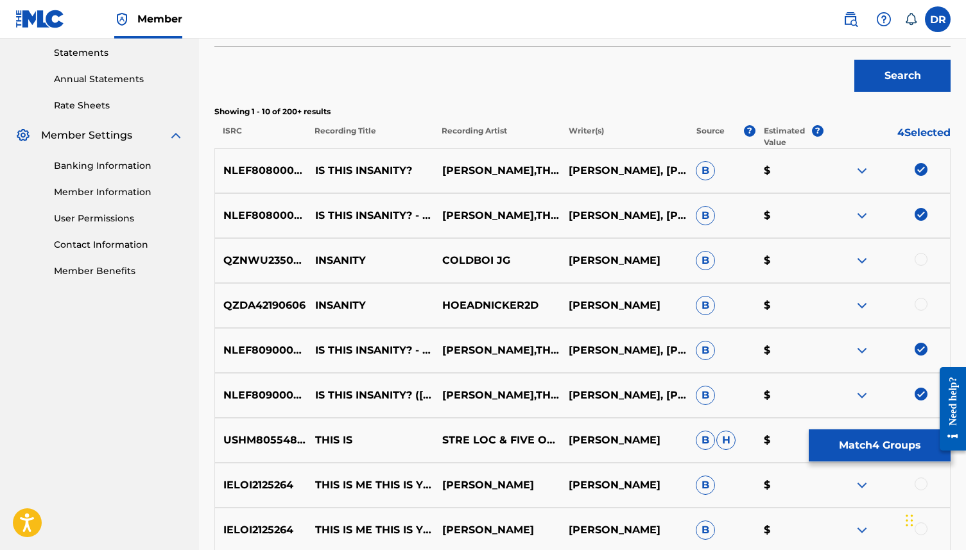
scroll to position [422, 0]
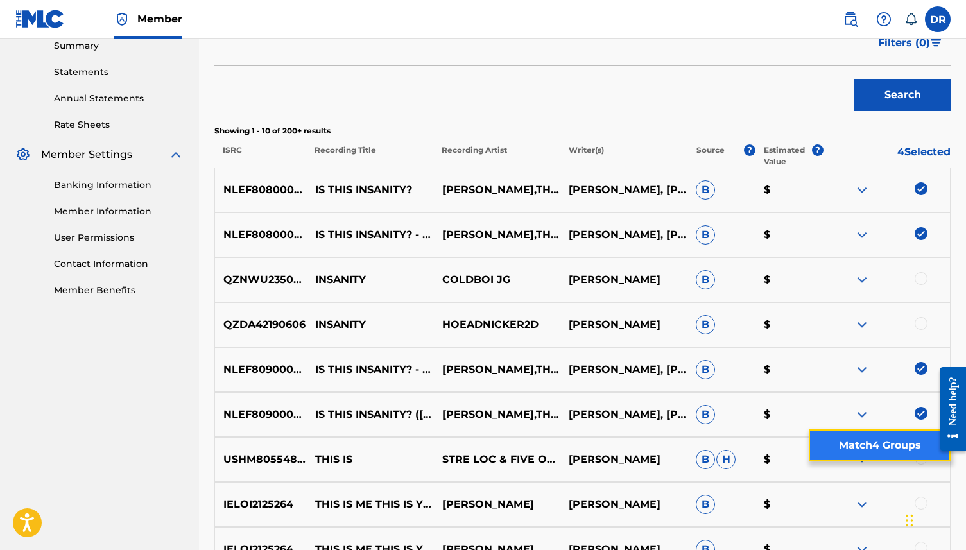
click at [864, 433] on button "Match 4 Groups" at bounding box center [880, 445] width 142 height 32
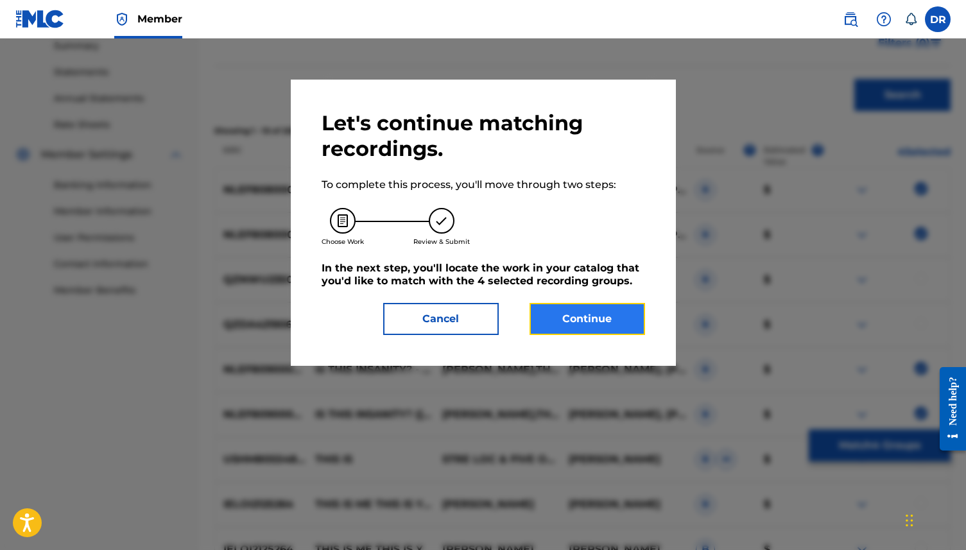
click at [563, 331] on button "Continue" at bounding box center [588, 319] width 116 height 32
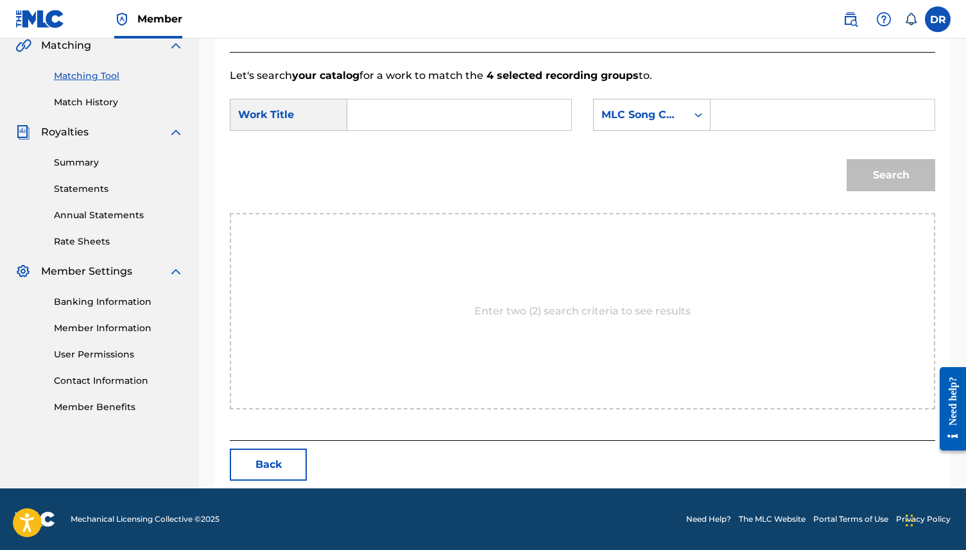
click at [384, 122] on input "Search Form" at bounding box center [459, 114] width 202 height 31
paste input "IS THIS INSANITY? (DEIJKERS/GORDON)"
drag, startPoint x: 556, startPoint y: 114, endPoint x: 438, endPoint y: 119, distance: 118.2
click at [438, 119] on input "IS THIS INSANITY? (DEIJKERS/GORDON)" at bounding box center [459, 114] width 202 height 31
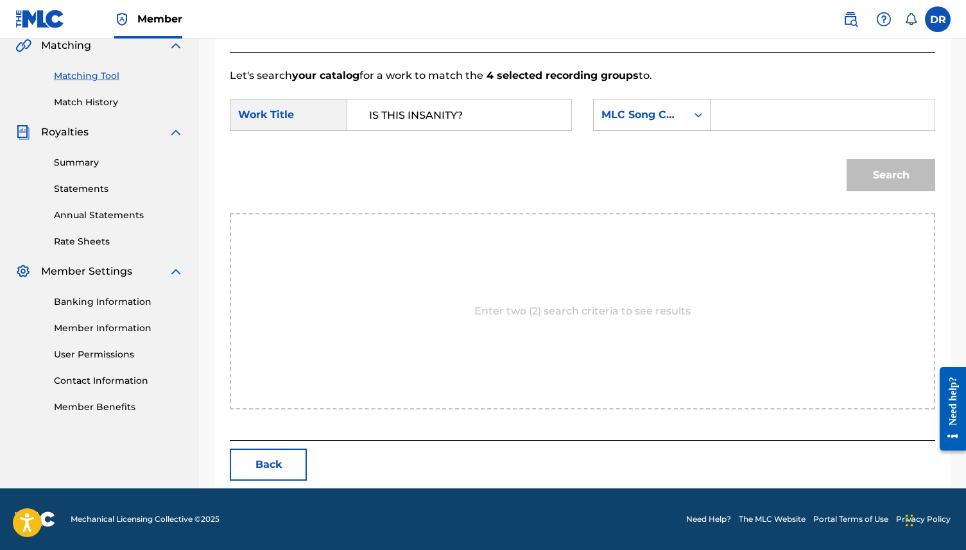
scroll to position [0, 0]
type input "IS THIS INSANITY?"
click at [616, 110] on div "MLC Song Code" at bounding box center [640, 114] width 78 height 15
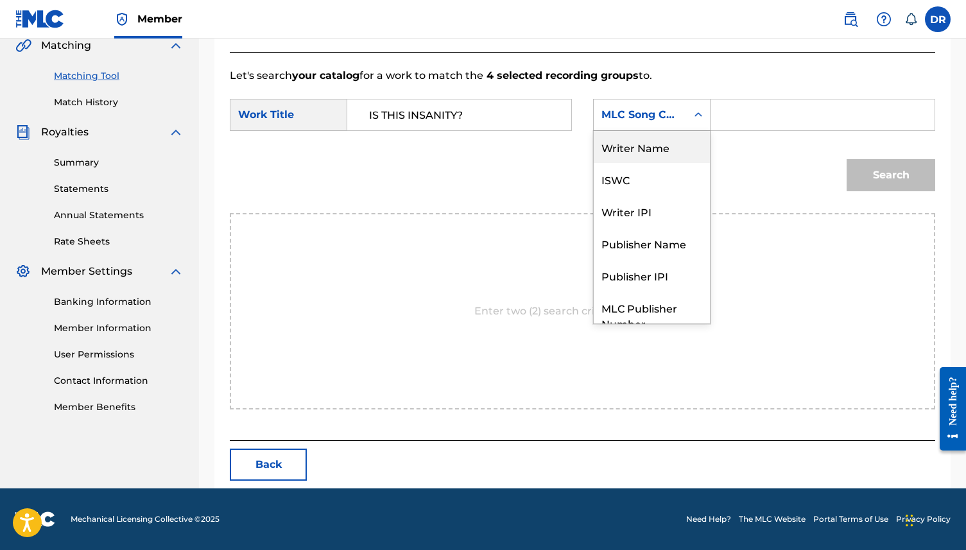
click at [651, 138] on div "Writer Name" at bounding box center [652, 147] width 116 height 32
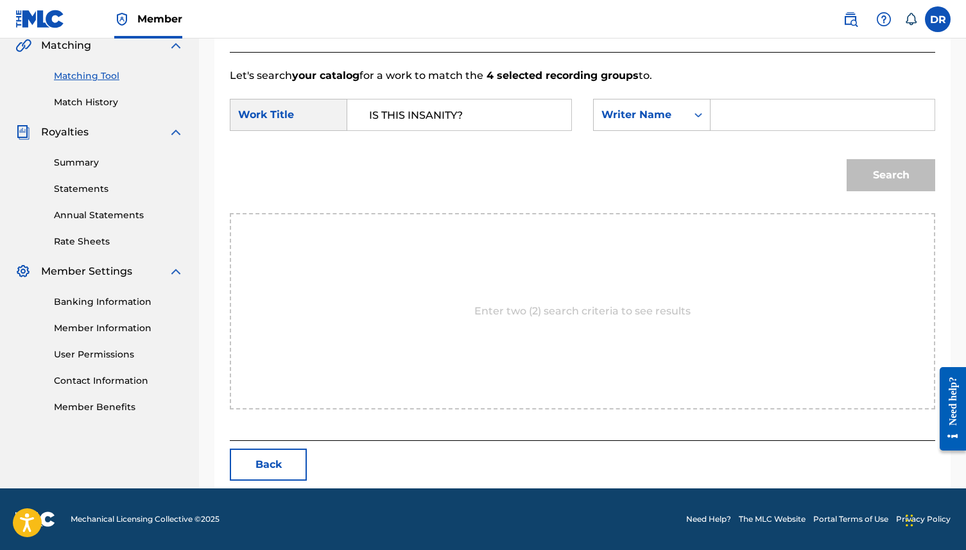
click at [756, 120] on input "Search Form" at bounding box center [822, 114] width 202 height 31
type input "GORDON"
click at [847, 159] on button "Search" at bounding box center [891, 175] width 89 height 32
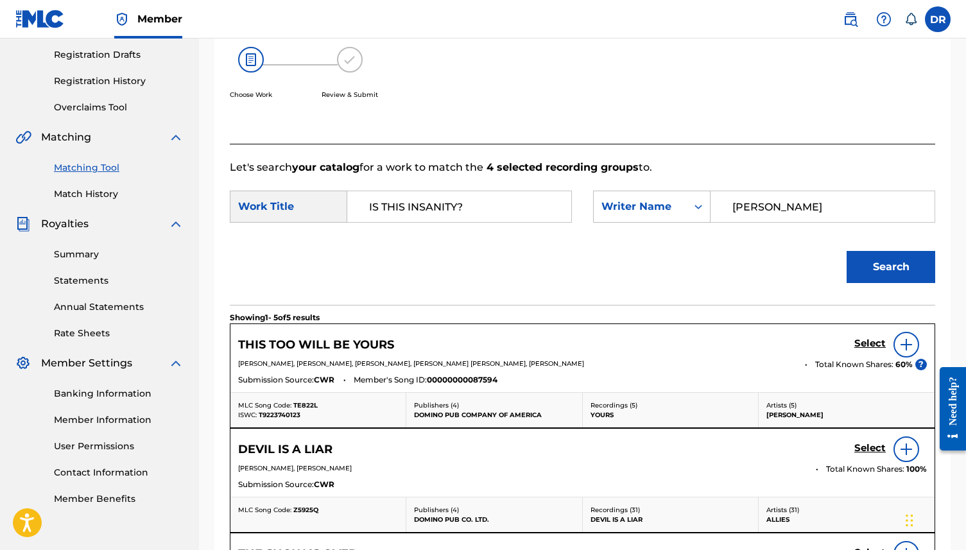
scroll to position [165, 0]
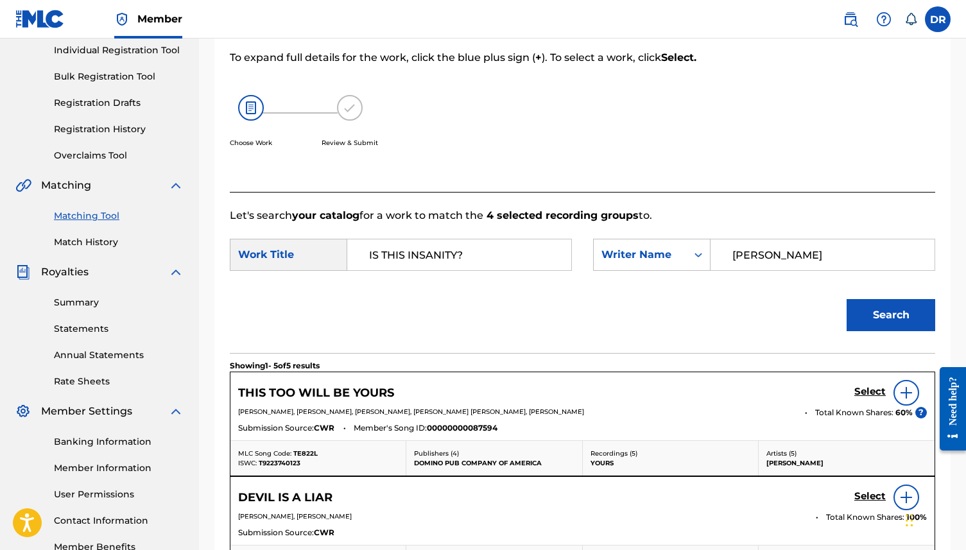
click at [486, 259] on input "IS THIS INSANITY?" at bounding box center [459, 254] width 202 height 31
type input "IS THIS INSANITY?"
click at [847, 299] on button "Search" at bounding box center [891, 315] width 89 height 32
drag, startPoint x: 793, startPoint y: 254, endPoint x: 709, endPoint y: 254, distance: 84.7
click at [709, 254] on div "SearchWithCriteria6b2701ea-86ae-4514-a662-e2c7600e90f3 Writer Name GORDON" at bounding box center [764, 255] width 342 height 32
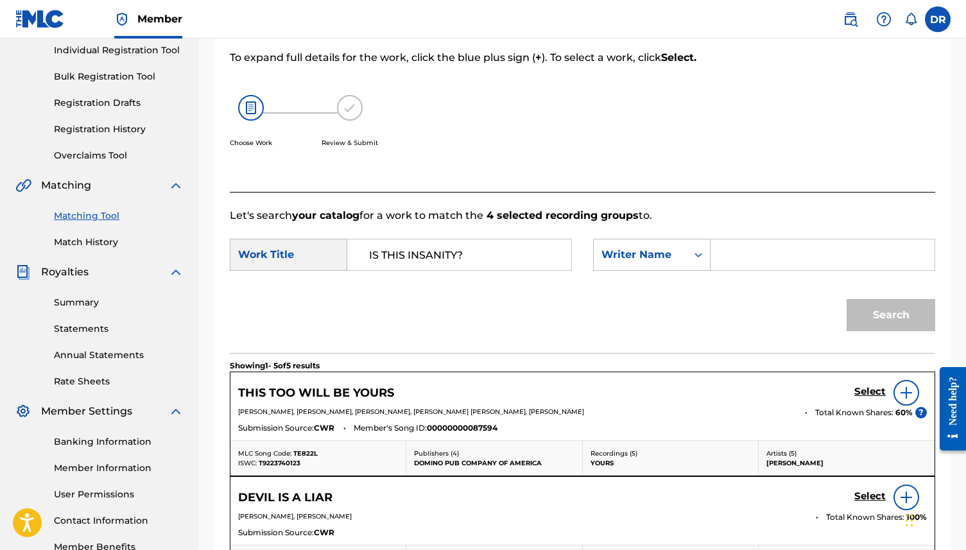
click at [748, 255] on input "Search Form" at bounding box center [822, 254] width 202 height 31
paste input "IS THIS INSANITY? (DEIJKERS/GORDON)"
drag, startPoint x: 806, startPoint y: 255, endPoint x: 718, endPoint y: 249, distance: 87.5
click at [718, 249] on div "IS THIS INSANITY? (DEIJKERS/GORDON)" at bounding box center [823, 255] width 225 height 32
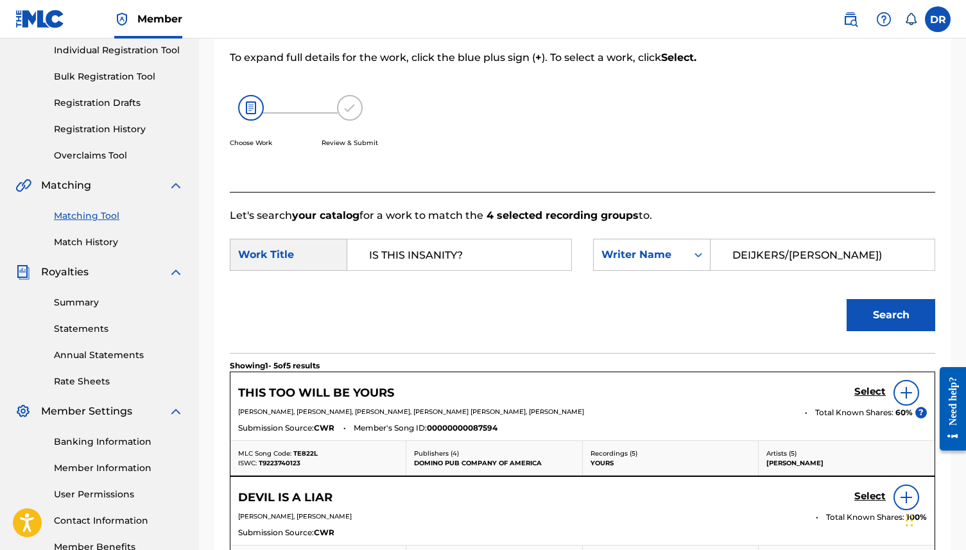
drag, startPoint x: 849, startPoint y: 248, endPoint x: 782, endPoint y: 259, distance: 67.5
click at [782, 259] on input "DEIJKERS/GORDON)" at bounding box center [822, 254] width 202 height 31
drag, startPoint x: 784, startPoint y: 253, endPoint x: 858, endPoint y: 253, distance: 73.8
click at [858, 253] on input "DEIJKERS/GORDON)" at bounding box center [822, 254] width 202 height 31
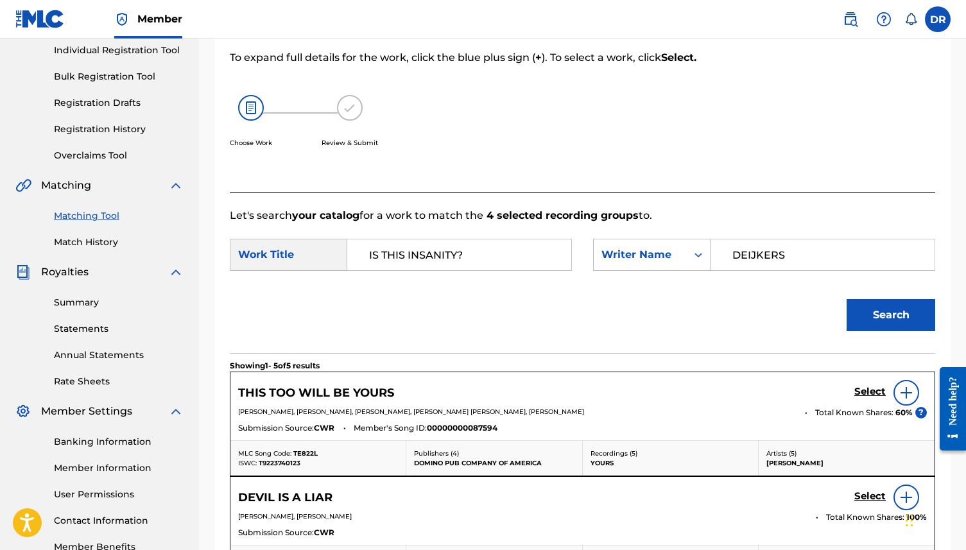
click at [847, 299] on button "Search" at bounding box center [891, 315] width 89 height 32
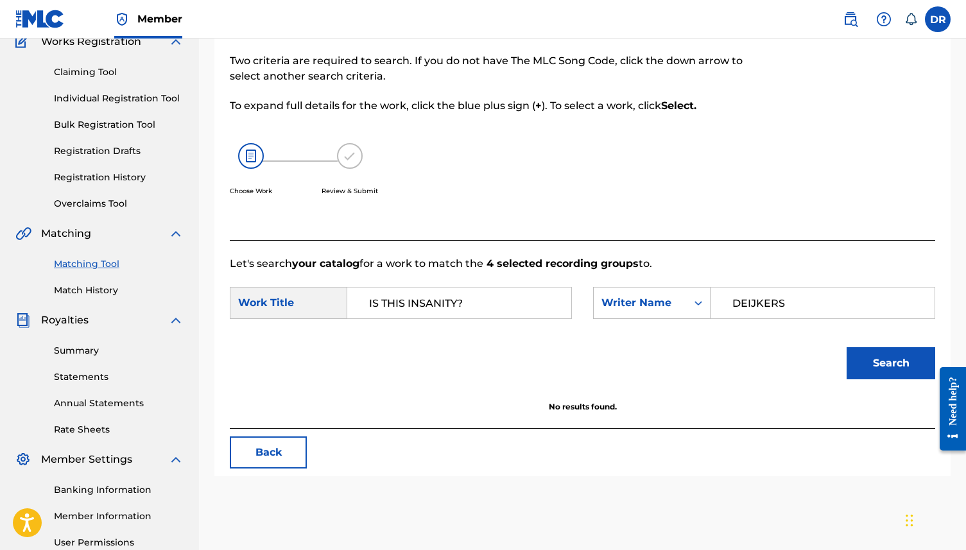
scroll to position [112, 0]
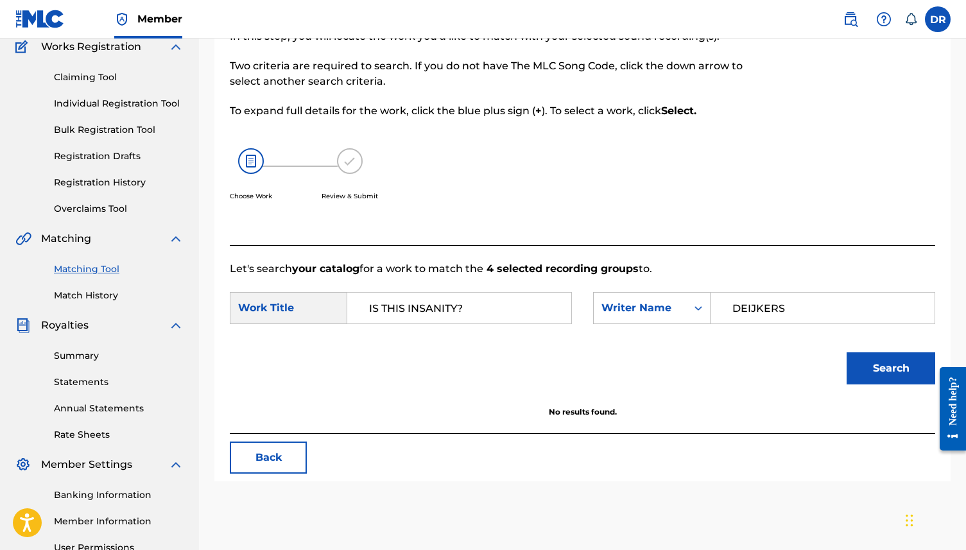
drag, startPoint x: 802, startPoint y: 312, endPoint x: 729, endPoint y: 311, distance: 73.2
click at [729, 311] on input "DEIJKERS" at bounding box center [822, 308] width 202 height 31
type input "GORDON"
click at [847, 352] on button "Search" at bounding box center [891, 368] width 89 height 32
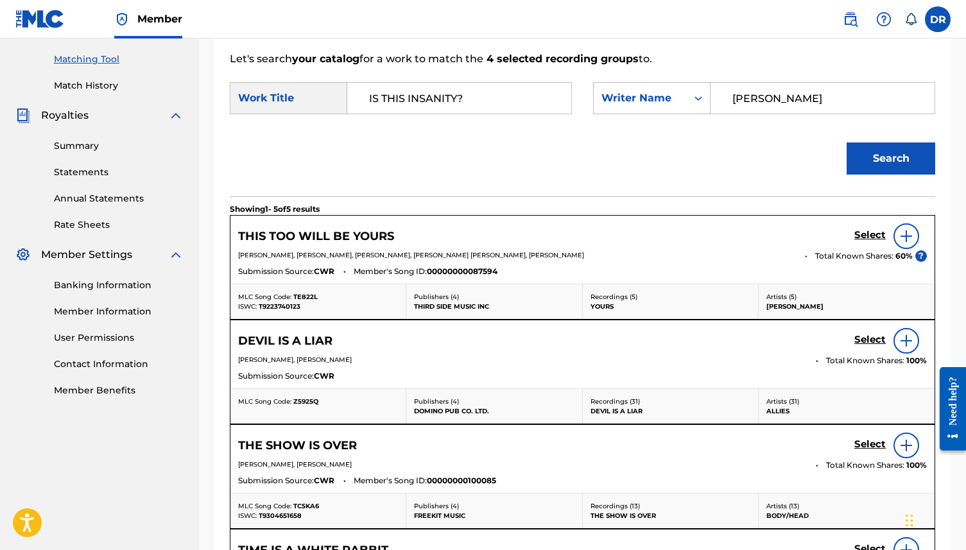
scroll to position [557, 0]
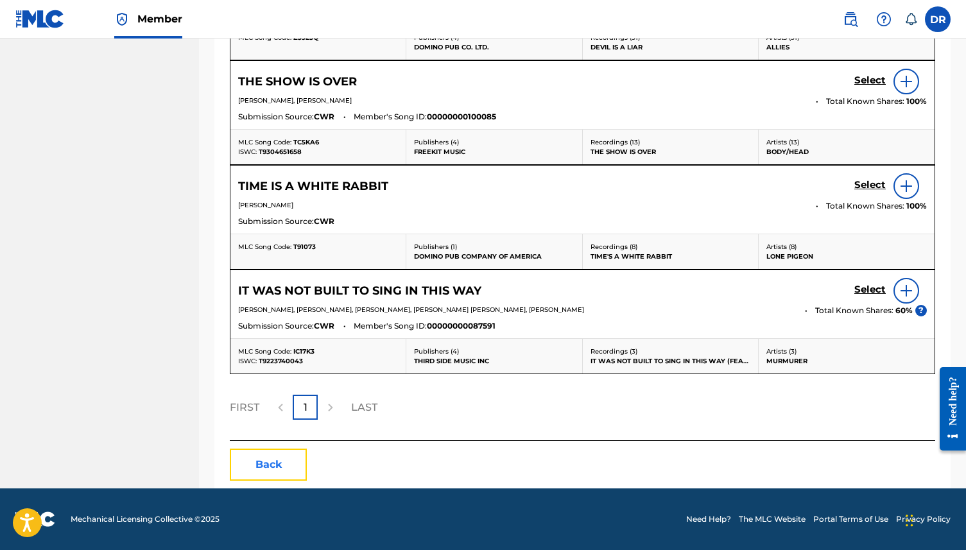
click at [273, 465] on button "Back" at bounding box center [268, 465] width 77 height 32
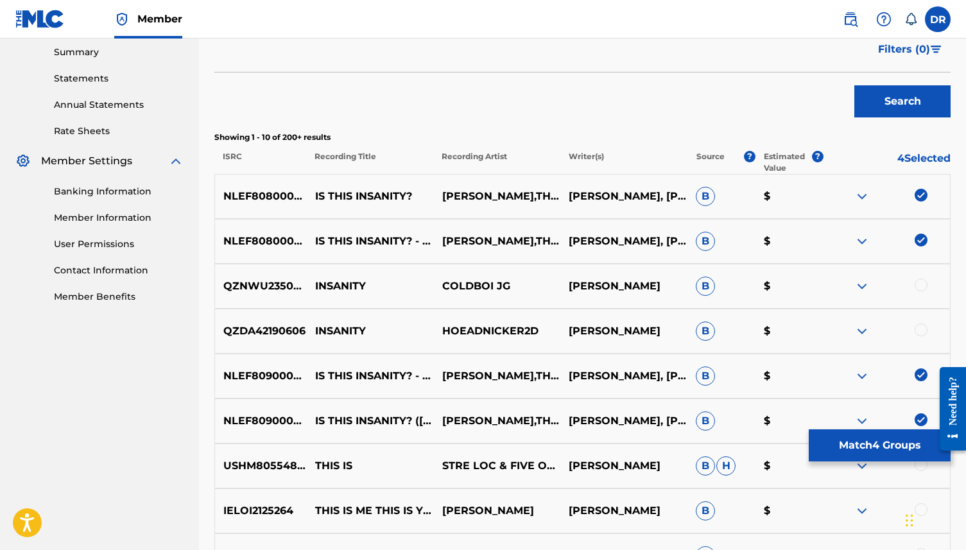
scroll to position [441, 0]
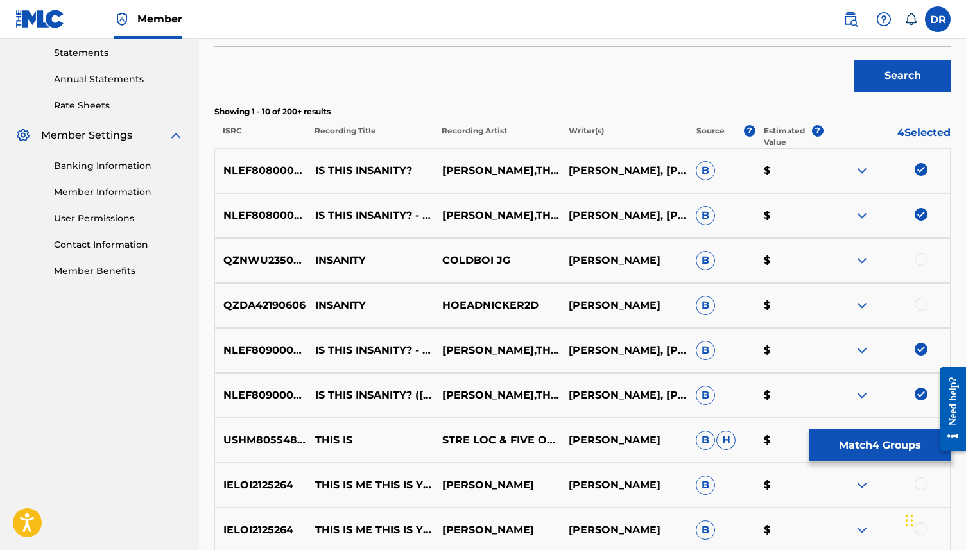
click at [918, 169] on img at bounding box center [921, 169] width 13 height 13
click at [919, 218] on img at bounding box center [921, 214] width 13 height 13
click at [920, 346] on img at bounding box center [921, 349] width 13 height 13
click at [921, 392] on img at bounding box center [921, 394] width 13 height 13
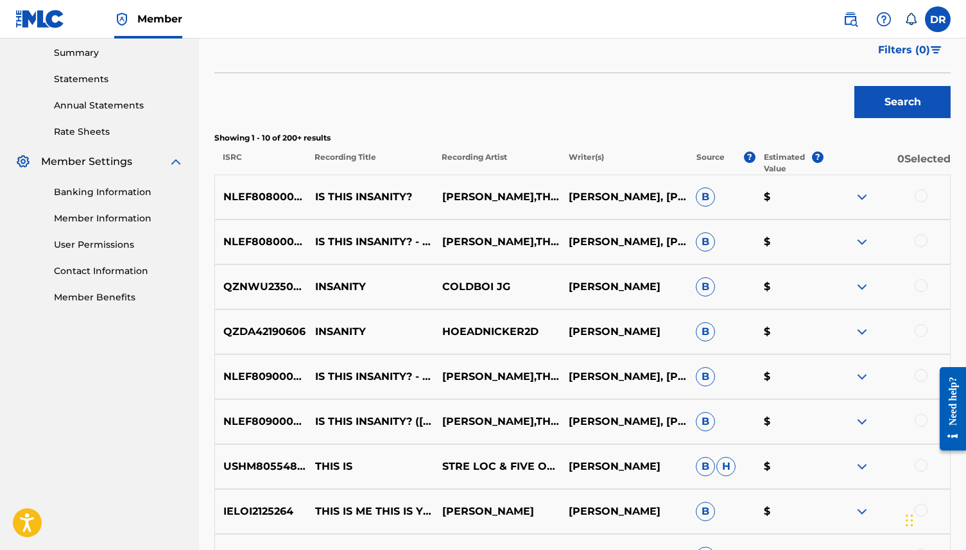
scroll to position [0, 0]
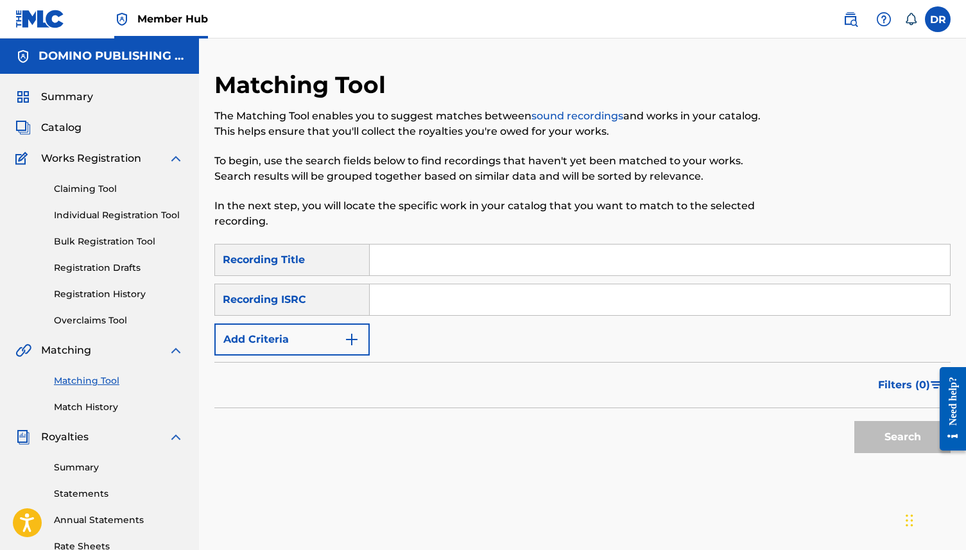
click at [427, 258] on input "Search Form" at bounding box center [660, 260] width 580 height 31
paste input "E IS FOR ESTRANGED (PALLETT)"
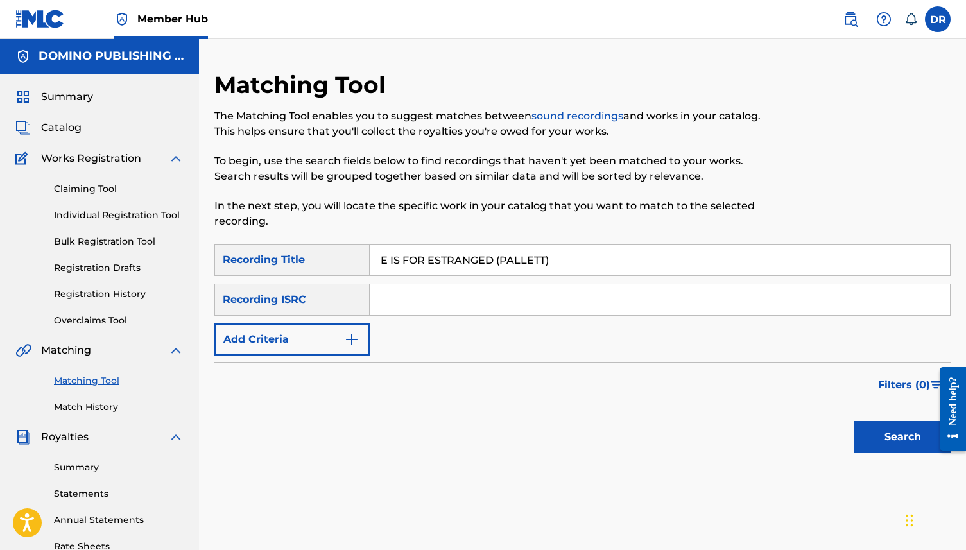
drag, startPoint x: 555, startPoint y: 260, endPoint x: 494, endPoint y: 261, distance: 60.3
click at [494, 261] on input "E IS FOR ESTRANGED (PALLETT)" at bounding box center [660, 260] width 580 height 31
type input "E IS FOR ESTRANGED"
click at [349, 343] on img "Search Form" at bounding box center [351, 339] width 15 height 15
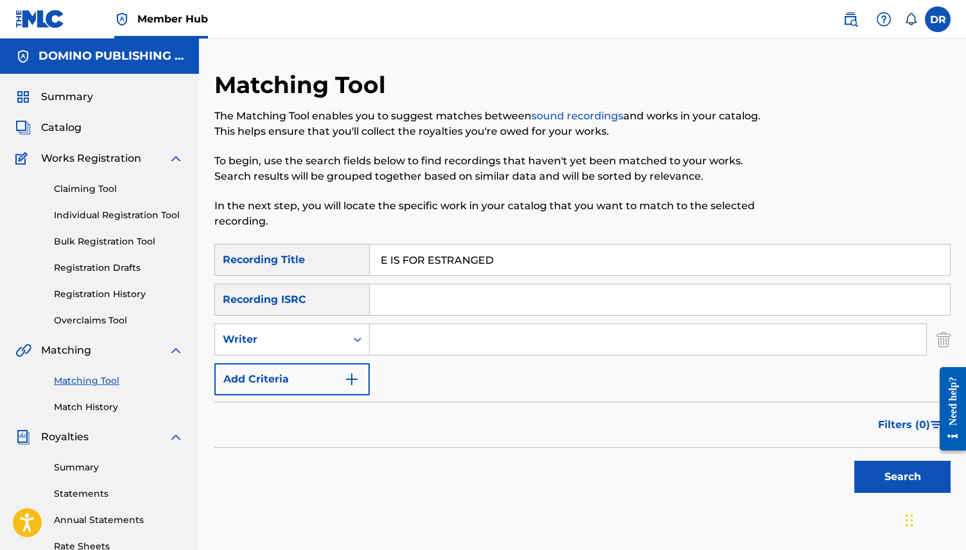
click at [416, 335] on input "Search Form" at bounding box center [648, 339] width 556 height 31
type input "PALLETT"
click at [854, 461] on button "Search" at bounding box center [902, 477] width 96 height 32
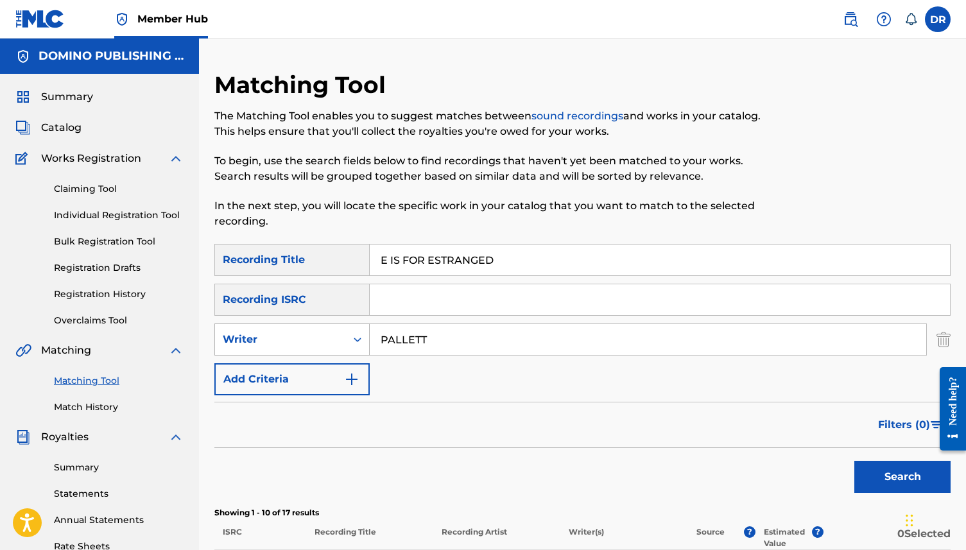
drag, startPoint x: 435, startPoint y: 340, endPoint x: 361, endPoint y: 337, distance: 73.9
click at [361, 337] on div "SearchWithCriteriacb59b5fb-fdf0-43eb-a0da-7a17d11c8107 Writer PALLETT" at bounding box center [582, 339] width 736 height 32
drag, startPoint x: 430, startPoint y: 338, endPoint x: 344, endPoint y: 338, distance: 86.0
click at [403, 338] on input "OWEN" at bounding box center [648, 339] width 556 height 31
type input "O"
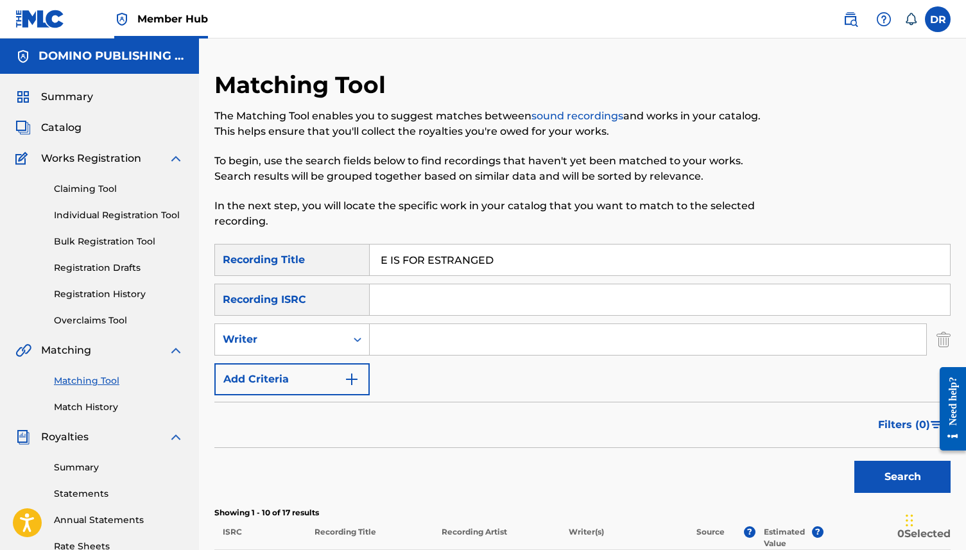
click at [349, 403] on div "Filters ( 0 )" at bounding box center [582, 425] width 736 height 46
click at [350, 386] on img "Search Form" at bounding box center [351, 379] width 15 height 15
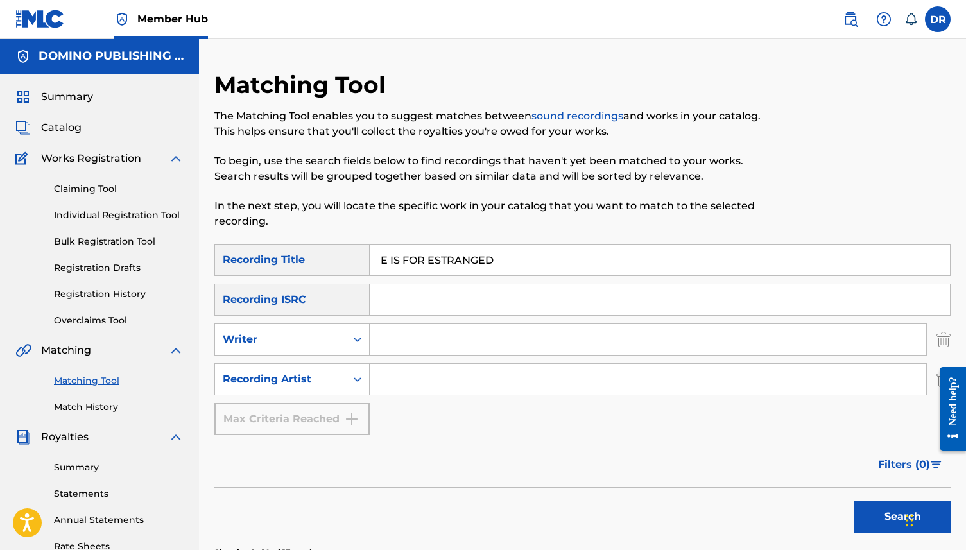
click at [382, 387] on input "Search Form" at bounding box center [648, 379] width 556 height 31
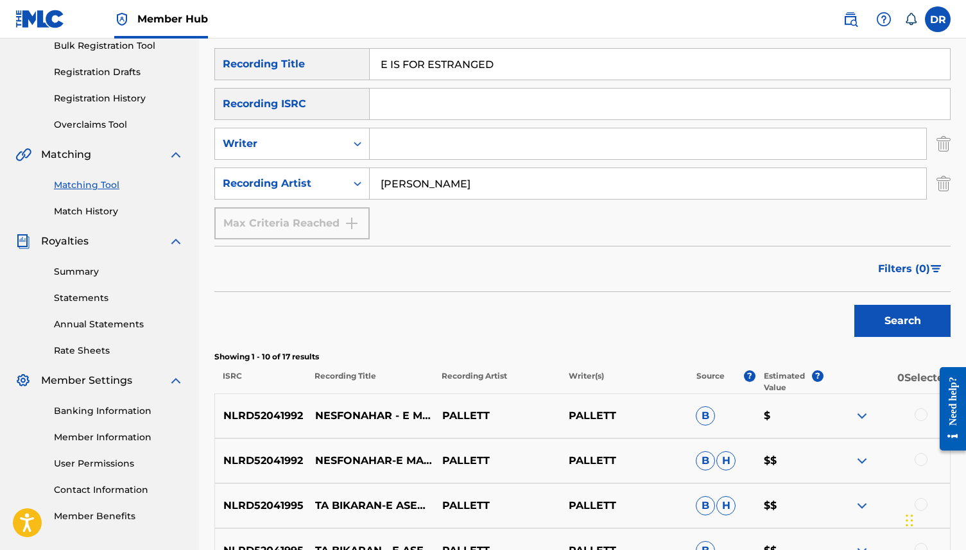
scroll to position [203, 0]
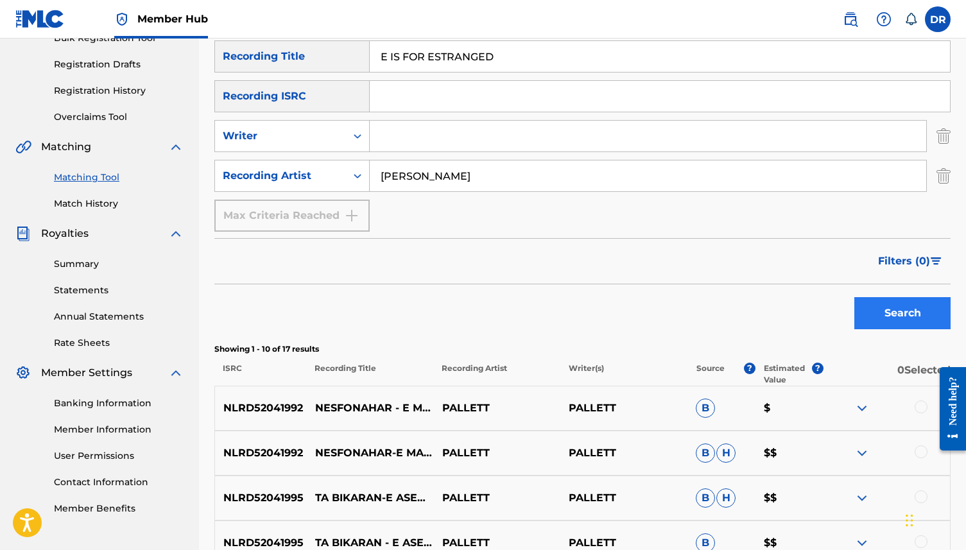
type input "OWEN PALLETT"
click at [880, 323] on button "Search" at bounding box center [902, 313] width 96 height 32
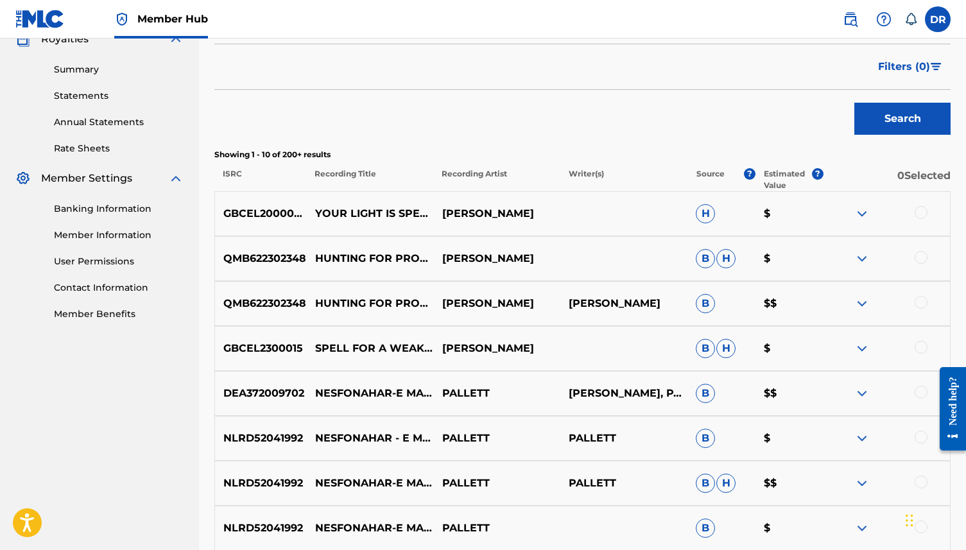
scroll to position [0, 0]
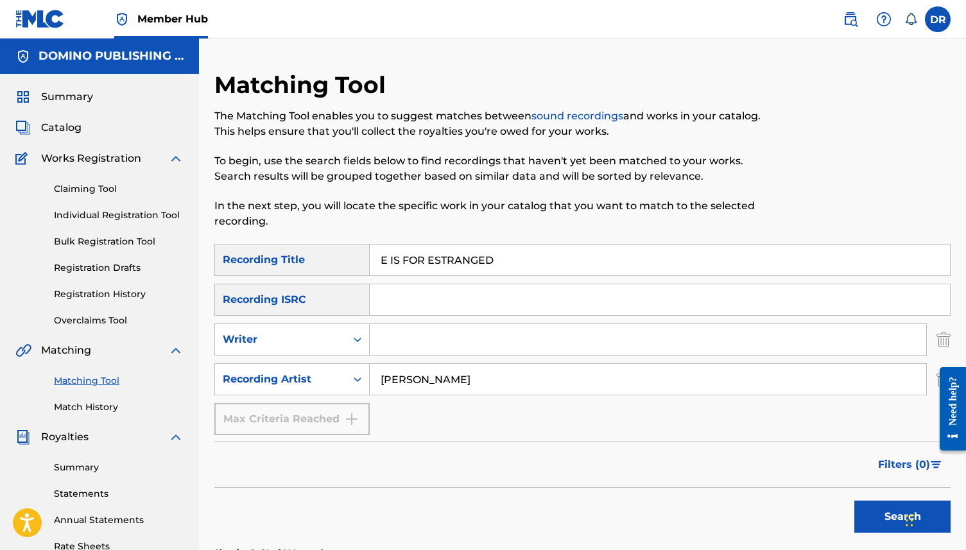
drag, startPoint x: 519, startPoint y: 254, endPoint x: 359, endPoint y: 259, distance: 159.9
click at [361, 257] on div "SearchWithCriteria6e849c07-b6ec-4f65-a77d-2be0857ba797 Recording Title E IS FOR…" at bounding box center [582, 260] width 736 height 32
paste input "MOVE (CAREY/TEMPEST)"
drag, startPoint x: 530, startPoint y: 261, endPoint x: 411, endPoint y: 261, distance: 118.7
click at [412, 261] on input "MOVE (CAREY/TEMPEST)" at bounding box center [660, 260] width 580 height 31
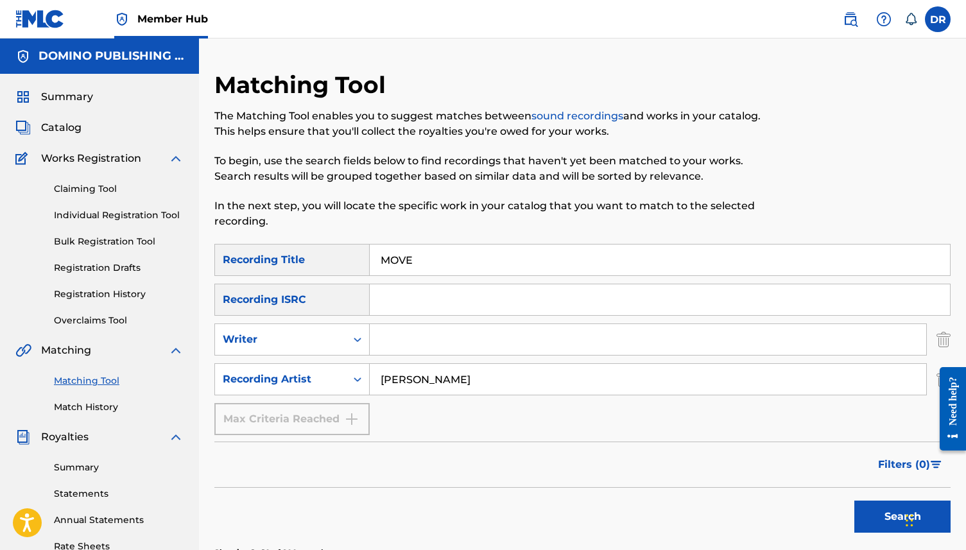
type input "MOVE"
drag, startPoint x: 486, startPoint y: 381, endPoint x: 350, endPoint y: 381, distance: 135.4
click at [350, 381] on div "SearchWithCriteria0b2321a8-01e5-498e-88ef-6416d030d631 Recording Artist OWEN PA…" at bounding box center [582, 379] width 736 height 32
click at [386, 379] on input "Search Form" at bounding box center [648, 379] width 556 height 31
click at [397, 345] on input "Search Form" at bounding box center [648, 339] width 556 height 31
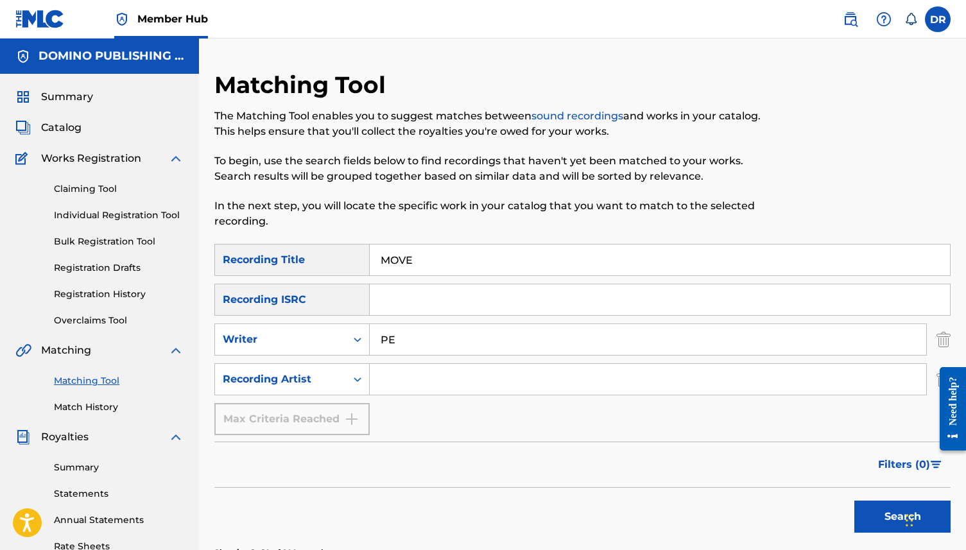
type input "P"
type input "TEMPEST"
click at [854, 501] on button "Search" at bounding box center [902, 517] width 96 height 32
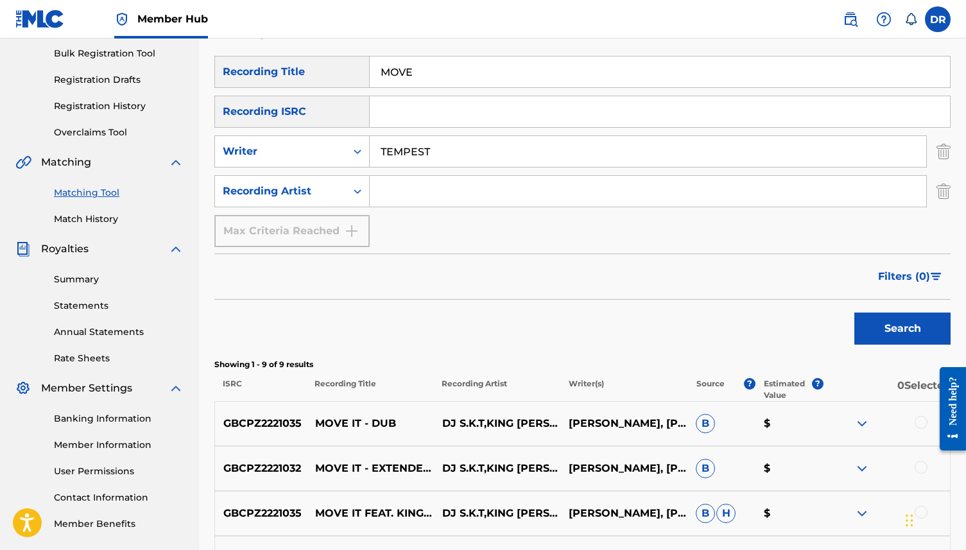
scroll to position [187, 0]
drag, startPoint x: 433, startPoint y: 156, endPoint x: 373, endPoint y: 156, distance: 59.7
click at [373, 156] on input "TEMPEST" at bounding box center [648, 152] width 556 height 31
click at [409, 193] on input "Search Form" at bounding box center [648, 192] width 556 height 31
click at [854, 313] on button "Search" at bounding box center [902, 329] width 96 height 32
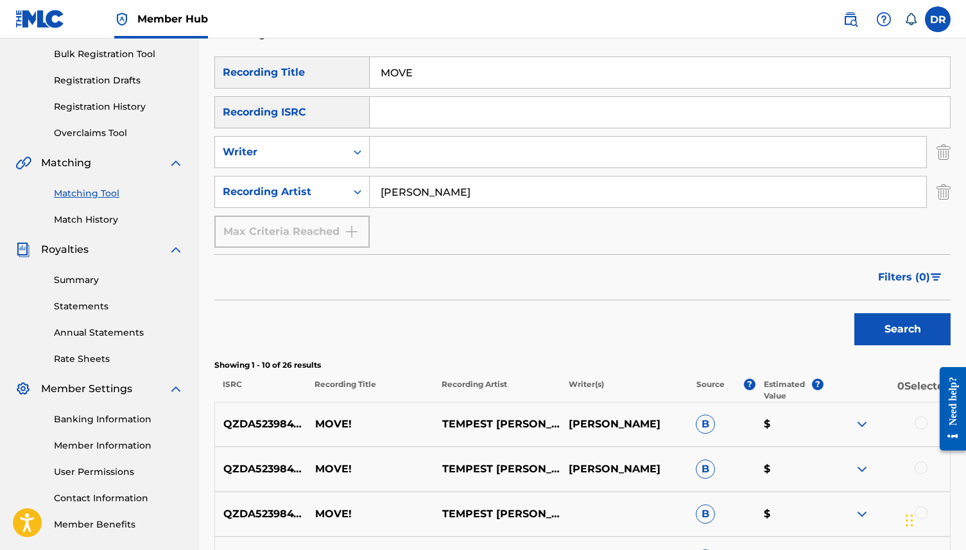
click at [402, 194] on input "KAYE TEMPEST" at bounding box center [648, 192] width 556 height 31
type input "KAE TEMPEST"
click at [854, 313] on button "Search" at bounding box center [902, 329] width 96 height 32
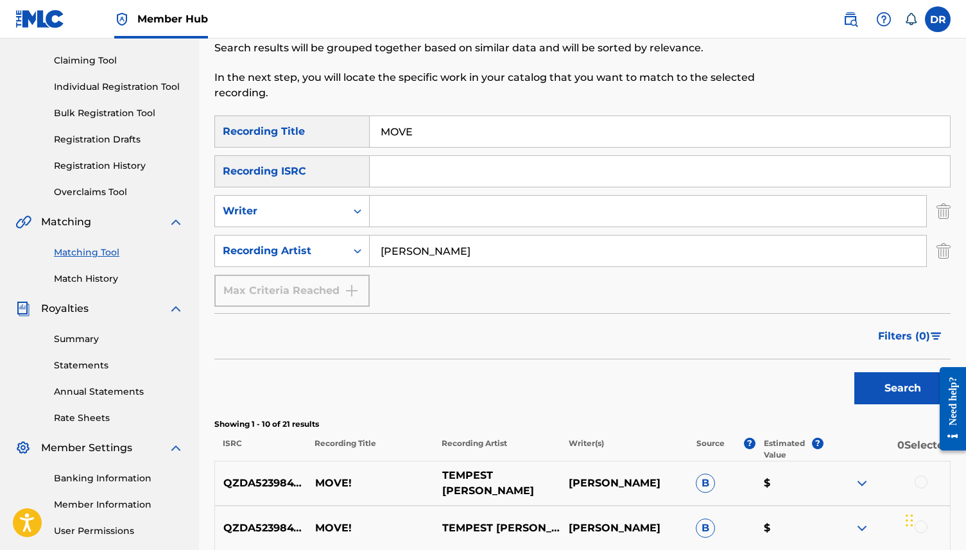
scroll to position [125, 0]
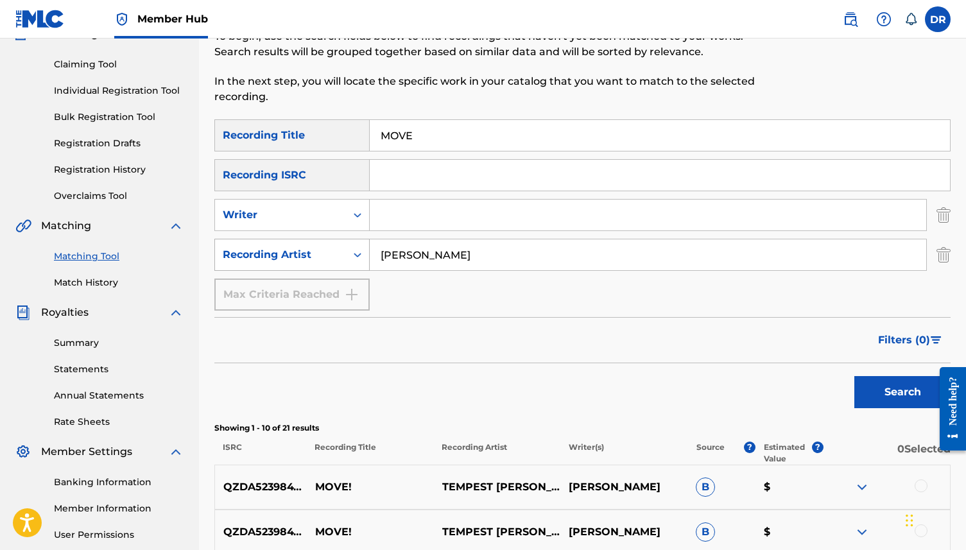
drag, startPoint x: 466, startPoint y: 259, endPoint x: 273, endPoint y: 246, distance: 193.6
click at [273, 246] on div "SearchWithCriteria0b2321a8-01e5-498e-88ef-6416d030d631 Recording Artist KAE TEM…" at bounding box center [582, 255] width 736 height 32
click at [403, 219] on input "Search Form" at bounding box center [648, 215] width 556 height 31
paste input "MOVE (CAREY/TEMPEST)"
drag, startPoint x: 454, startPoint y: 216, endPoint x: 562, endPoint y: 220, distance: 107.3
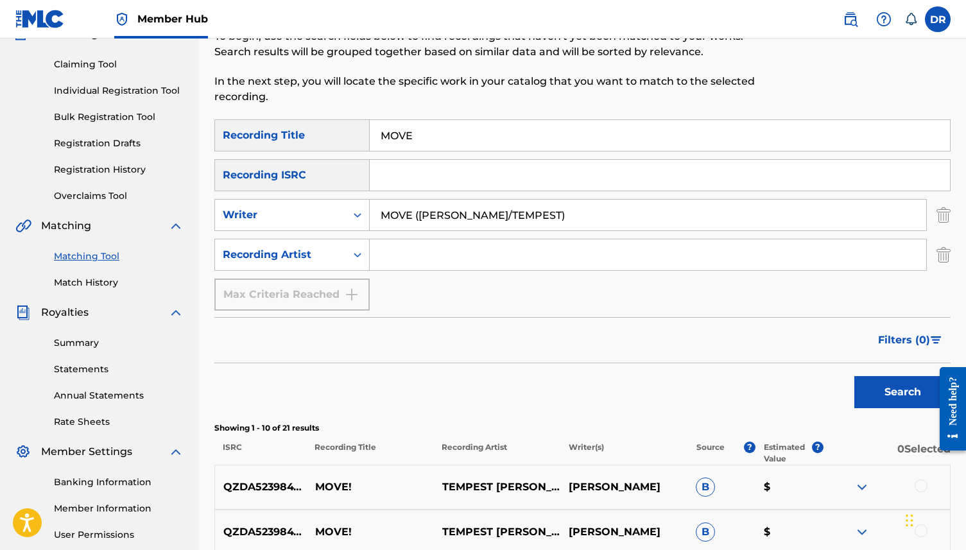
click at [562, 220] on input "MOVE (CAREY/TEMPEST)" at bounding box center [648, 215] width 556 height 31
drag, startPoint x: 422, startPoint y: 215, endPoint x: 350, endPoint y: 218, distance: 71.3
click at [350, 218] on div "SearchWithCriteriacb59b5fb-fdf0-43eb-a0da-7a17d11c8107 Writer MOVE (CAREY" at bounding box center [582, 215] width 736 height 32
type input "CAREY"
click at [854, 376] on button "Search" at bounding box center [902, 392] width 96 height 32
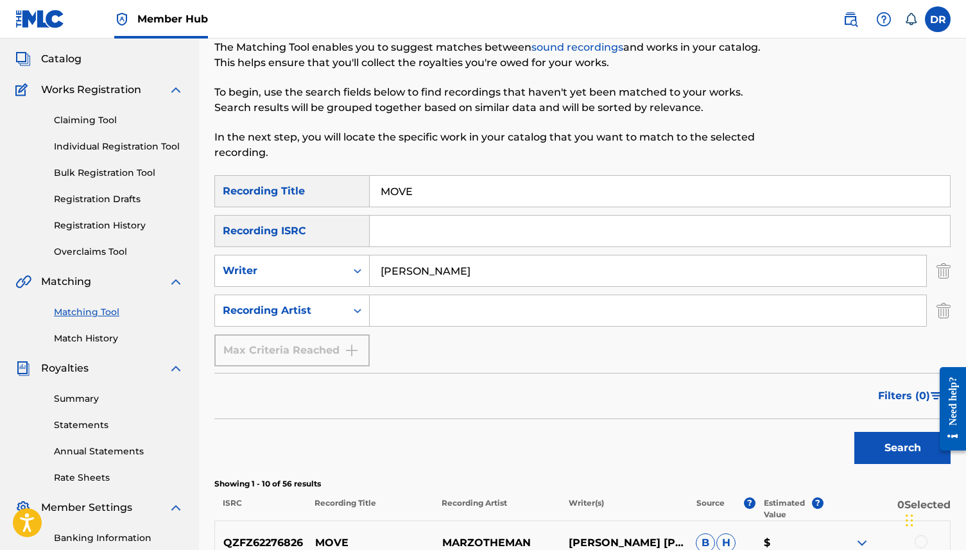
scroll to position [0, 0]
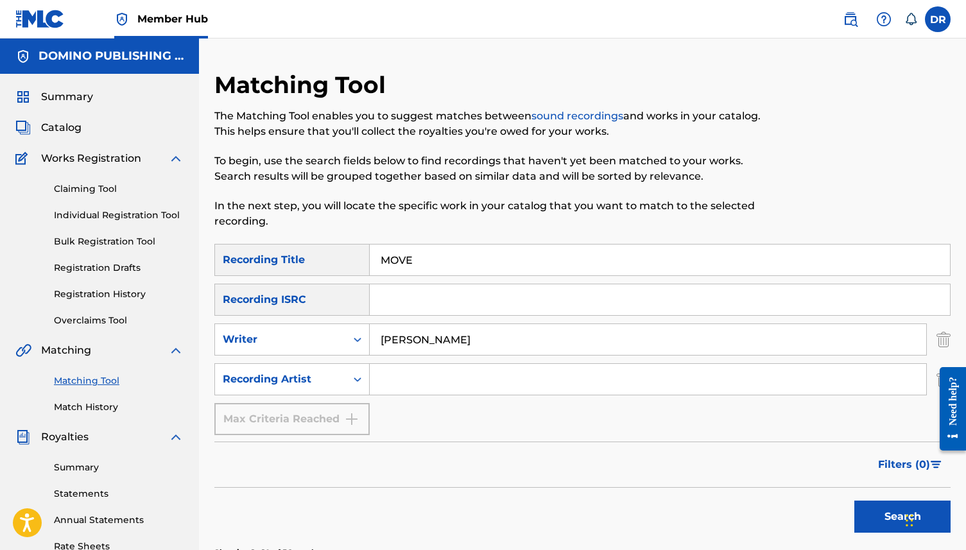
drag, startPoint x: 454, startPoint y: 270, endPoint x: 340, endPoint y: 261, distance: 114.6
click at [340, 261] on div "SearchWithCriteria6e849c07-b6ec-4f65-a77d-2be0857ba797 Recording Title MOVE" at bounding box center [582, 260] width 736 height 32
paste input "HOLD ME UP (HOWIE/VALLANCE)"
drag, startPoint x: 598, startPoint y: 261, endPoint x: 450, endPoint y: 263, distance: 148.3
click at [450, 263] on input "HOLD ME UP (HOWIE/VALLANCE)" at bounding box center [660, 260] width 580 height 31
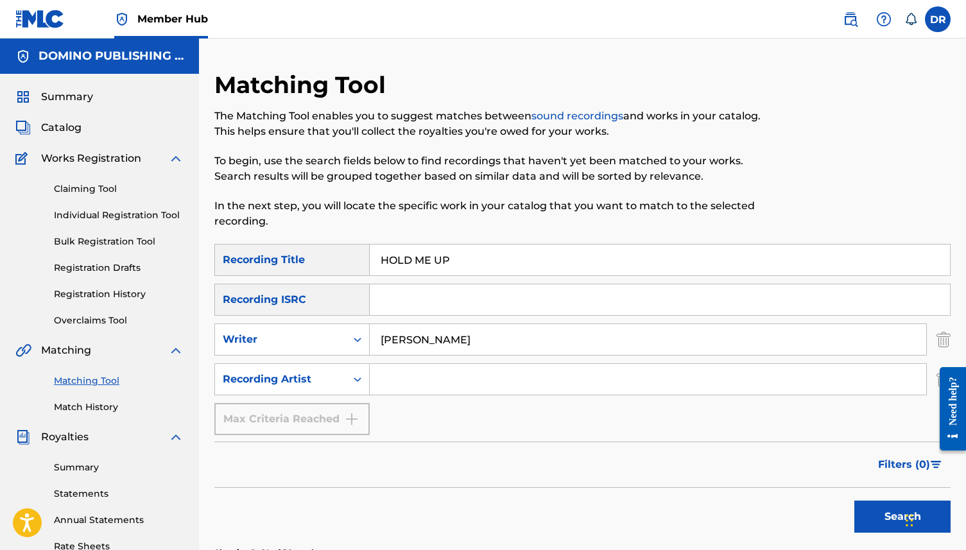
type input "HOLD ME UP"
click at [449, 318] on div "SearchWithCriteria6e849c07-b6ec-4f65-a77d-2be0857ba797 Recording Title HOLD ME …" at bounding box center [582, 339] width 736 height 191
drag, startPoint x: 445, startPoint y: 331, endPoint x: 334, endPoint y: 332, distance: 111.1
click at [334, 332] on div "SearchWithCriteriacb59b5fb-fdf0-43eb-a0da-7a17d11c8107 Writer CAREY" at bounding box center [582, 339] width 736 height 32
drag, startPoint x: 444, startPoint y: 340, endPoint x: 286, endPoint y: 340, distance: 157.3
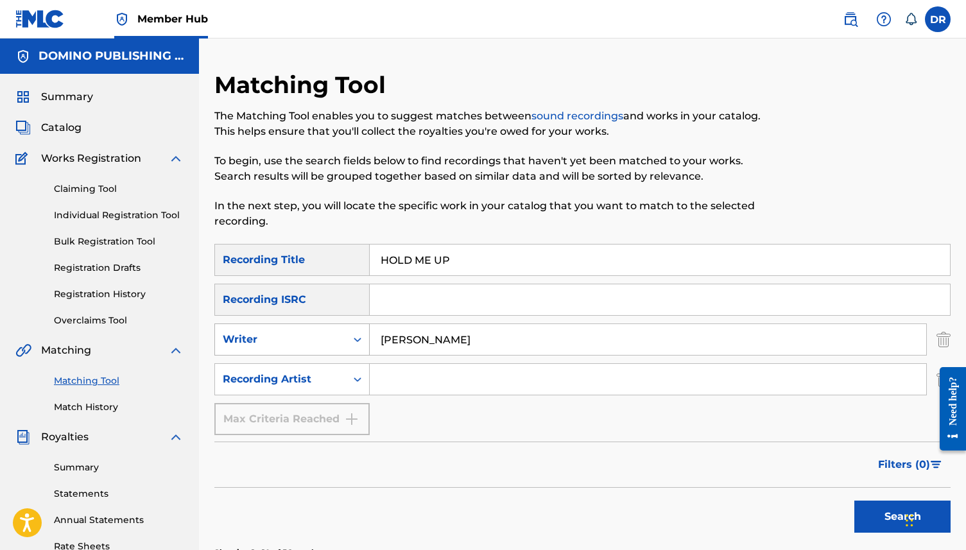
click at [286, 340] on div "SearchWithCriteriacb59b5fb-fdf0-43eb-a0da-7a17d11c8107 Writer CAREY" at bounding box center [582, 339] width 736 height 32
click at [854, 501] on button "Search" at bounding box center [902, 517] width 96 height 32
drag, startPoint x: 446, startPoint y: 345, endPoint x: 344, endPoint y: 337, distance: 102.4
click at [344, 337] on div "SearchWithCriteriacb59b5fb-fdf0-43eb-a0da-7a17d11c8107 Writer HOWIE" at bounding box center [582, 339] width 736 height 32
type input "VALLANCE"
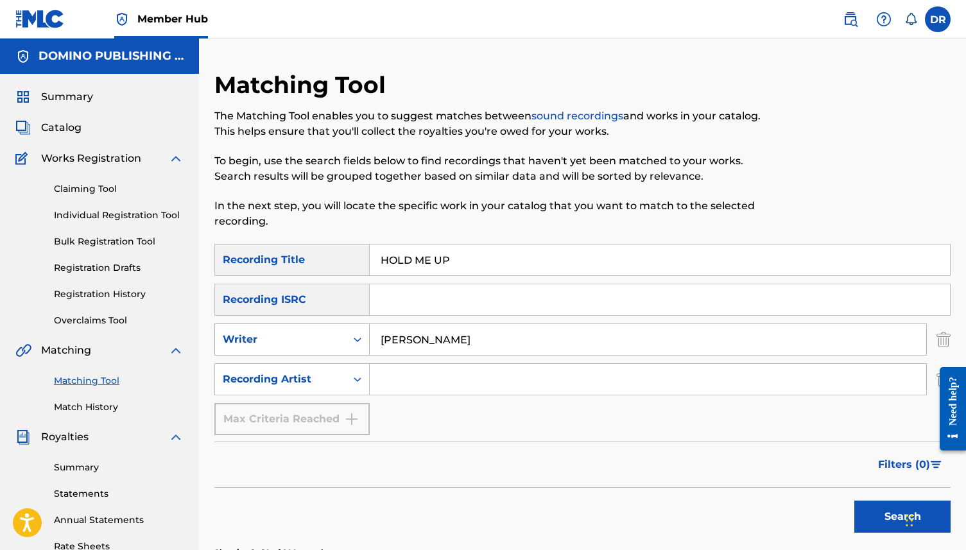
click at [854, 501] on button "Search" at bounding box center [902, 517] width 96 height 32
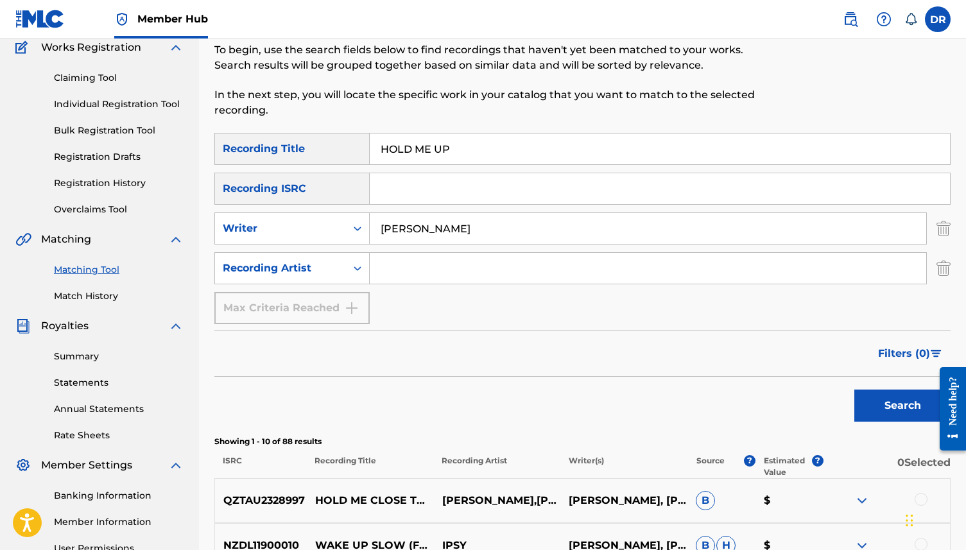
scroll to position [107, 0]
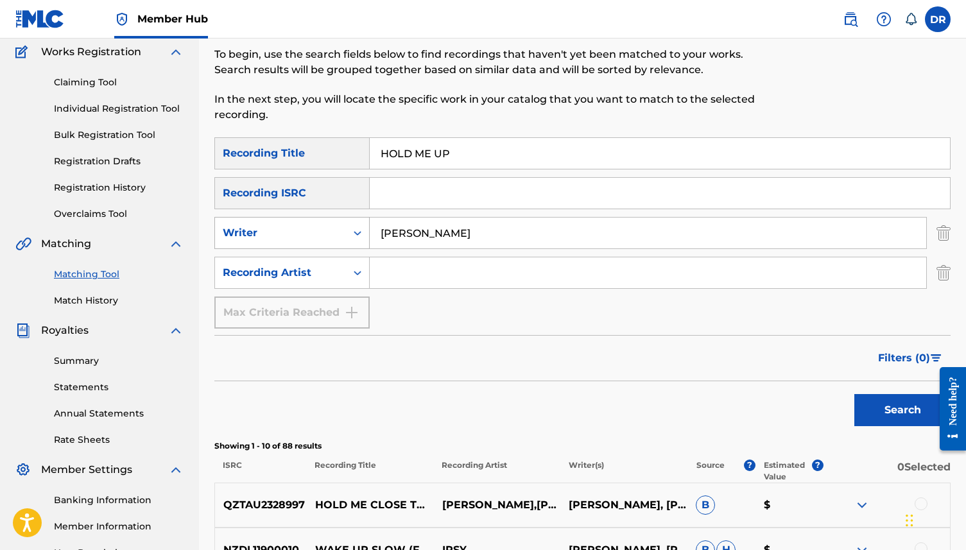
drag, startPoint x: 458, startPoint y: 231, endPoint x: 296, endPoint y: 234, distance: 162.4
click at [296, 234] on div "SearchWithCriteriacb59b5fb-fdf0-43eb-a0da-7a17d11c8107 Writer VALLANCE" at bounding box center [582, 233] width 736 height 32
click at [408, 277] on input "Search Form" at bounding box center [648, 272] width 556 height 31
type input "BOB MOSES"
click at [854, 394] on button "Search" at bounding box center [902, 410] width 96 height 32
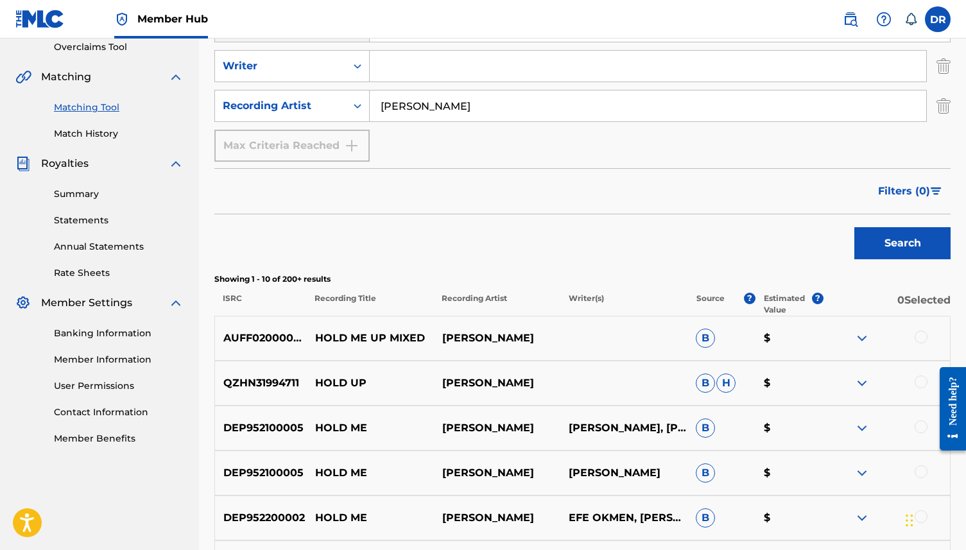
scroll to position [290, 0]
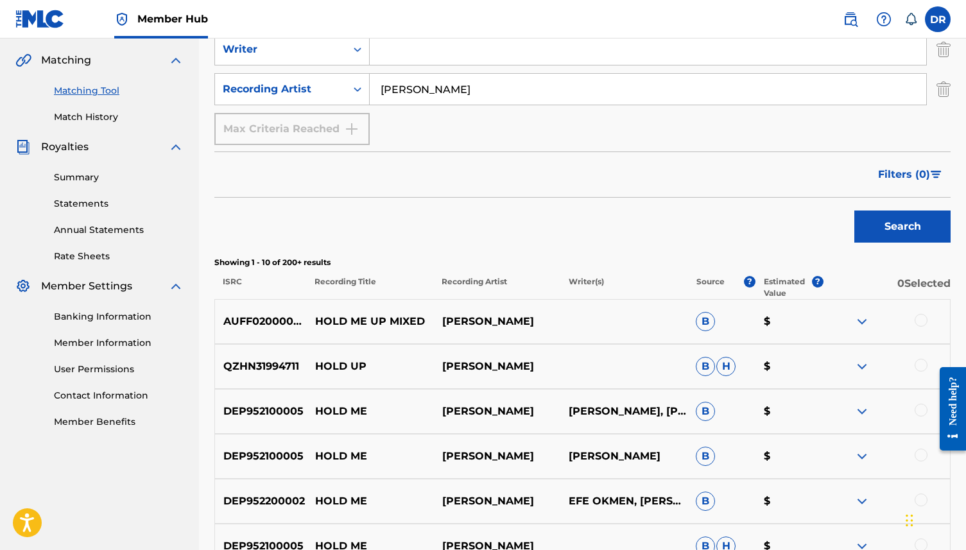
click at [922, 318] on div at bounding box center [921, 320] width 13 height 13
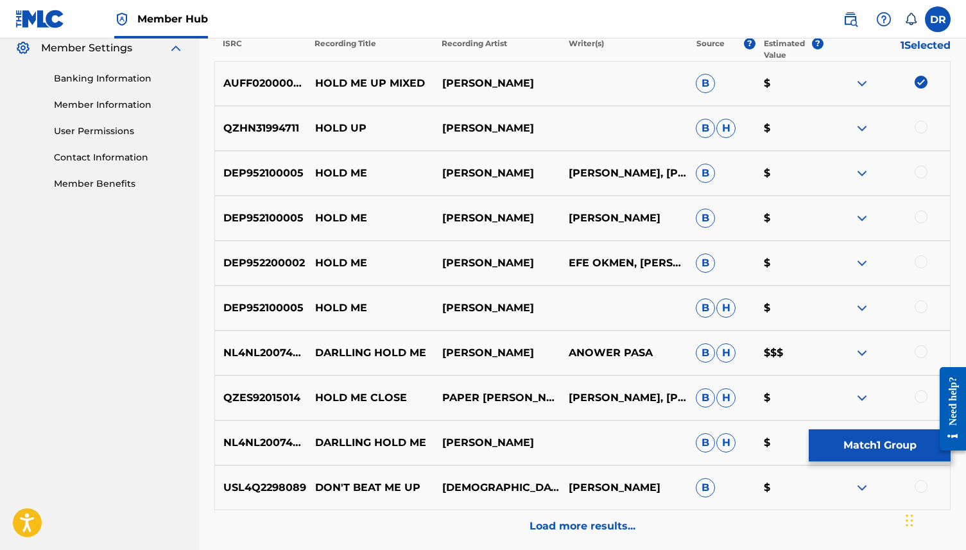
scroll to position [533, 0]
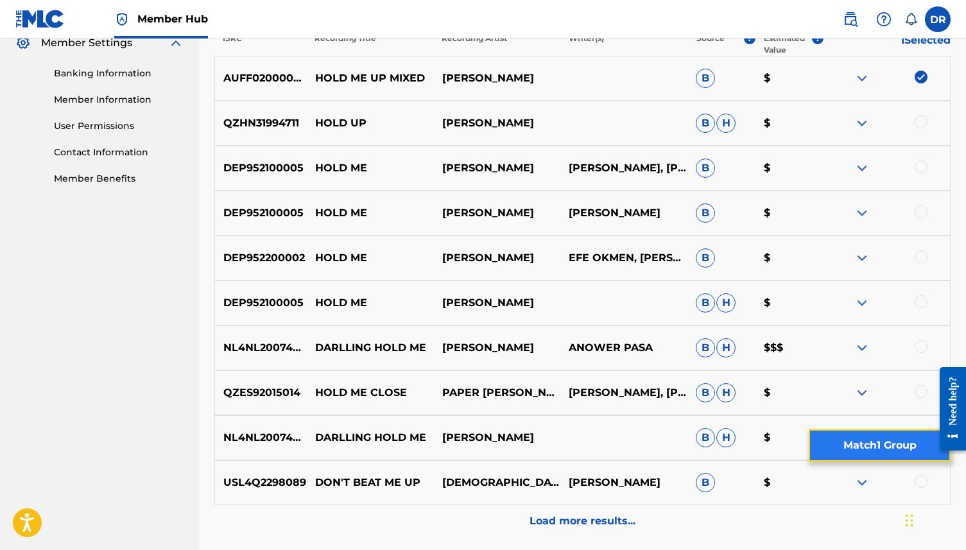
click at [842, 444] on button "Match 1 Group" at bounding box center [880, 445] width 142 height 32
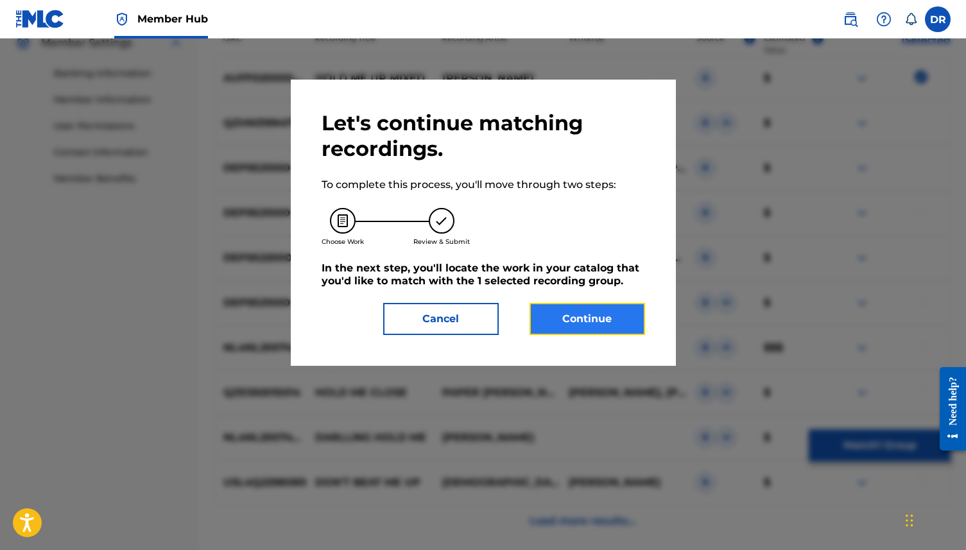
click at [536, 320] on button "Continue" at bounding box center [588, 319] width 116 height 32
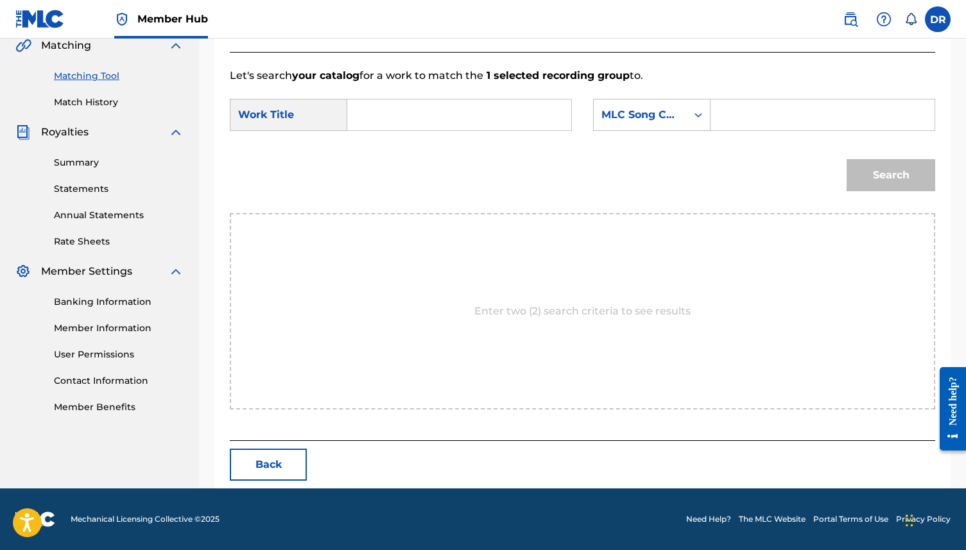
click at [394, 87] on form "SearchWithCriteria866f49ea-6844-4339-b348-3fe8e54de381 Work Title SearchWithCri…" at bounding box center [582, 148] width 705 height 130
click at [394, 105] on input "Search Form" at bounding box center [459, 114] width 202 height 31
paste input "HOLD ME UP (HOWIE/VALLANCE)"
drag, startPoint x: 552, startPoint y: 115, endPoint x: 438, endPoint y: 114, distance: 113.6
click at [439, 114] on input "HOLD ME UP (HOWIE/VALLANCE)" at bounding box center [459, 114] width 202 height 31
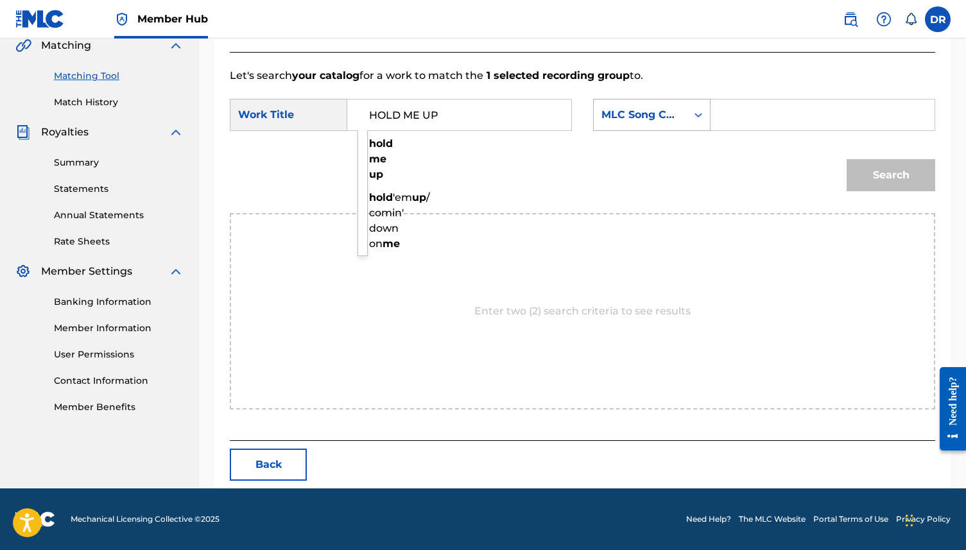
type input "HOLD ME UP"
click at [658, 114] on div "MLC Song Code" at bounding box center [640, 114] width 78 height 15
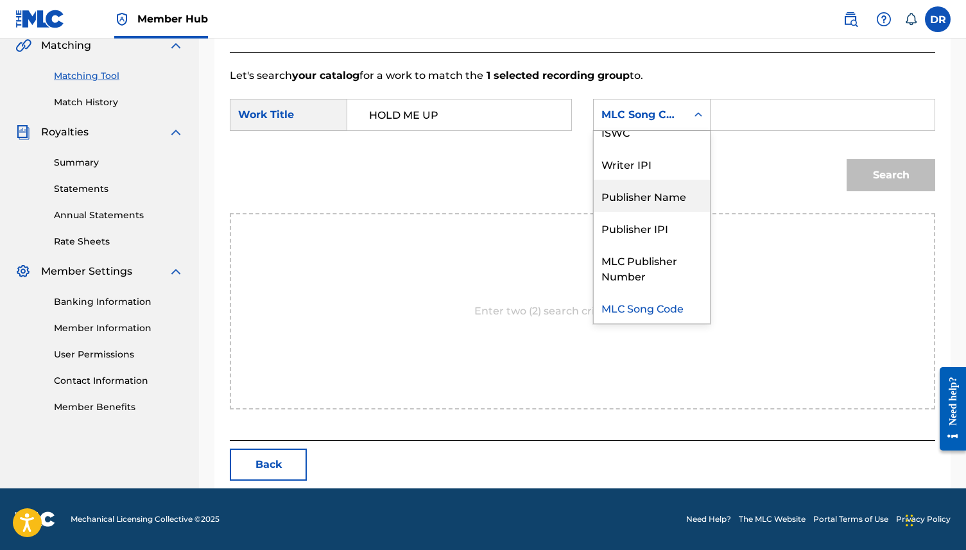
scroll to position [0, 0]
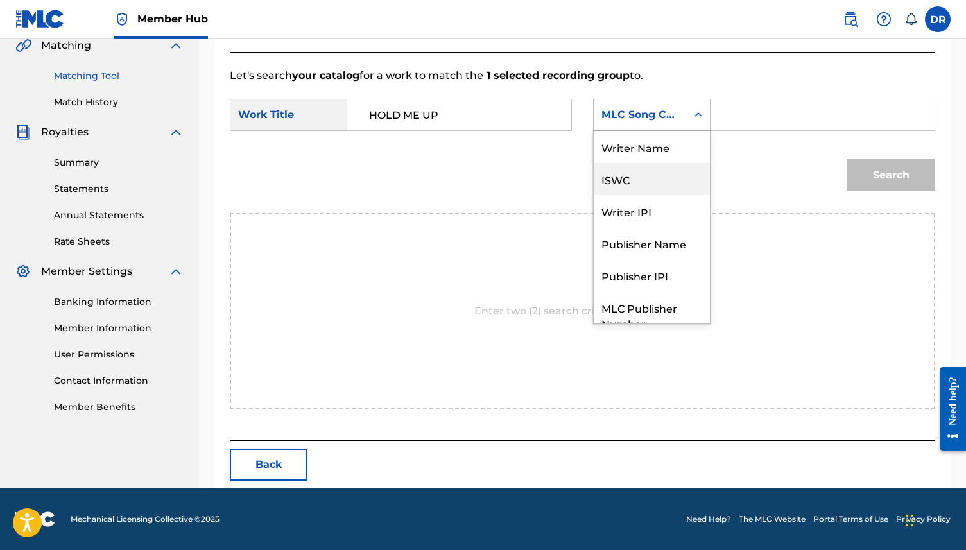
click at [658, 160] on div "Writer Name" at bounding box center [652, 147] width 116 height 32
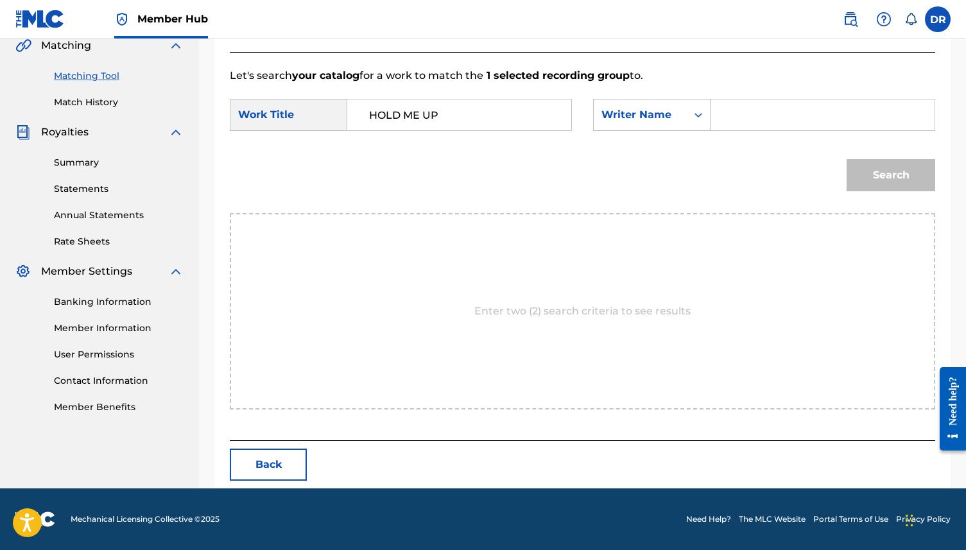
click at [760, 115] on input "Search Form" at bounding box center [822, 114] width 202 height 31
type input "HOWIE"
click at [847, 159] on button "Search" at bounding box center [891, 175] width 89 height 32
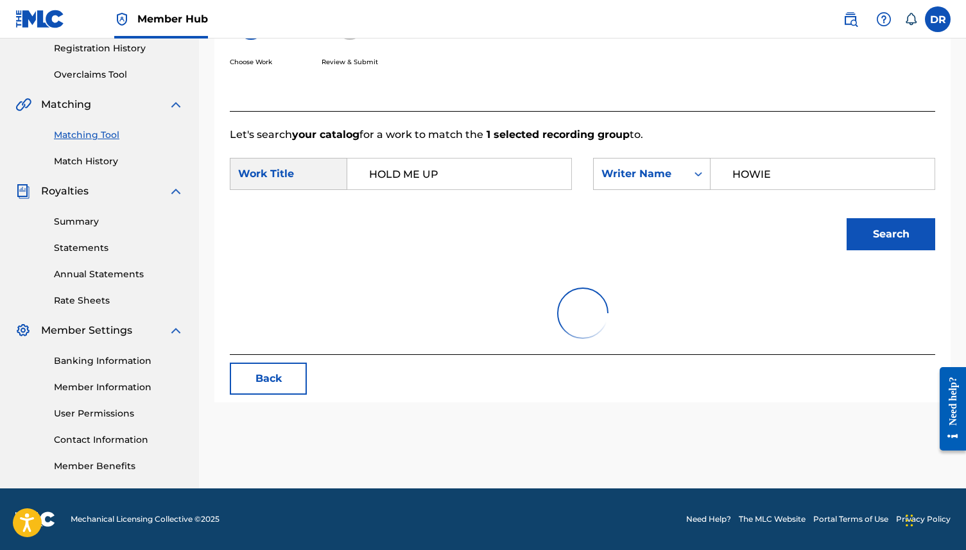
scroll to position [305, 0]
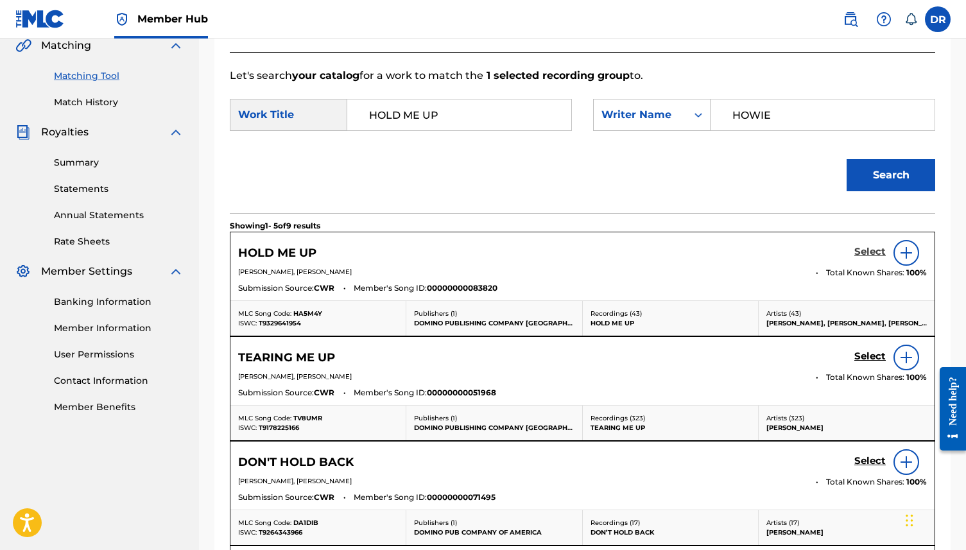
click at [861, 255] on h5 "Select" at bounding box center [869, 252] width 31 height 12
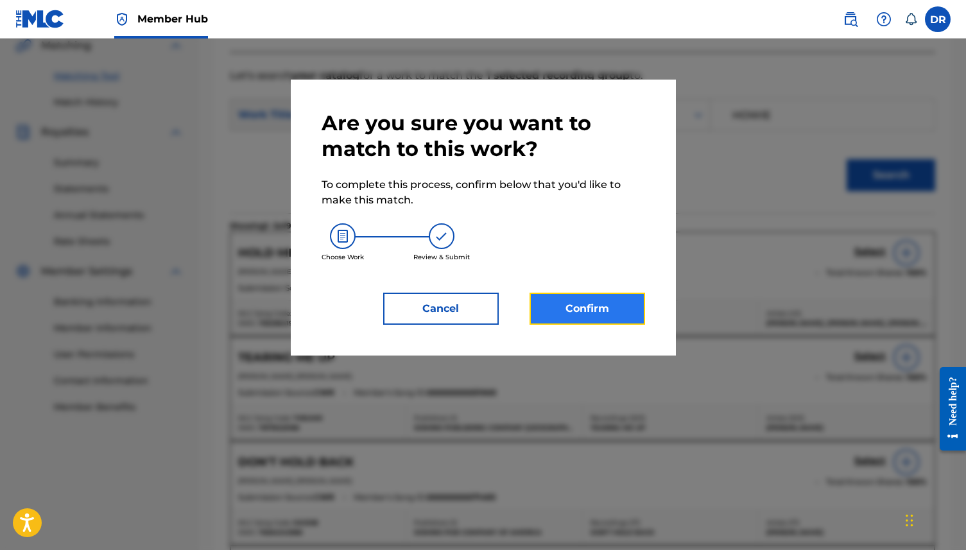
click at [589, 311] on button "Confirm" at bounding box center [588, 309] width 116 height 32
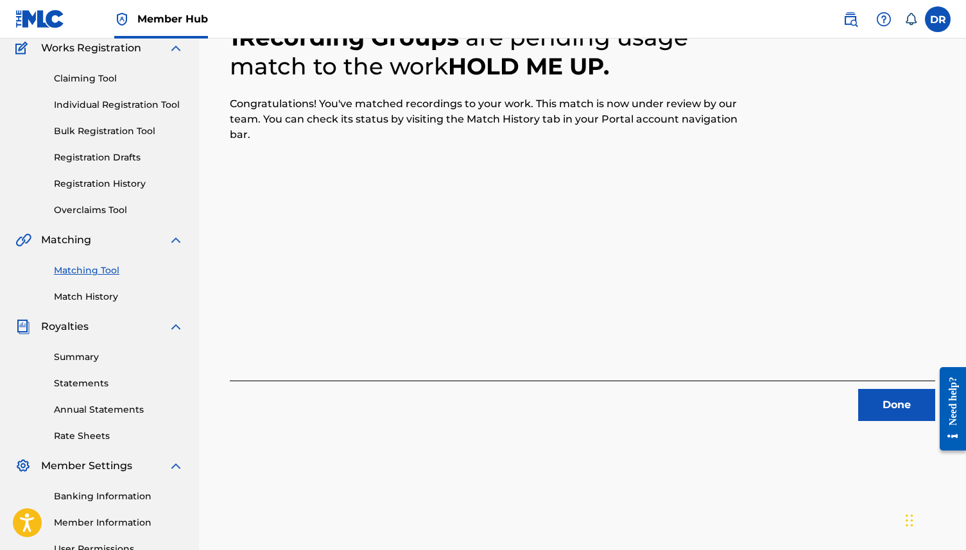
scroll to position [0, 0]
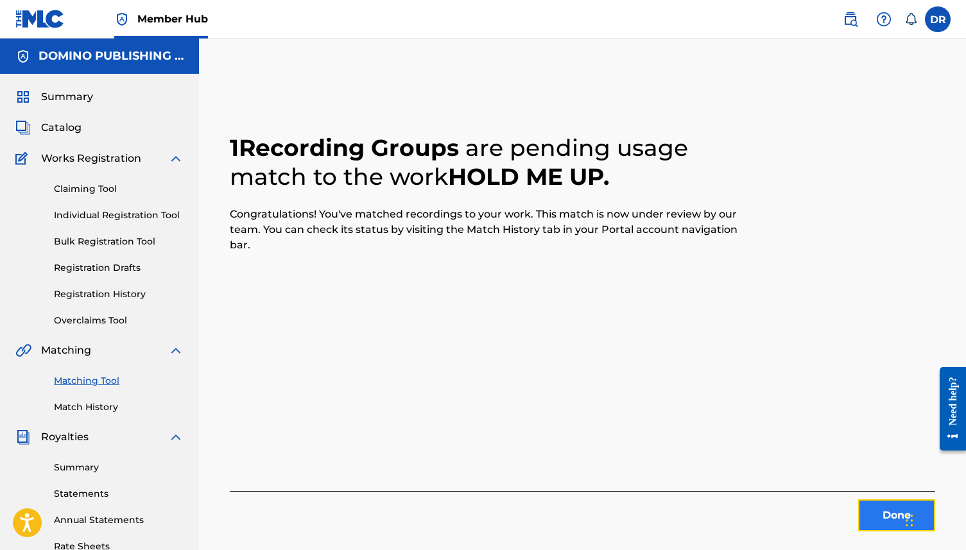
click at [882, 514] on button "Done" at bounding box center [896, 515] width 77 height 32
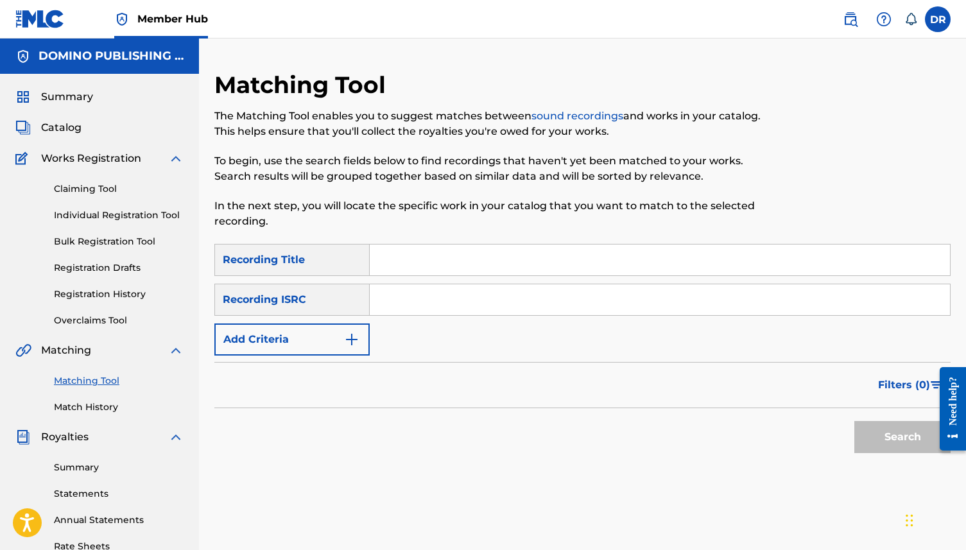
click at [440, 266] on input "Search Form" at bounding box center [660, 260] width 580 height 31
paste input "CLUB OF FATHOMLESS LOVE (FLEMING/LITTLE/TALBOT/THORPE)"
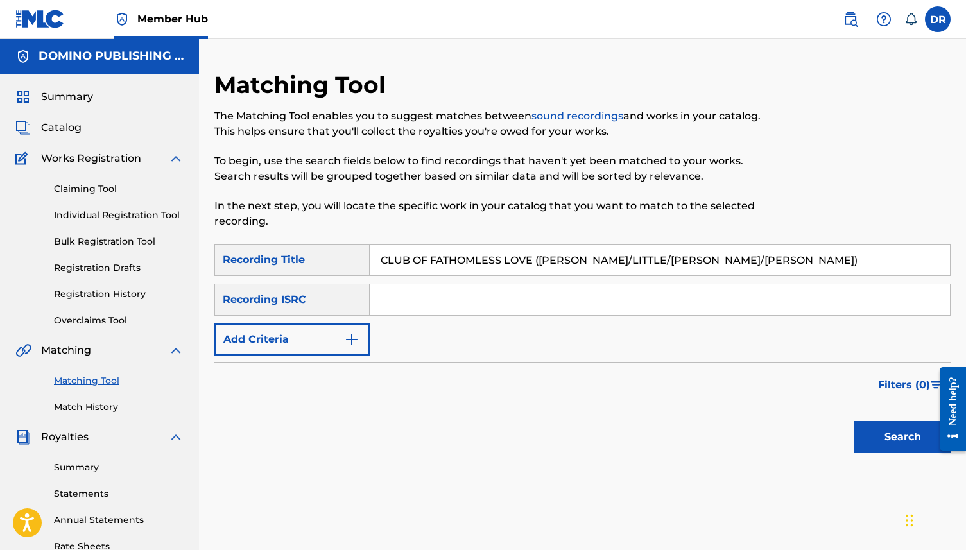
click at [730, 274] on input "CLUB OF FATHOMLESS LOVE (FLEMING/LITTLE/TALBOT/THORPE)" at bounding box center [660, 260] width 580 height 31
click at [730, 264] on input "CLUB OF FATHOMLESS LOVE (FLEMING/LITTLE/TALBOT/THORPE)" at bounding box center [660, 260] width 580 height 31
drag, startPoint x: 731, startPoint y: 261, endPoint x: 545, endPoint y: 266, distance: 186.2
click at [545, 266] on input "CLUB OF FATHOMLESS LOVE (FLEMING/LITTLE/TALBOT/THORPE)" at bounding box center [660, 260] width 580 height 31
type input "CLUB OF FATHOMLESS LOVE"
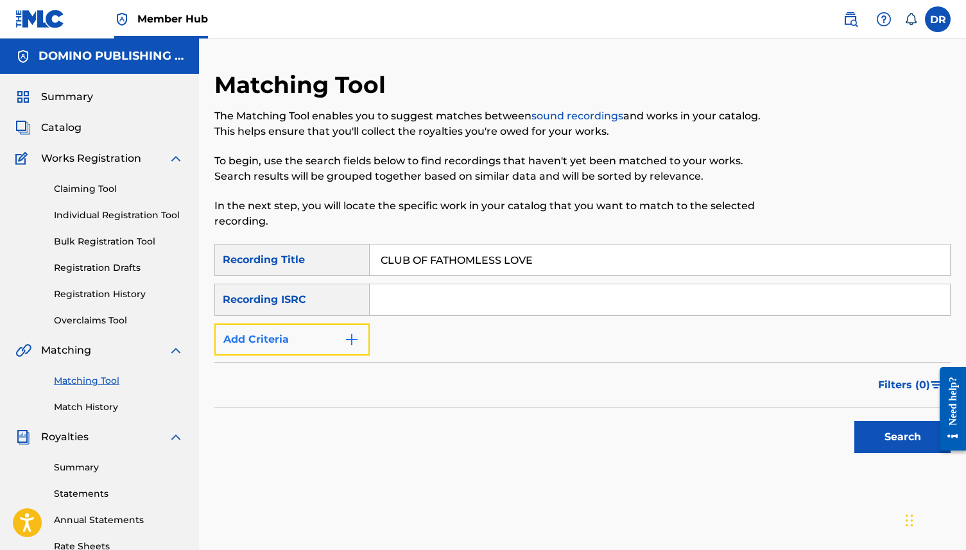
click at [346, 332] on img "Search Form" at bounding box center [351, 339] width 15 height 15
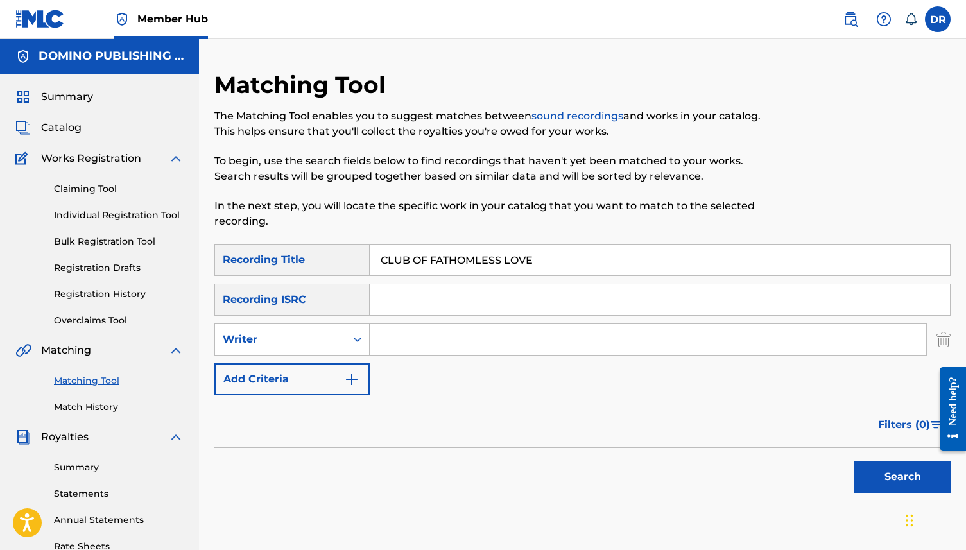
click at [420, 330] on input "Search Form" at bounding box center [648, 339] width 556 height 31
type input "thorpe"
click at [854, 461] on button "Search" at bounding box center [902, 477] width 96 height 32
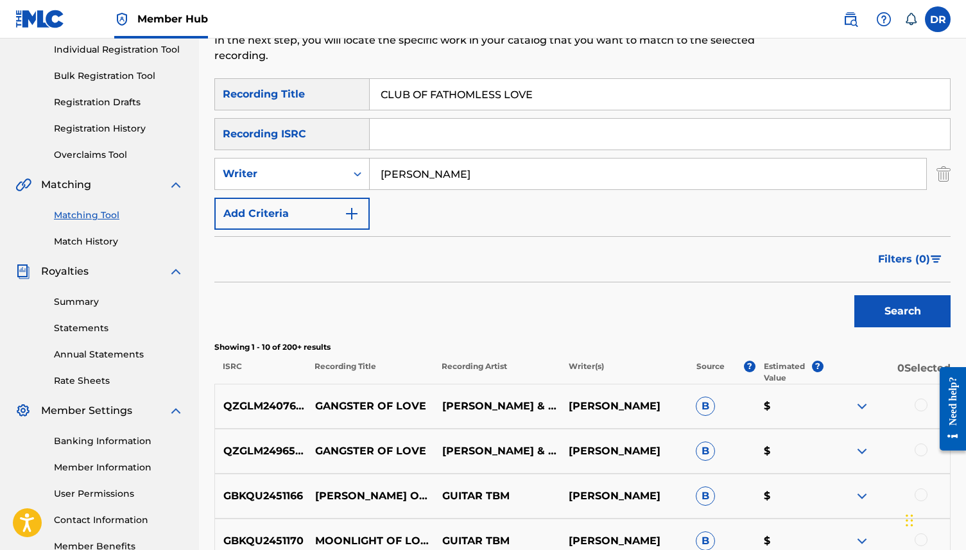
scroll to position [136, 0]
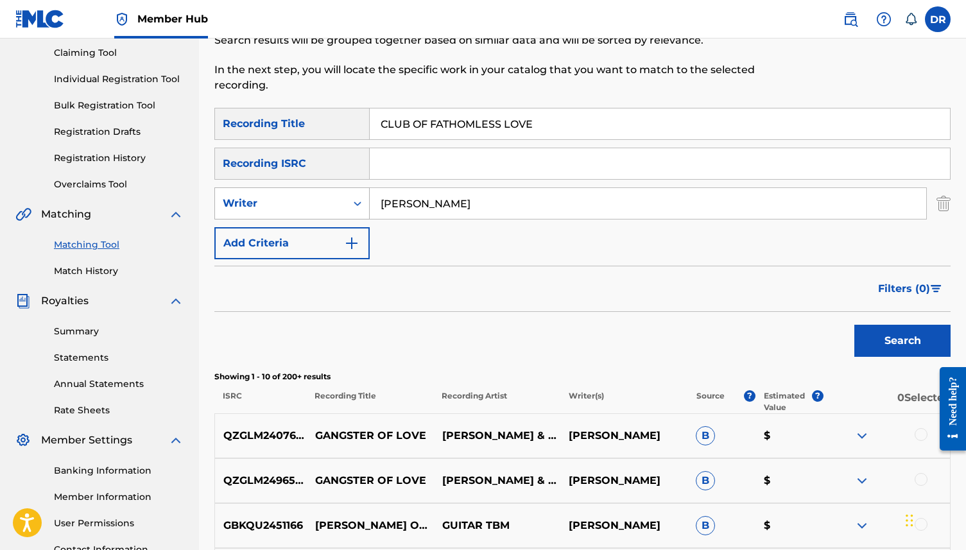
drag, startPoint x: 426, startPoint y: 210, endPoint x: 348, endPoint y: 209, distance: 78.3
click at [348, 209] on div "SearchWithCriteriacb59b5fb-fdf0-43eb-a0da-7a17d11c8107 Writer thorpe" at bounding box center [582, 203] width 736 height 32
drag, startPoint x: 422, startPoint y: 212, endPoint x: 356, endPoint y: 202, distance: 66.4
click at [356, 202] on div "SearchWithCriteriacb59b5fb-fdf0-43eb-a0da-7a17d11c8107 Writer thorpe" at bounding box center [582, 203] width 736 height 32
click at [854, 325] on button "Search" at bounding box center [902, 341] width 96 height 32
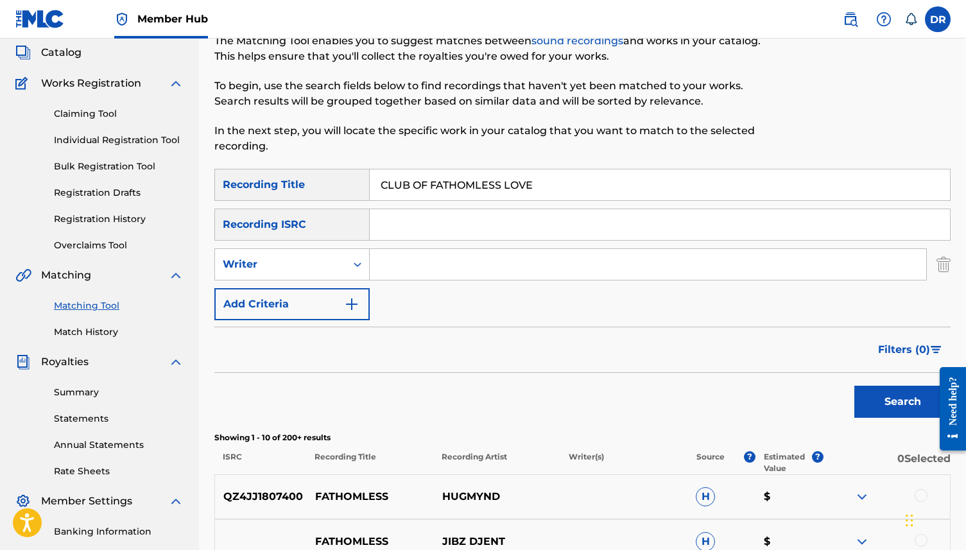
scroll to position [0, 0]
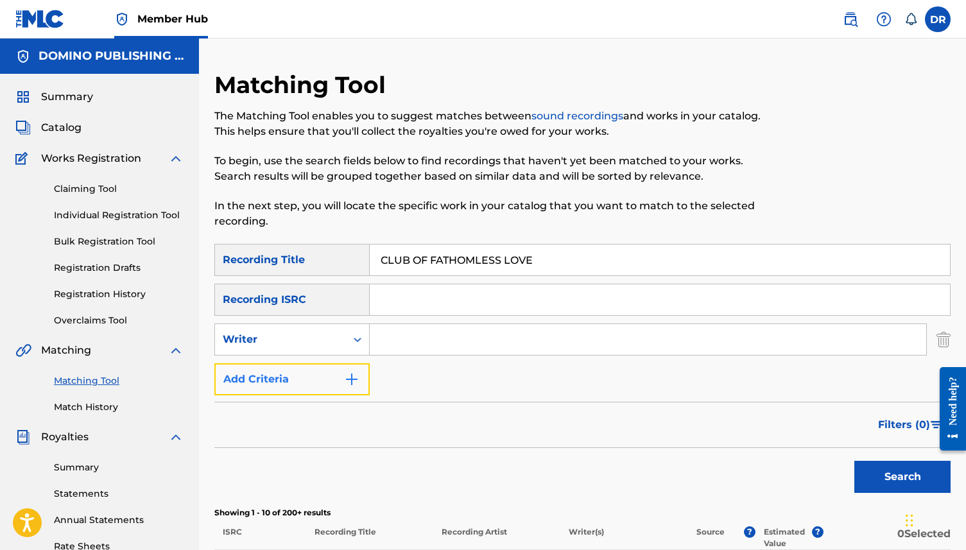
click at [325, 384] on button "Add Criteria" at bounding box center [291, 379] width 155 height 32
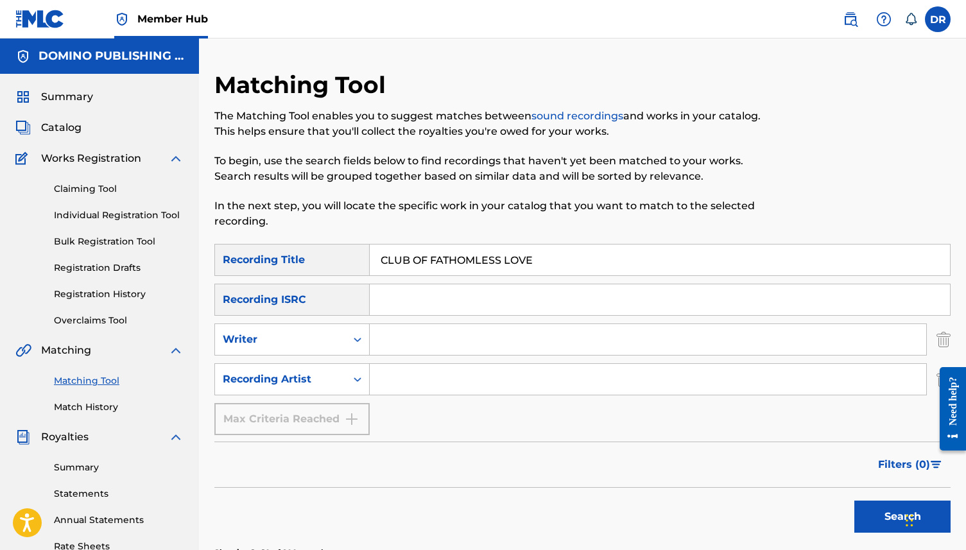
click at [397, 371] on input "Search Form" at bounding box center [648, 379] width 556 height 31
type input "w"
type input "WILD BEASTS"
click at [854, 501] on button "Search" at bounding box center [902, 517] width 96 height 32
drag, startPoint x: 547, startPoint y: 263, endPoint x: 352, endPoint y: 263, distance: 195.1
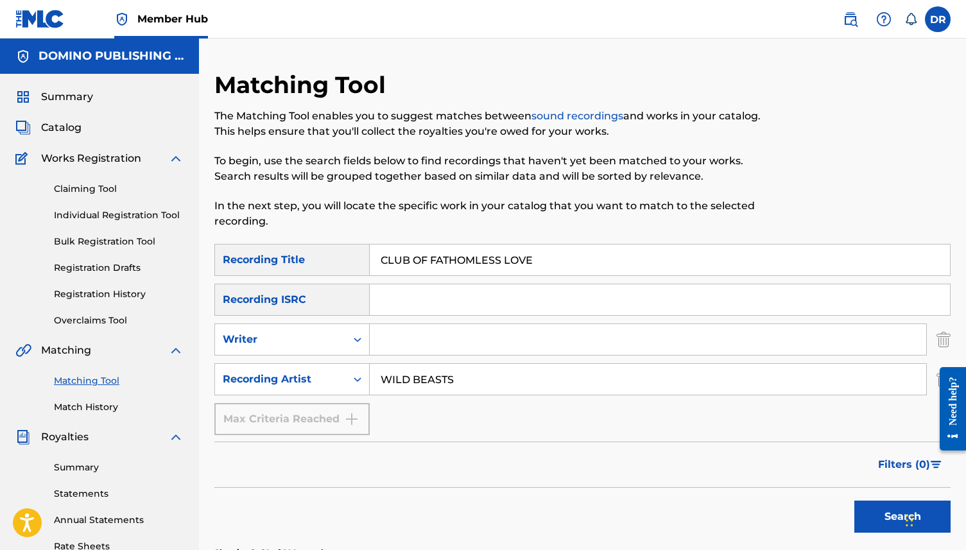
click at [352, 263] on div "SearchWithCriteria6e849c07-b6ec-4f65-a77d-2be0857ba797 Recording Title CLUB OF …" at bounding box center [582, 260] width 736 height 32
paste input "MONSTERS (EALEY/HENDY/SALISBURY)"
drag, startPoint x: 623, startPoint y: 268, endPoint x: 440, endPoint y: 261, distance: 183.1
click at [440, 261] on input "MONSTERS (EALEY/HENDY/SALISBURY)" at bounding box center [660, 260] width 580 height 31
type input "MONSTERS"
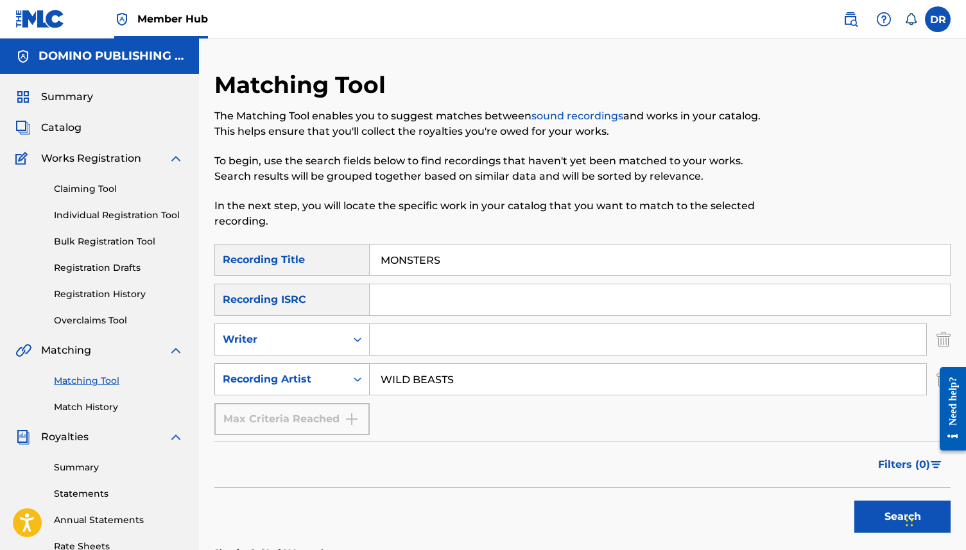
drag, startPoint x: 490, startPoint y: 384, endPoint x: 320, endPoint y: 384, distance: 169.4
click at [320, 384] on div "SearchWithCriteria0b2321a8-01e5-498e-88ef-6416d030d631 Recording Artist WILD BE…" at bounding box center [582, 379] width 736 height 32
click at [379, 359] on div "SearchWithCriteria6e849c07-b6ec-4f65-a77d-2be0857ba797 Recording Title MONSTERS…" at bounding box center [582, 339] width 736 height 191
click at [395, 347] on input "Search Form" at bounding box center [648, 339] width 556 height 31
paste input "MONSTERS (EALEY/HENDY/SALISBURY)"
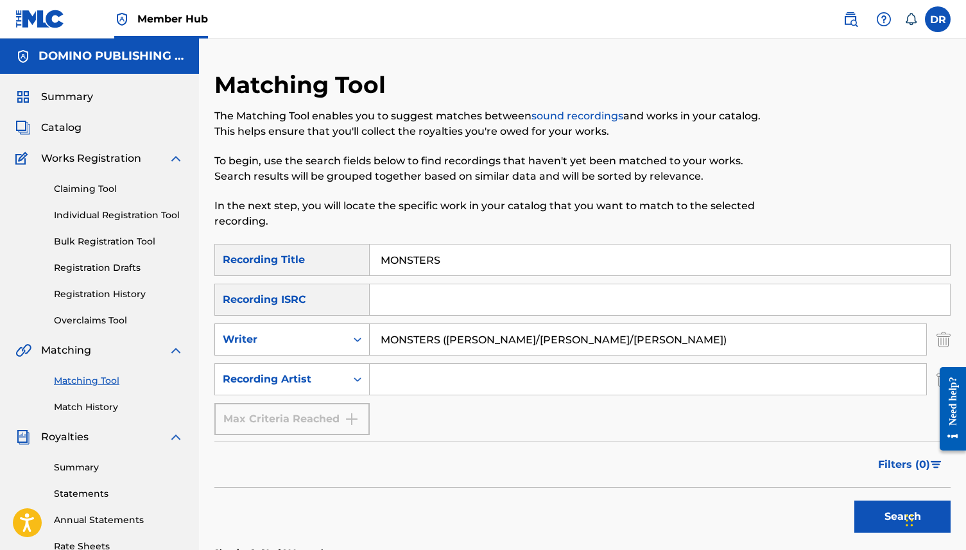
drag, startPoint x: 449, startPoint y: 339, endPoint x: 356, endPoint y: 334, distance: 93.2
click at [356, 334] on div "SearchWithCriteriacb59b5fb-fdf0-43eb-a0da-7a17d11c8107 Writer MONSTERS (EALEY/H…" at bounding box center [582, 339] width 736 height 32
drag, startPoint x: 582, startPoint y: 343, endPoint x: 413, endPoint y: 341, distance: 168.2
click at [413, 341] on input "EALEY/HENDY/SALISBURY)" at bounding box center [648, 339] width 556 height 31
click at [854, 501] on button "Search" at bounding box center [902, 517] width 96 height 32
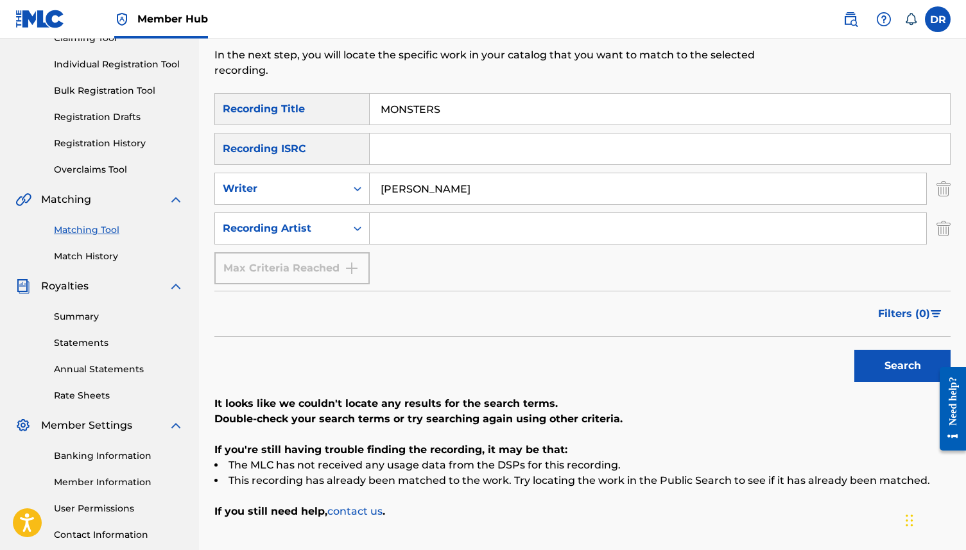
scroll to position [131, 0]
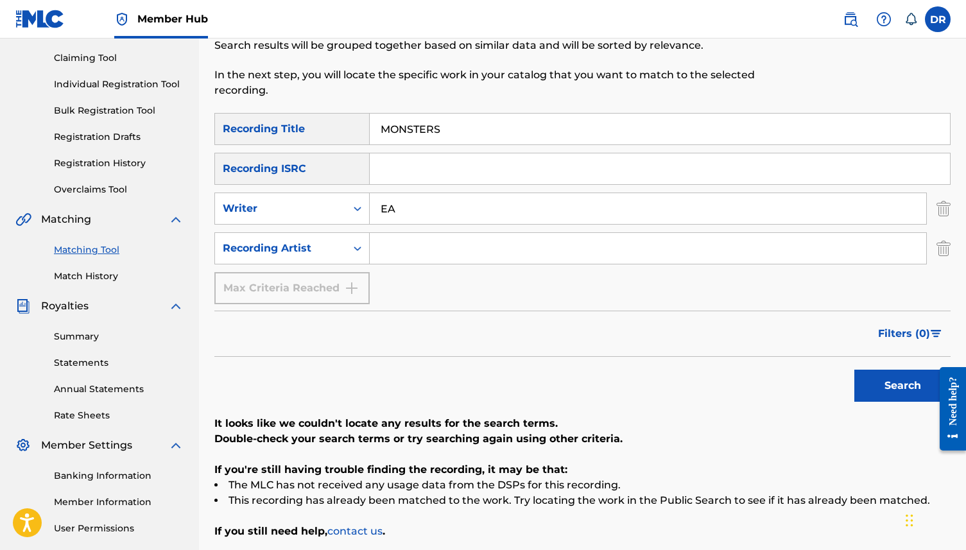
type input "E"
type input "h"
click at [854, 370] on button "Search" at bounding box center [902, 386] width 96 height 32
drag, startPoint x: 499, startPoint y: 216, endPoint x: 334, endPoint y: 209, distance: 164.5
click at [334, 209] on div "SearchWithCriteriacb59b5fb-fdf0-43eb-a0da-7a17d11c8107 Writer HENDY" at bounding box center [582, 209] width 736 height 32
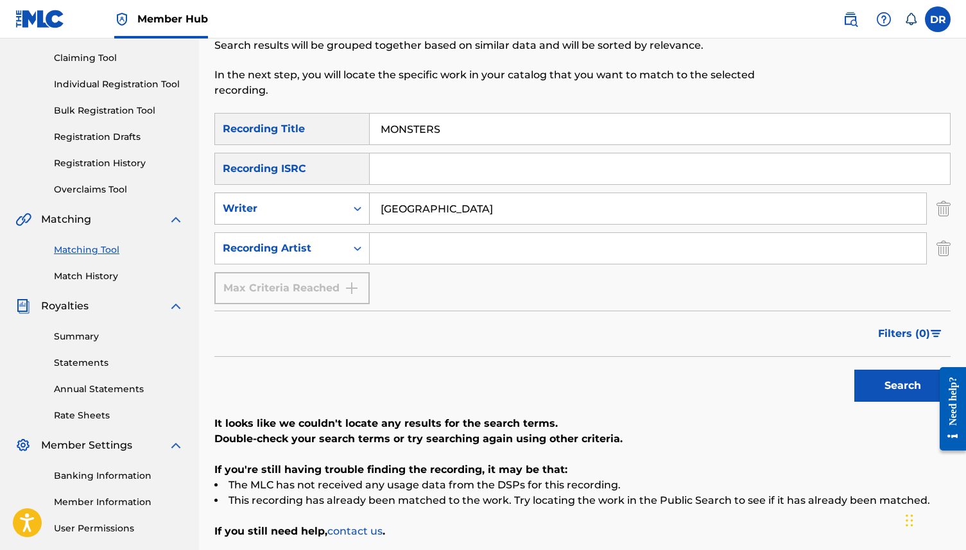
type input "SALISBURY"
click at [854, 370] on button "Search" at bounding box center [902, 386] width 96 height 32
drag, startPoint x: 454, startPoint y: 212, endPoint x: 338, endPoint y: 212, distance: 116.2
click at [338, 212] on div "SearchWithCriteriacb59b5fb-fdf0-43eb-a0da-7a17d11c8107 Writer SALISBURY" at bounding box center [582, 209] width 736 height 32
click at [401, 246] on input "Search Form" at bounding box center [648, 248] width 556 height 31
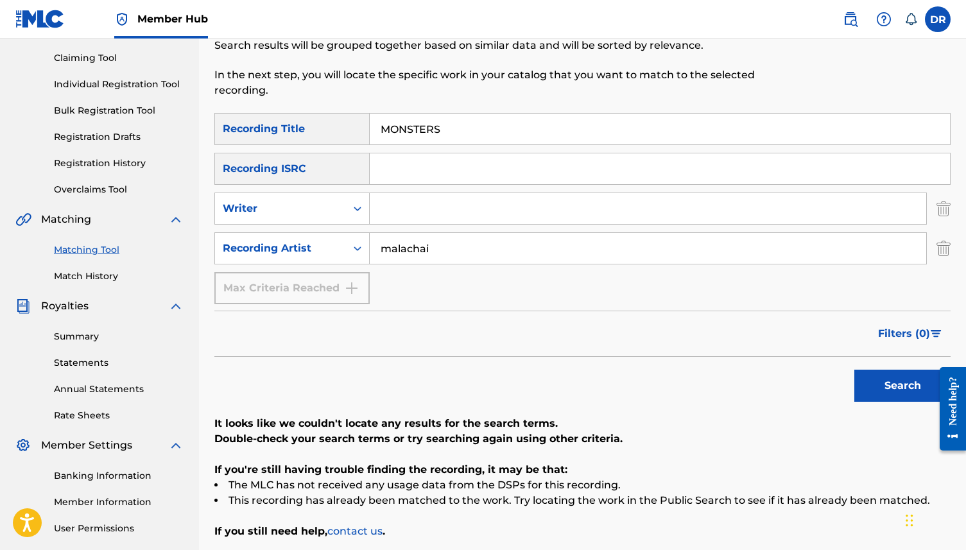
click at [854, 370] on button "Search" at bounding box center [902, 386] width 96 height 32
drag, startPoint x: 456, startPoint y: 254, endPoint x: 323, endPoint y: 254, distance: 132.9
click at [323, 254] on div "SearchWithCriteria0b2321a8-01e5-498e-88ef-6416d030d631 Recording Artist malachai" at bounding box center [582, 248] width 736 height 32
type input "MALACHAI"
click at [854, 370] on button "Search" at bounding box center [902, 386] width 96 height 32
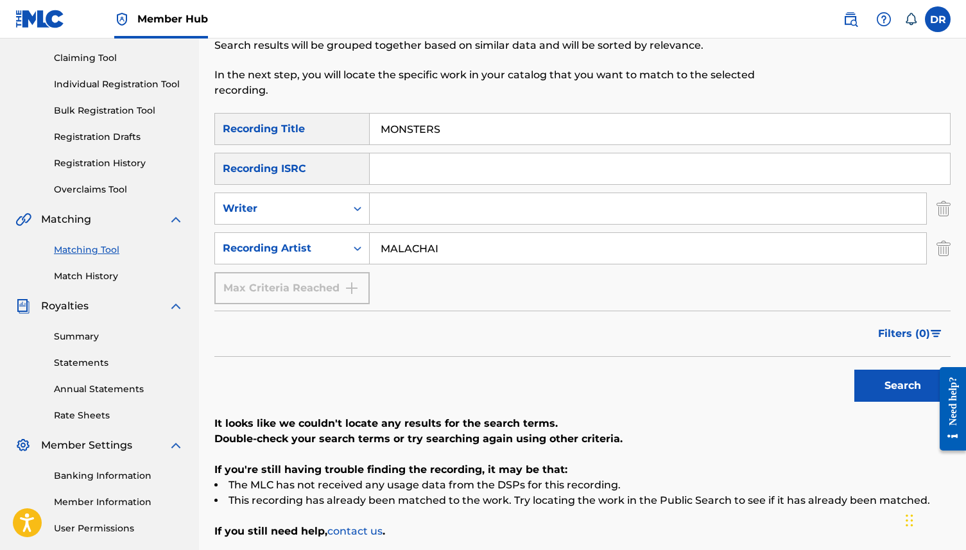
drag, startPoint x: 467, startPoint y: 130, endPoint x: 372, endPoint y: 125, distance: 95.7
click at [372, 125] on input "MONSTERS" at bounding box center [660, 129] width 580 height 31
paste input "EQUAL DREAMS (HYNES/KNOWLES/PFENNING/RENAULT)"
drag, startPoint x: 719, startPoint y: 126, endPoint x: 467, endPoint y: 134, distance: 251.7
click at [467, 134] on input "EQUAL DREAMS (HYNES/KNOWLES/PFENNING/RENAULT)" at bounding box center [660, 129] width 580 height 31
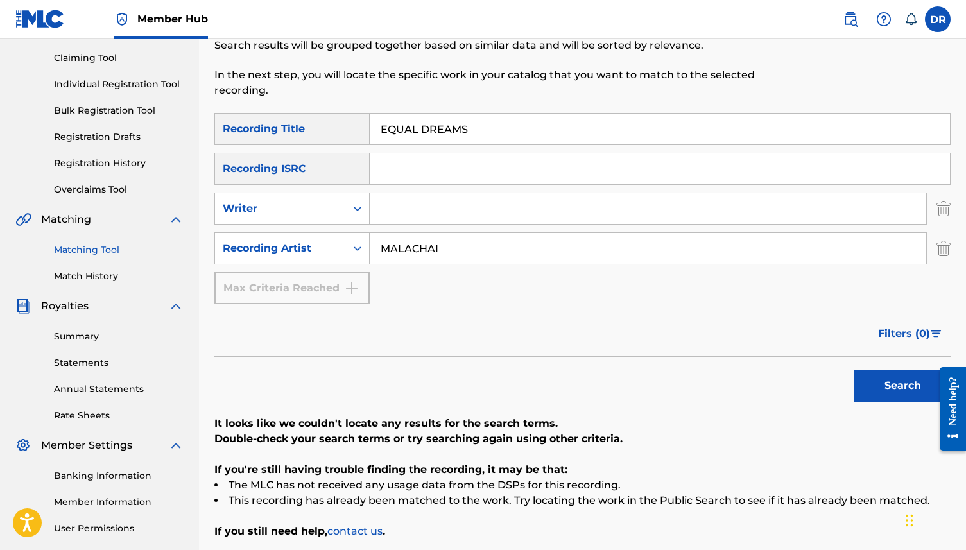
type input "EQUAL DREAMS"
drag, startPoint x: 449, startPoint y: 254, endPoint x: 368, endPoint y: 248, distance: 81.1
click at [368, 248] on div "SearchWithCriteria0b2321a8-01e5-498e-88ef-6416d030d631 Recording Artist MALACHAI" at bounding box center [582, 248] width 736 height 32
click at [402, 217] on input "Search Form" at bounding box center [648, 208] width 556 height 31
type input "h"
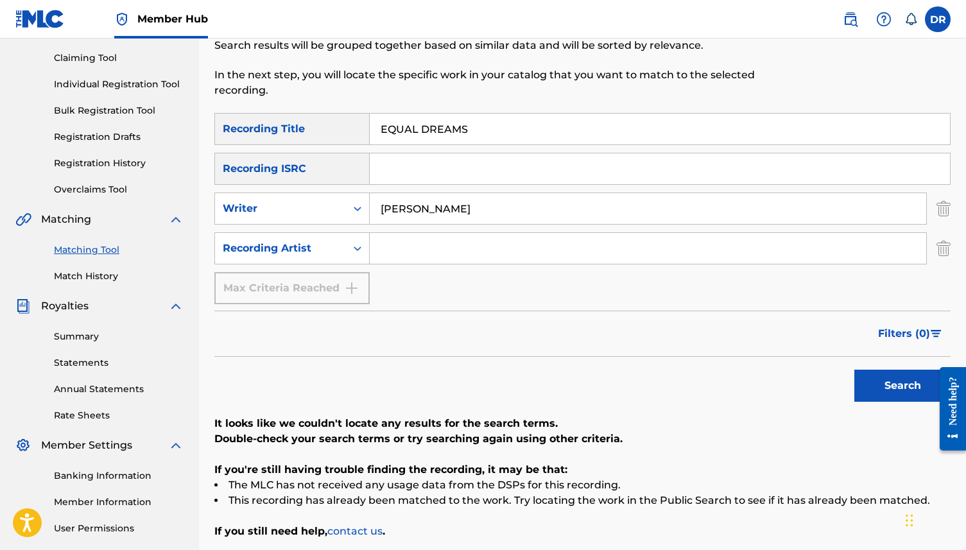
type input "HYNES"
click at [854, 370] on button "Search" at bounding box center [902, 386] width 96 height 32
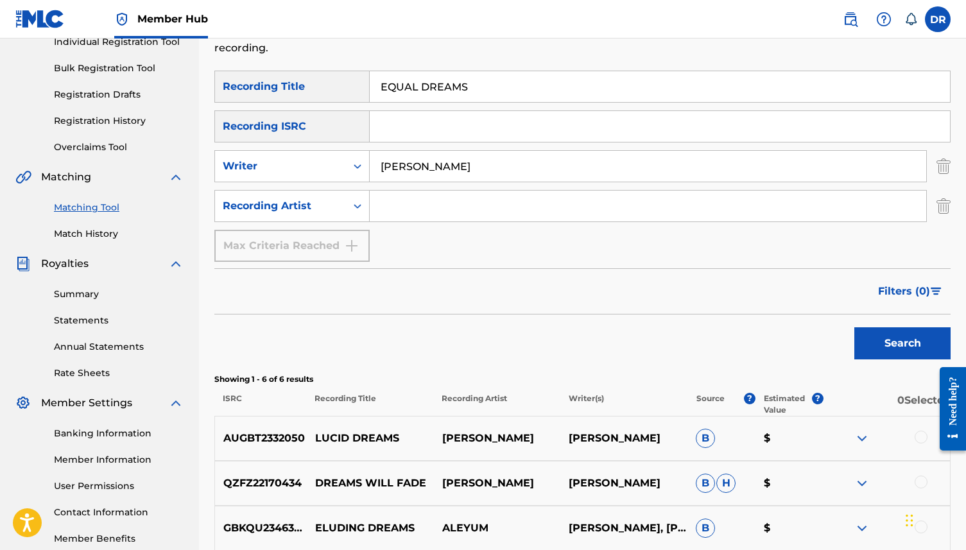
scroll to position [173, 0]
drag, startPoint x: 438, startPoint y: 173, endPoint x: 363, endPoint y: 170, distance: 74.5
click at [363, 170] on div "SearchWithCriteriacb59b5fb-fdf0-43eb-a0da-7a17d11c8107 Writer HYNES" at bounding box center [582, 167] width 736 height 32
click at [854, 328] on button "Search" at bounding box center [902, 344] width 96 height 32
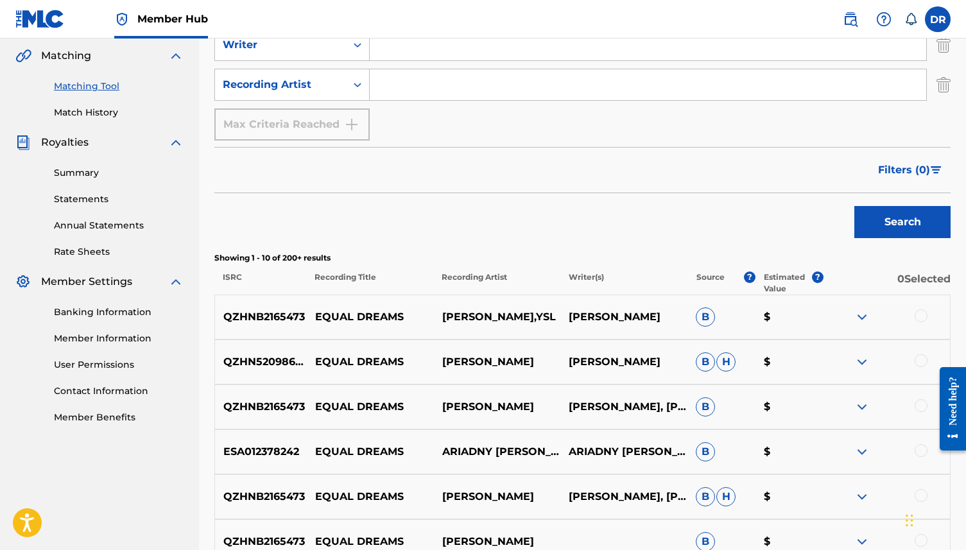
scroll to position [0, 0]
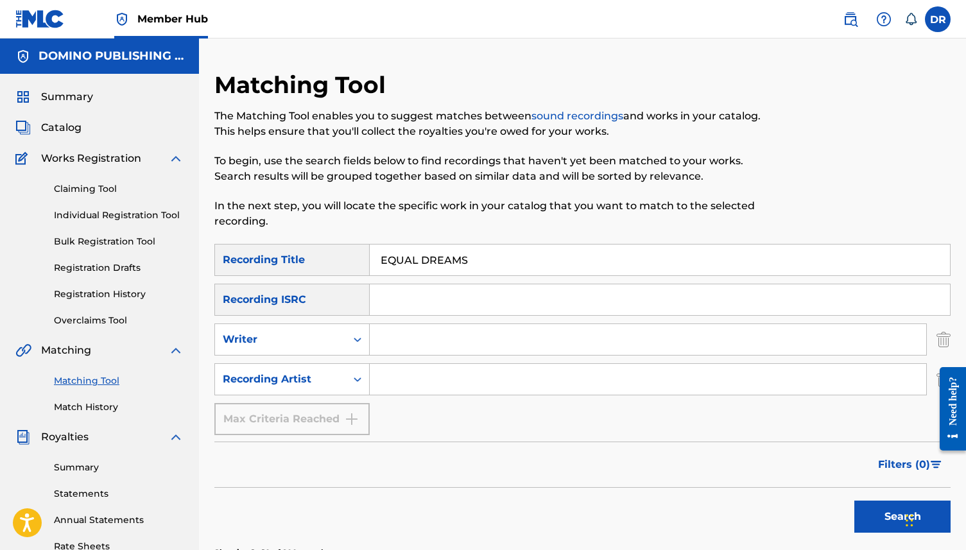
click at [430, 389] on input "Search Form" at bounding box center [648, 379] width 556 height 31
type input "REWARDS"
click at [854, 501] on button "Search" at bounding box center [902, 517] width 96 height 32
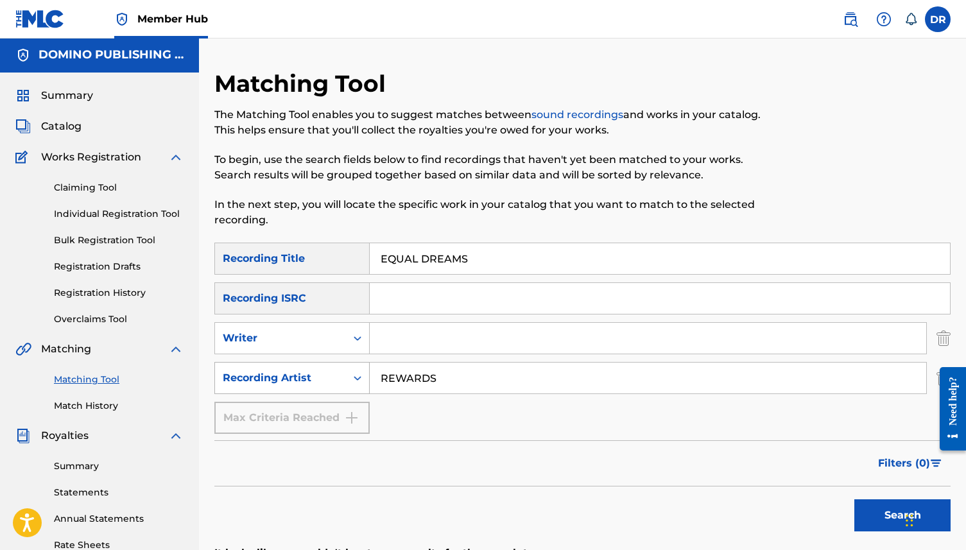
drag, startPoint x: 460, startPoint y: 377, endPoint x: 359, endPoint y: 375, distance: 101.4
click at [359, 375] on div "SearchWithCriteria0b2321a8-01e5-498e-88ef-6416d030d631 Recording Artist REWARDS" at bounding box center [582, 378] width 736 height 32
click at [414, 314] on div "Search Form" at bounding box center [660, 298] width 581 height 32
click at [416, 334] on input "Search Form" at bounding box center [648, 338] width 556 height 31
type input "KNOWLES"
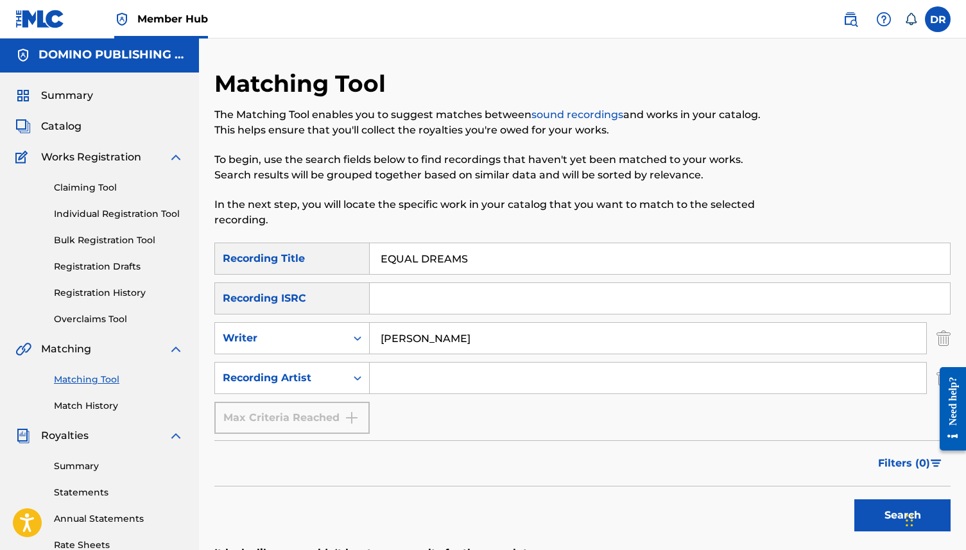
click at [854, 499] on button "Search" at bounding box center [902, 515] width 96 height 32
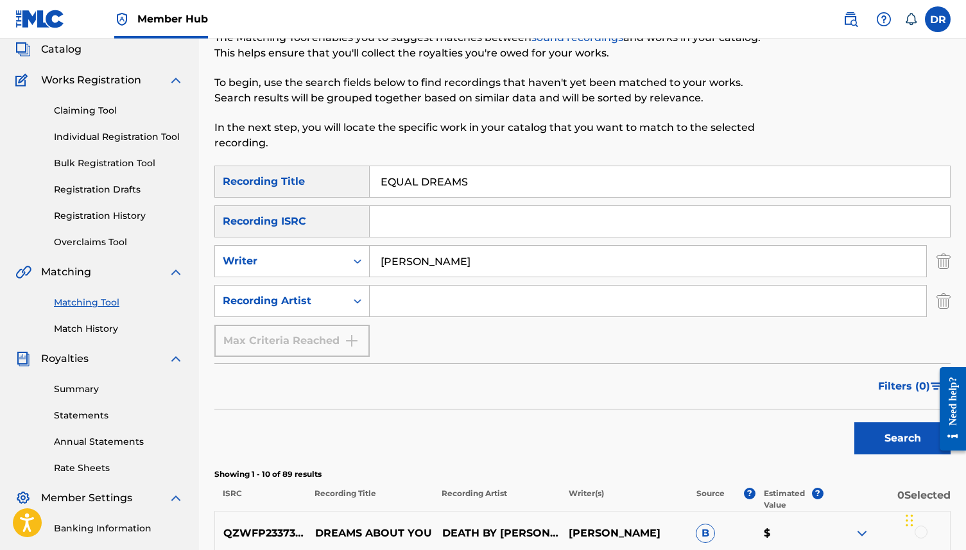
scroll to position [0, 0]
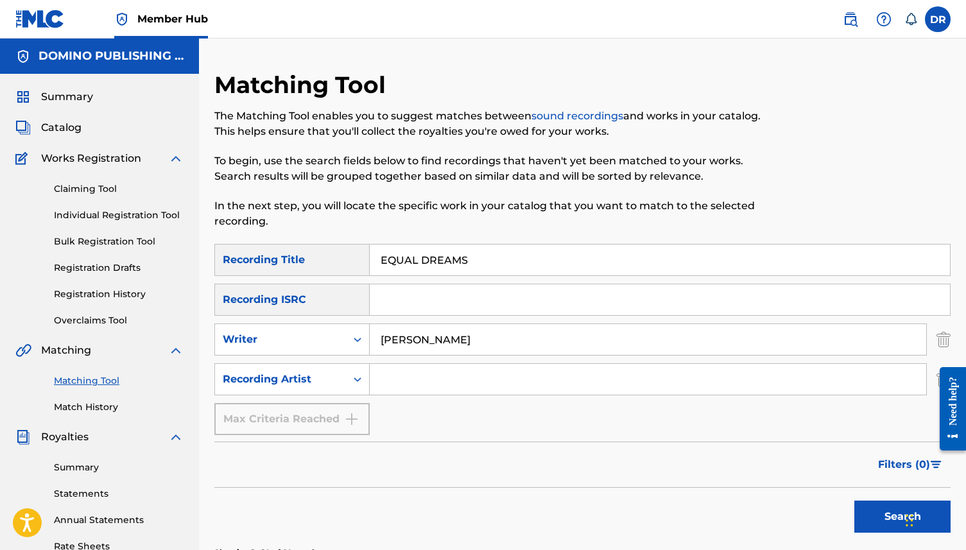
drag, startPoint x: 499, startPoint y: 259, endPoint x: 340, endPoint y: 266, distance: 160.0
click at [340, 266] on div "SearchWithCriteria6e849c07-b6ec-4f65-a77d-2be0857ba797 Recording Title EQUAL DR…" at bounding box center [582, 260] width 736 height 32
drag, startPoint x: 494, startPoint y: 266, endPoint x: 298, endPoint y: 258, distance: 195.9
click at [298, 258] on div "SearchWithCriteria6e849c07-b6ec-4f65-a77d-2be0857ba797 Recording Title EQUAL DR…" at bounding box center [582, 260] width 736 height 32
paste input "FLATLINE (CONGLETON/FURTADO)"
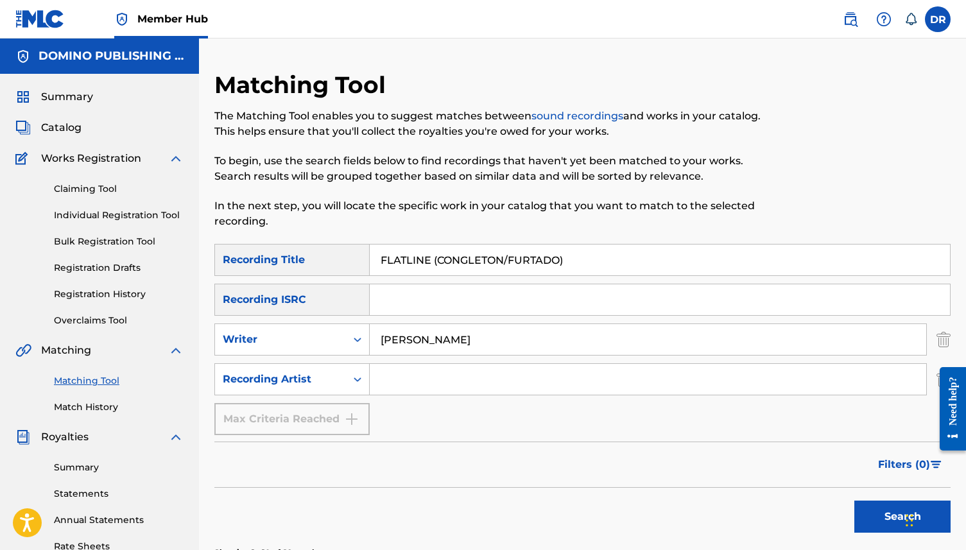
drag, startPoint x: 565, startPoint y: 259, endPoint x: 431, endPoint y: 260, distance: 134.1
click at [431, 260] on input "FLATLINE (CONGLETON/FURTADO)" at bounding box center [660, 260] width 580 height 31
type input "FLATLINE"
drag, startPoint x: 456, startPoint y: 345, endPoint x: 332, endPoint y: 342, distance: 123.3
click at [332, 342] on div "SearchWithCriteriacb59b5fb-fdf0-43eb-a0da-7a17d11c8107 Writer KNOWLES" at bounding box center [582, 339] width 736 height 32
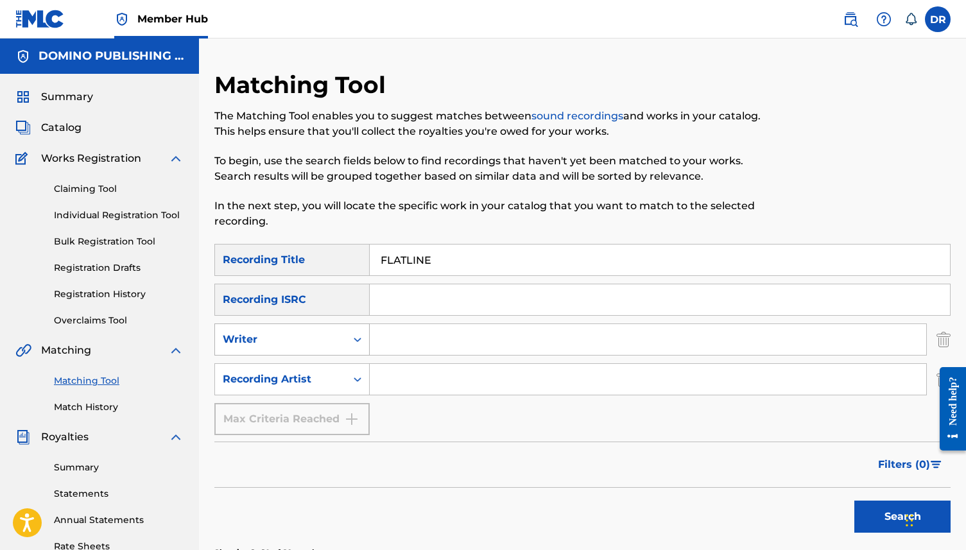
paste input "FLATLINE (CONGLETON/FURTADO)"
drag, startPoint x: 438, startPoint y: 339, endPoint x: 370, endPoint y: 337, distance: 68.1
click at [370, 337] on input "FLATLINE (CONGLETON/FURTADO)" at bounding box center [648, 339] width 556 height 31
drag, startPoint x: 534, startPoint y: 345, endPoint x: 450, endPoint y: 345, distance: 84.1
click at [450, 345] on input "CONGLETON/FURTADO)" at bounding box center [648, 339] width 556 height 31
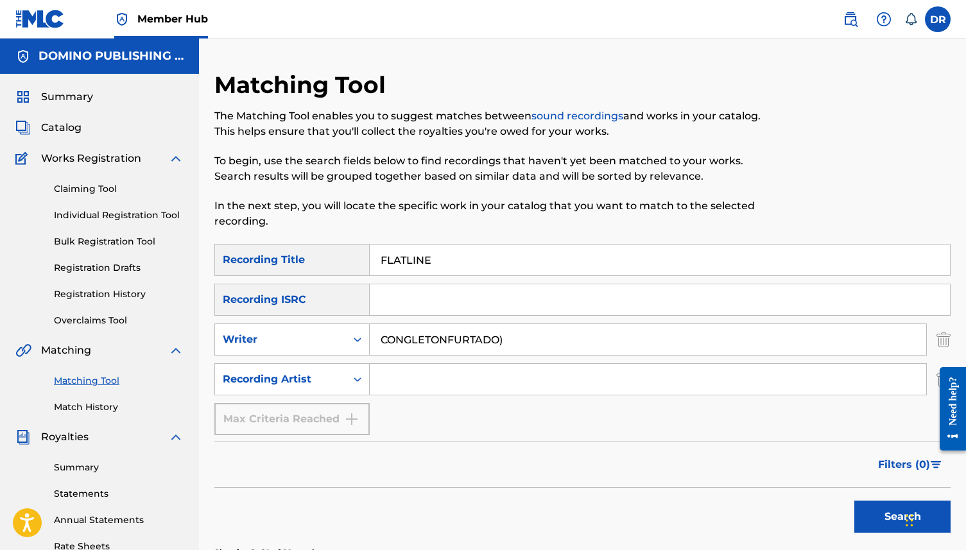
drag, startPoint x: 508, startPoint y: 337, endPoint x: 445, endPoint y: 341, distance: 62.4
click at [445, 341] on input "CONGLETONFURTADO)" at bounding box center [648, 339] width 556 height 31
click at [854, 501] on button "Search" at bounding box center [902, 517] width 96 height 32
drag, startPoint x: 458, startPoint y: 340, endPoint x: 347, endPoint y: 347, distance: 111.3
click at [347, 347] on div "SearchWithCriteriacb59b5fb-fdf0-43eb-a0da-7a17d11c8107 Writer CONGLETON" at bounding box center [582, 339] width 736 height 32
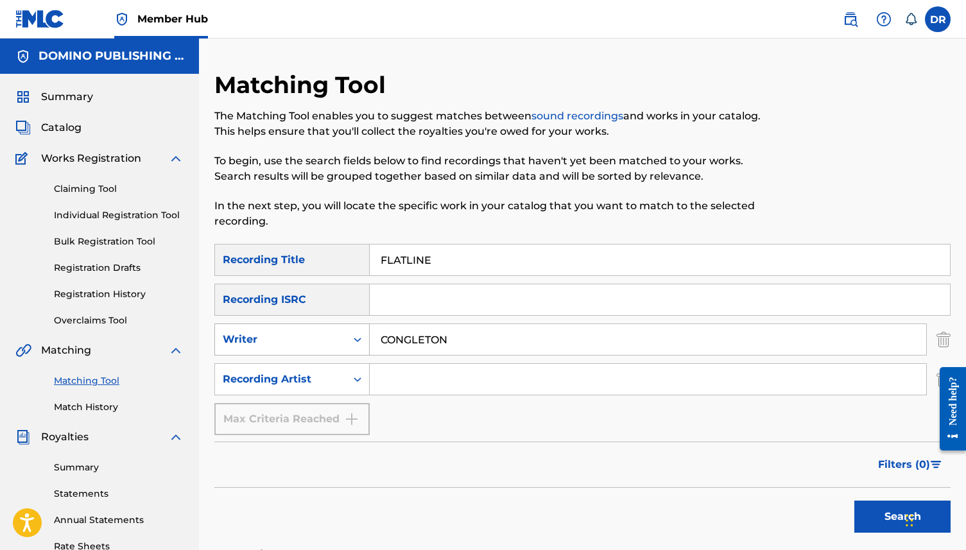
drag, startPoint x: 486, startPoint y: 334, endPoint x: 332, endPoint y: 333, distance: 154.0
click at [332, 333] on div "SearchWithCriteriacb59b5fb-fdf0-43eb-a0da-7a17d11c8107 Writer CONGLETON" at bounding box center [582, 339] width 736 height 32
type input "FURTADO"
click at [854, 501] on button "Search" at bounding box center [902, 517] width 96 height 32
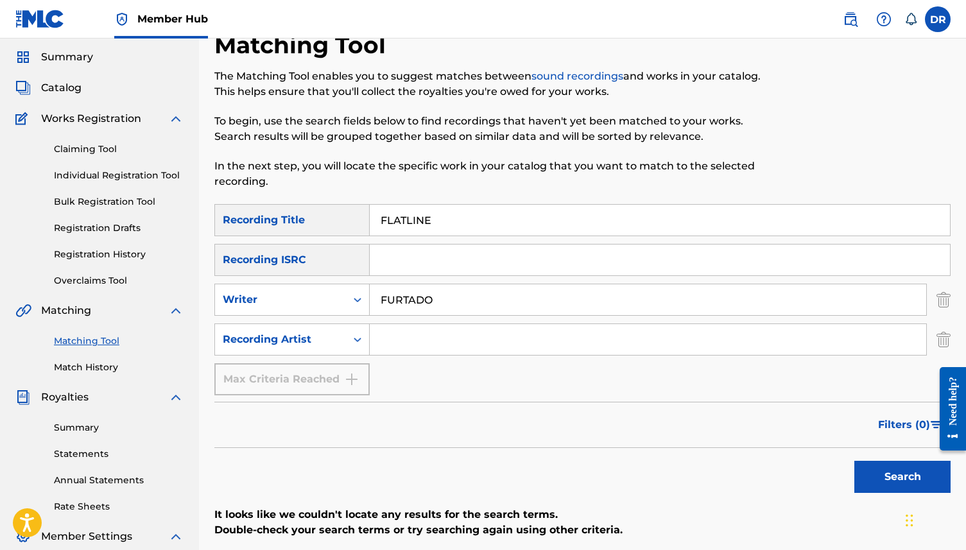
scroll to position [24, 0]
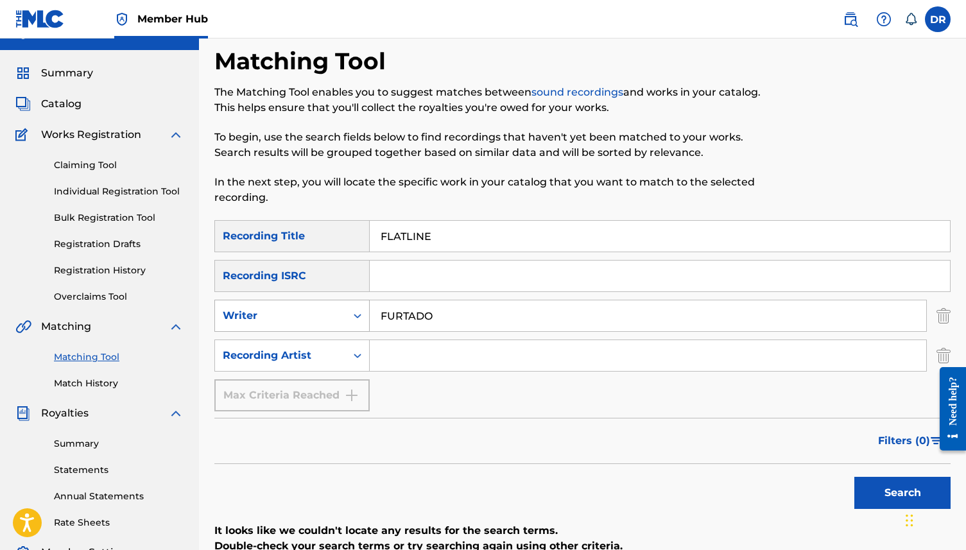
drag, startPoint x: 442, startPoint y: 320, endPoint x: 347, endPoint y: 320, distance: 95.0
click at [347, 320] on div "SearchWithCriteriacb59b5fb-fdf0-43eb-a0da-7a17d11c8107 Writer FURTADO" at bounding box center [582, 316] width 736 height 32
click at [398, 363] on input "Search Form" at bounding box center [648, 355] width 556 height 31
type input "E"
type input "NELLY FURTADO"
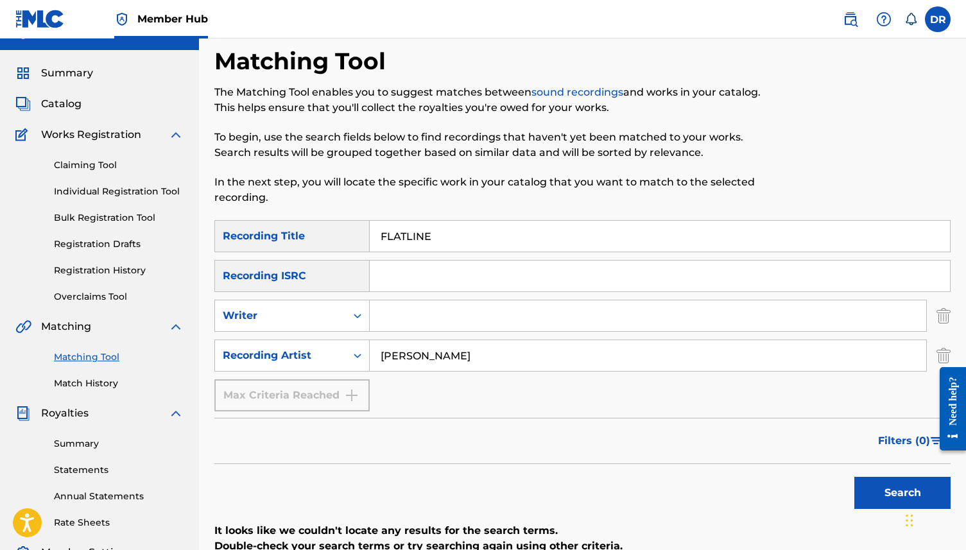
click at [854, 477] on button "Search" at bounding box center [902, 493] width 96 height 32
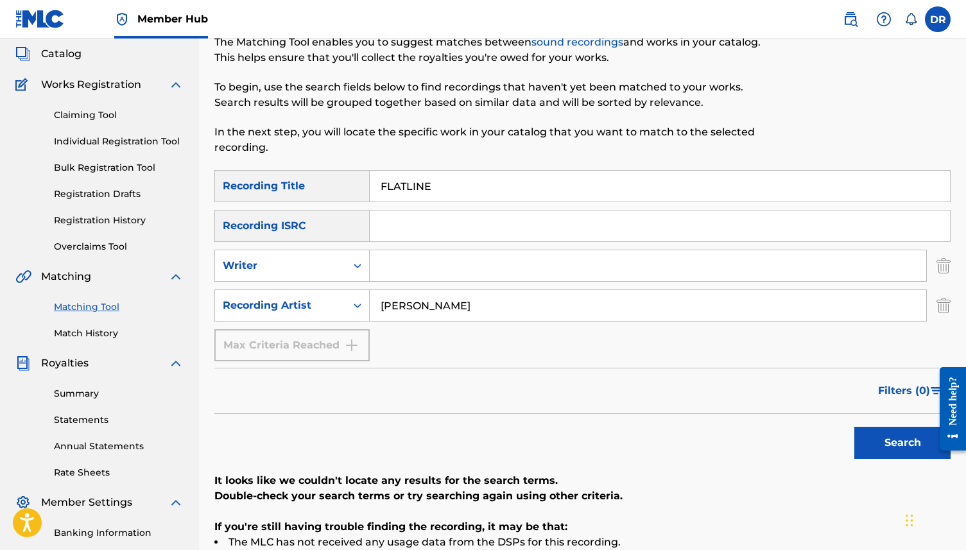
scroll to position [0, 0]
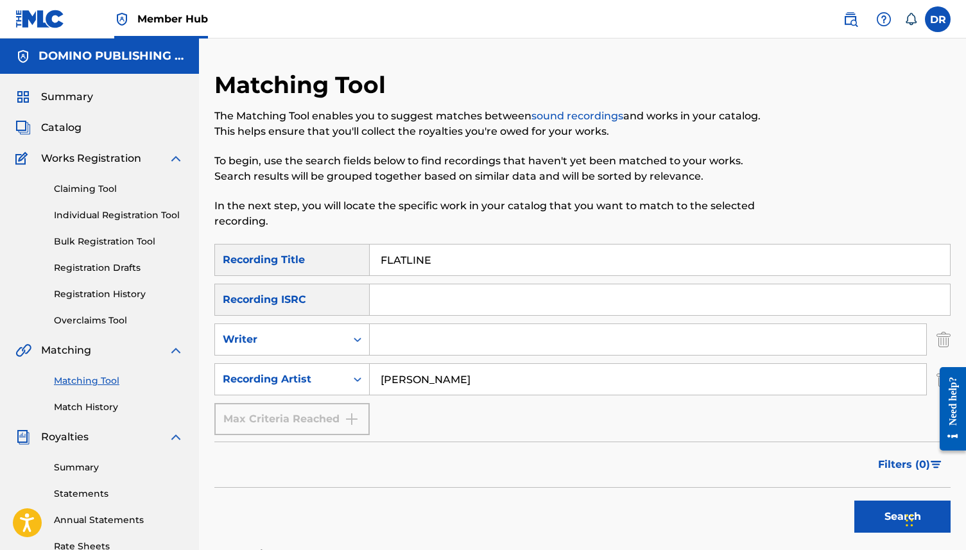
drag, startPoint x: 466, startPoint y: 256, endPoint x: 361, endPoint y: 255, distance: 105.3
click at [361, 255] on div "SearchWithCriteria6e849c07-b6ec-4f65-a77d-2be0857ba797 Recording Title FLATLINE" at bounding box center [582, 260] width 736 height 32
paste input "ROBIN EGG BLUE (MCCOMBS)"
drag, startPoint x: 581, startPoint y: 257, endPoint x: 469, endPoint y: 260, distance: 111.7
click at [469, 260] on input "ROBIN EGG BLUE (MCCOMBS)" at bounding box center [660, 260] width 580 height 31
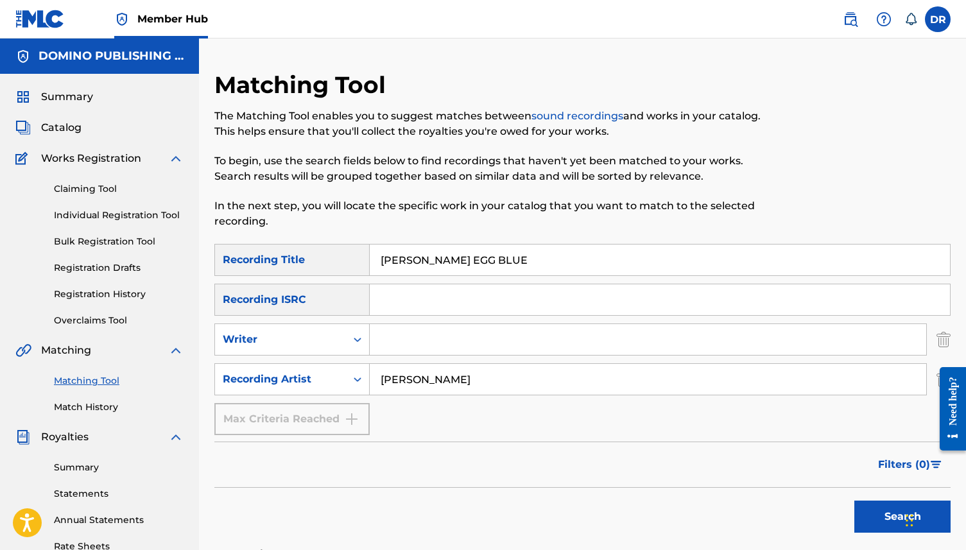
type input "ROBIN EGG BLUE"
drag, startPoint x: 496, startPoint y: 381, endPoint x: 363, endPoint y: 381, distance: 132.9
click at [363, 381] on div "SearchWithCriteria0b2321a8-01e5-498e-88ef-6416d030d631 Recording Artist NELLY F…" at bounding box center [582, 379] width 736 height 32
click at [416, 346] on input "Search Form" at bounding box center [648, 339] width 556 height 31
type input "MCCOMBS"
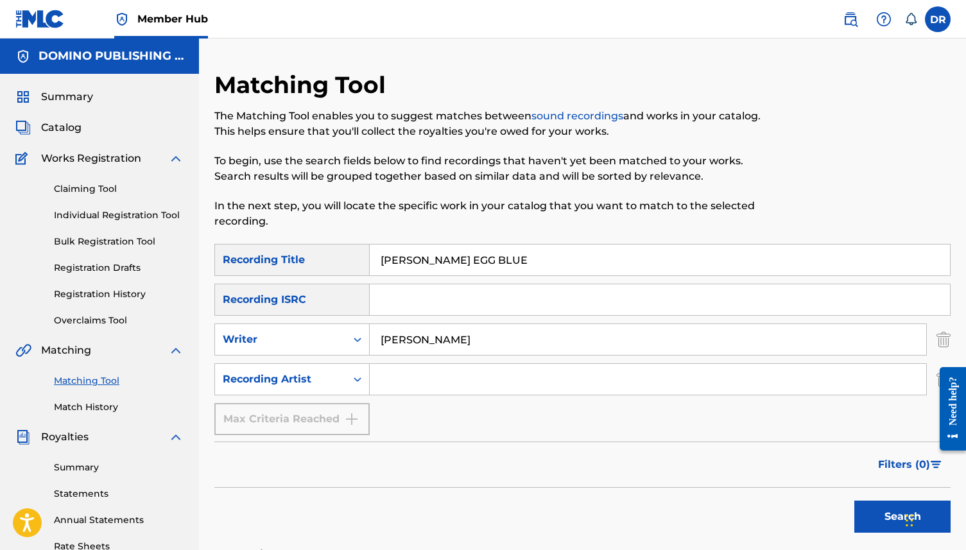
click at [854, 501] on button "Search" at bounding box center [902, 517] width 96 height 32
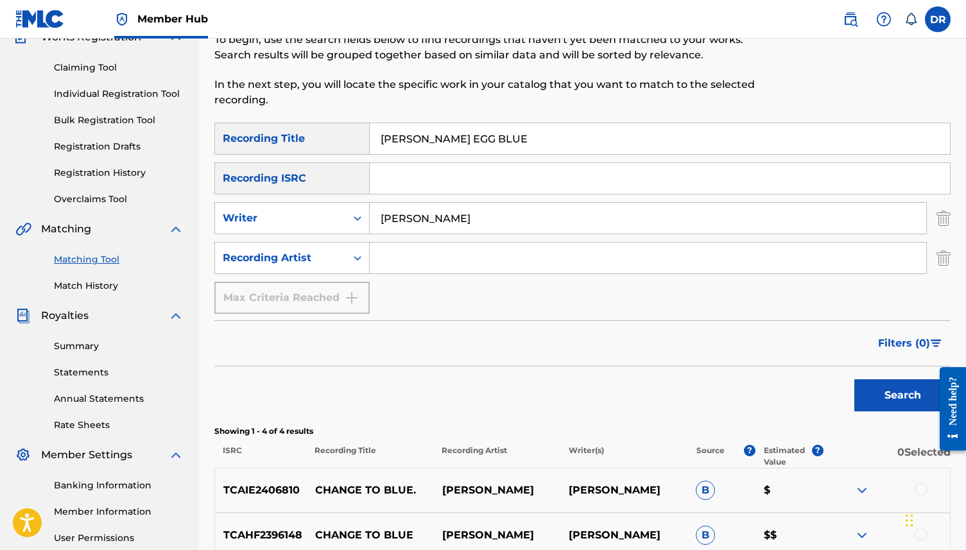
scroll to position [123, 0]
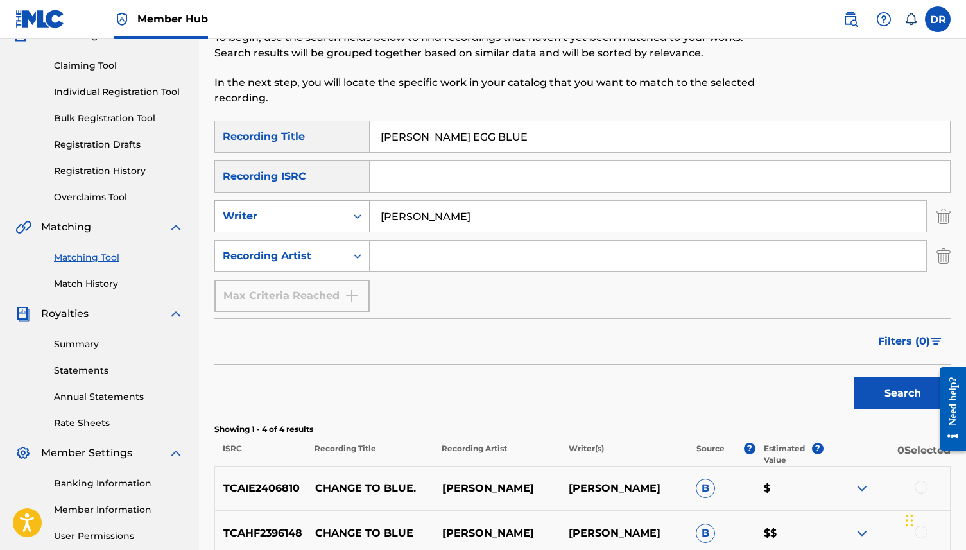
drag, startPoint x: 456, startPoint y: 224, endPoint x: 368, endPoint y: 224, distance: 87.9
click at [368, 224] on div "SearchWithCriteriacb59b5fb-fdf0-43eb-a0da-7a17d11c8107 Writer MCCOMBS" at bounding box center [582, 216] width 736 height 32
drag, startPoint x: 474, startPoint y: 209, endPoint x: 328, endPoint y: 220, distance: 146.7
click at [328, 220] on div "SearchWithCriteriacb59b5fb-fdf0-43eb-a0da-7a17d11c8107 Writer MCCOMBS" at bounding box center [582, 216] width 736 height 32
drag, startPoint x: 463, startPoint y: 212, endPoint x: 339, endPoint y: 214, distance: 124.5
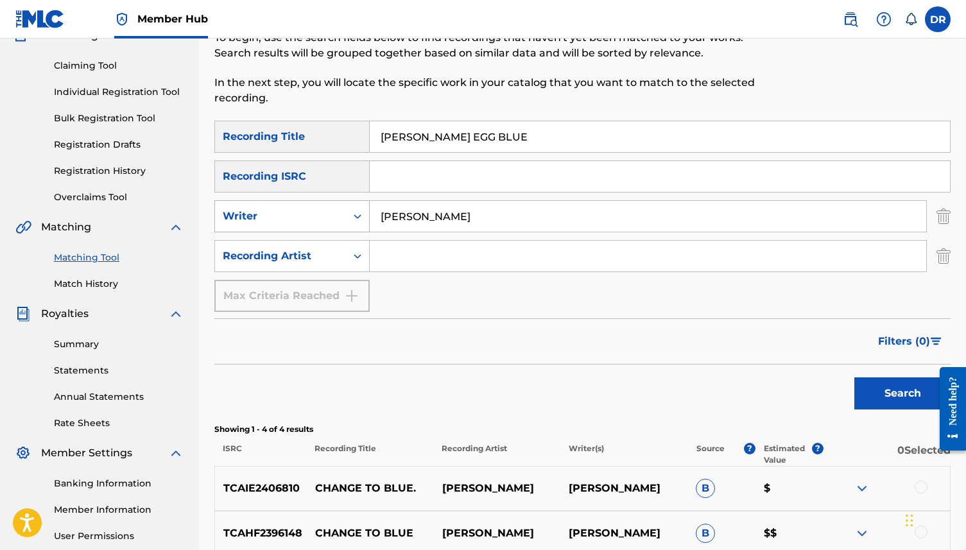
click at [339, 214] on div "SearchWithCriteriacb59b5fb-fdf0-43eb-a0da-7a17d11c8107 Writer MCCOMBS" at bounding box center [582, 216] width 736 height 32
click at [854, 377] on button "Search" at bounding box center [902, 393] width 96 height 32
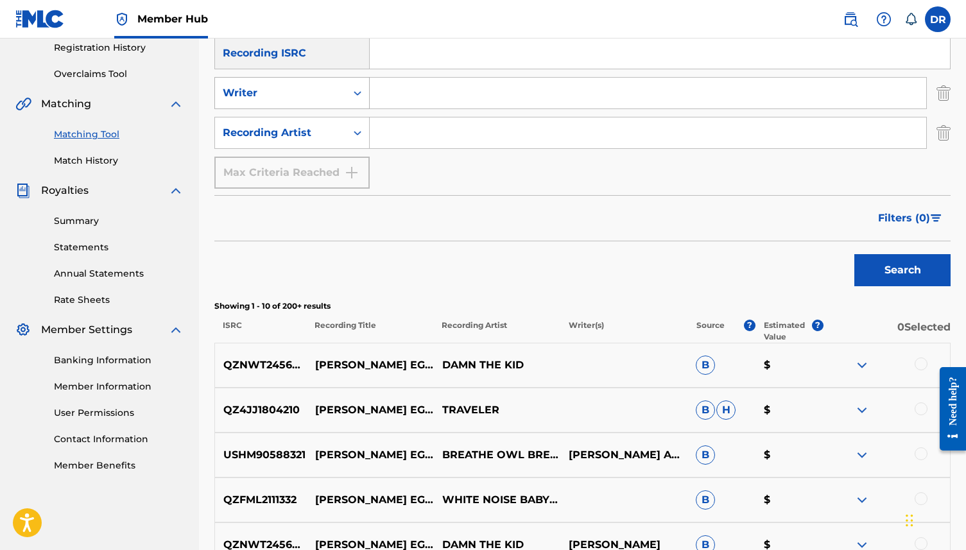
scroll to position [272, 0]
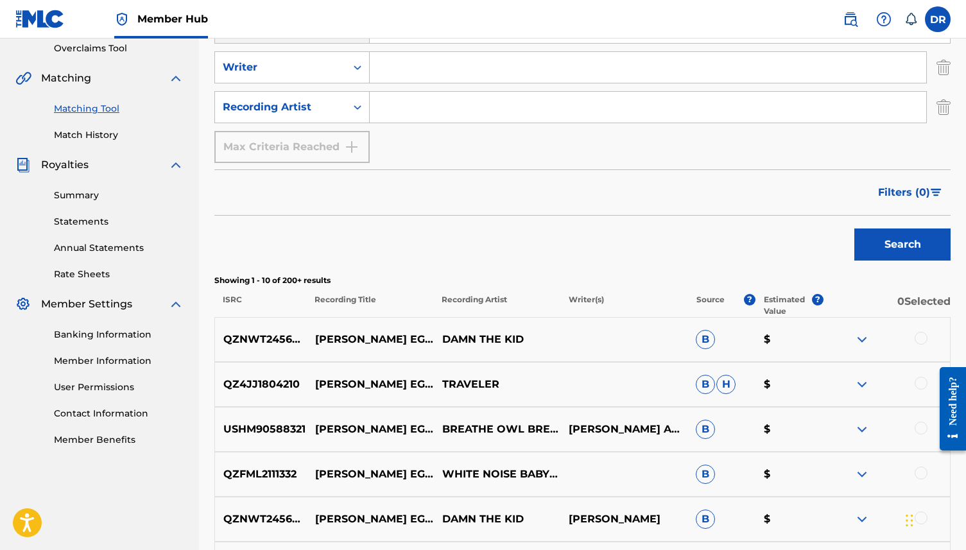
click at [417, 119] on input "Search Form" at bounding box center [648, 107] width 556 height 31
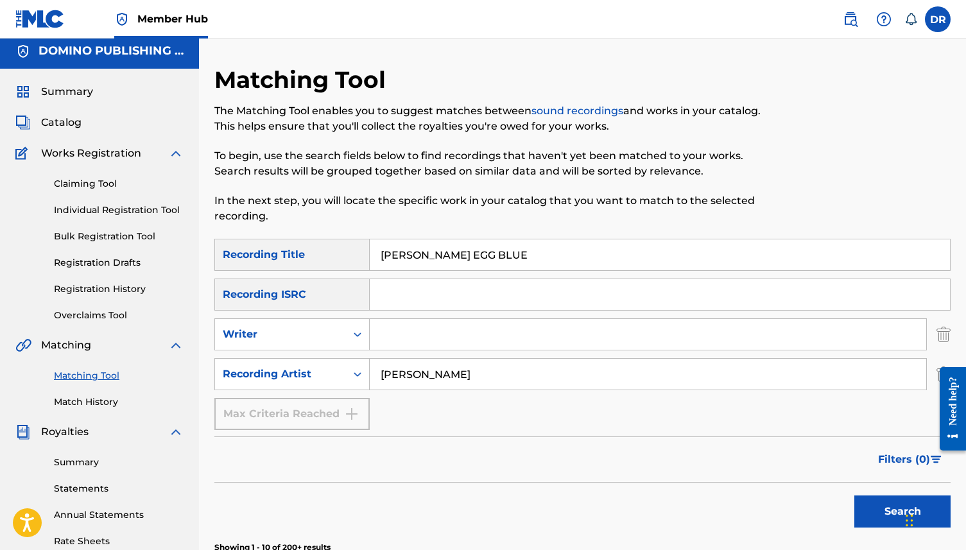
scroll to position [0, 0]
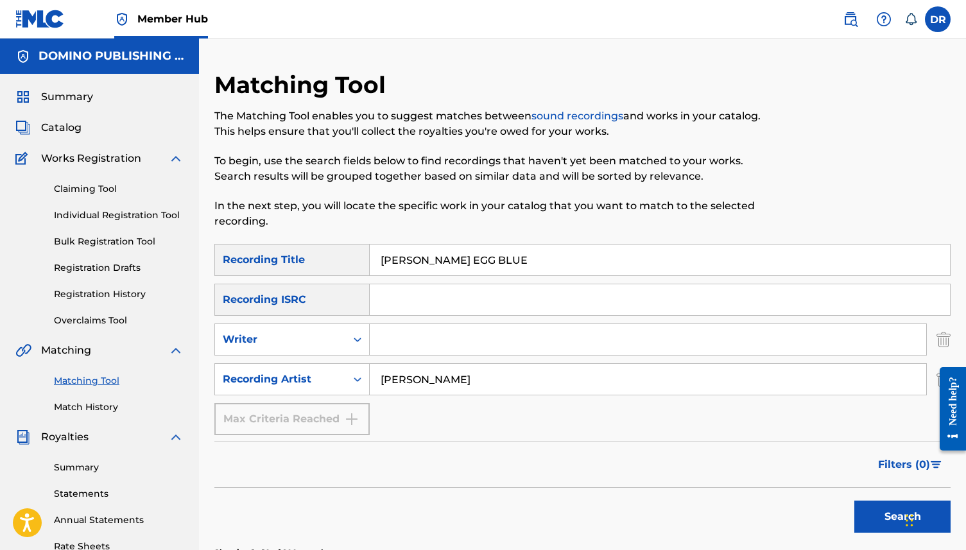
type input "CASS MCCOMBS"
click at [854, 501] on button "Search" at bounding box center [902, 517] width 96 height 32
drag, startPoint x: 497, startPoint y: 252, endPoint x: 334, endPoint y: 259, distance: 163.2
click at [334, 259] on div "SearchWithCriteria6e849c07-b6ec-4f65-a77d-2be0857ba797 Recording Title ROBIN EG…" at bounding box center [582, 260] width 736 height 32
drag, startPoint x: 496, startPoint y: 246, endPoint x: 487, endPoint y: 246, distance: 9.0
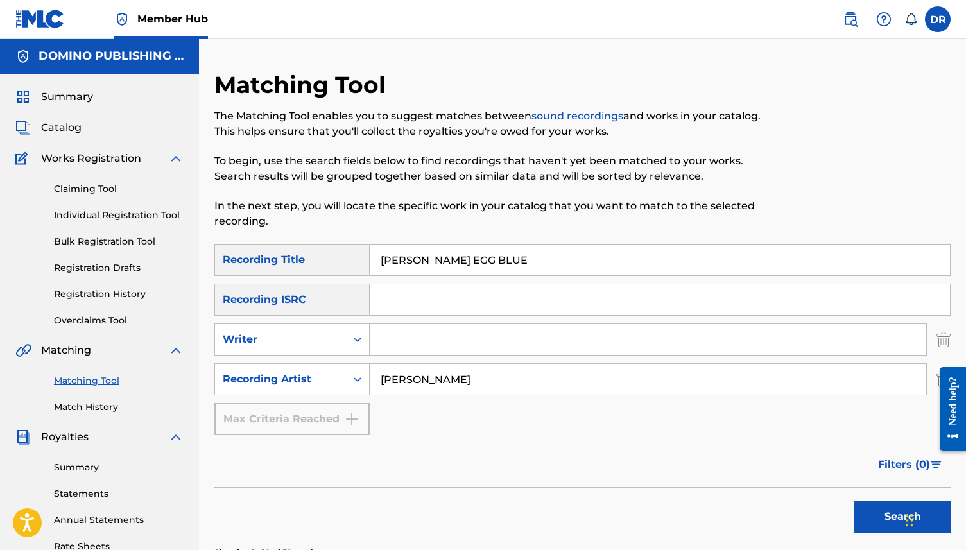
click at [487, 246] on input "ROBIN EGG BLUE" at bounding box center [660, 260] width 580 height 31
drag, startPoint x: 487, startPoint y: 272, endPoint x: 363, endPoint y: 259, distance: 123.9
click at [363, 259] on div "SearchWithCriteria6e849c07-b6ec-4f65-a77d-2be0857ba797 Recording Title ROBIN EG…" at bounding box center [582, 260] width 736 height 32
paste input "HEART EMOJI (DAWSON)"
drag, startPoint x: 530, startPoint y: 268, endPoint x: 454, endPoint y: 265, distance: 76.4
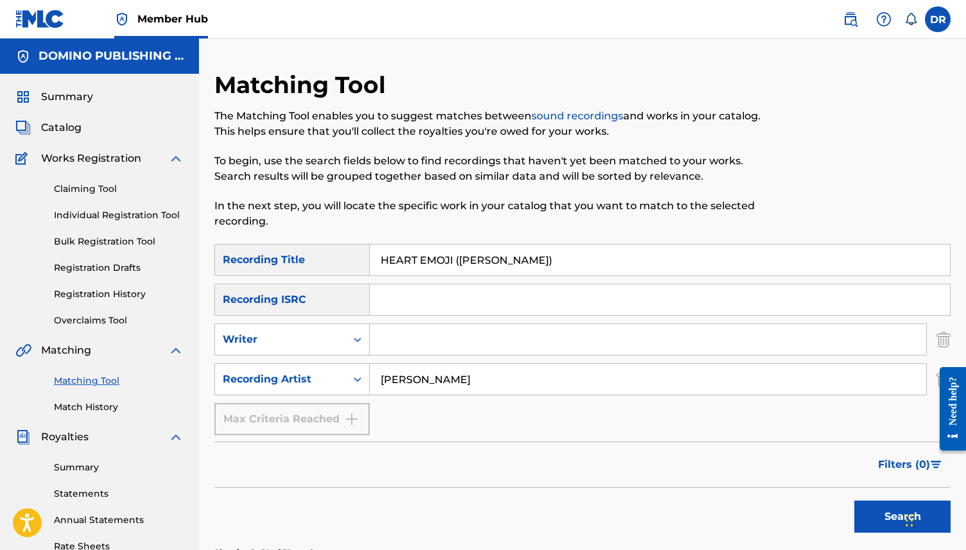
click at [454, 265] on input "HEART EMOJI (DAWSON)" at bounding box center [660, 260] width 580 height 31
type input "HEART EMOJI"
drag, startPoint x: 476, startPoint y: 379, endPoint x: 347, endPoint y: 381, distance: 129.0
click at [347, 381] on div "SearchWithCriteria0b2321a8-01e5-498e-88ef-6416d030d631 Recording Artist CASS MC…" at bounding box center [582, 379] width 736 height 32
type input "DAWSON"
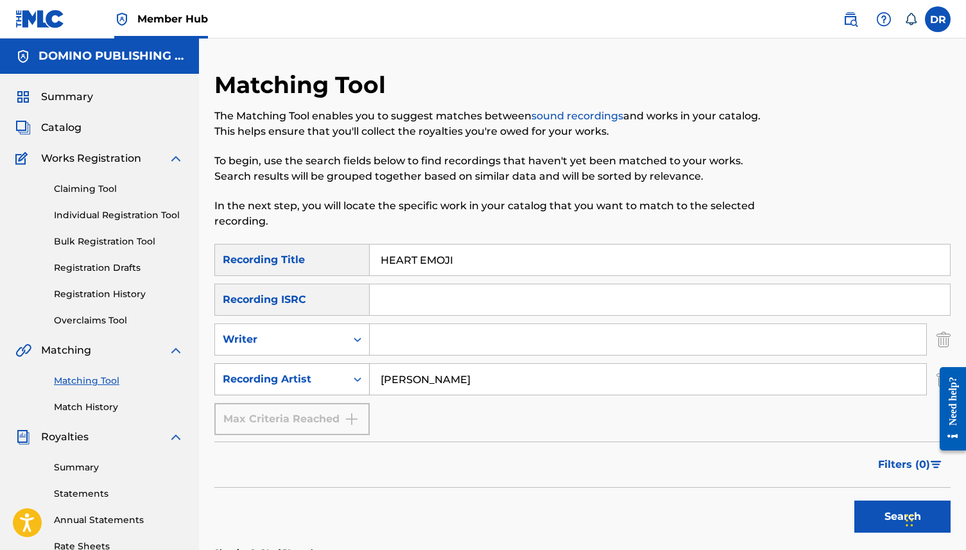
click at [854, 501] on button "Search" at bounding box center [902, 517] width 96 height 32
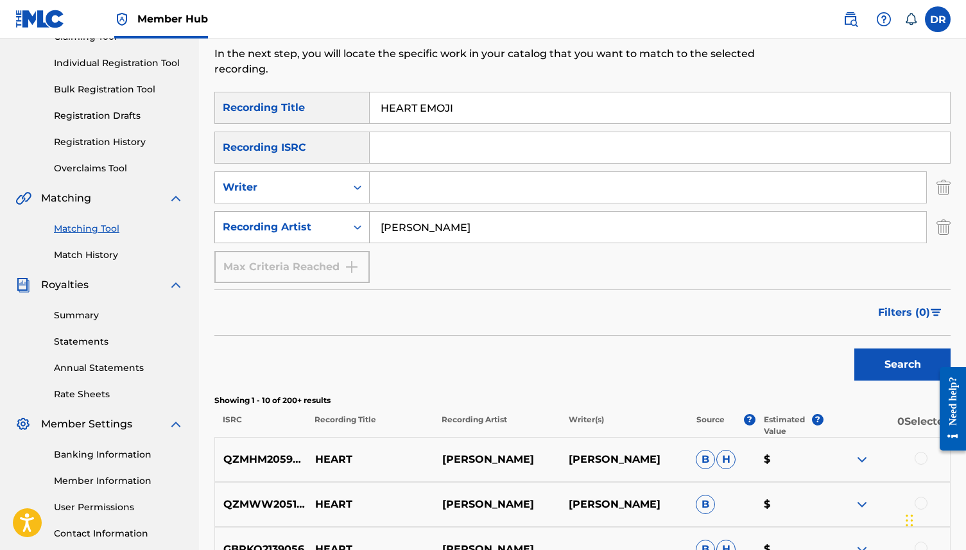
scroll to position [151, 0]
drag, startPoint x: 443, startPoint y: 228, endPoint x: 334, endPoint y: 224, distance: 108.6
click at [334, 224] on div "SearchWithCriteria0b2321a8-01e5-498e-88ef-6416d030d631 Recording Artist DAWSON" at bounding box center [582, 228] width 736 height 32
click at [854, 349] on button "Search" at bounding box center [902, 365] width 96 height 32
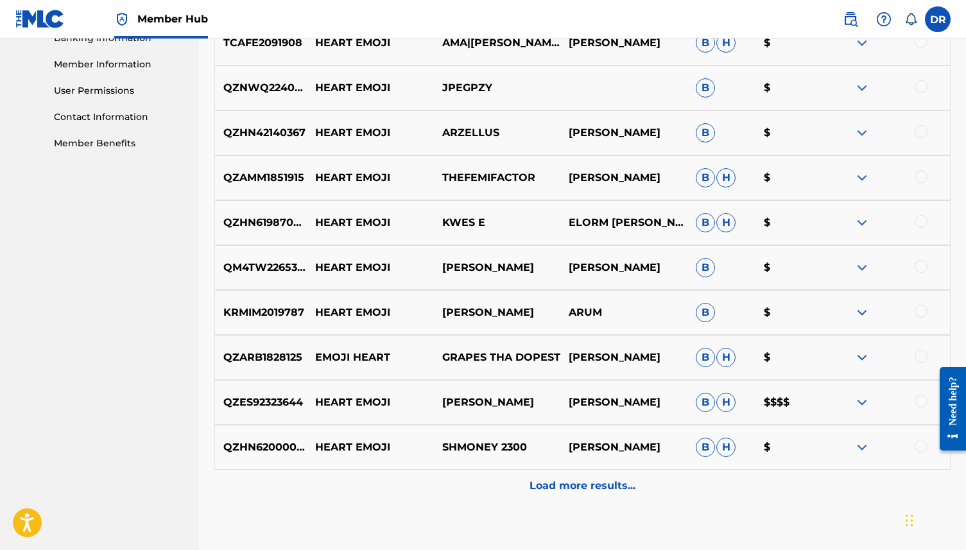
scroll to position [0, 0]
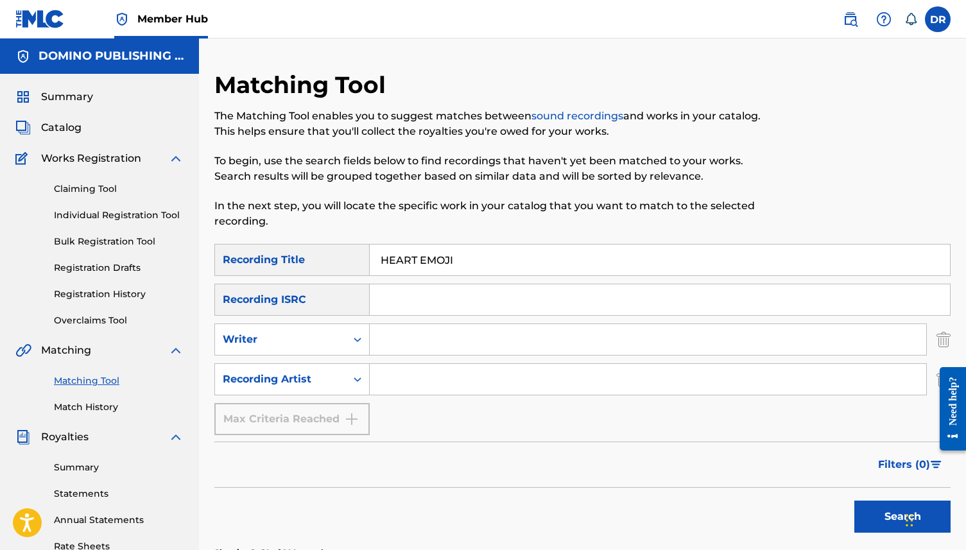
click at [408, 345] on input "Search Form" at bounding box center [648, 339] width 556 height 31
type input "DAWSON"
click at [854, 501] on button "Search" at bounding box center [902, 517] width 96 height 32
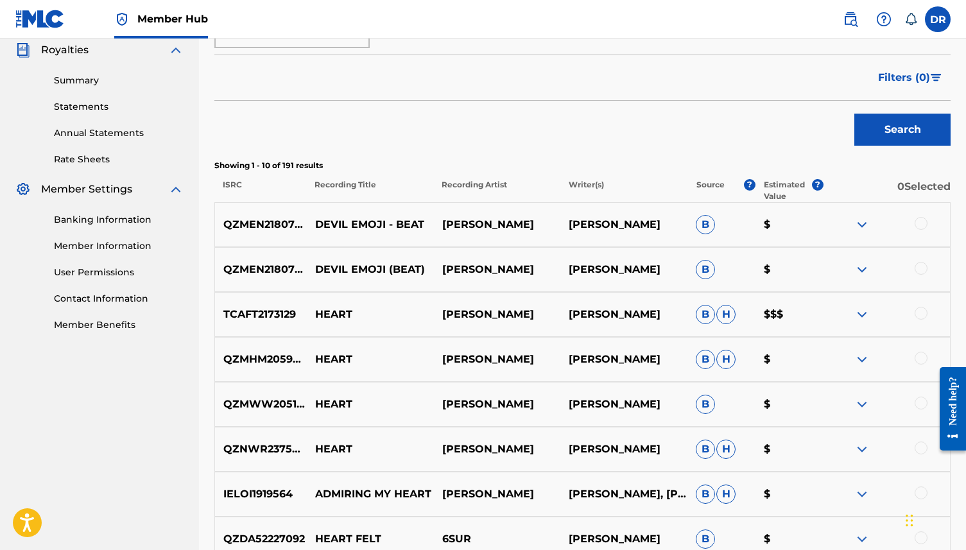
scroll to position [389, 0]
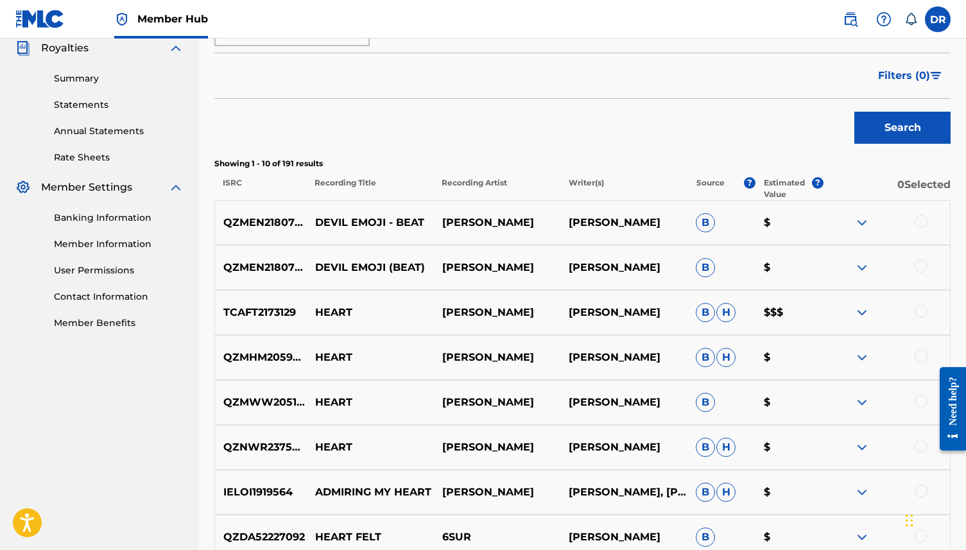
click at [922, 220] on div at bounding box center [921, 221] width 13 height 13
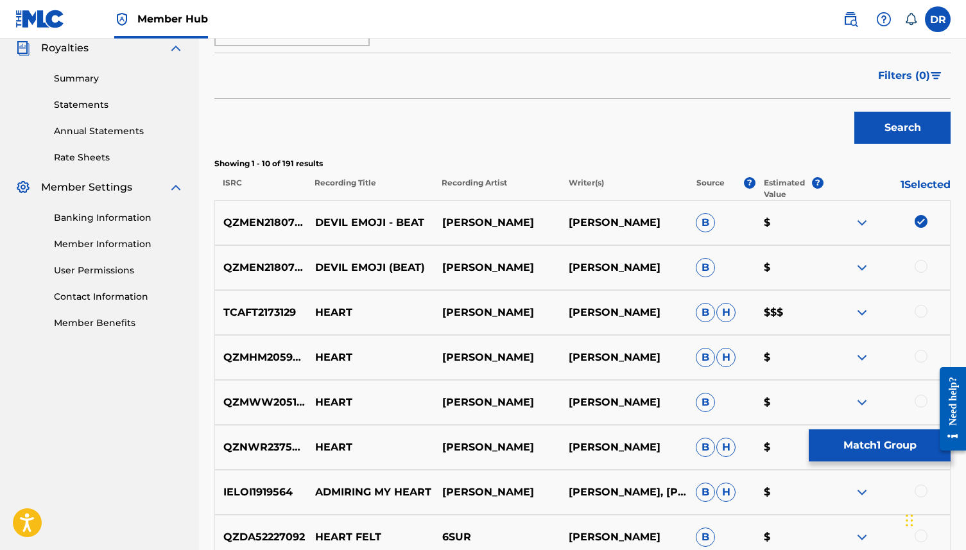
click at [919, 220] on img at bounding box center [921, 221] width 13 height 13
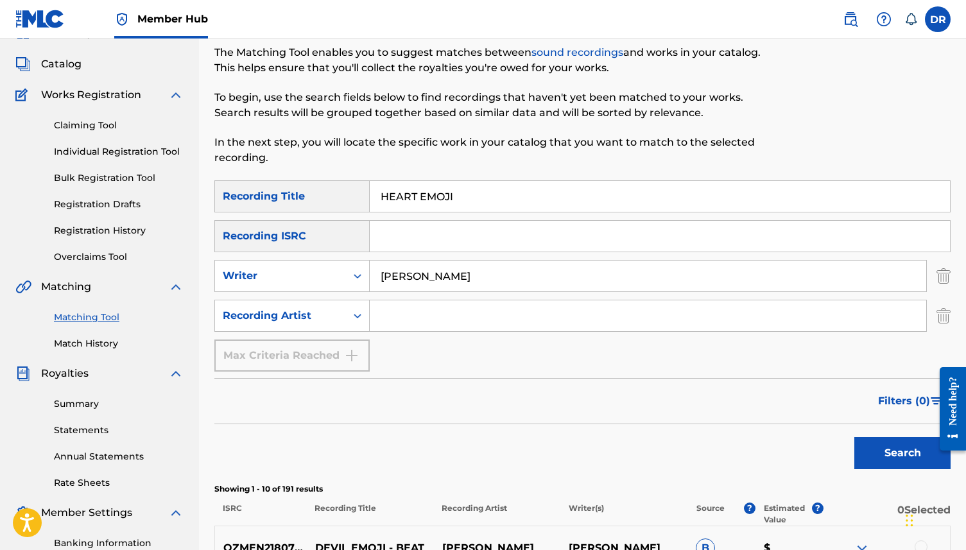
scroll to position [0, 0]
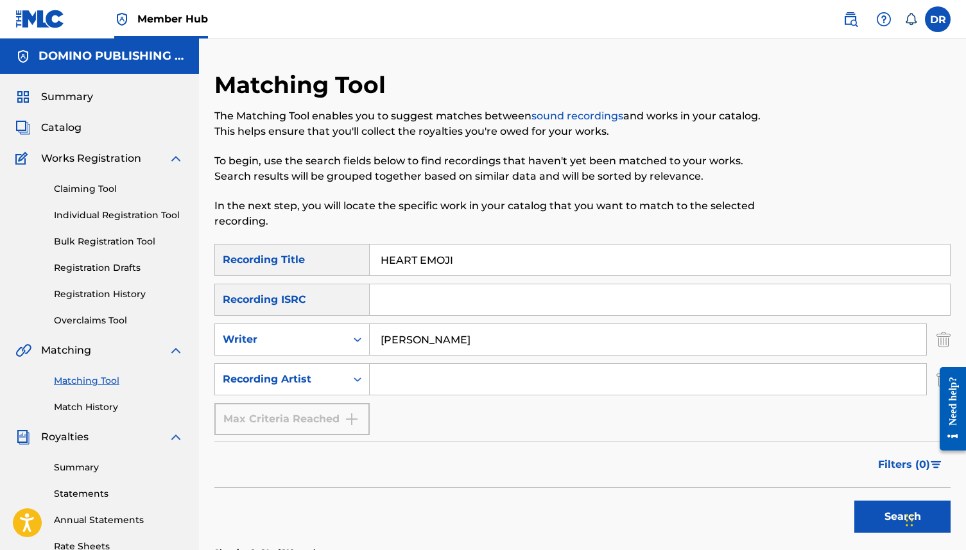
click at [409, 379] on input "Search Form" at bounding box center [648, 379] width 556 height 31
type input "RICHARD DAWSON"
drag, startPoint x: 454, startPoint y: 334, endPoint x: 336, endPoint y: 332, distance: 118.8
click at [336, 332] on div "SearchWithCriteriacb59b5fb-fdf0-43eb-a0da-7a17d11c8107 Writer DAWSON" at bounding box center [582, 339] width 736 height 32
click at [854, 501] on button "Search" at bounding box center [902, 517] width 96 height 32
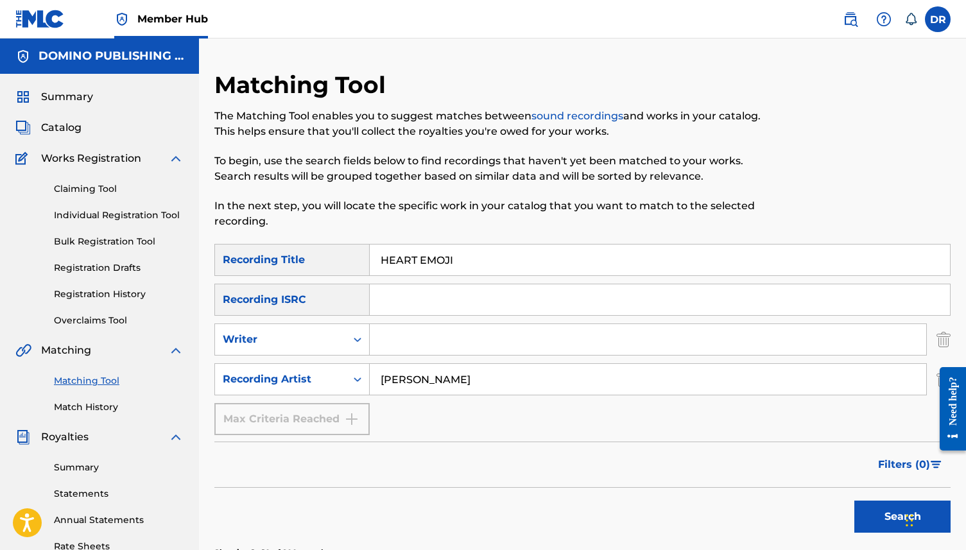
drag, startPoint x: 472, startPoint y: 257, endPoint x: 327, endPoint y: 258, distance: 145.7
click at [327, 258] on div "SearchWithCriteria6e849c07-b6ec-4f65-a77d-2be0857ba797 Recording Title HEART EM…" at bounding box center [582, 260] width 736 height 32
paste input "SOAKER (GIANNASCOLI)"
drag, startPoint x: 538, startPoint y: 257, endPoint x: 422, endPoint y: 259, distance: 116.2
click at [422, 259] on input "SOAKER (GIANNASCOLI)" at bounding box center [660, 260] width 580 height 31
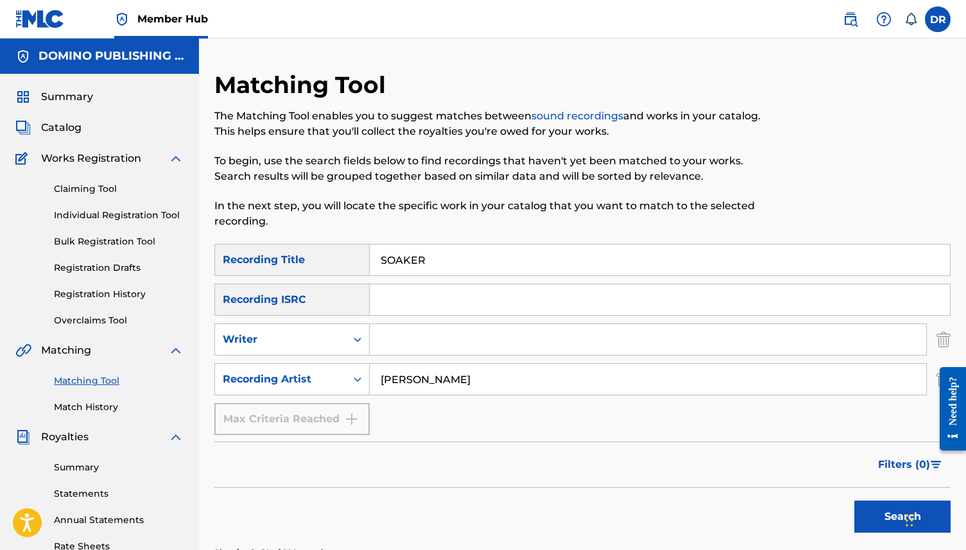
type input "SOAKER"
click at [407, 341] on input "Search Form" at bounding box center [648, 339] width 556 height 31
paste input "SOAKER (GIANNASCOLI)"
drag, startPoint x: 432, startPoint y: 338, endPoint x: 358, endPoint y: 341, distance: 74.5
click at [358, 341] on div "SearchWithCriteriacb59b5fb-fdf0-43eb-a0da-7a17d11c8107 Writer SOAKER (GIANNASCO…" at bounding box center [582, 339] width 736 height 32
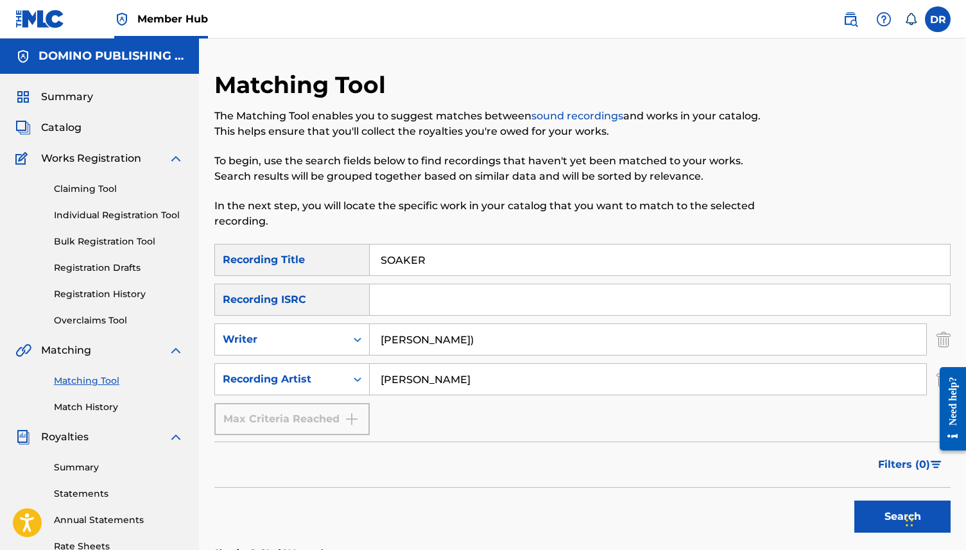
click at [463, 346] on input "GIANNASCOLI)" at bounding box center [648, 339] width 556 height 31
type input "GIANNASCOLI"
drag, startPoint x: 513, startPoint y: 376, endPoint x: 327, endPoint y: 382, distance: 186.2
click at [327, 382] on div "SearchWithCriteria0b2321a8-01e5-498e-88ef-6416d030d631 Recording Artist RICHARD…" at bounding box center [582, 379] width 736 height 32
click at [854, 501] on button "Search" at bounding box center [902, 517] width 96 height 32
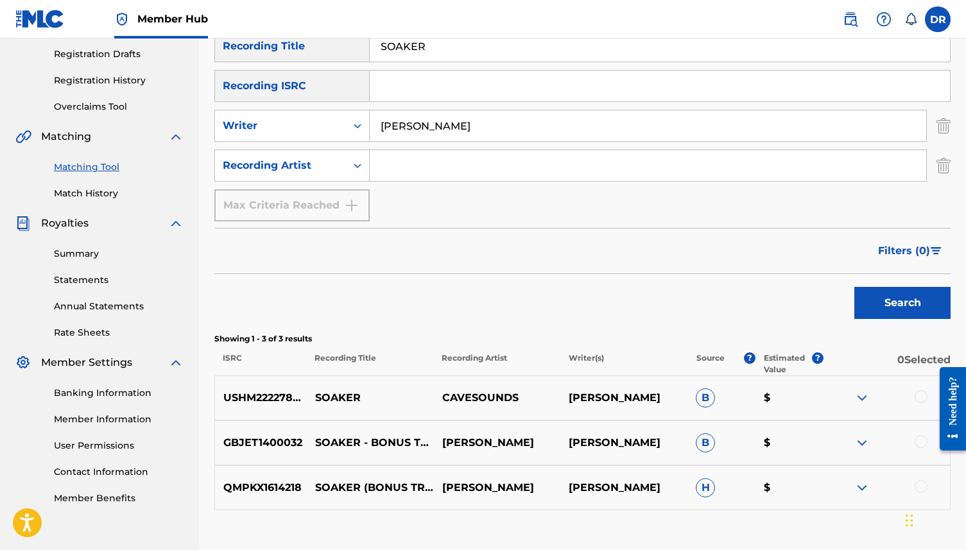
scroll to position [228, 0]
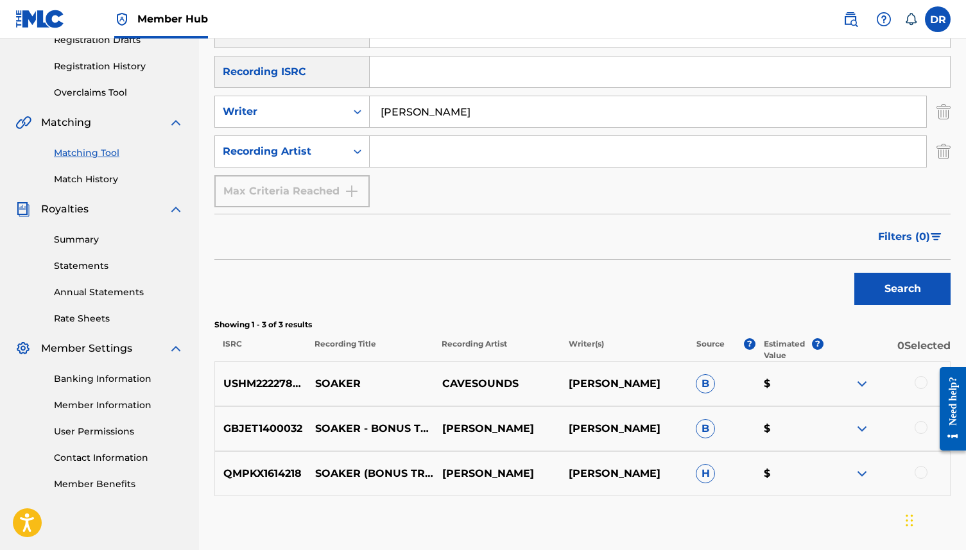
click at [922, 380] on div at bounding box center [921, 382] width 13 height 13
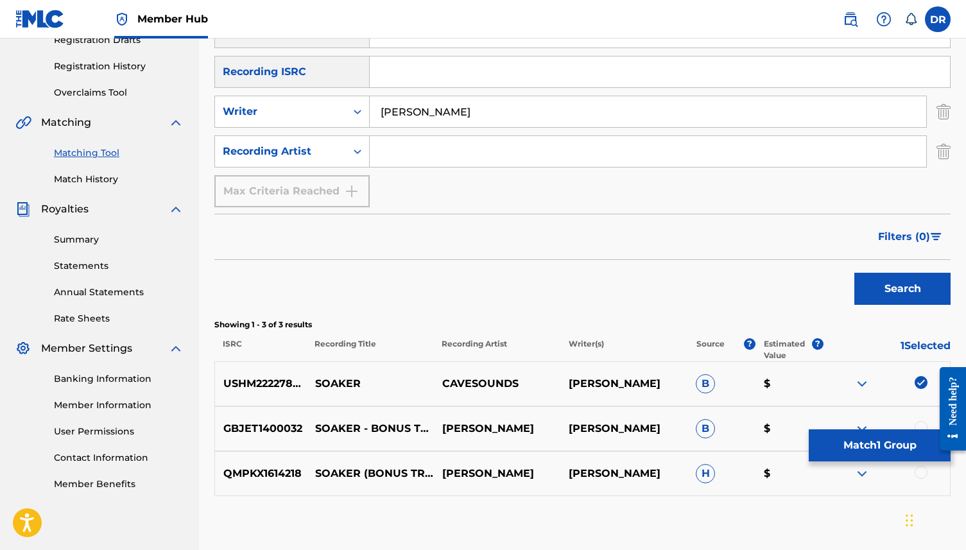
click at [920, 424] on div at bounding box center [921, 427] width 13 height 13
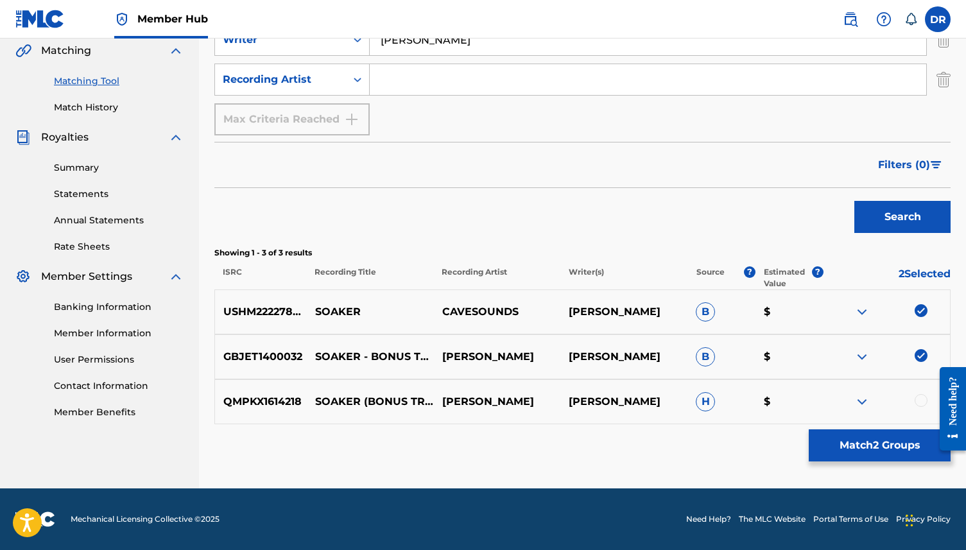
click at [920, 401] on div at bounding box center [921, 400] width 13 height 13
click at [845, 447] on button "Match 3 Groups" at bounding box center [880, 445] width 142 height 32
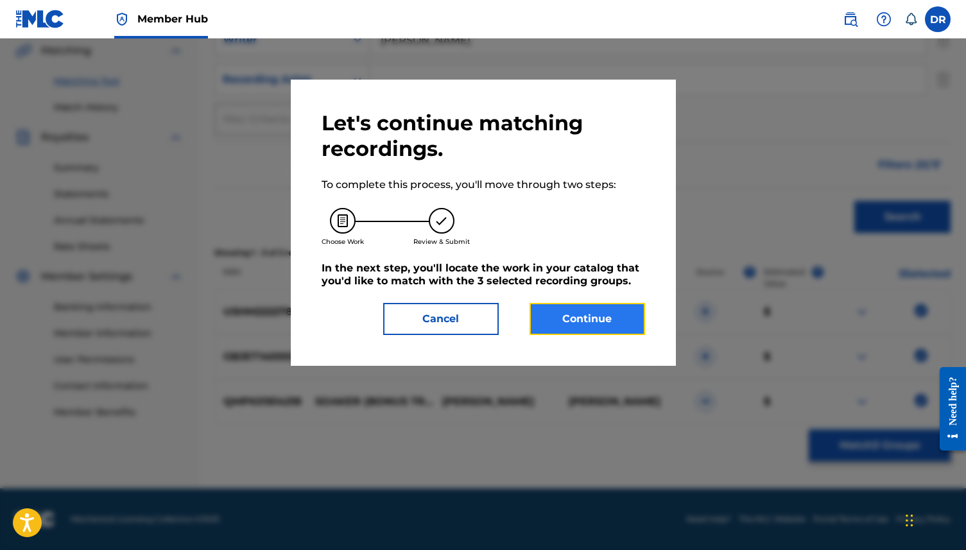
click at [585, 313] on button "Continue" at bounding box center [588, 319] width 116 height 32
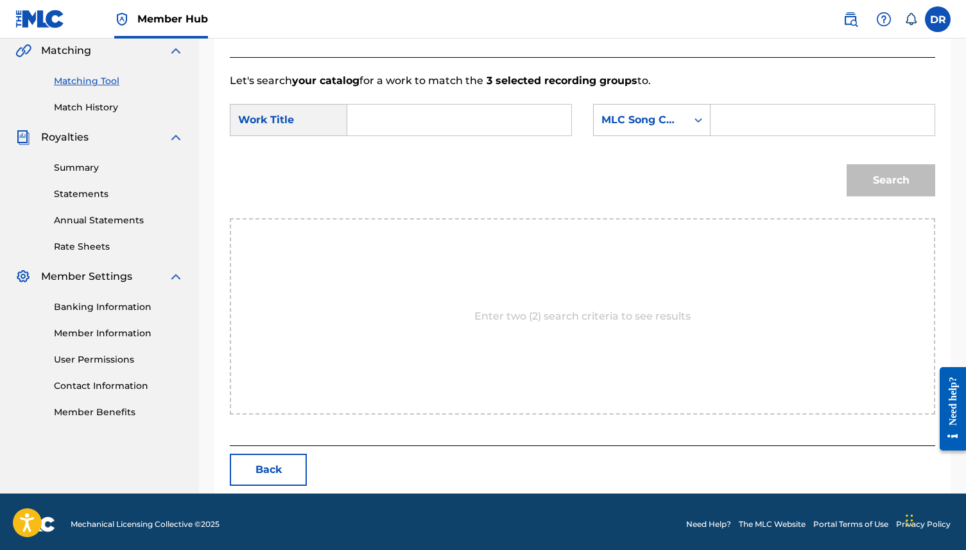
click at [399, 124] on input "Search Form" at bounding box center [459, 120] width 202 height 31
paste input "SOAKER (GIANNASCOLI)"
drag, startPoint x: 502, startPoint y: 123, endPoint x: 412, endPoint y: 123, distance: 89.9
click at [412, 123] on input "SOAKER (GIANNASCOLI)" at bounding box center [459, 120] width 202 height 31
type input "SOAKER"
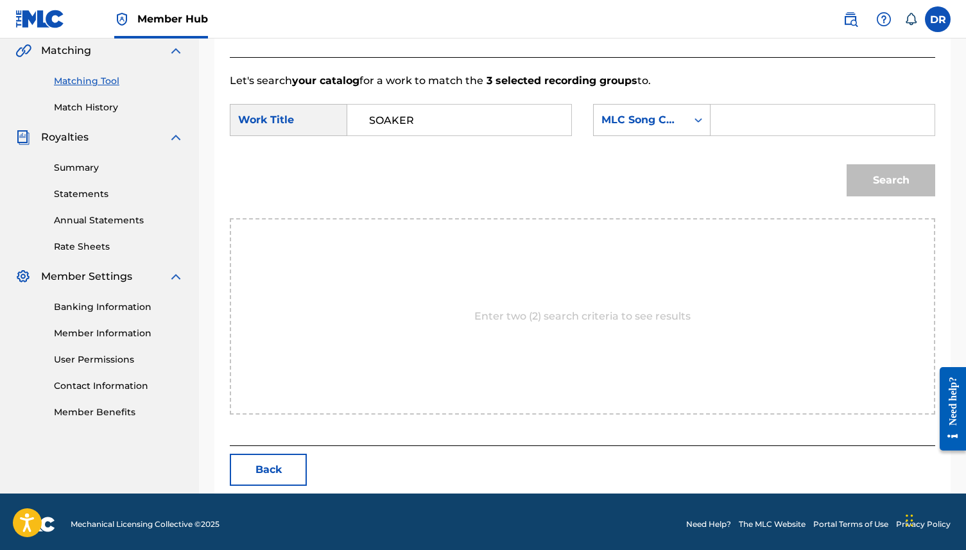
click at [640, 102] on form "SearchWithCriteria866f49ea-6844-4339-b348-3fe8e54de381 Work Title SOAKER Search…" at bounding box center [582, 154] width 705 height 130
click at [637, 115] on div "MLC Song Code" at bounding box center [640, 119] width 78 height 15
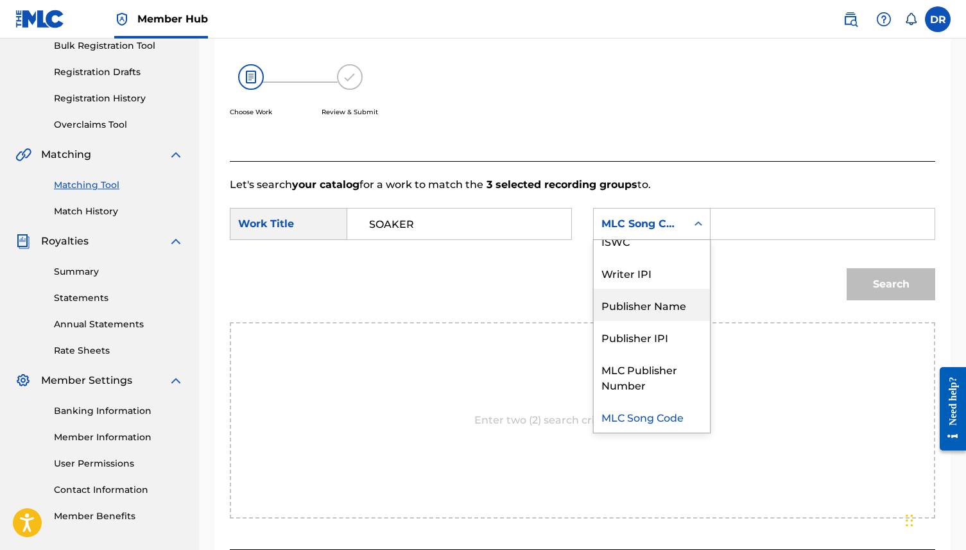
scroll to position [0, 0]
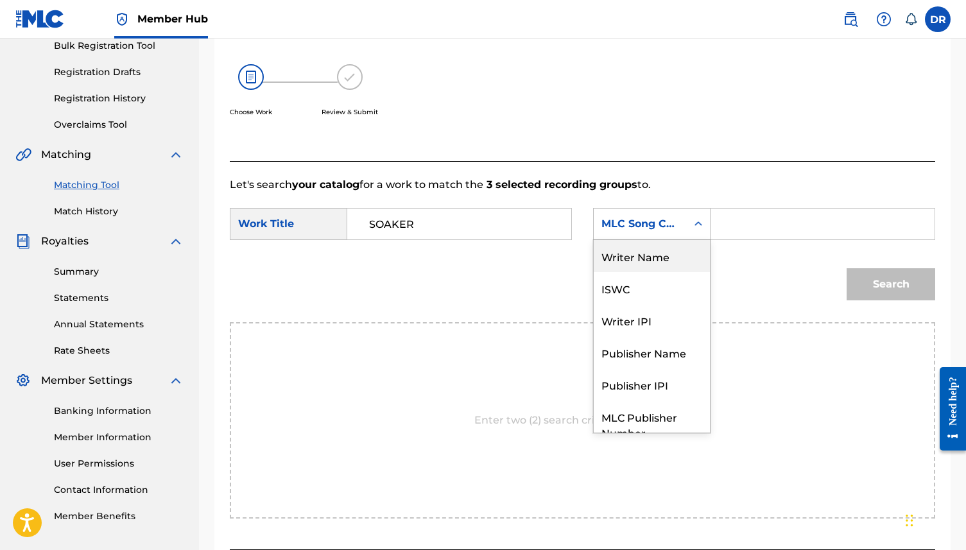
click at [646, 254] on div "Writer Name" at bounding box center [652, 256] width 116 height 32
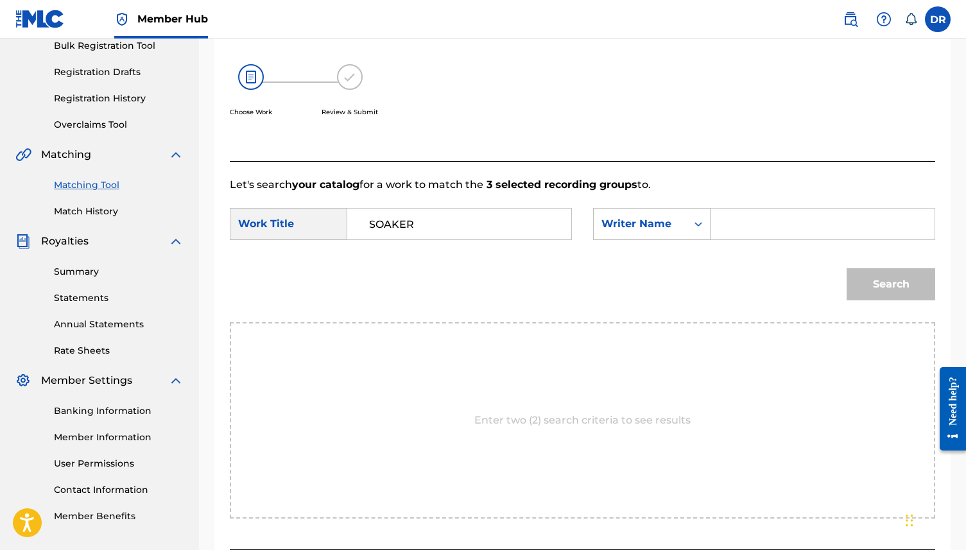
click at [750, 234] on input "Search Form" at bounding box center [822, 224] width 202 height 31
paste input "SOAKER (GIANNASCOLI)"
drag, startPoint x: 782, startPoint y: 222, endPoint x: 703, endPoint y: 221, distance: 79.0
click at [703, 221] on div "SearchWithCriteria5ca5c17f-d6e5-420b-9e20-da3c0dcca18a Writer Name SOAKER (GIAN…" at bounding box center [764, 224] width 342 height 32
click at [824, 223] on input "GIANNASCOLI)" at bounding box center [822, 224] width 202 height 31
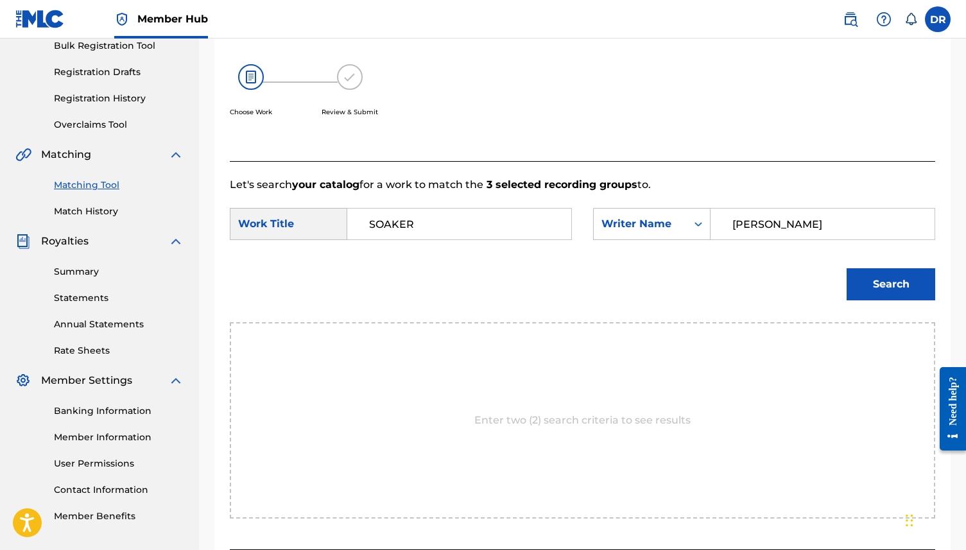
type input "GIANNASCOLI"
click at [847, 268] on button "Search" at bounding box center [891, 284] width 89 height 32
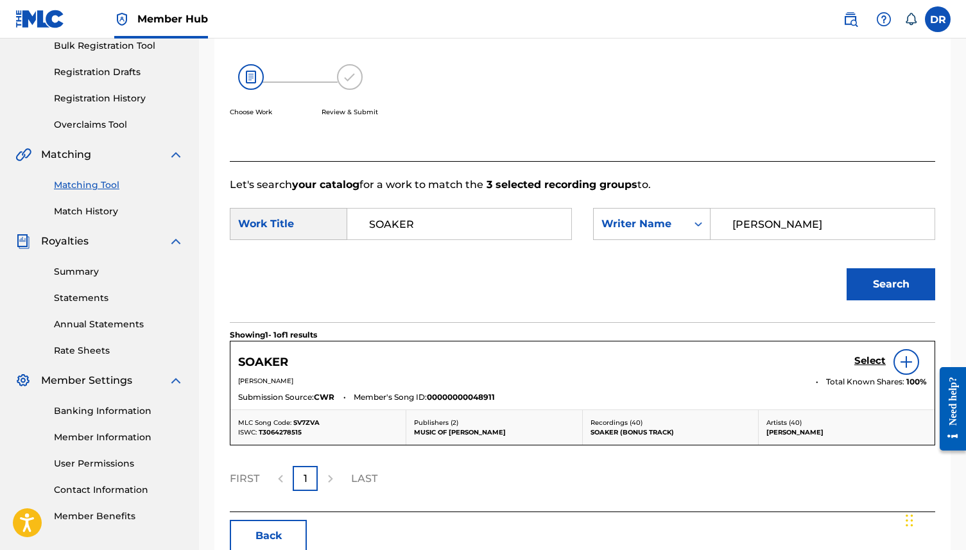
click at [893, 360] on div at bounding box center [906, 362] width 26 height 26
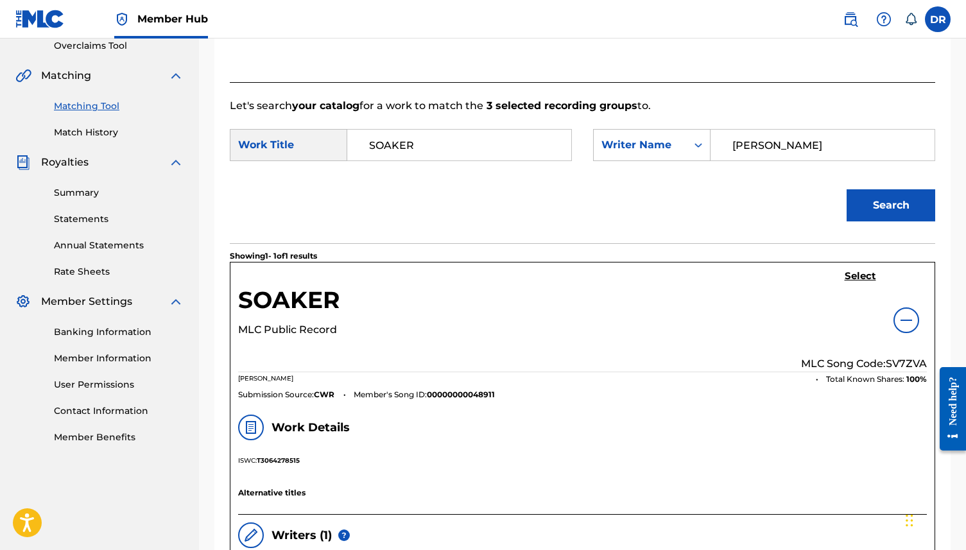
scroll to position [271, 0]
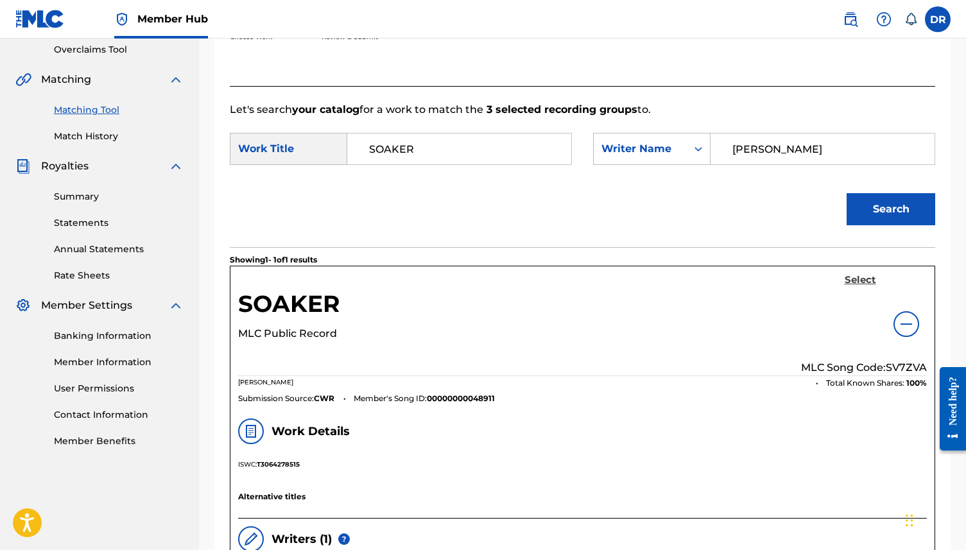
click at [857, 275] on h5 "Select" at bounding box center [860, 280] width 31 height 12
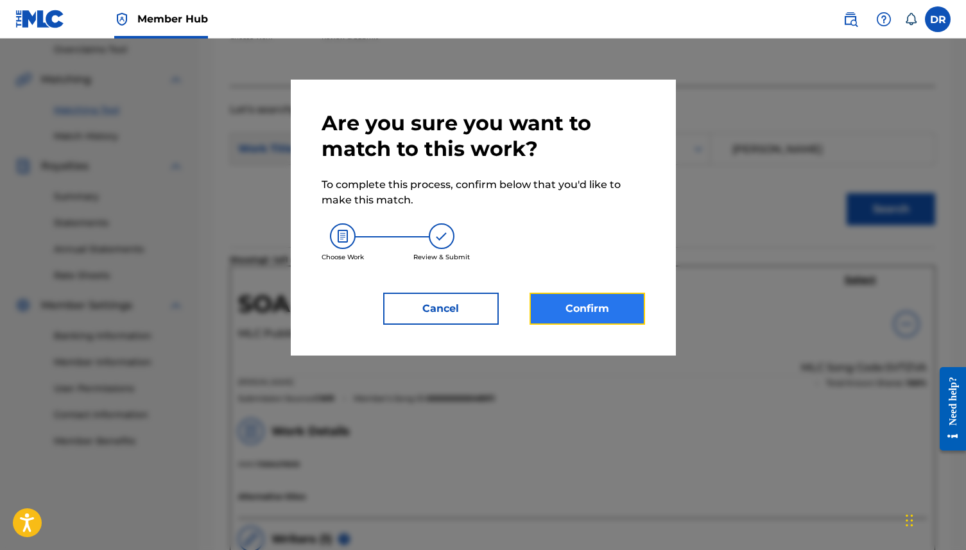
click at [588, 296] on button "Confirm" at bounding box center [588, 309] width 116 height 32
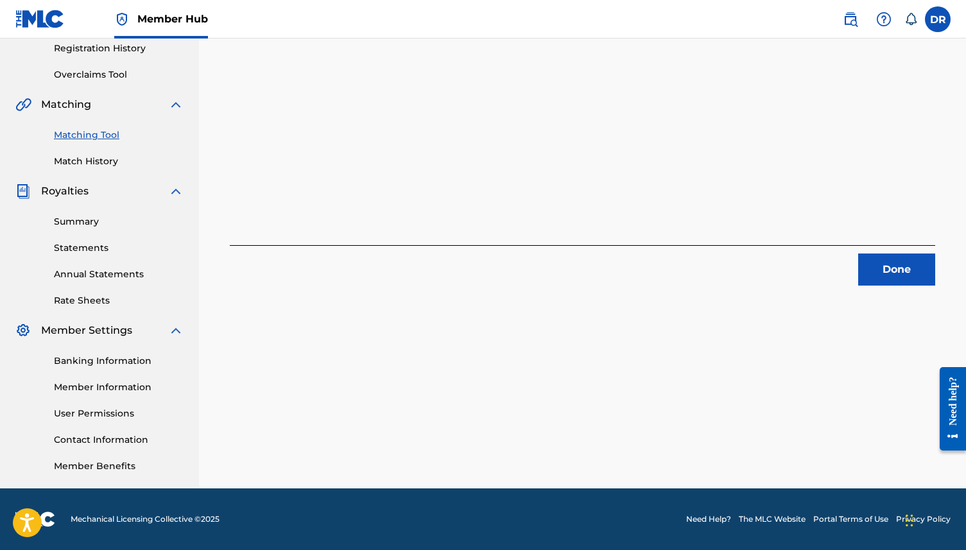
scroll to position [0, 0]
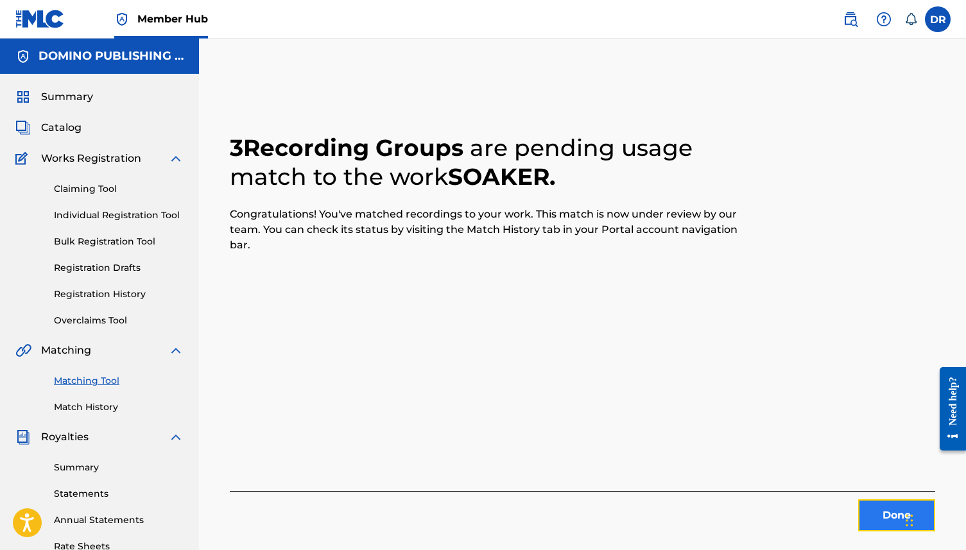
click at [868, 524] on button "Done" at bounding box center [896, 515] width 77 height 32
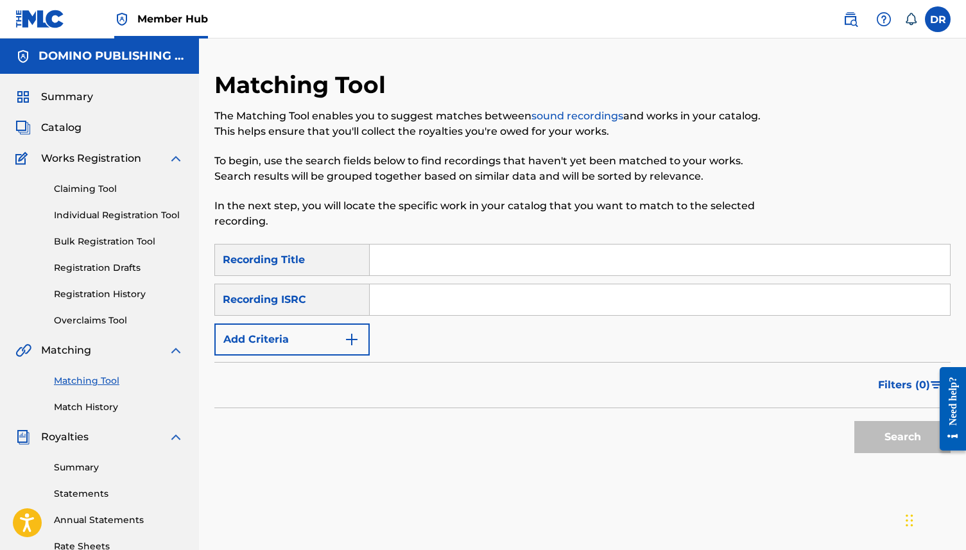
click at [461, 264] on input "Search Form" at bounding box center [660, 260] width 580 height 31
paste input "REAL FASHION REGGAE STYLE (JOHNSON)"
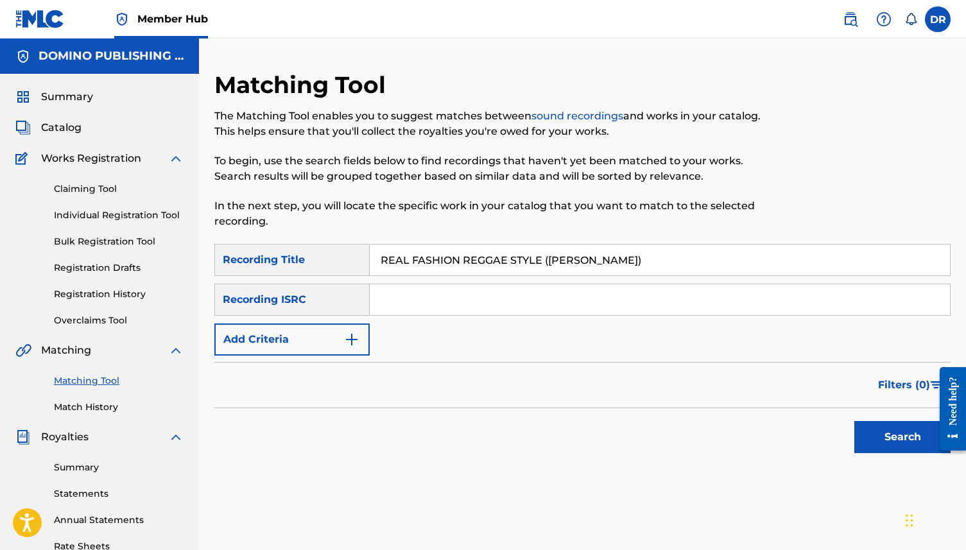
drag, startPoint x: 638, startPoint y: 261, endPoint x: 544, endPoint y: 259, distance: 93.7
click at [544, 259] on input "REAL FASHION REGGAE STYLE (JOHNSON)" at bounding box center [660, 260] width 580 height 31
type input "REAL FASHION REGGAE STYLE"
click at [854, 421] on button "Search" at bounding box center [902, 437] width 96 height 32
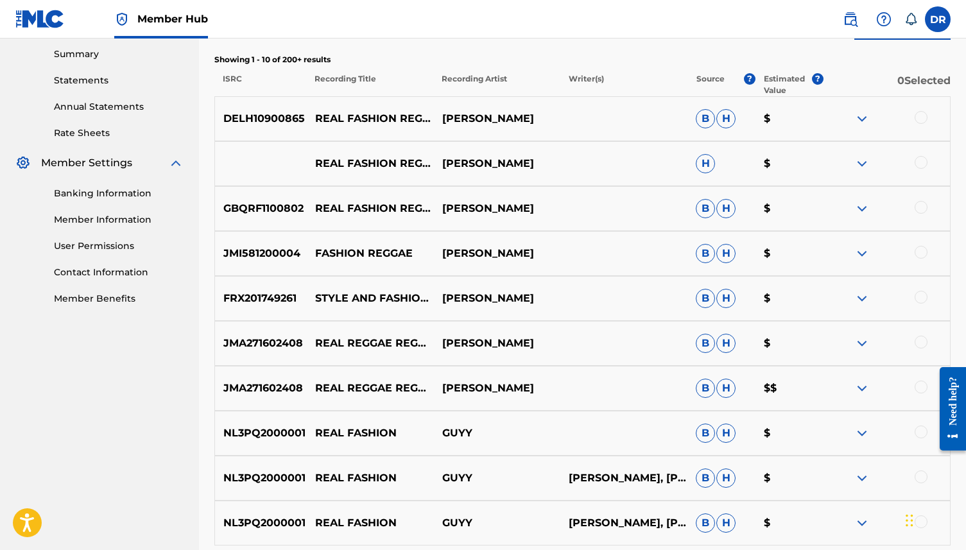
scroll to position [402, 0]
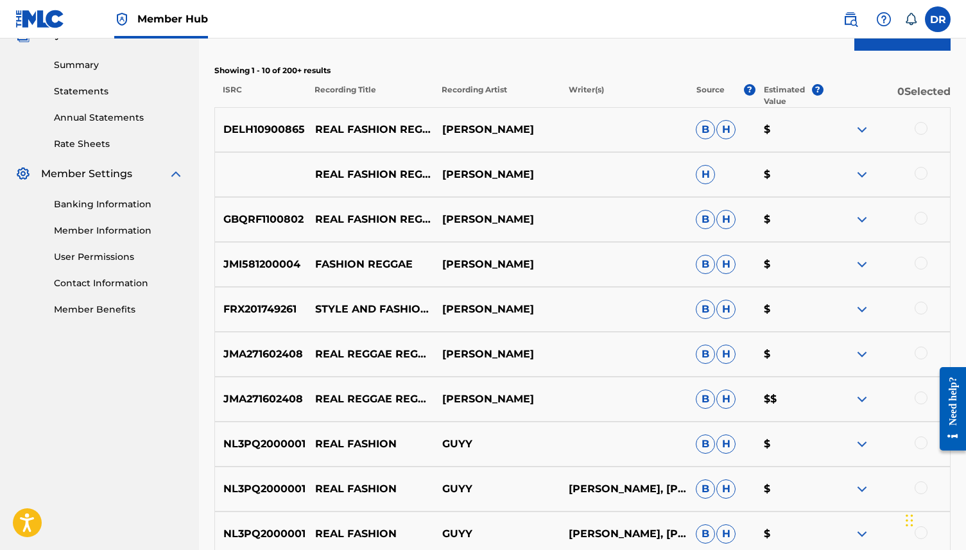
click at [924, 215] on div at bounding box center [921, 218] width 13 height 13
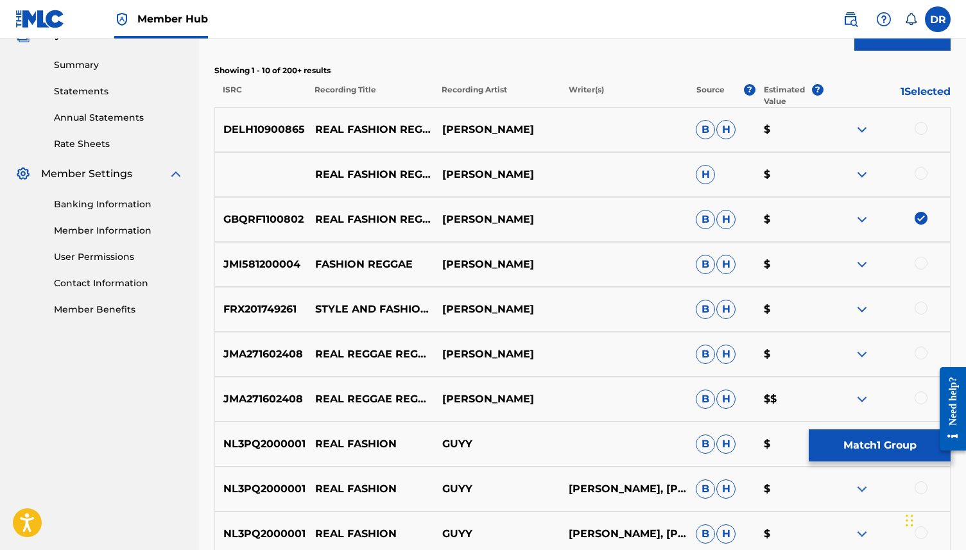
click at [918, 161] on div "REAL FASHION REGGAE STYLE CAREY JOHNSON H $" at bounding box center [582, 174] width 736 height 45
click at [918, 165] on div "REAL FASHION REGGAE STYLE CAREY JOHNSON H $" at bounding box center [582, 174] width 736 height 45
click at [918, 171] on div at bounding box center [921, 173] width 13 height 13
click at [920, 125] on div at bounding box center [921, 128] width 13 height 13
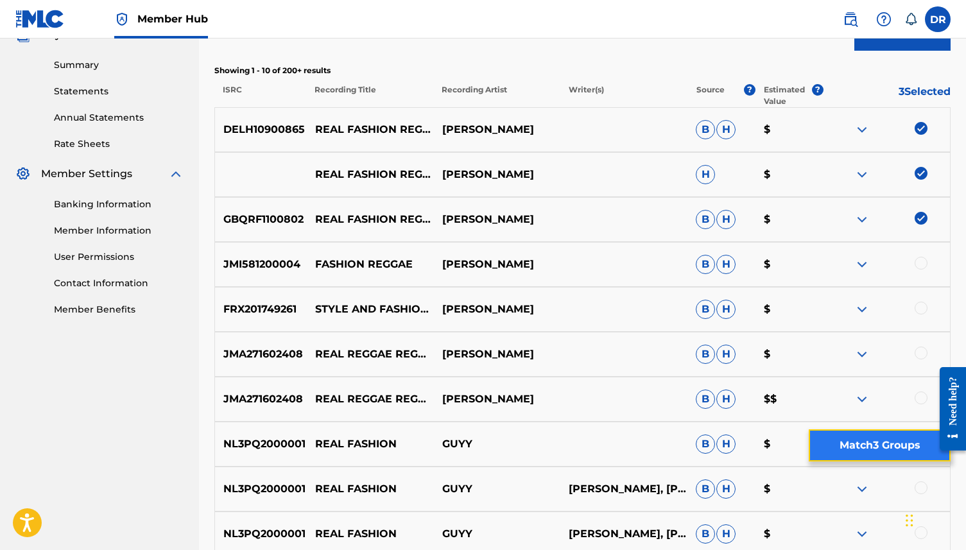
click at [822, 436] on button "Match 3 Groups" at bounding box center [880, 445] width 142 height 32
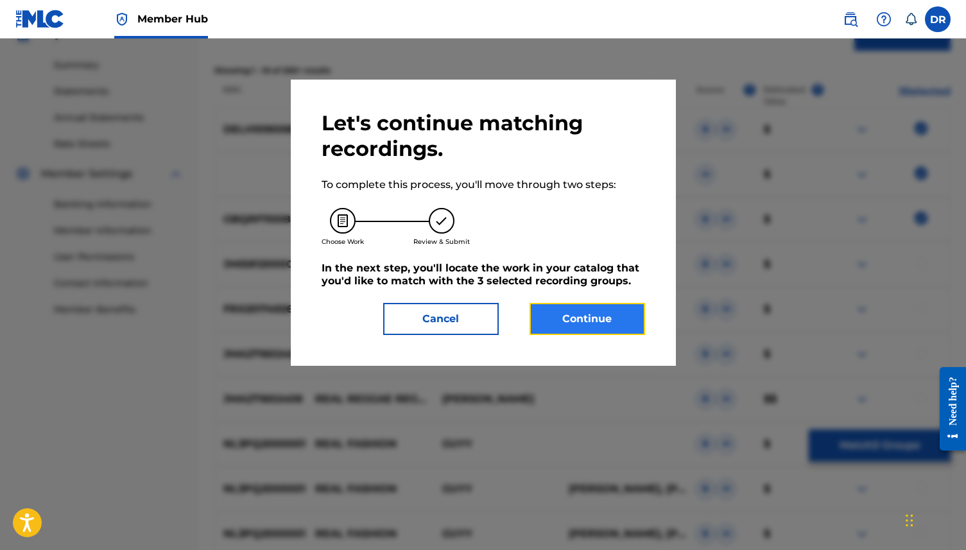
click at [592, 316] on button "Continue" at bounding box center [588, 319] width 116 height 32
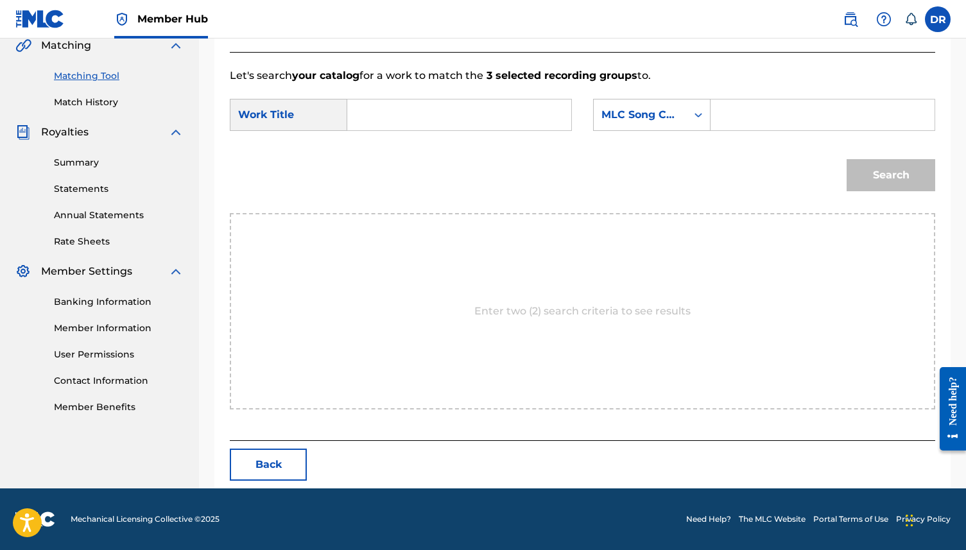
click at [408, 122] on input "Search Form" at bounding box center [459, 114] width 202 height 31
paste input "REAL FASHION REGGAE STYLE (JOHNSON)"
drag, startPoint x: 554, startPoint y: 121, endPoint x: 485, endPoint y: 119, distance: 68.7
click at [485, 119] on input "REAL FASHION REGGAE STYLE (JOHNSON)" at bounding box center [459, 114] width 202 height 31
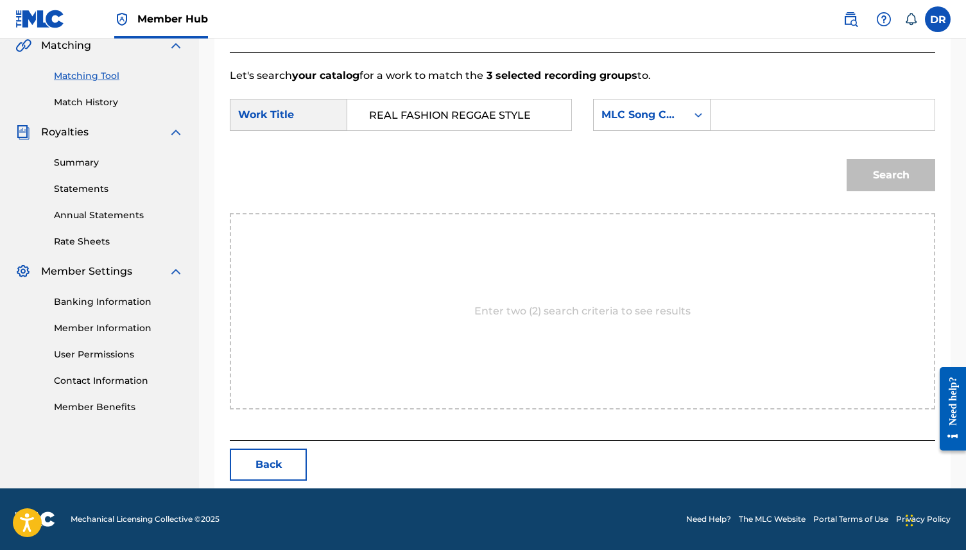
scroll to position [0, 0]
type input "REAL FASHION REGGAE STYLE"
click at [610, 127] on div "MLC Song Code" at bounding box center [651, 115] width 117 height 32
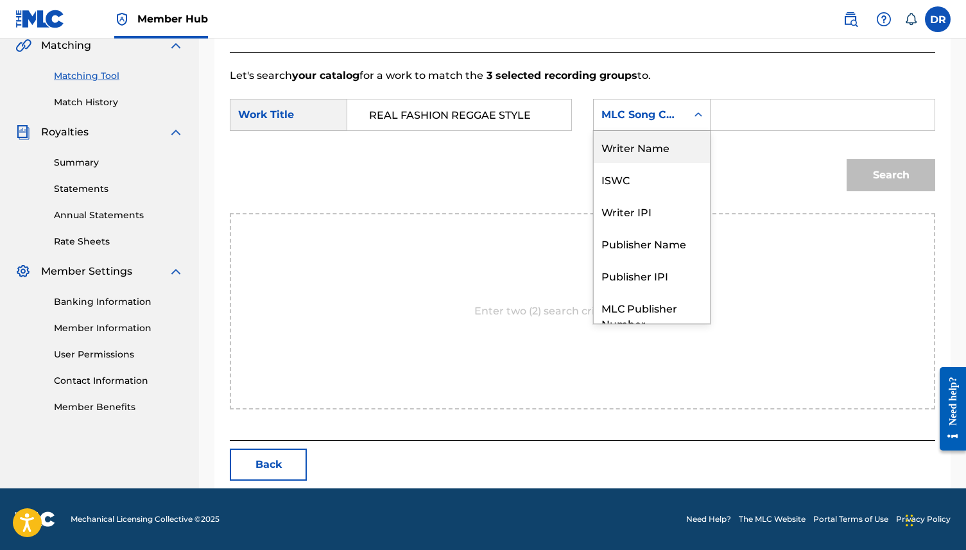
click at [621, 145] on div "Writer Name" at bounding box center [652, 147] width 116 height 32
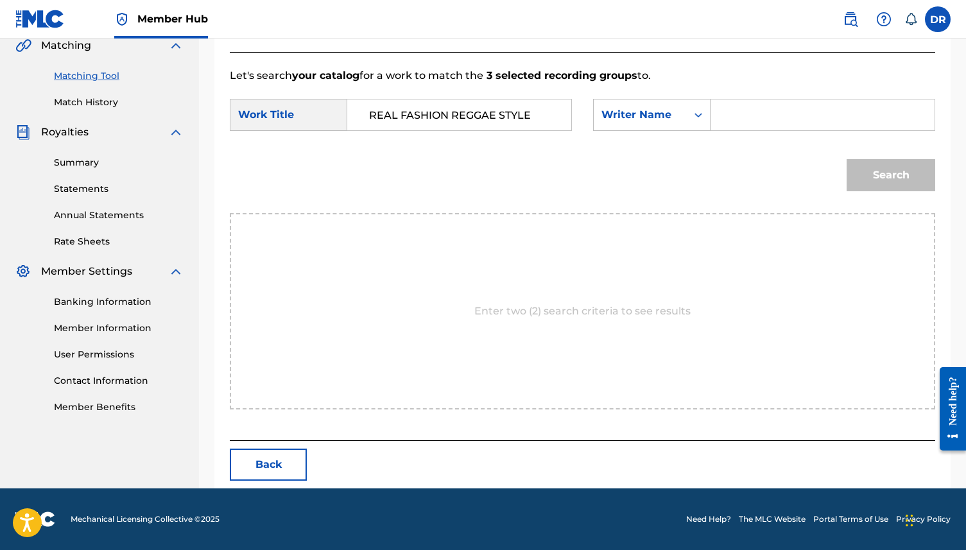
click at [741, 126] on input "Search Form" at bounding box center [822, 114] width 202 height 31
type input "JOHNSON"
click at [847, 159] on button "Search" at bounding box center [891, 175] width 89 height 32
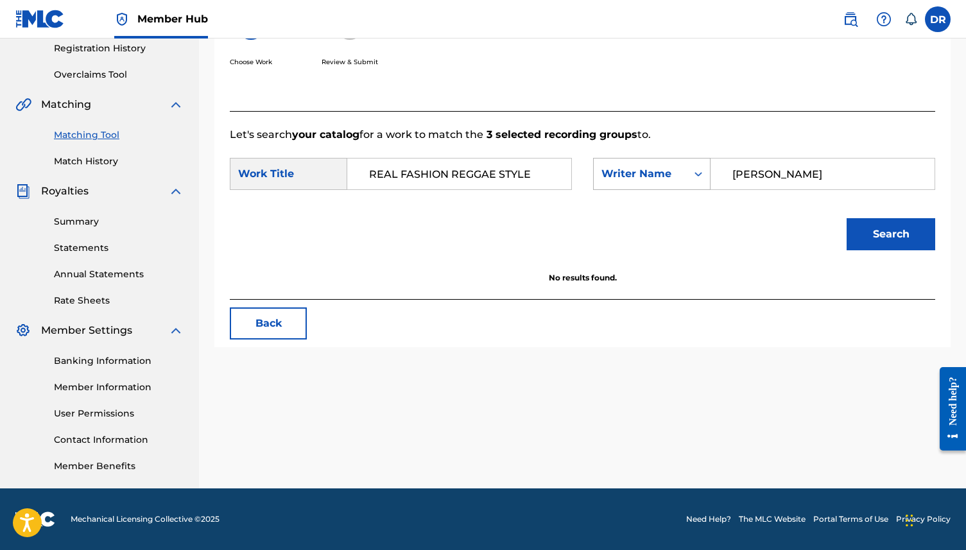
drag, startPoint x: 795, startPoint y: 175, endPoint x: 698, endPoint y: 173, distance: 96.3
click at [698, 173] on div "SearchWithCriteria1ae02e20-b61e-40f9-8aa9-b44c998541c8 Writer Name JOHNSON" at bounding box center [764, 174] width 342 height 32
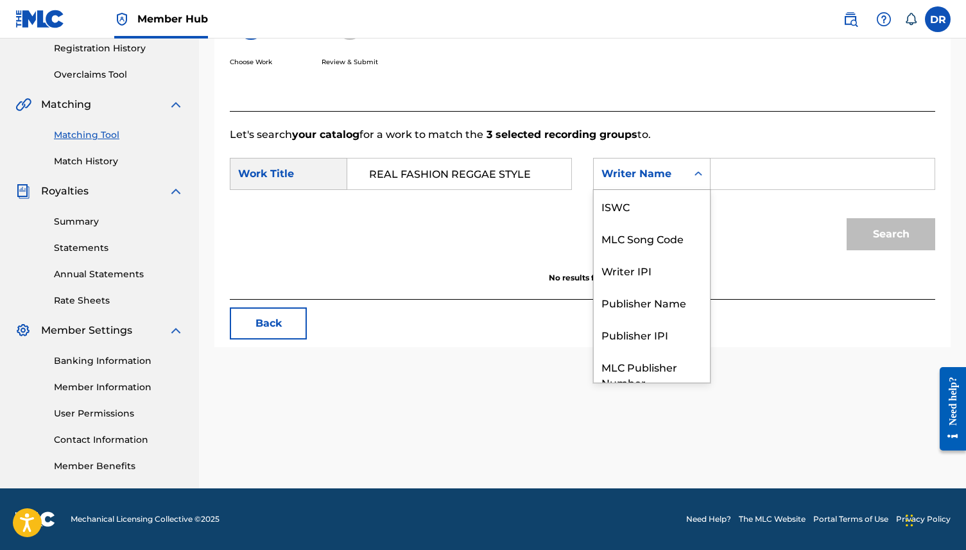
click at [650, 171] on div "Writer Name" at bounding box center [640, 173] width 78 height 15
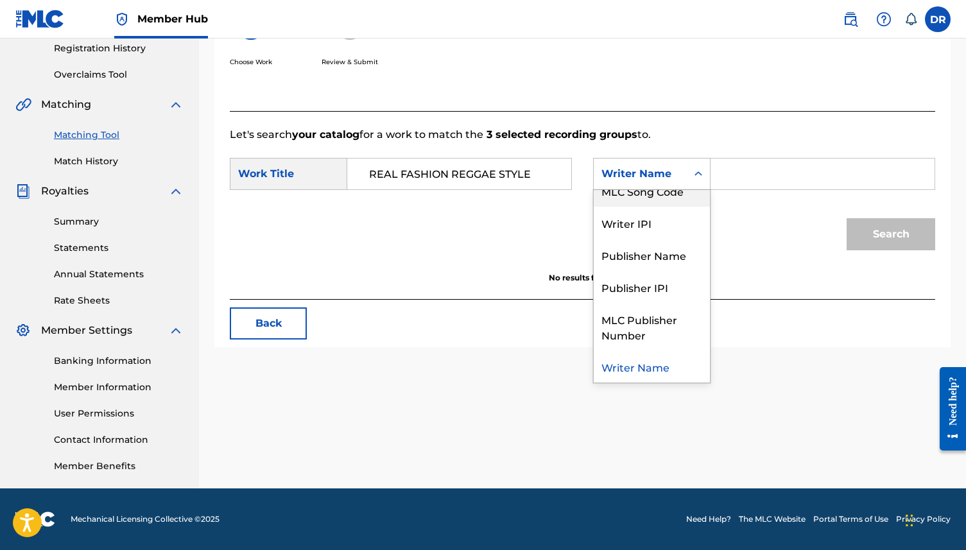
click at [739, 175] on input "Search Form" at bounding box center [822, 174] width 202 height 31
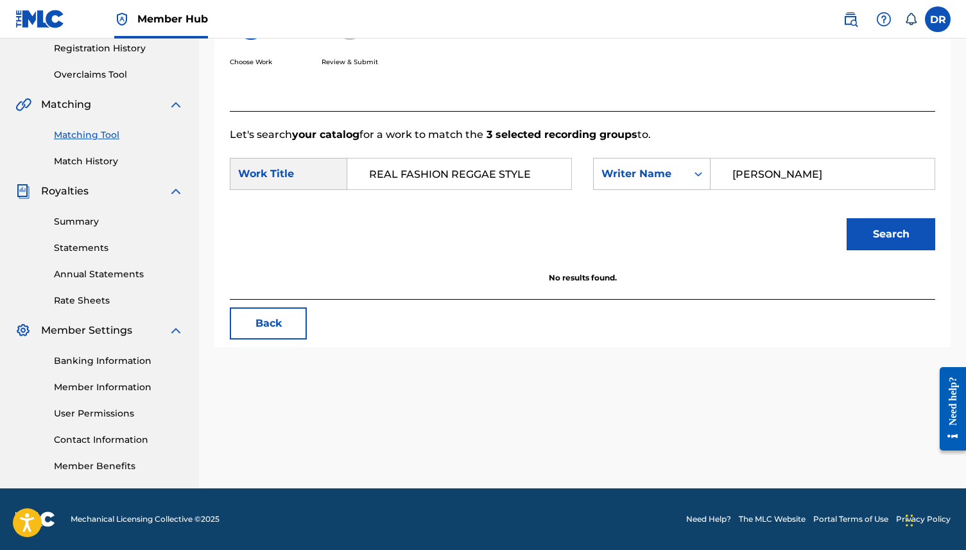
type input "J"
type input "JOHNSON"
click at [847, 218] on button "Search" at bounding box center [891, 234] width 89 height 32
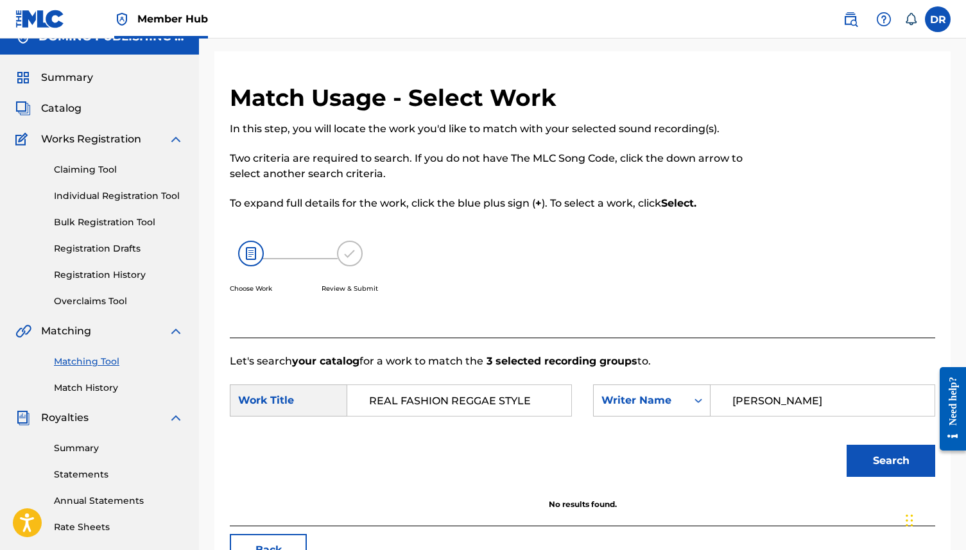
scroll to position [32, 0]
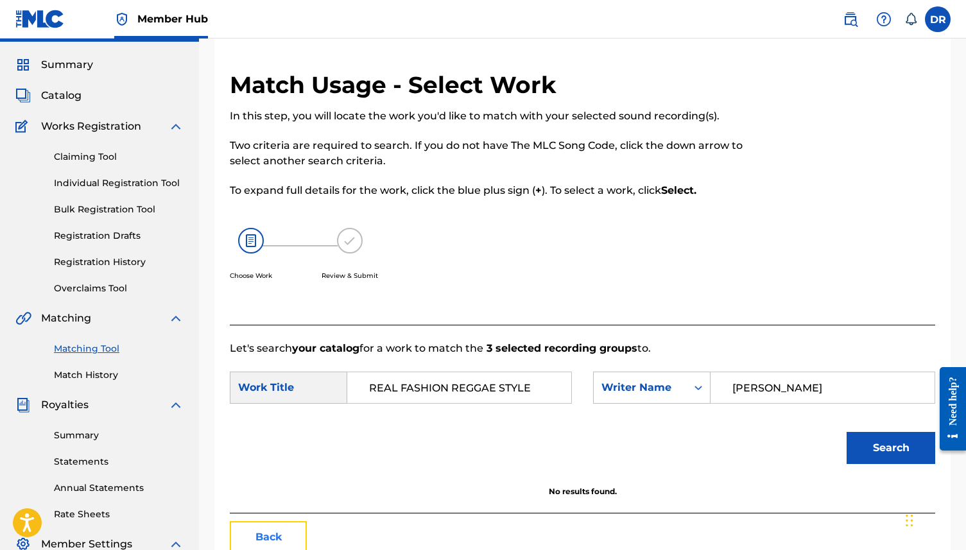
click at [265, 545] on button "Back" at bounding box center [268, 537] width 77 height 32
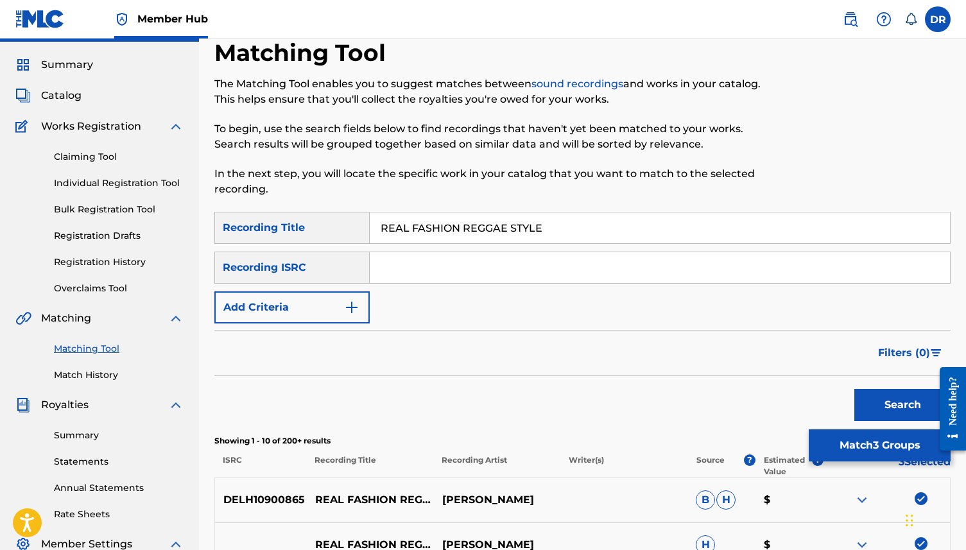
drag, startPoint x: 563, startPoint y: 228, endPoint x: 340, endPoint y: 228, distance: 223.4
click at [340, 228] on div "SearchWithCriteria6e849c07-b6ec-4f65-a77d-2be0857ba797 Recording Title REAL FAS…" at bounding box center [582, 228] width 736 height 32
paste input "HIDING YOUR PRESENT FROM YOU (RUSSELL)"
drag, startPoint x: 655, startPoint y: 236, endPoint x: 565, endPoint y: 230, distance: 89.4
click at [565, 230] on input "HIDING YOUR PRESENT FROM YOU (RUSSELL)" at bounding box center [660, 227] width 580 height 31
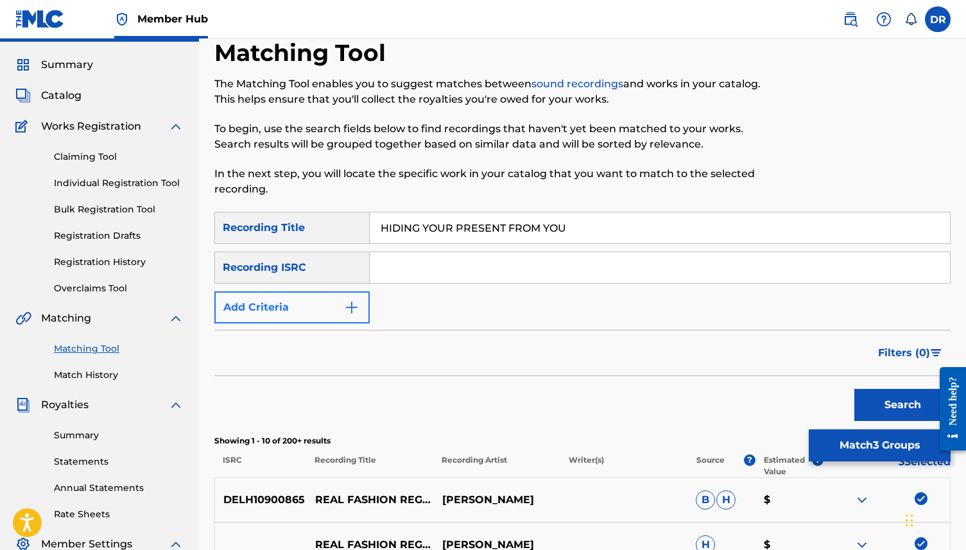
type input "HIDING YOUR PRESENT FROM YOU"
click at [322, 315] on button "Add Criteria" at bounding box center [291, 307] width 155 height 32
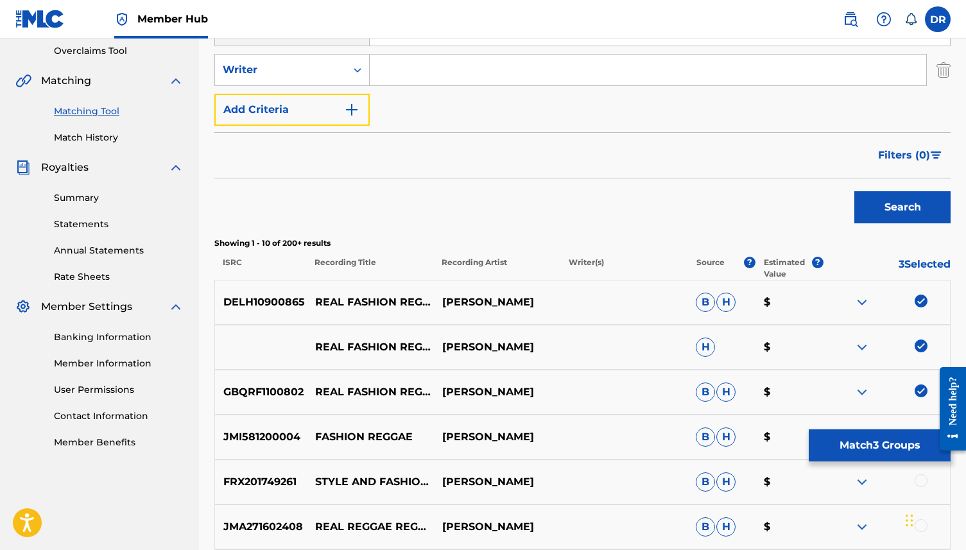
scroll to position [286, 0]
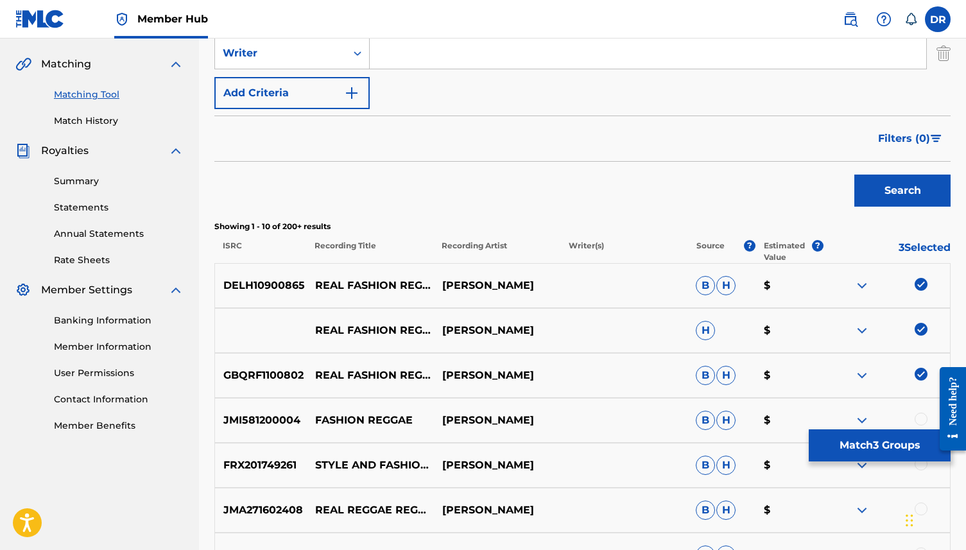
click at [920, 380] on img at bounding box center [921, 374] width 13 height 13
click at [921, 321] on div "REAL FASHION REGGAE STYLE CAREY JOHNSON H $" at bounding box center [582, 330] width 736 height 45
click at [921, 332] on img at bounding box center [921, 329] width 13 height 13
click at [922, 283] on img at bounding box center [921, 284] width 13 height 13
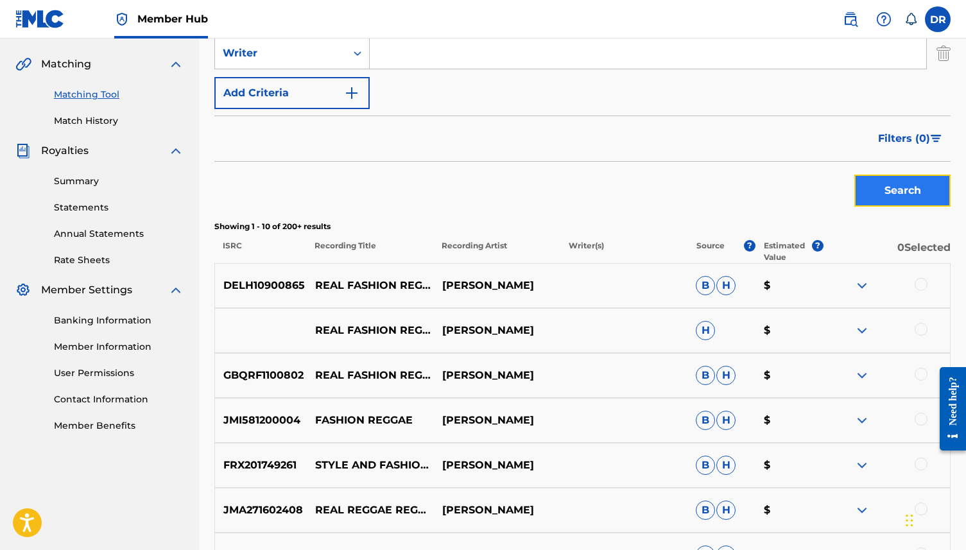
click at [913, 195] on button "Search" at bounding box center [902, 191] width 96 height 32
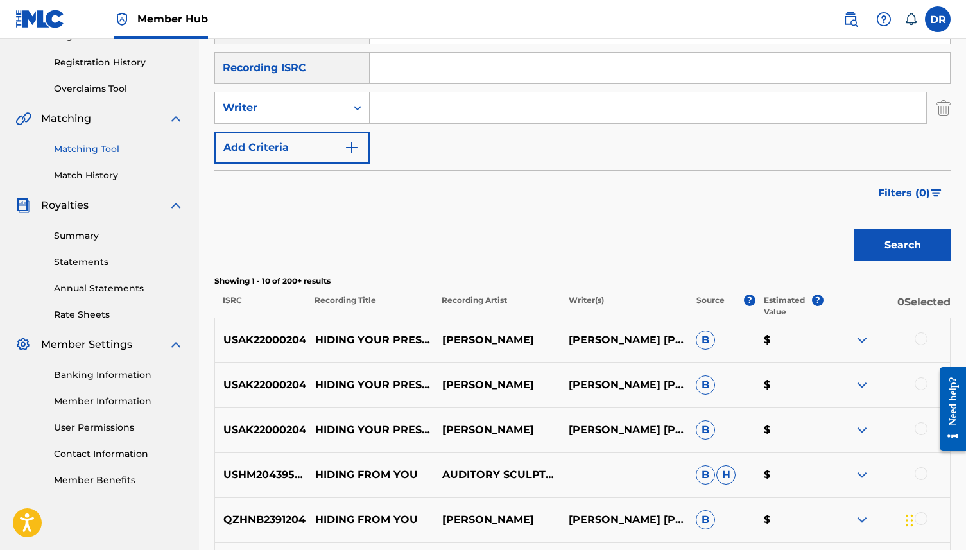
scroll to position [243, 0]
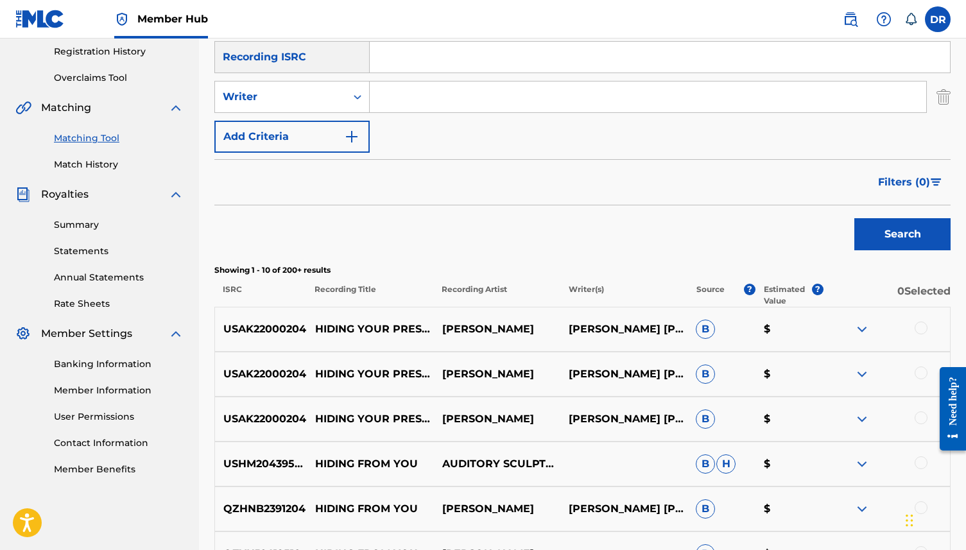
click at [927, 332] on div at bounding box center [886, 329] width 127 height 15
click at [916, 327] on div at bounding box center [921, 328] width 13 height 13
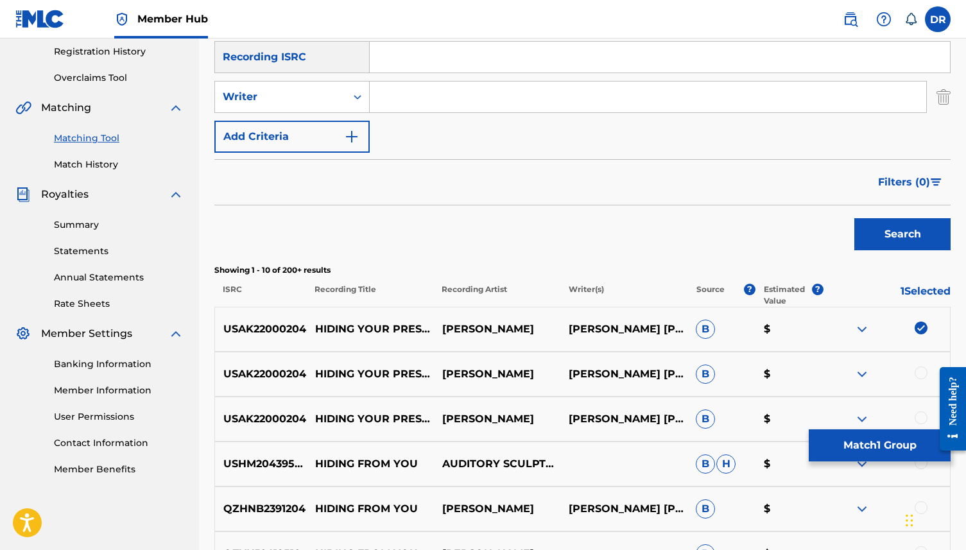
click at [916, 366] on div at bounding box center [886, 373] width 127 height 15
click at [915, 382] on div "USAK22000204 HIDING YOUR PRESENT FROM YOU - LIVE 3/2/85 ARTHUR RUSSELL CHARLES …" at bounding box center [582, 374] width 736 height 45
click at [922, 370] on div at bounding box center [921, 372] width 13 height 13
click at [918, 418] on div at bounding box center [921, 417] width 13 height 13
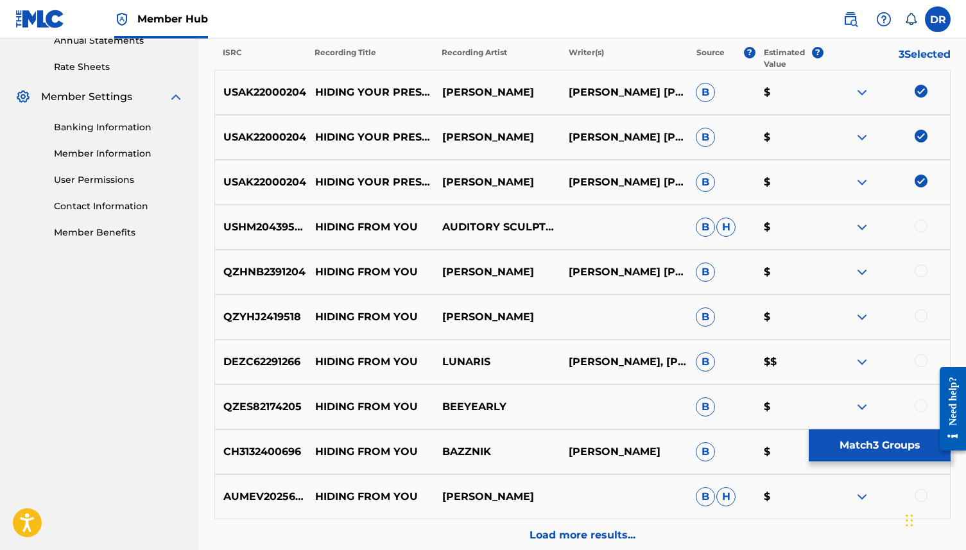
scroll to position [501, 0]
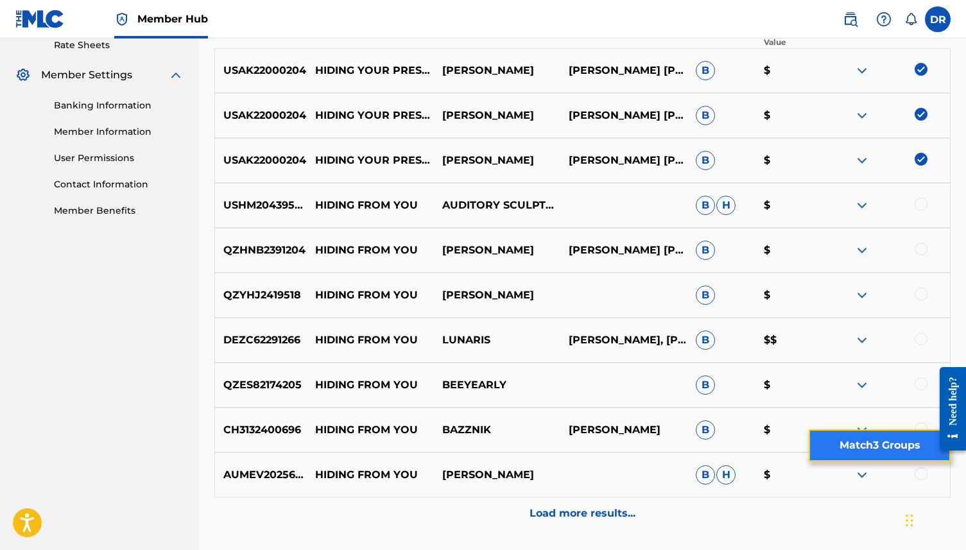
click at [827, 442] on button "Match 3 Groups" at bounding box center [880, 445] width 142 height 32
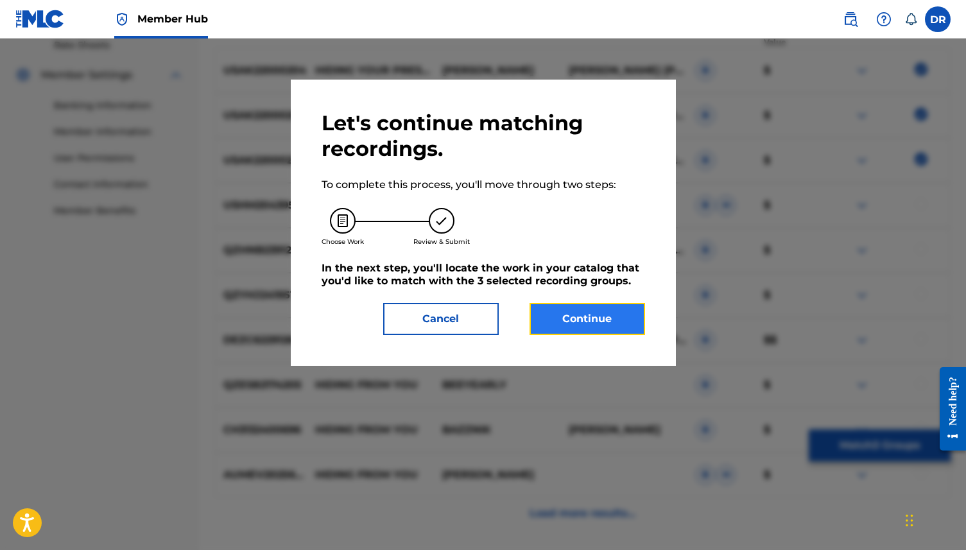
click at [574, 314] on button "Continue" at bounding box center [588, 319] width 116 height 32
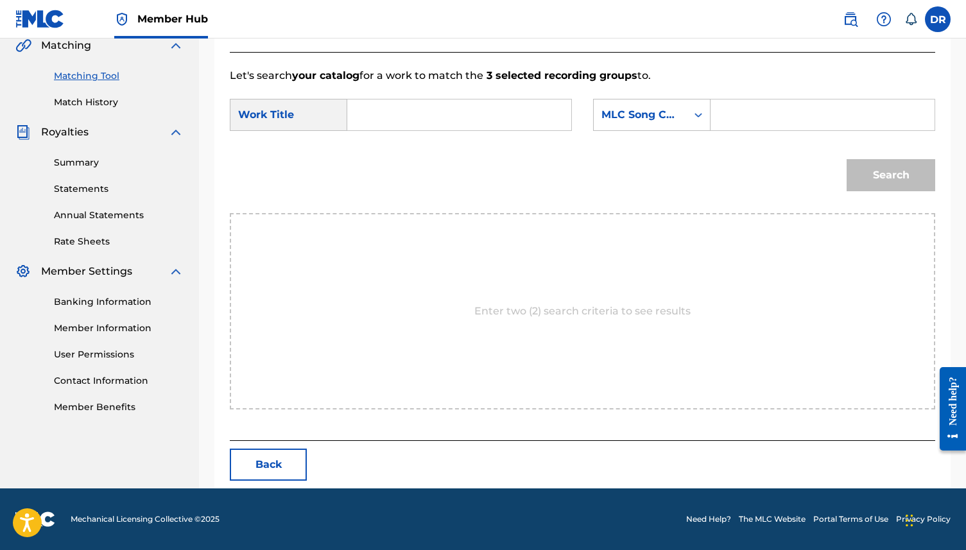
click at [354, 133] on div "SearchWithCriteria866f49ea-6844-4339-b348-3fe8e54de381 Work Title SearchWithCri…" at bounding box center [582, 119] width 705 height 40
click at [363, 126] on input "Search Form" at bounding box center [459, 114] width 202 height 31
paste input "HIDING YOUR PRESENT FROM YOU (RUSSELL)"
drag, startPoint x: 552, startPoint y: 115, endPoint x: 490, endPoint y: 112, distance: 61.7
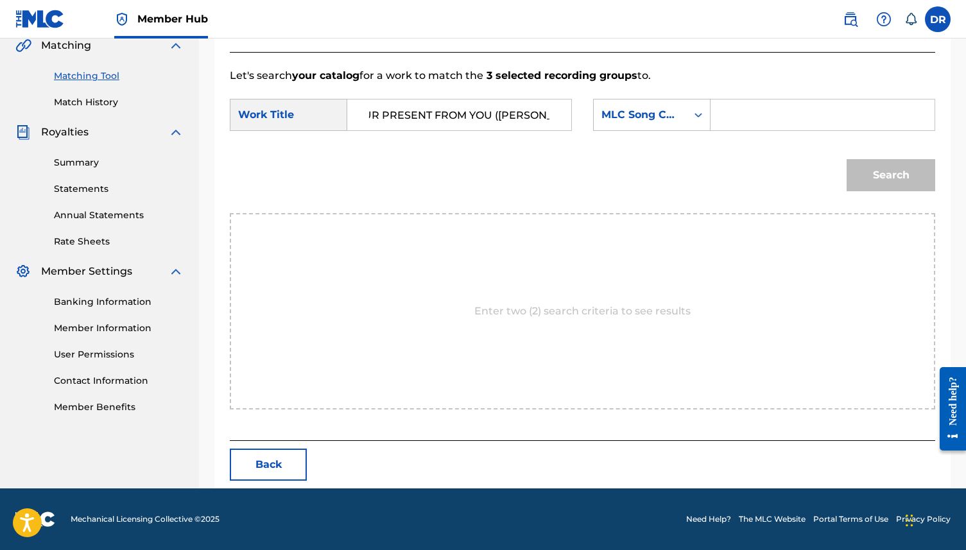
click at [492, 112] on input "HIDING YOUR PRESENT FROM YOU (RUSSELL)" at bounding box center [459, 114] width 202 height 31
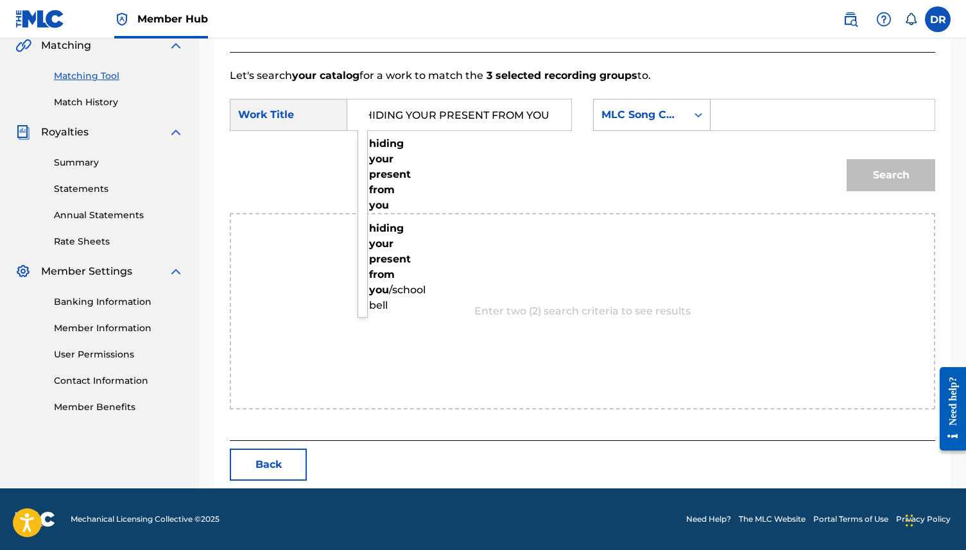
type input "HIDING YOUR PRESENT FROM YOU"
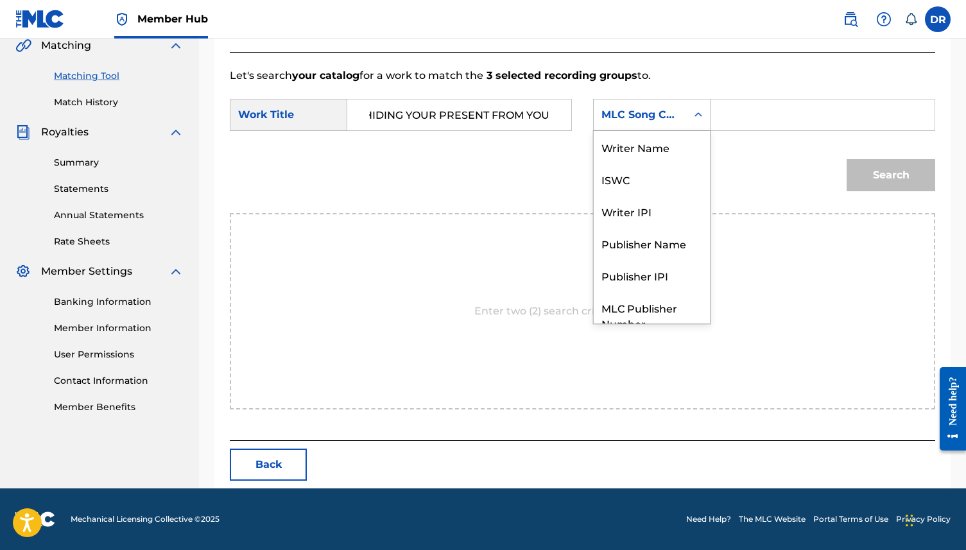
click at [632, 116] on div "MLC Song Code" at bounding box center [640, 114] width 78 height 15
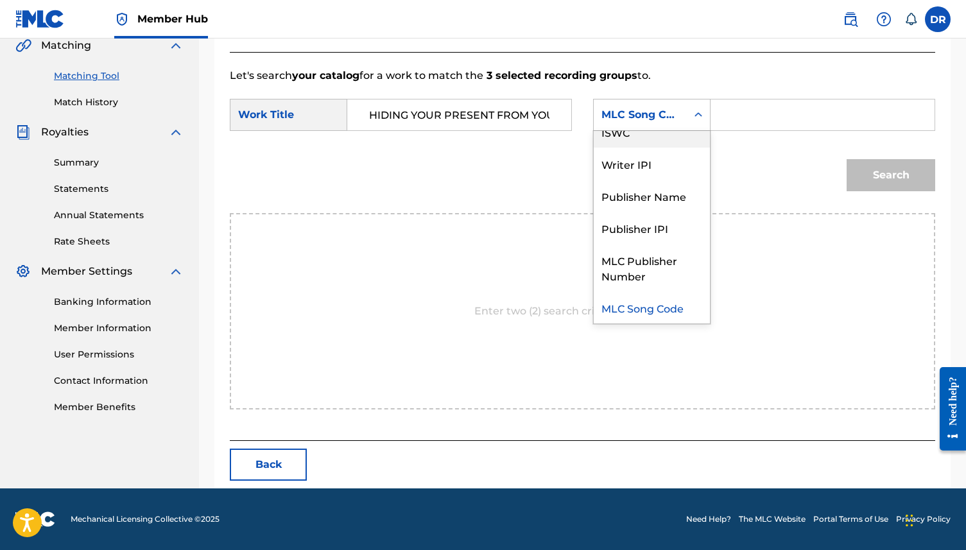
scroll to position [0, 0]
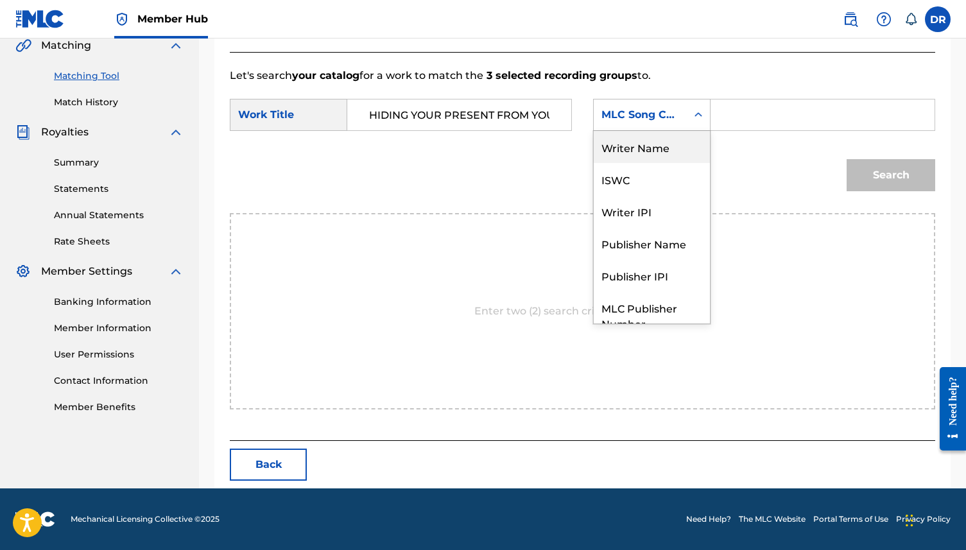
click at [629, 137] on div "Writer Name" at bounding box center [652, 147] width 116 height 32
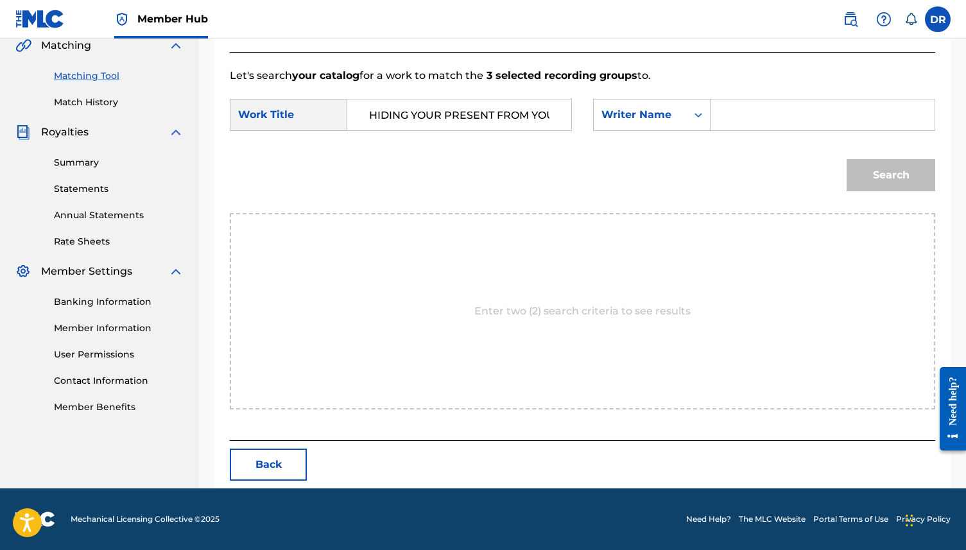
click at [759, 112] on input "Search Form" at bounding box center [822, 114] width 202 height 31
type input "RUSSELL"
click at [847, 159] on button "Search" at bounding box center [891, 175] width 89 height 32
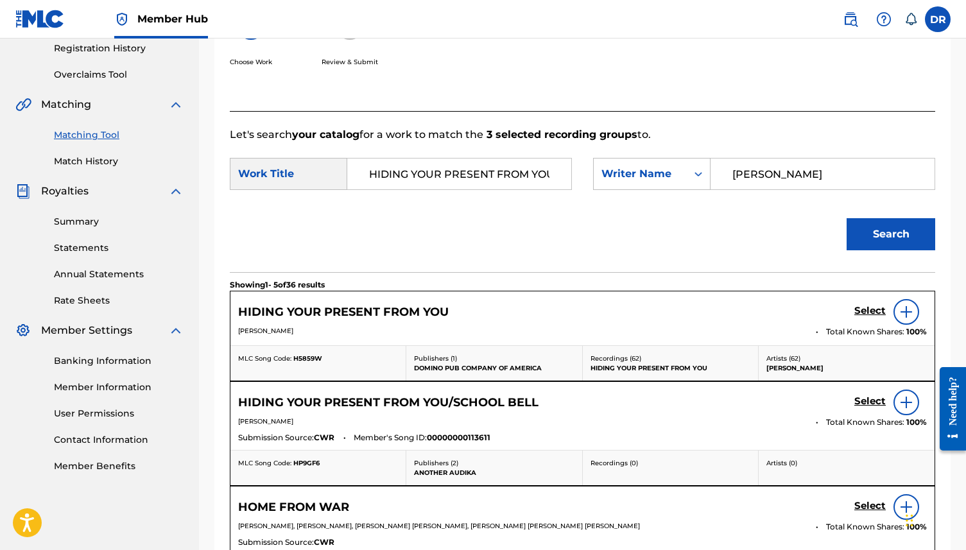
scroll to position [305, 0]
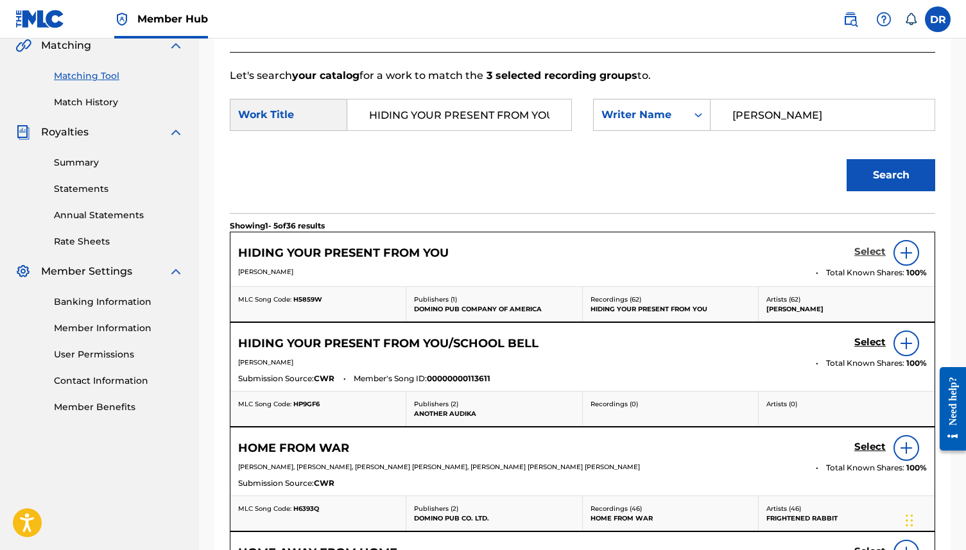
click at [868, 254] on h5 "Select" at bounding box center [869, 252] width 31 height 12
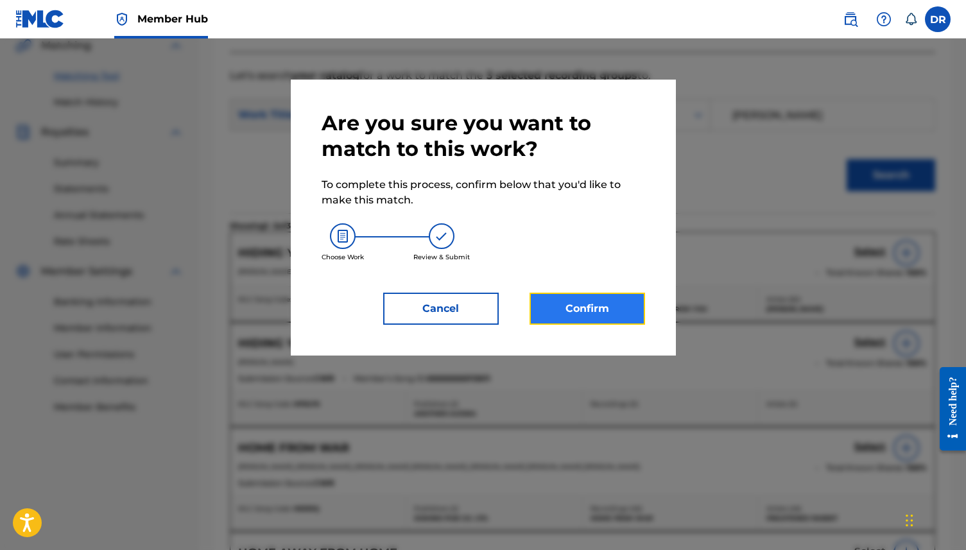
click at [596, 306] on button "Confirm" at bounding box center [588, 309] width 116 height 32
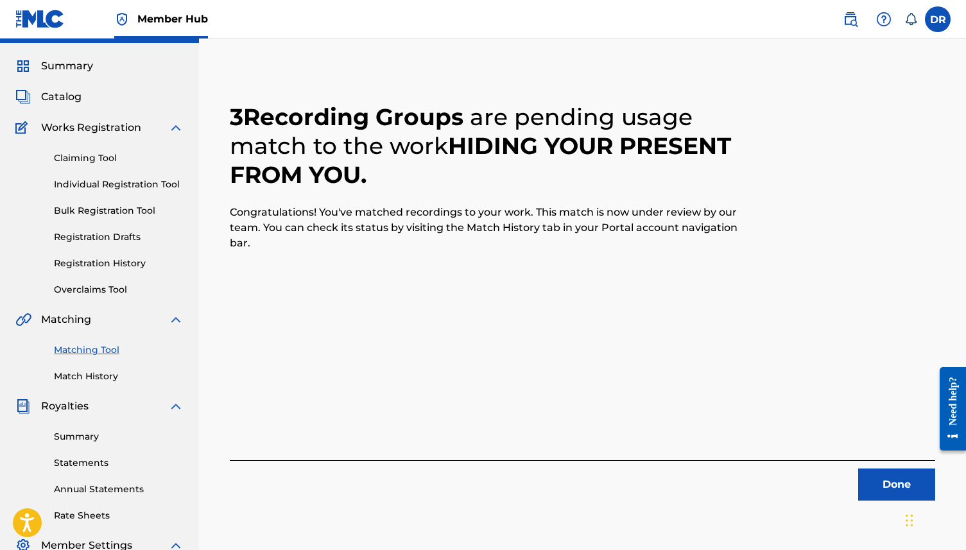
scroll to position [0, 0]
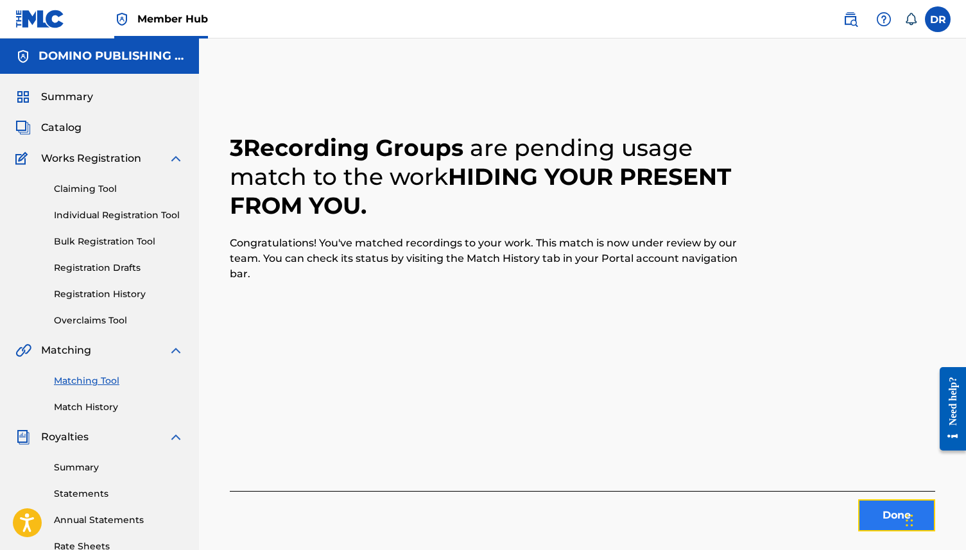
click at [879, 514] on button "Done" at bounding box center [896, 515] width 77 height 32
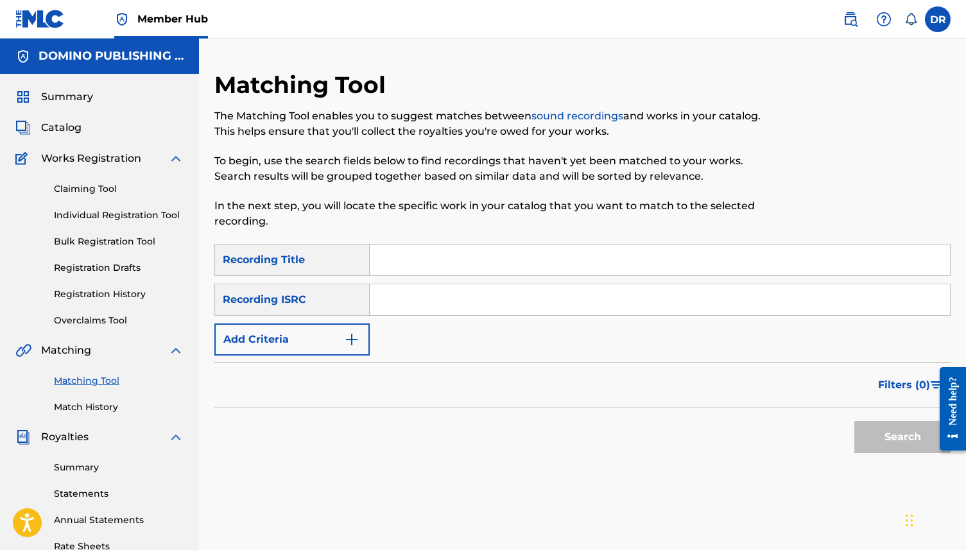
click at [395, 258] on input "Search Form" at bounding box center [660, 260] width 580 height 31
paste input "WAX AND FEATHERS (STEPHENS)"
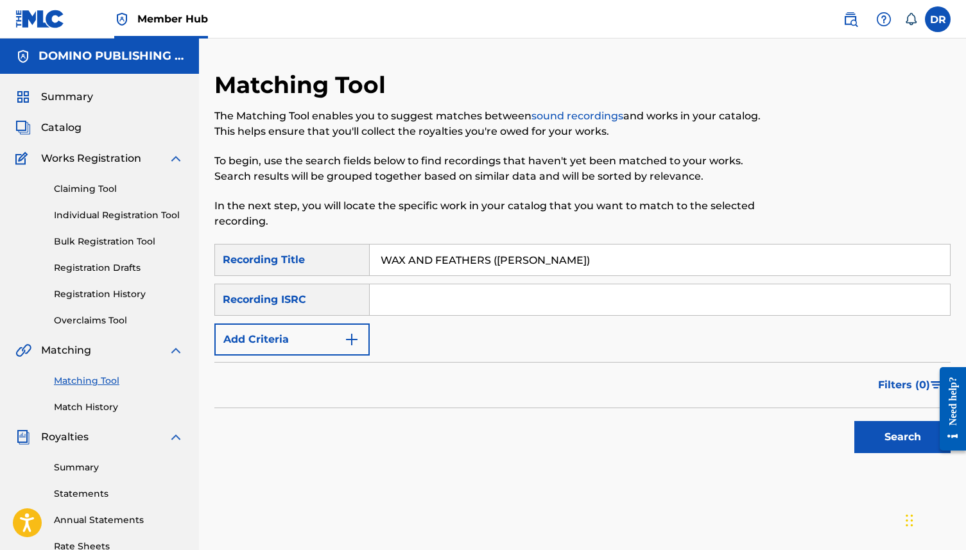
click at [603, 247] on input "WAX AND FEATHERS (STEPHENS)" at bounding box center [660, 260] width 580 height 31
drag, startPoint x: 565, startPoint y: 254, endPoint x: 492, endPoint y: 257, distance: 73.2
click at [492, 257] on input "WAX AND FEATHERS (STEPHENS)" at bounding box center [660, 260] width 580 height 31
type input "WAX AND FEATHERS"
click at [854, 421] on button "Search" at bounding box center [902, 437] width 96 height 32
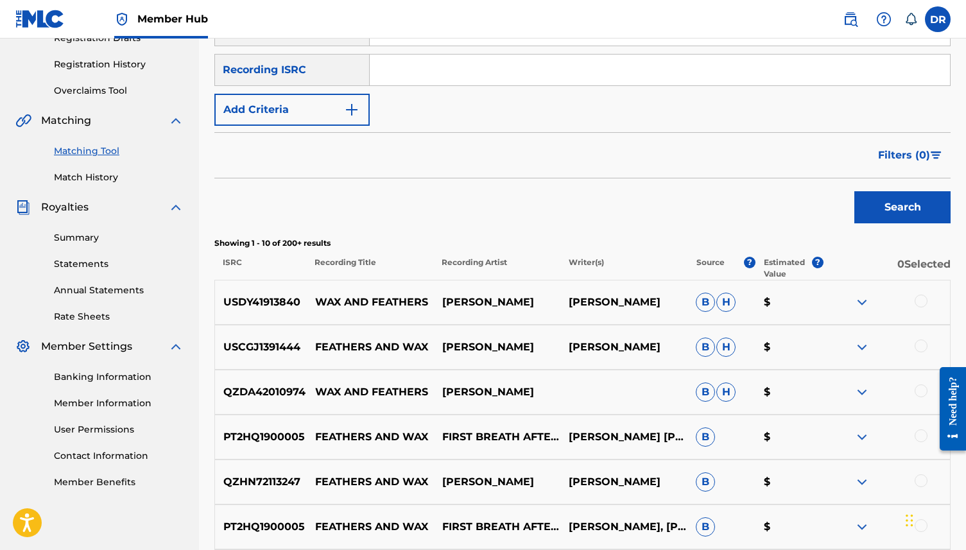
scroll to position [171, 0]
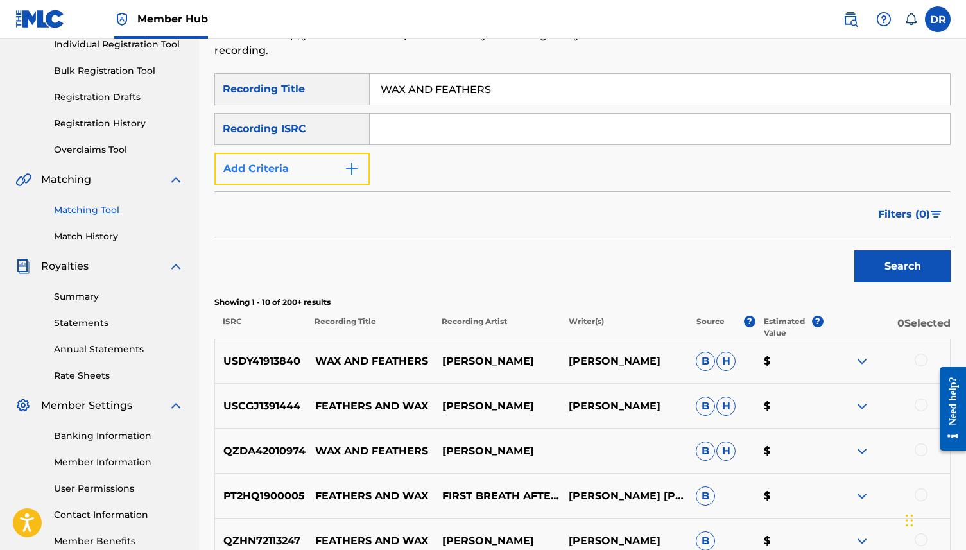
click at [325, 177] on button "Add Criteria" at bounding box center [291, 169] width 155 height 32
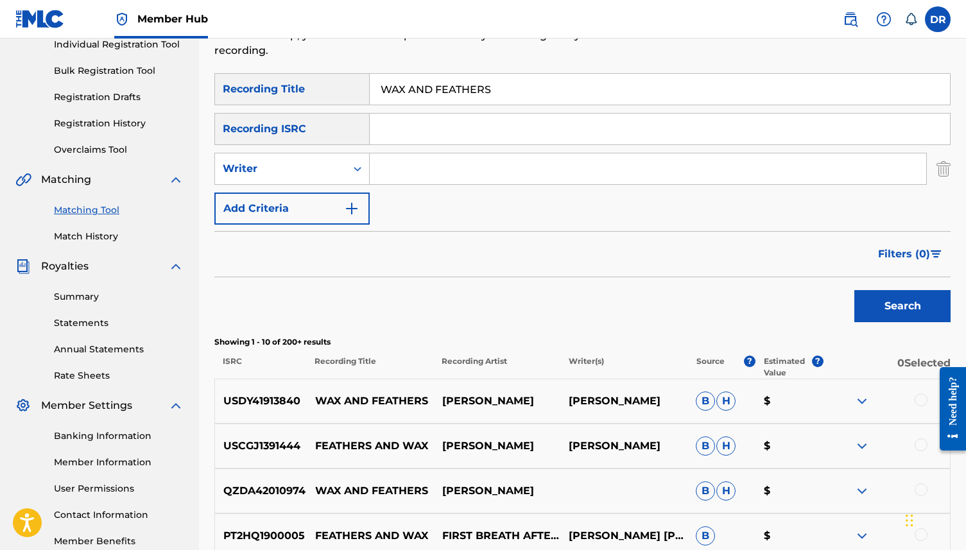
click at [411, 176] on input "Search Form" at bounding box center [648, 168] width 556 height 31
click at [854, 290] on button "Search" at bounding box center [902, 306] width 96 height 32
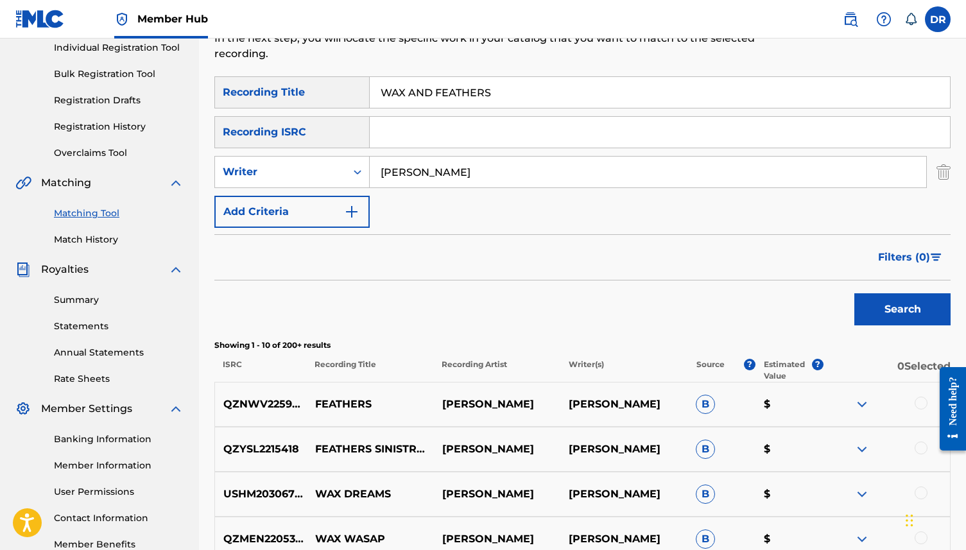
scroll to position [30, 0]
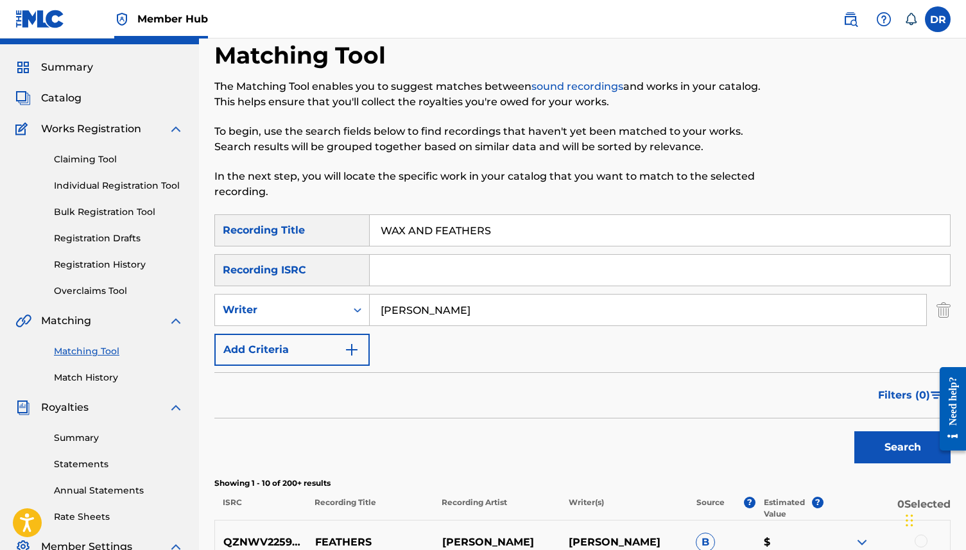
drag, startPoint x: 440, startPoint y: 313, endPoint x: 375, endPoint y: 311, distance: 64.2
click at [375, 311] on input "SHANNON STEPHENS" at bounding box center [648, 310] width 556 height 31
type input "STEPHENS"
click at [854, 431] on button "Search" at bounding box center [902, 447] width 96 height 32
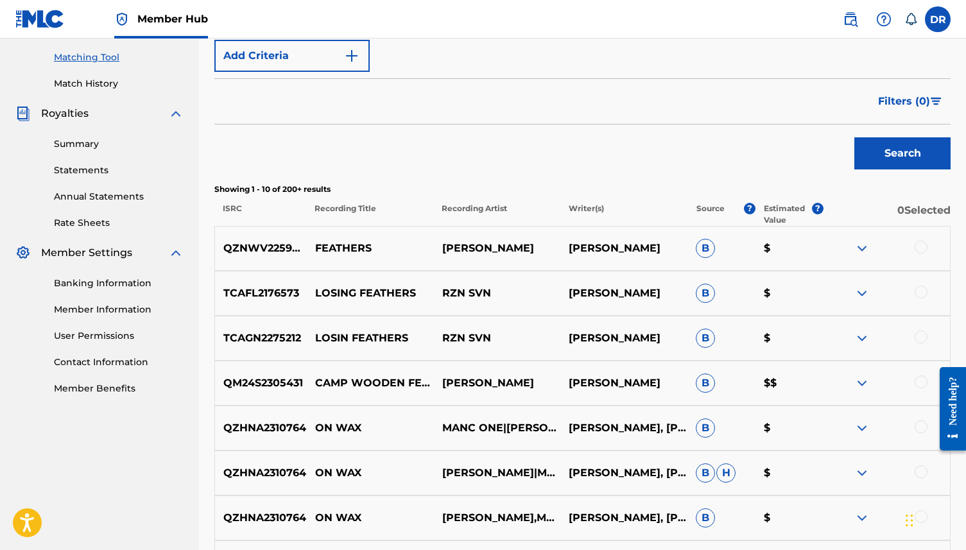
scroll to position [228, 0]
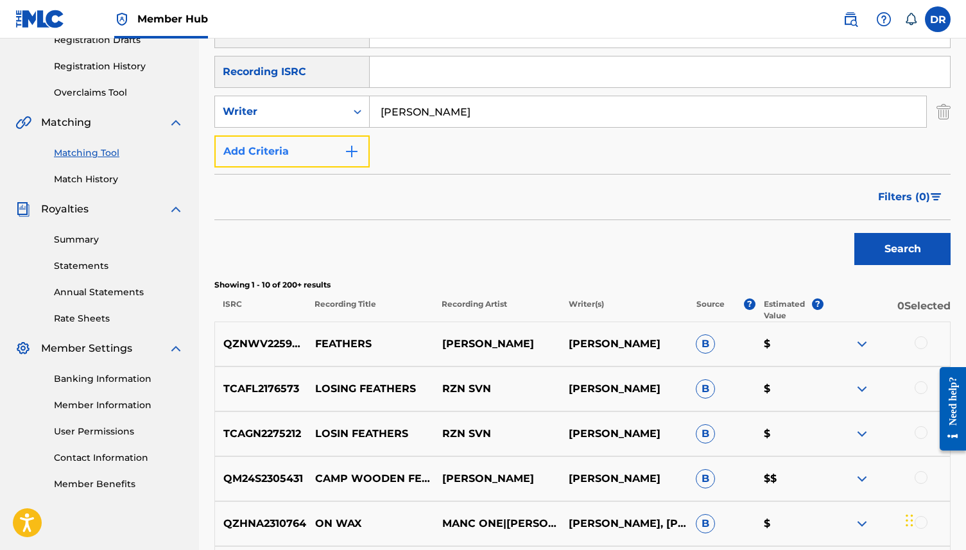
click at [334, 151] on button "Add Criteria" at bounding box center [291, 151] width 155 height 32
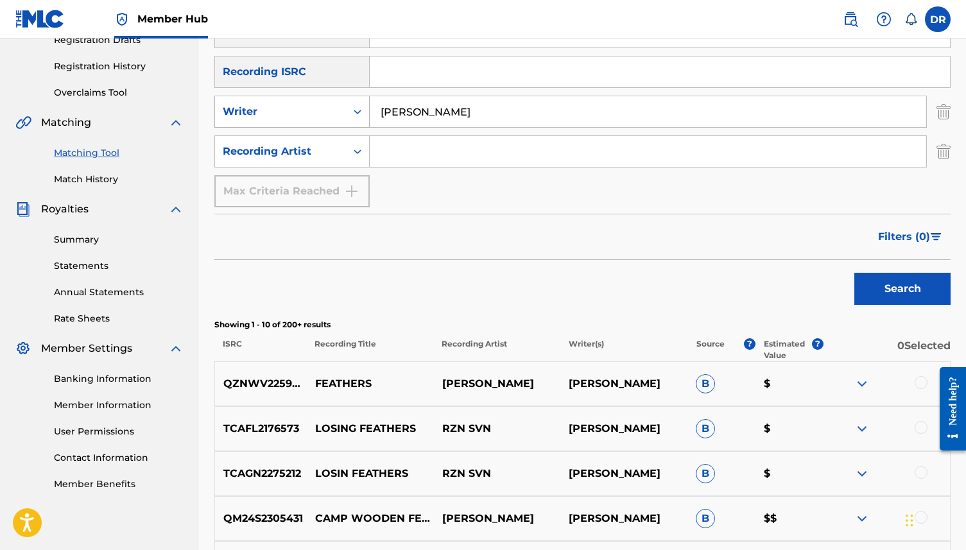
drag, startPoint x: 458, startPoint y: 116, endPoint x: 322, endPoint y: 113, distance: 136.1
click at [322, 113] on div "SearchWithCriteriacb59b5fb-fdf0-43eb-a0da-7a17d11c8107 Writer STEPHENS" at bounding box center [582, 112] width 736 height 32
click at [408, 147] on input "Search Form" at bounding box center [648, 151] width 556 height 31
paste input "WAX AND FEATHERS (STEPHENS)"
click at [854, 273] on button "Search" at bounding box center [902, 289] width 96 height 32
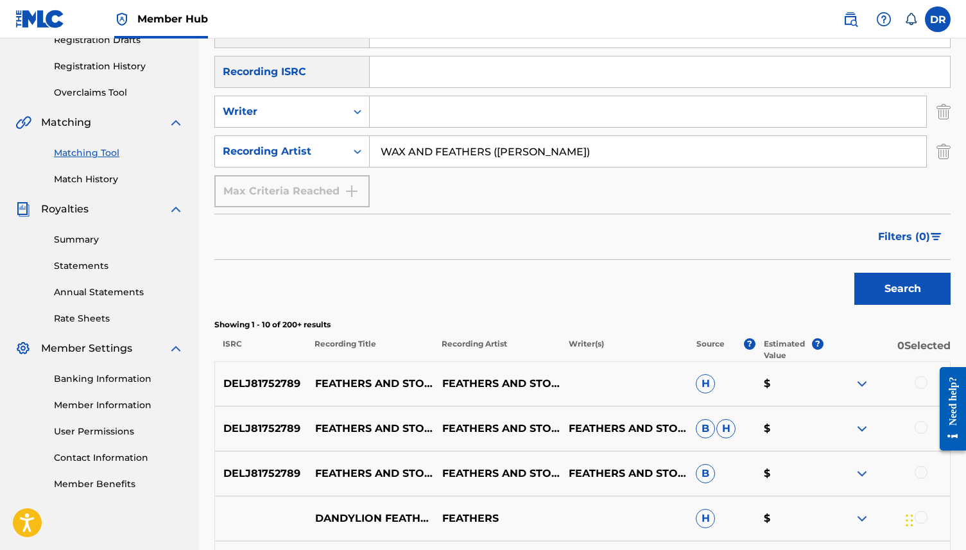
click at [553, 155] on input "WAX AND FEATHERS (STEPHENS)" at bounding box center [648, 151] width 556 height 31
drag, startPoint x: 586, startPoint y: 153, endPoint x: 311, endPoint y: 153, distance: 275.4
click at [311, 153] on div "SearchWithCriteria0b2321a8-01e5-498e-88ef-6416d030d631 Recording Artist WAX AND…" at bounding box center [582, 151] width 736 height 32
type input "SHANNON STEPHENS"
click at [854, 273] on button "Search" at bounding box center [902, 289] width 96 height 32
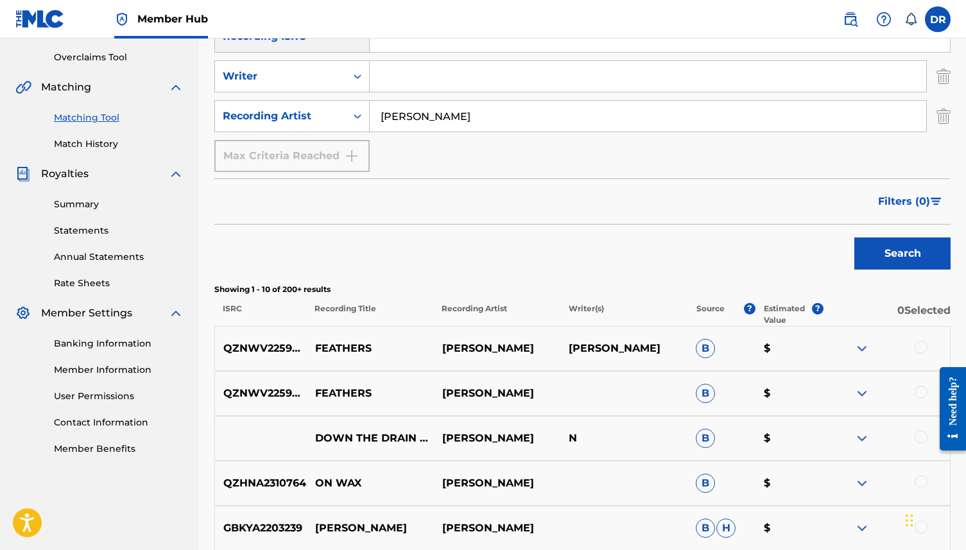
scroll to position [37, 0]
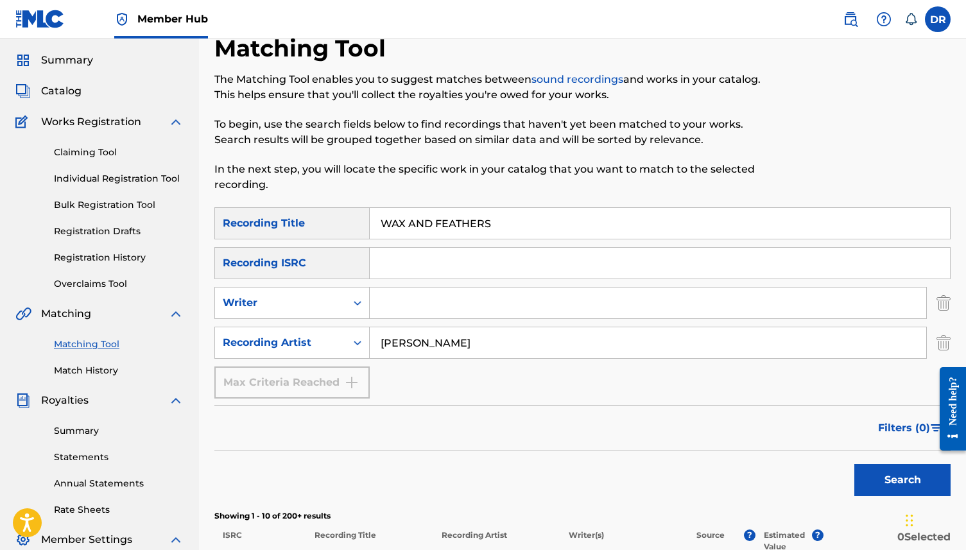
drag, startPoint x: 515, startPoint y: 231, endPoint x: 324, endPoint y: 230, distance: 190.6
click at [324, 230] on div "SearchWithCriteria6e849c07-b6ec-4f65-a77d-2be0857ba797 Recording Title WAX AND …" at bounding box center [582, 223] width 736 height 32
drag, startPoint x: 572, startPoint y: 233, endPoint x: 343, endPoint y: 212, distance: 229.4
click at [343, 212] on div "SearchWithCriteria6e849c07-b6ec-4f65-a77d-2be0857ba797 Recording Title WAX AND …" at bounding box center [582, 223] width 736 height 32
paste input "CONFESSION SONG (METCALFE)"
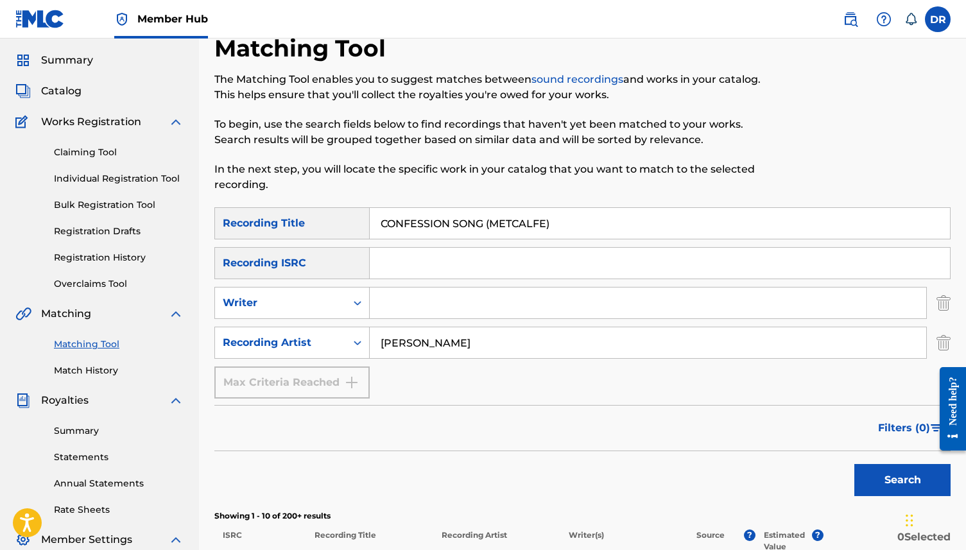
drag, startPoint x: 561, startPoint y: 225, endPoint x: 483, endPoint y: 225, distance: 77.7
click at [483, 225] on input "CONFESSION SONG (METCALFE)" at bounding box center [660, 223] width 580 height 31
type input "CONFESSION SONG"
drag, startPoint x: 521, startPoint y: 345, endPoint x: 386, endPoint y: 337, distance: 135.7
click at [386, 337] on input "SHANNON STEPHENS" at bounding box center [648, 342] width 556 height 31
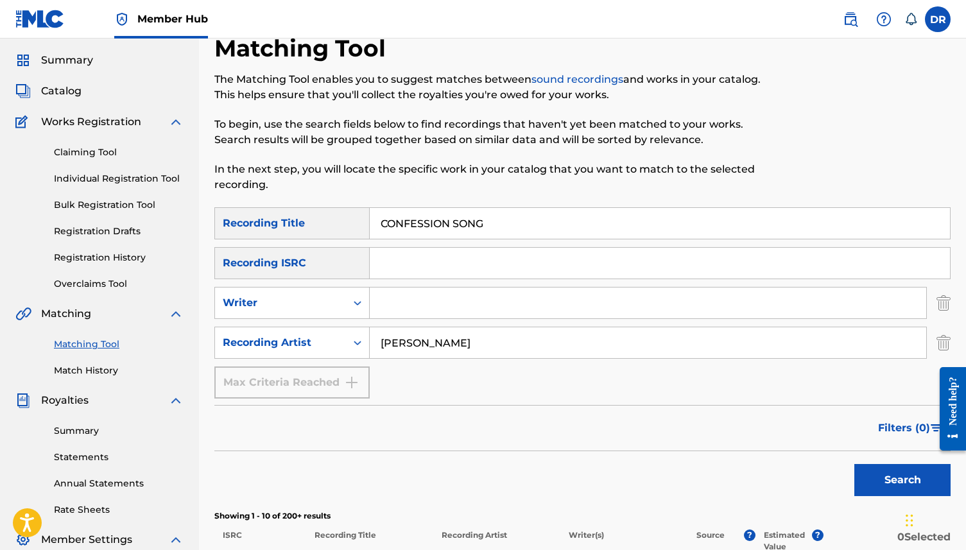
type input "S"
click at [410, 309] on input "Search Form" at bounding box center [648, 303] width 556 height 31
paste input "CONFESSION SONG (METCALFE)"
drag, startPoint x: 492, startPoint y: 306, endPoint x: 338, endPoint y: 304, distance: 154.1
click at [338, 304] on div "SearchWithCriteriacb59b5fb-fdf0-43eb-a0da-7a17d11c8107 Writer CONFESSION SONG (…" at bounding box center [582, 303] width 736 height 32
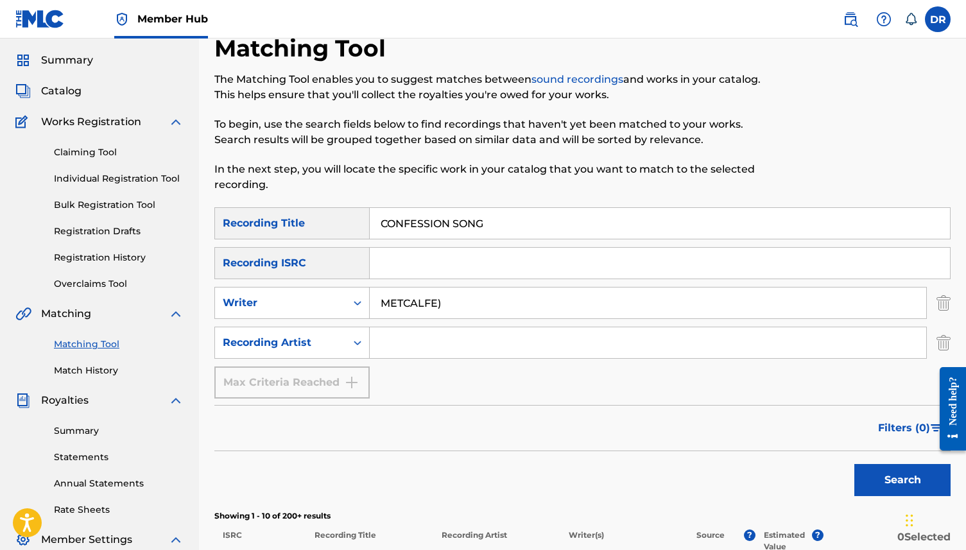
click at [531, 302] on input "METCALFE)" at bounding box center [648, 303] width 556 height 31
type input "METCALFE"
click at [854, 464] on button "Search" at bounding box center [902, 480] width 96 height 32
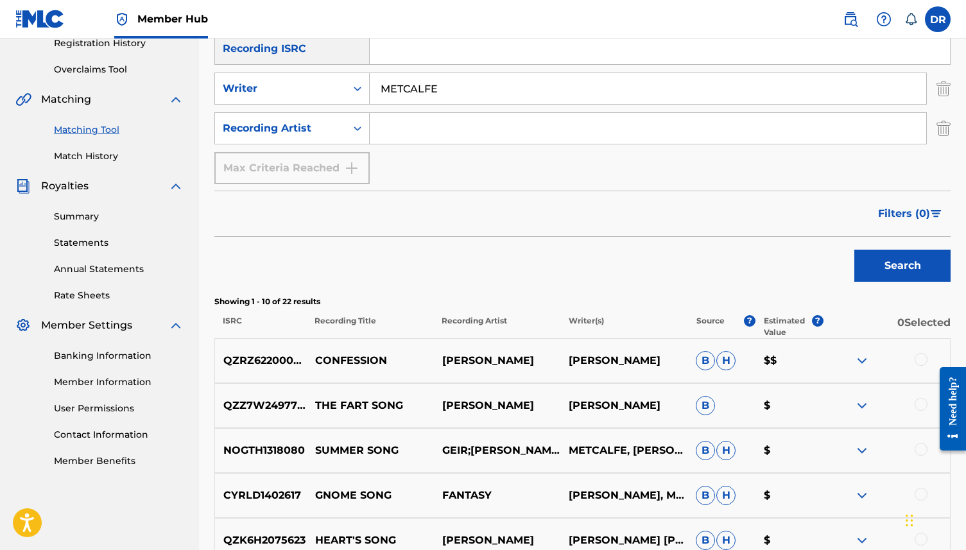
scroll to position [252, 0]
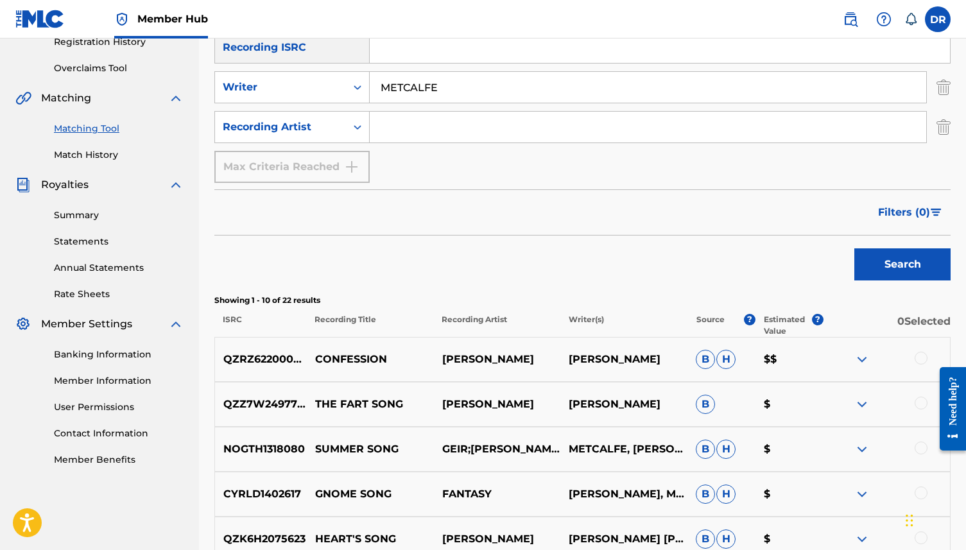
click at [911, 359] on div at bounding box center [886, 359] width 127 height 15
click at [912, 359] on div at bounding box center [886, 359] width 127 height 15
click at [926, 359] on div at bounding box center [921, 358] width 13 height 13
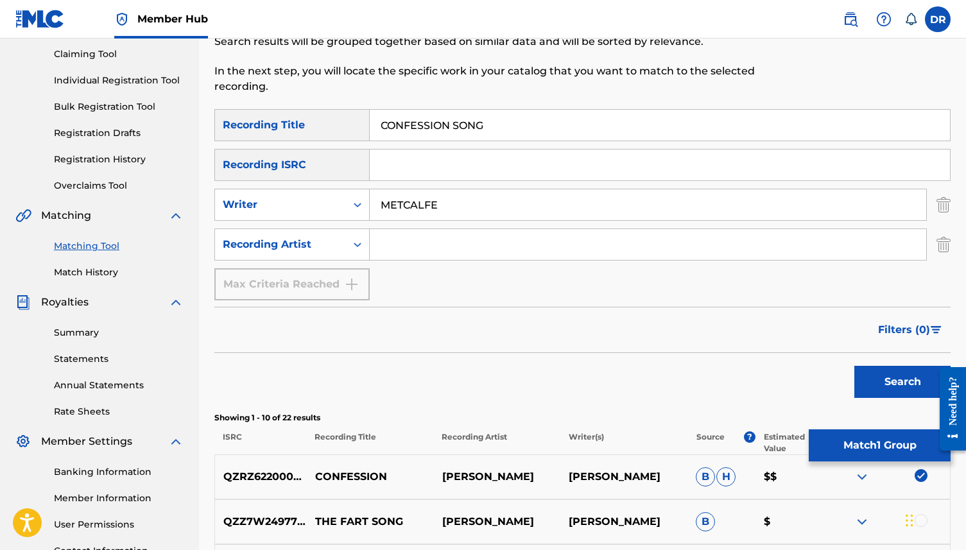
scroll to position [0, 0]
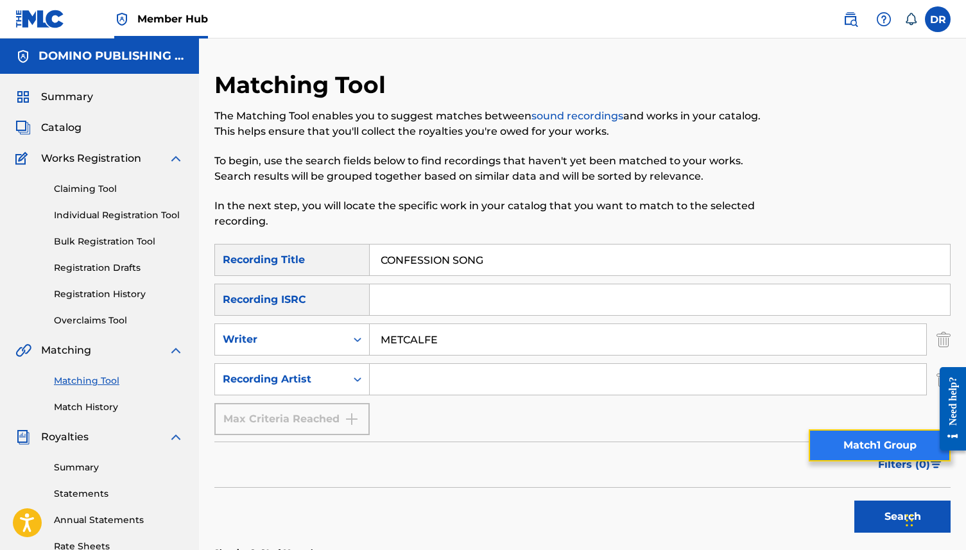
click at [888, 438] on button "Match 1 Group" at bounding box center [880, 445] width 142 height 32
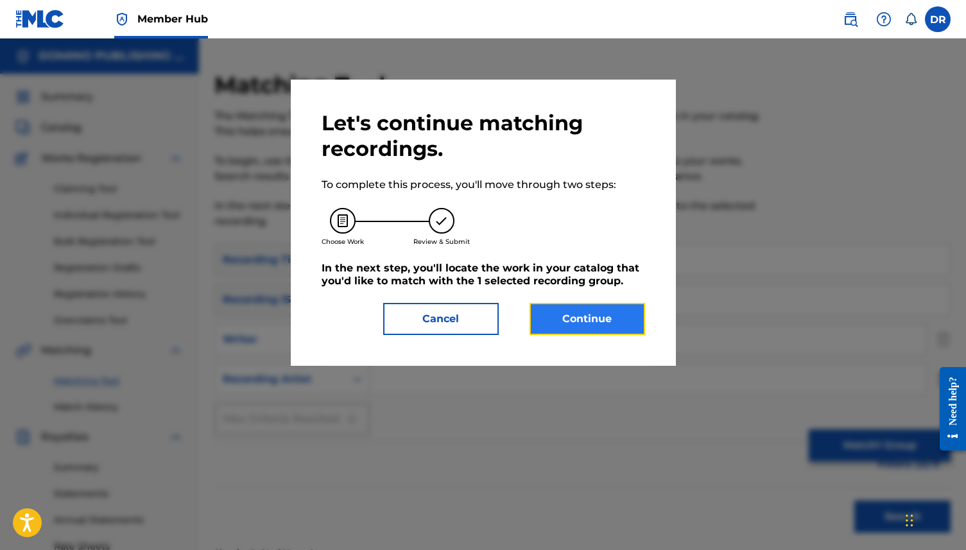
click at [544, 311] on button "Continue" at bounding box center [588, 319] width 116 height 32
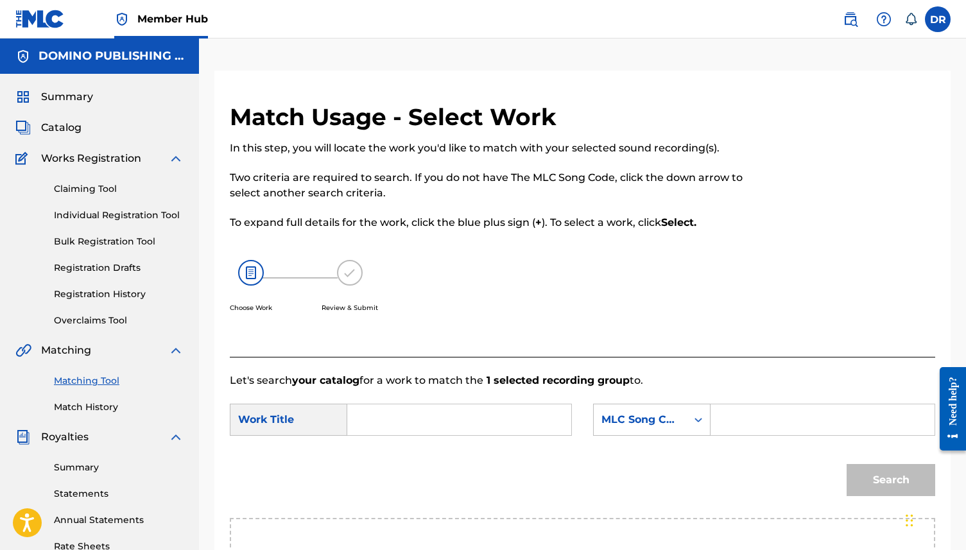
click at [383, 413] on input "Search Form" at bounding box center [459, 419] width 202 height 31
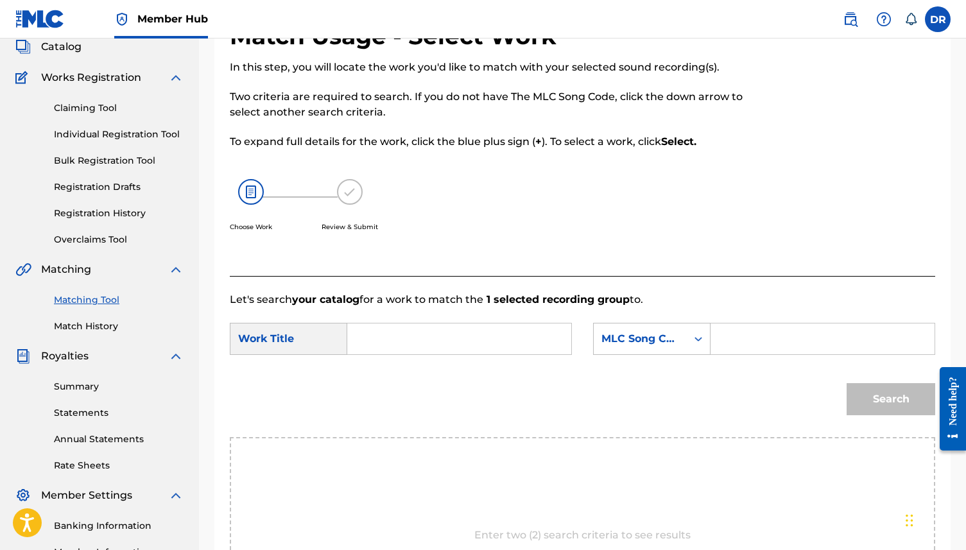
scroll to position [85, 0]
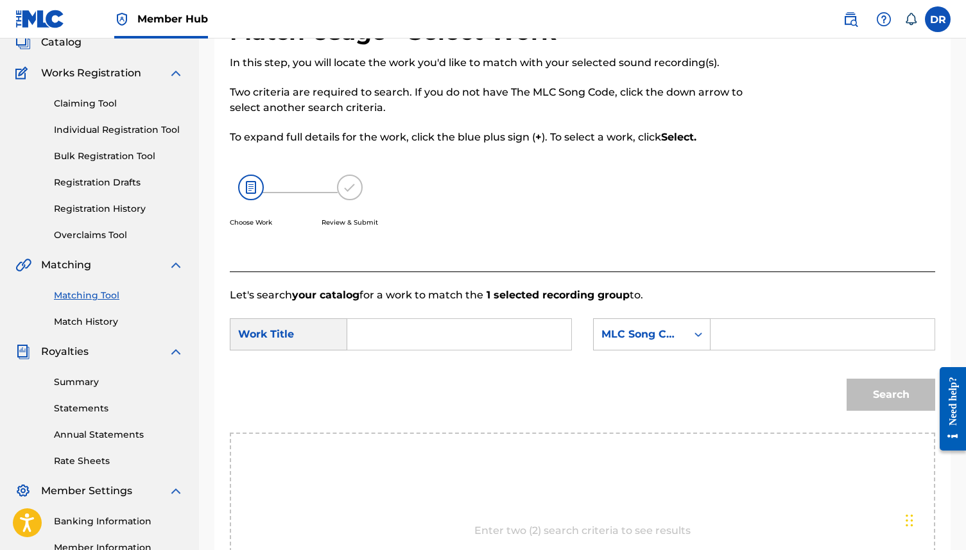
paste input "CONFESSION SONG (METCALFE)"
drag, startPoint x: 547, startPoint y: 332, endPoint x: 472, endPoint y: 334, distance: 75.8
click at [472, 334] on input "CONFESSION SONG (METCALFE)" at bounding box center [459, 334] width 202 height 31
type input "CONFESSION SONG"
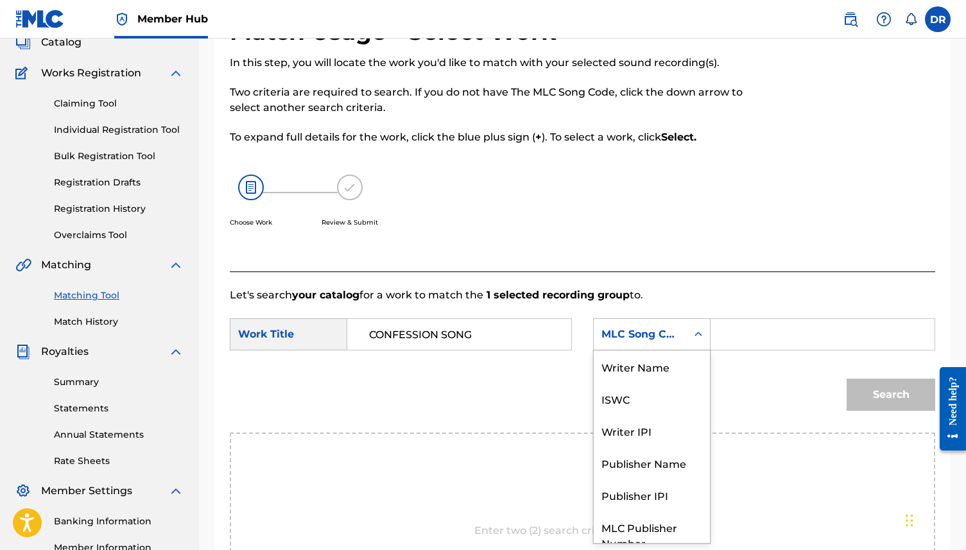
click at [625, 318] on div "MLC Song Code" at bounding box center [651, 334] width 117 height 32
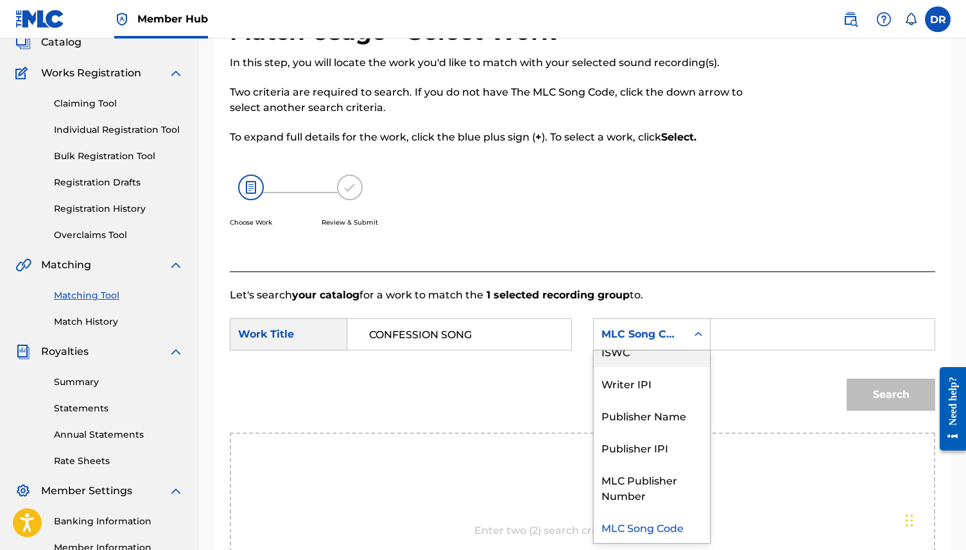
scroll to position [0, 0]
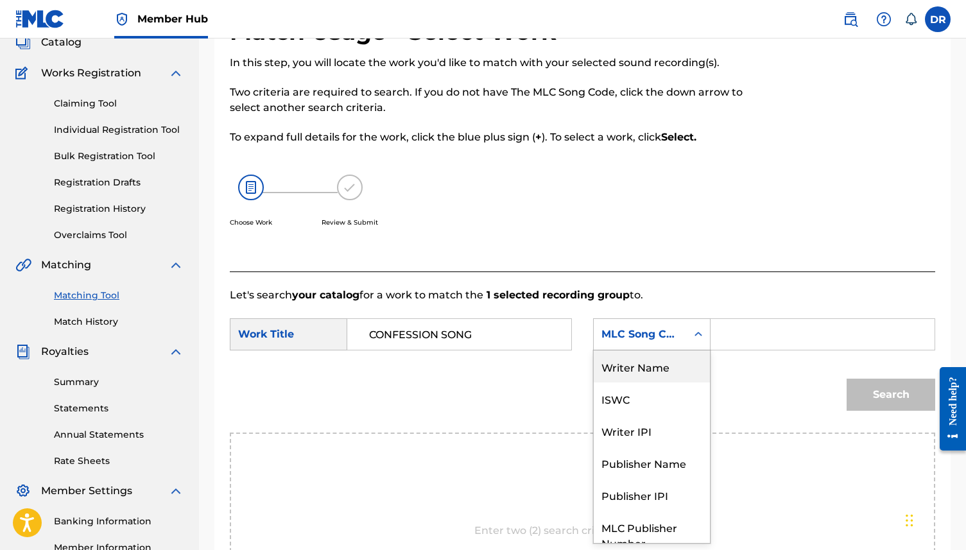
click at [623, 361] on div "Writer Name" at bounding box center [652, 366] width 116 height 32
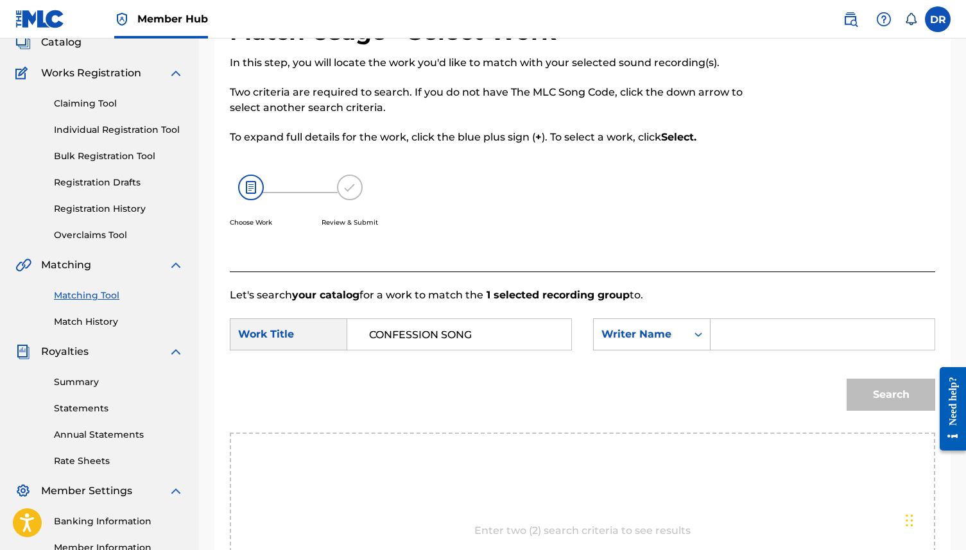
click at [757, 325] on input "Search Form" at bounding box center [822, 334] width 202 height 31
type input "METCALFE"
click at [847, 379] on button "Search" at bounding box center [891, 395] width 89 height 32
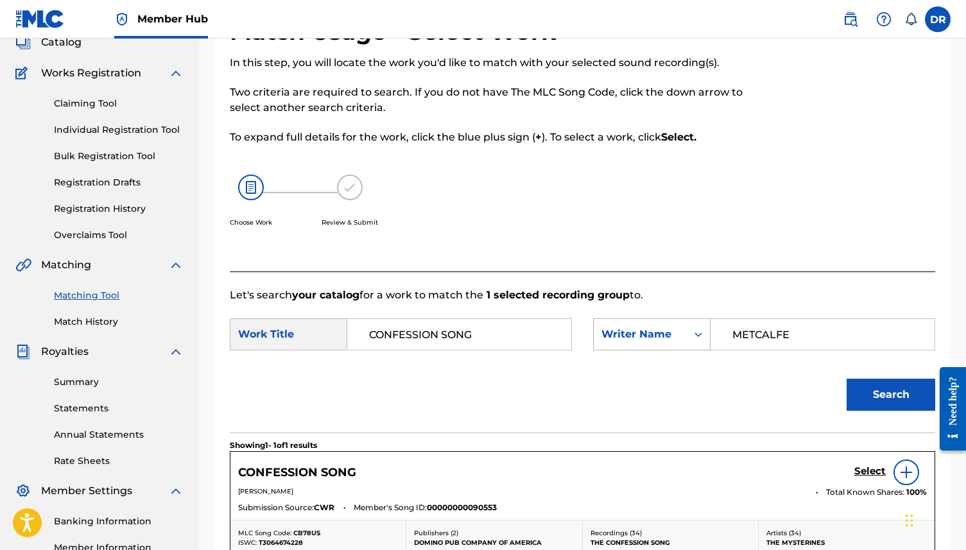
scroll to position [267, 0]
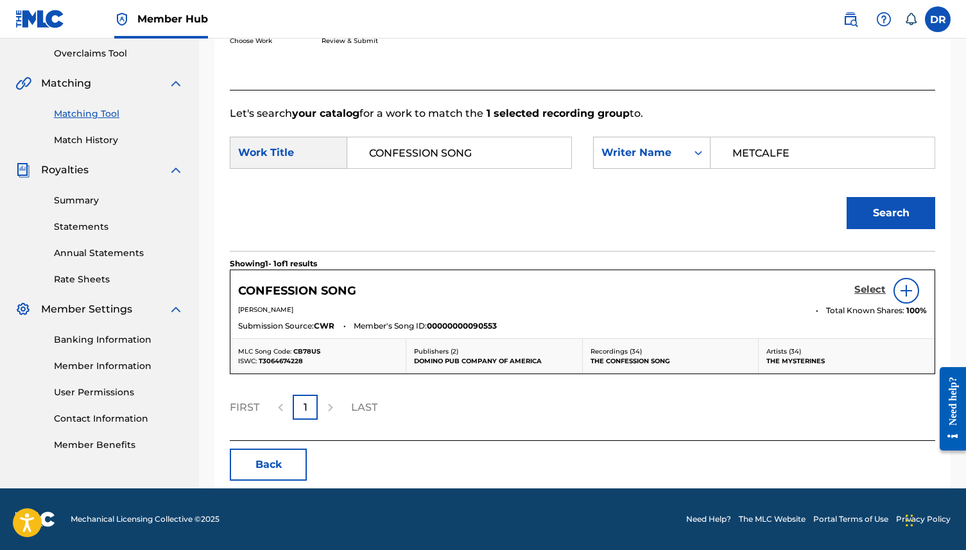
click at [879, 291] on h5 "Select" at bounding box center [869, 290] width 31 height 12
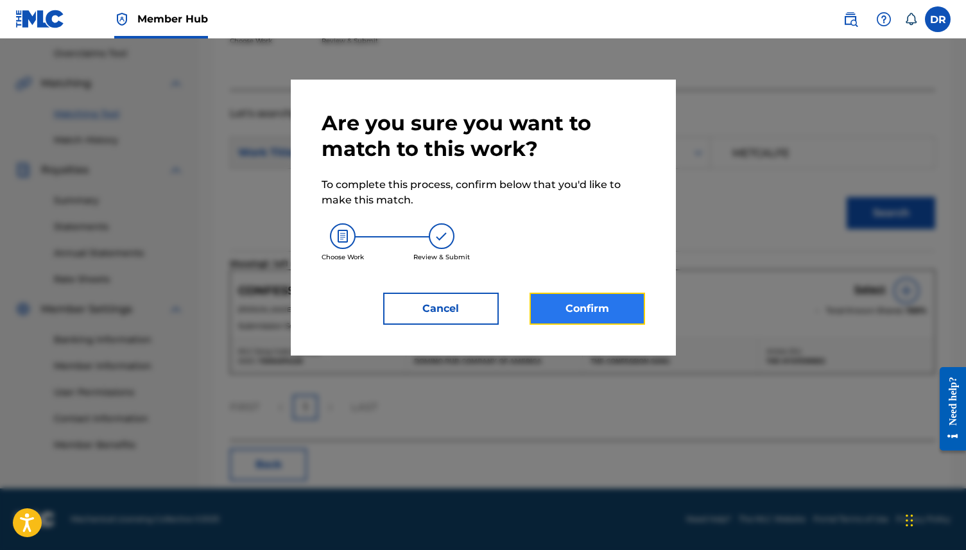
click at [625, 313] on button "Confirm" at bounding box center [588, 309] width 116 height 32
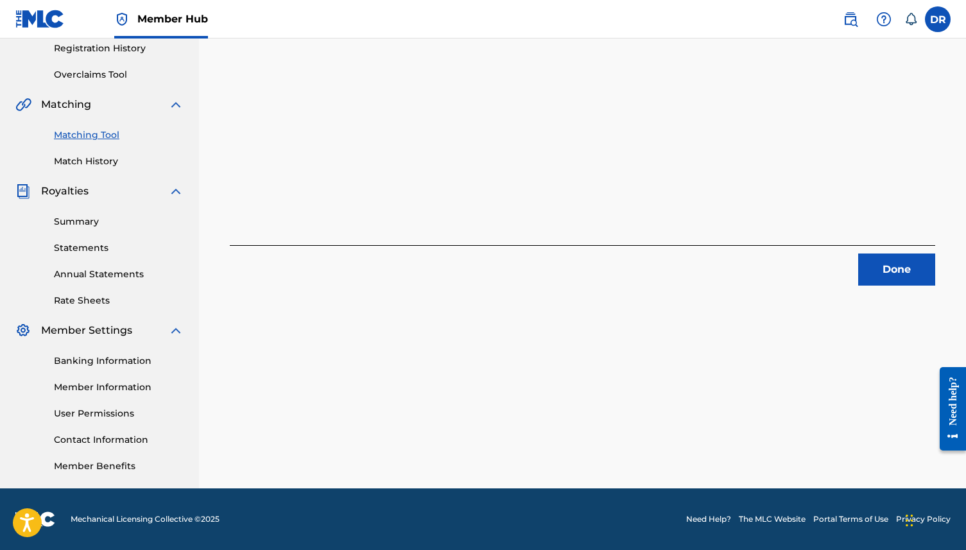
scroll to position [0, 0]
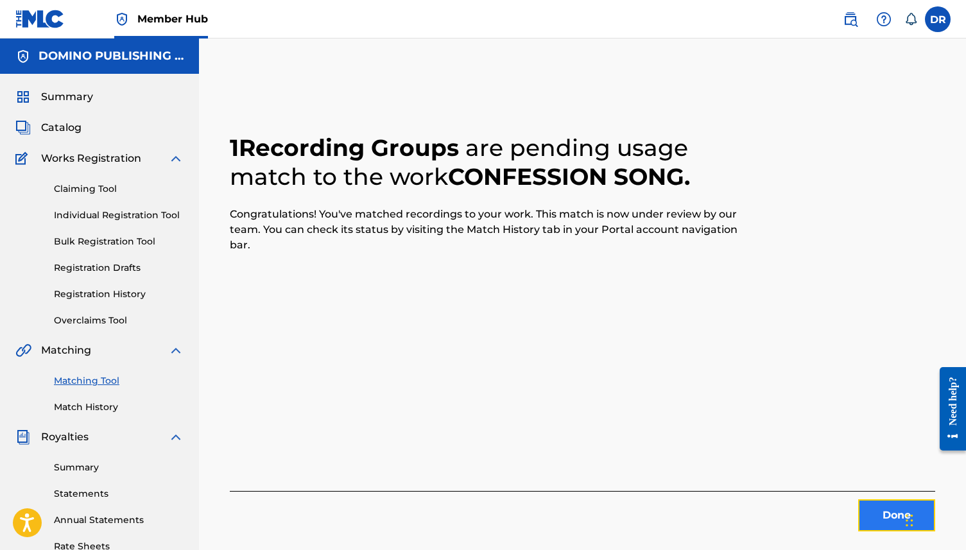
click at [884, 510] on button "Done" at bounding box center [896, 515] width 77 height 32
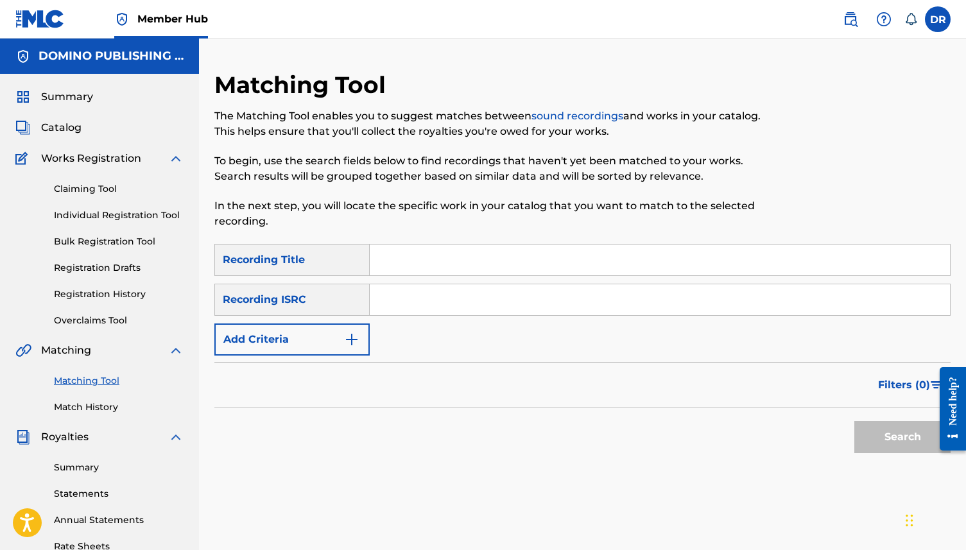
click at [418, 273] on input "Search Form" at bounding box center [660, 260] width 580 height 31
paste input "MELODY IN HIGH FEEDBACK TONES (GANE)"
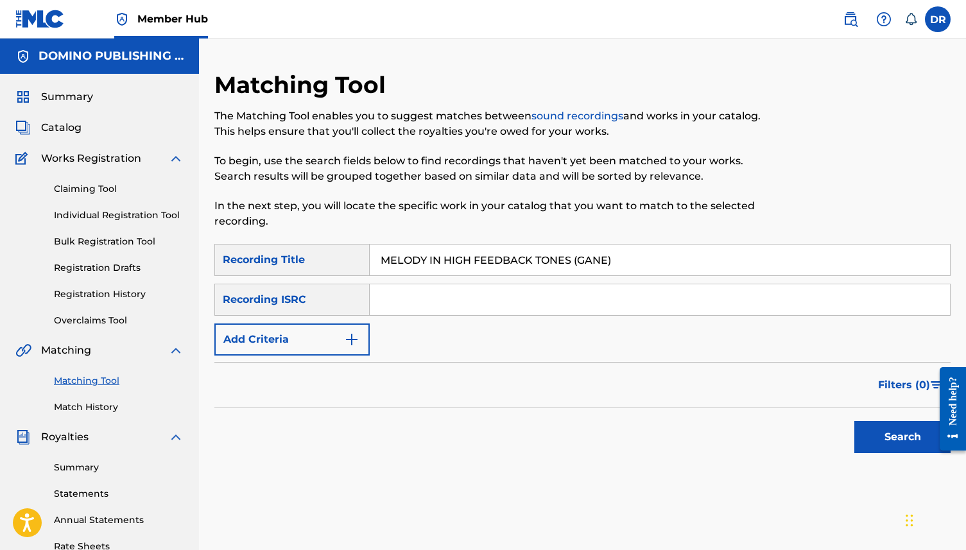
drag, startPoint x: 629, startPoint y: 256, endPoint x: 571, endPoint y: 261, distance: 58.0
click at [571, 261] on input "MELODY IN HIGH FEEDBACK TONES (GANE)" at bounding box center [660, 260] width 580 height 31
type input "MELODY IN HIGH FEEDBACK TONES"
click at [280, 331] on button "Add Criteria" at bounding box center [291, 339] width 155 height 32
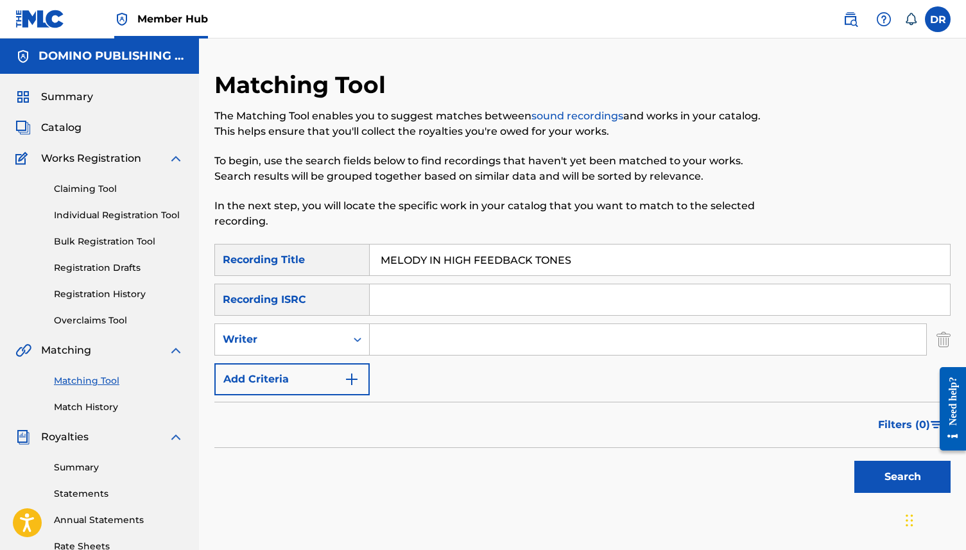
click at [477, 331] on input "Search Form" at bounding box center [648, 339] width 556 height 31
type input "GANE"
click at [854, 461] on button "Search" at bounding box center [902, 477] width 96 height 32
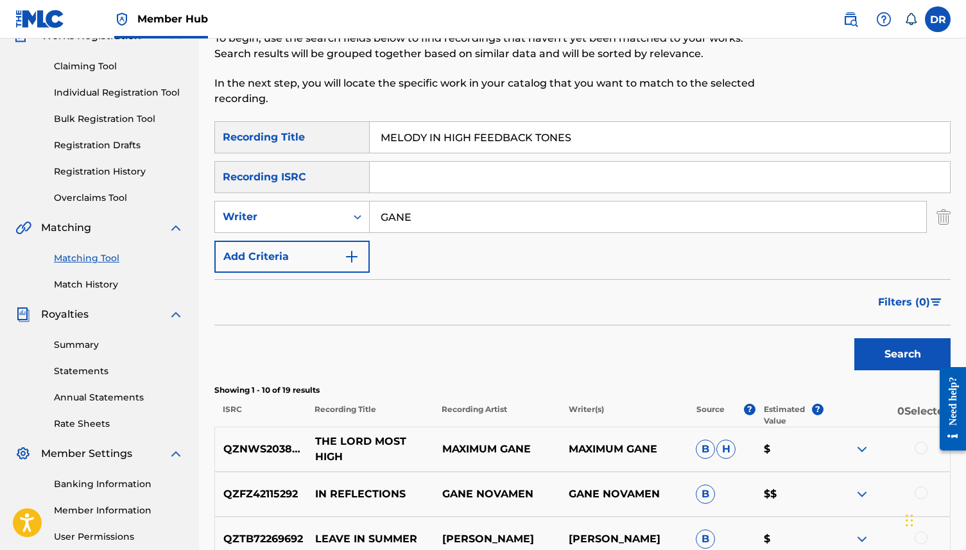
scroll to position [98, 0]
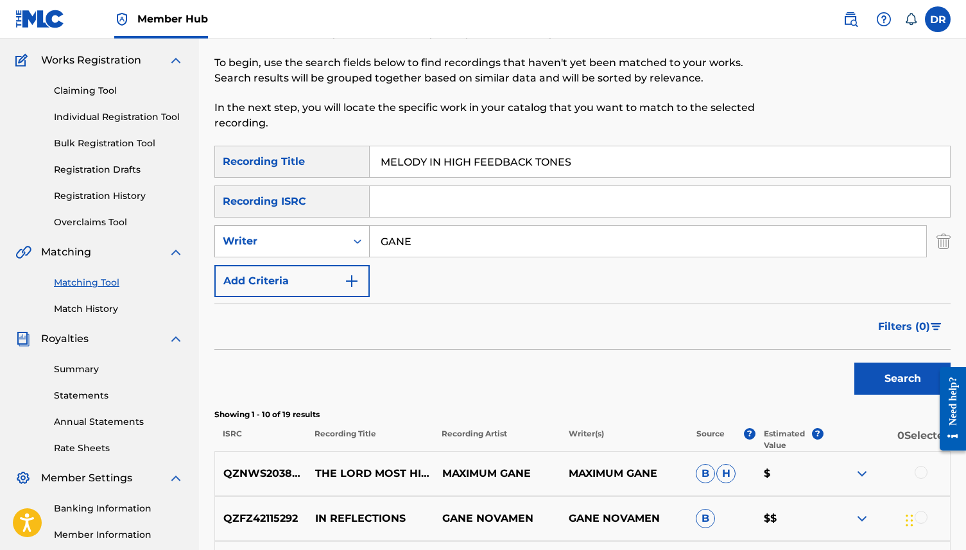
drag, startPoint x: 424, startPoint y: 252, endPoint x: 329, endPoint y: 243, distance: 96.1
click at [329, 243] on div "SearchWithCriteriacb59b5fb-fdf0-43eb-a0da-7a17d11c8107 Writer GANE" at bounding box center [582, 241] width 736 height 32
click at [854, 363] on button "Search" at bounding box center [902, 379] width 96 height 32
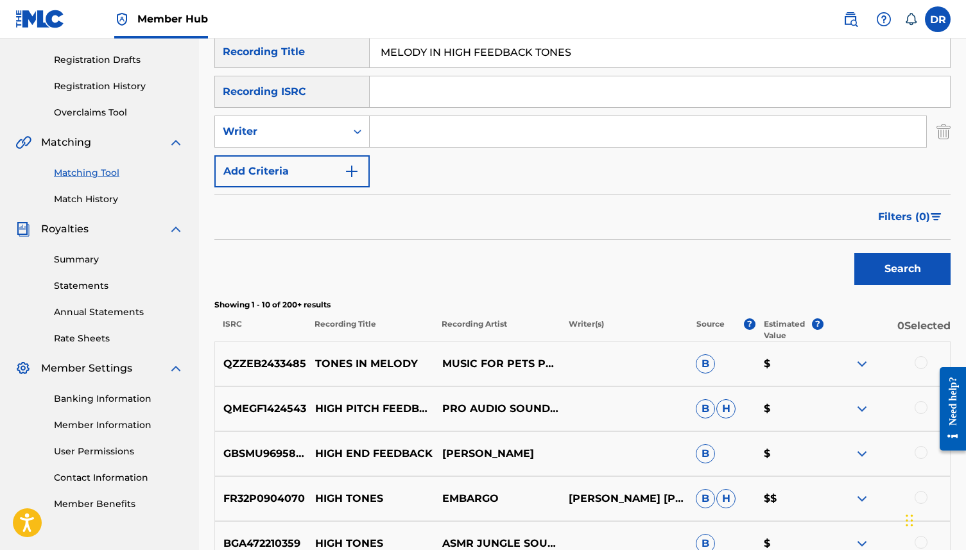
scroll to position [0, 0]
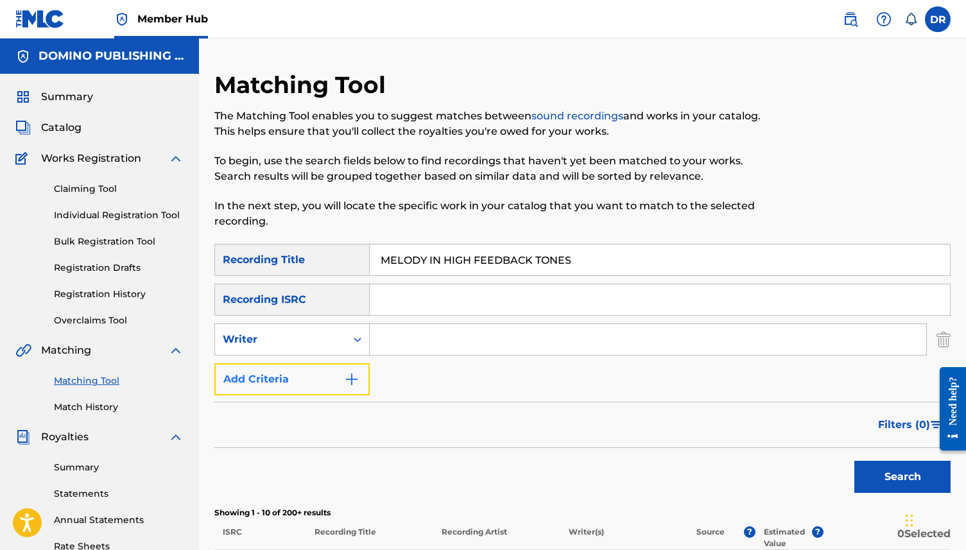
click at [332, 386] on button "Add Criteria" at bounding box center [291, 379] width 155 height 32
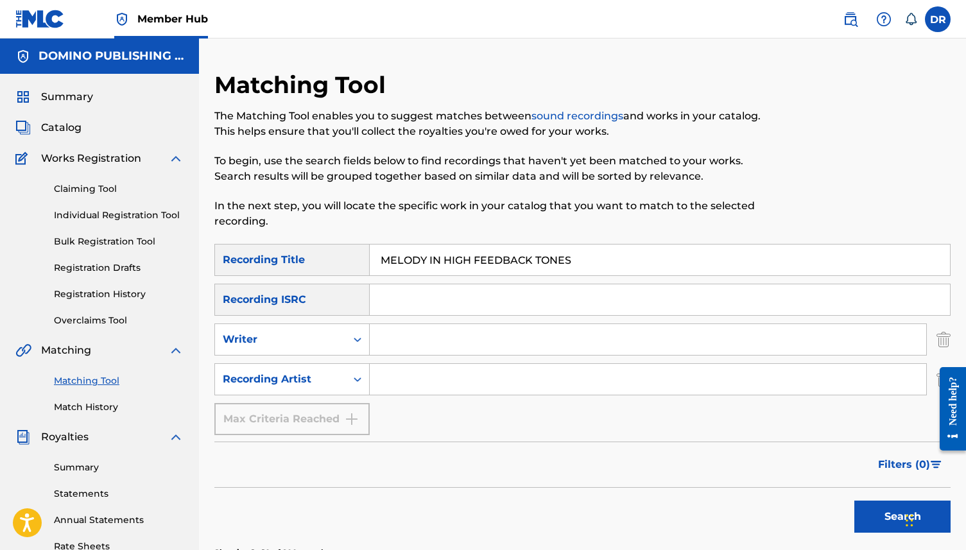
click at [449, 368] on input "Search Form" at bounding box center [648, 379] width 556 height 31
type input "c"
type input "CAVERN OF ANIT-MATTER"
click at [854, 501] on button "Search" at bounding box center [902, 517] width 96 height 32
